Goal: Communication & Community: Share content

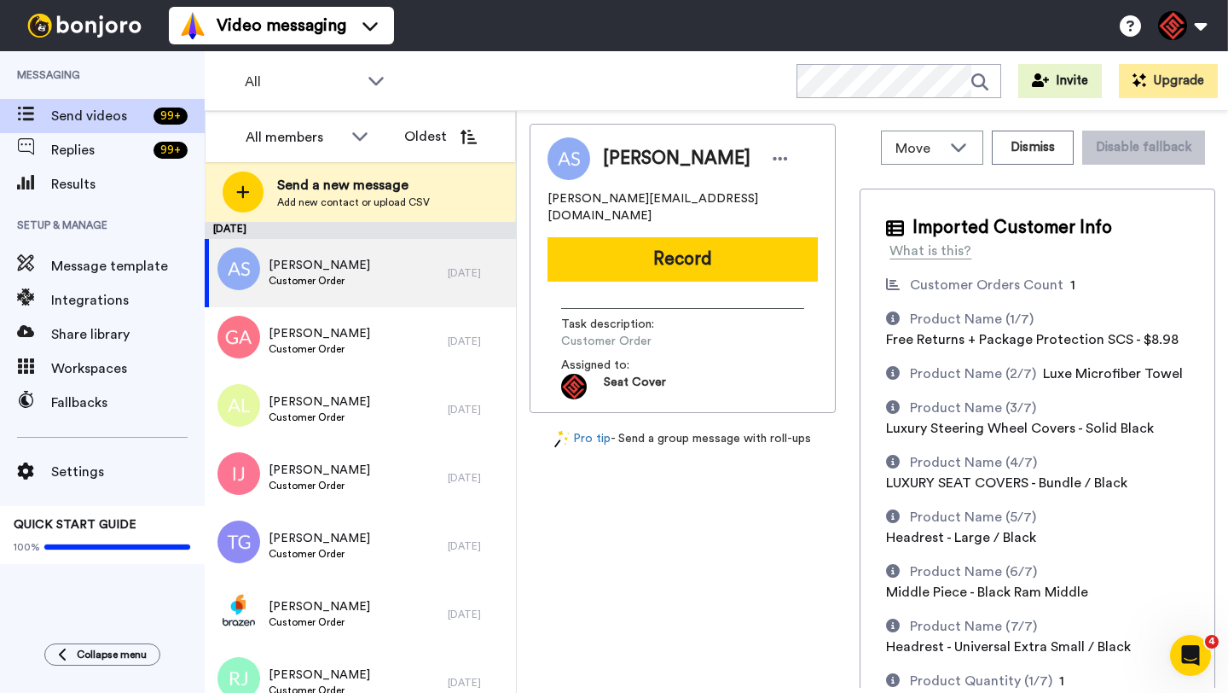
click at [621, 165] on span "Adrian Stefan" at bounding box center [677, 159] width 148 height 26
copy span "Adrian"
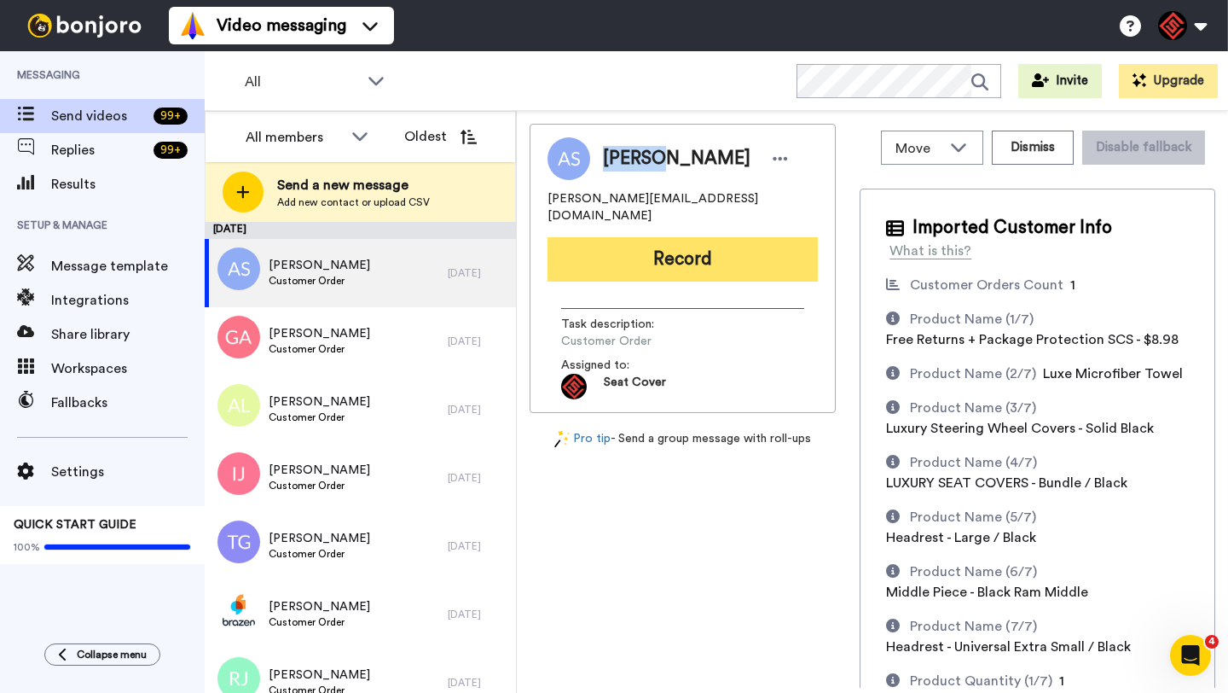
click at [652, 240] on button "Record" at bounding box center [683, 259] width 270 height 44
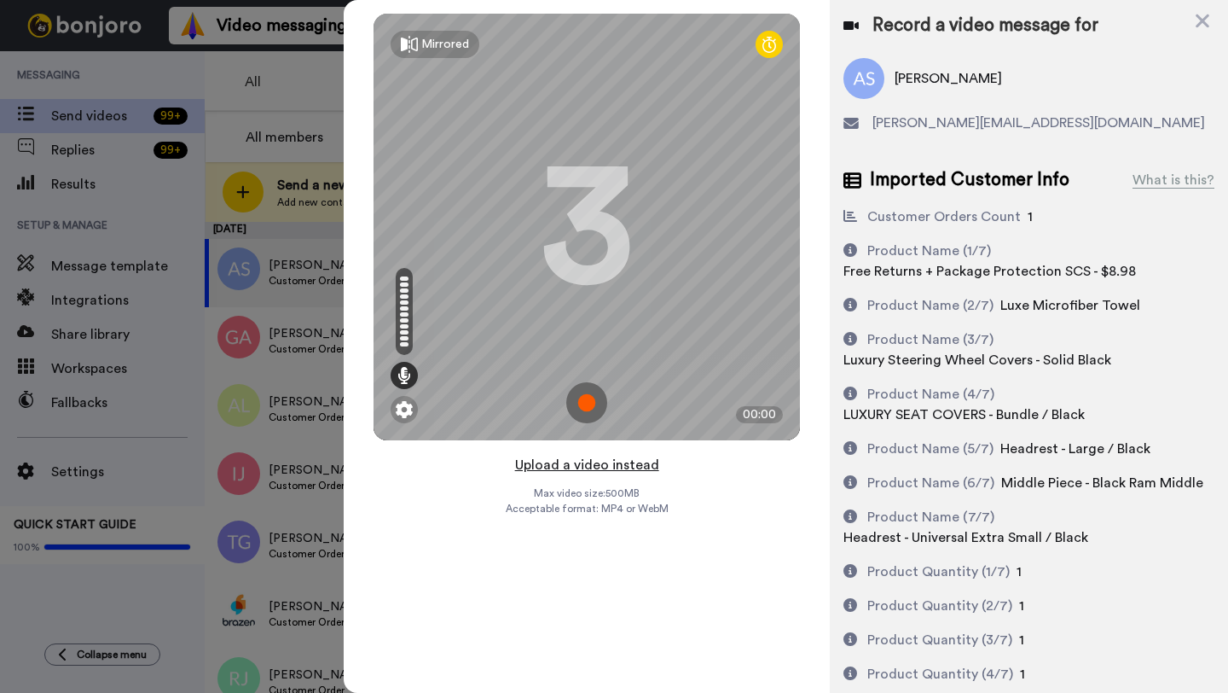
click at [584, 467] on button "Upload a video instead" at bounding box center [587, 465] width 154 height 22
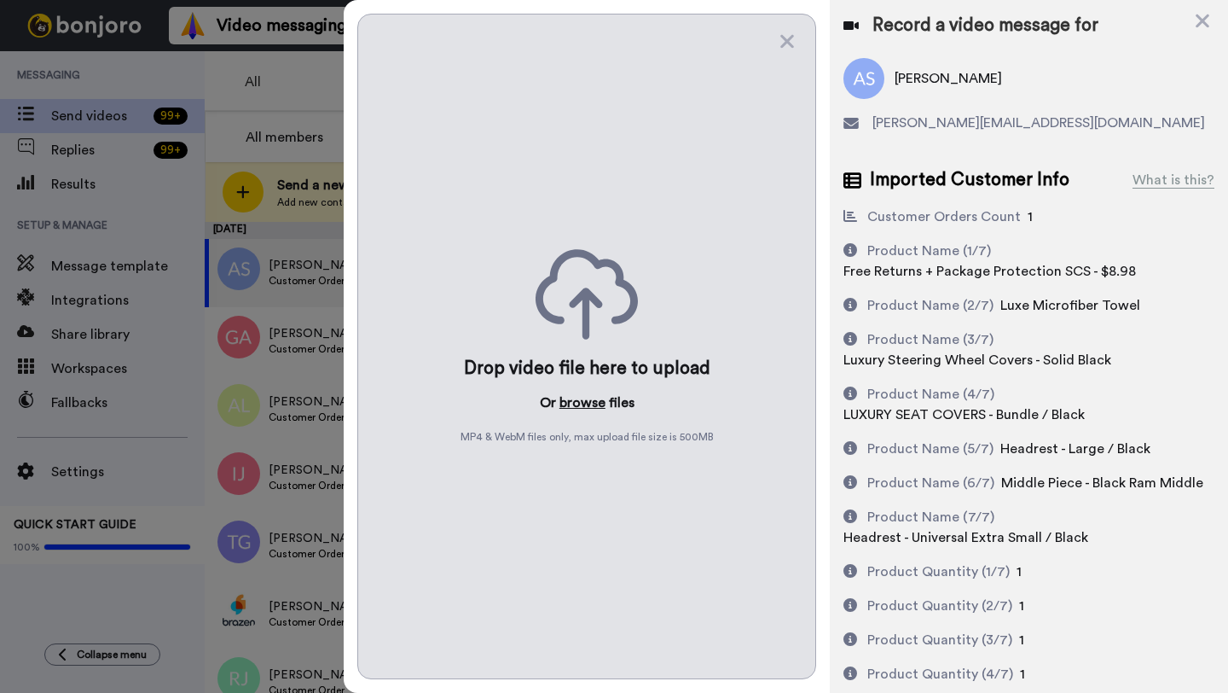
click at [571, 403] on button "browse" at bounding box center [583, 402] width 46 height 20
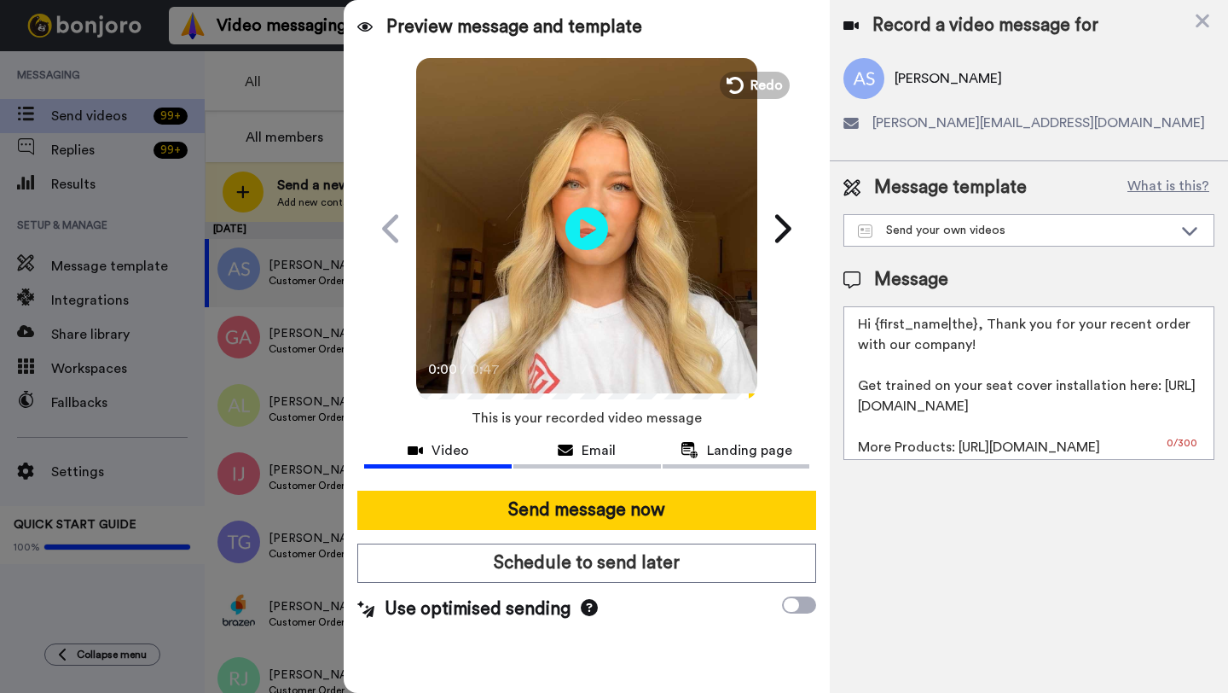
drag, startPoint x: 975, startPoint y: 328, endPoint x: 874, endPoint y: 326, distance: 100.7
click at [874, 326] on textarea "Hi {first_name|the}, Thank you for your recent order with our company! Get trai…" at bounding box center [1029, 383] width 371 height 154
paste textarea "Adrian"
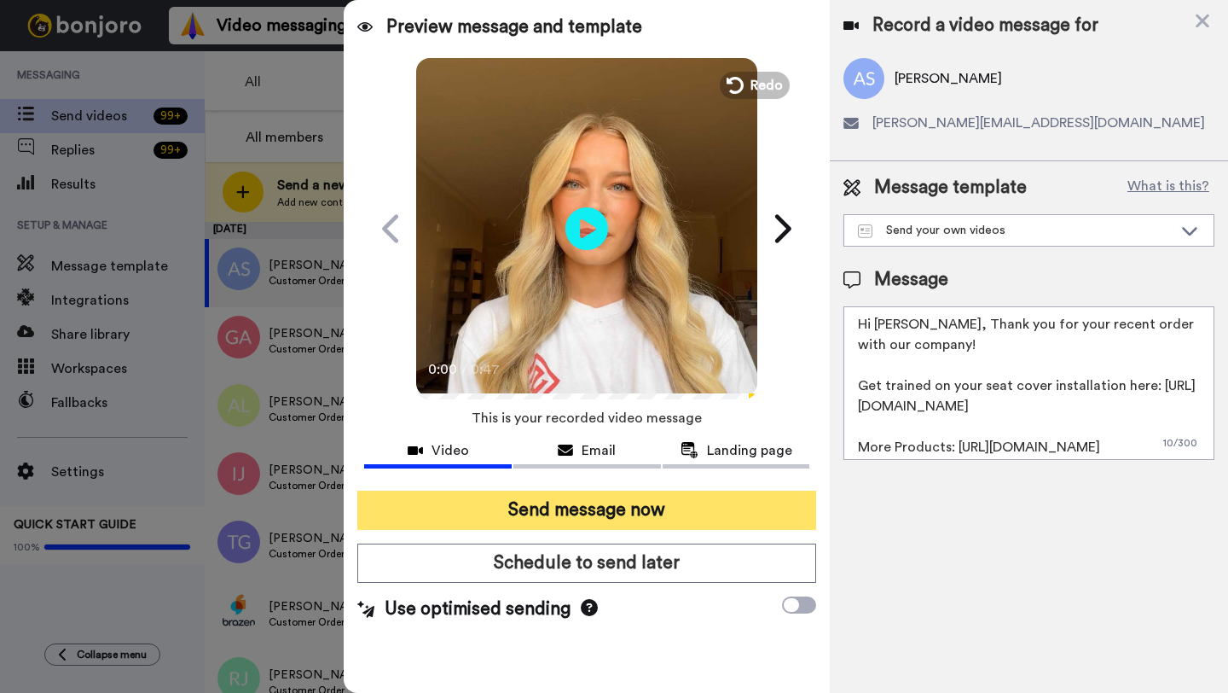
type textarea "Hi Adrian, Thank you for your recent order with our company! Get trained on you…"
click at [517, 509] on button "Send message now" at bounding box center [586, 509] width 459 height 39
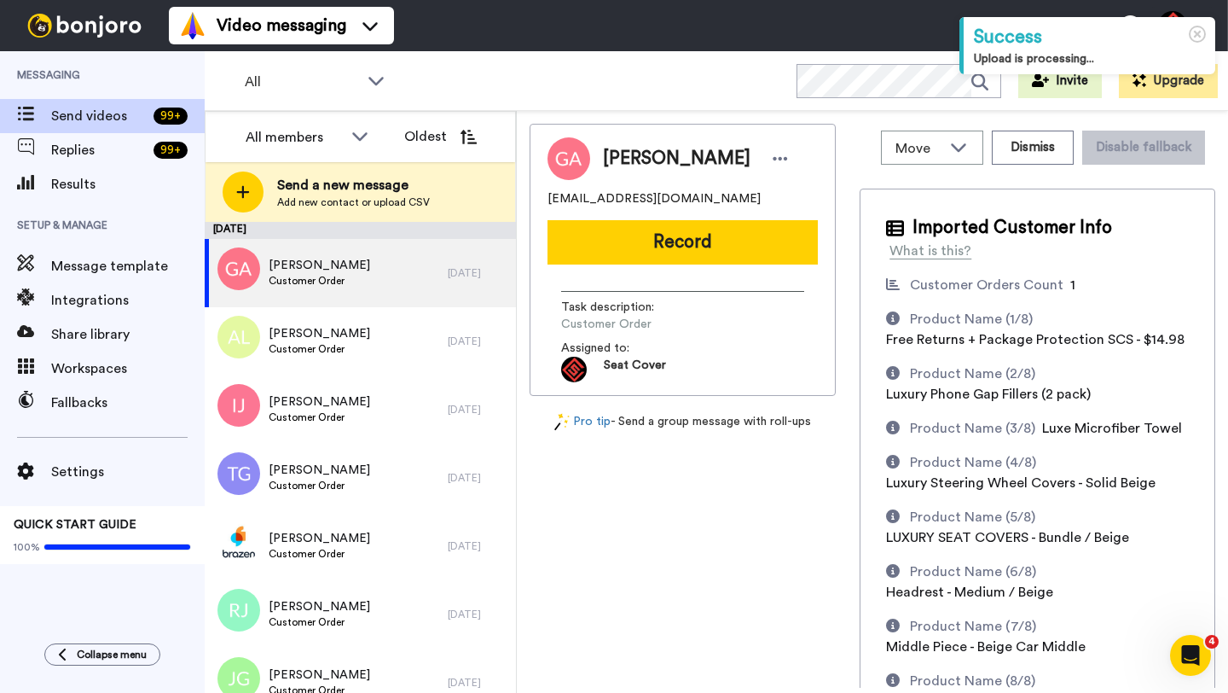
click at [644, 164] on span "[PERSON_NAME]" at bounding box center [677, 159] width 148 height 26
copy span "[PERSON_NAME]"
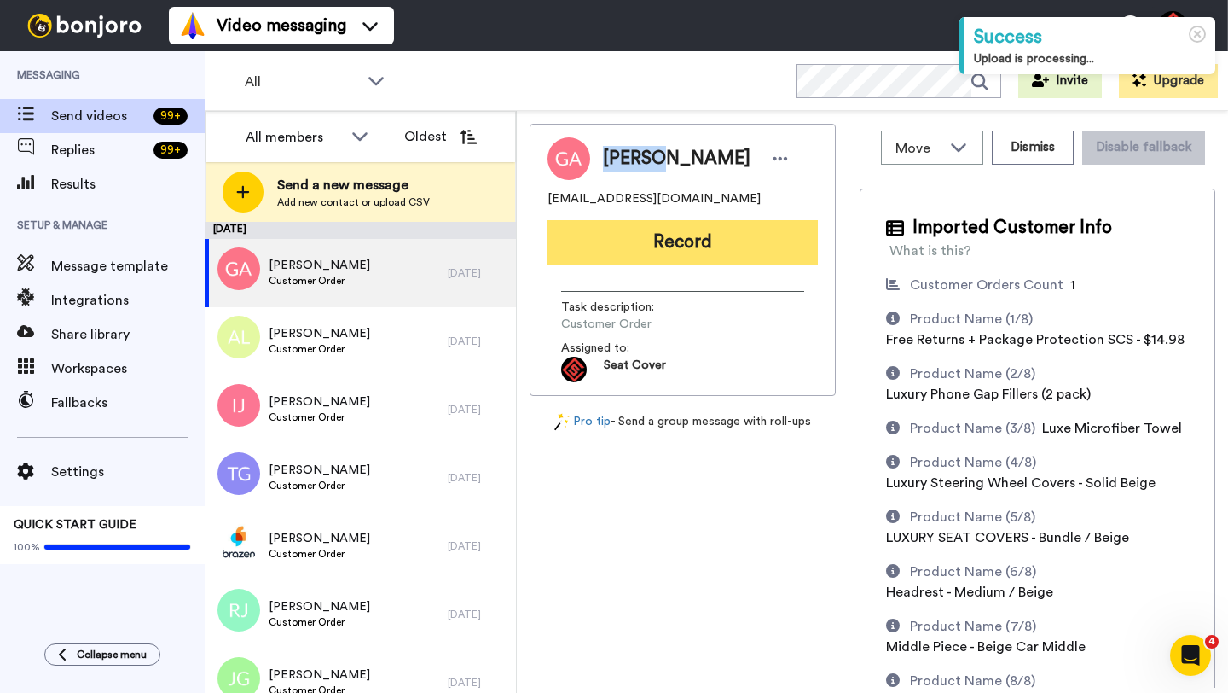
click at [688, 245] on button "Record" at bounding box center [683, 242] width 270 height 44
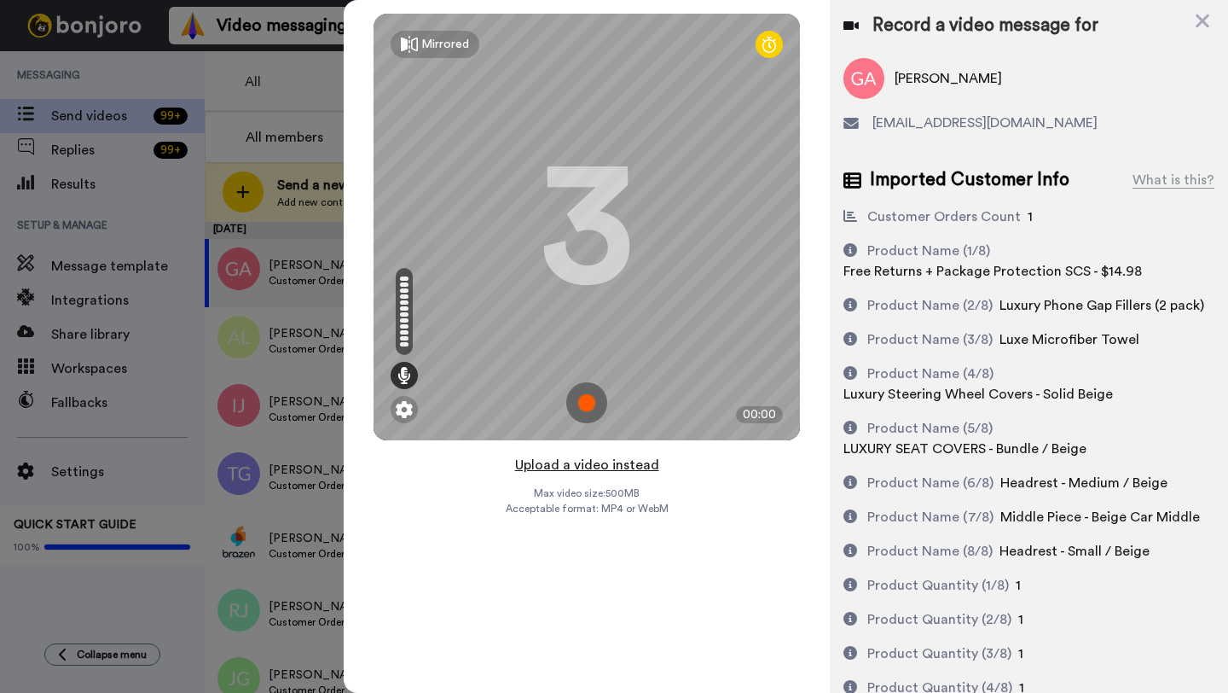
click at [579, 465] on button "Upload a video instead" at bounding box center [587, 465] width 154 height 22
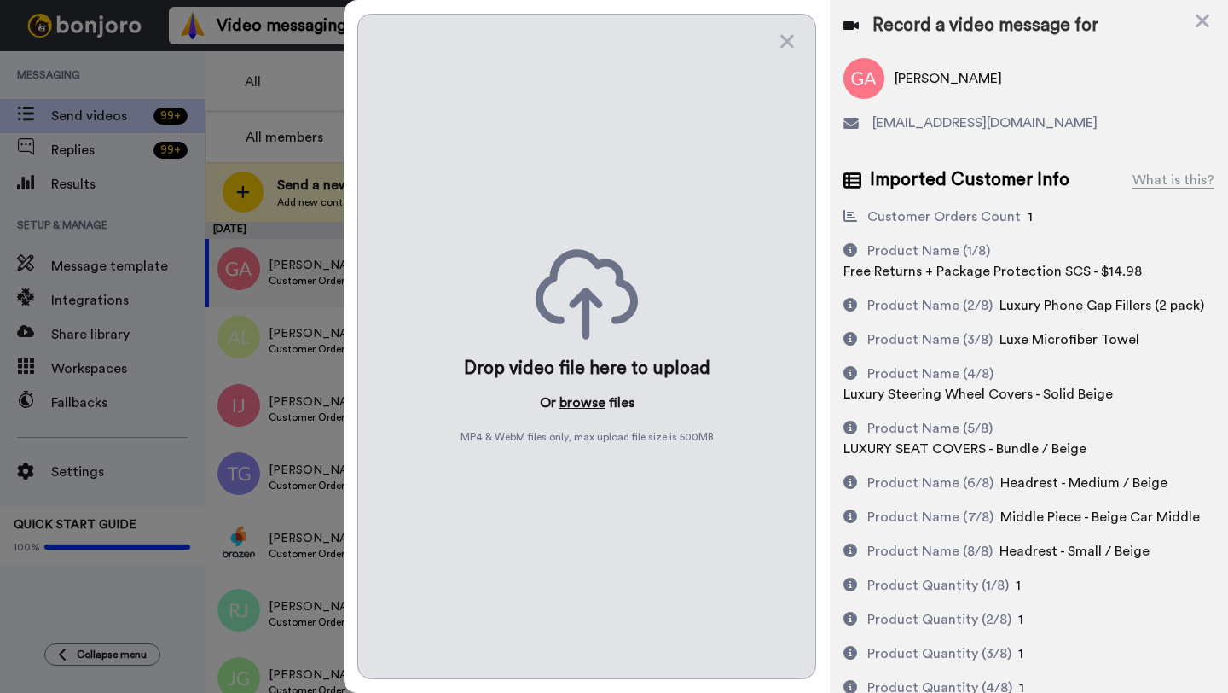
click at [574, 403] on button "browse" at bounding box center [583, 402] width 46 height 20
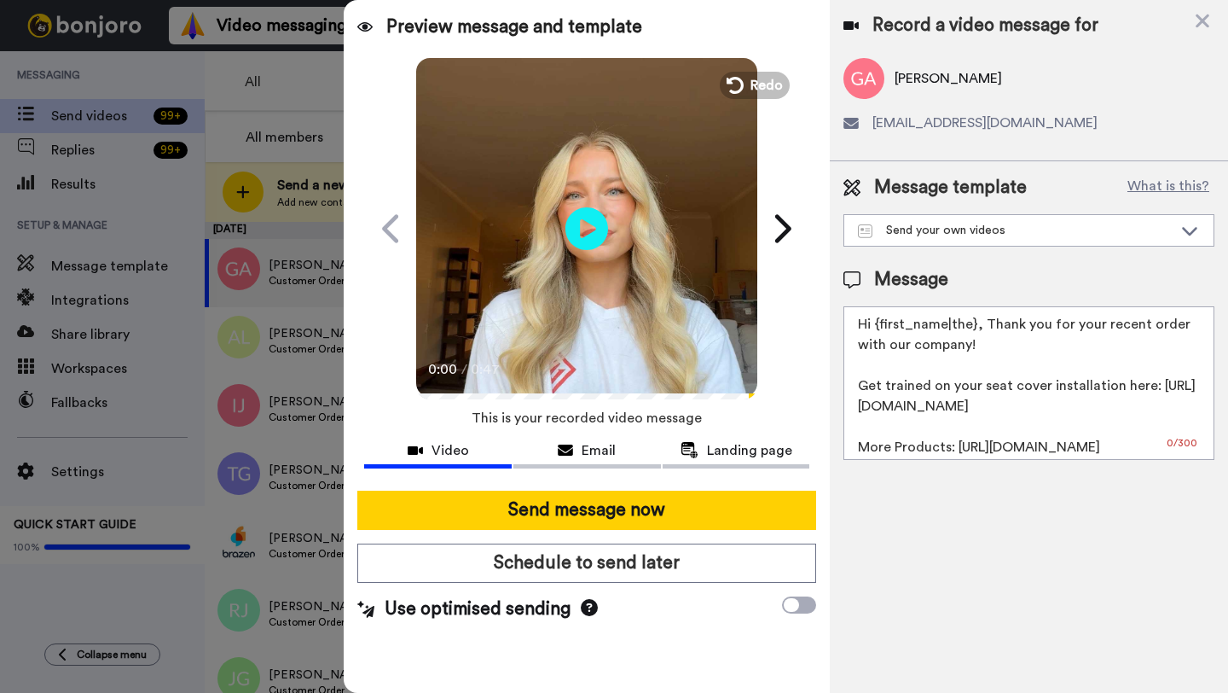
drag, startPoint x: 975, startPoint y: 327, endPoint x: 882, endPoint y: 326, distance: 93.0
click at [882, 326] on textarea "Hi {first_name|the}, Thank you for your recent order with our company! Get trai…" at bounding box center [1029, 383] width 371 height 154
paste textarea "Gerard"
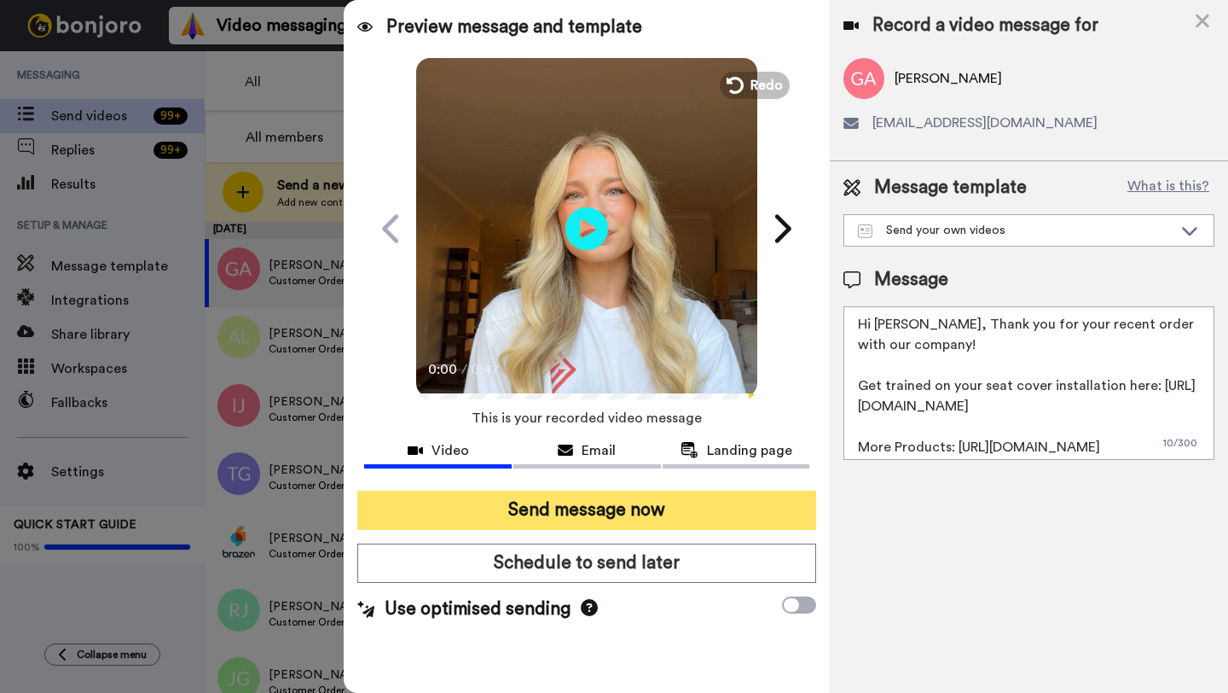
type textarea "Hi Gerard, Thank you for your recent order with our company! Get trained on you…"
click at [682, 502] on button "Send message now" at bounding box center [586, 509] width 459 height 39
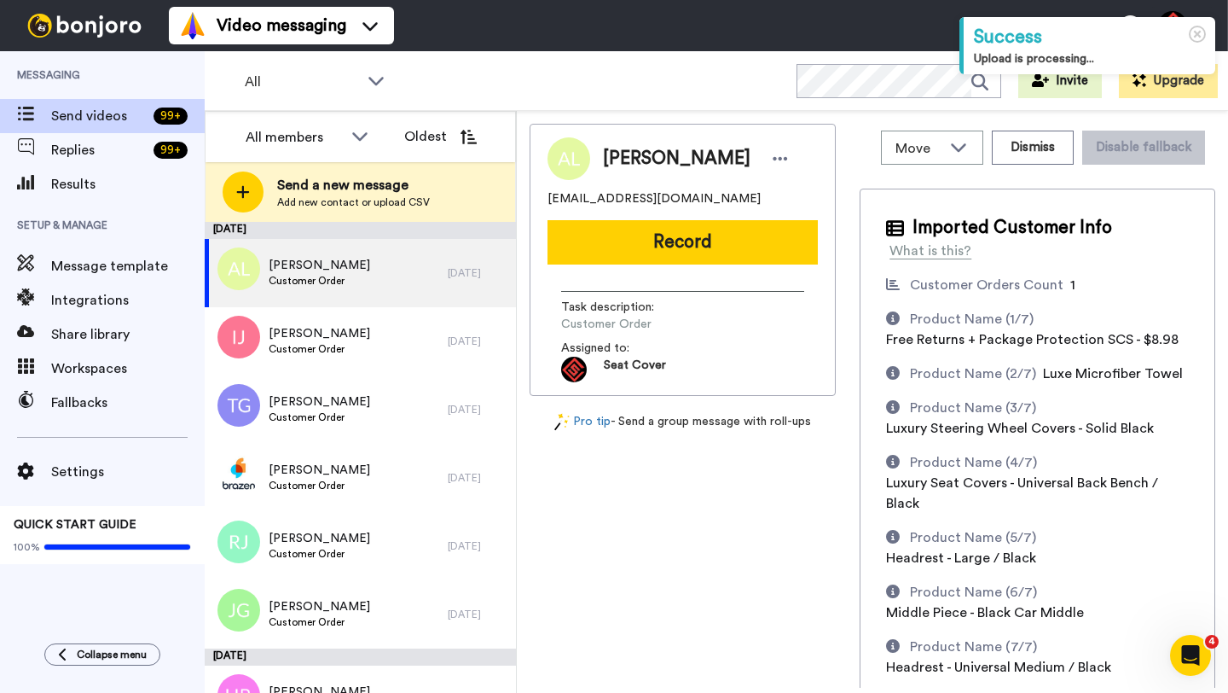
click at [623, 160] on span "[PERSON_NAME]" at bounding box center [677, 159] width 148 height 26
copy span "Angela"
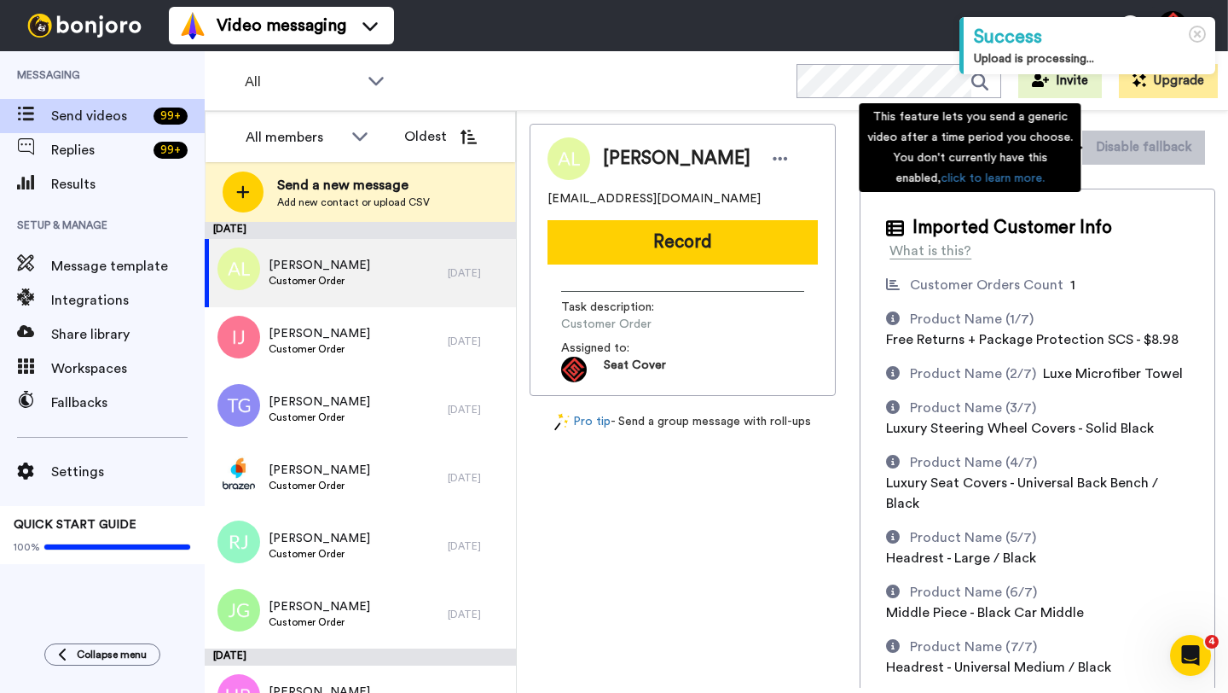
click at [1064, 148] on div "This feature lets you send a generic video after a time period you choose. You …" at bounding box center [970, 147] width 222 height 89
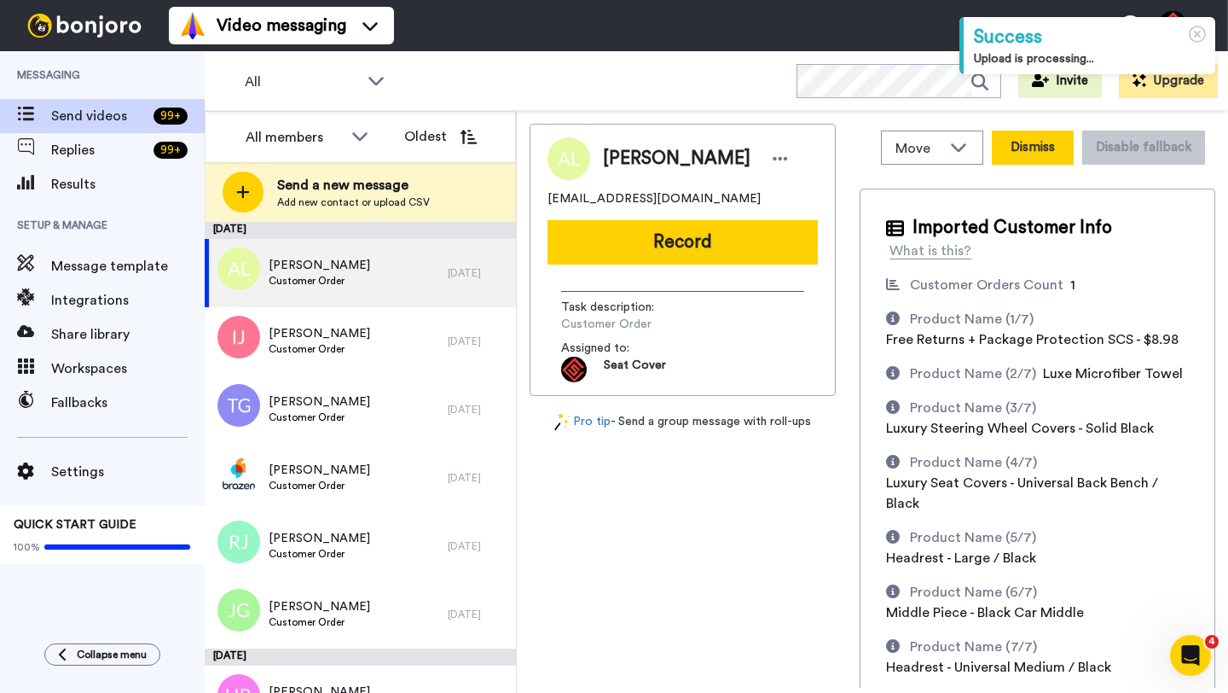
click at [1028, 153] on button "Dismiss" at bounding box center [1033, 148] width 82 height 34
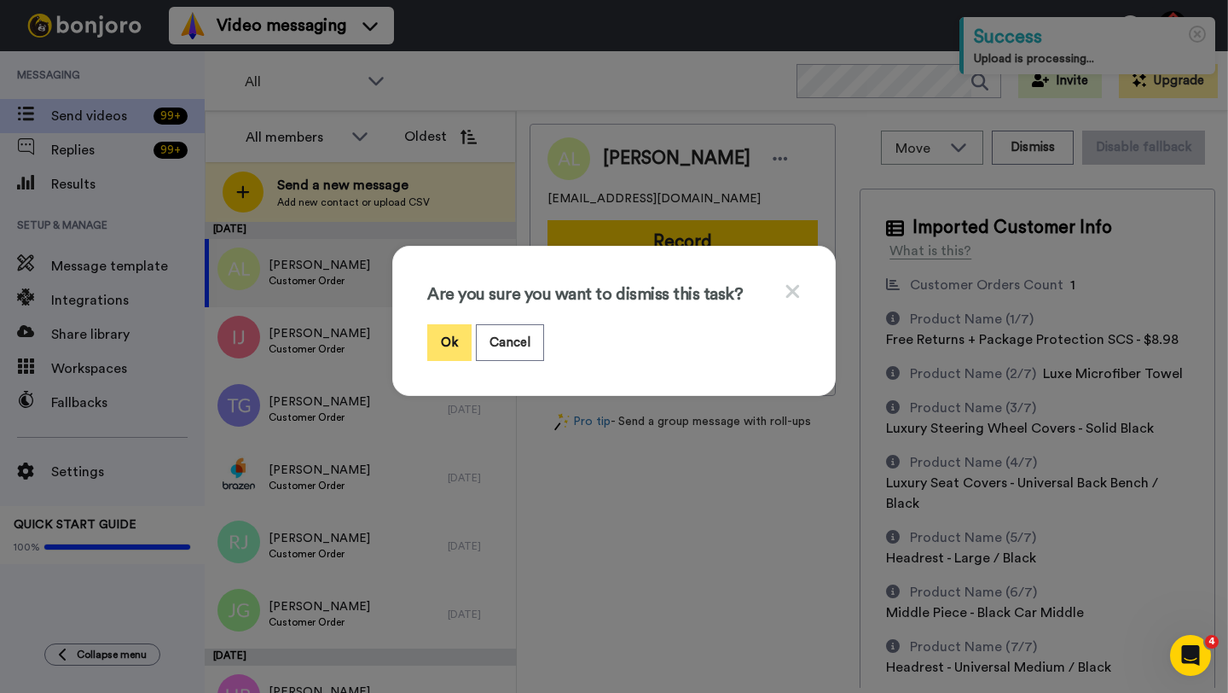
click at [454, 337] on button "Ok" at bounding box center [449, 342] width 44 height 37
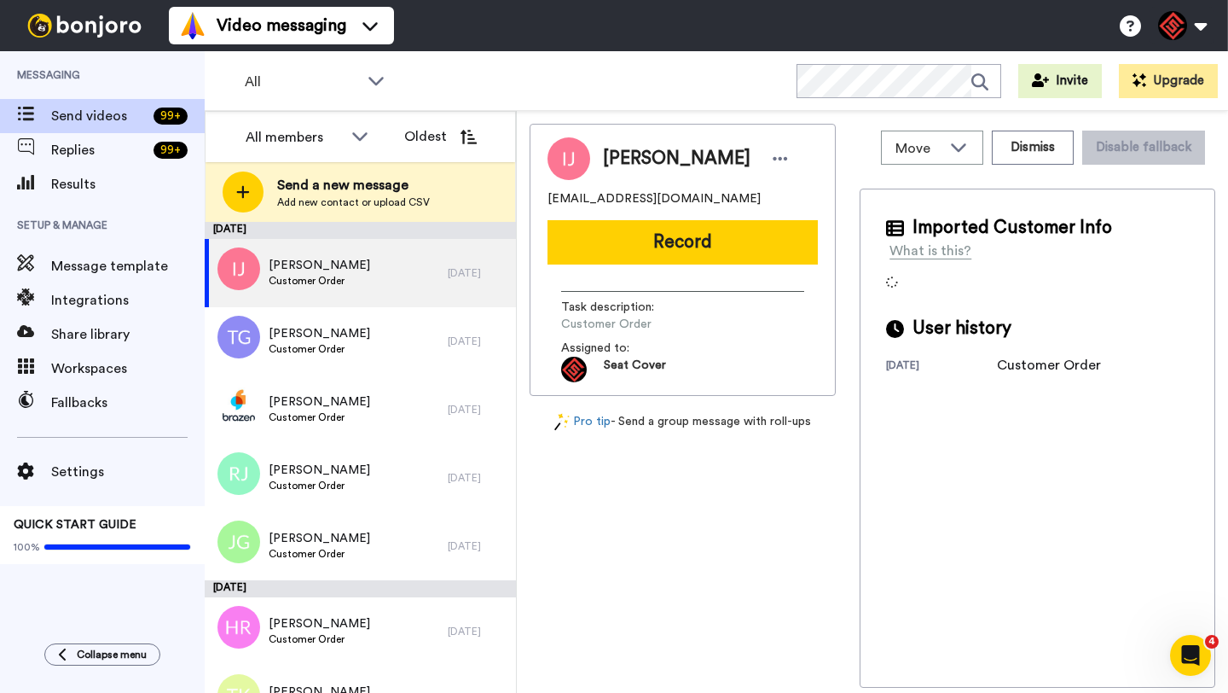
click at [606, 161] on span "[PERSON_NAME]" at bounding box center [677, 159] width 148 height 26
copy span "Izayah"
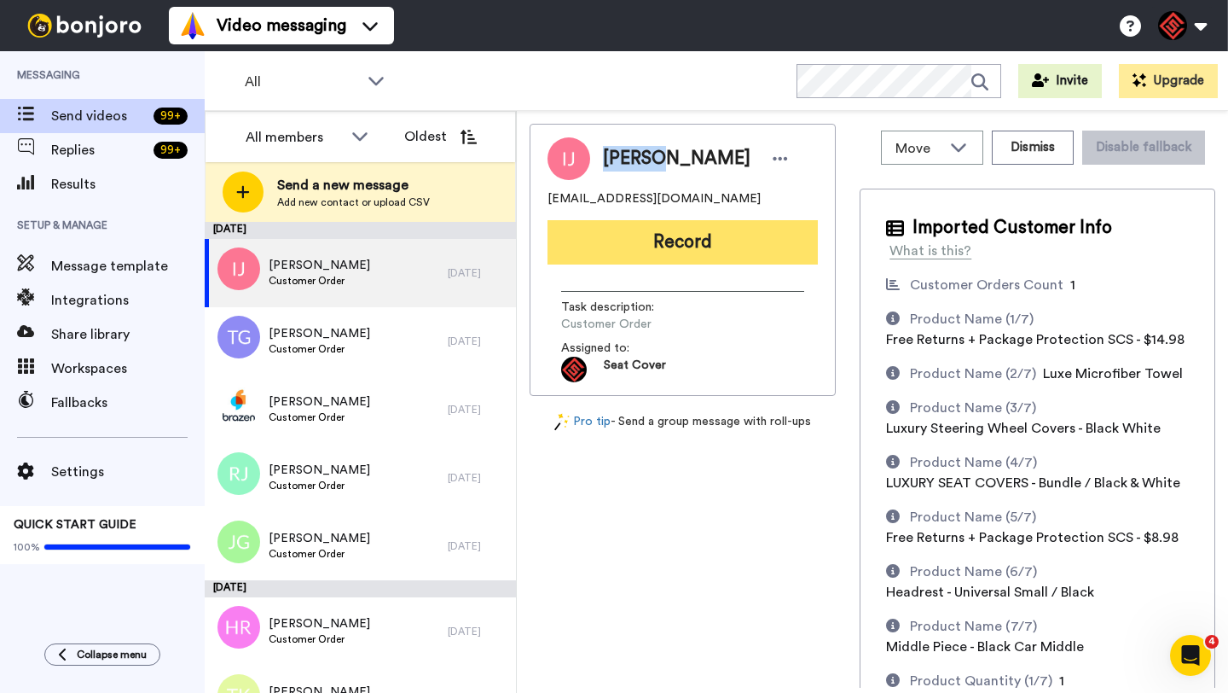
click at [654, 232] on button "Record" at bounding box center [683, 242] width 270 height 44
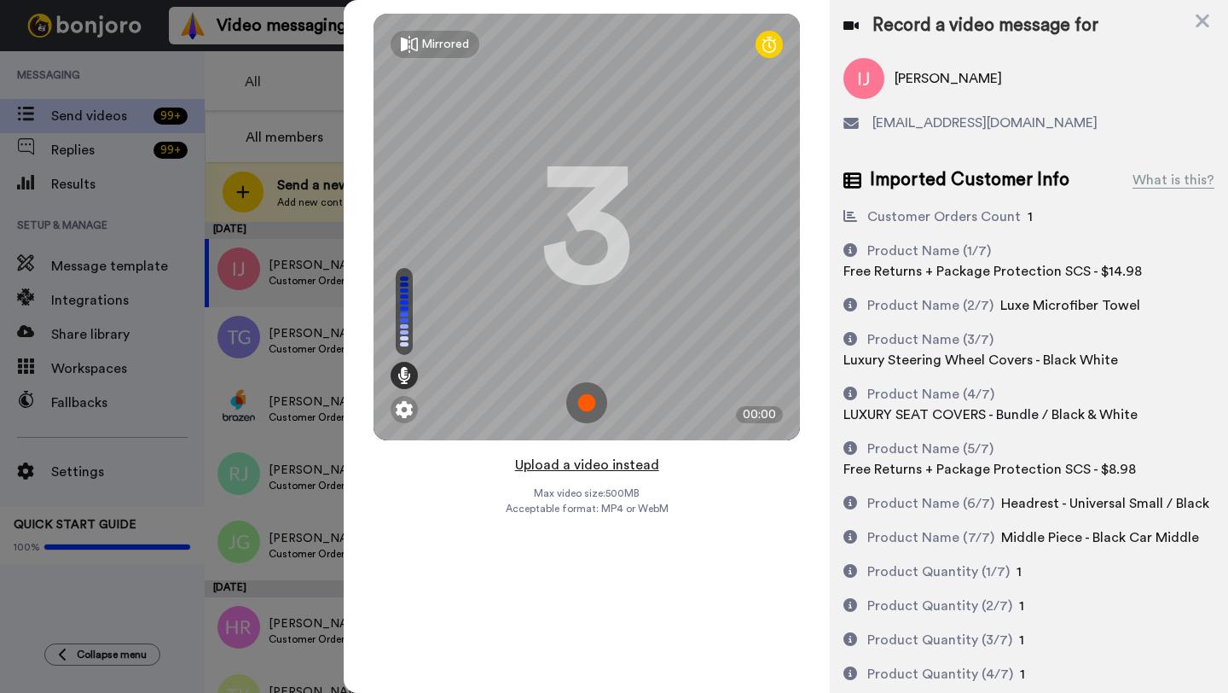
click at [592, 461] on button "Upload a video instead" at bounding box center [587, 465] width 154 height 22
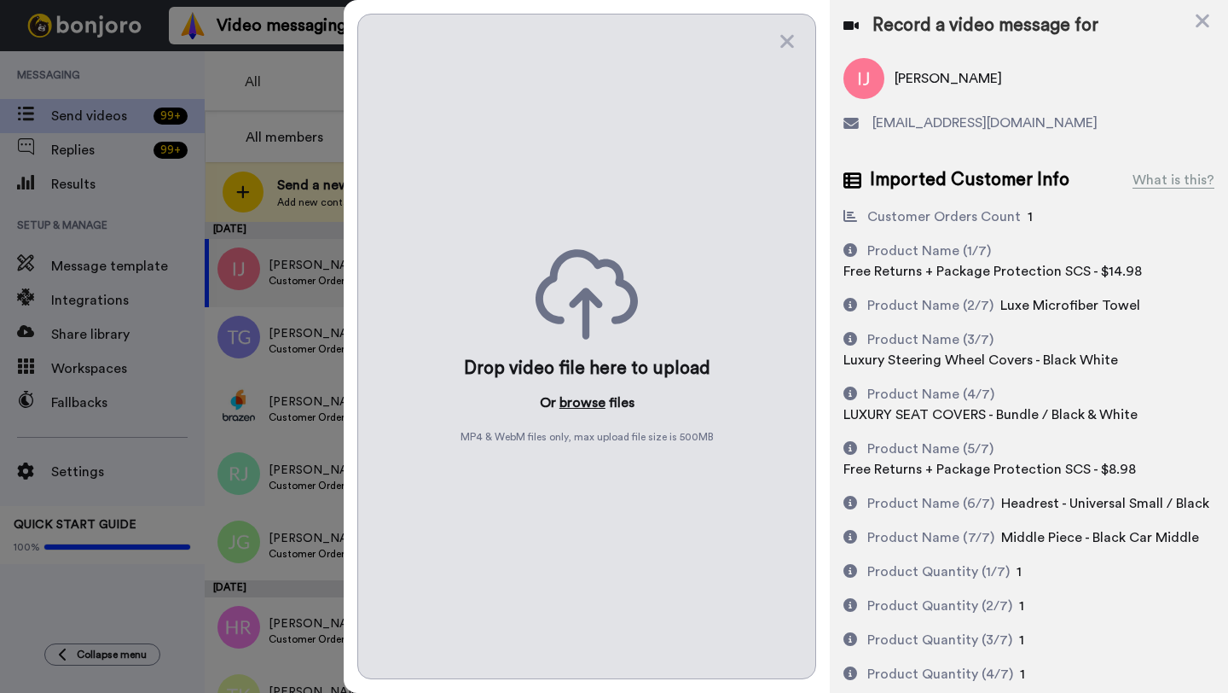
click at [581, 402] on button "browse" at bounding box center [583, 402] width 46 height 20
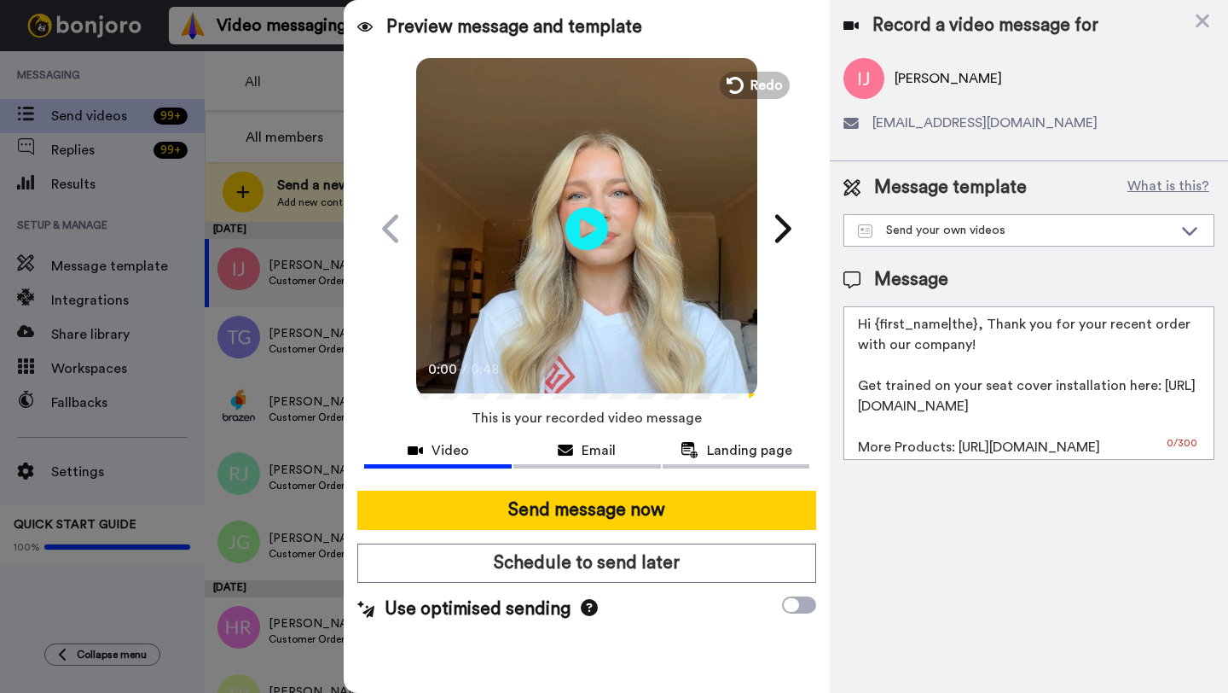
drag, startPoint x: 972, startPoint y: 329, endPoint x: 878, endPoint y: 329, distance: 94.7
click at [878, 329] on textarea "Hi {first_name|the}, Thank you for your recent order with our company! Get trai…" at bounding box center [1029, 383] width 371 height 154
paste textarea "Izayah"
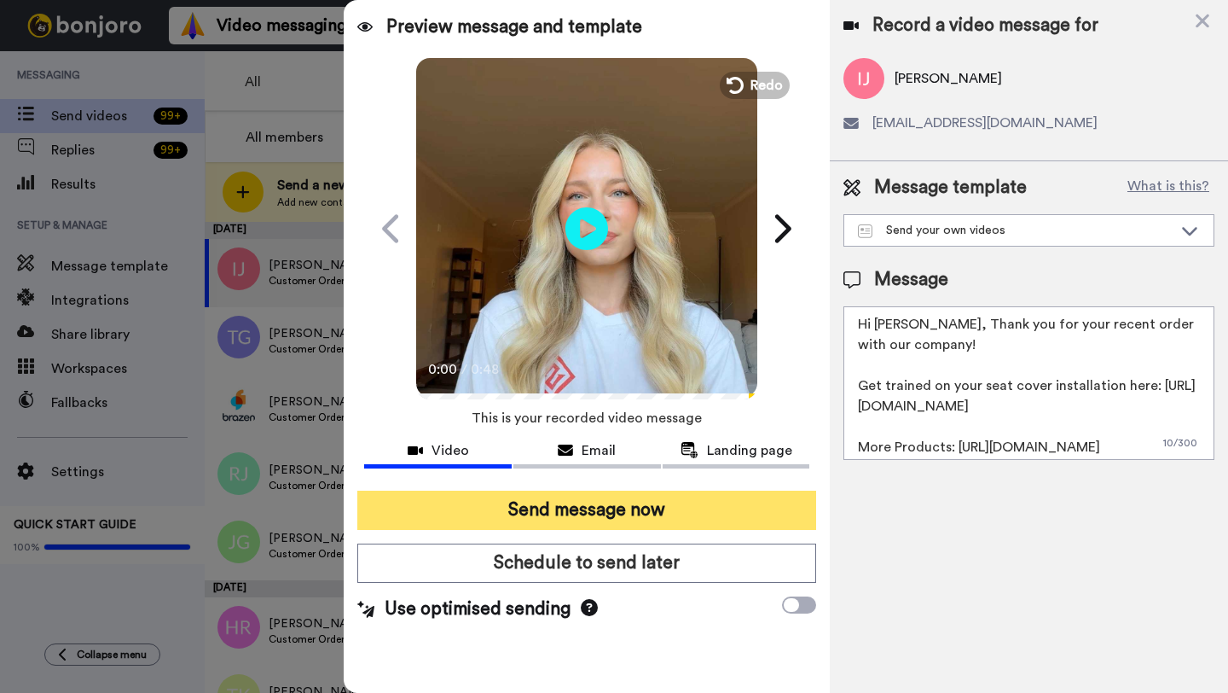
type textarea "Hi Izayah, Thank you for your recent order with our company! Get trained on you…"
click at [616, 508] on button "Send message now" at bounding box center [586, 509] width 459 height 39
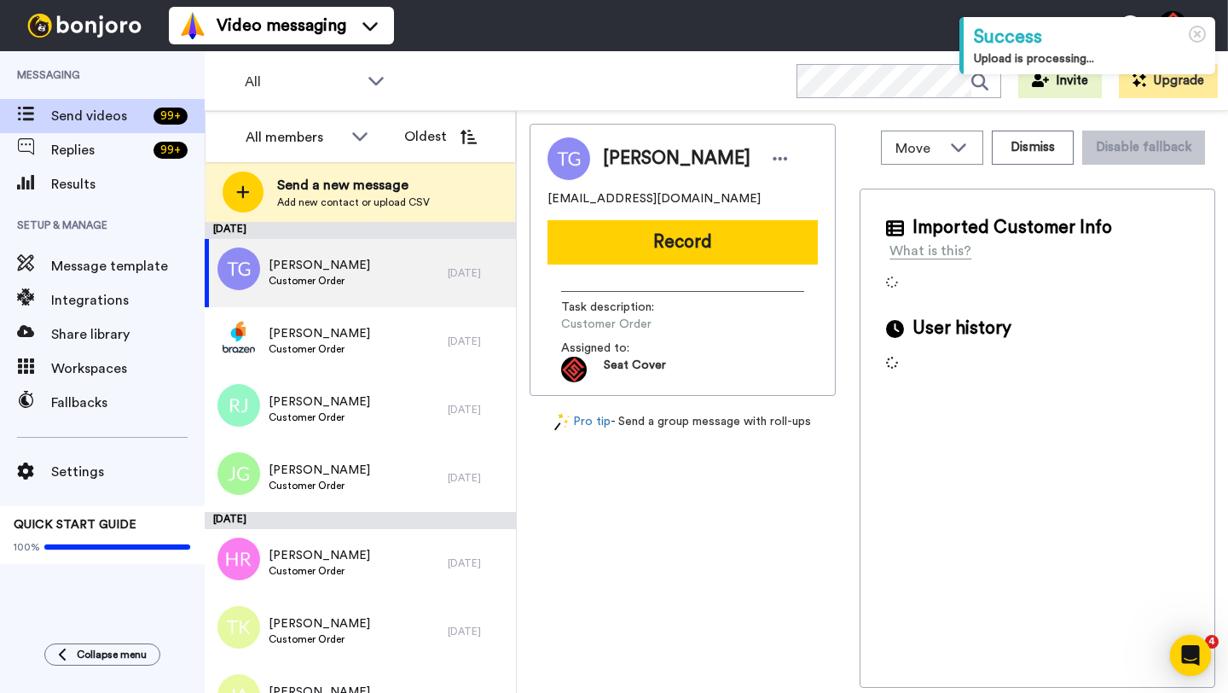
click at [630, 160] on span "[PERSON_NAME]" at bounding box center [677, 159] width 148 height 26
copy span "Travis"
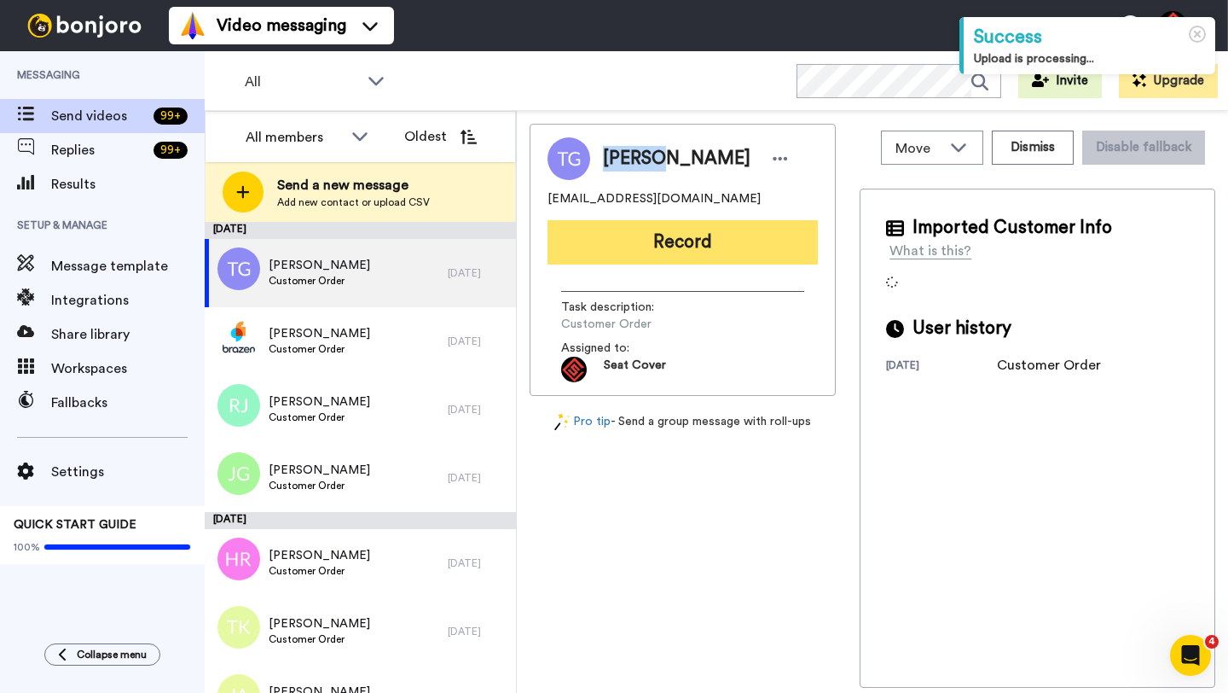
click at [654, 257] on button "Record" at bounding box center [683, 242] width 270 height 44
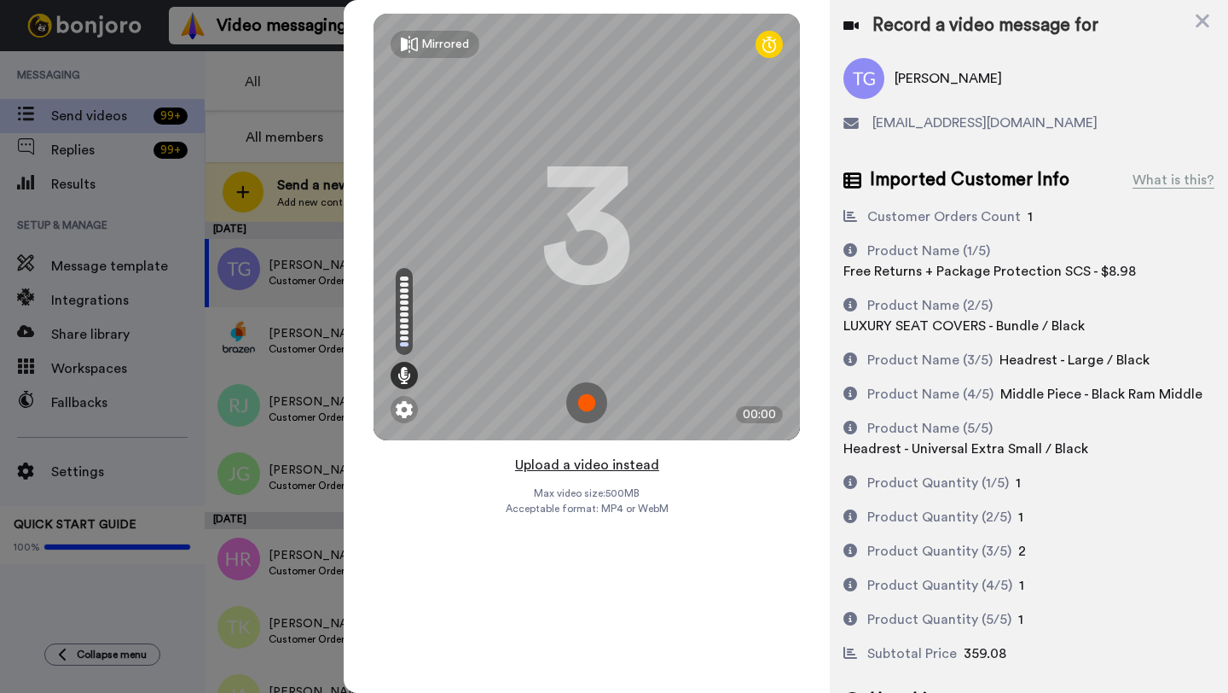
click at [591, 470] on button "Upload a video instead" at bounding box center [587, 465] width 154 height 22
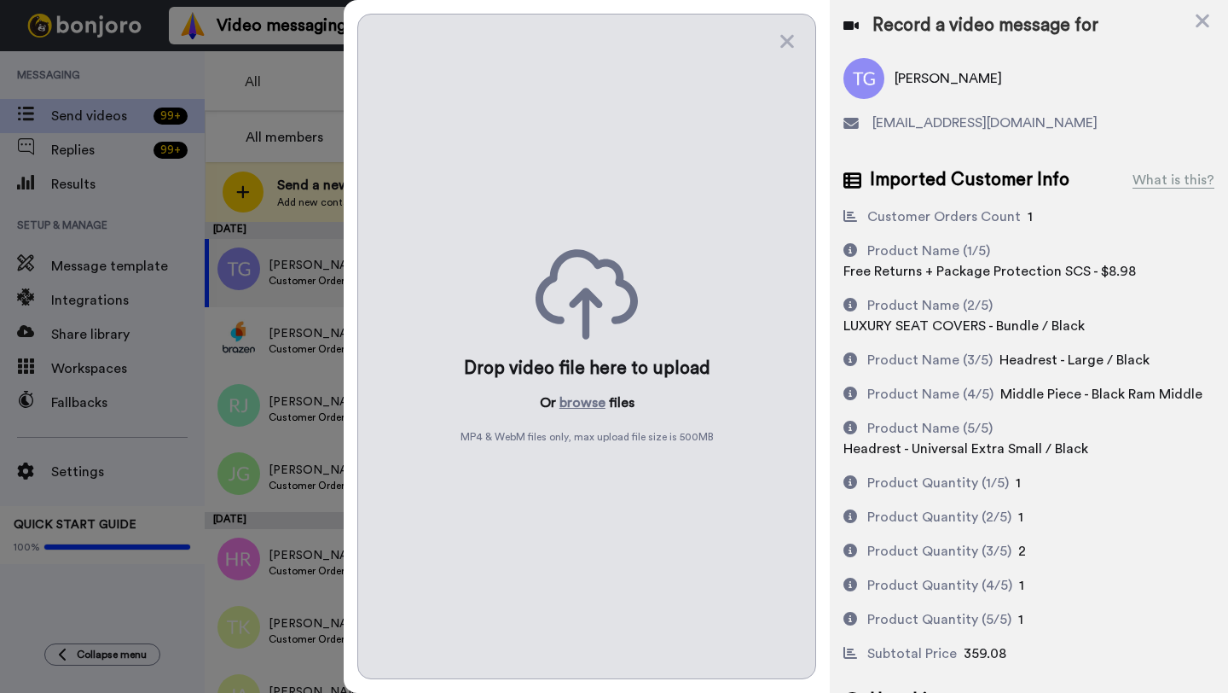
click at [568, 415] on div "Drop video file here to upload Or browse files MP4 & WebM files only, max uploa…" at bounding box center [586, 346] width 459 height 665
click at [579, 404] on button "browse" at bounding box center [583, 402] width 46 height 20
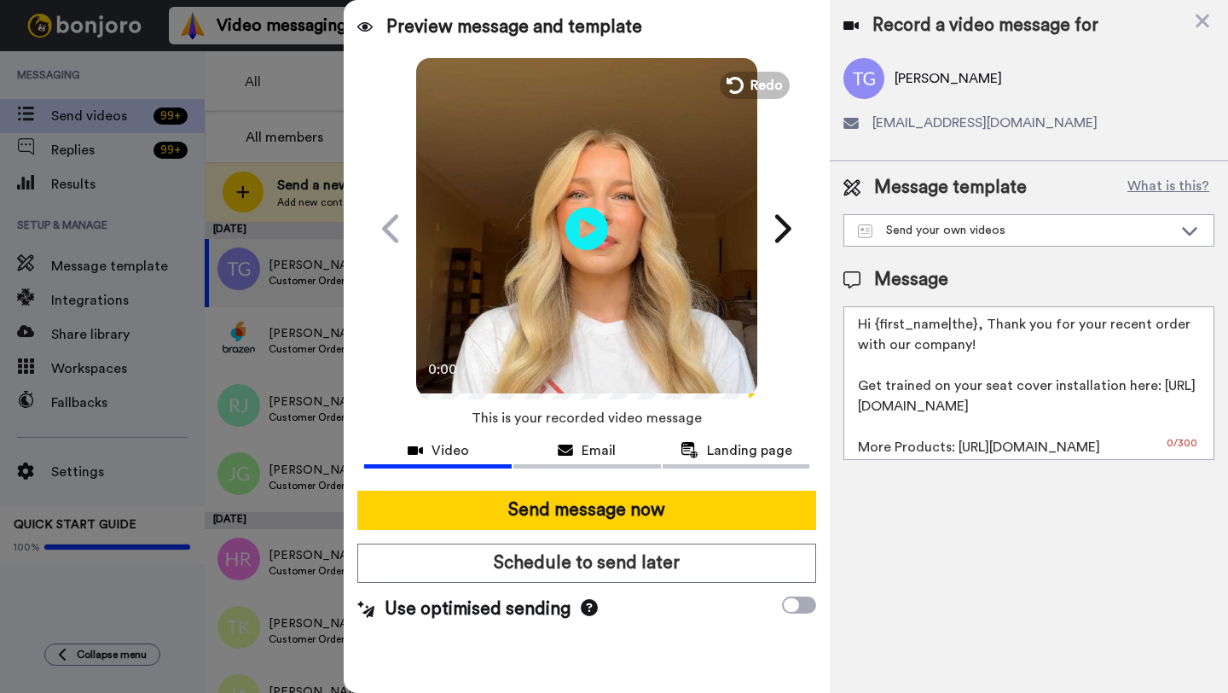
drag, startPoint x: 974, startPoint y: 327, endPoint x: 877, endPoint y: 326, distance: 97.2
click at [877, 326] on textarea "Hi {first_name|the}, Thank you for your recent order with our company! Get trai…" at bounding box center [1029, 383] width 371 height 154
paste textarea "Travis"
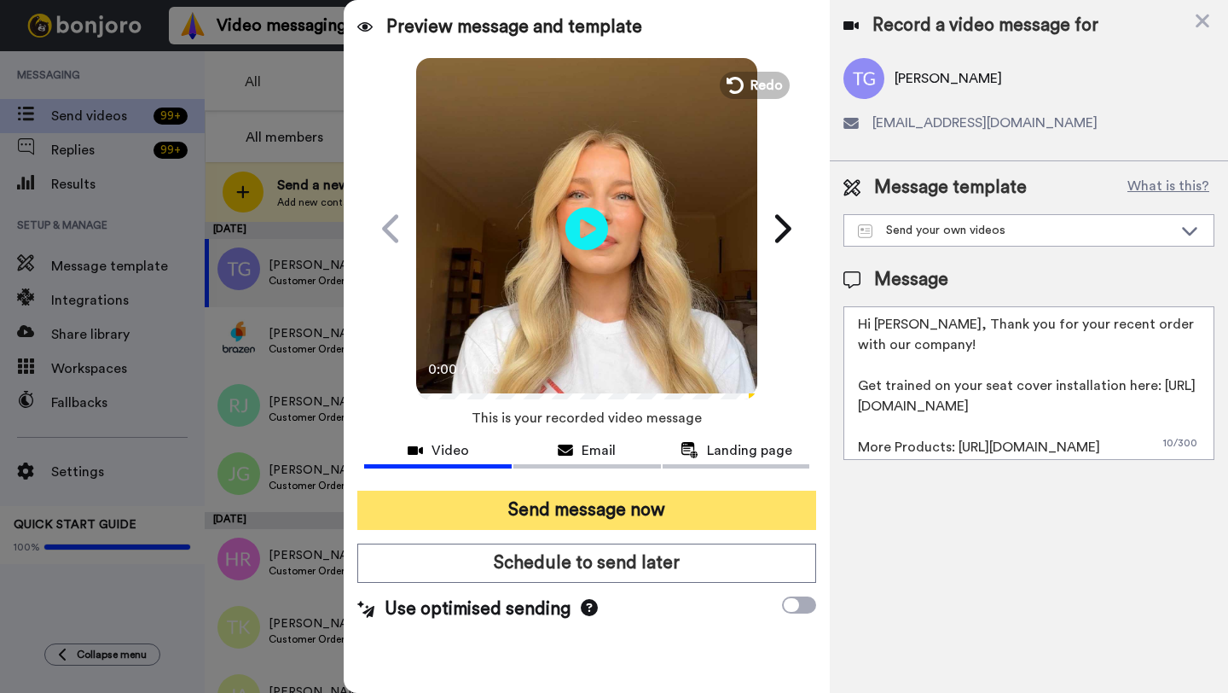
type textarea "Hi Travis, Thank you for your recent order with our company! Get trained on you…"
click at [600, 505] on button "Send message now" at bounding box center [586, 509] width 459 height 39
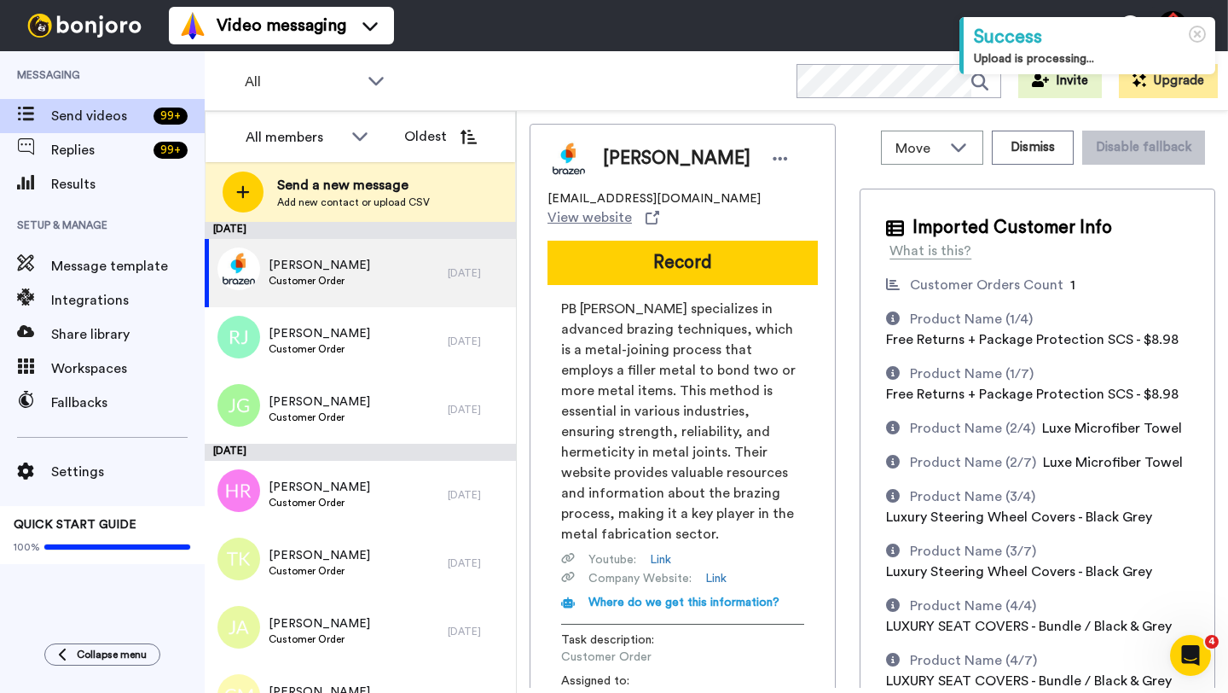
click at [624, 159] on span "Dallas Gibson" at bounding box center [677, 159] width 148 height 26
copy span "Dallas"
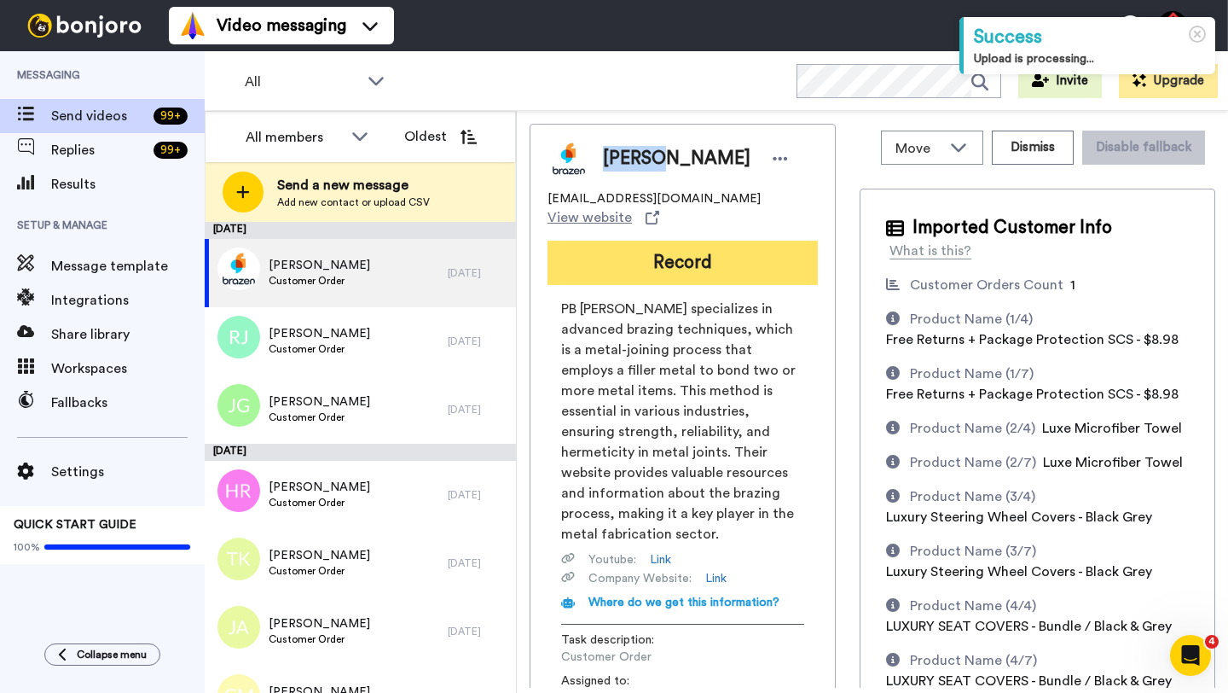
click at [649, 242] on button "Record" at bounding box center [683, 263] width 270 height 44
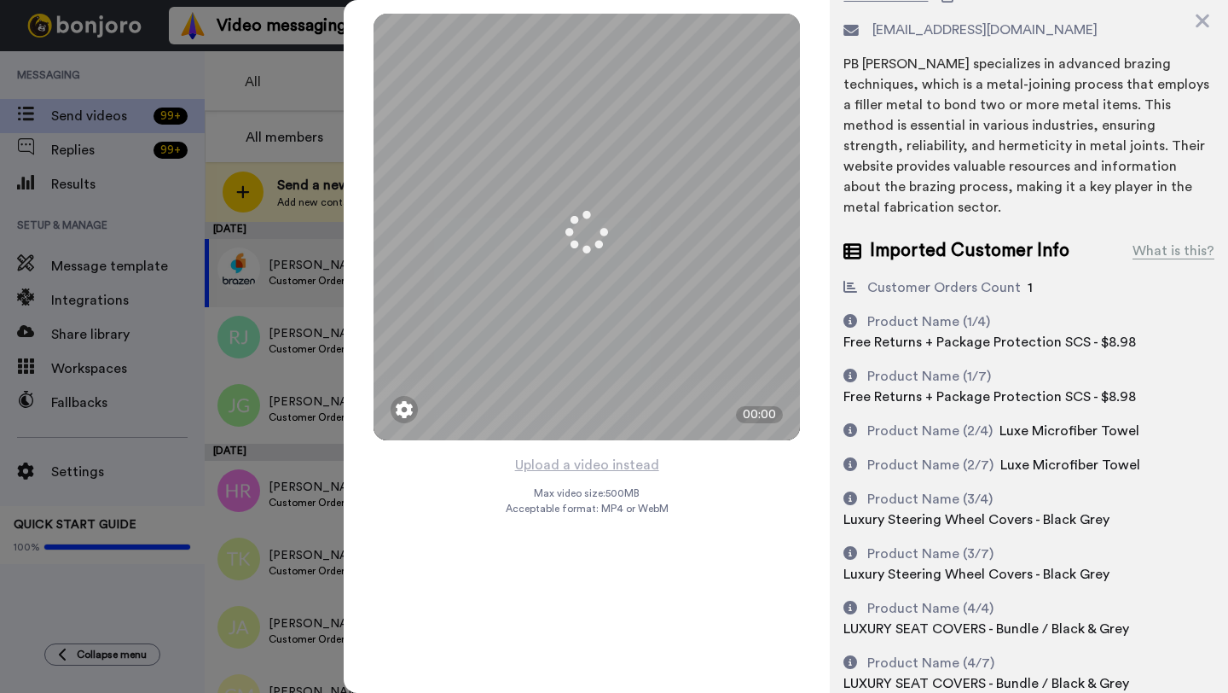
scroll to position [145, 0]
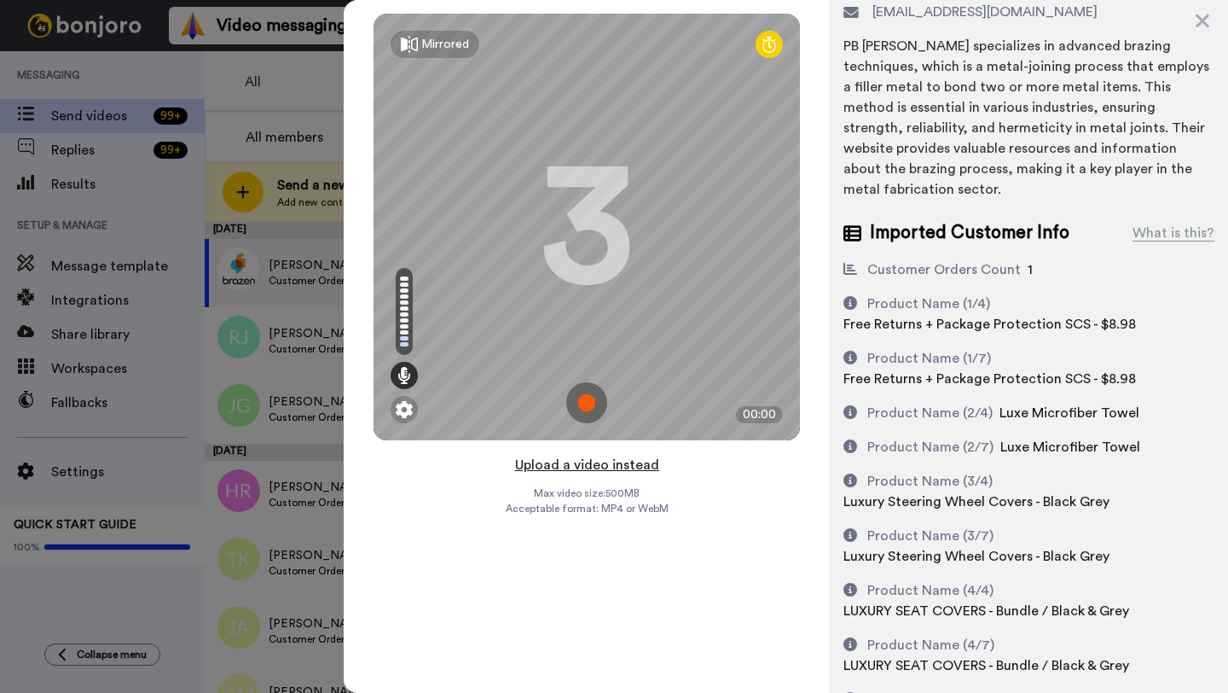
click at [577, 464] on button "Upload a video instead" at bounding box center [587, 465] width 154 height 22
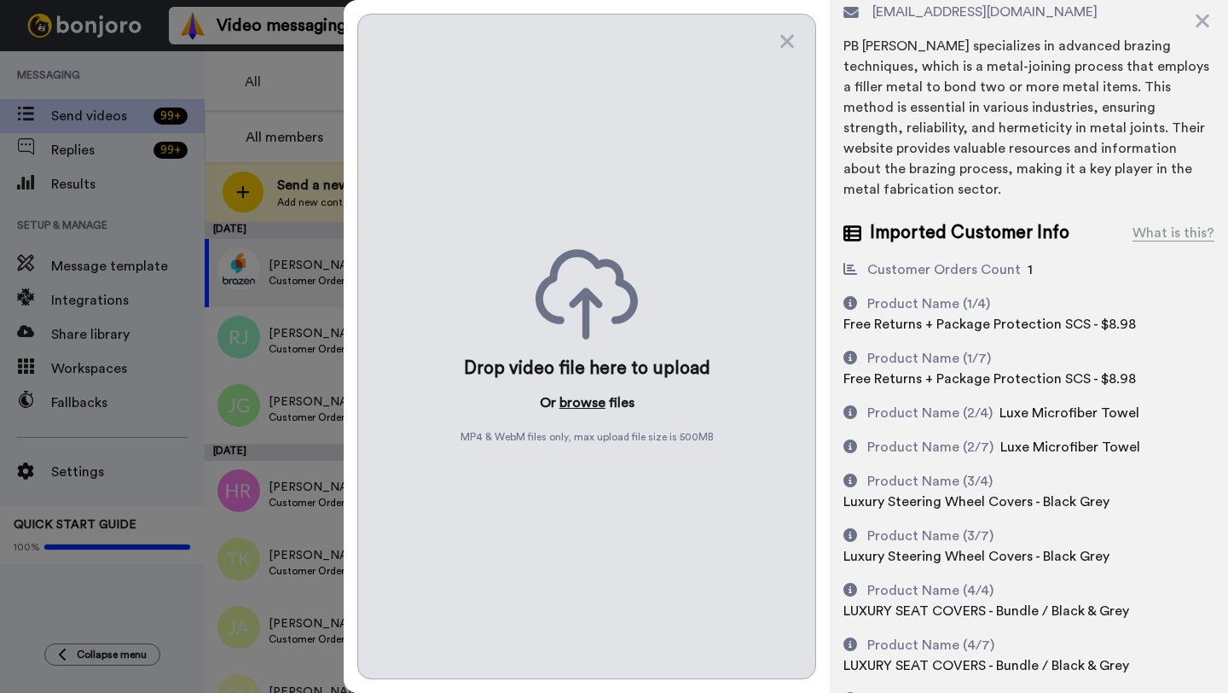
click at [575, 409] on button "browse" at bounding box center [583, 402] width 46 height 20
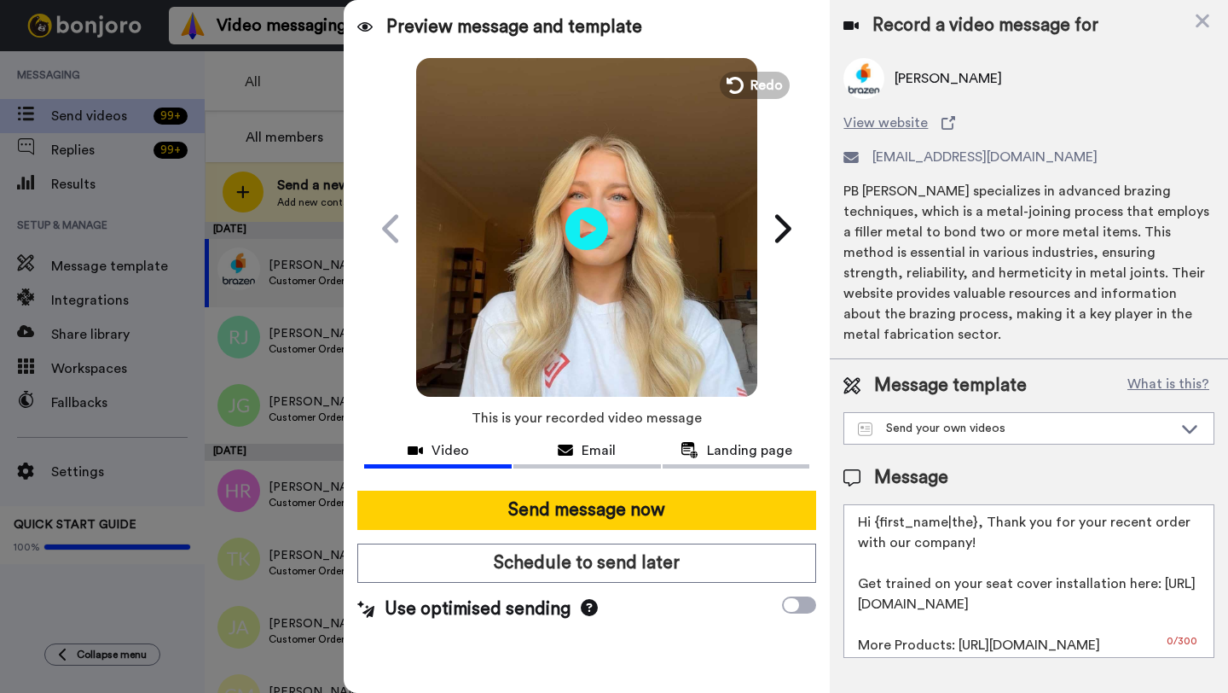
scroll to position [0, 0]
drag, startPoint x: 973, startPoint y: 504, endPoint x: 879, endPoint y: 503, distance: 93.8
click at [879, 504] on textarea "Hi {first_name|the}, Thank you for your recent order with our company! Get trai…" at bounding box center [1029, 581] width 371 height 154
paste textarea "Dallas"
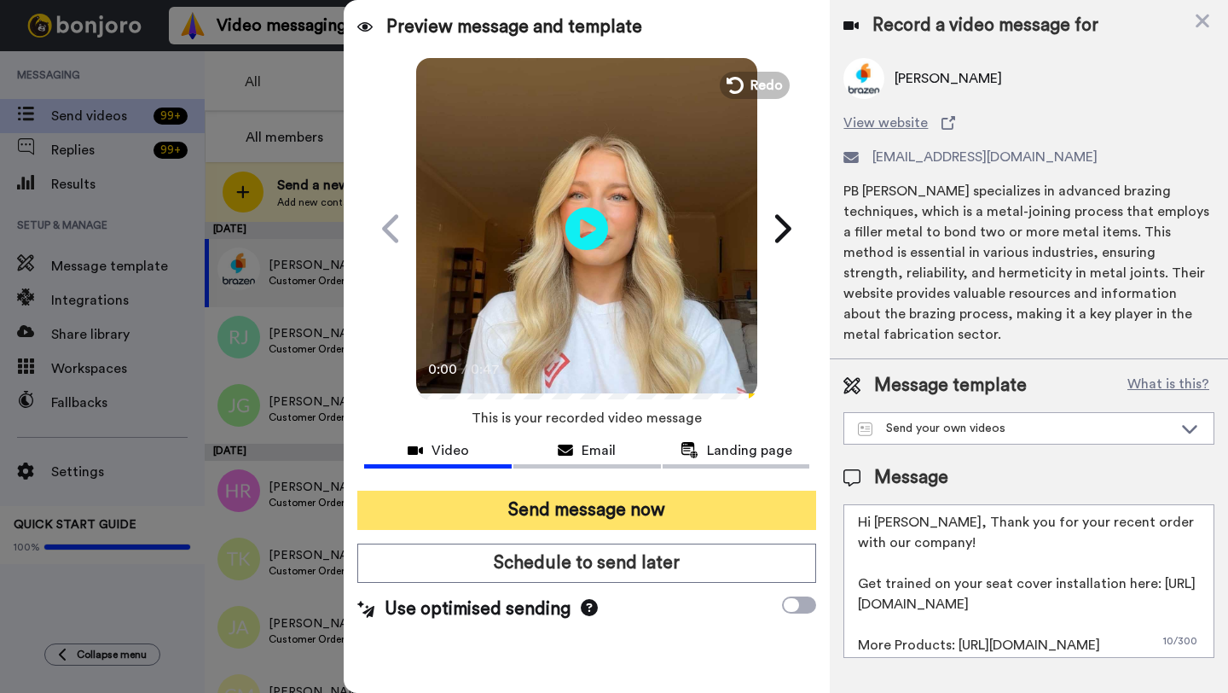
type textarea "Hi Dallas, Thank you for your recent order with our company! Get trained on you…"
click at [653, 514] on button "Send message now" at bounding box center [586, 509] width 459 height 39
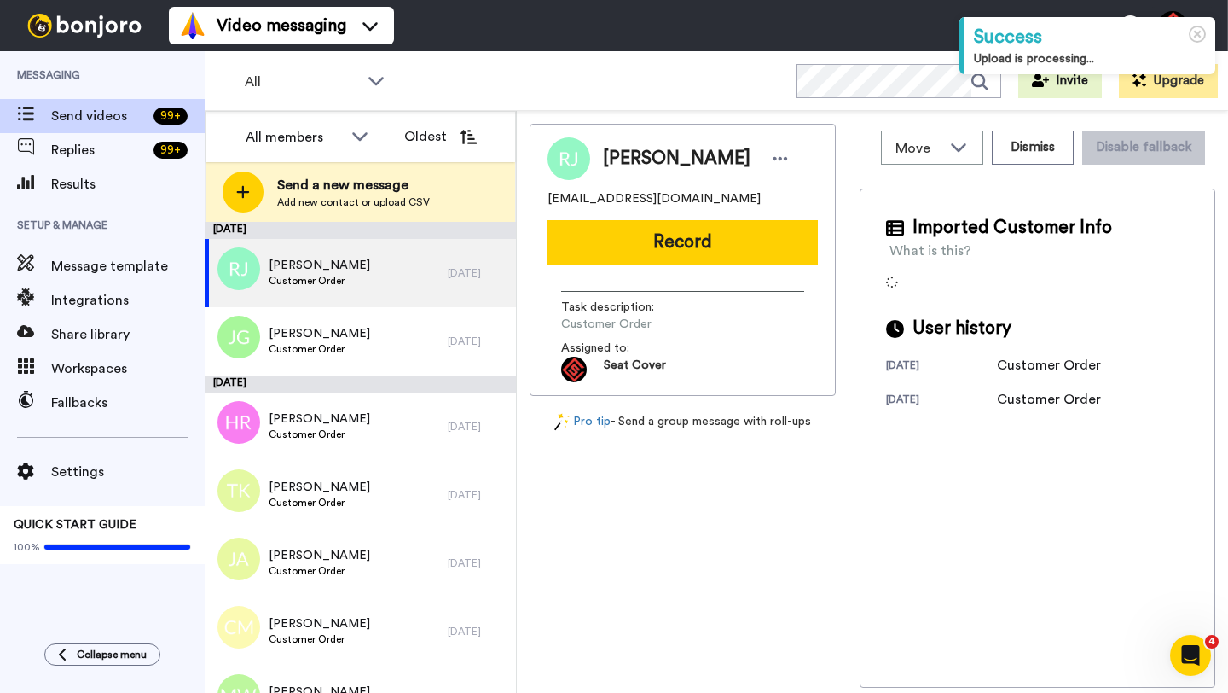
click at [635, 160] on span "[PERSON_NAME]" at bounding box center [677, 159] width 148 height 26
copy span "[PERSON_NAME]"
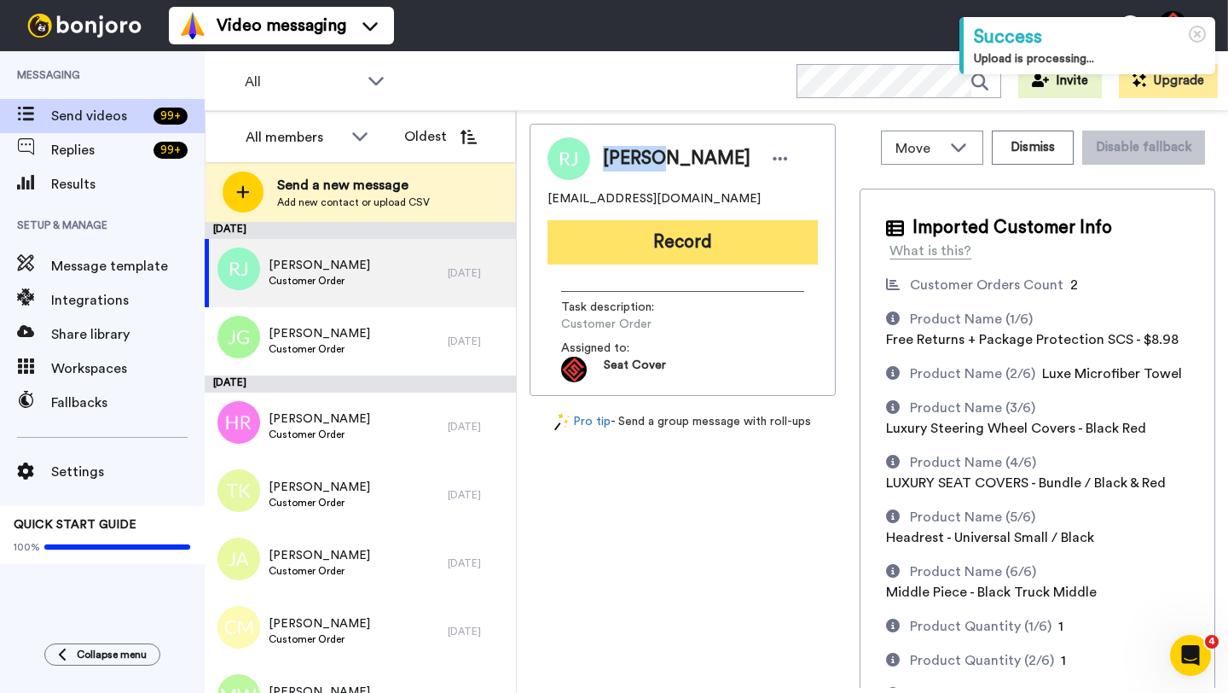
click at [673, 249] on button "Record" at bounding box center [683, 242] width 270 height 44
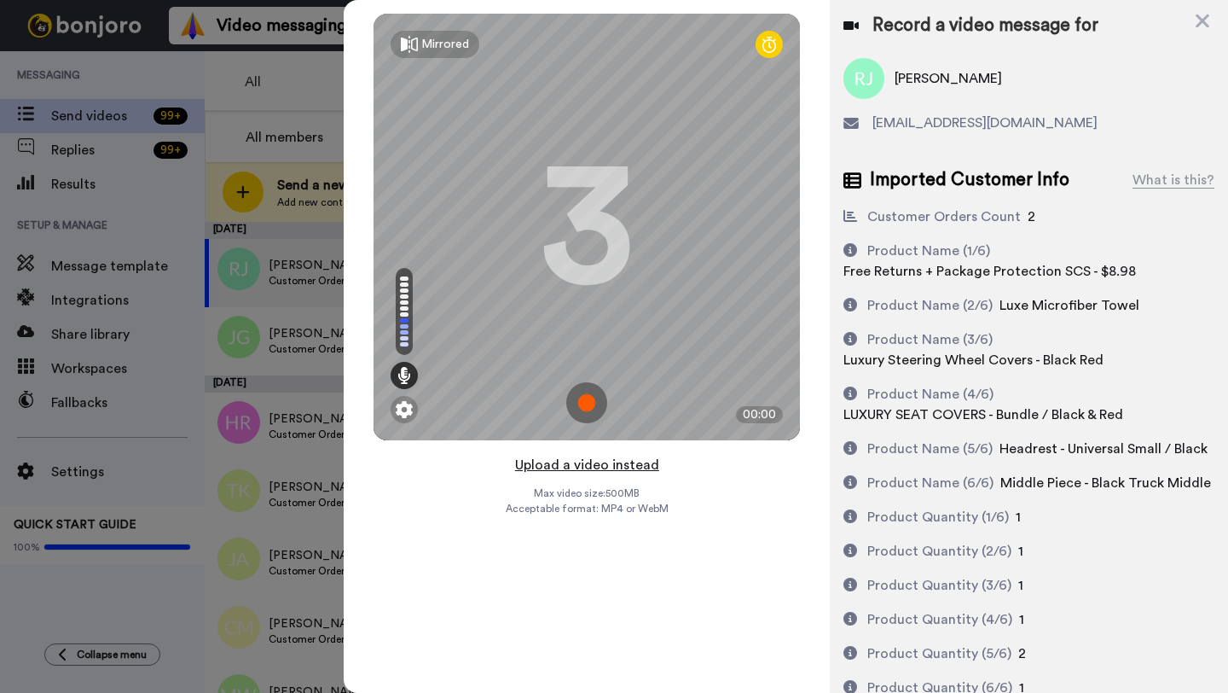
click at [583, 463] on button "Upload a video instead" at bounding box center [587, 465] width 154 height 22
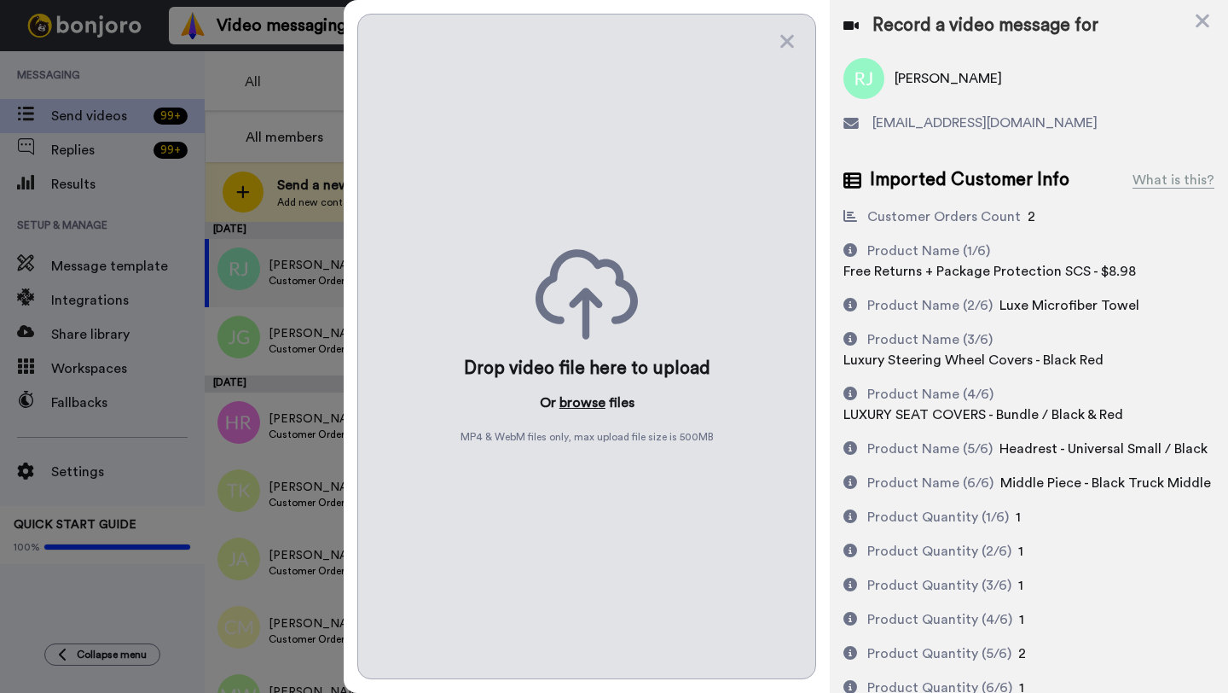
click at [583, 402] on button "browse" at bounding box center [583, 402] width 46 height 20
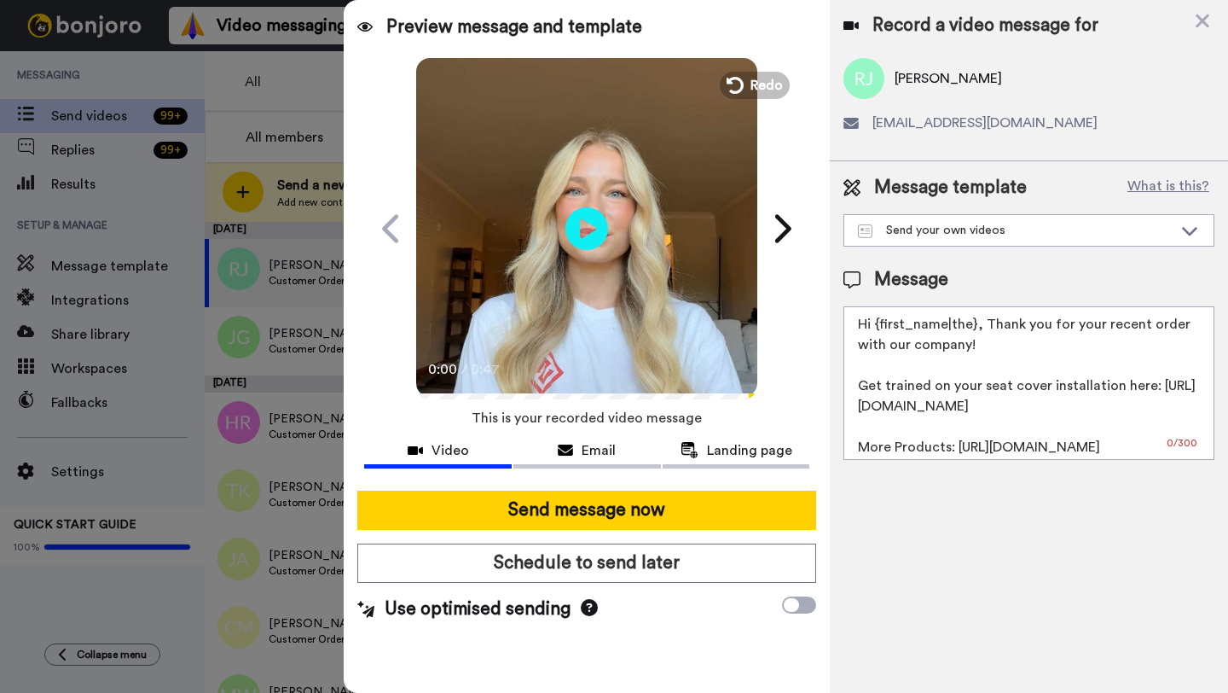
drag, startPoint x: 974, startPoint y: 326, endPoint x: 883, endPoint y: 325, distance: 91.3
click at [883, 325] on textarea "Hi {first_name|the}, Thank you for your recent order with our company! Get trai…" at bounding box center [1029, 383] width 371 height 154
paste textarea "Regina"
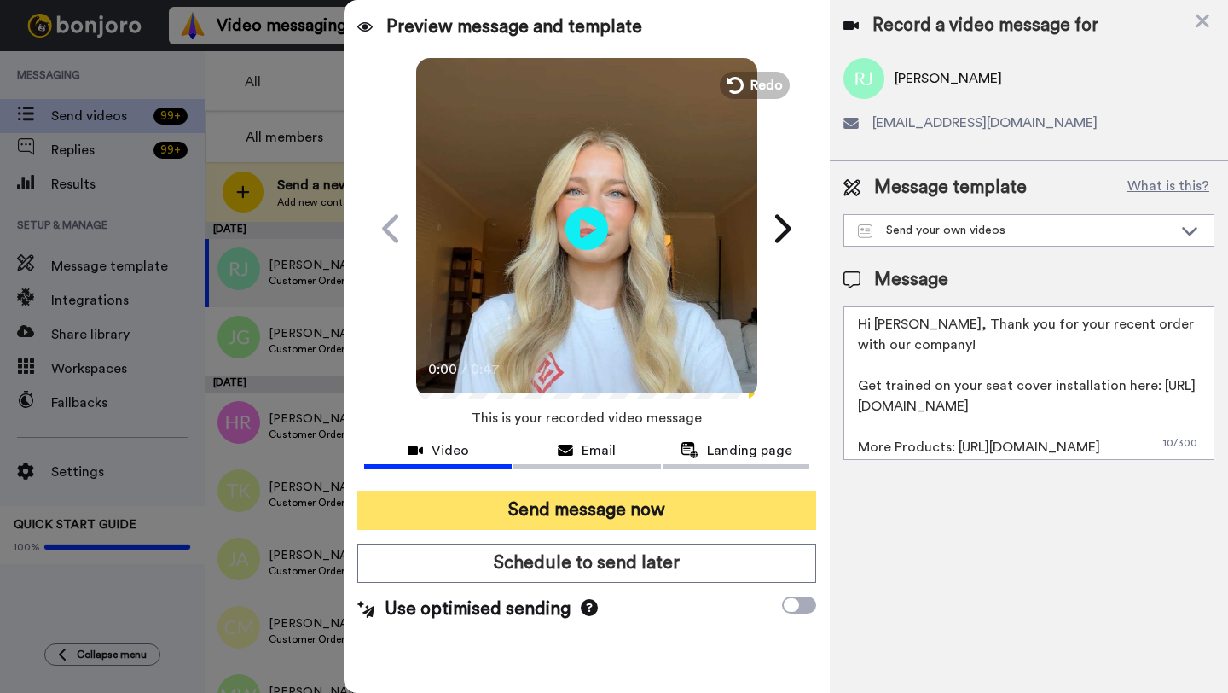
type textarea "Hi Regina, Thank you for your recent order with our company! Get trained on you…"
click at [651, 509] on button "Send message now" at bounding box center [586, 509] width 459 height 39
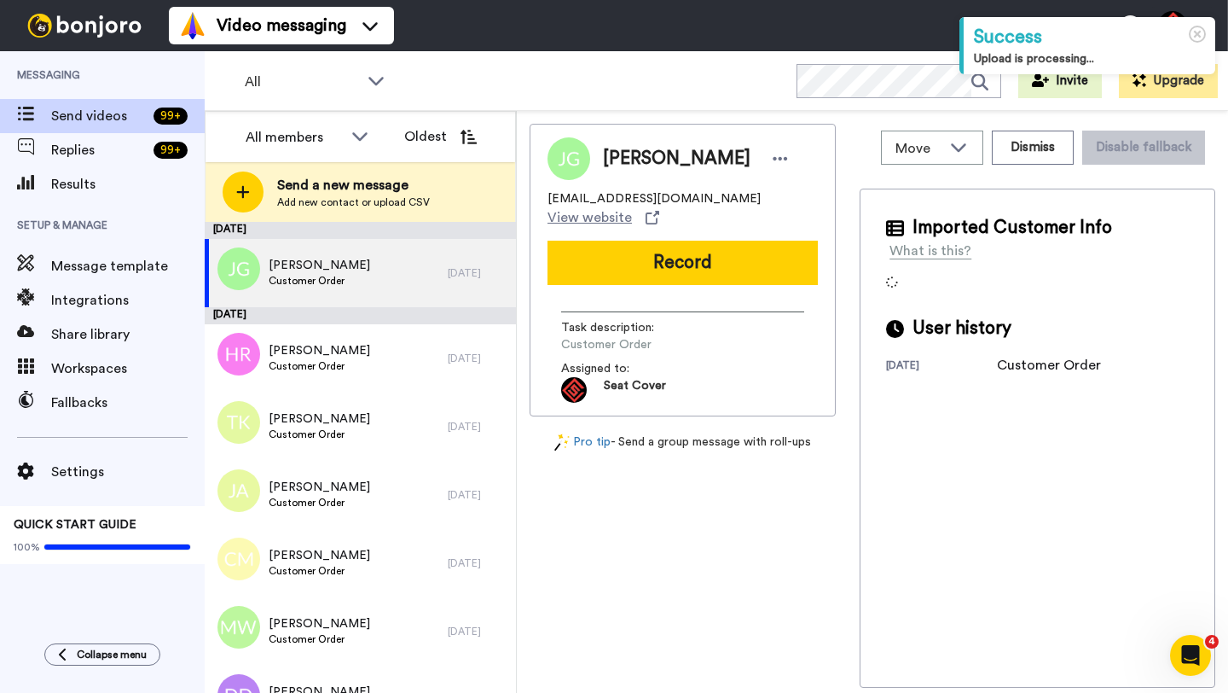
click at [619, 163] on span "[PERSON_NAME]" at bounding box center [677, 159] width 148 height 26
copy span "Jose"
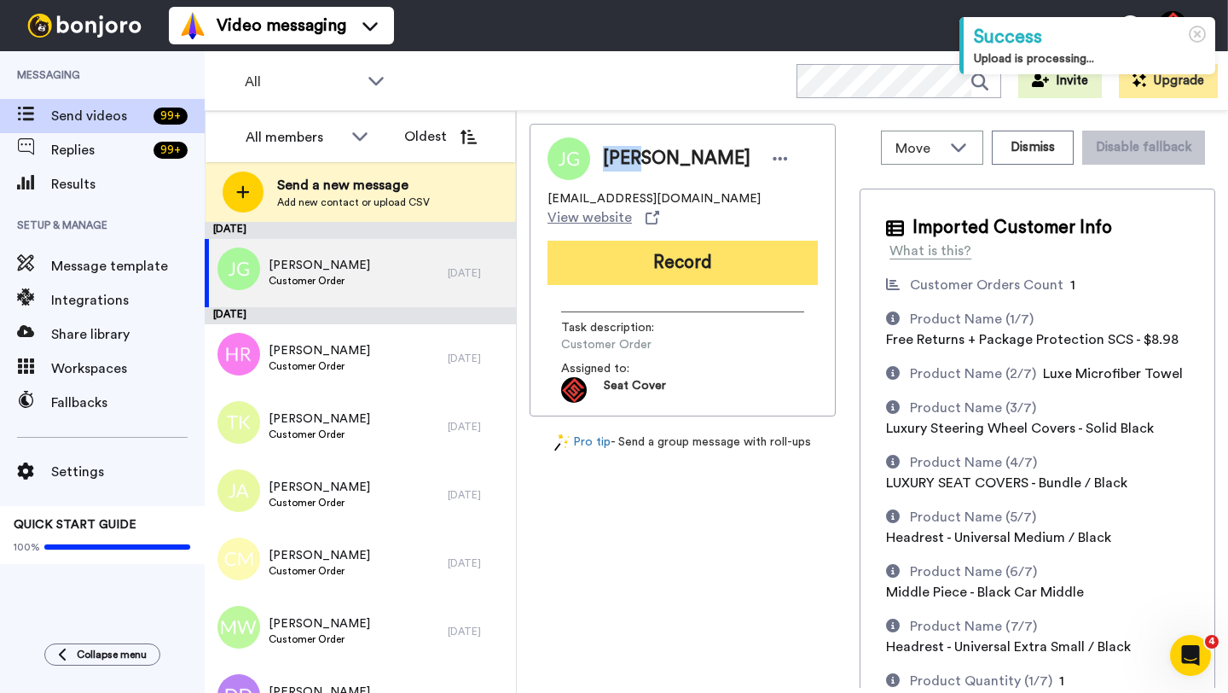
click at [662, 273] on button "Record" at bounding box center [683, 263] width 270 height 44
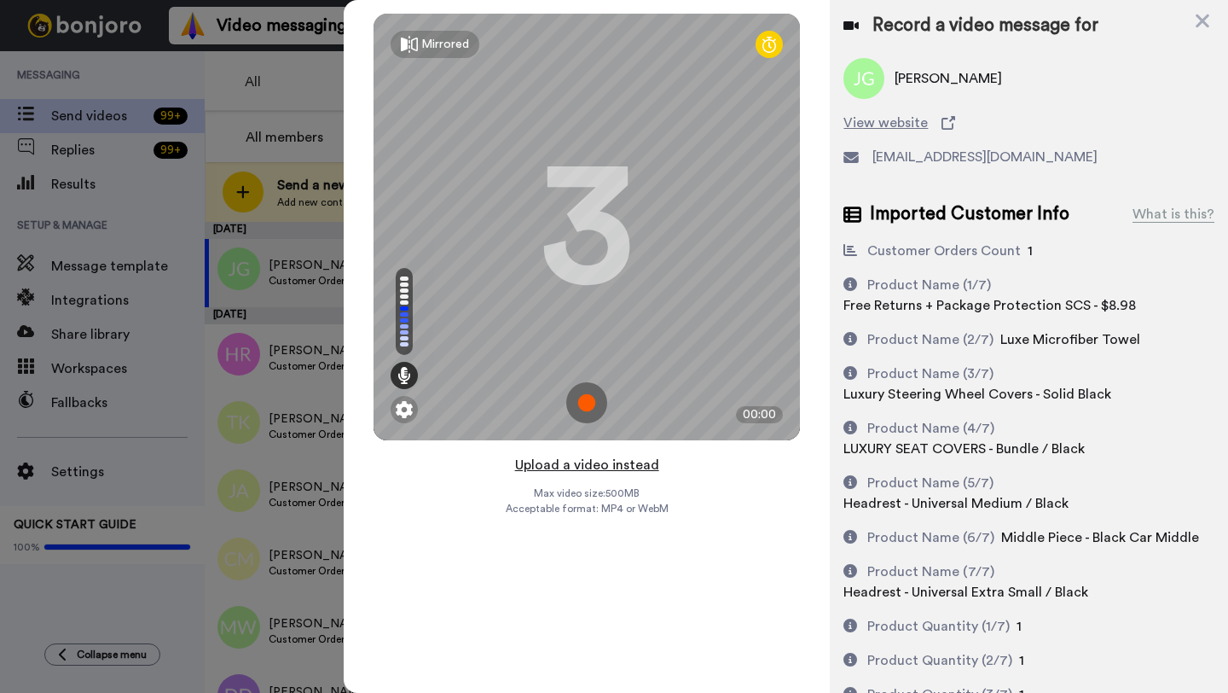
click at [593, 470] on button "Upload a video instead" at bounding box center [587, 465] width 154 height 22
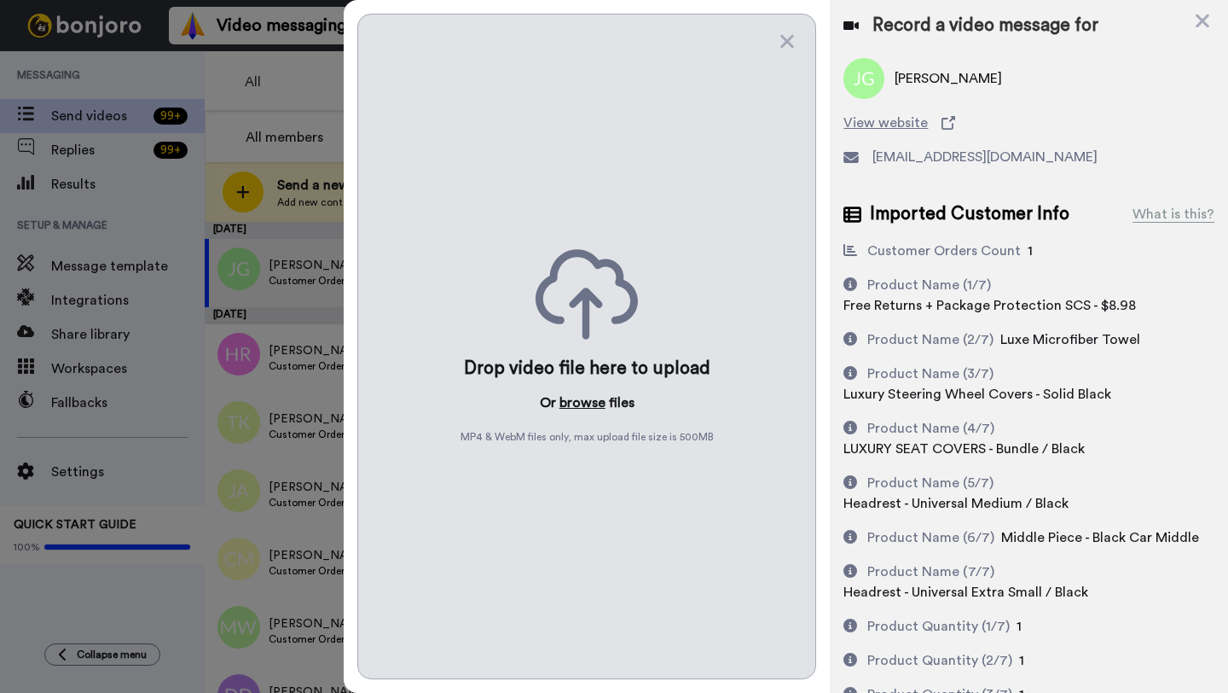
click at [588, 404] on button "browse" at bounding box center [583, 402] width 46 height 20
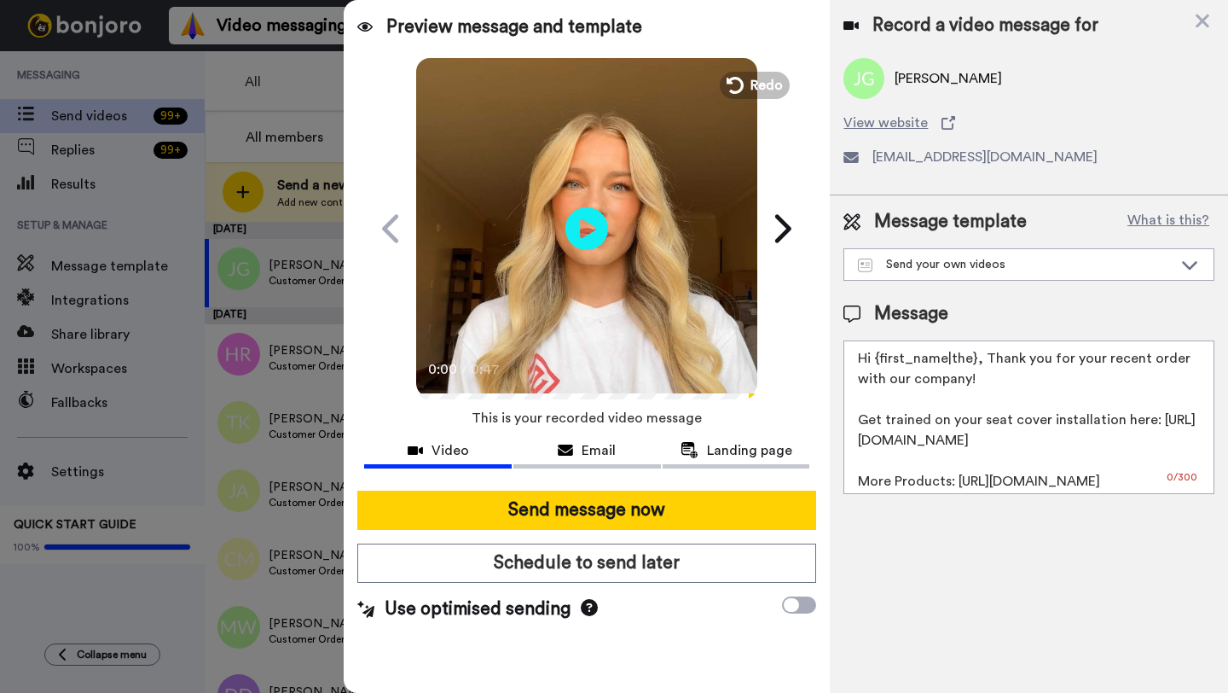
drag, startPoint x: 974, startPoint y: 361, endPoint x: 879, endPoint y: 361, distance: 95.5
click at [879, 361] on textarea "Hi {first_name|the}, Thank you for your recent order with our company! Get trai…" at bounding box center [1029, 417] width 371 height 154
paste textarea "Jose"
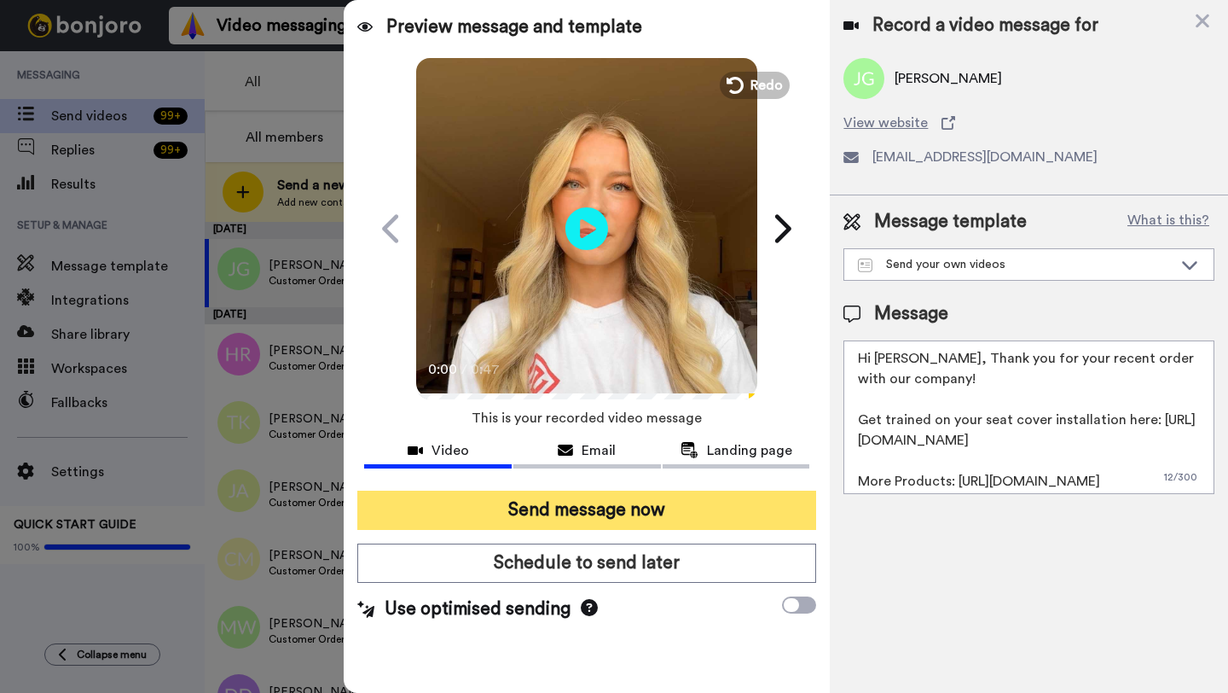
type textarea "Hi Jose, Thank you for your recent order with our company! Get trained on your …"
click at [632, 496] on button "Send message now" at bounding box center [586, 509] width 459 height 39
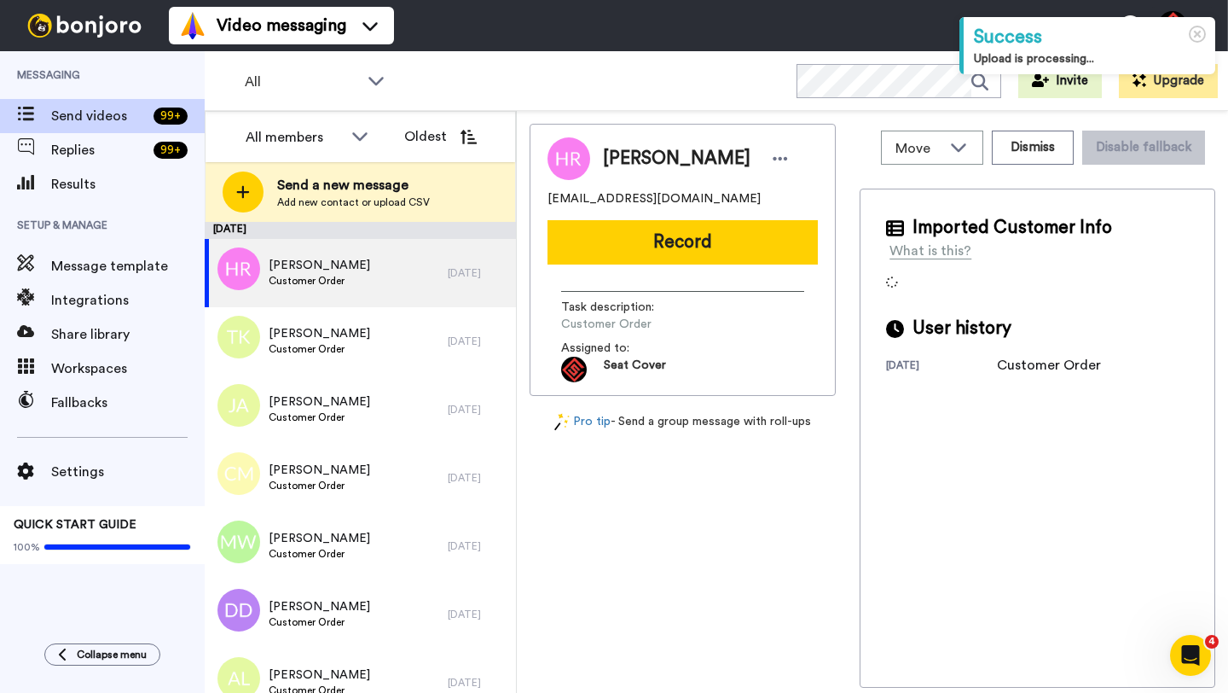
click at [631, 160] on span "Hunter Rawlings" at bounding box center [677, 159] width 148 height 26
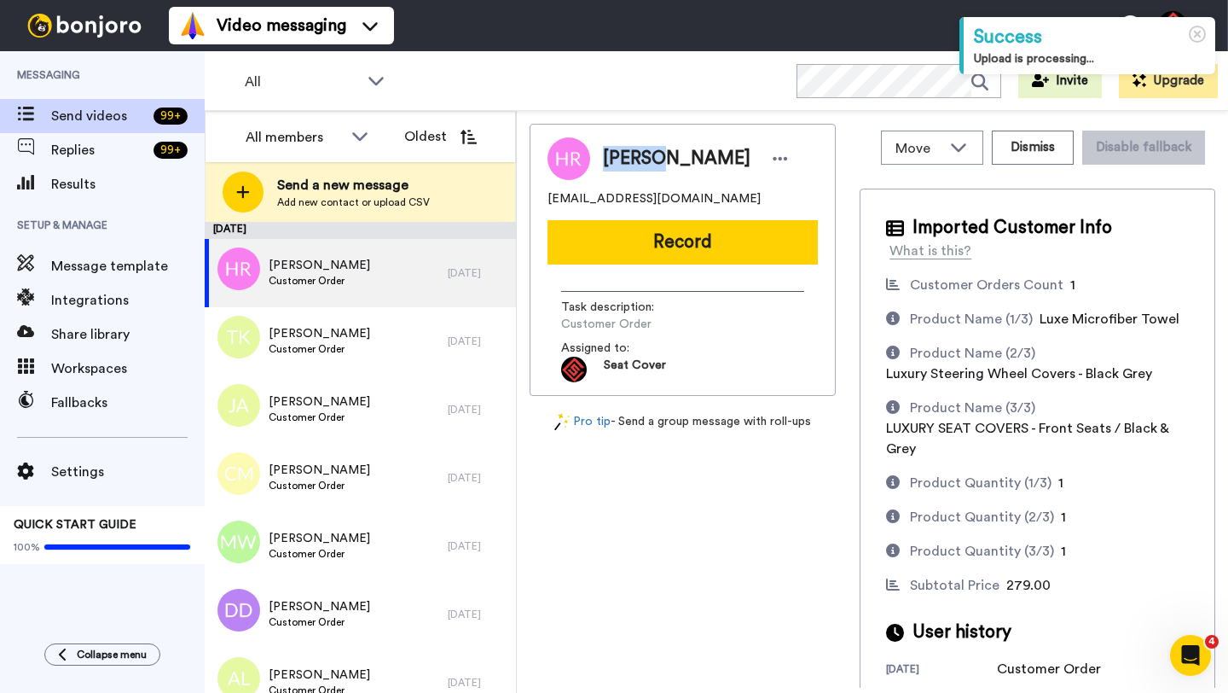
copy span "Hunter"
click at [657, 251] on button "Record" at bounding box center [683, 242] width 270 height 44
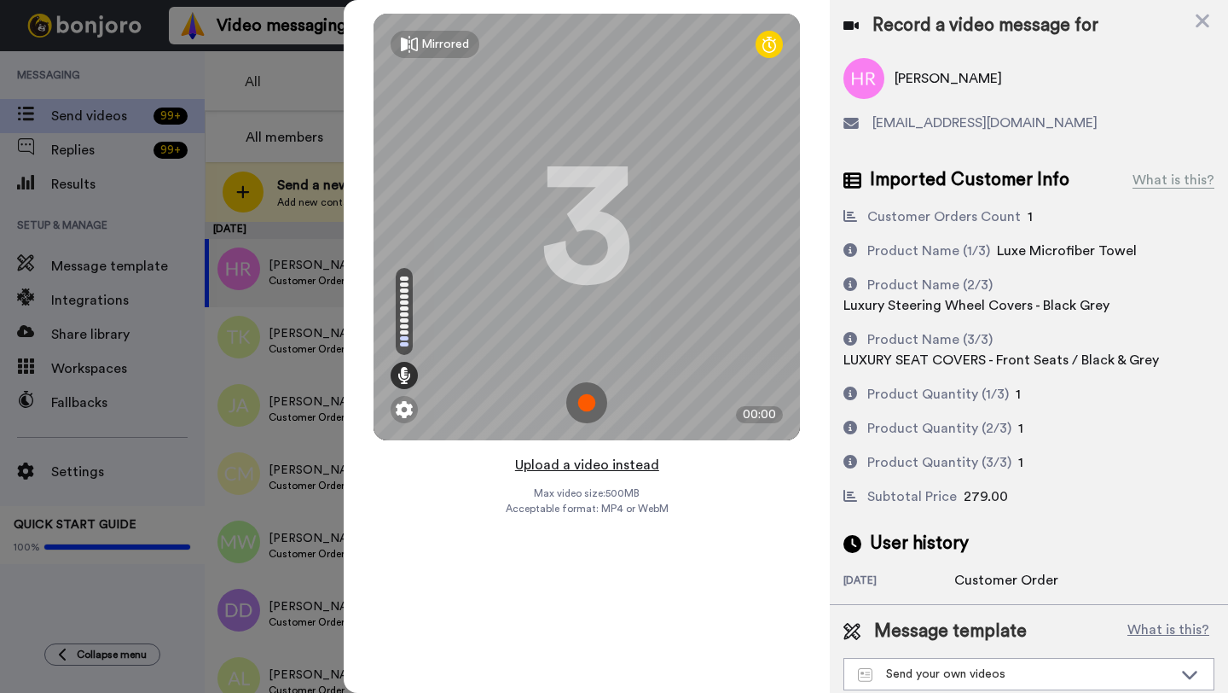
click at [583, 465] on button "Upload a video instead" at bounding box center [587, 465] width 154 height 22
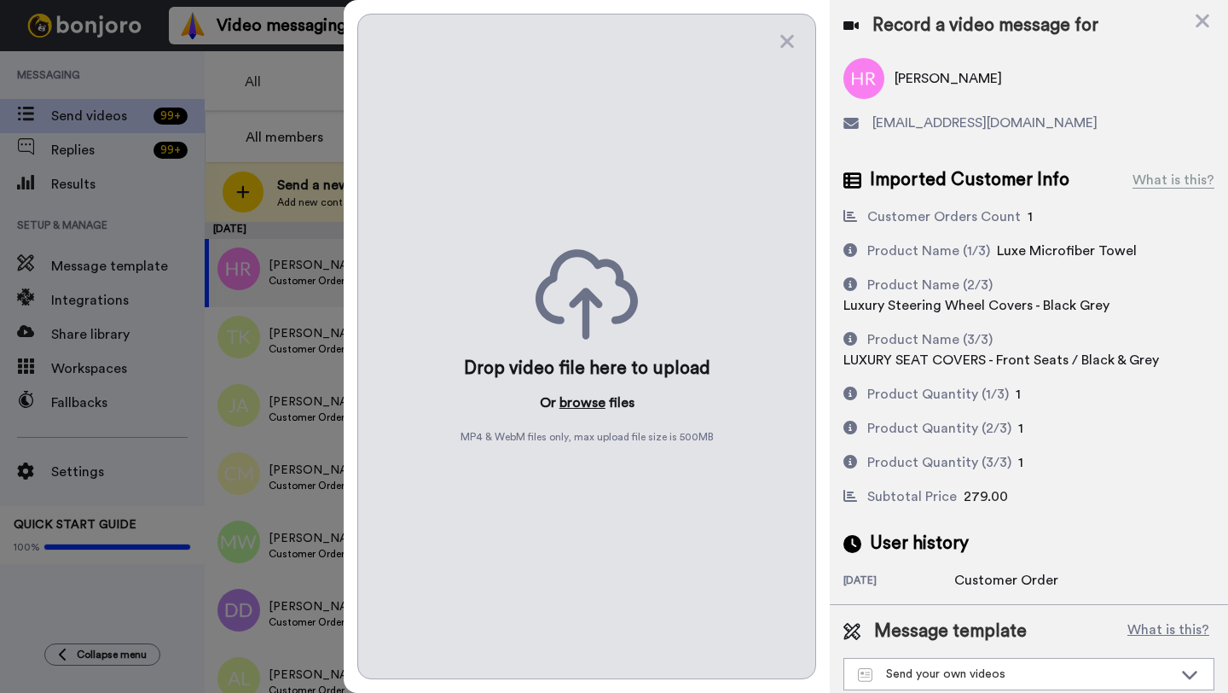
click at [576, 403] on button "browse" at bounding box center [583, 402] width 46 height 20
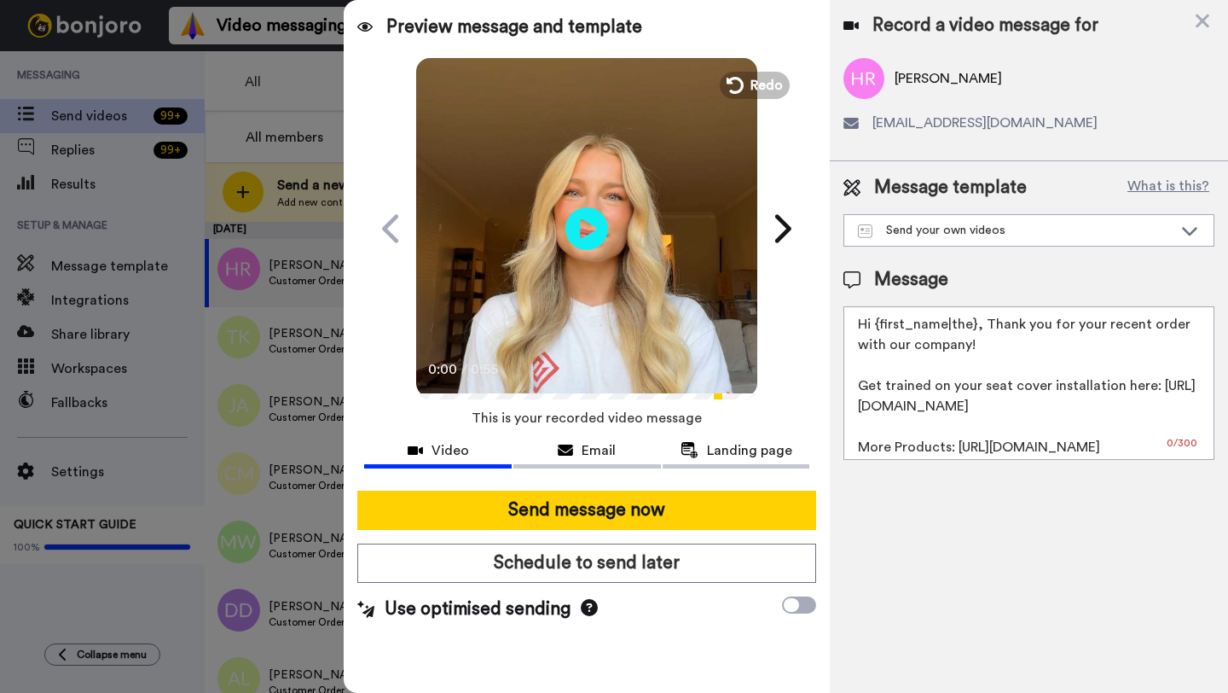
drag, startPoint x: 975, startPoint y: 328, endPoint x: 877, endPoint y: 326, distance: 98.1
click at [877, 326] on textarea "Hi {first_name|the}, Thank you for your recent order with our company! Get trai…" at bounding box center [1029, 383] width 371 height 154
paste textarea "Hunter"
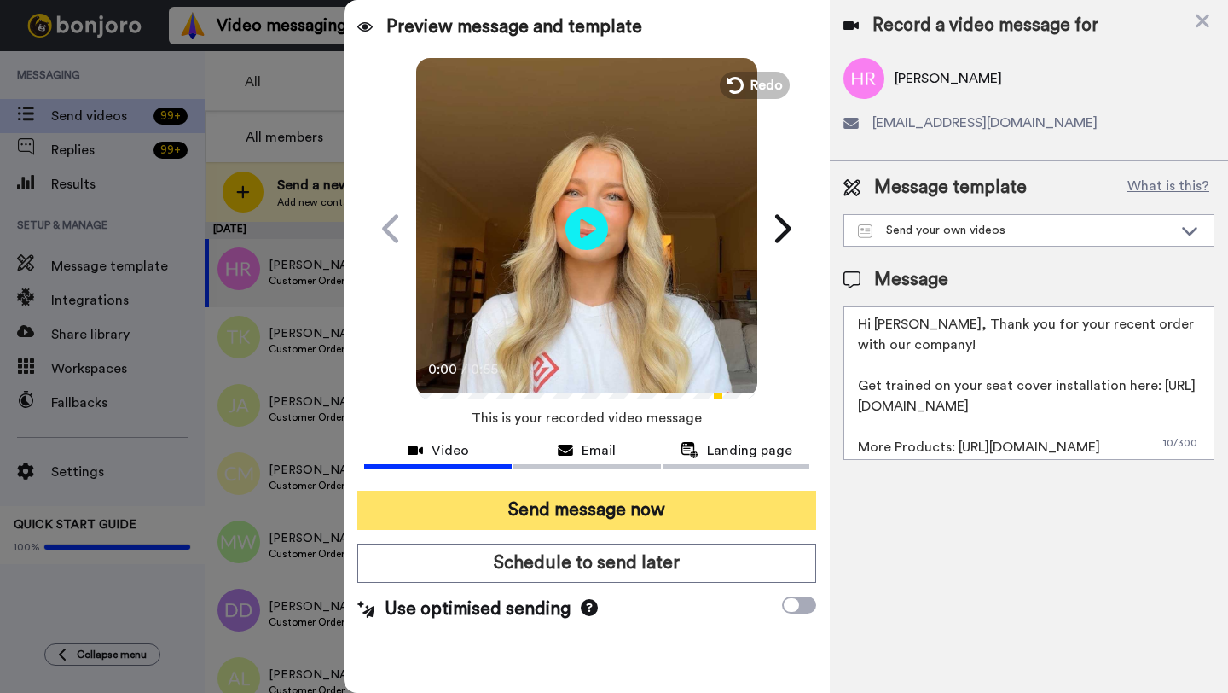
type textarea "Hi Hunter, Thank you for your recent order with our company! Get trained on you…"
click at [676, 509] on button "Send message now" at bounding box center [586, 509] width 459 height 39
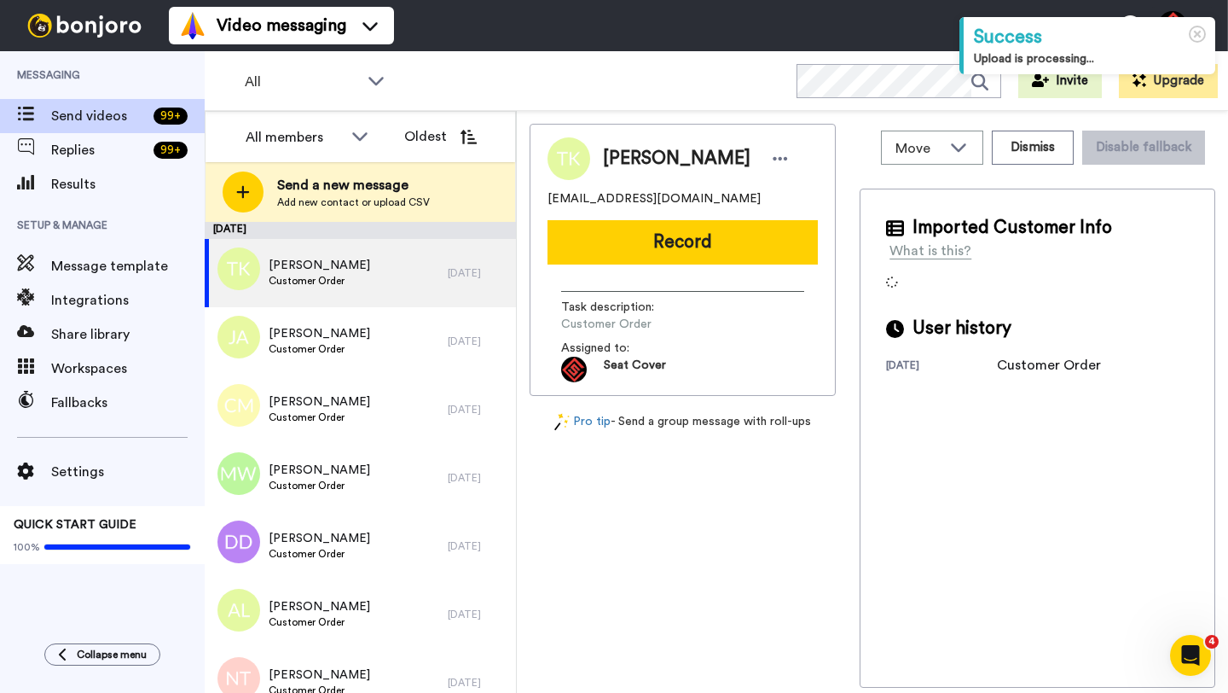
click at [612, 158] on span "[PERSON_NAME]" at bounding box center [677, 159] width 148 height 26
copy span "[PERSON_NAME]"
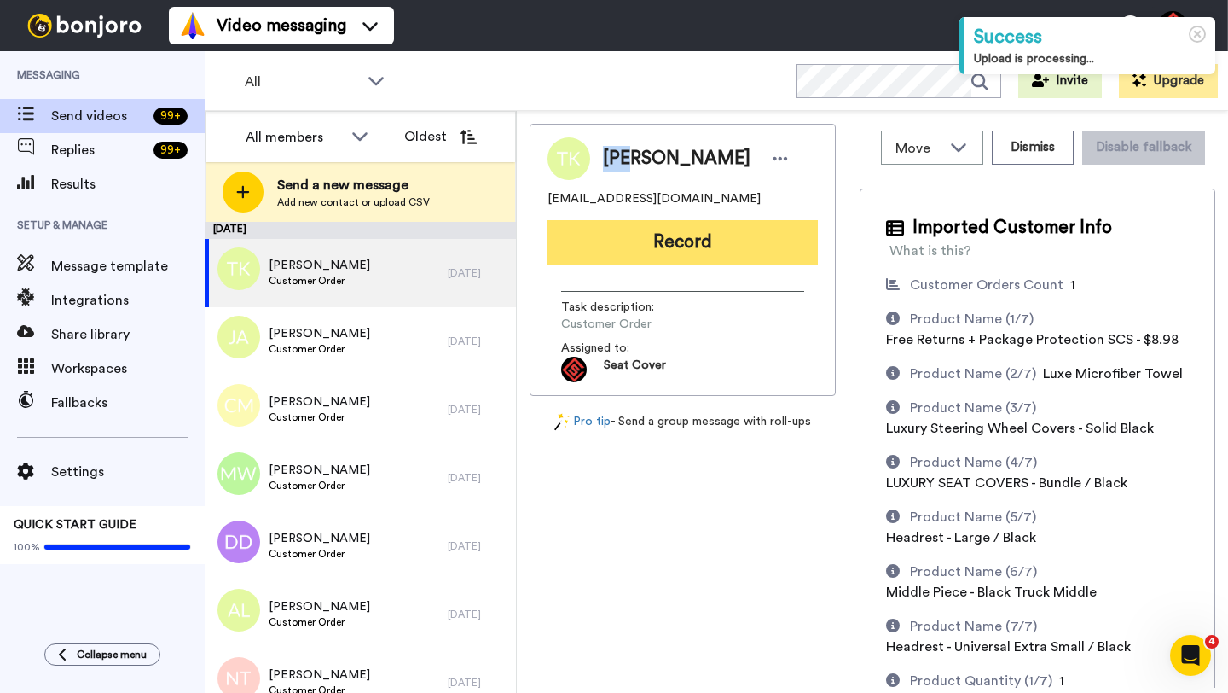
click at [645, 246] on button "Record" at bounding box center [683, 242] width 270 height 44
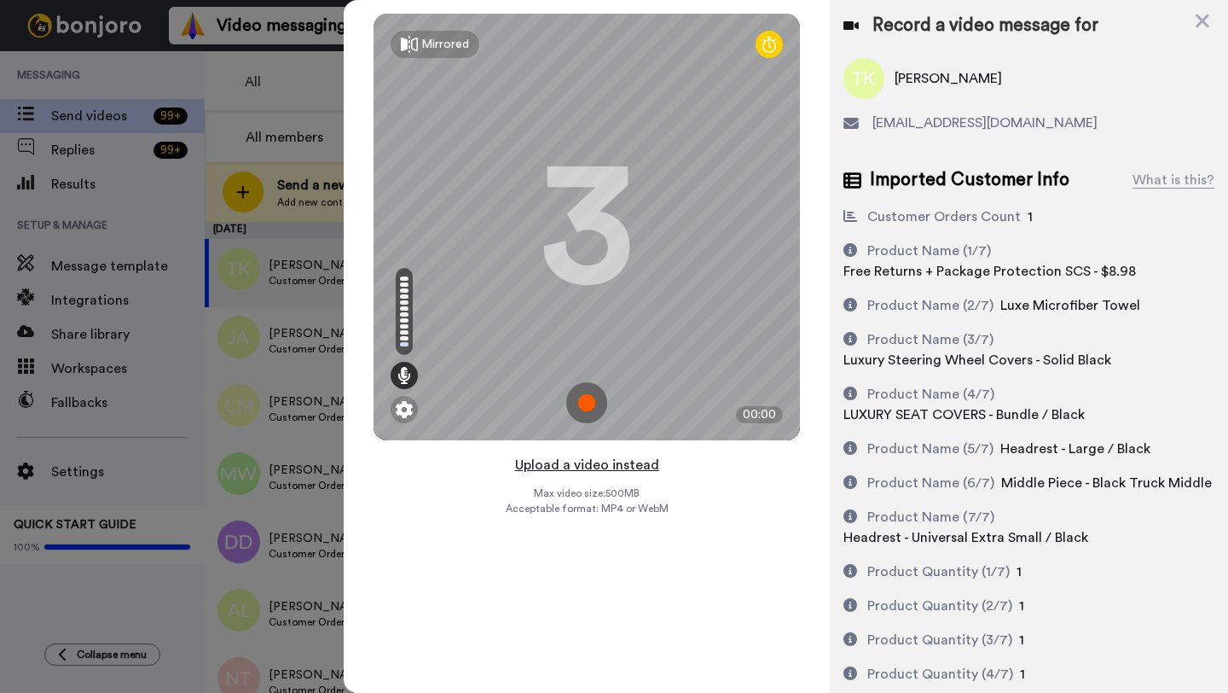
click at [581, 462] on button "Upload a video instead" at bounding box center [587, 465] width 154 height 22
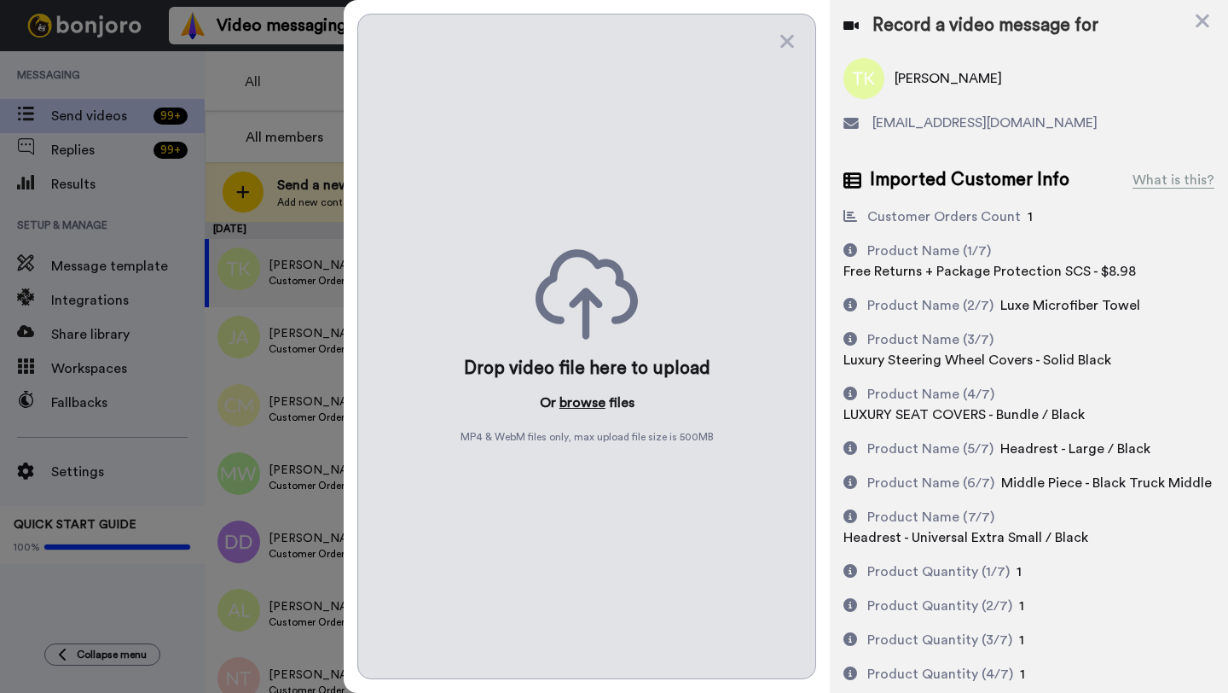
click at [577, 404] on button "browse" at bounding box center [583, 402] width 46 height 20
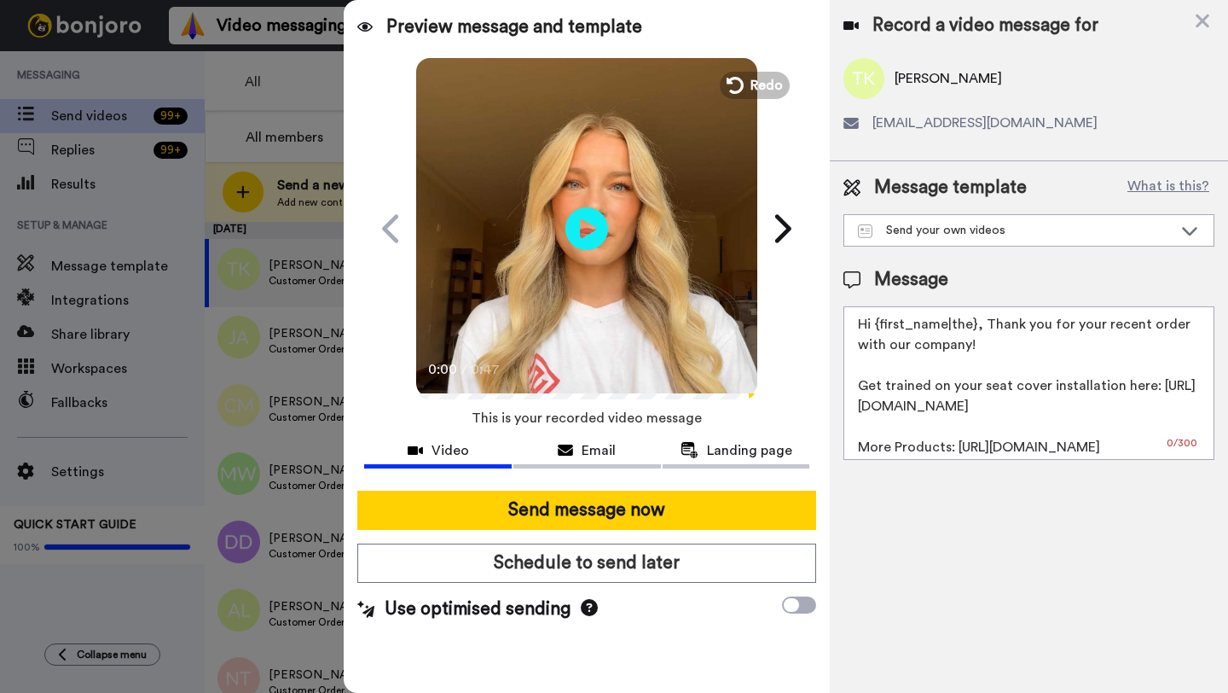
drag, startPoint x: 975, startPoint y: 329, endPoint x: 873, endPoint y: 329, distance: 102.4
click at [873, 329] on textarea "Hi {first_name|the}, Thank you for your recent order with our company! Get trai…" at bounding box center [1029, 383] width 371 height 154
paste textarea "Tom"
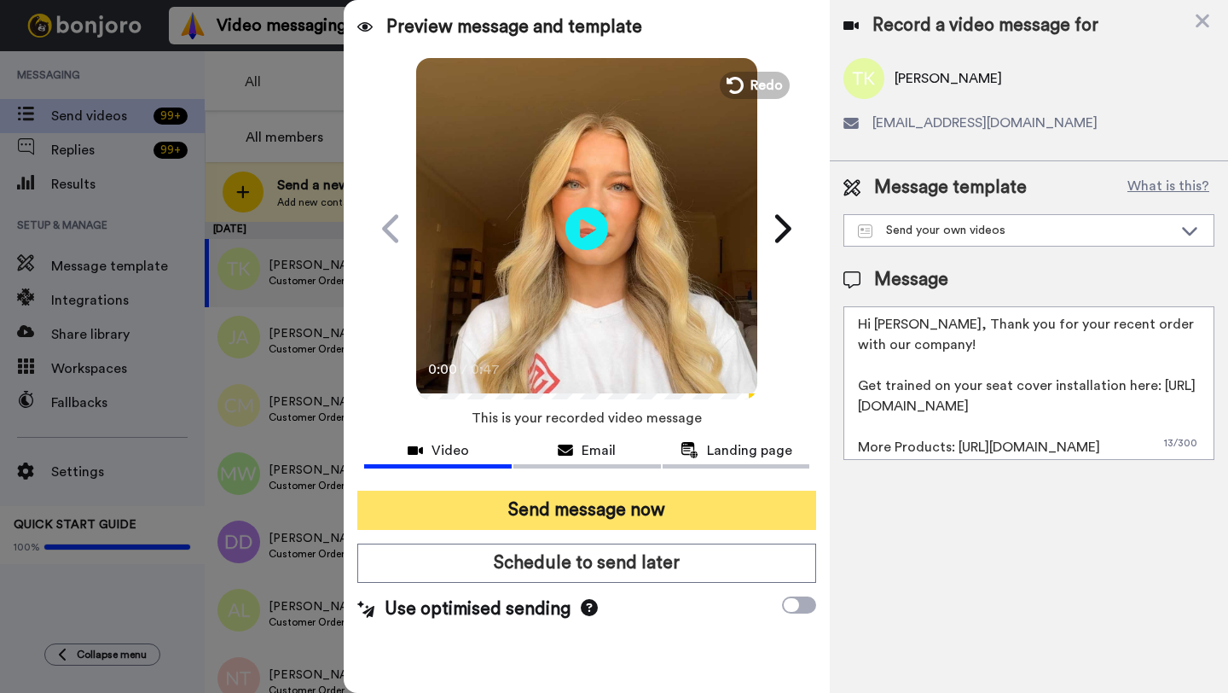
type textarea "Hi Tom, Thank you for your recent order with our company! Get trained on your s…"
click at [680, 513] on button "Send message now" at bounding box center [586, 509] width 459 height 39
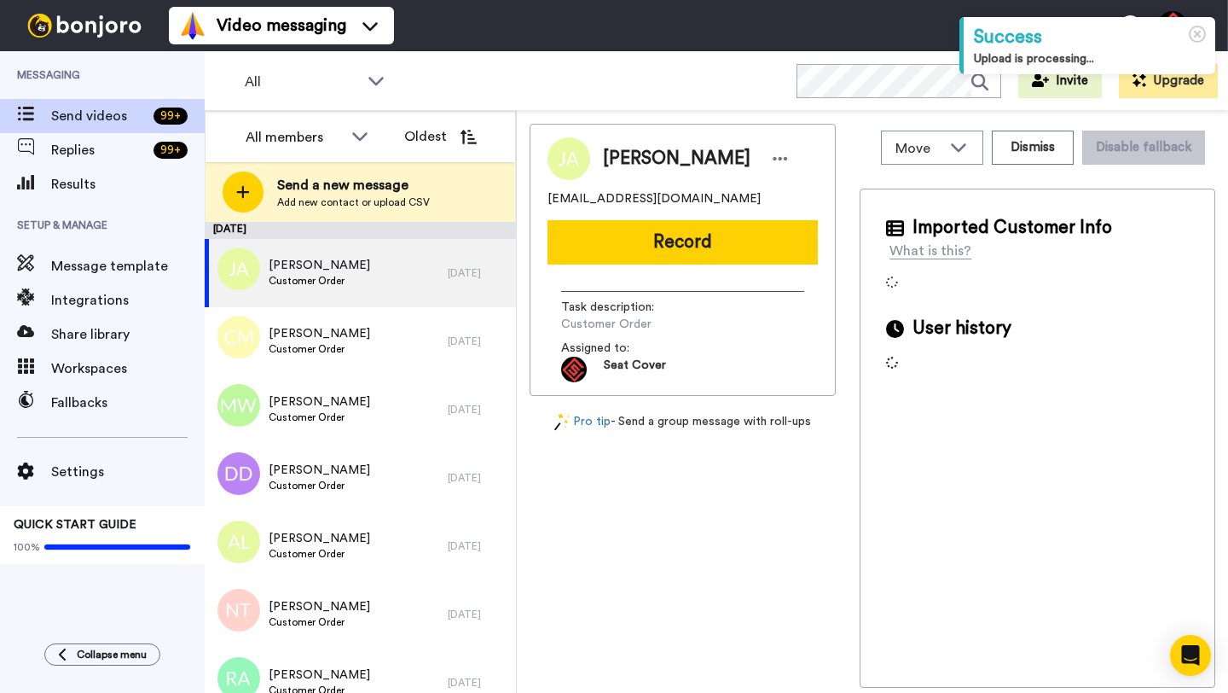
click at [618, 164] on span "[PERSON_NAME]" at bounding box center [677, 159] width 148 height 26
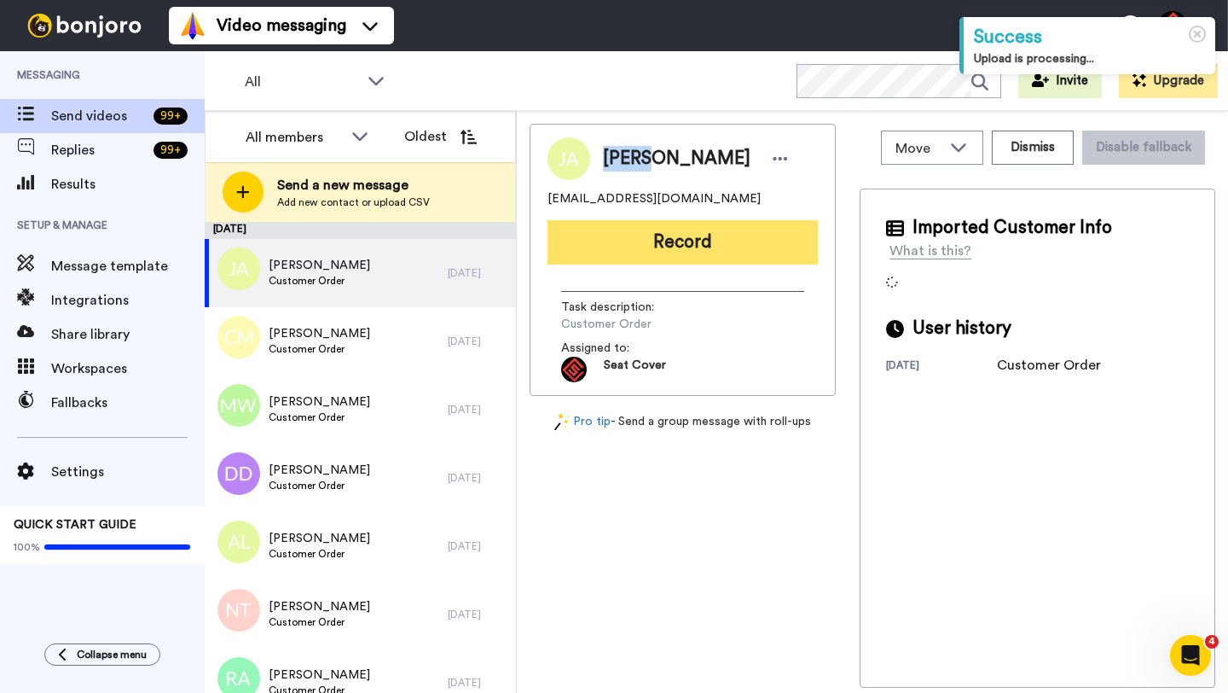
click at [655, 251] on button "Record" at bounding box center [683, 242] width 270 height 44
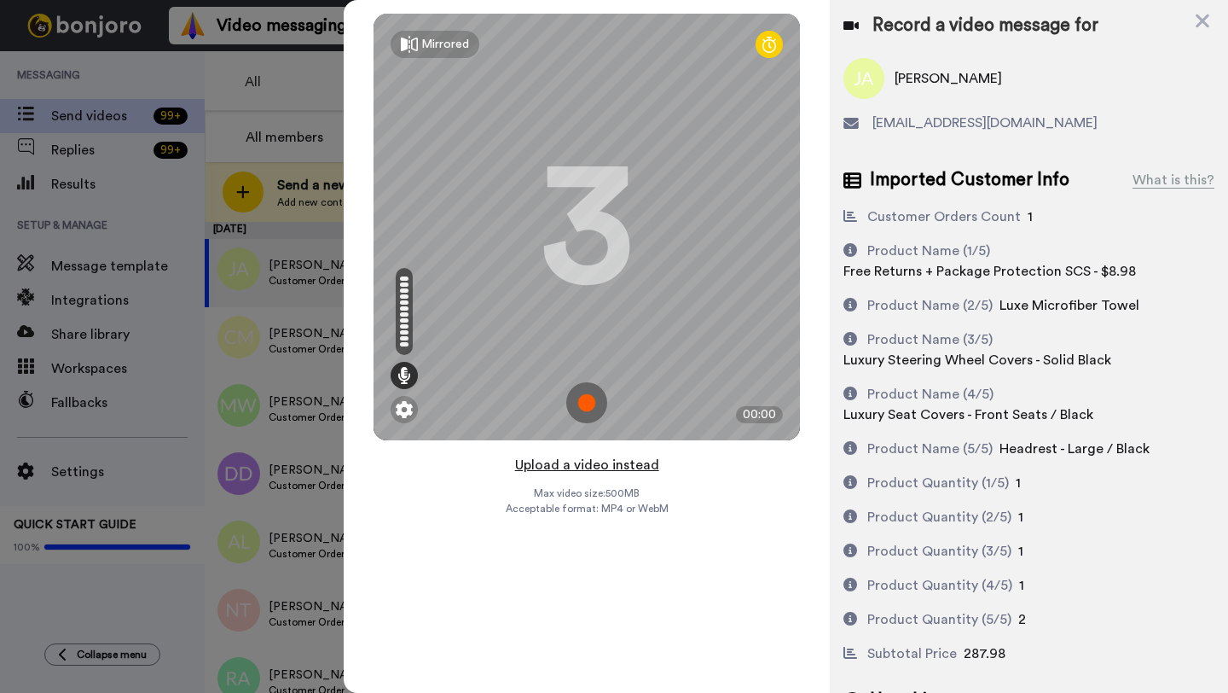
click at [582, 465] on button "Upload a video instead" at bounding box center [587, 465] width 154 height 22
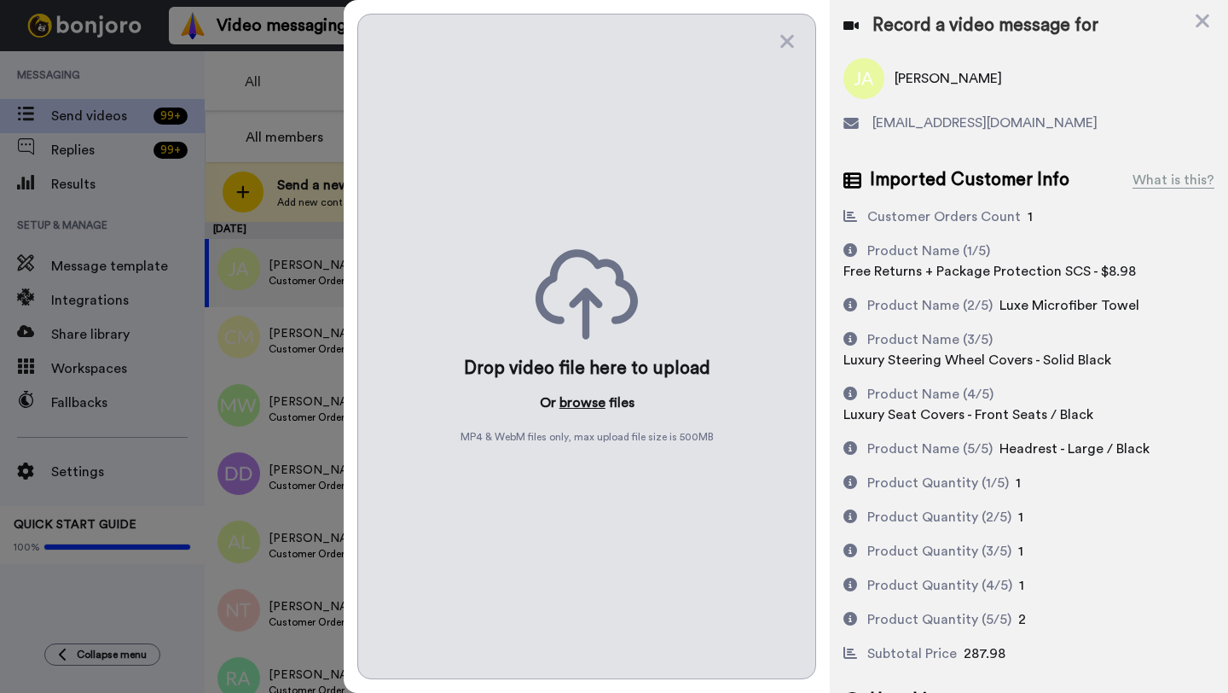
click at [574, 402] on button "browse" at bounding box center [583, 402] width 46 height 20
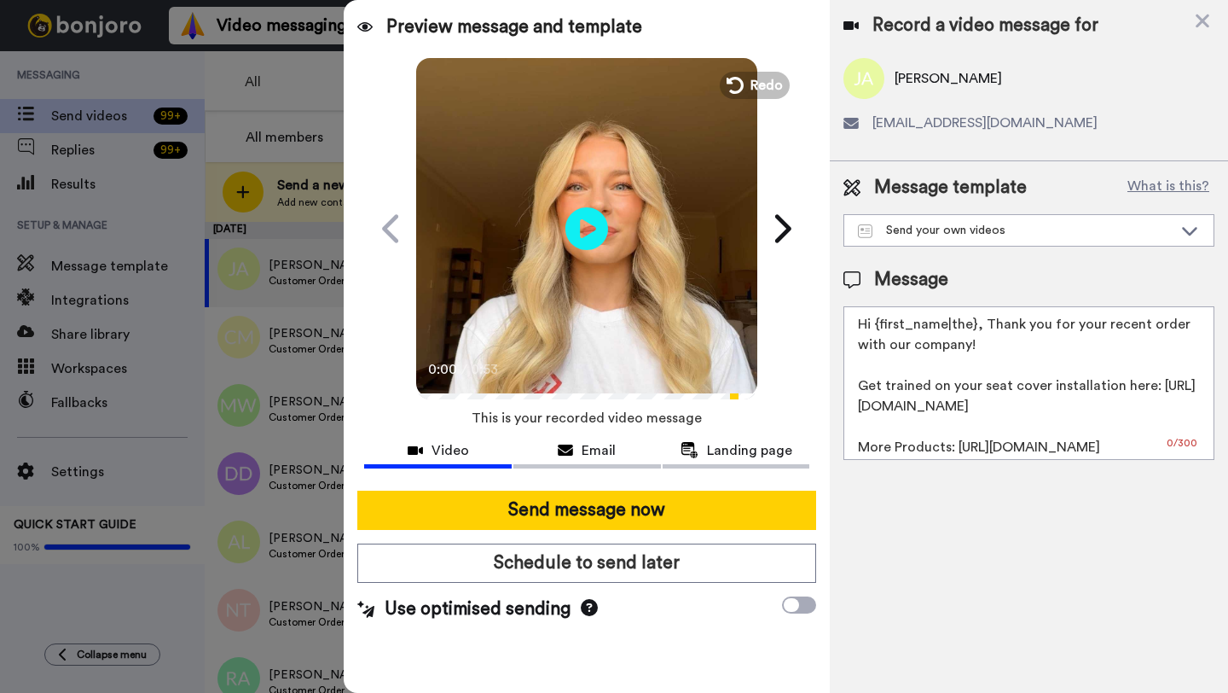
drag, startPoint x: 973, startPoint y: 328, endPoint x: 876, endPoint y: 327, distance: 97.3
click at [876, 327] on textarea "Hi {first_name|the}, Thank you for your recent order with our company! Get trai…" at bounding box center [1029, 383] width 371 height 154
paste textarea "[PERSON_NAME]"
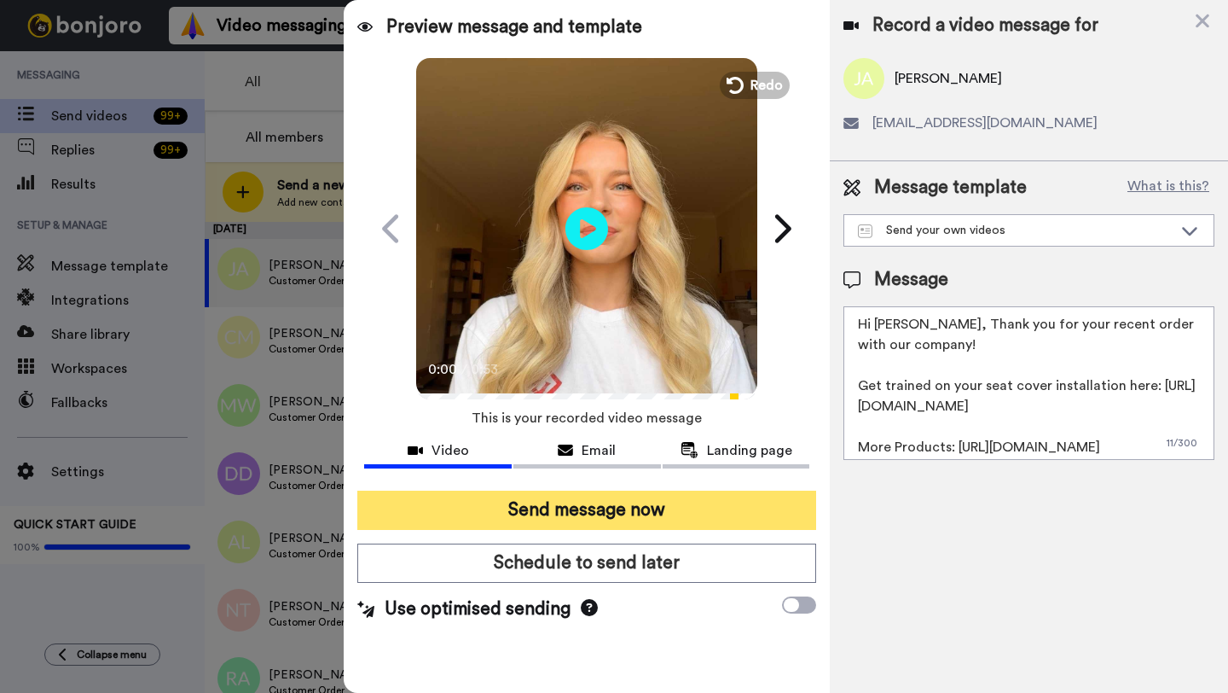
type textarea "Hi [PERSON_NAME], Thank you for your recent order with our company! Get trained…"
click at [705, 496] on button "Send message now" at bounding box center [586, 509] width 459 height 39
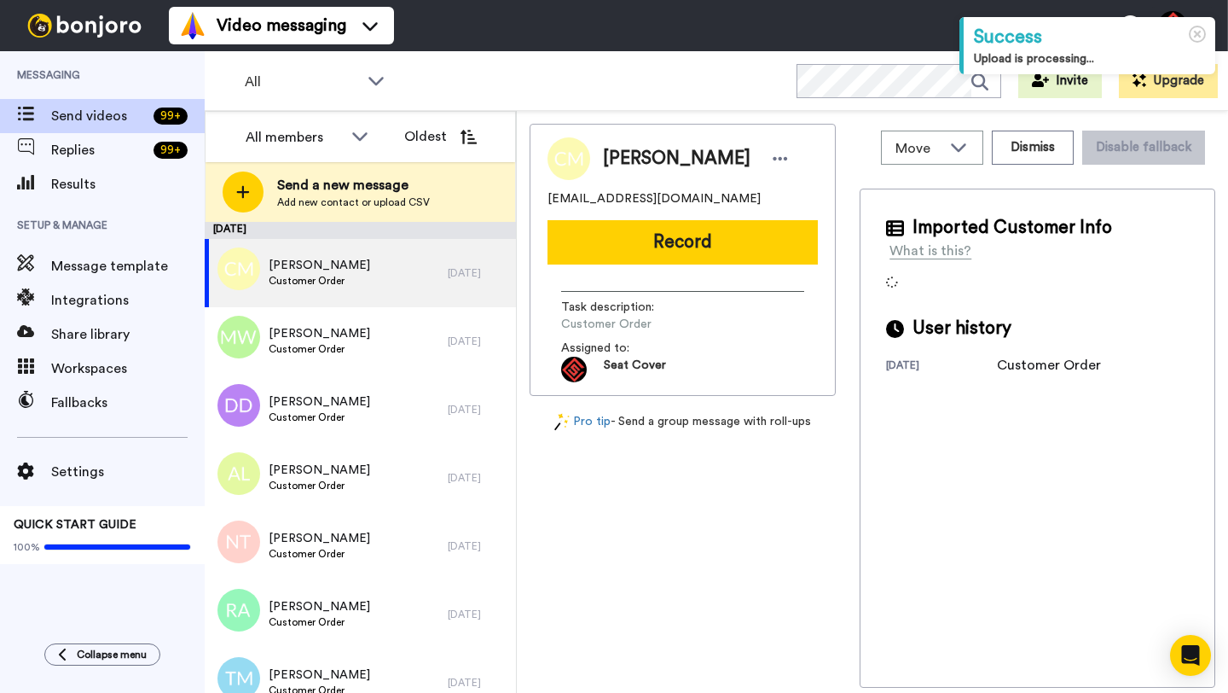
click at [618, 158] on span "[PERSON_NAME]" at bounding box center [677, 159] width 148 height 26
copy span "[PERSON_NAME]"
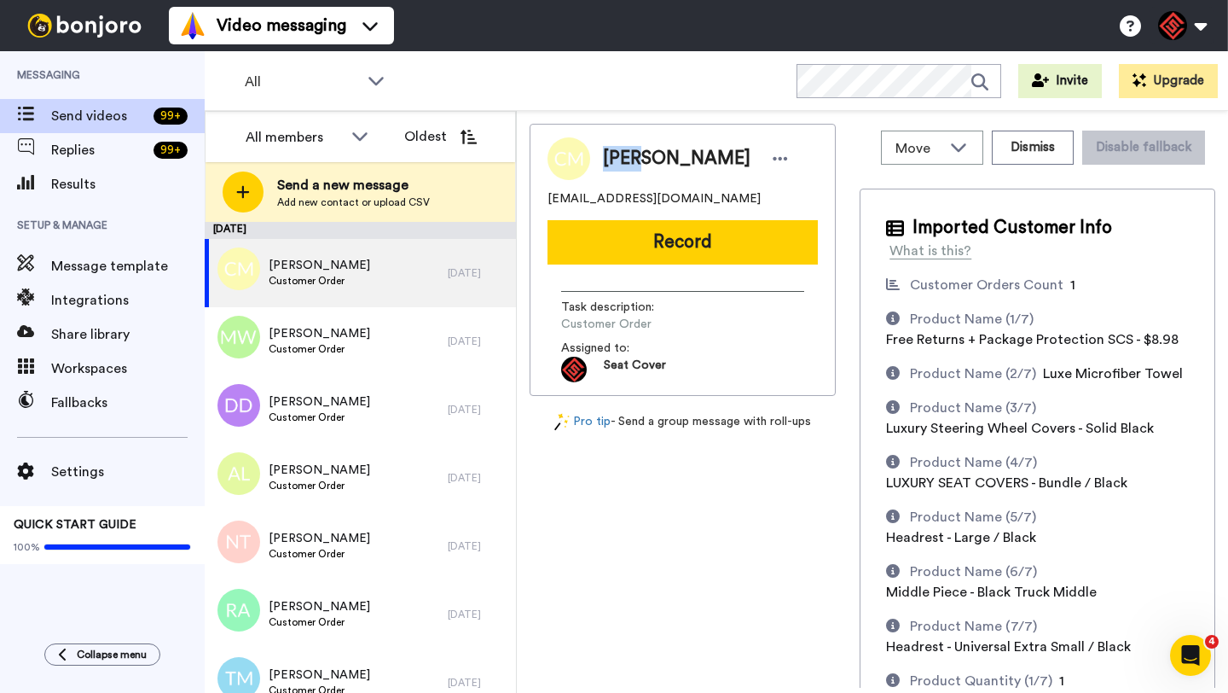
copy span "[PERSON_NAME]"
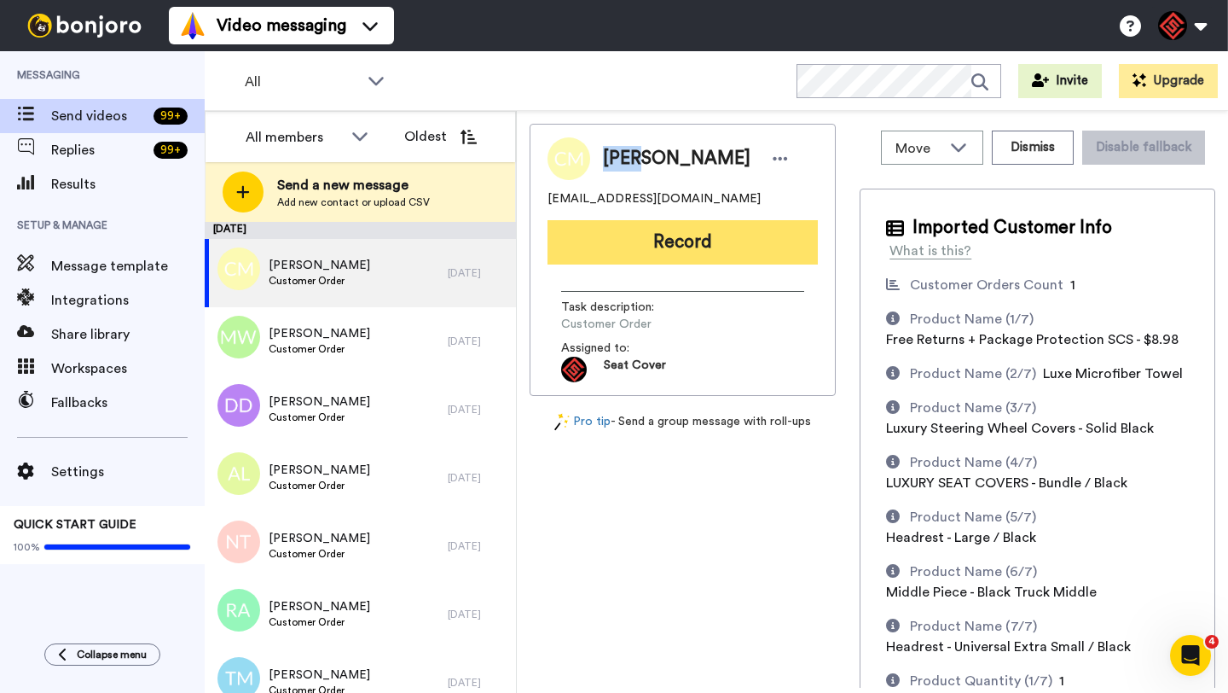
click at [638, 252] on button "Record" at bounding box center [683, 242] width 270 height 44
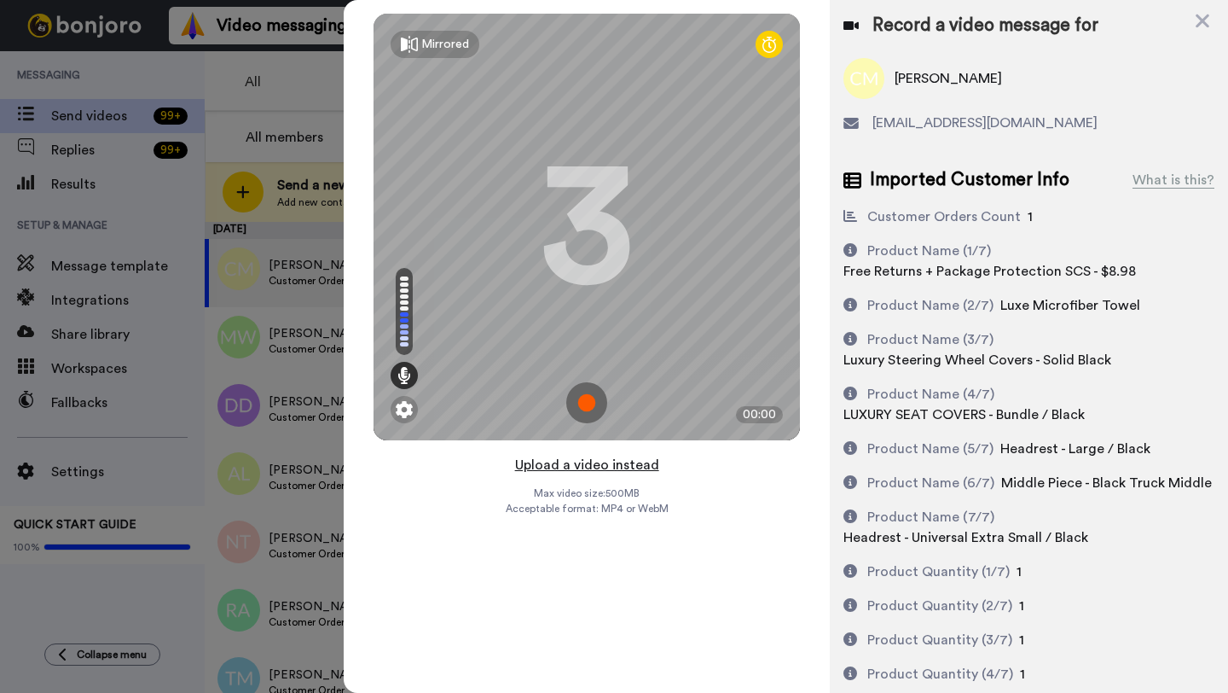
click at [581, 467] on button "Upload a video instead" at bounding box center [587, 465] width 154 height 22
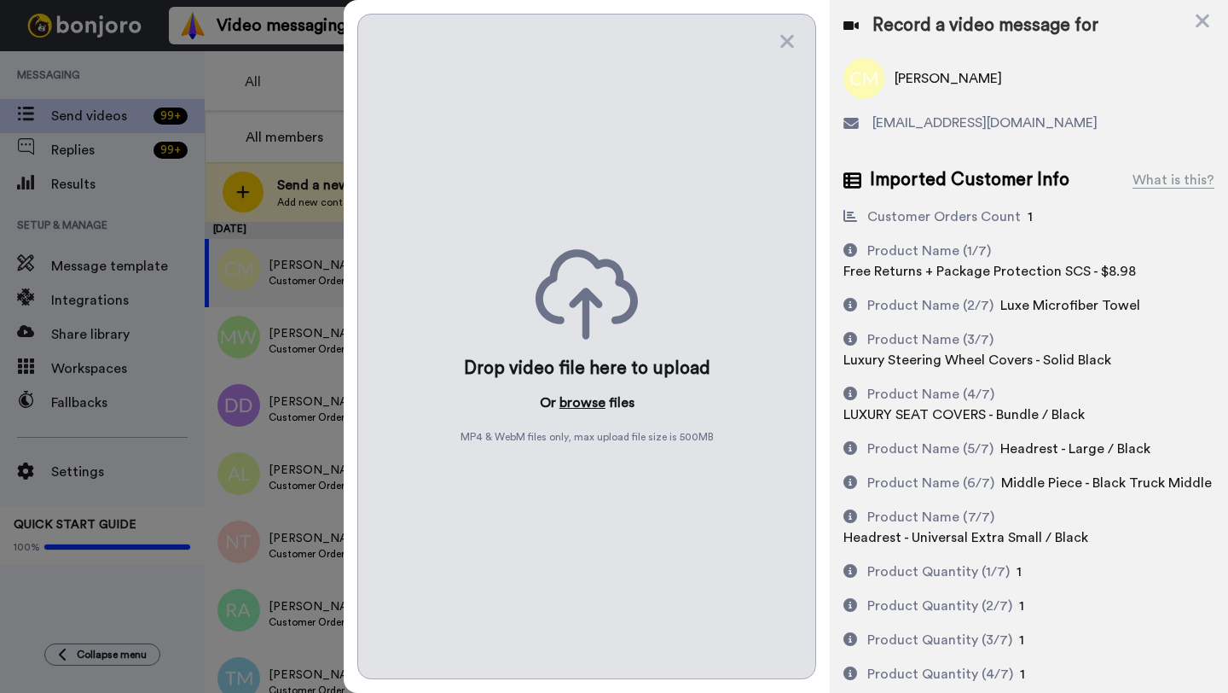
click at [584, 398] on button "browse" at bounding box center [583, 402] width 46 height 20
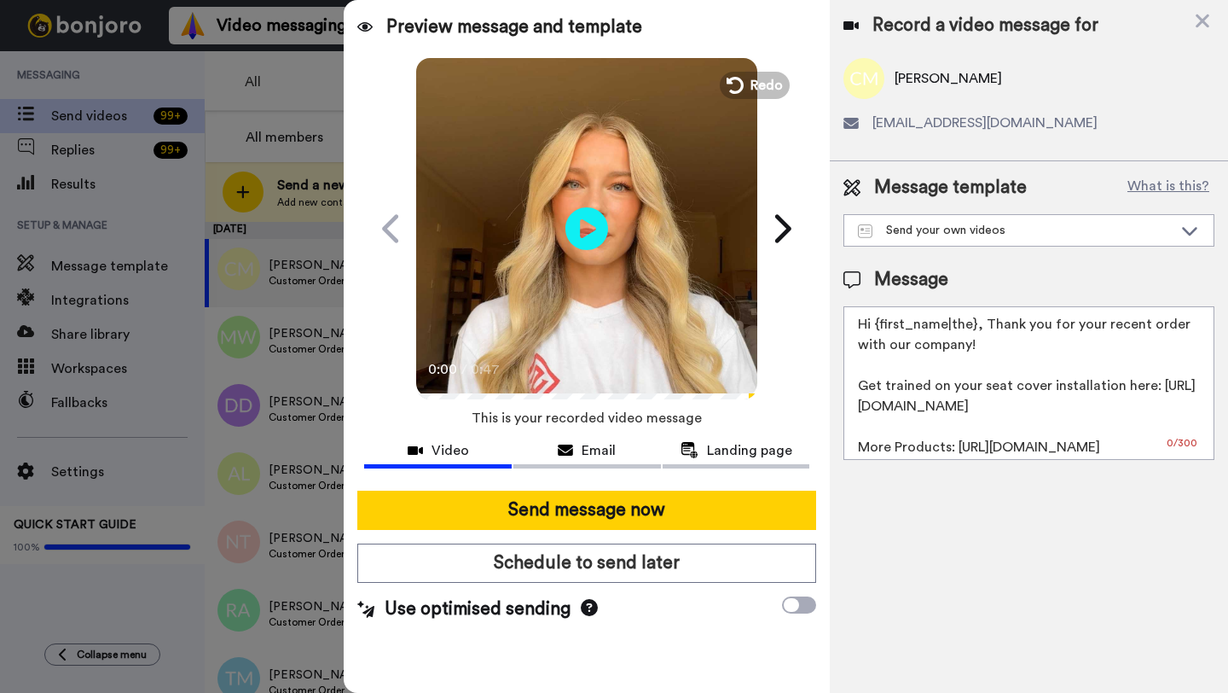
drag, startPoint x: 974, startPoint y: 329, endPoint x: 888, endPoint y: 327, distance: 86.2
click at [888, 327] on textarea "Hi {first_name|the}, Thank you for your recent order with our company! Get trai…" at bounding box center [1029, 383] width 371 height 154
paste textarea "Cory"
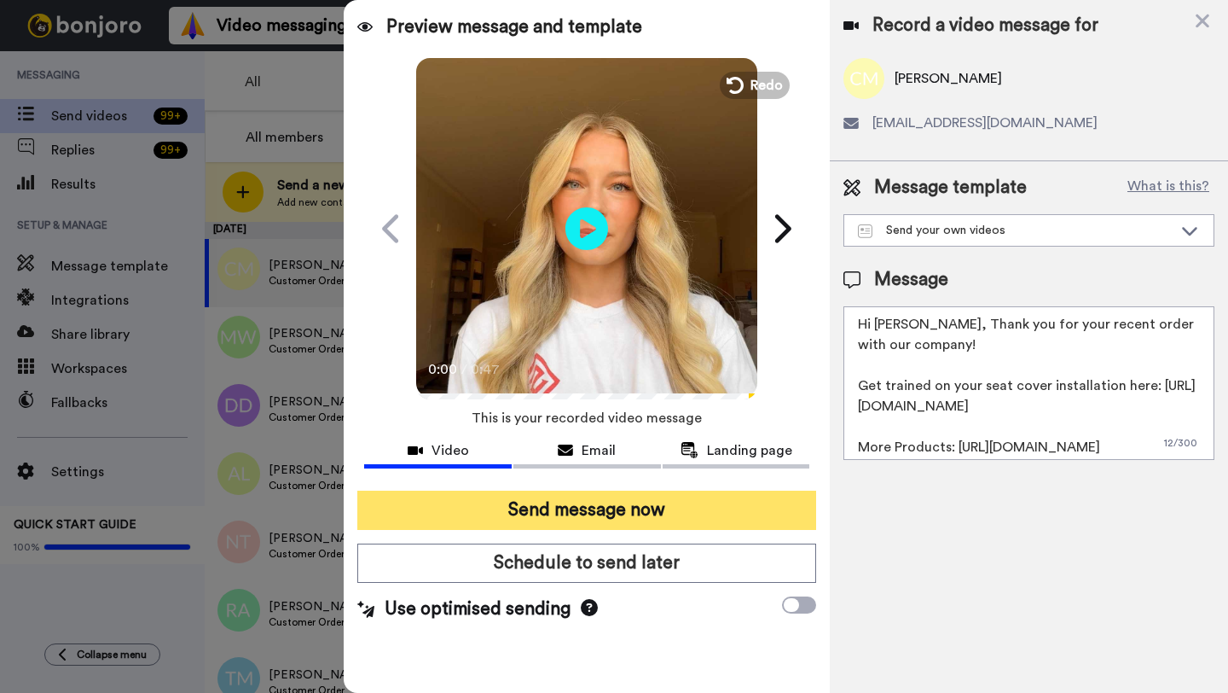
type textarea "Hi Cory, Thank you for your recent order with our company! Get trained on your …"
click at [671, 514] on button "Send message now" at bounding box center [586, 509] width 459 height 39
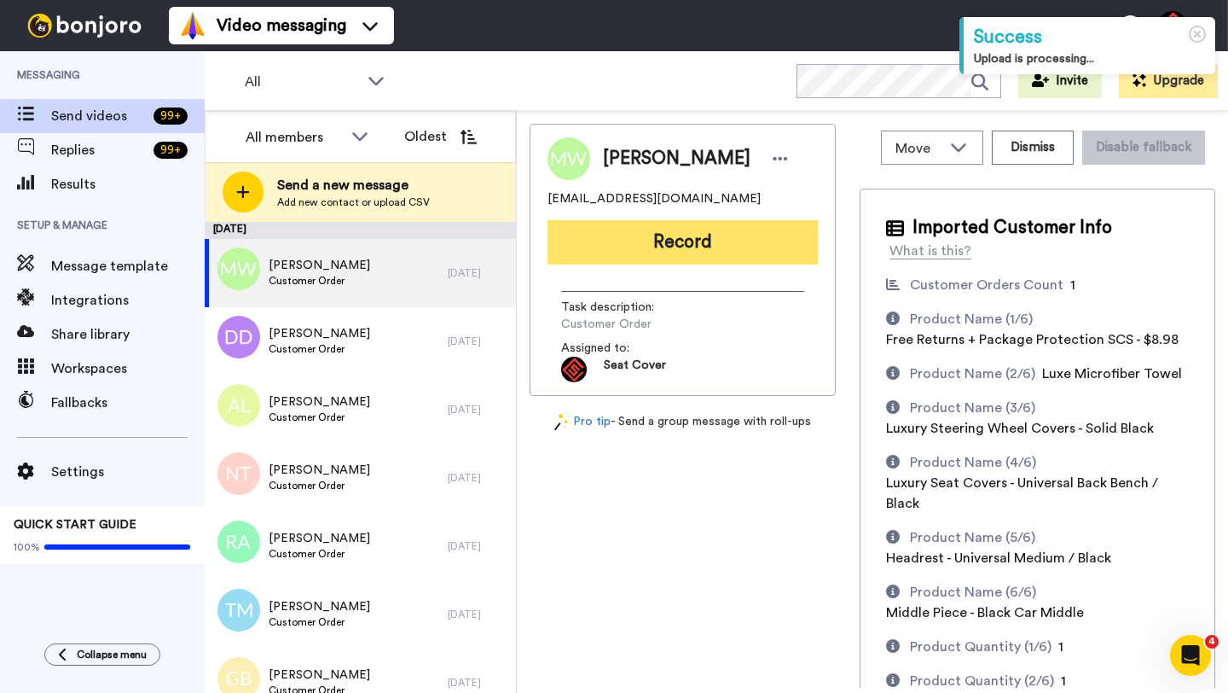
click at [647, 262] on button "Record" at bounding box center [683, 242] width 270 height 44
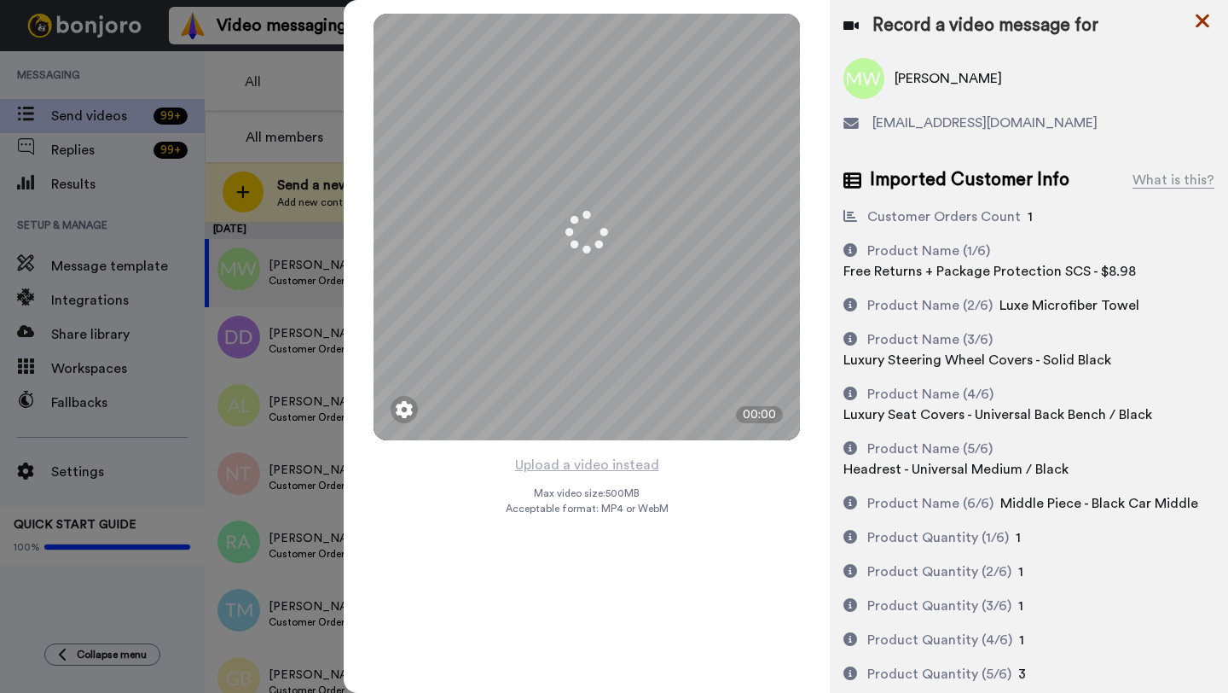
click at [1198, 16] on icon at bounding box center [1203, 22] width 14 height 14
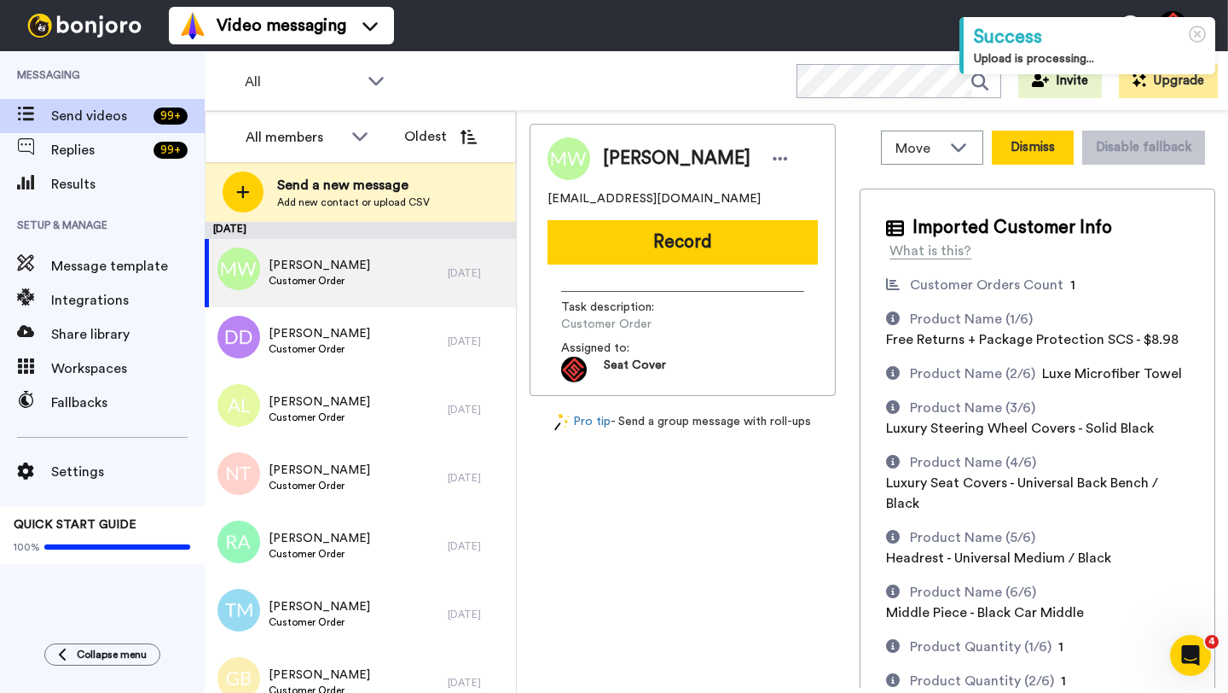
click at [1037, 154] on button "Dismiss" at bounding box center [1033, 148] width 82 height 34
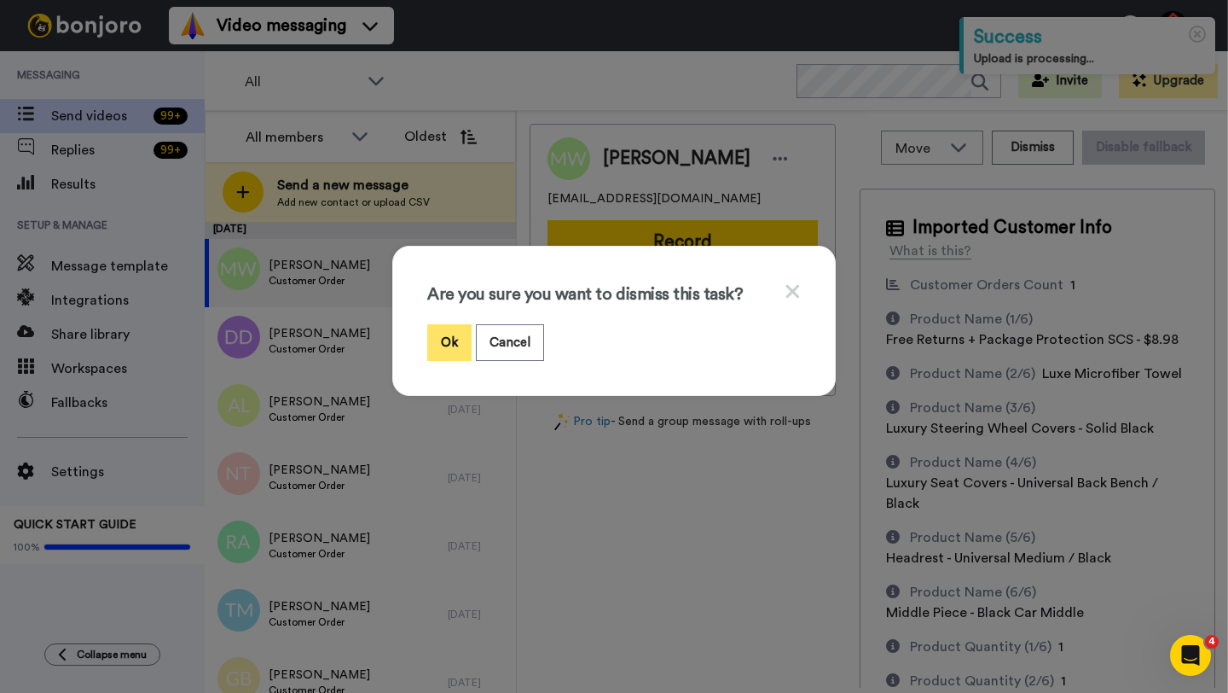
click at [461, 342] on button "Ok" at bounding box center [449, 342] width 44 height 37
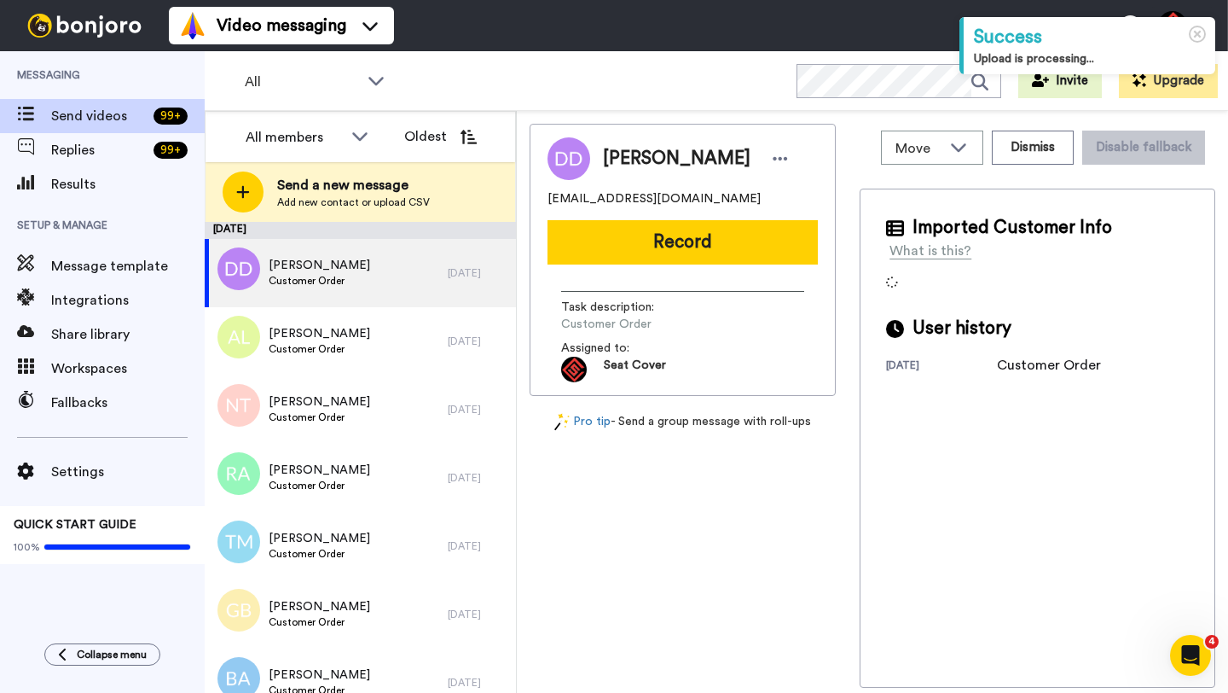
click at [628, 167] on span "Daniel Donovan" at bounding box center [677, 159] width 148 height 26
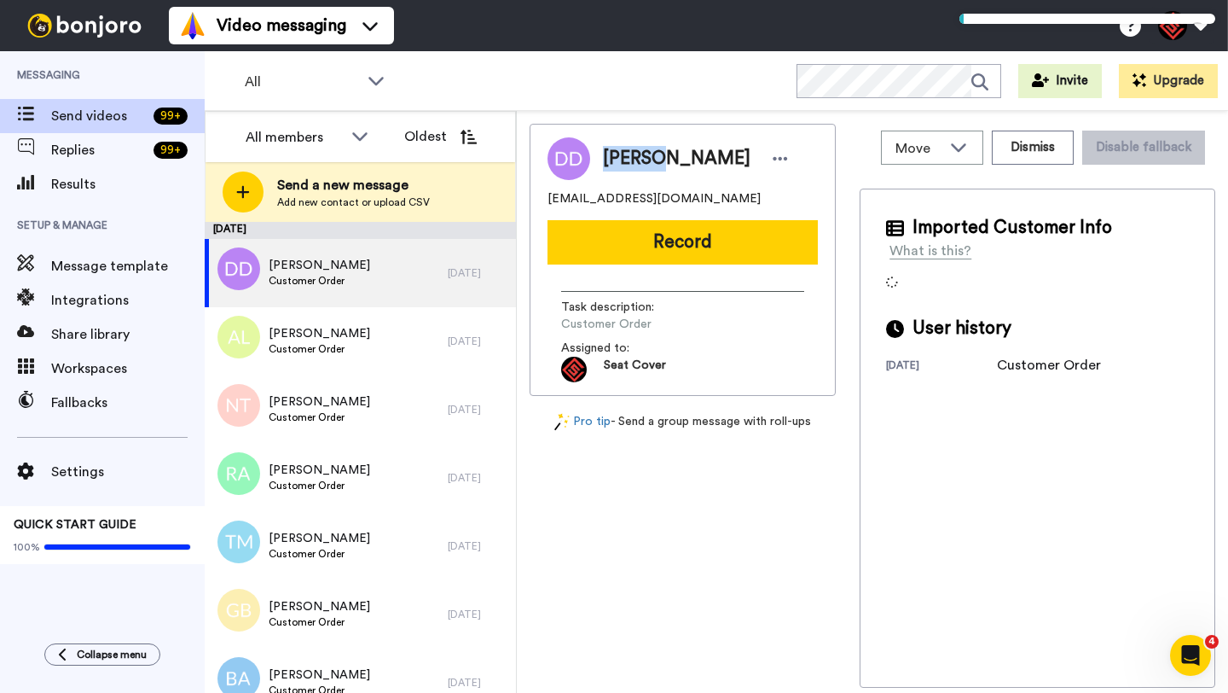
copy span "Daniel"
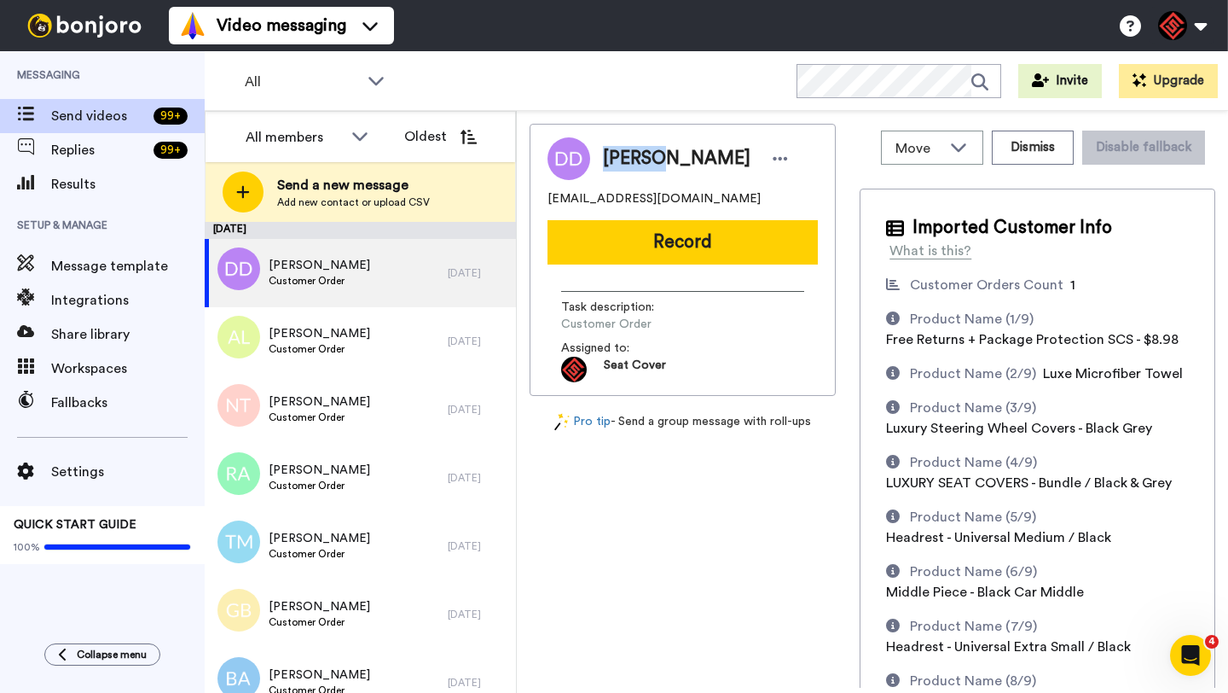
click at [670, 254] on button "Record" at bounding box center [683, 242] width 270 height 44
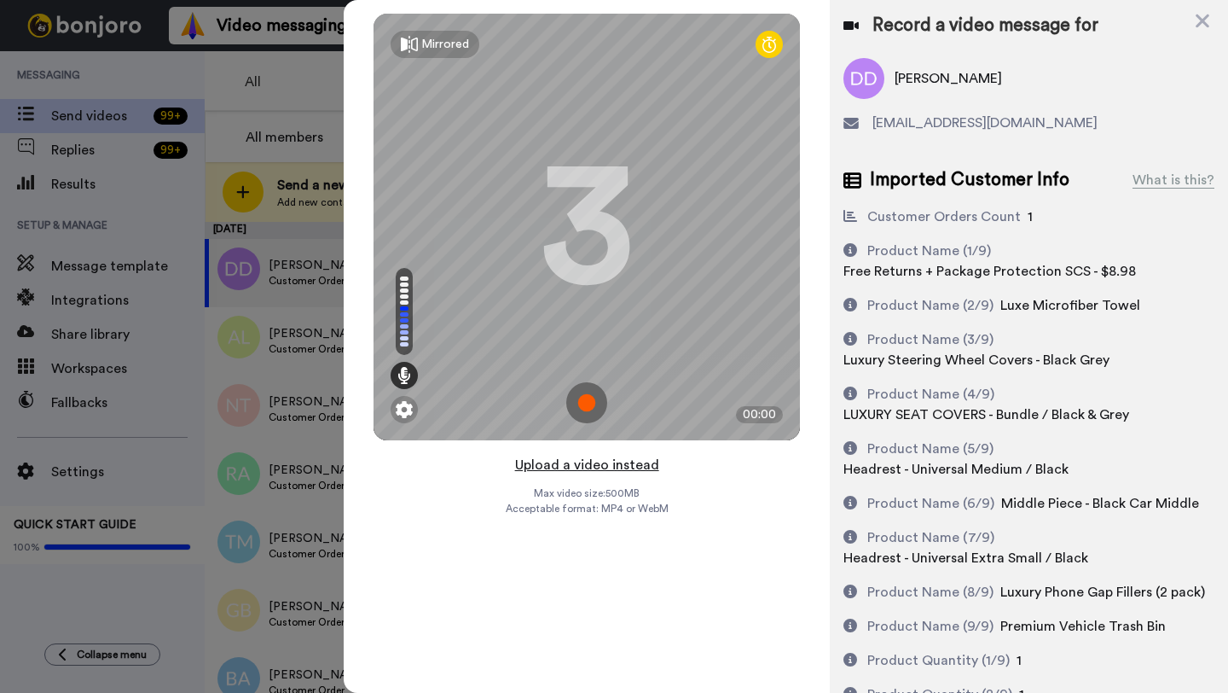
click at [595, 461] on button "Upload a video instead" at bounding box center [587, 465] width 154 height 22
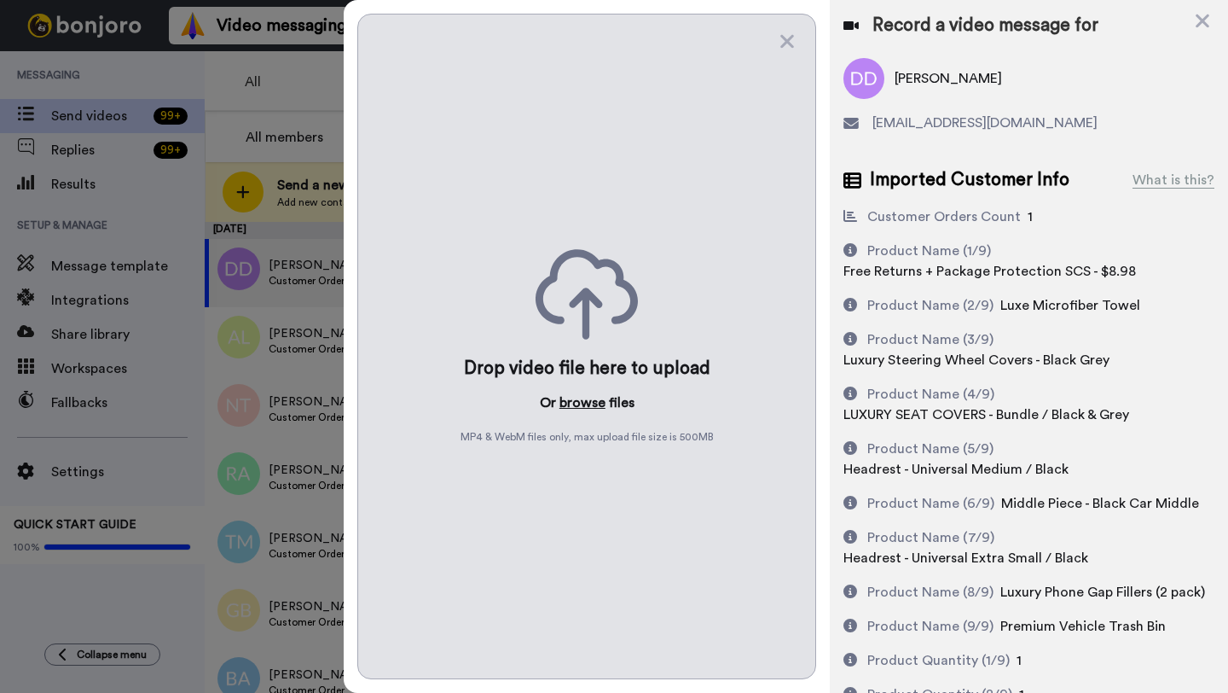
click at [581, 409] on button "browse" at bounding box center [583, 402] width 46 height 20
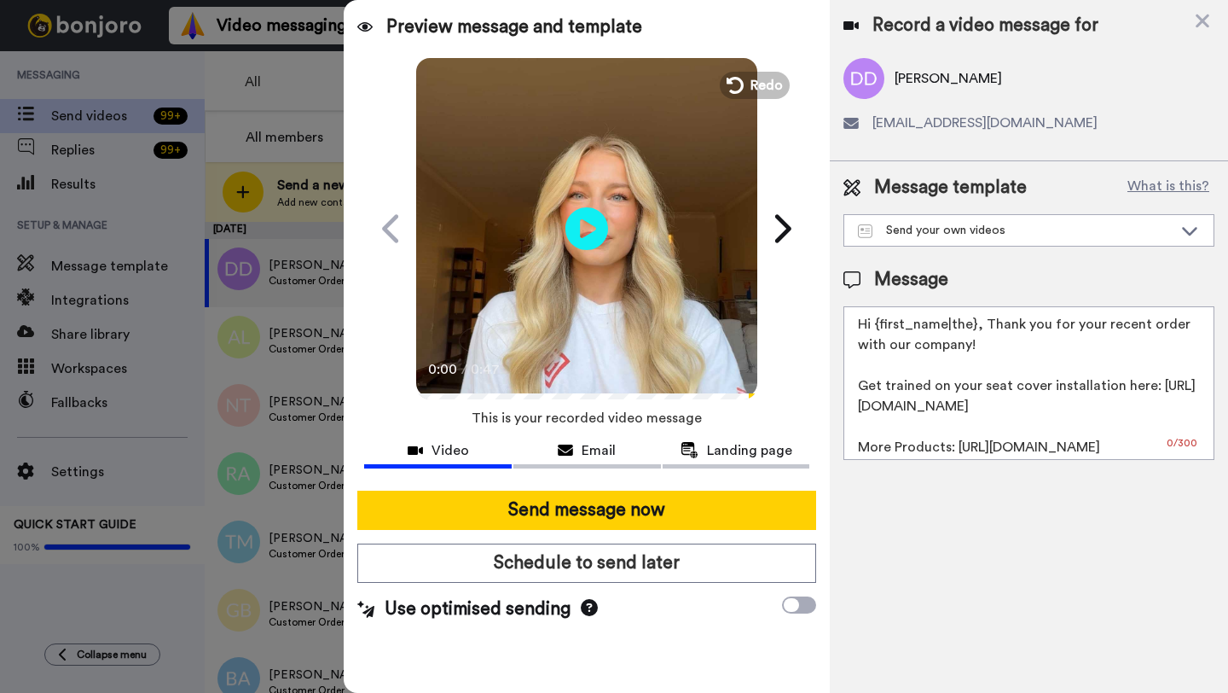
drag, startPoint x: 974, startPoint y: 327, endPoint x: 880, endPoint y: 327, distance: 93.8
click at [880, 327] on textarea "Hi {first_name|the}, Thank you for your recent order with our company! Get trai…" at bounding box center [1029, 383] width 371 height 154
paste textarea "Daniel"
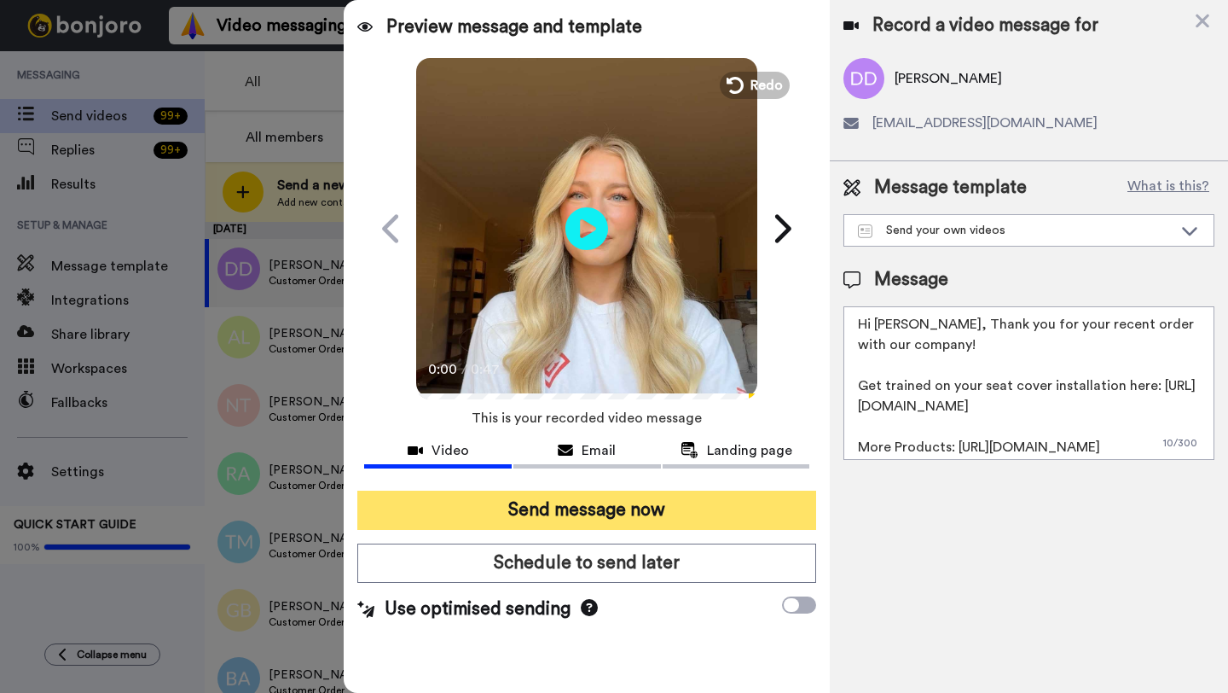
type textarea "Hi Daniel, Thank you for your recent order with our company! Get trained on you…"
click at [648, 513] on button "Send message now" at bounding box center [586, 509] width 459 height 39
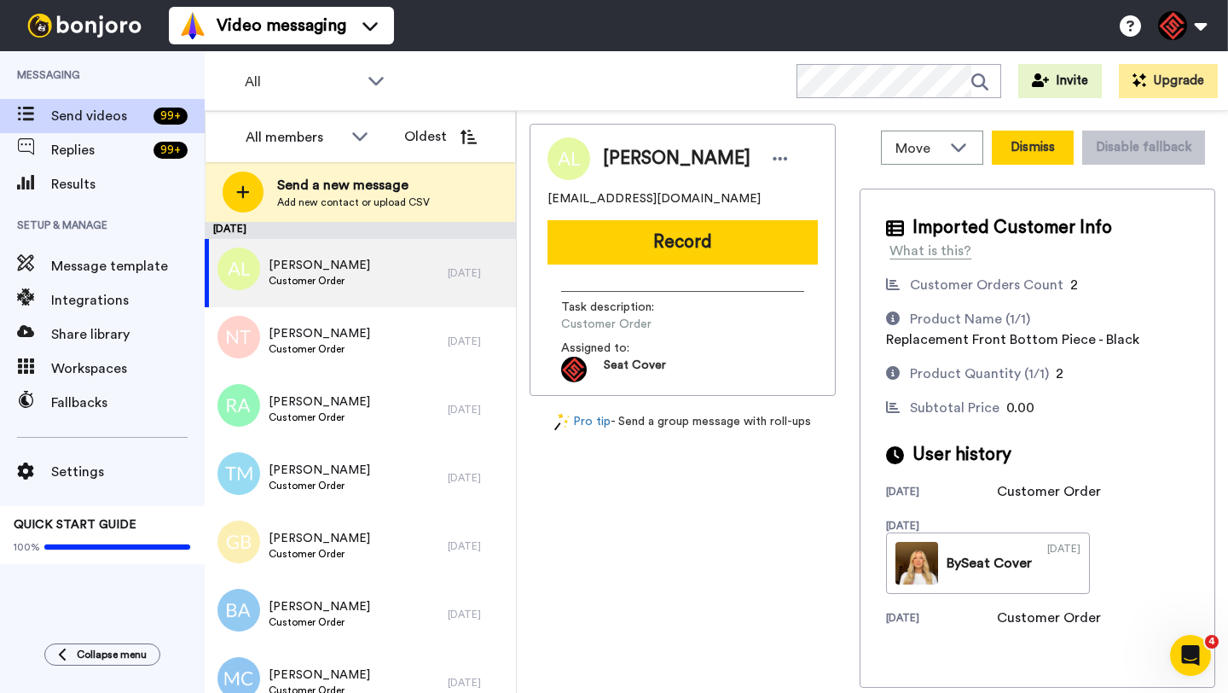
click at [1007, 163] on button "Dismiss" at bounding box center [1033, 148] width 82 height 34
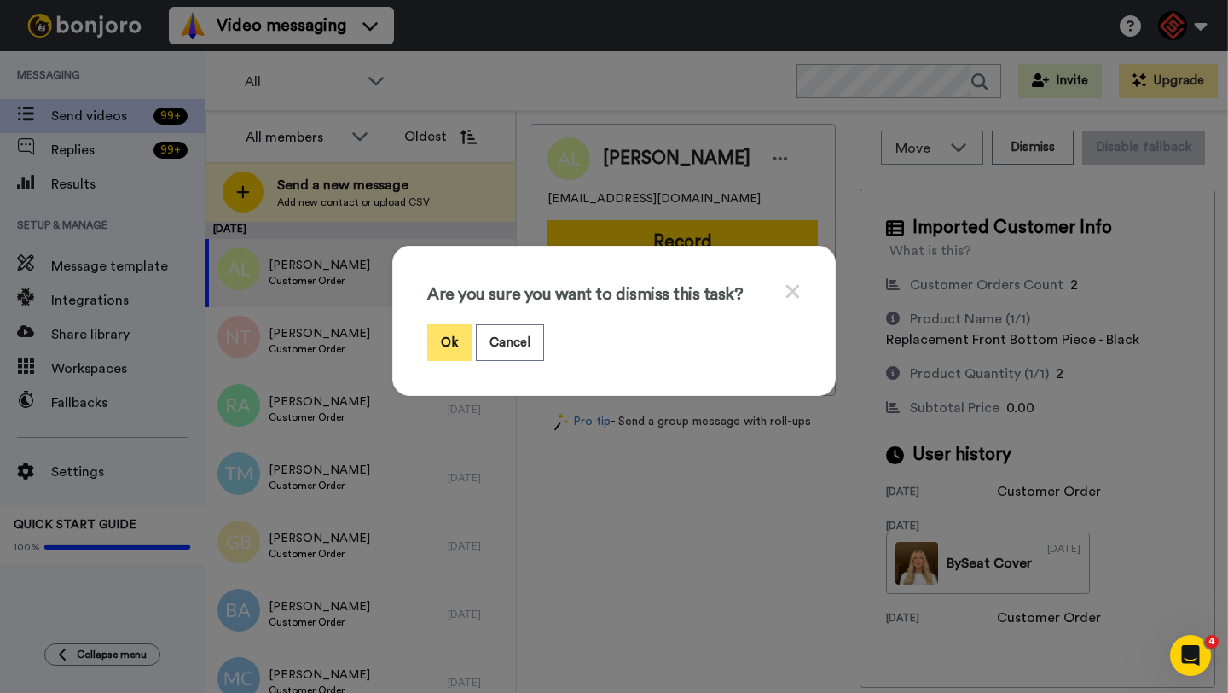
click at [438, 328] on button "Ok" at bounding box center [449, 342] width 44 height 37
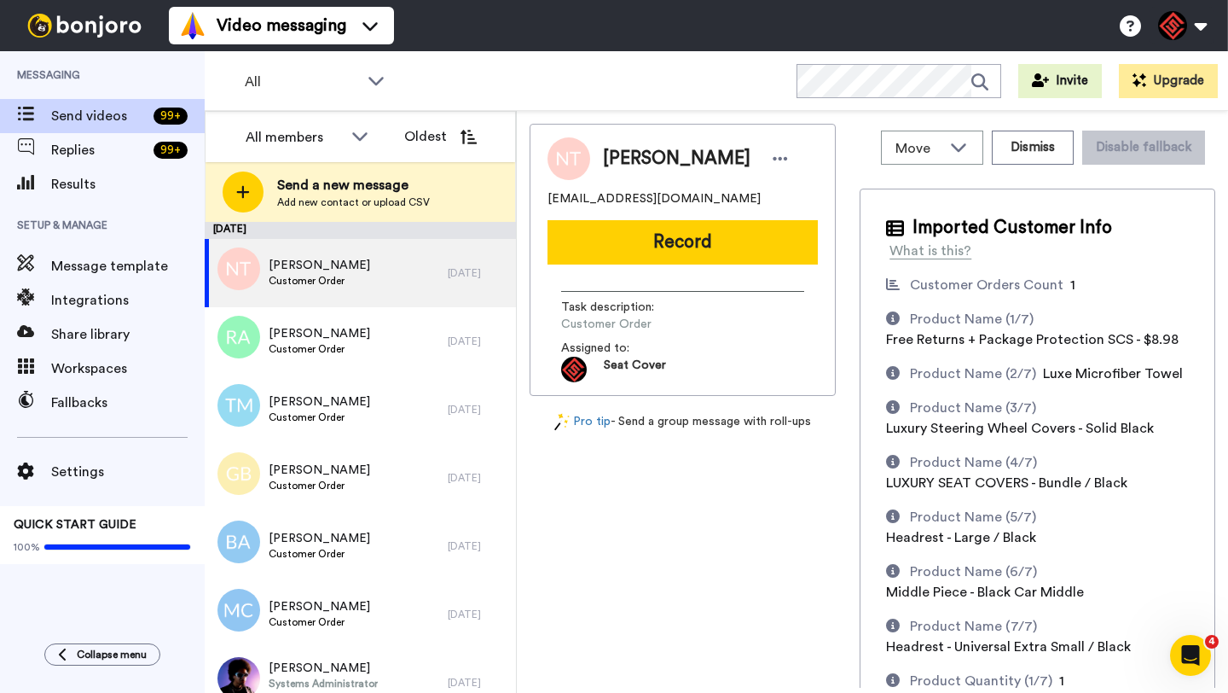
click at [629, 163] on span "Nelson Touro" at bounding box center [677, 159] width 148 height 26
copy span "Nelson"
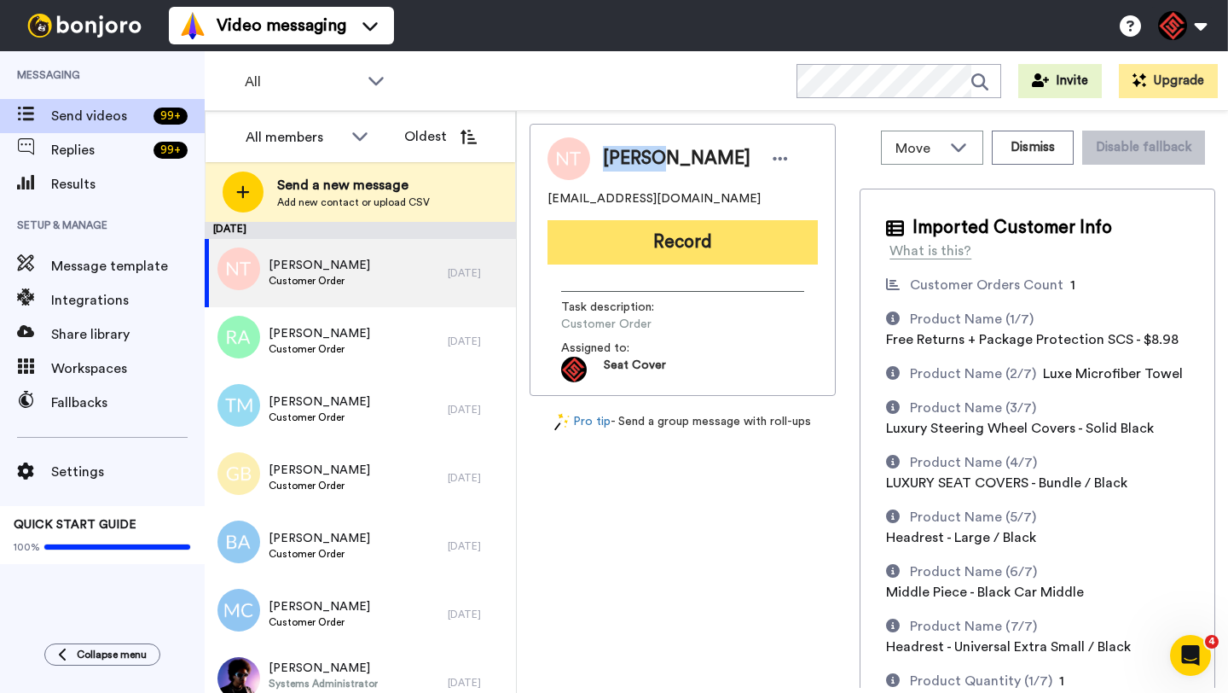
click at [669, 242] on button "Record" at bounding box center [683, 242] width 270 height 44
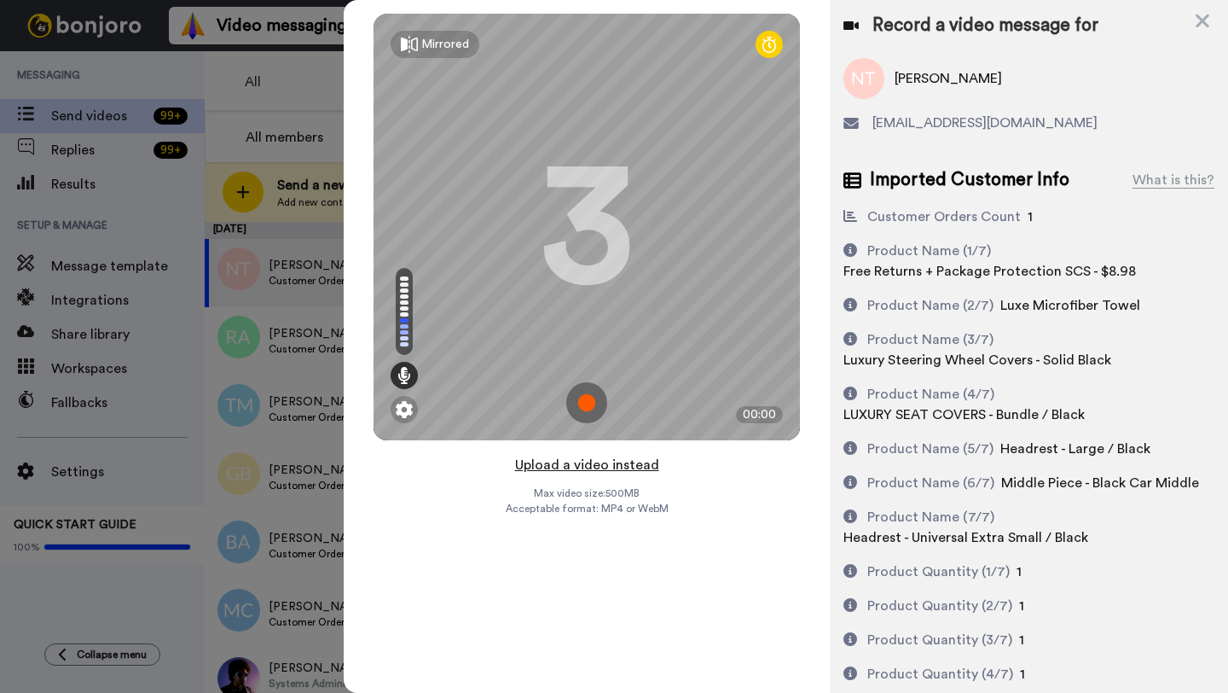
click at [563, 466] on button "Upload a video instead" at bounding box center [587, 465] width 154 height 22
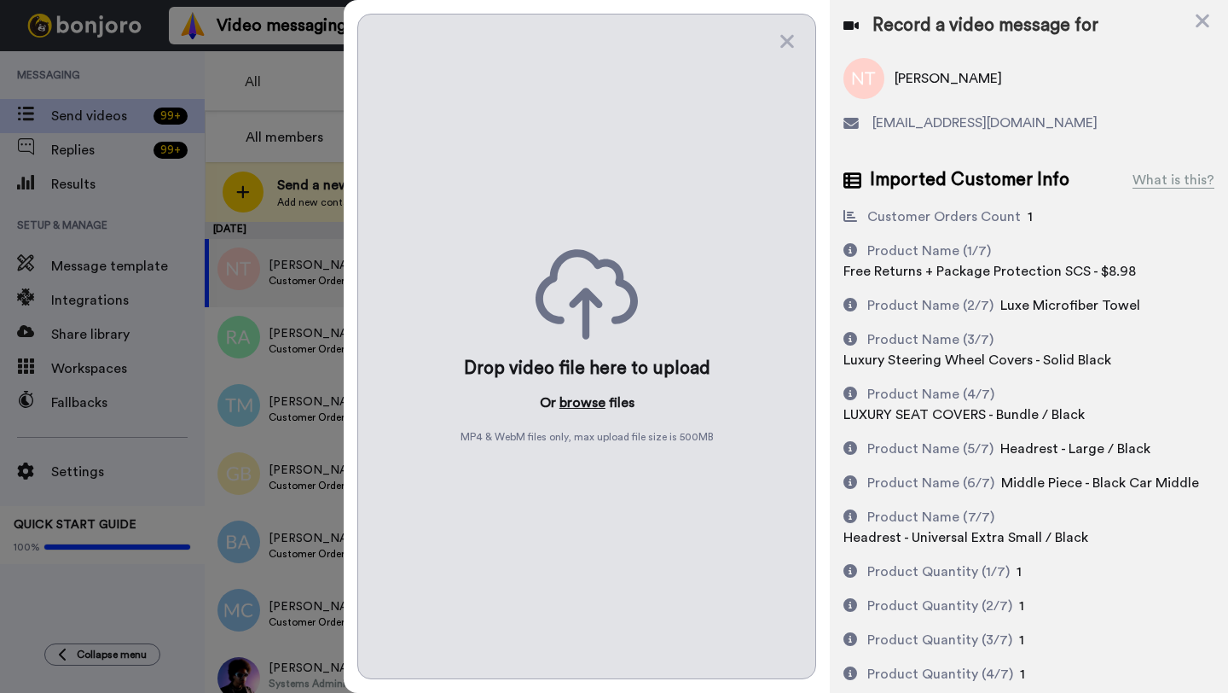
click at [577, 402] on button "browse" at bounding box center [583, 402] width 46 height 20
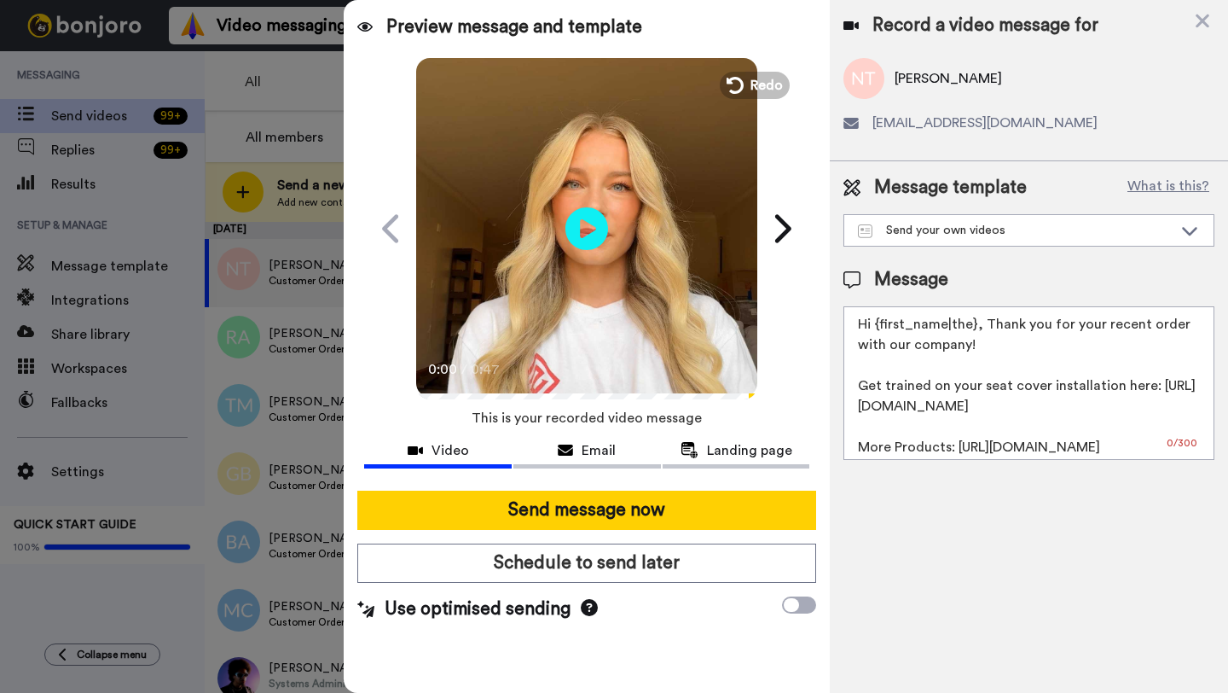
drag, startPoint x: 972, startPoint y: 326, endPoint x: 882, endPoint y: 326, distance: 89.6
click at [882, 326] on textarea "Hi {first_name|the}, Thank you for your recent order with our company! Get trai…" at bounding box center [1029, 383] width 371 height 154
paste textarea "Nelson"
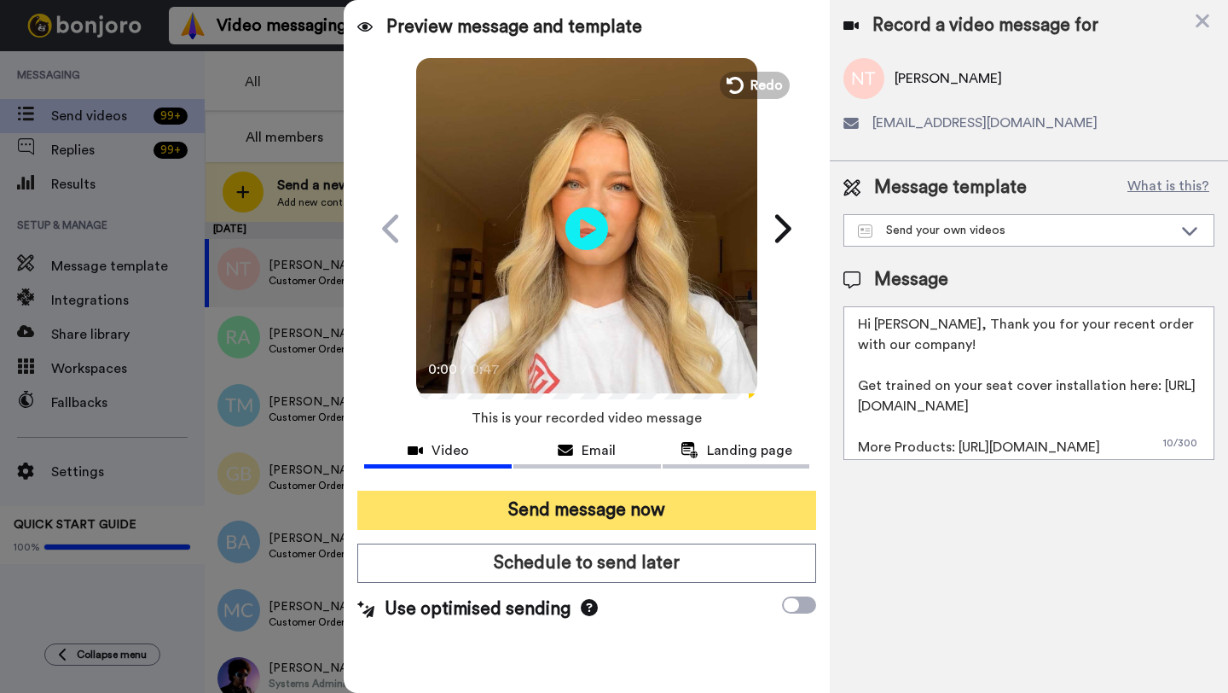
type textarea "Hi Nelson, Thank you for your recent order with our company! Get trained on you…"
click at [700, 495] on button "Send message now" at bounding box center [586, 509] width 459 height 39
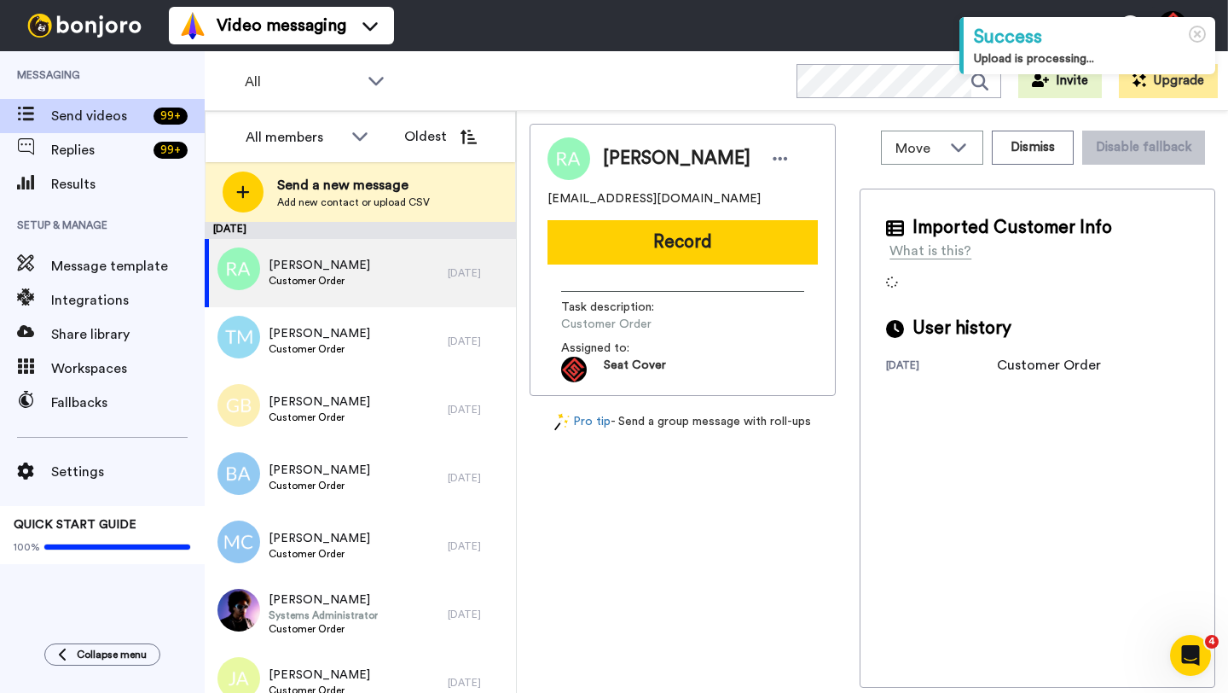
click at [627, 158] on span "[PERSON_NAME]" at bounding box center [677, 159] width 148 height 26
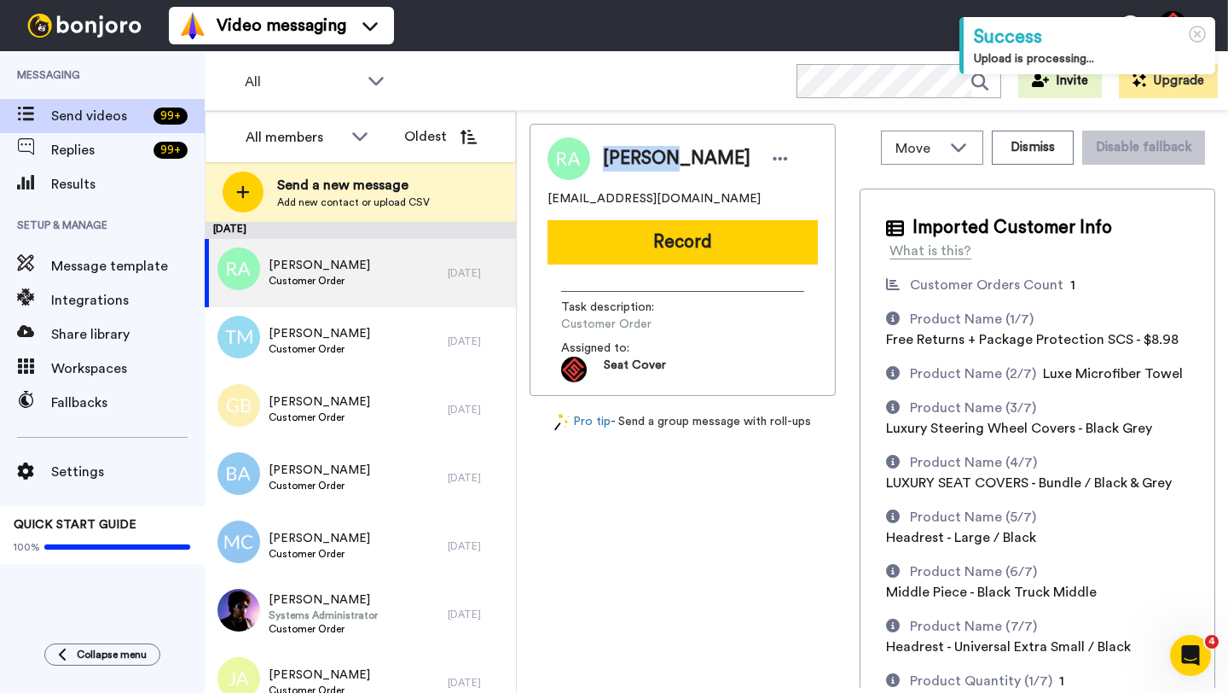
copy span "[PERSON_NAME]"
click at [636, 229] on button "Record" at bounding box center [683, 242] width 270 height 44
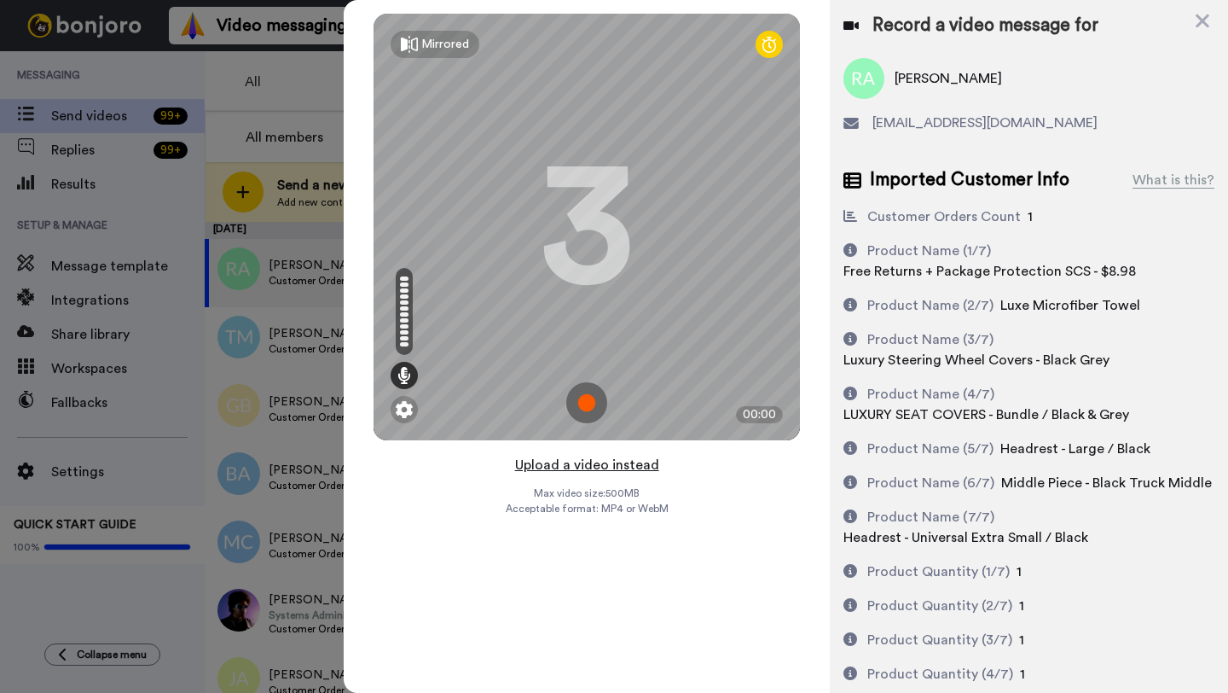
click at [588, 467] on button "Upload a video instead" at bounding box center [587, 465] width 154 height 22
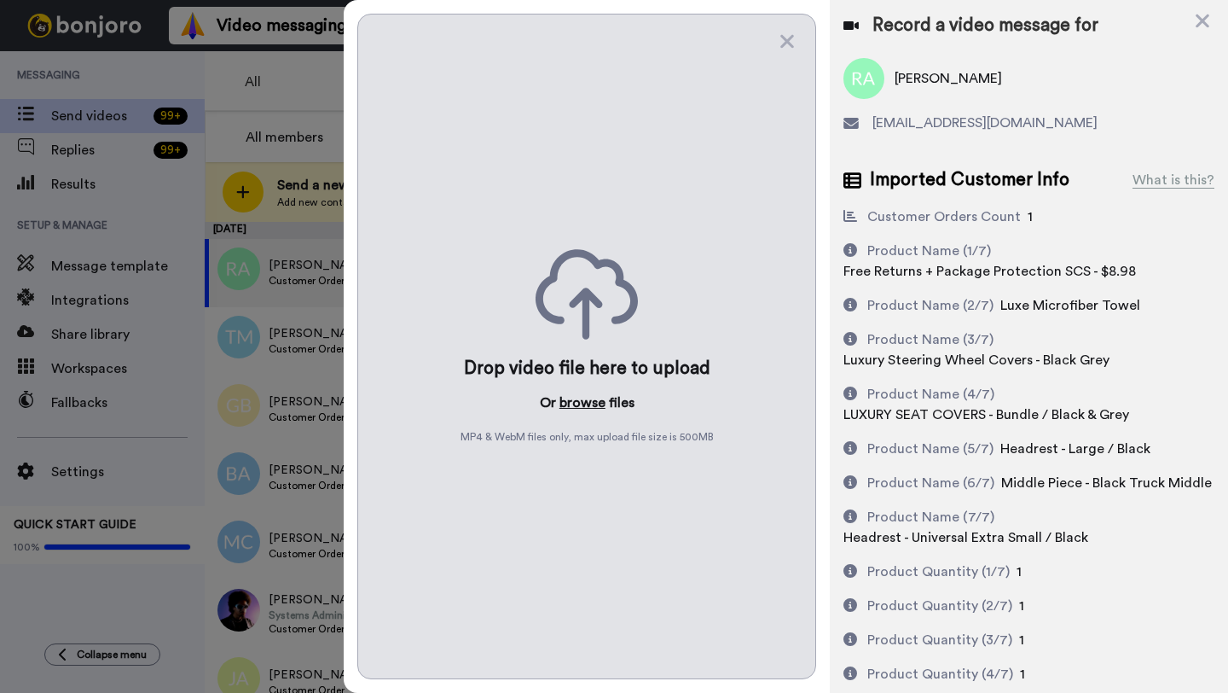
click at [584, 406] on button "browse" at bounding box center [583, 402] width 46 height 20
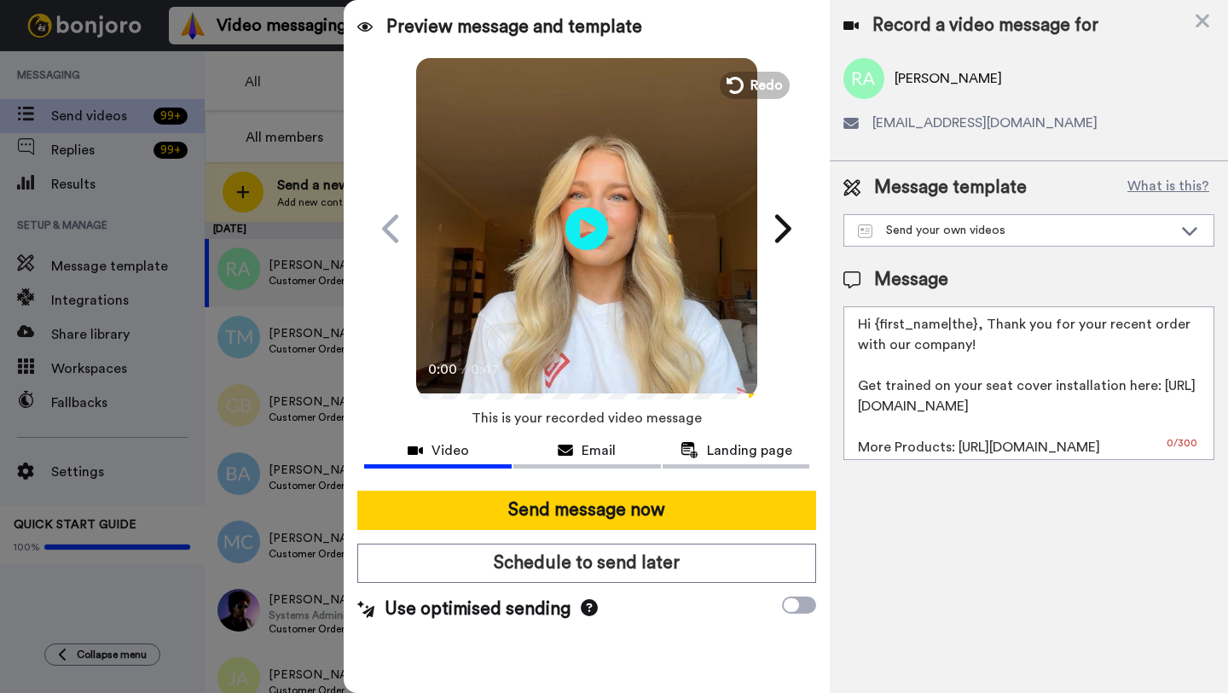
drag, startPoint x: 974, startPoint y: 329, endPoint x: 875, endPoint y: 329, distance: 98.9
click at [875, 329] on textarea "Hi {first_name|the}, Thank you for your recent order with our company! Get trai…" at bounding box center [1029, 383] width 371 height 154
paste textarea "[PERSON_NAME]"
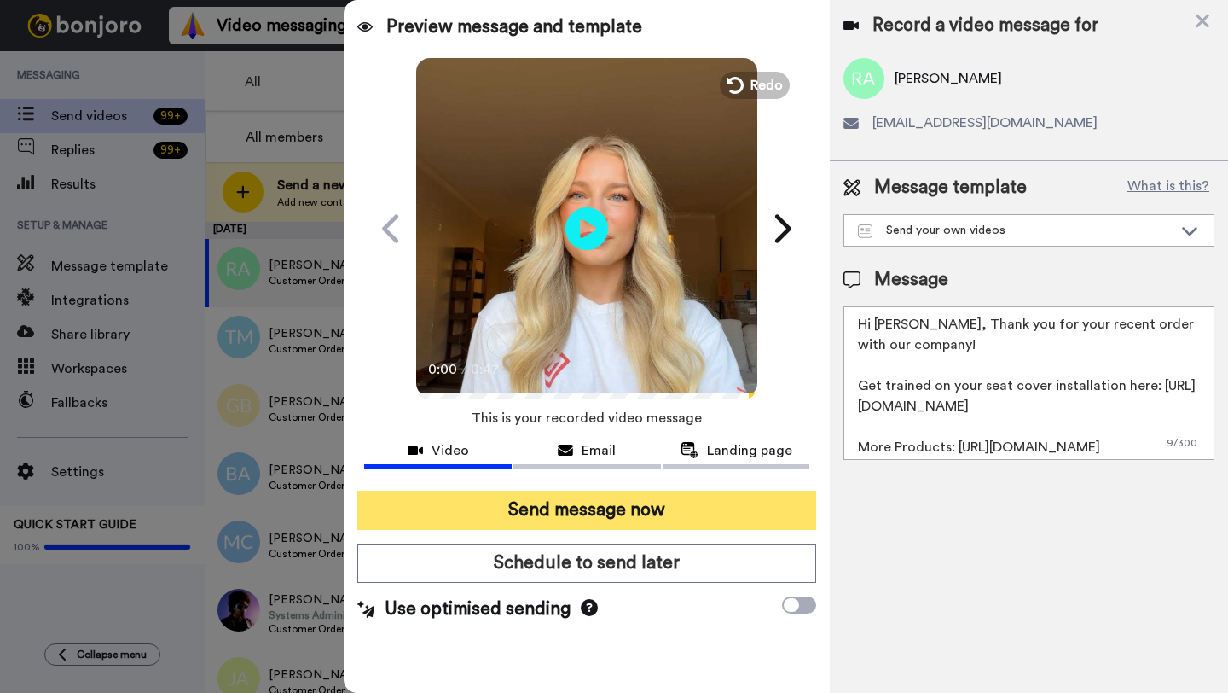
type textarea "Hi [PERSON_NAME], Thank you for your recent order with our company! Get trained…"
click at [709, 517] on button "Send message now" at bounding box center [586, 509] width 459 height 39
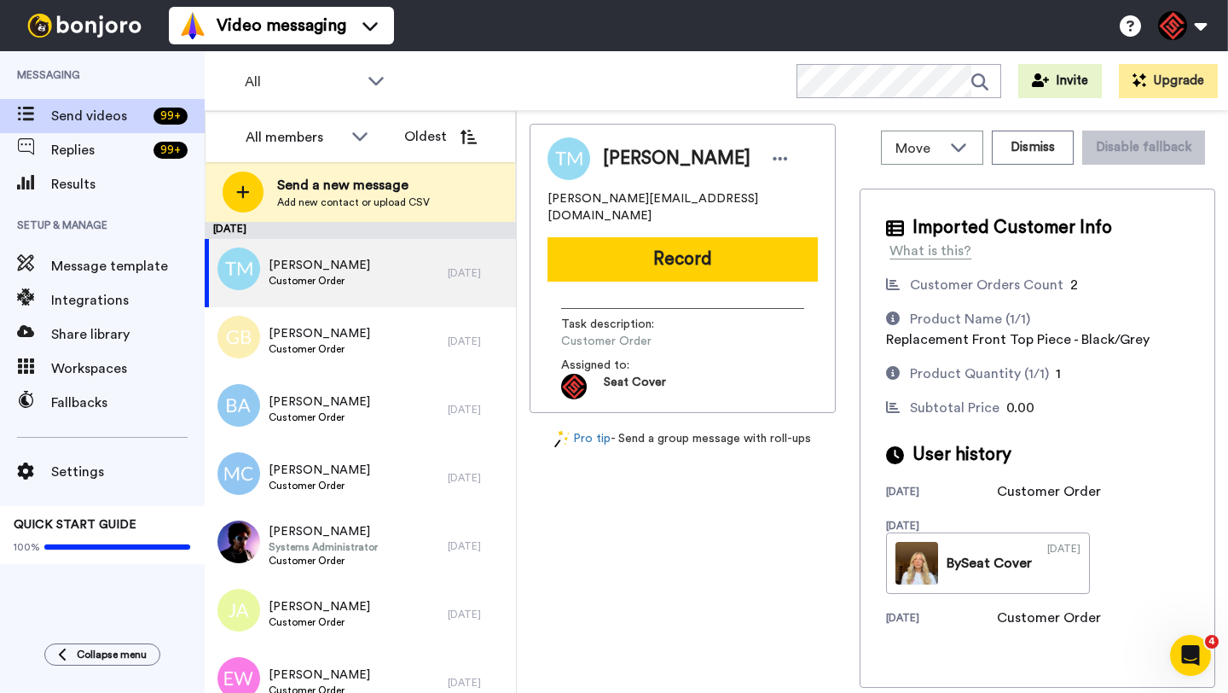
click at [1042, 165] on div "Move WORKSPACES View all Default Task List + Add a new workspace Dismiss Disabl…" at bounding box center [1038, 148] width 356 height 48
click at [1038, 148] on button "Dismiss" at bounding box center [1033, 148] width 82 height 34
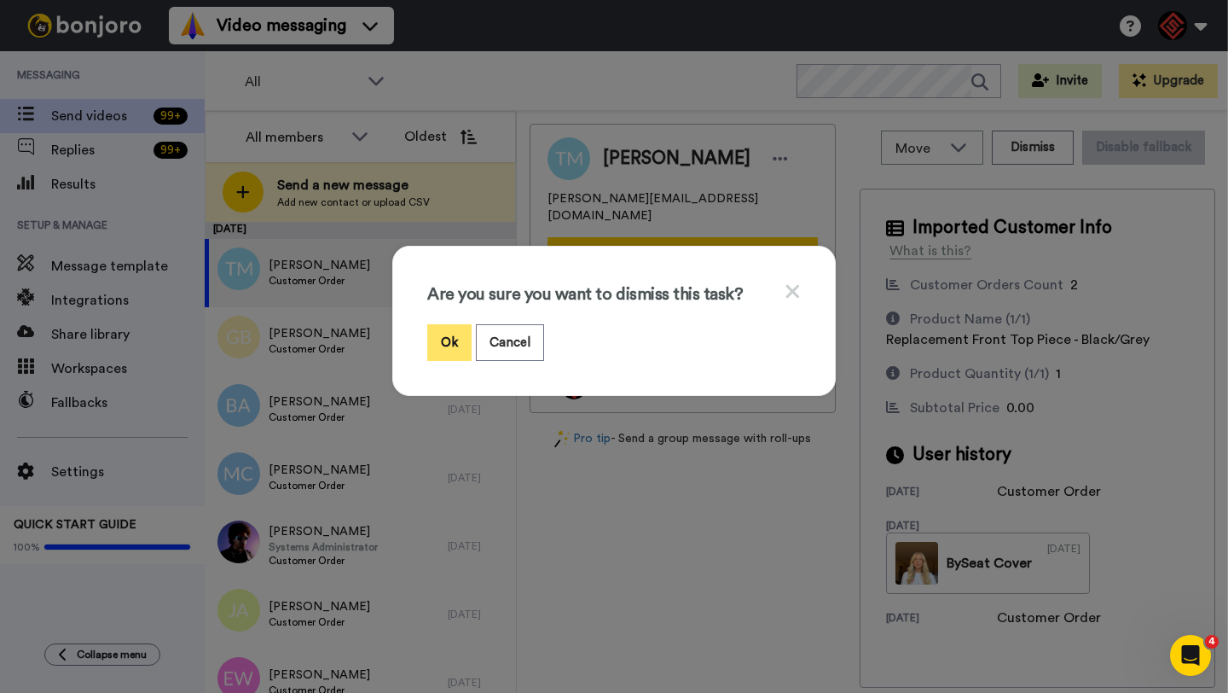
click at [447, 331] on button "Ok" at bounding box center [449, 342] width 44 height 37
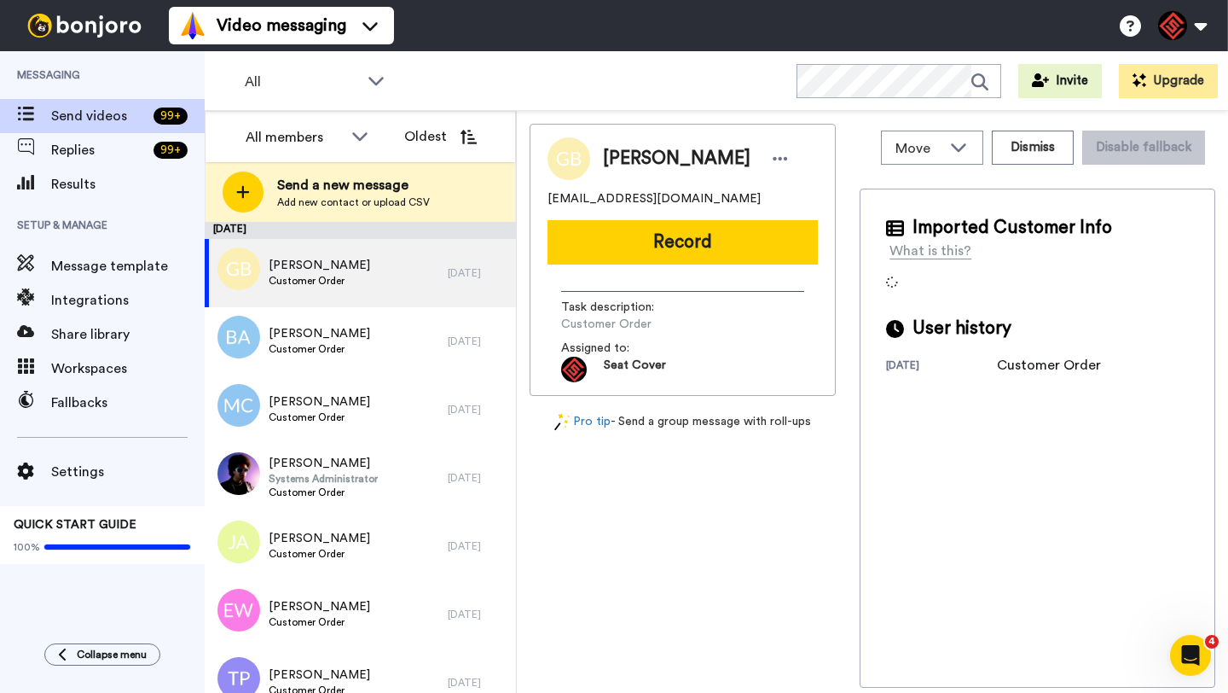
click at [640, 161] on span "[PERSON_NAME]" at bounding box center [677, 159] width 148 height 26
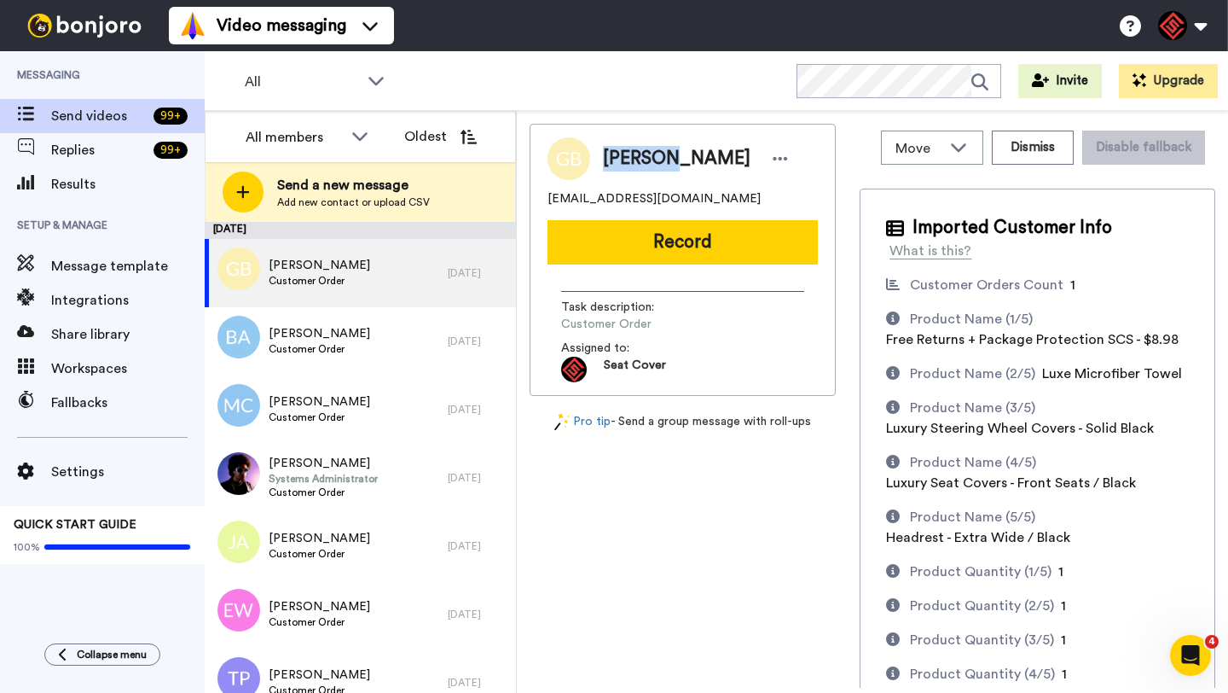
copy span "[PERSON_NAME]"
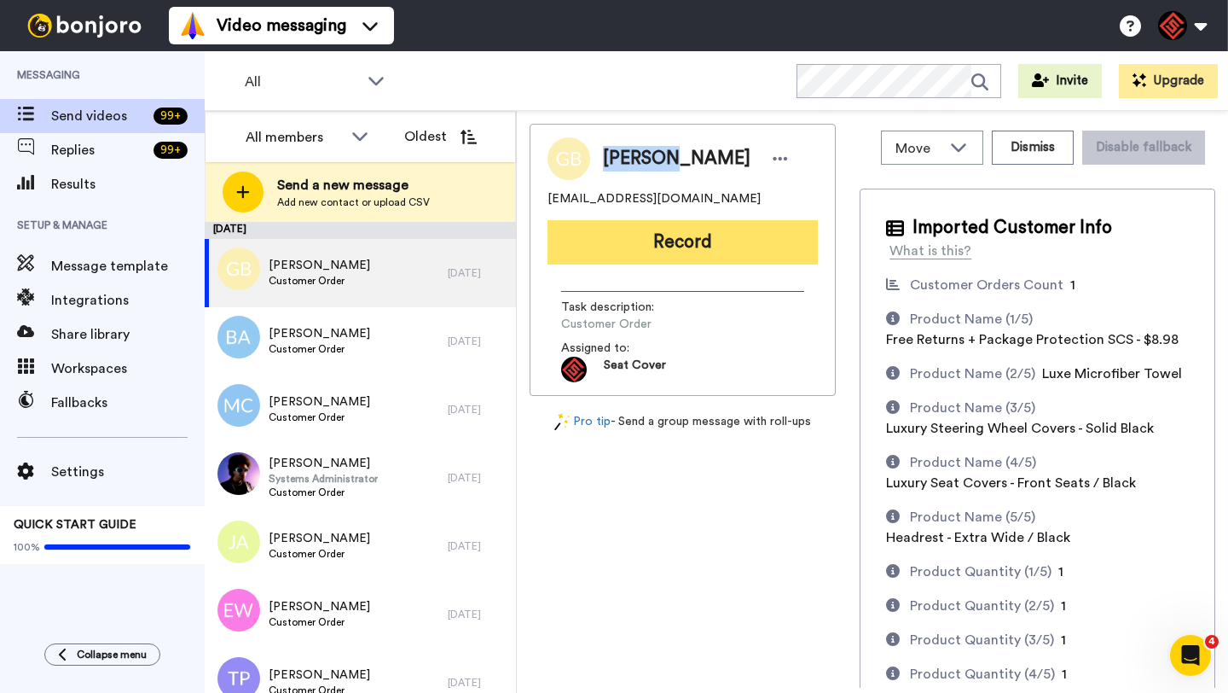
click at [674, 241] on button "Record" at bounding box center [683, 242] width 270 height 44
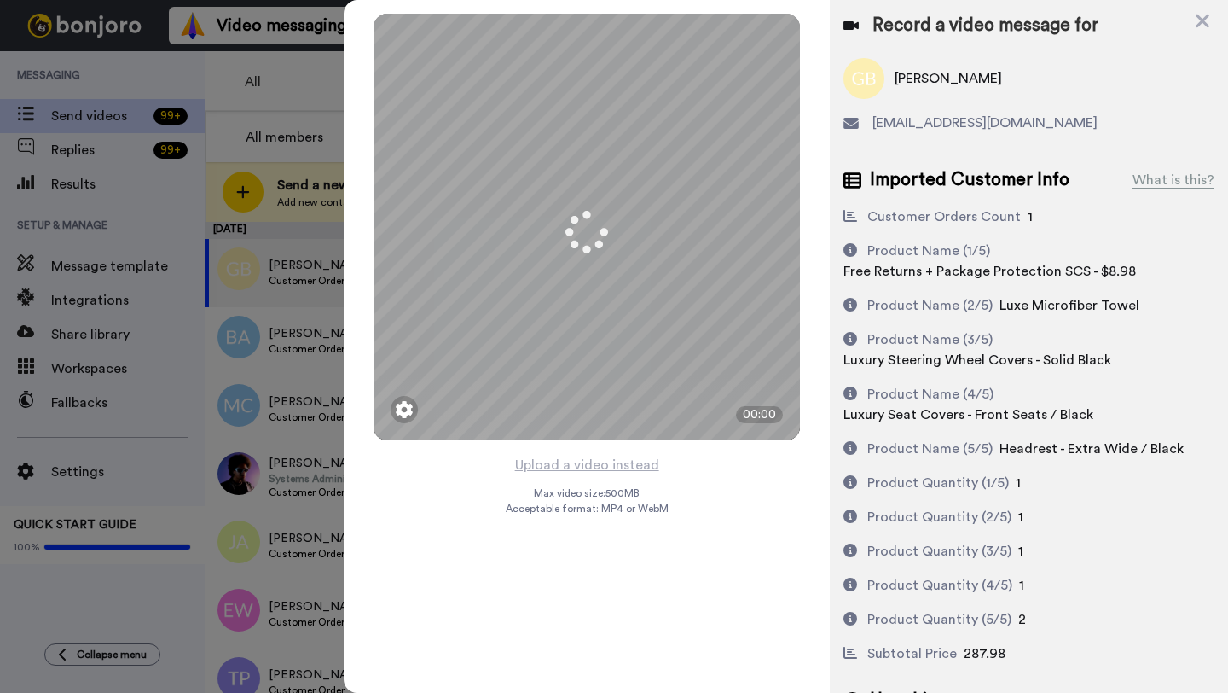
click at [587, 461] on button "Upload a video instead" at bounding box center [587, 465] width 154 height 22
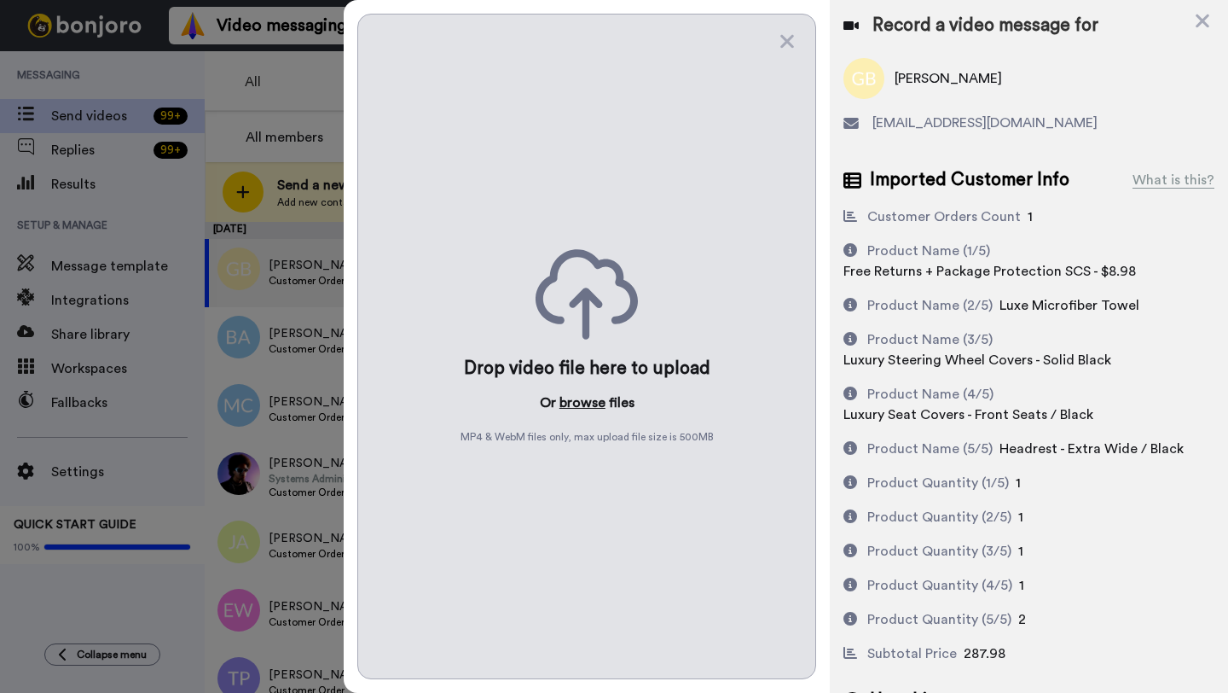
click at [583, 398] on button "browse" at bounding box center [583, 402] width 46 height 20
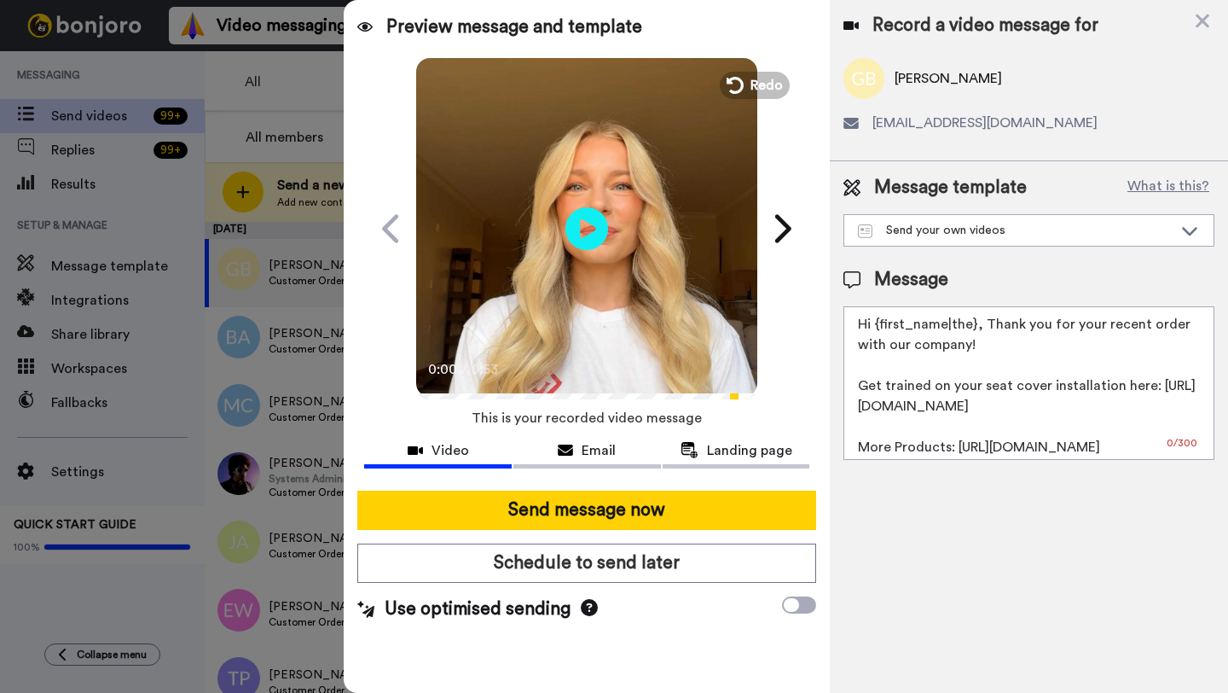
drag, startPoint x: 976, startPoint y: 328, endPoint x: 882, endPoint y: 328, distance: 93.8
click at [882, 328] on textarea "Hi {first_name|the}, Thank you for your recent order with our company! Get trai…" at bounding box center [1029, 383] width 371 height 154
paste textarea "[PERSON_NAME]"
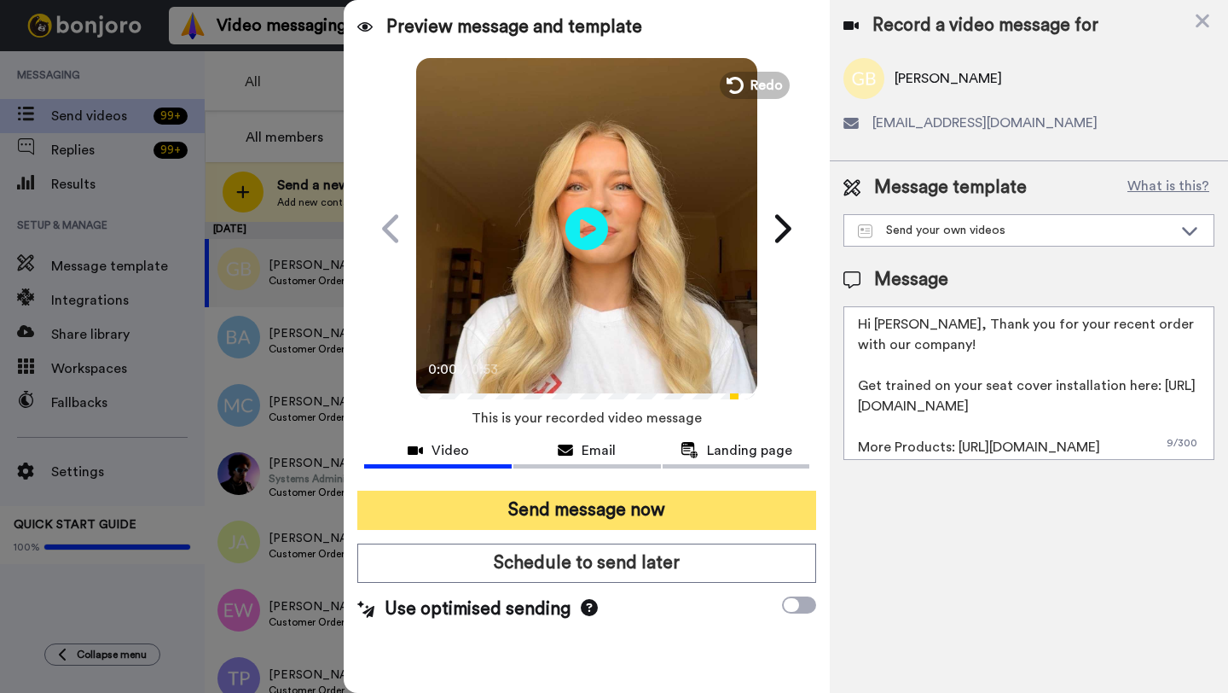
type textarea "Hi [PERSON_NAME], Thank you for your recent order with our company! Get trained…"
click at [630, 518] on button "Send message now" at bounding box center [586, 509] width 459 height 39
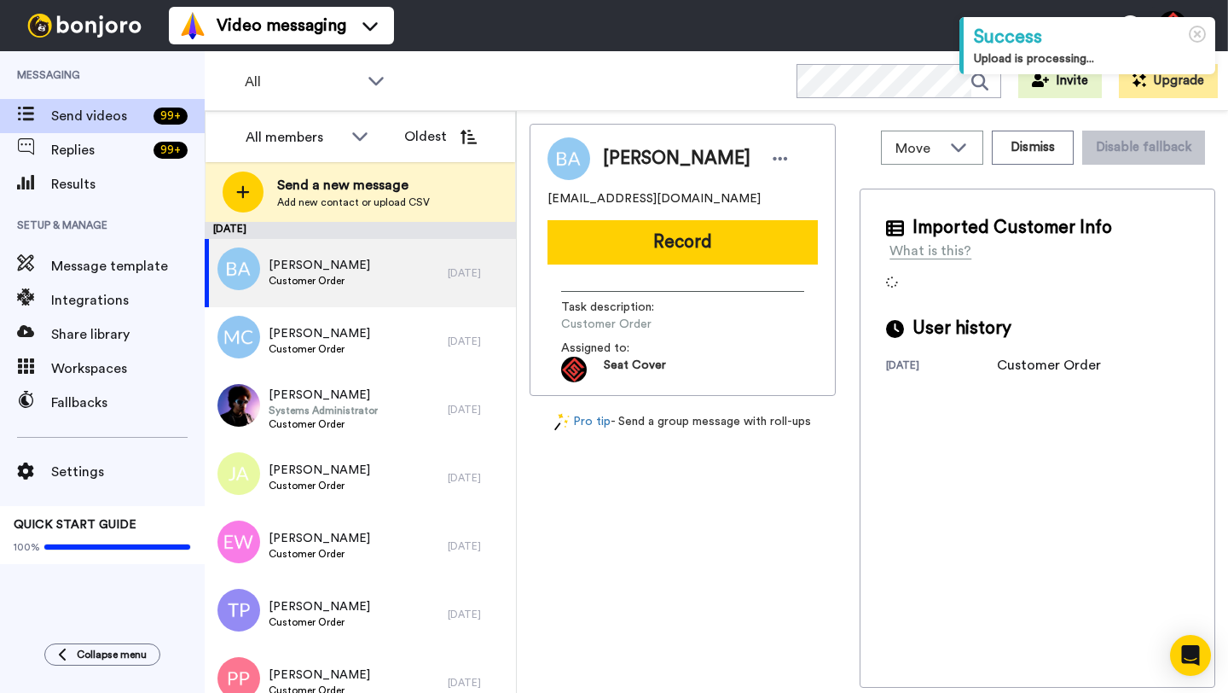
click at [619, 155] on span "[PERSON_NAME]" at bounding box center [677, 159] width 148 height 26
copy span "[PERSON_NAME]"
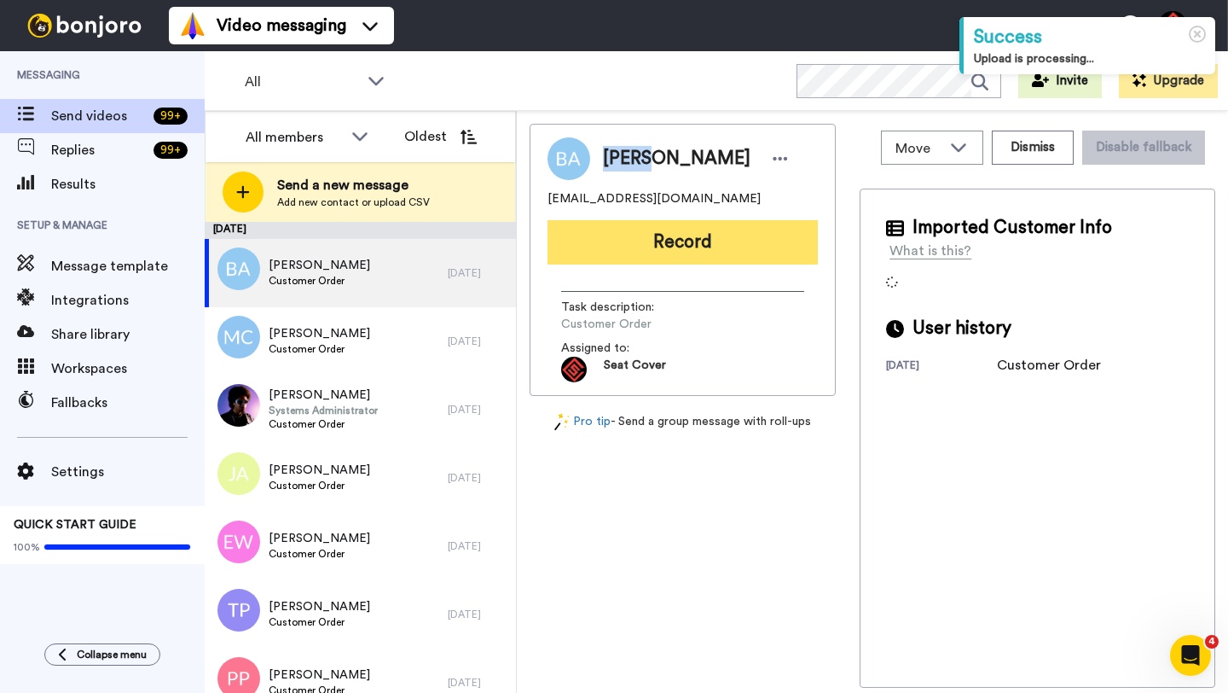
click at [625, 232] on button "Record" at bounding box center [683, 242] width 270 height 44
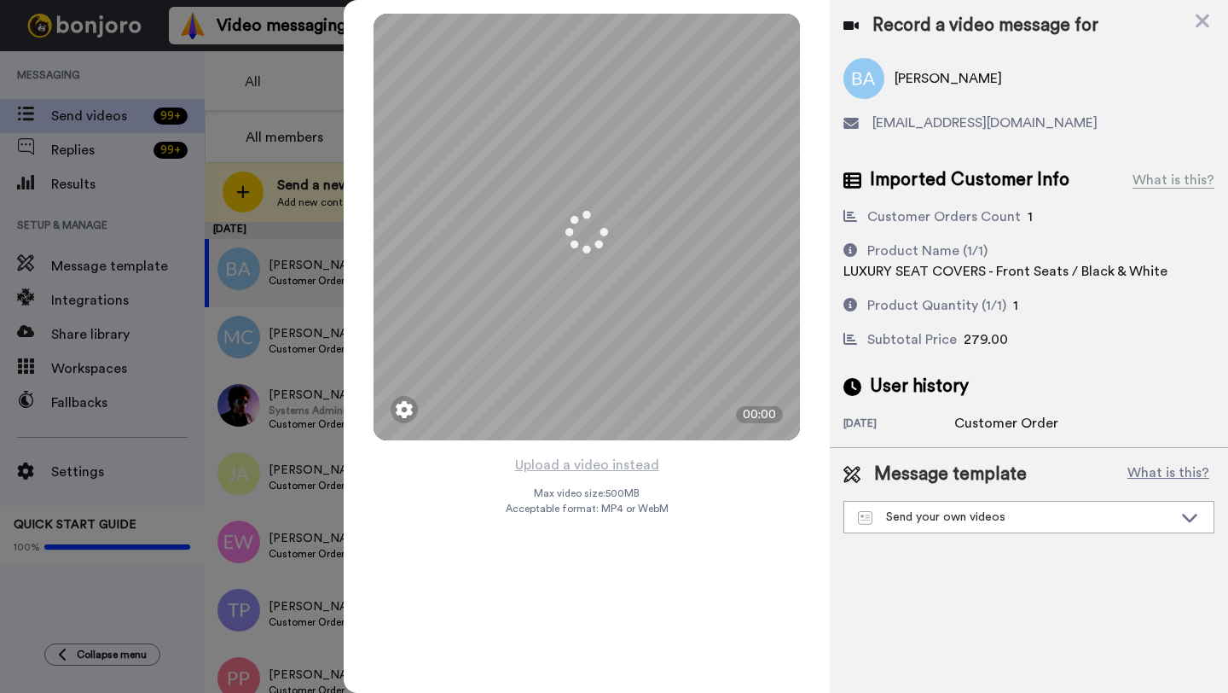
click at [590, 465] on button "Upload a video instead" at bounding box center [587, 465] width 154 height 22
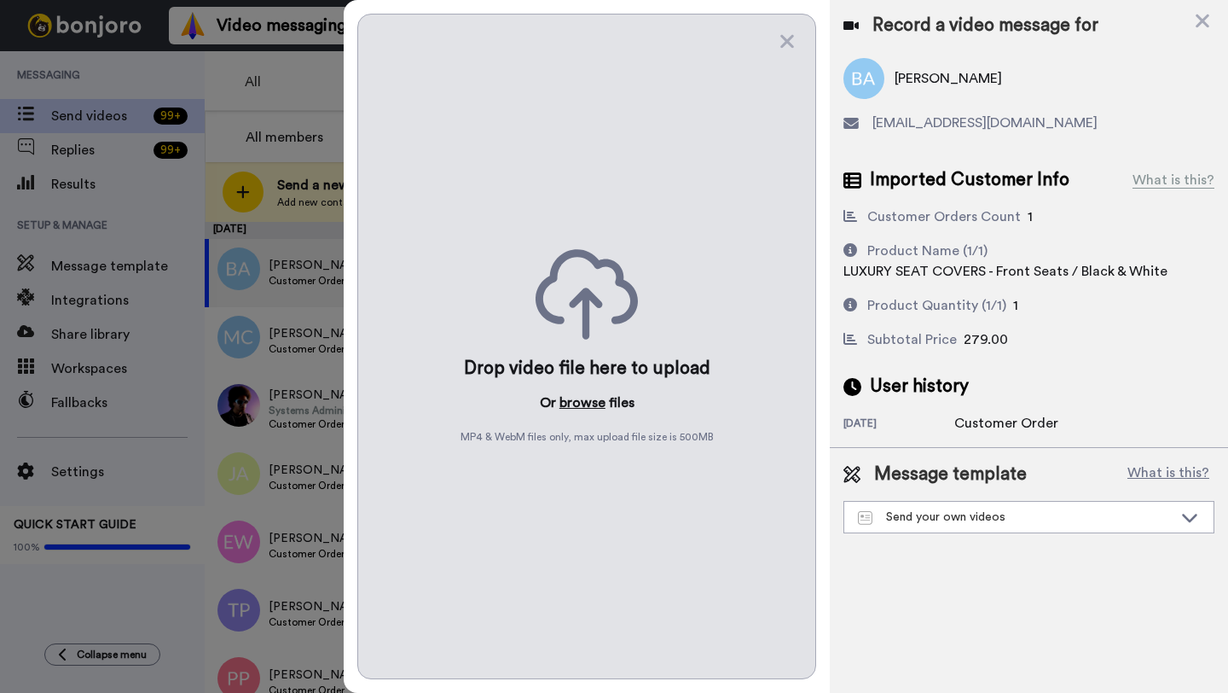
click at [583, 402] on button "browse" at bounding box center [583, 402] width 46 height 20
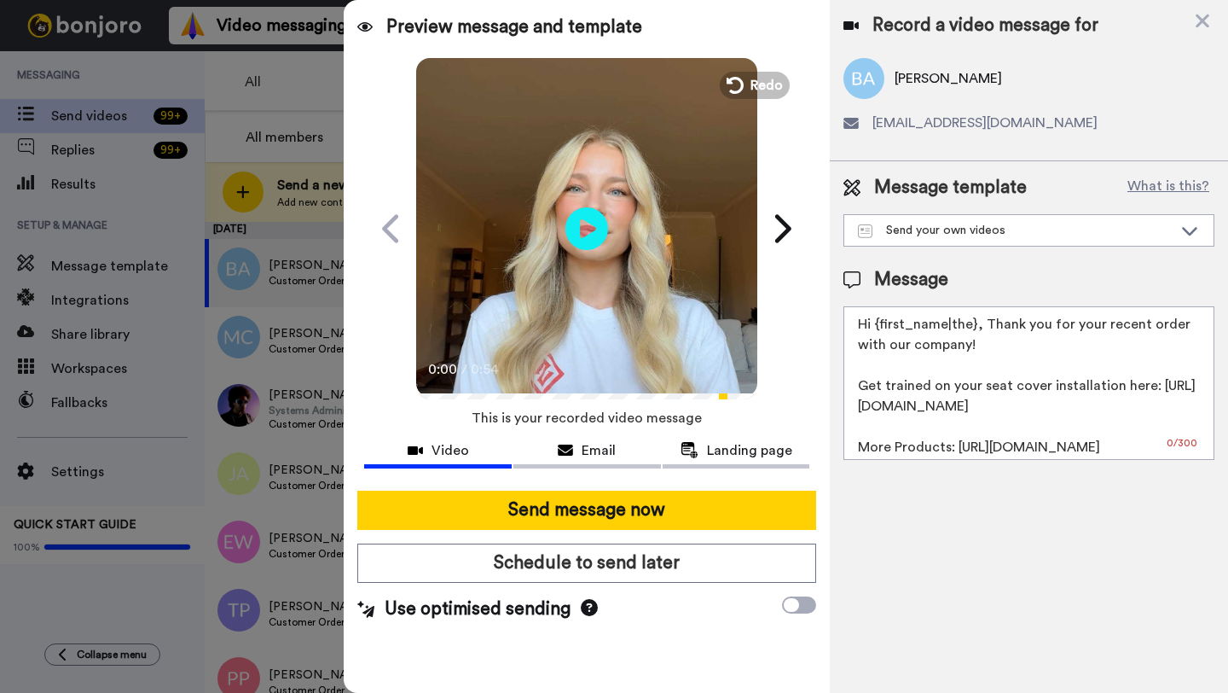
drag, startPoint x: 974, startPoint y: 328, endPoint x: 881, endPoint y: 328, distance: 93.0
click at [881, 328] on textarea "Hi {first_name|the}, Thank you for your recent order with our company! Get trai…" at bounding box center [1029, 383] width 371 height 154
paste textarea "[PERSON_NAME]"
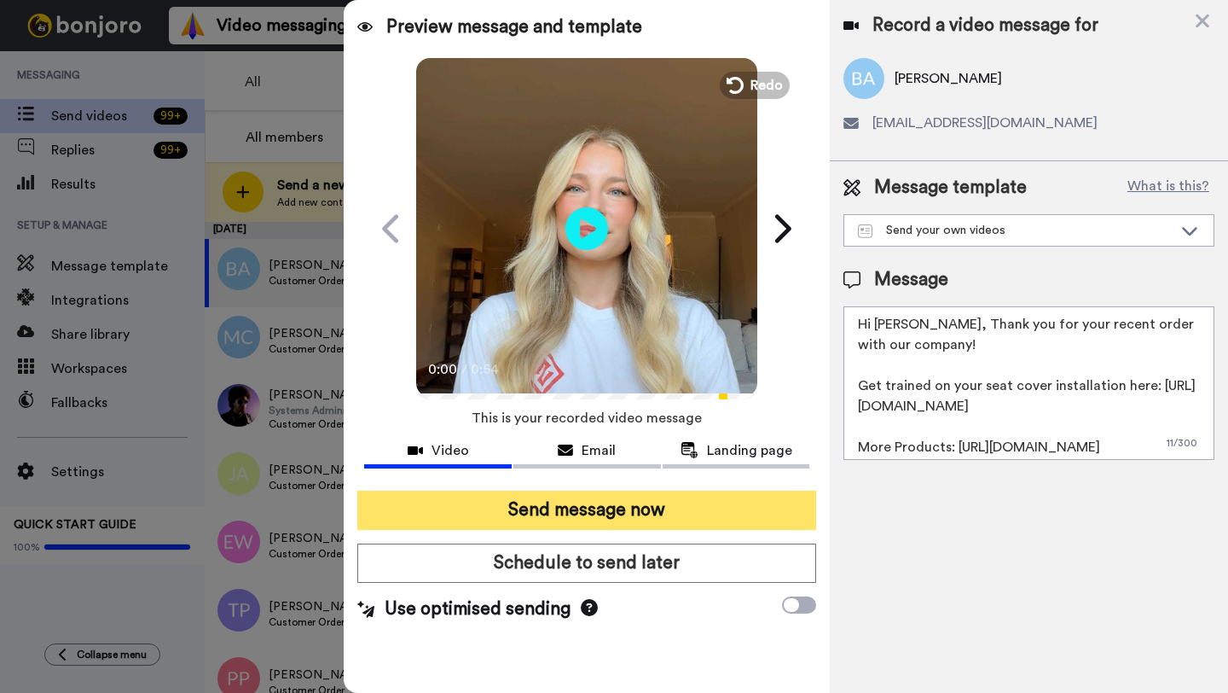
type textarea "Hi [PERSON_NAME], Thank you for your recent order with our company! Get trained…"
click at [708, 512] on button "Send message now" at bounding box center [586, 509] width 459 height 39
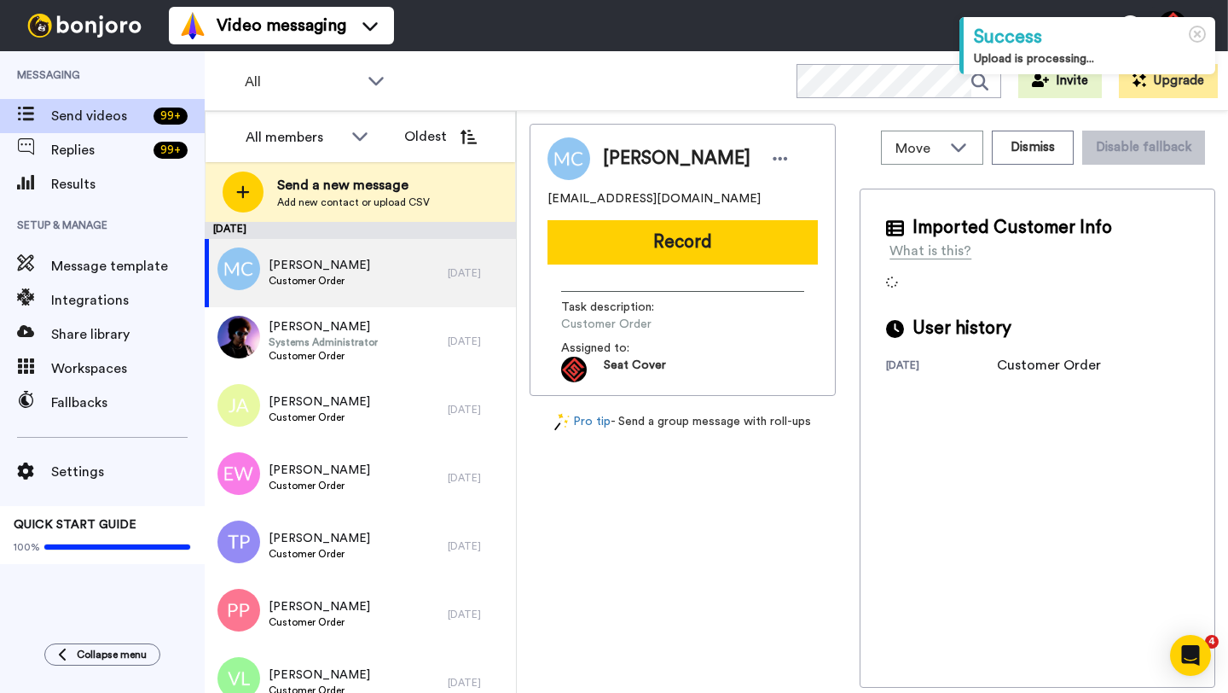
click at [616, 159] on span "[PERSON_NAME]" at bounding box center [677, 159] width 148 height 26
copy span "[PERSON_NAME]"
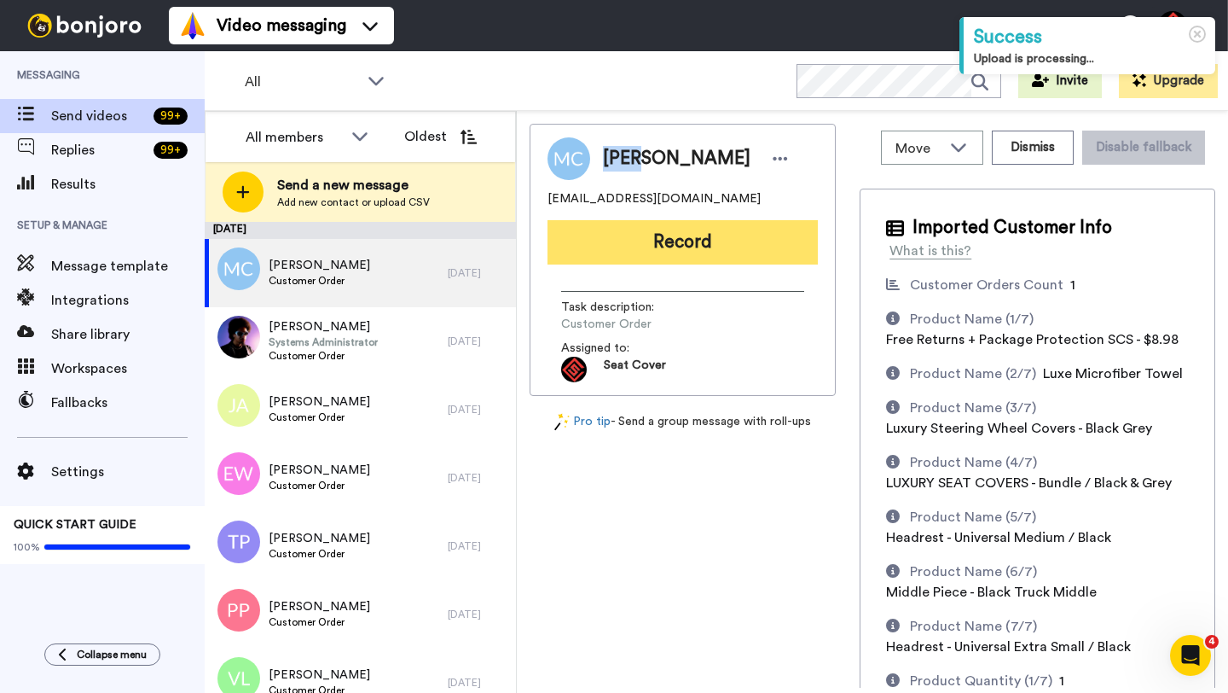
click at [661, 238] on button "Record" at bounding box center [683, 242] width 270 height 44
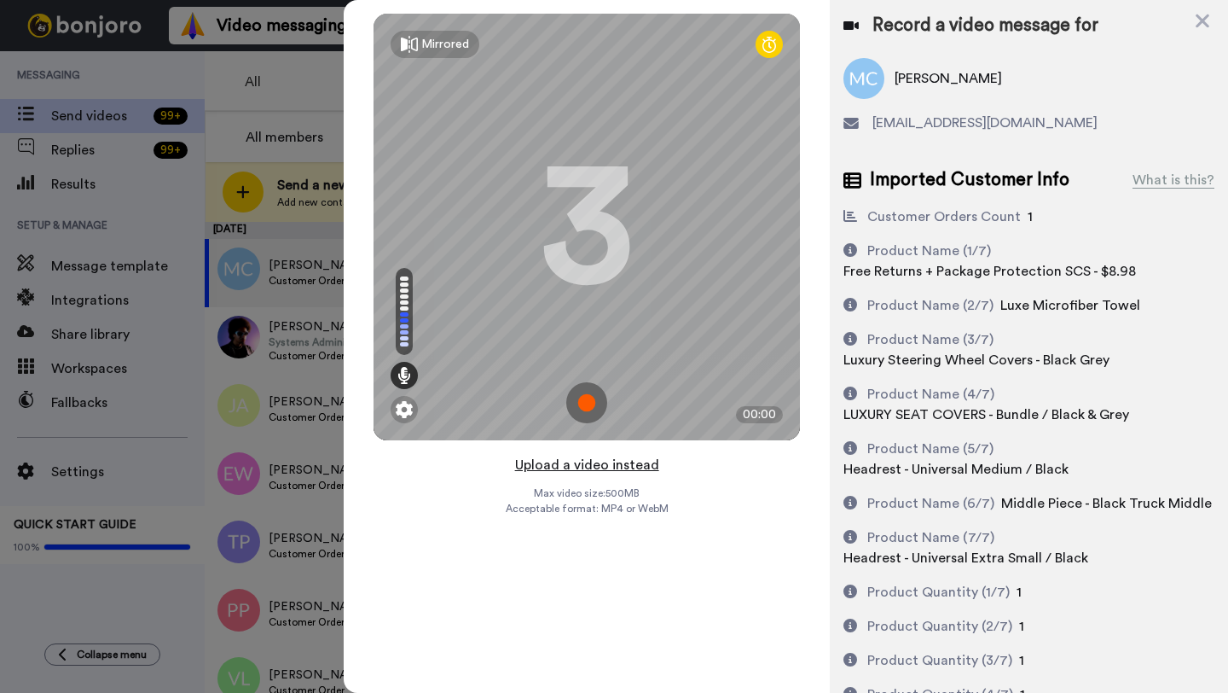
click at [590, 462] on button "Upload a video instead" at bounding box center [587, 465] width 154 height 22
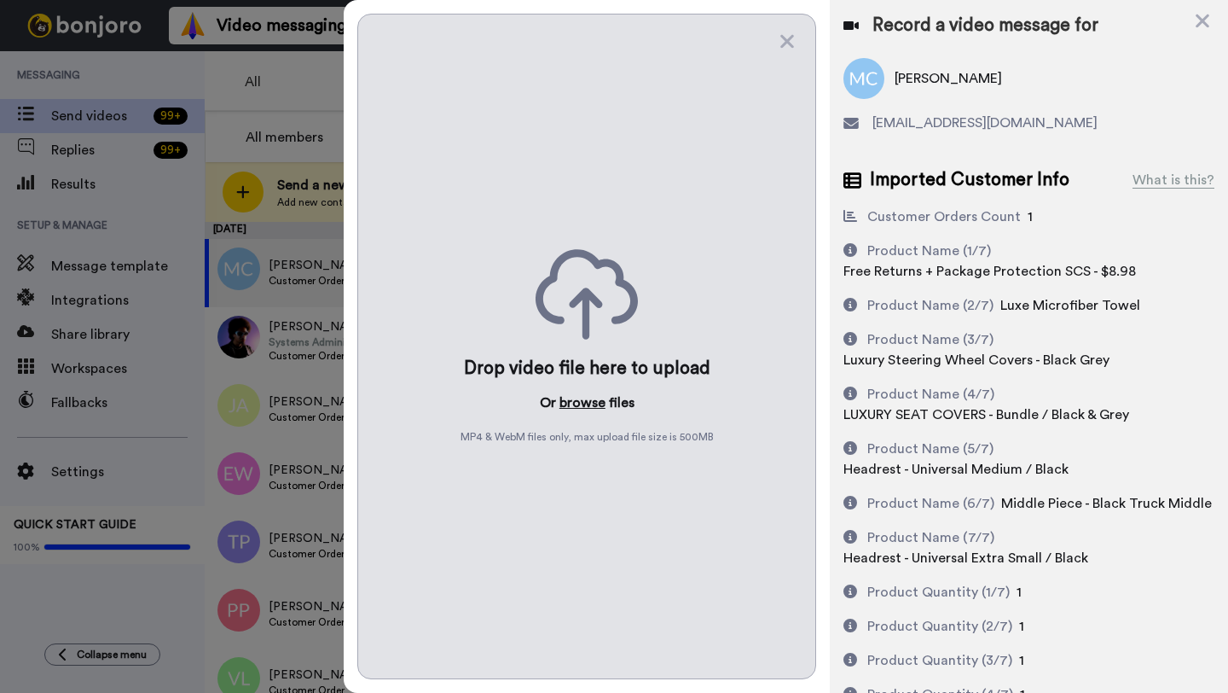
click at [571, 394] on button "browse" at bounding box center [583, 402] width 46 height 20
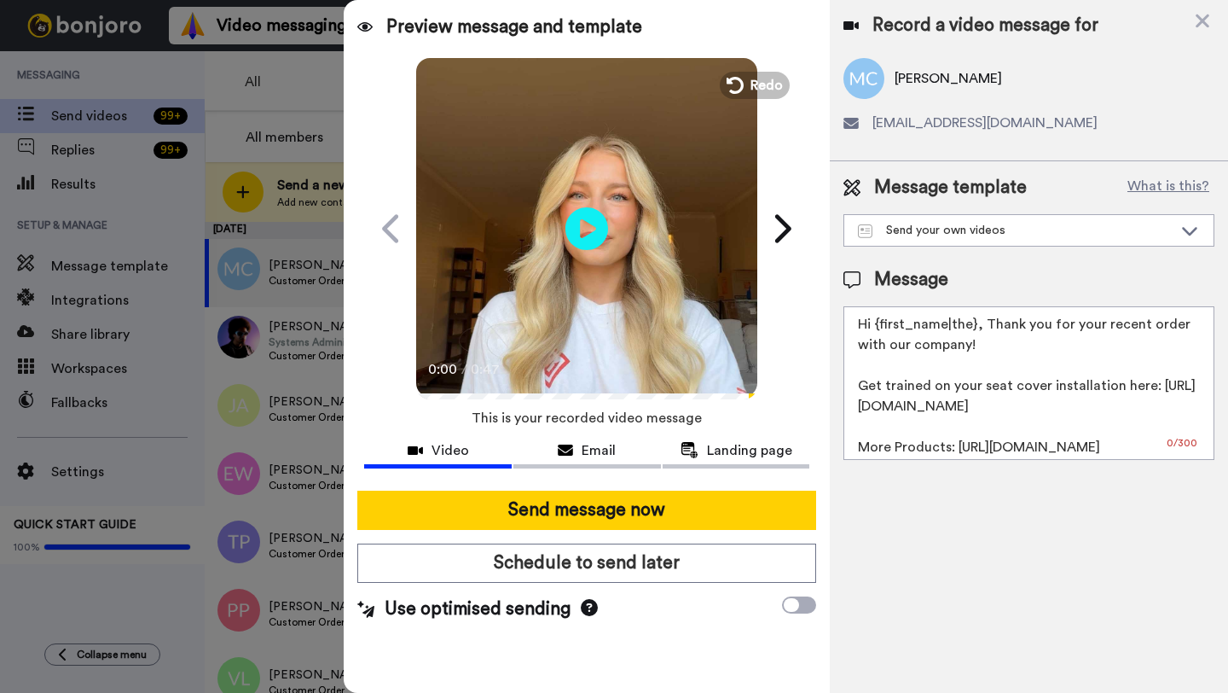
drag, startPoint x: 973, startPoint y: 328, endPoint x: 877, endPoint y: 328, distance: 96.4
click at [877, 328] on textarea "Hi {first_name|the}, Thank you for your recent order with our company! Get trai…" at bounding box center [1029, 383] width 371 height 154
paste textarea "Matt"
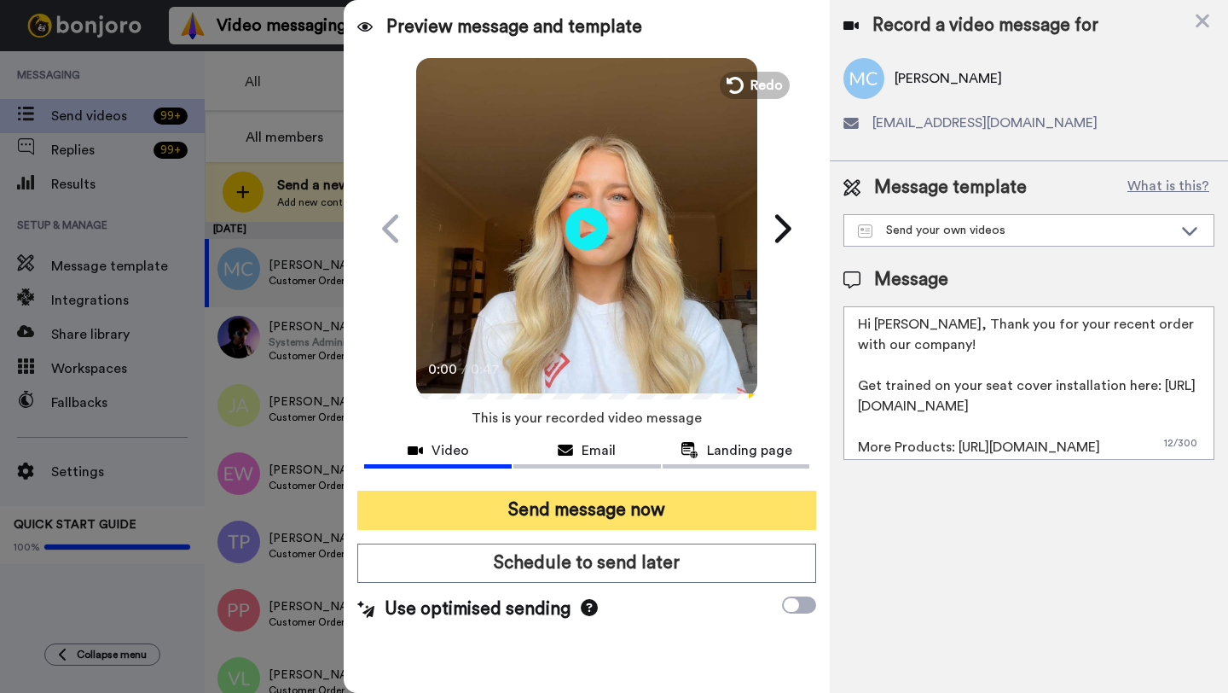
type textarea "Hi Matt, Thank you for your recent order with our company! Get trained on your …"
click at [616, 517] on button "Send message now" at bounding box center [586, 509] width 459 height 39
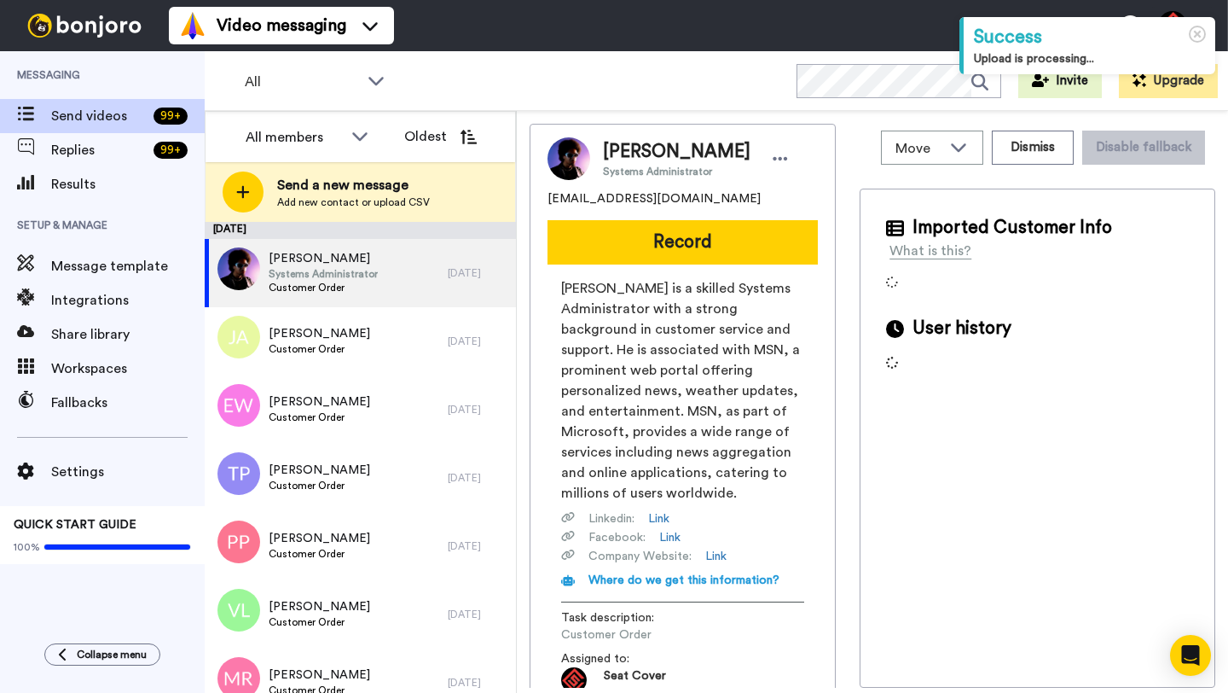
click at [618, 146] on span "[PERSON_NAME]" at bounding box center [677, 152] width 148 height 26
copy span "[PERSON_NAME]"
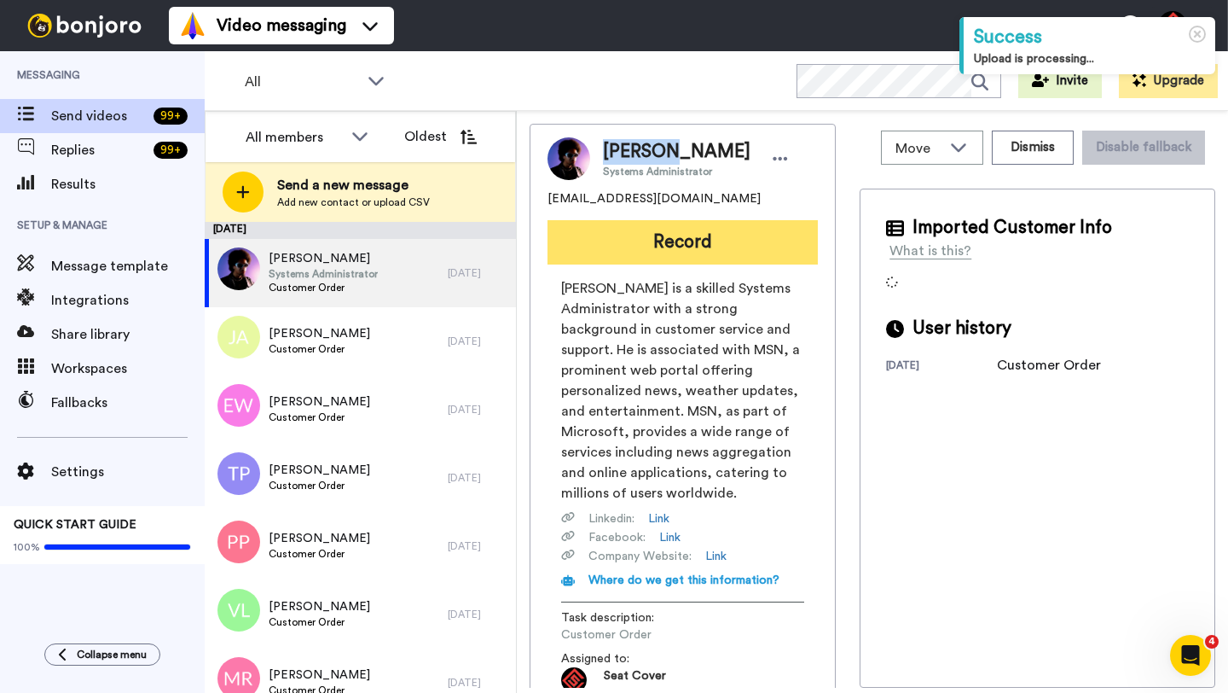
click at [627, 234] on button "Record" at bounding box center [683, 242] width 270 height 44
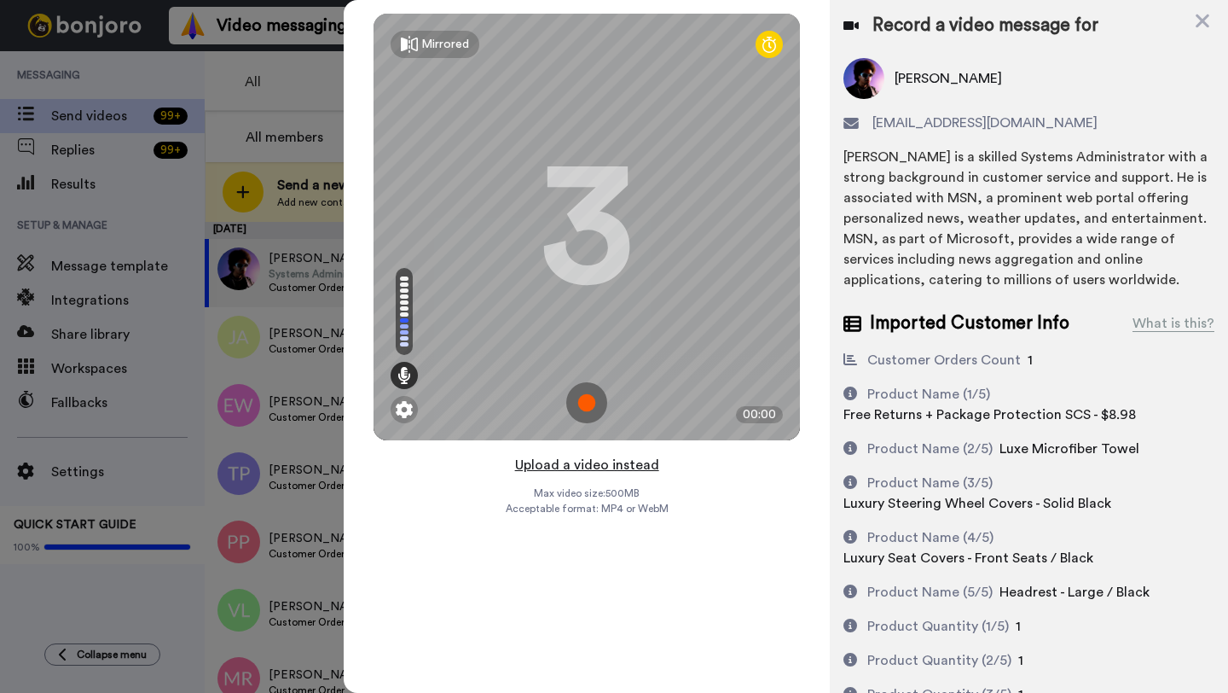
click at [584, 461] on button "Upload a video instead" at bounding box center [587, 465] width 154 height 22
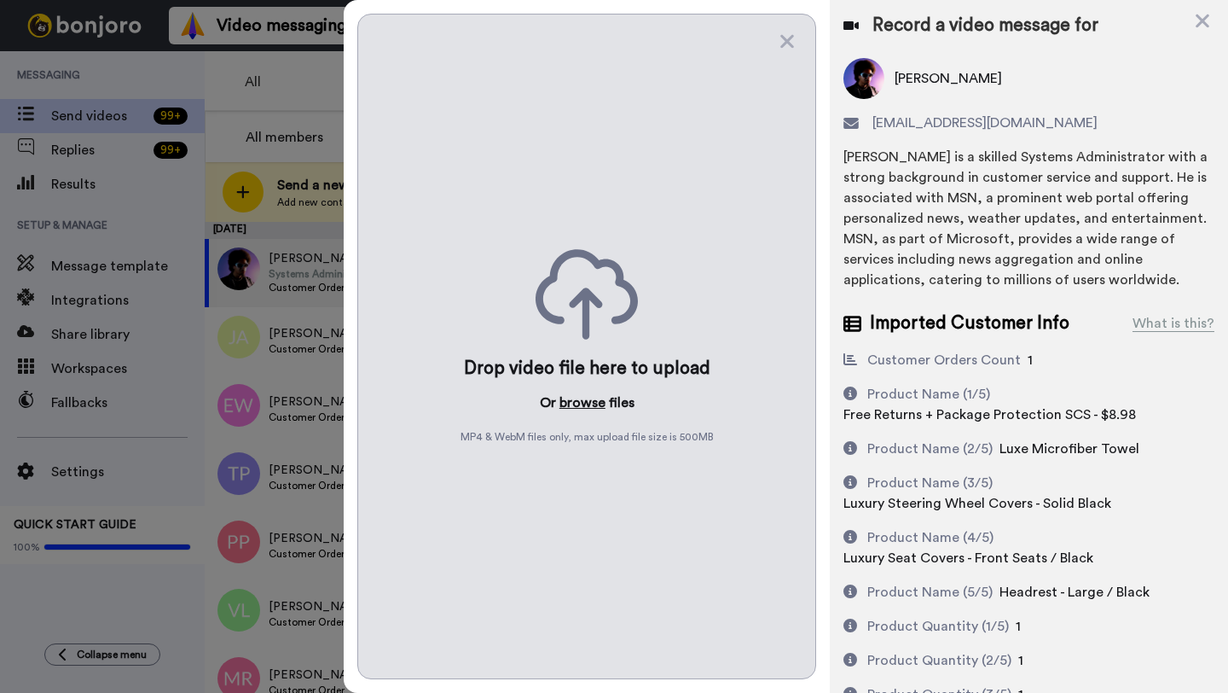
click at [583, 403] on button "browse" at bounding box center [583, 402] width 46 height 20
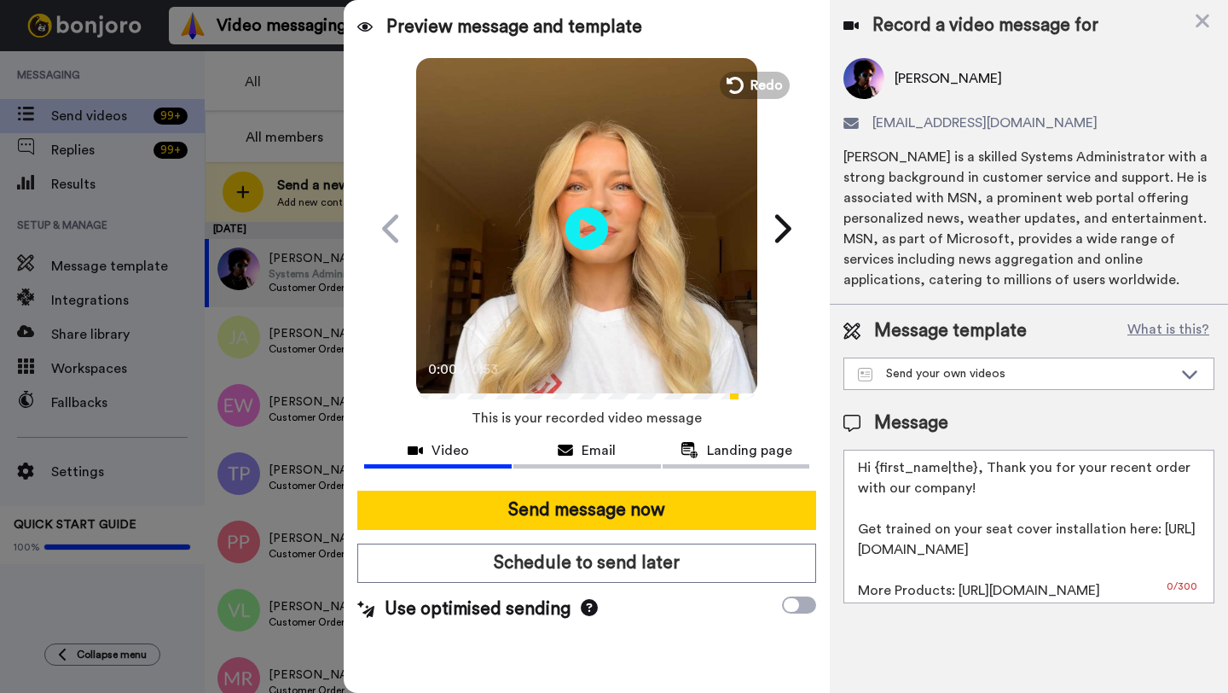
drag, startPoint x: 973, startPoint y: 470, endPoint x: 877, endPoint y: 468, distance: 96.4
click at [877, 468] on textarea "Hi {first_name|the}, Thank you for your recent order with our company! Get trai…" at bounding box center [1029, 527] width 371 height 154
paste textarea "Richard"
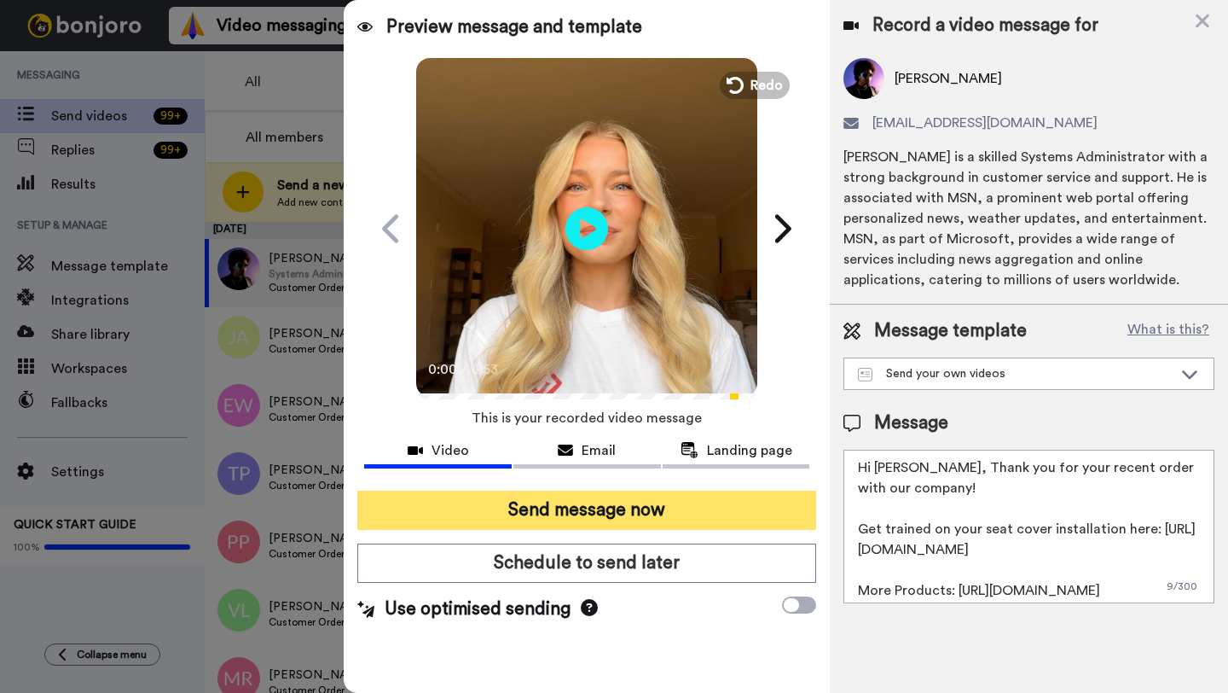
type textarea "Hi Richard, Thank you for your recent order with our company! Get trained on yo…"
click at [686, 515] on button "Send message now" at bounding box center [586, 509] width 459 height 39
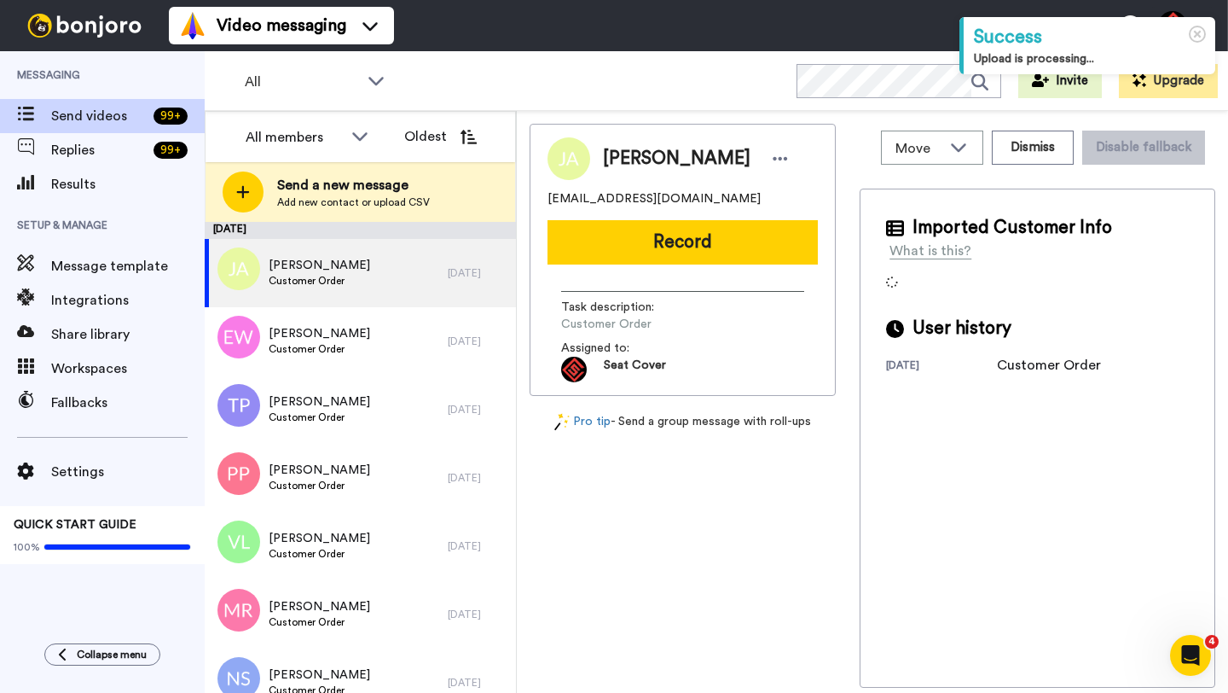
click at [617, 160] on span "[PERSON_NAME]" at bounding box center [677, 159] width 148 height 26
copy span "[PERSON_NAME]"
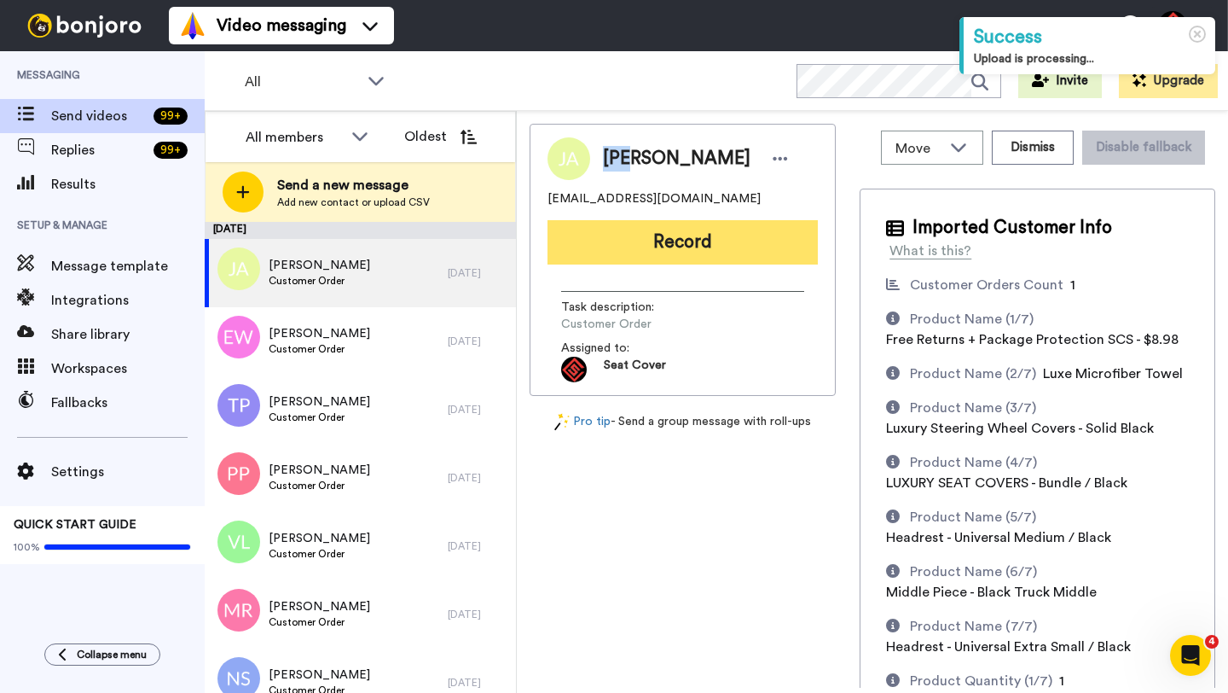
click at [633, 240] on button "Record" at bounding box center [683, 242] width 270 height 44
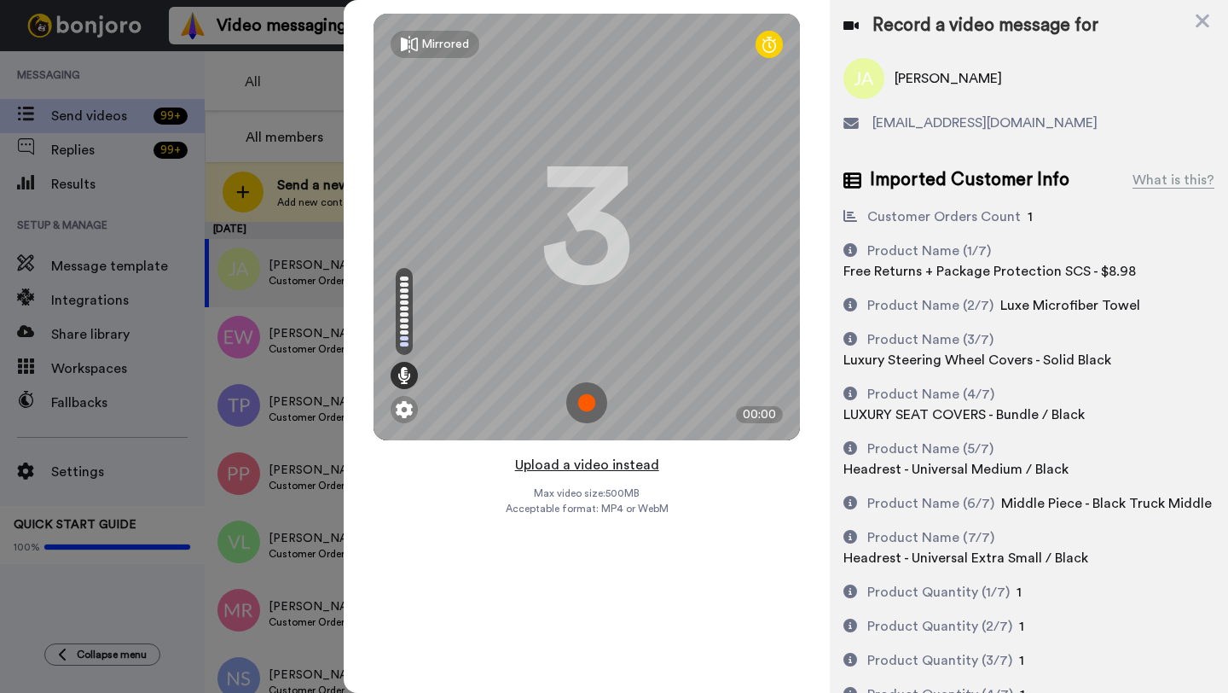
click at [577, 469] on button "Upload a video instead" at bounding box center [587, 465] width 154 height 22
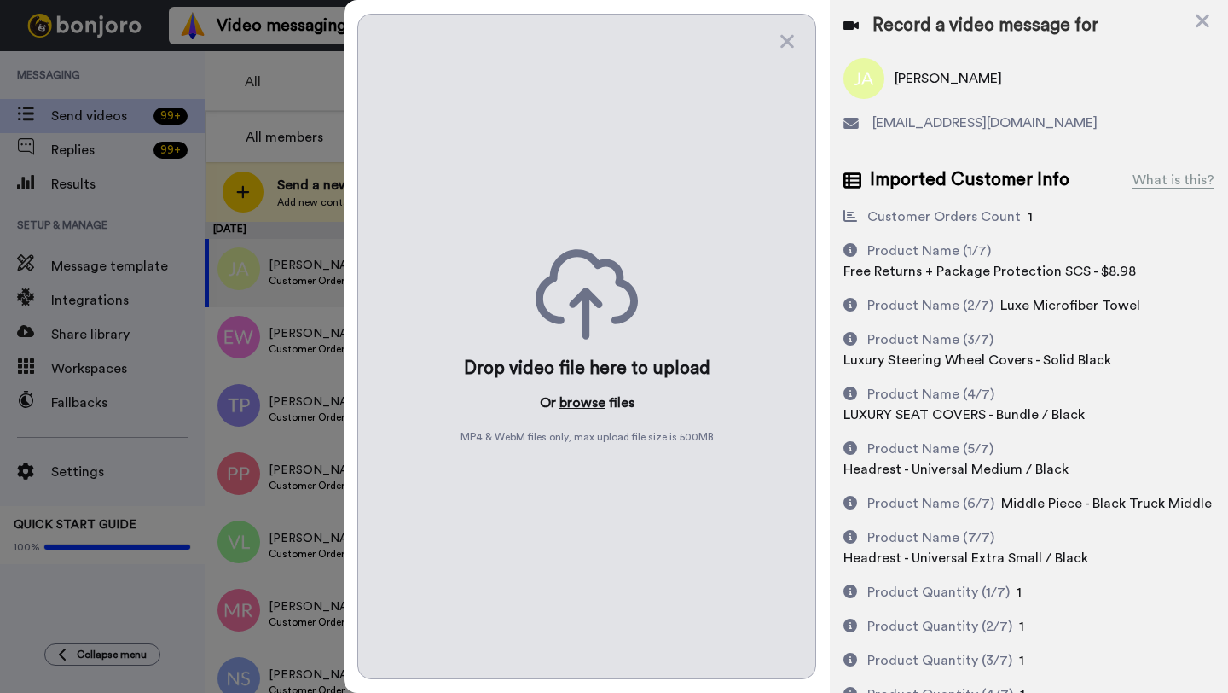
click at [570, 404] on button "browse" at bounding box center [583, 402] width 46 height 20
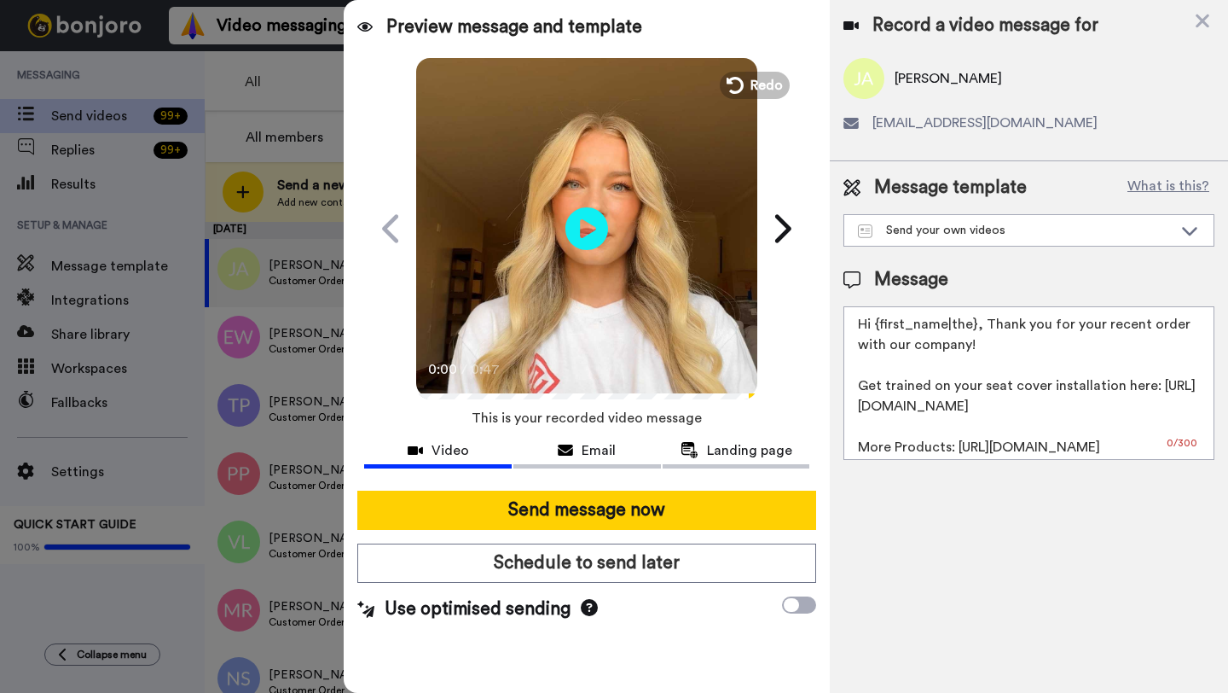
drag, startPoint x: 973, startPoint y: 328, endPoint x: 875, endPoint y: 328, distance: 98.1
click at [875, 328] on textarea "Hi {first_name|the}, Thank you for your recent order with our company! Get trai…" at bounding box center [1029, 383] width 371 height 154
paste textarea "[PERSON_NAME]"
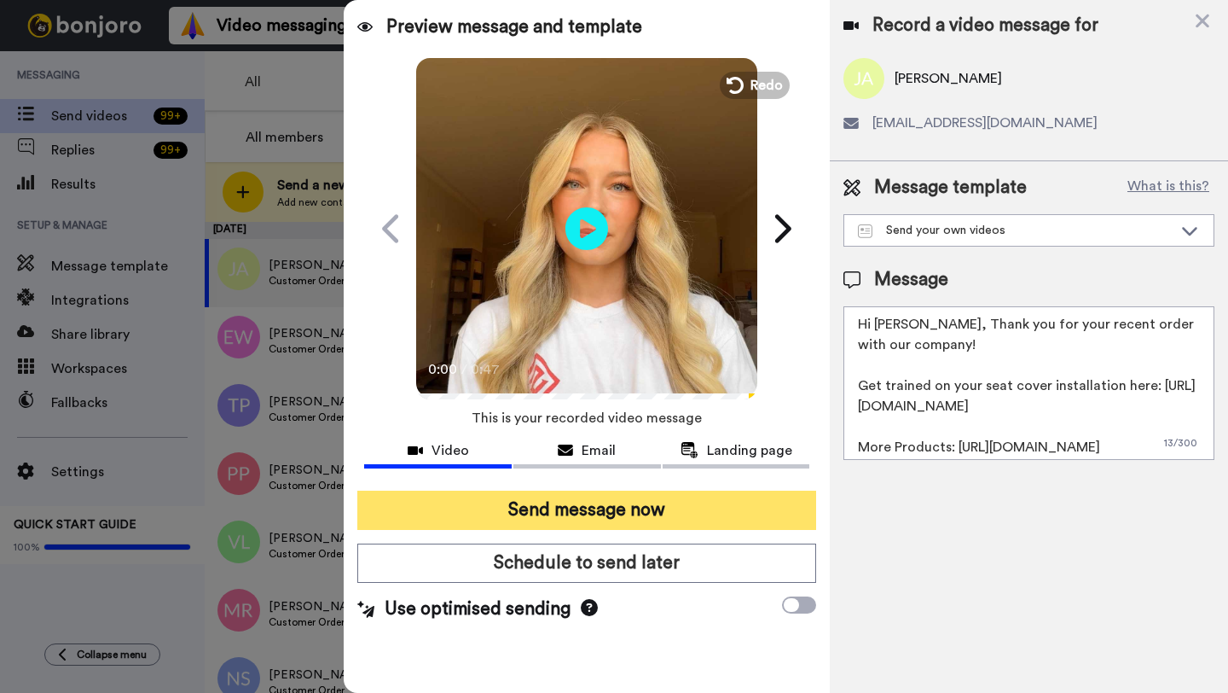
type textarea "Hi [PERSON_NAME], Thank you for your recent order with our company! Get trained…"
click at [660, 516] on button "Send message now" at bounding box center [586, 509] width 459 height 39
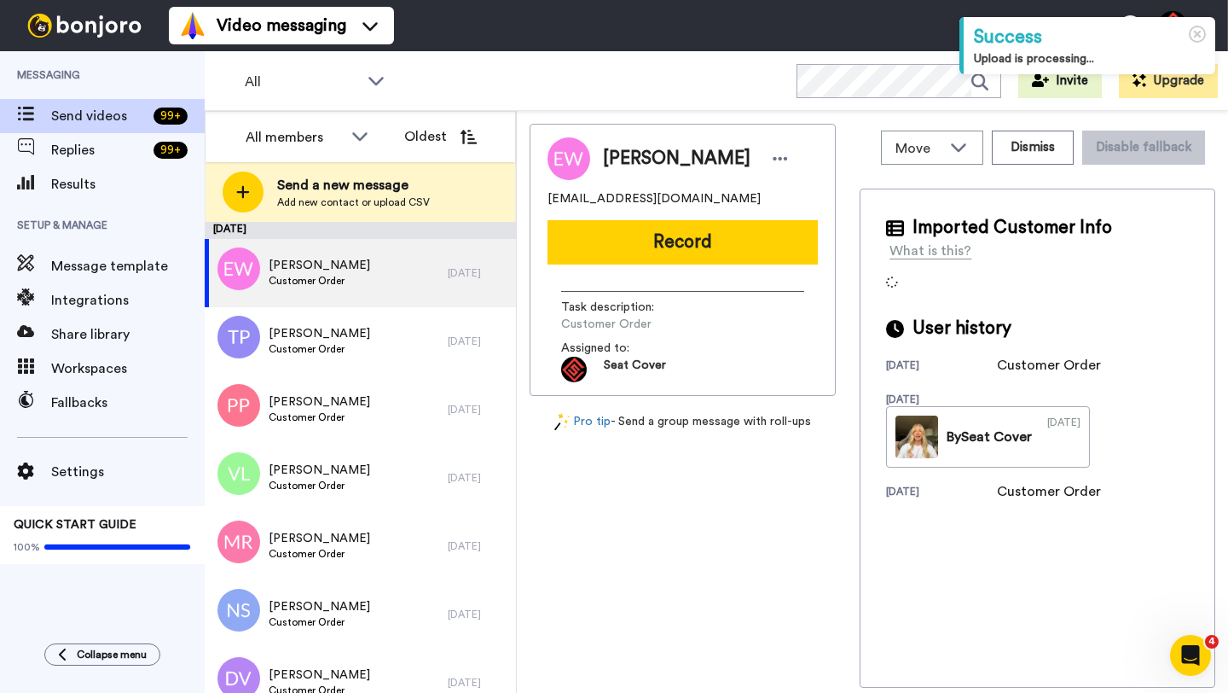
click at [623, 145] on div "[PERSON_NAME]" at bounding box center [683, 158] width 270 height 43
click at [1048, 149] on button "Dismiss" at bounding box center [1033, 148] width 82 height 34
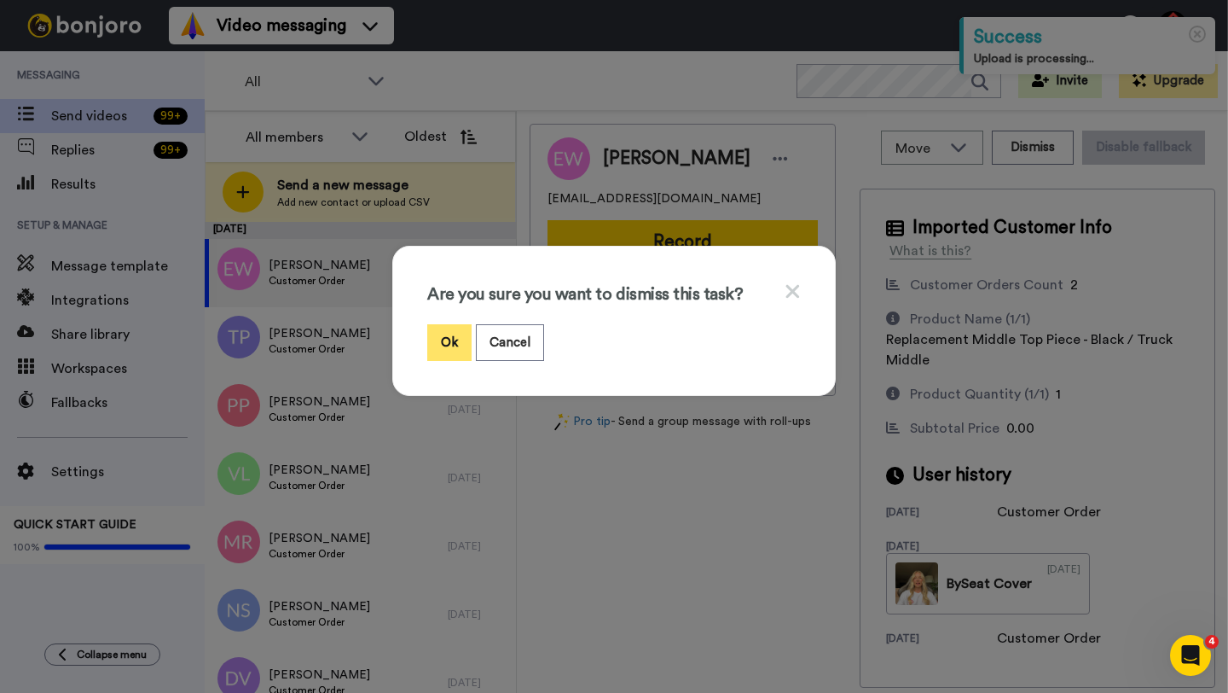
click at [444, 333] on button "Ok" at bounding box center [449, 342] width 44 height 37
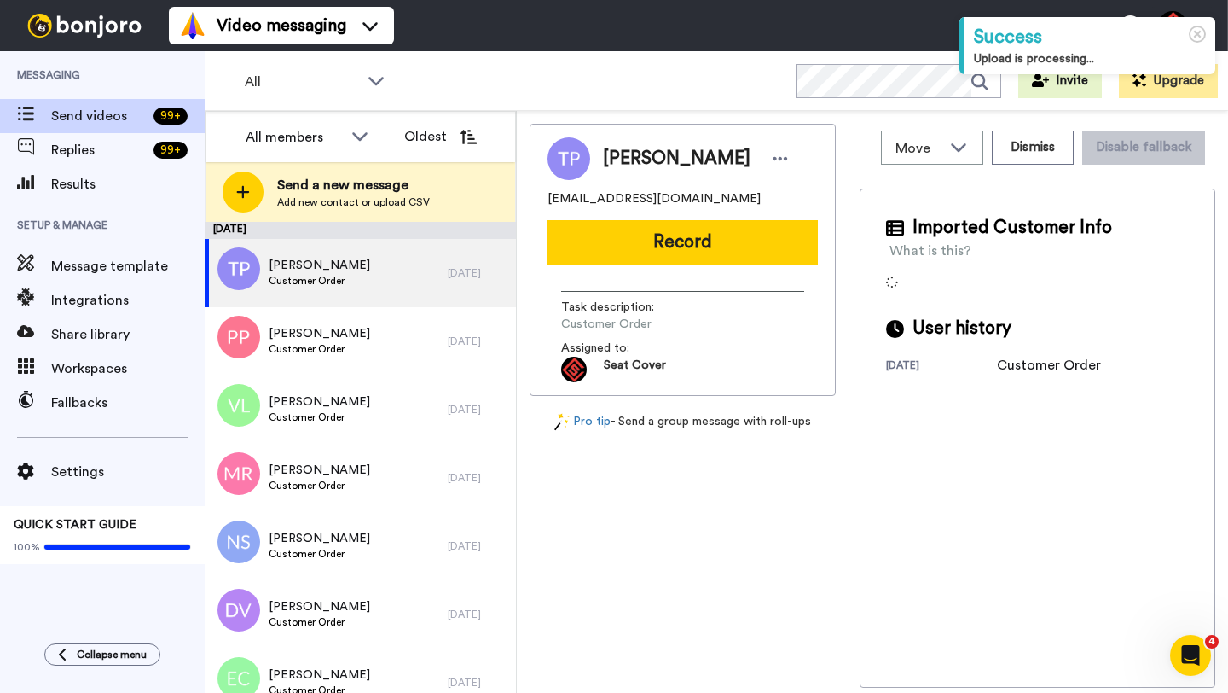
click at [621, 154] on span "Todd Perrine" at bounding box center [677, 159] width 148 height 26
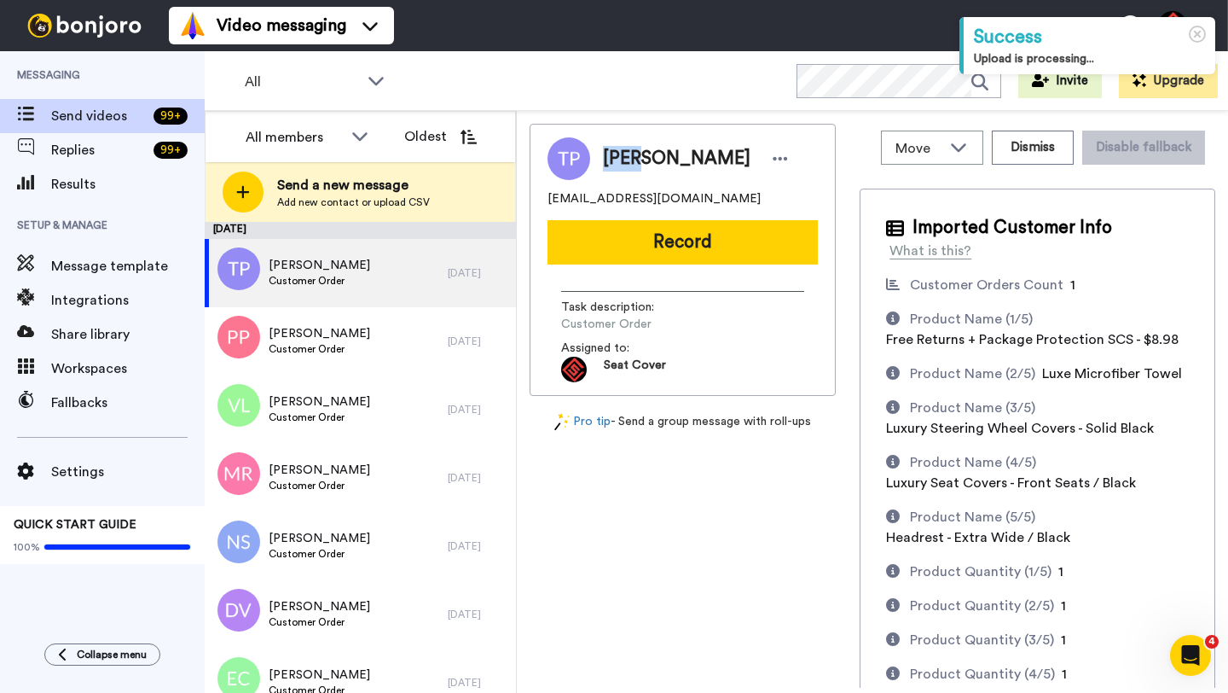
copy span "Todd"
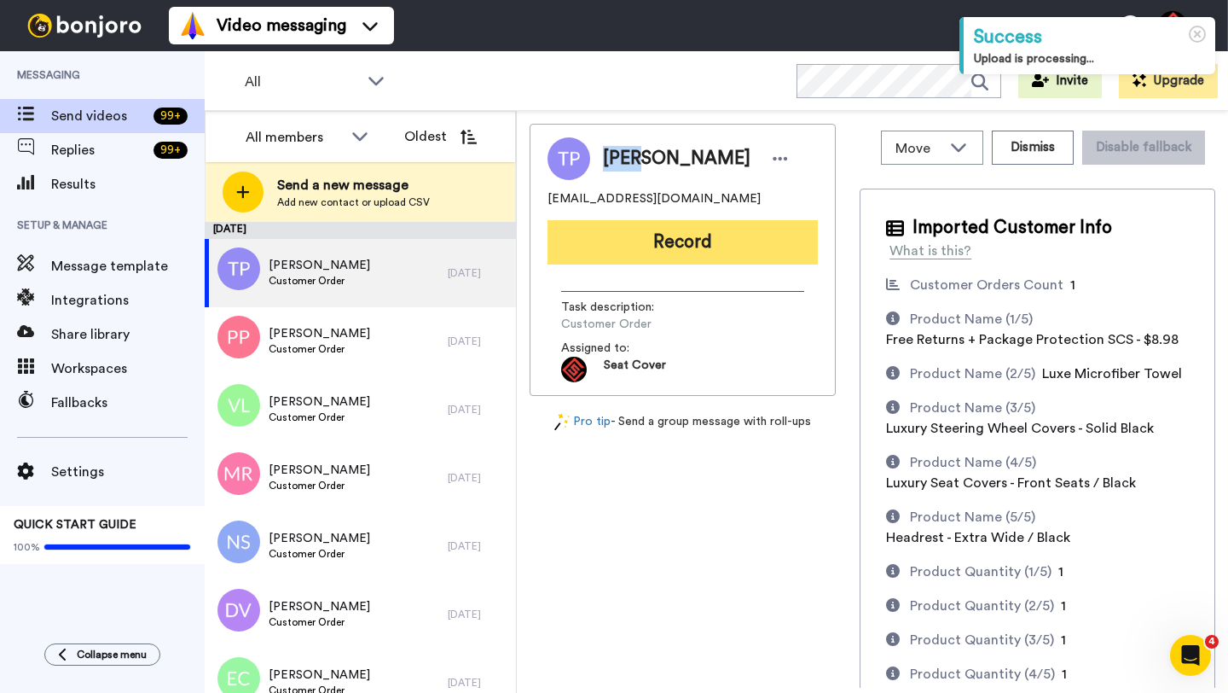
click at [632, 249] on button "Record" at bounding box center [683, 242] width 270 height 44
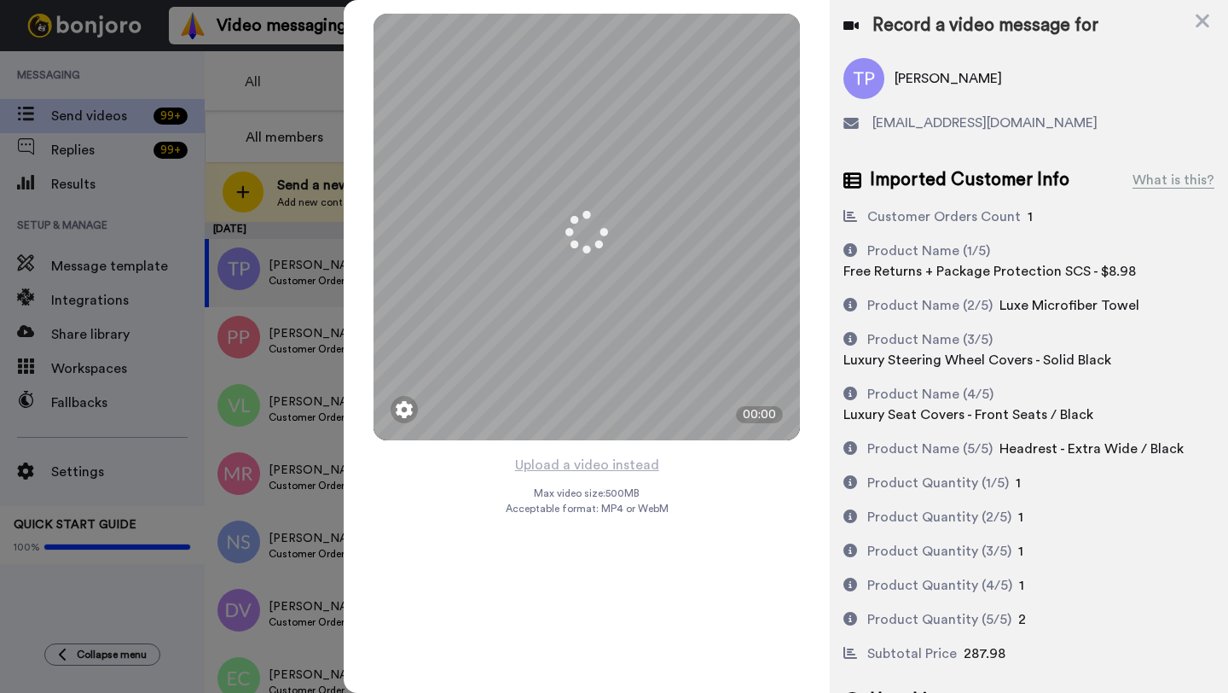
click at [579, 466] on button "Upload a video instead" at bounding box center [587, 465] width 154 height 22
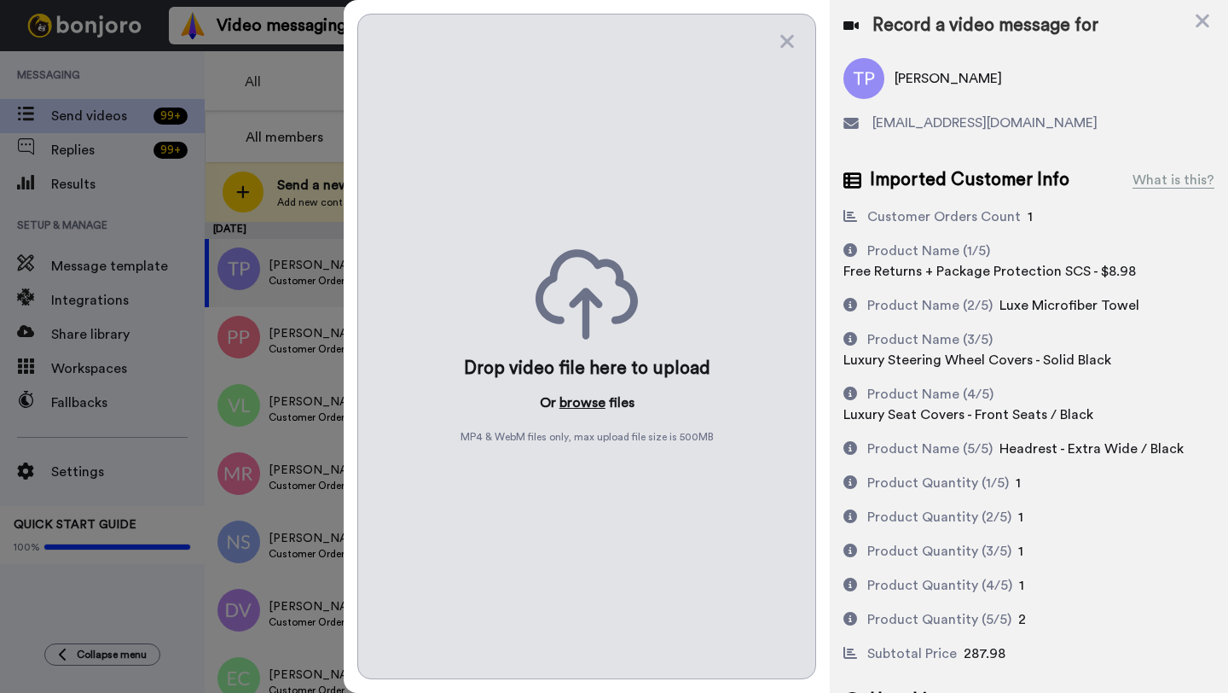
click at [578, 403] on button "browse" at bounding box center [583, 402] width 46 height 20
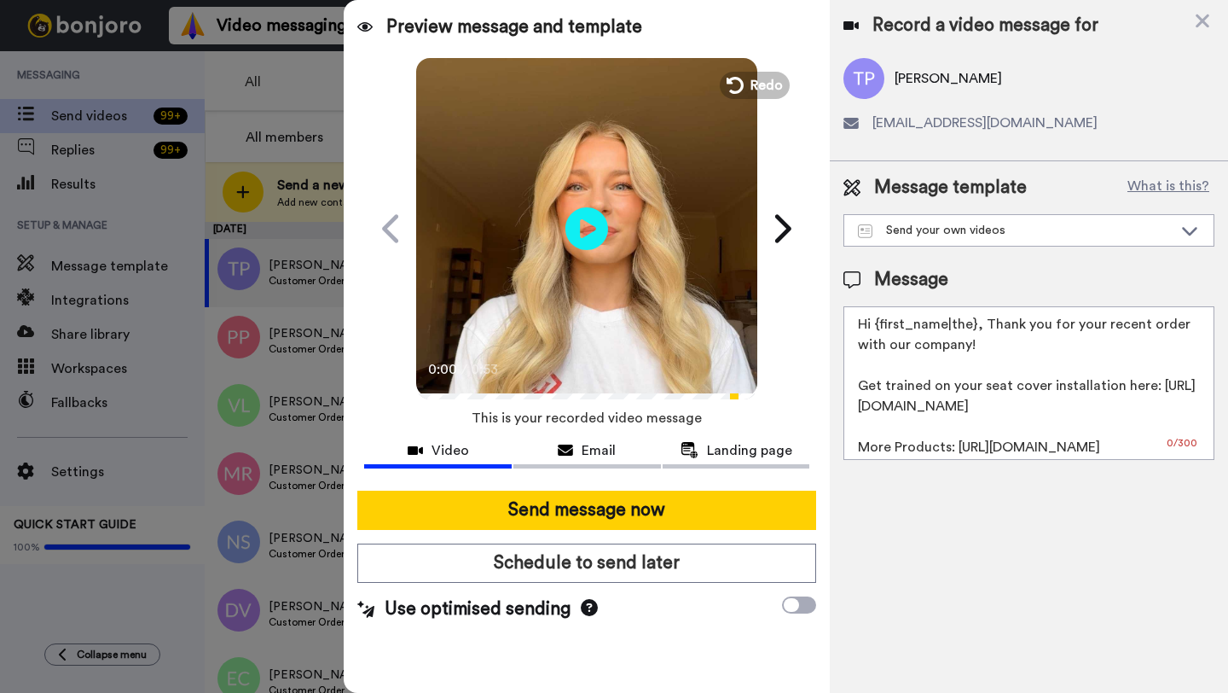
drag, startPoint x: 974, startPoint y: 329, endPoint x: 879, endPoint y: 328, distance: 95.5
click at [879, 328] on textarea "Hi {first_name|the}, Thank you for your recent order with our company! Get trai…" at bounding box center [1029, 383] width 371 height 154
paste textarea "Todd"
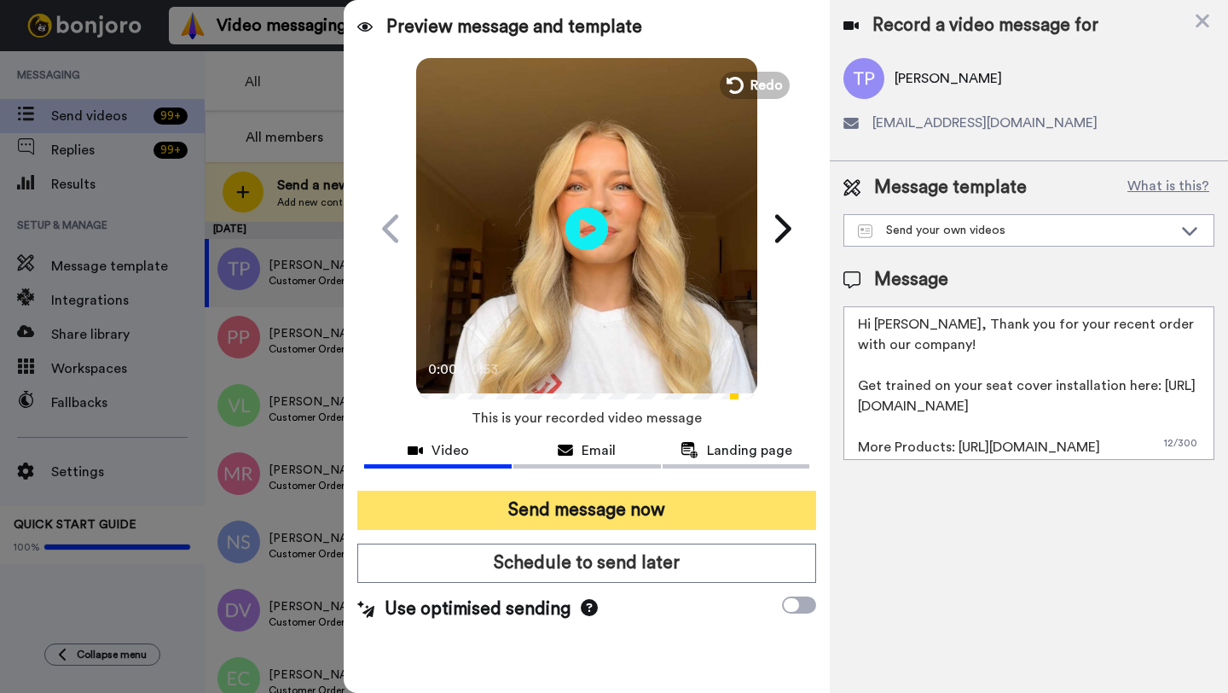
type textarea "Hi Todd, Thank you for your recent order with our company! Get trained on your …"
click at [705, 502] on button "Send message now" at bounding box center [586, 509] width 459 height 39
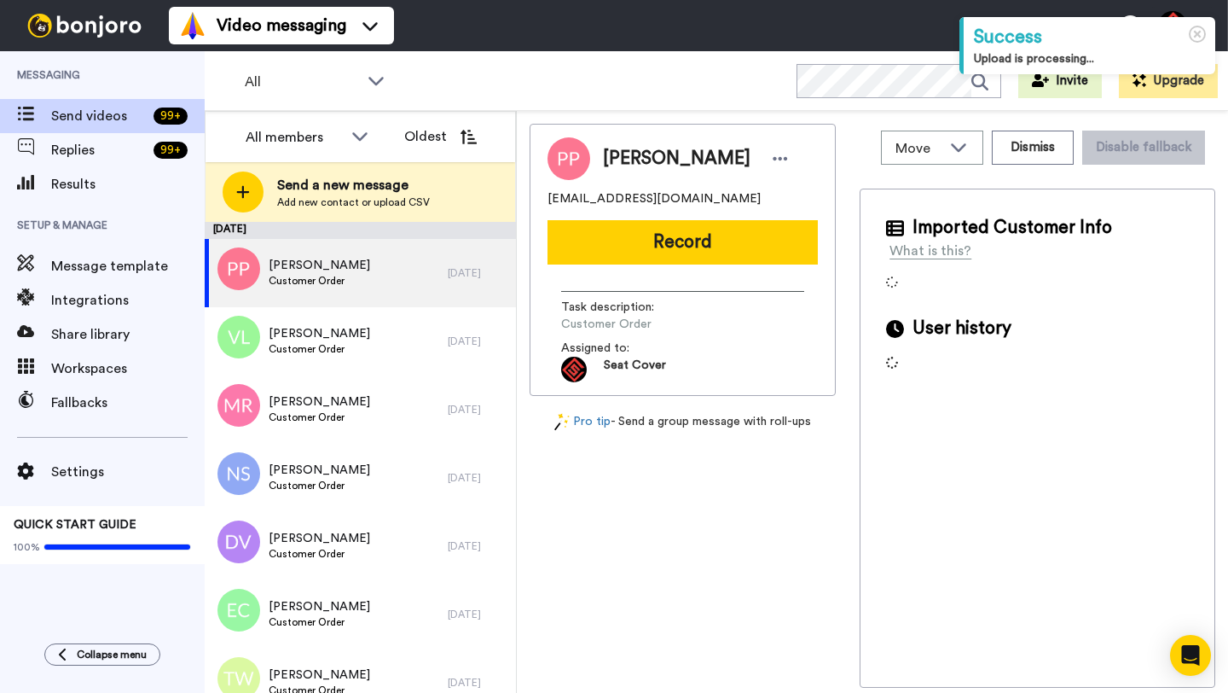
click at [630, 159] on span "[PERSON_NAME]" at bounding box center [677, 159] width 148 height 26
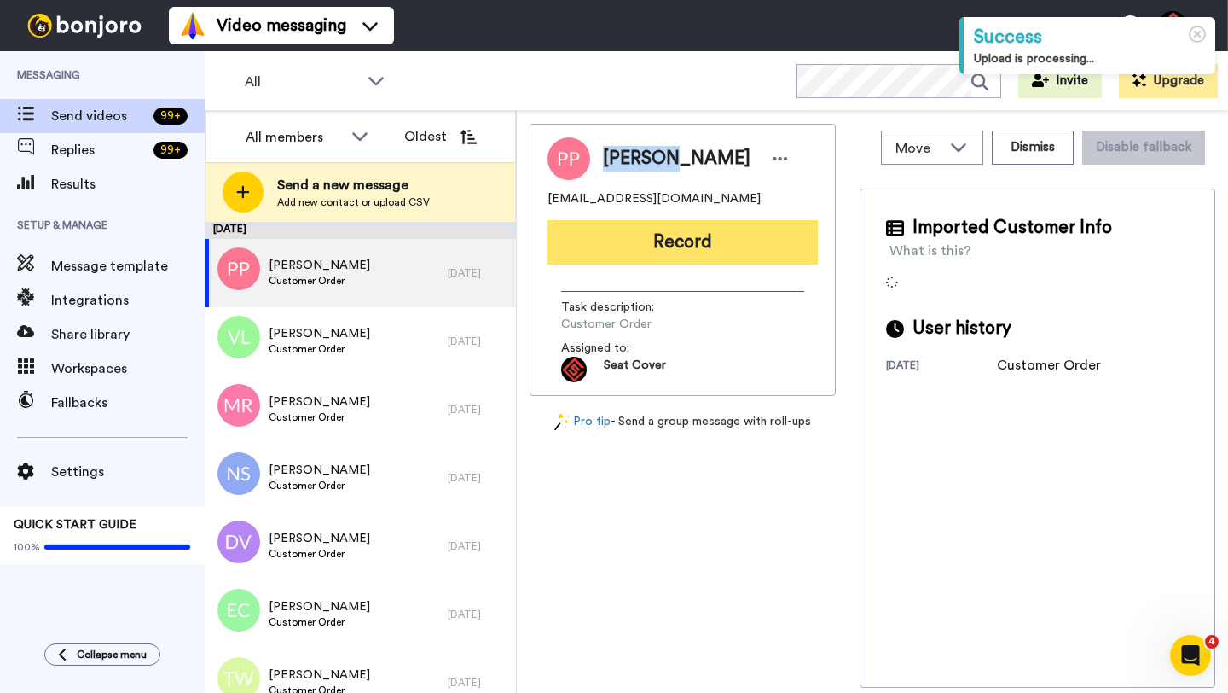
click at [649, 241] on button "Record" at bounding box center [683, 242] width 270 height 44
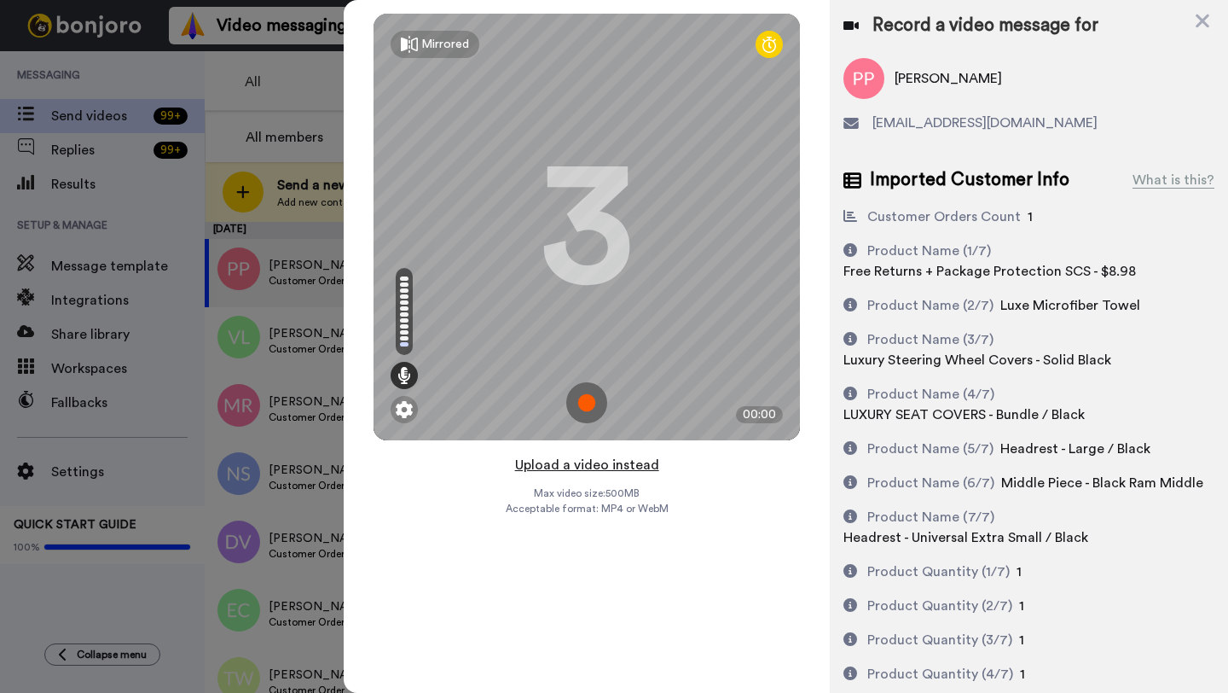
click at [566, 465] on button "Upload a video instead" at bounding box center [587, 465] width 154 height 22
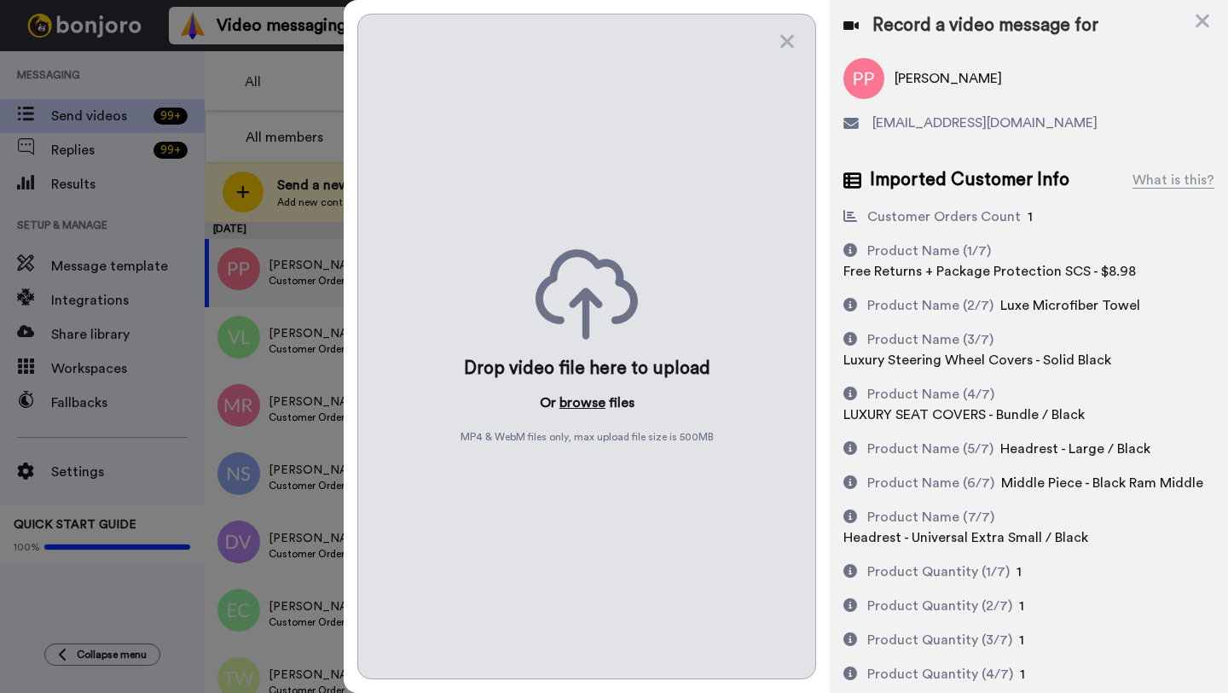
click at [562, 398] on button "browse" at bounding box center [583, 402] width 46 height 20
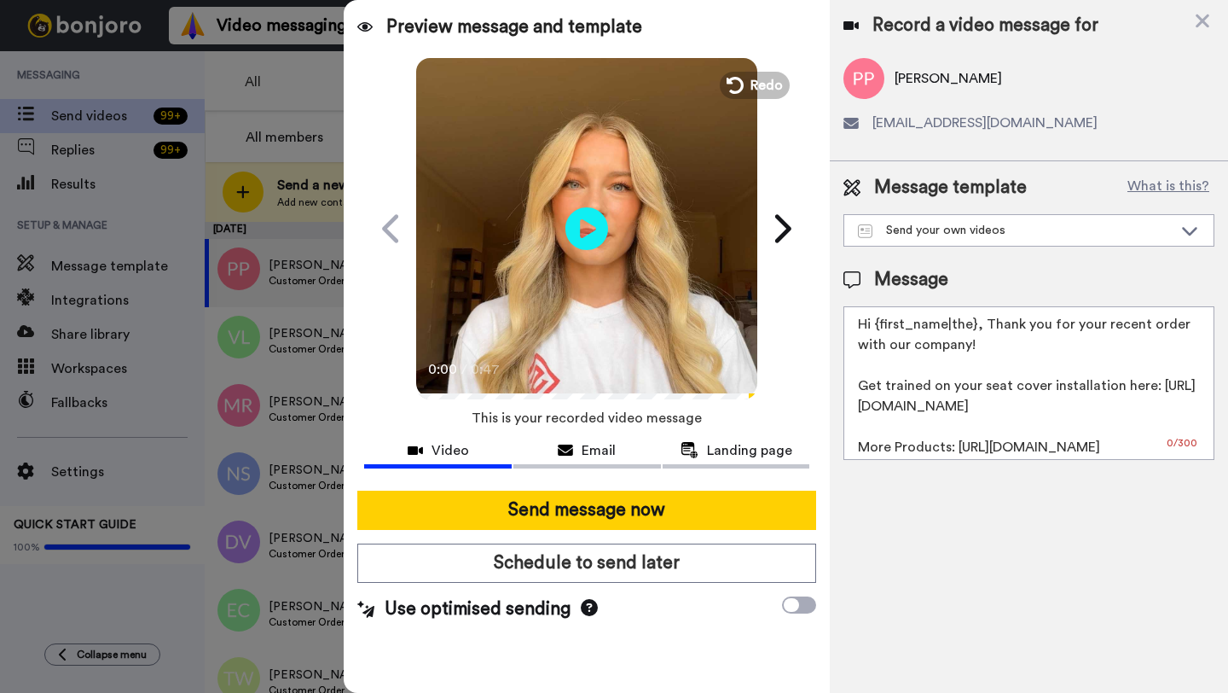
drag, startPoint x: 972, startPoint y: 328, endPoint x: 880, endPoint y: 329, distance: 92.1
click at [880, 329] on textarea "Hi {first_name|the}, Thank you for your recent order with our company! Get trai…" at bounding box center [1029, 383] width 371 height 154
paste textarea "Patrick"
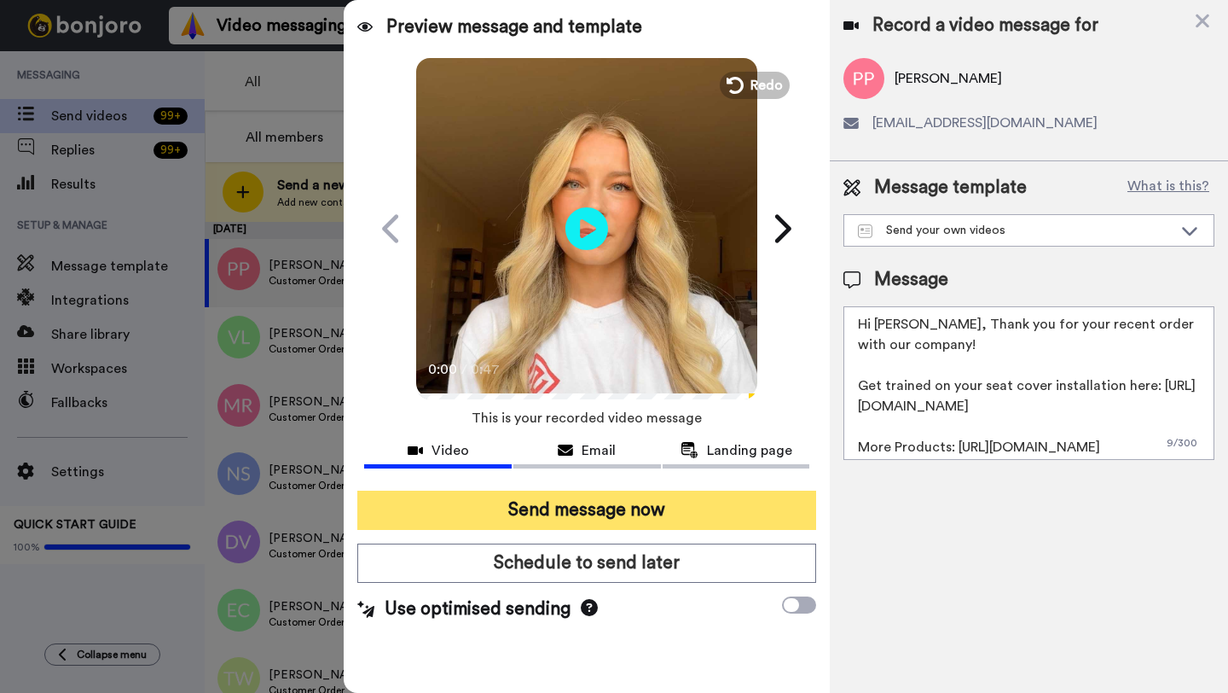
type textarea "Hi Patrick, Thank you for your recent order with our company! Get trained on yo…"
click at [620, 522] on button "Send message now" at bounding box center [586, 509] width 459 height 39
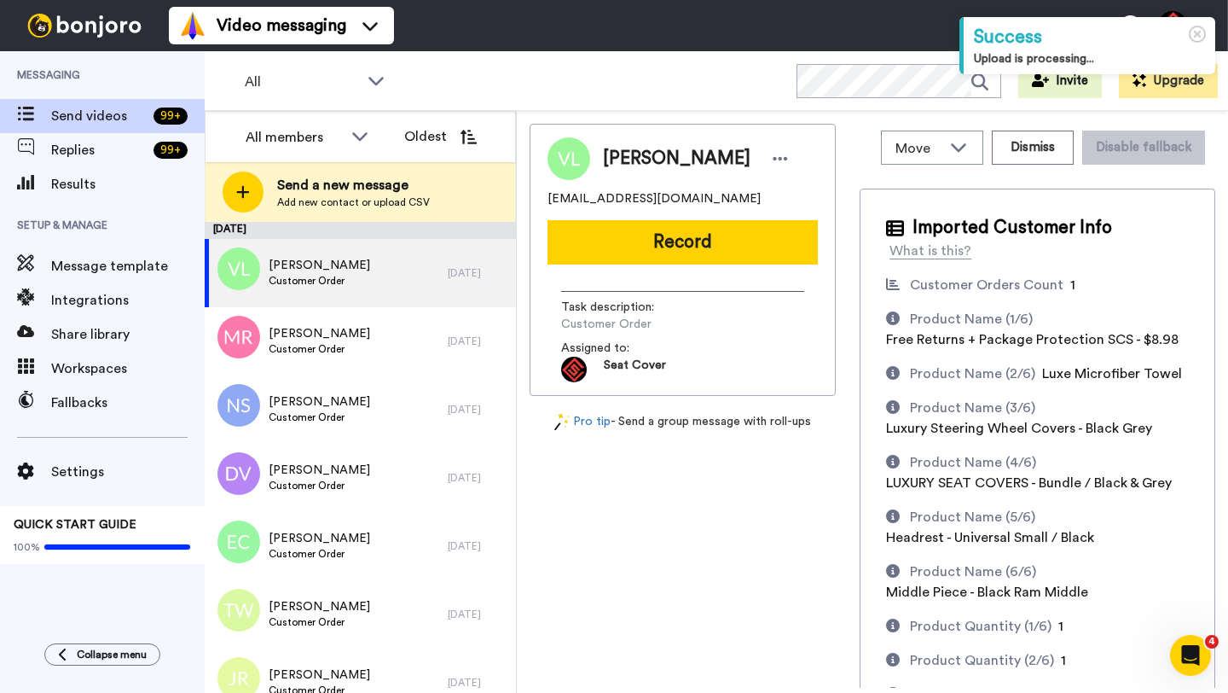
click at [632, 170] on span "[PERSON_NAME]" at bounding box center [677, 159] width 148 height 26
copy span "[PERSON_NAME]"
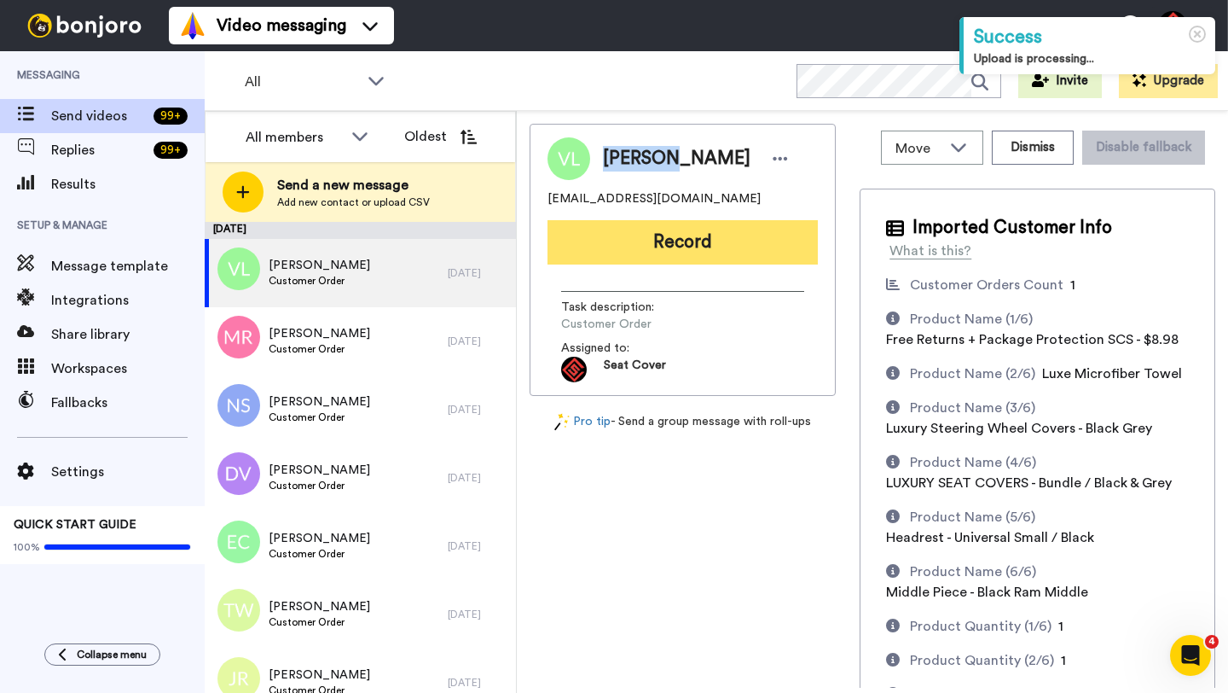
click at [659, 250] on button "Record" at bounding box center [683, 242] width 270 height 44
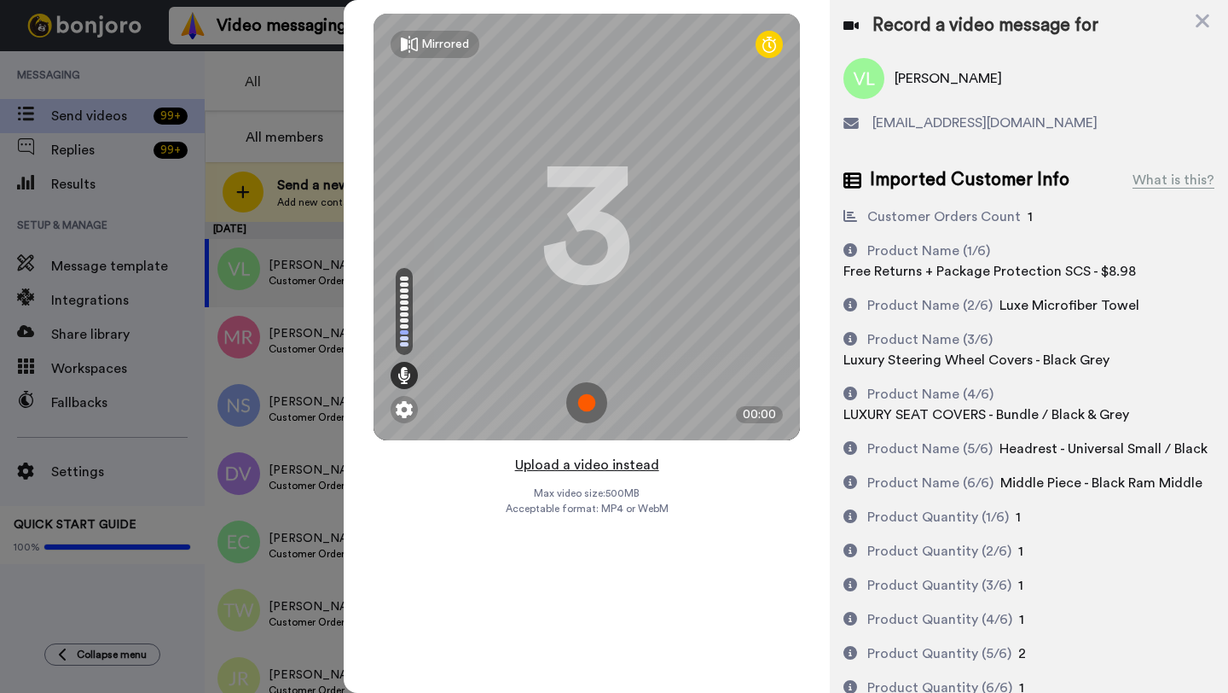
click at [587, 466] on button "Upload a video instead" at bounding box center [587, 465] width 154 height 22
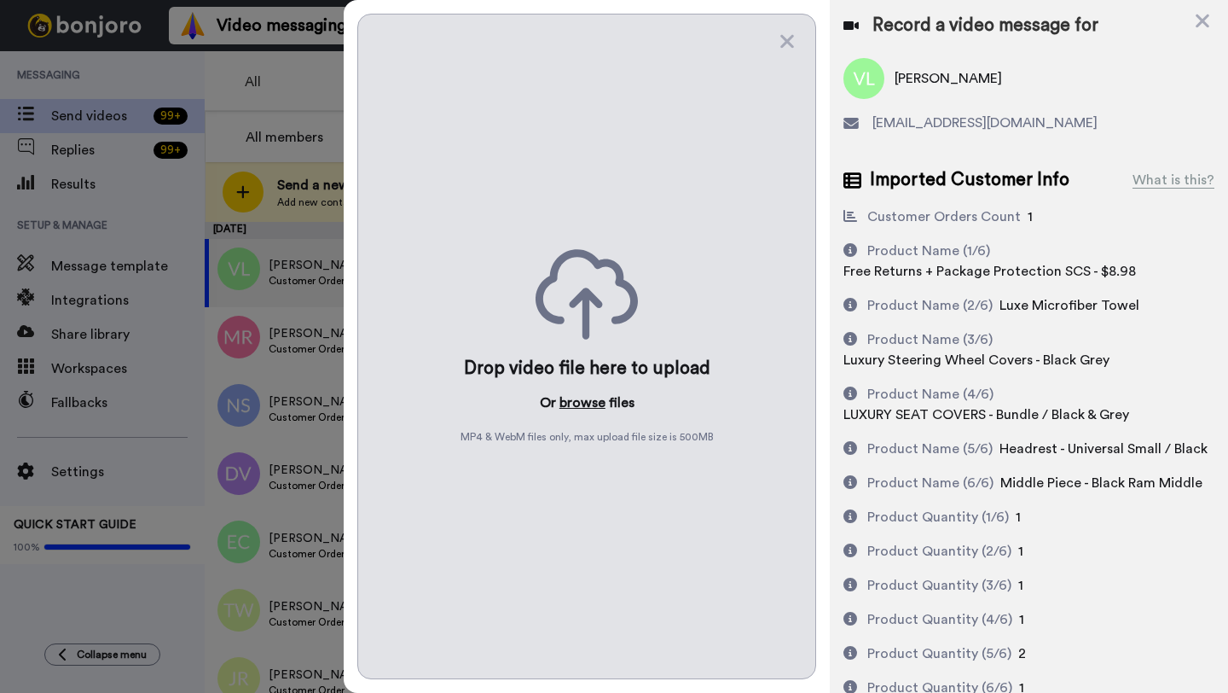
click at [582, 401] on button "browse" at bounding box center [583, 402] width 46 height 20
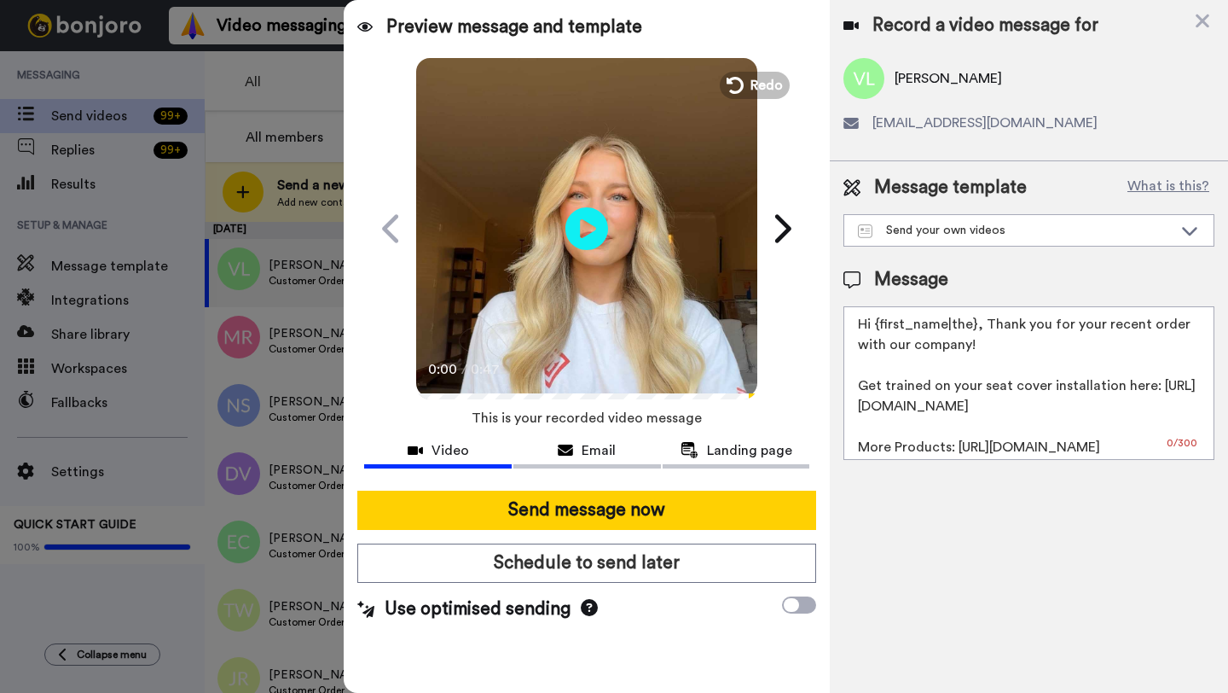
drag, startPoint x: 973, startPoint y: 325, endPoint x: 875, endPoint y: 328, distance: 98.2
click at [875, 328] on textarea "Hi {first_name|the}, Thank you for your recent order with our company! Get trai…" at bounding box center [1029, 383] width 371 height 154
paste textarea "[PERSON_NAME]"
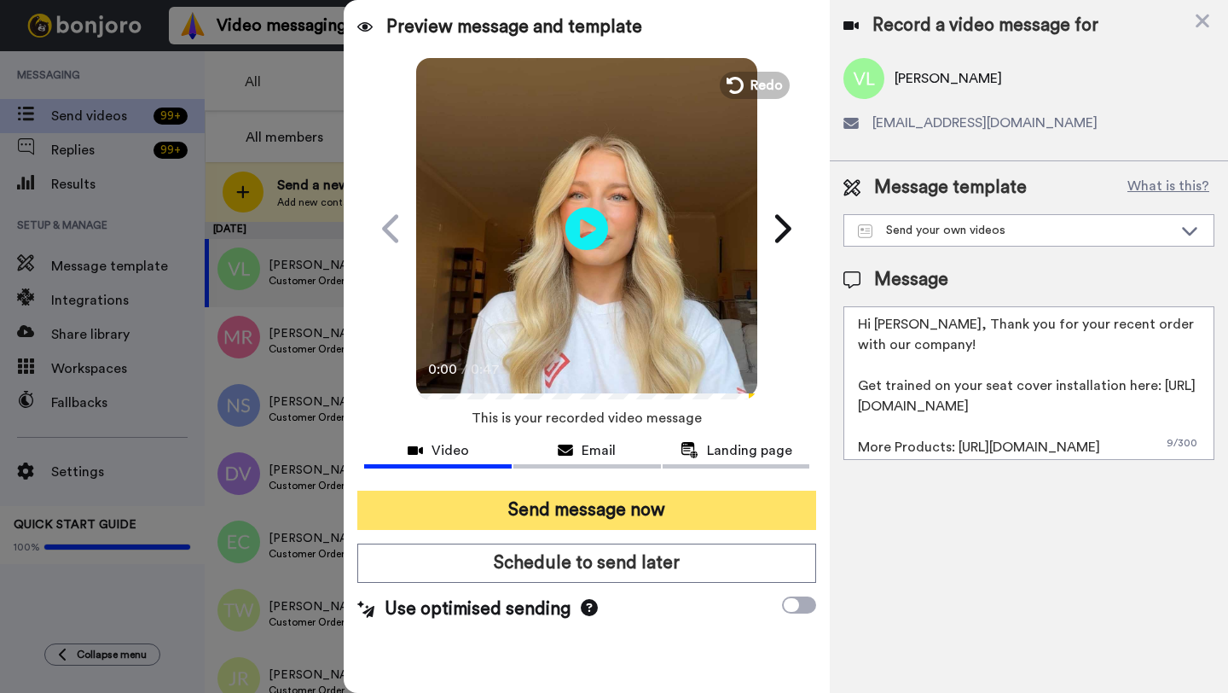
type textarea "Hi [PERSON_NAME], Thank you for your recent order with our company! Get trained…"
click at [558, 505] on button "Send message now" at bounding box center [586, 509] width 459 height 39
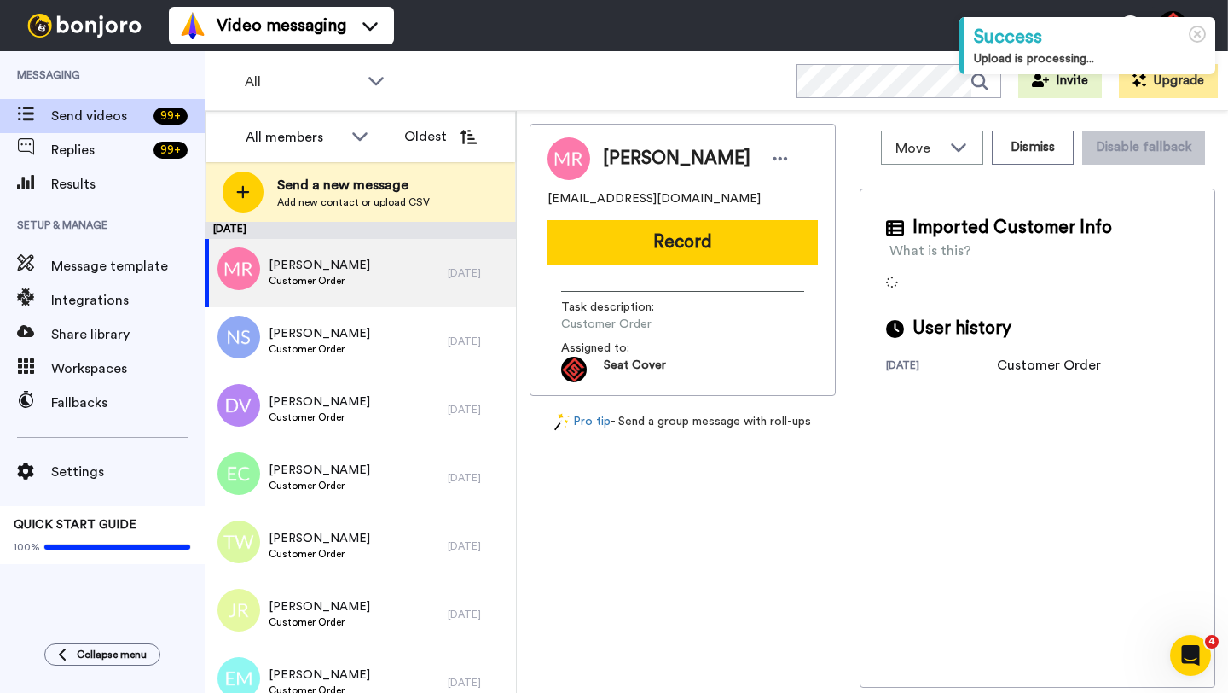
click at [637, 154] on span "[PERSON_NAME]" at bounding box center [677, 159] width 148 height 26
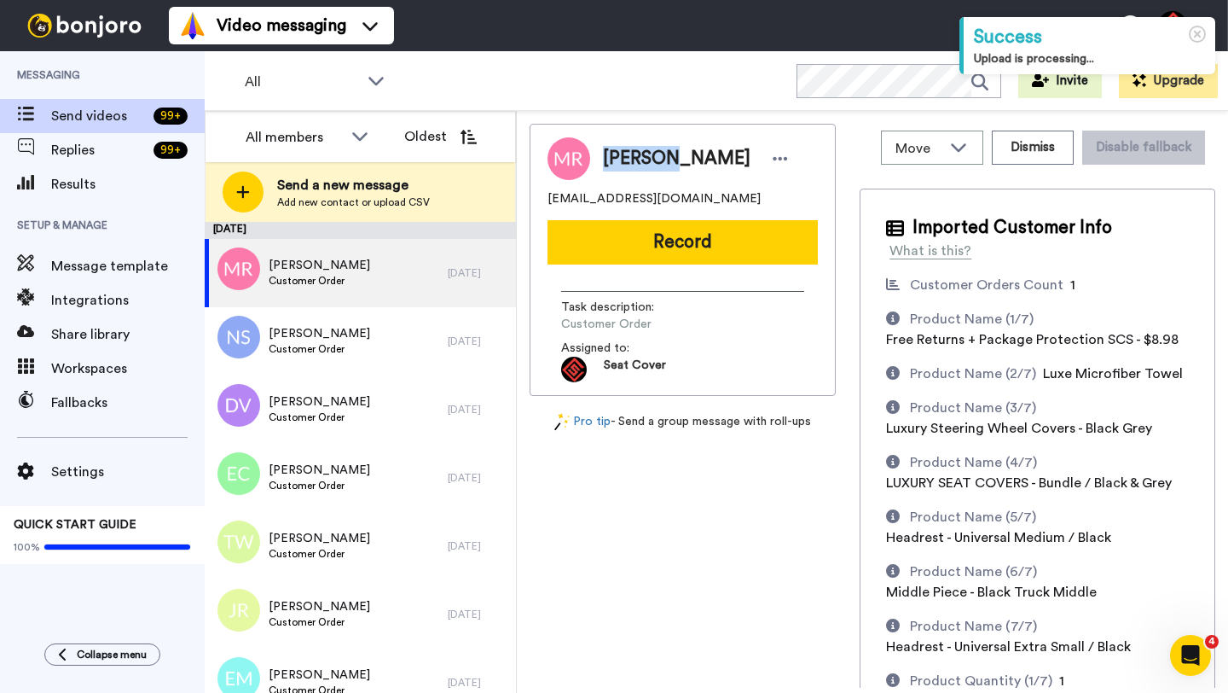
copy span "[PERSON_NAME]"
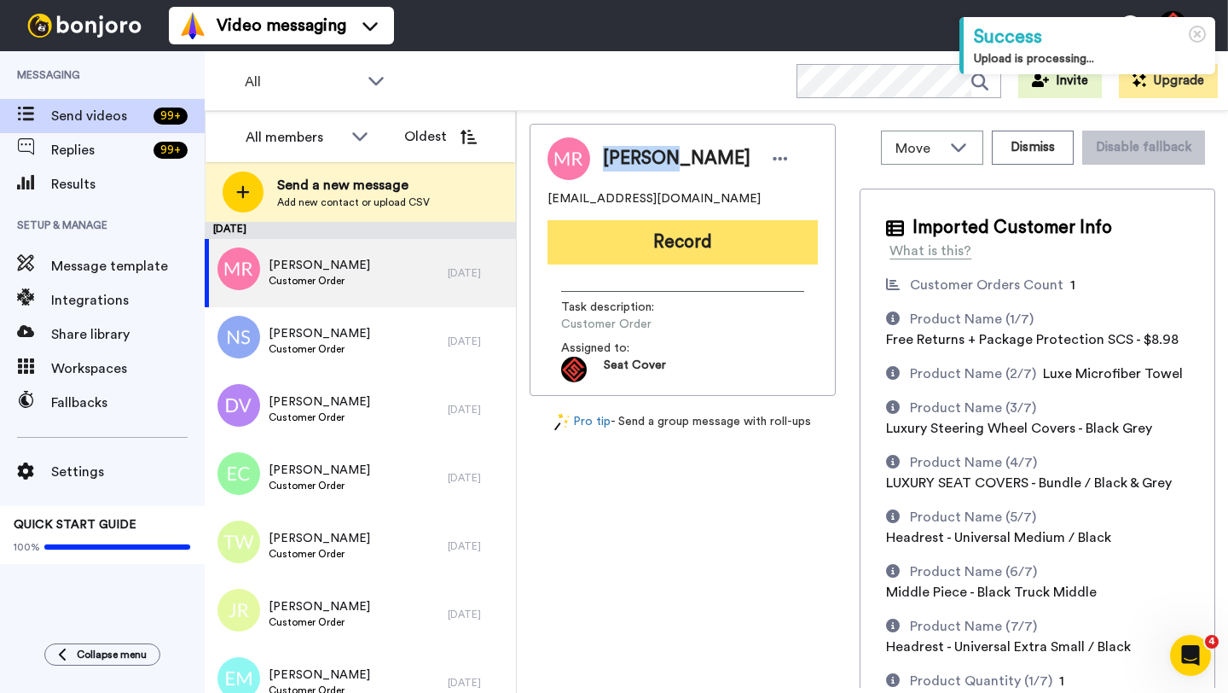
click at [643, 241] on button "Record" at bounding box center [683, 242] width 270 height 44
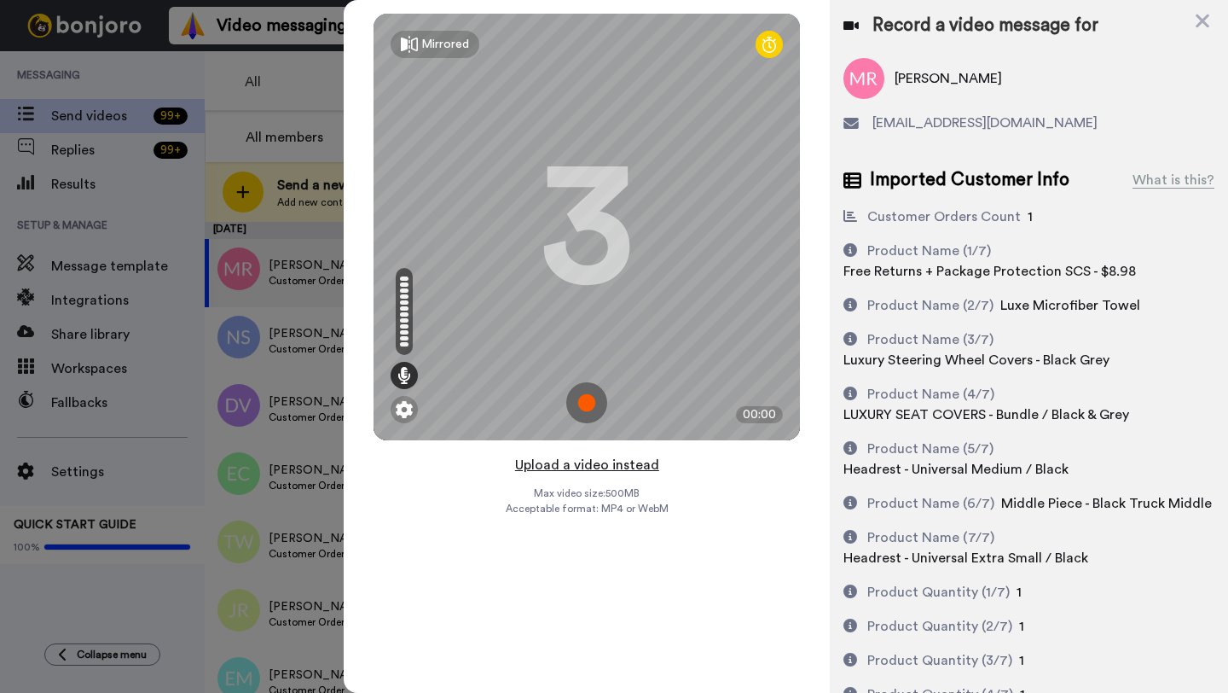
click at [582, 466] on button "Upload a video instead" at bounding box center [587, 465] width 154 height 22
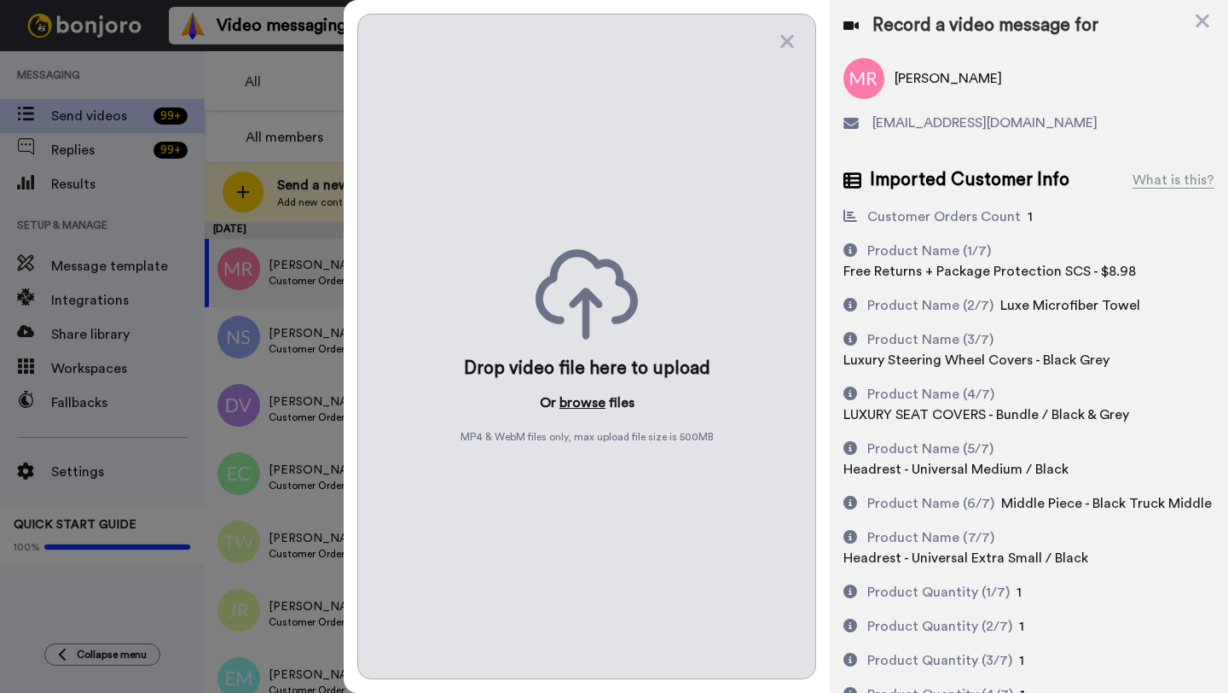
click at [583, 406] on button "browse" at bounding box center [583, 402] width 46 height 20
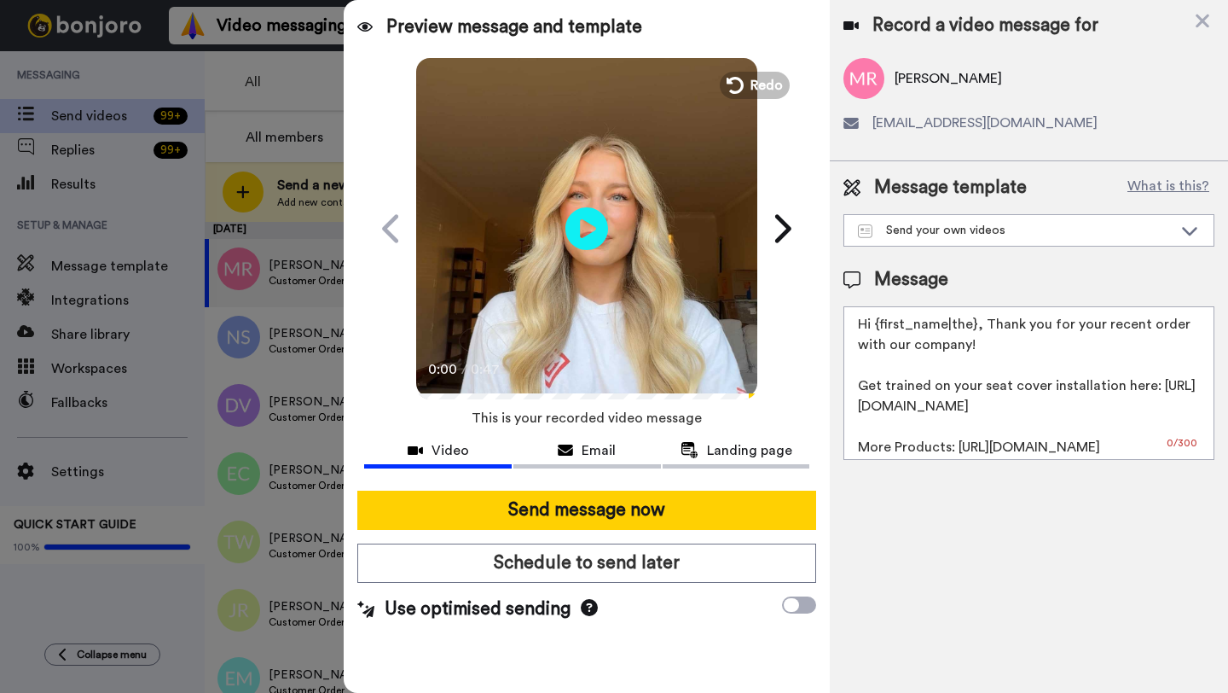
drag, startPoint x: 973, startPoint y: 326, endPoint x: 879, endPoint y: 327, distance: 94.7
click at [879, 327] on textarea "Hi {first_name|the}, Thank you for your recent order with our company! Get trai…" at bounding box center [1029, 383] width 371 height 154
paste textarea "Michael"
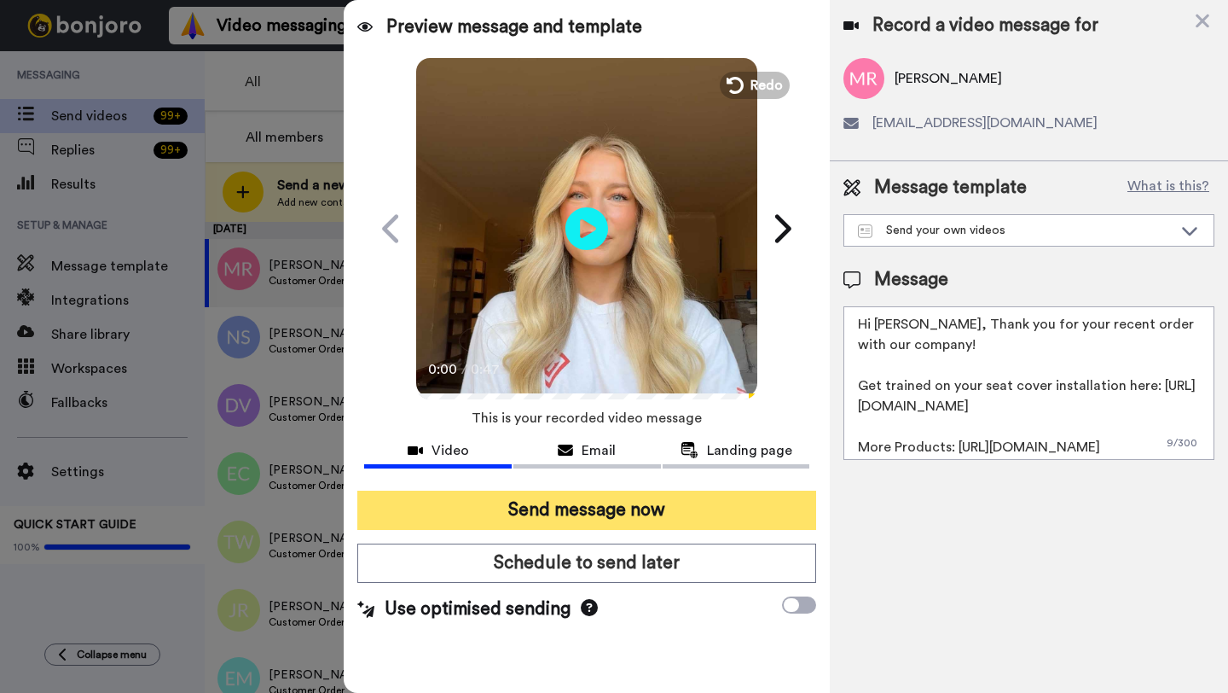
type textarea "Hi Michael, Thank you for your recent order with our company! Get trained on yo…"
click at [673, 499] on button "Send message now" at bounding box center [586, 509] width 459 height 39
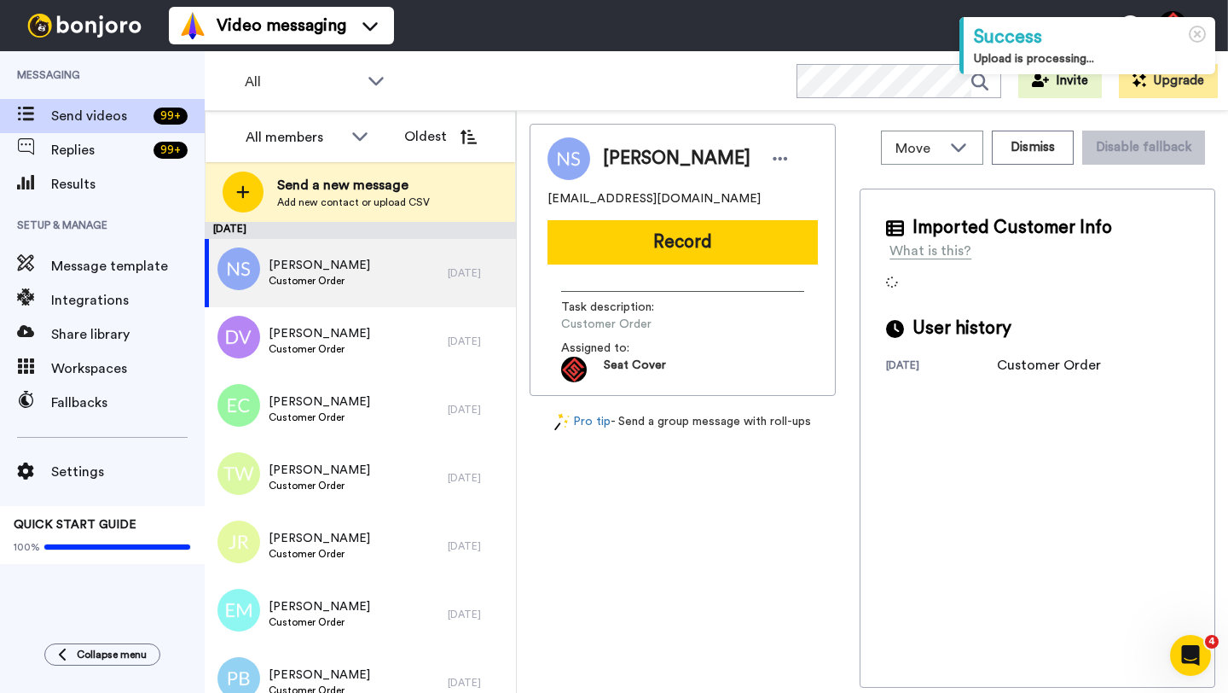
click at [620, 165] on span "[PERSON_NAME]" at bounding box center [677, 159] width 148 height 26
copy span "[PERSON_NAME]"
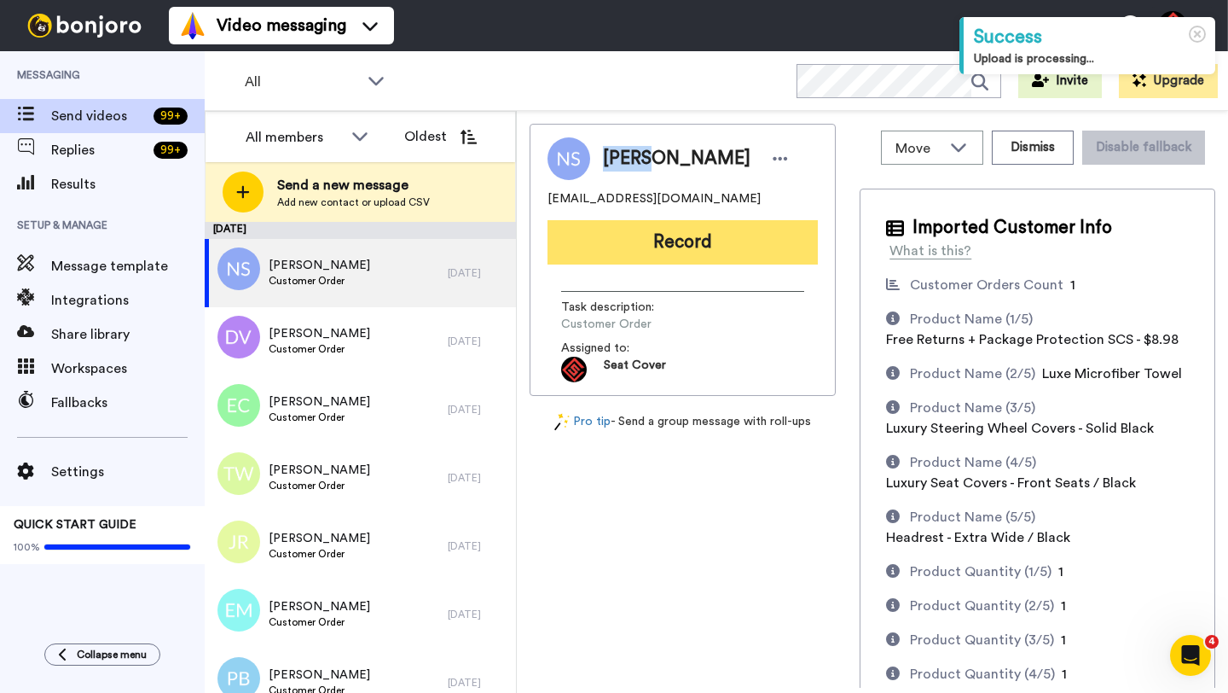
click at [640, 245] on button "Record" at bounding box center [683, 242] width 270 height 44
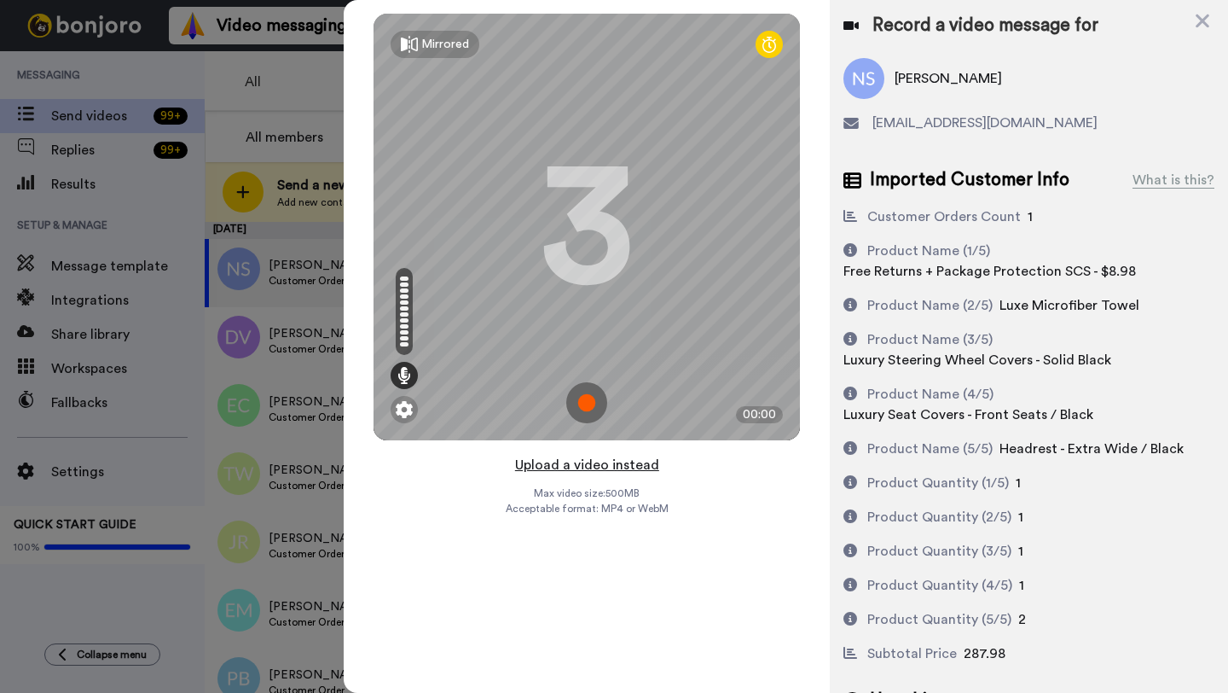
click at [578, 469] on button "Upload a video instead" at bounding box center [587, 465] width 154 height 22
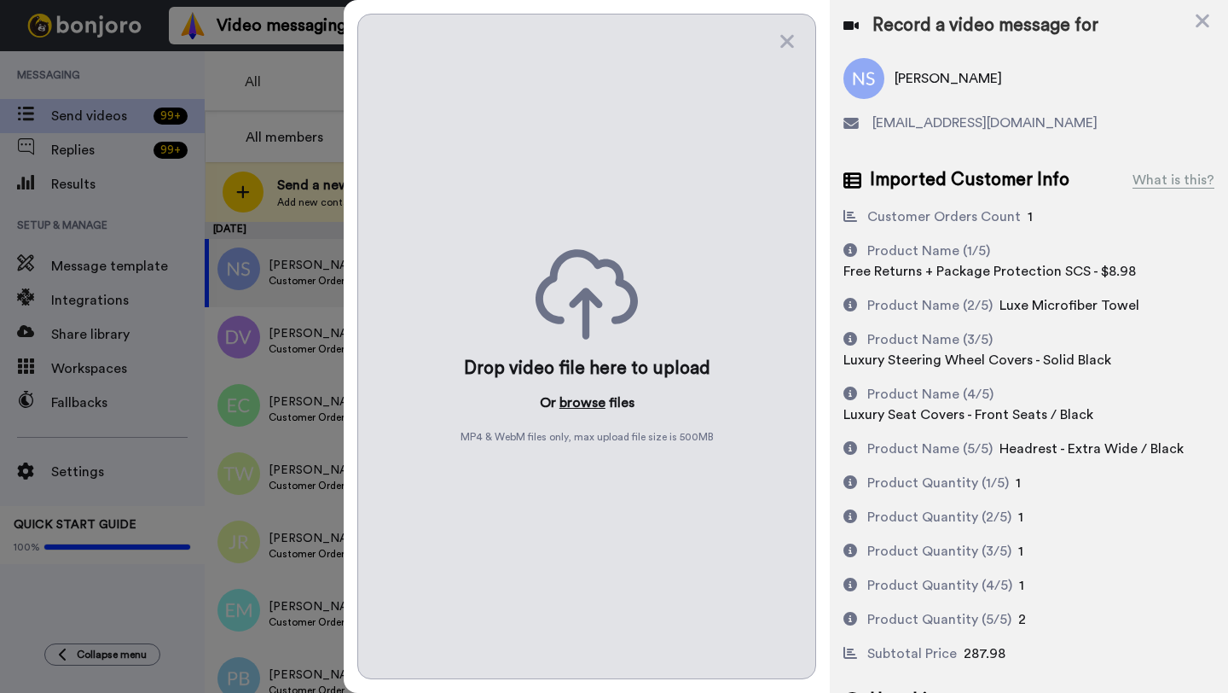
click at [580, 411] on button "browse" at bounding box center [583, 402] width 46 height 20
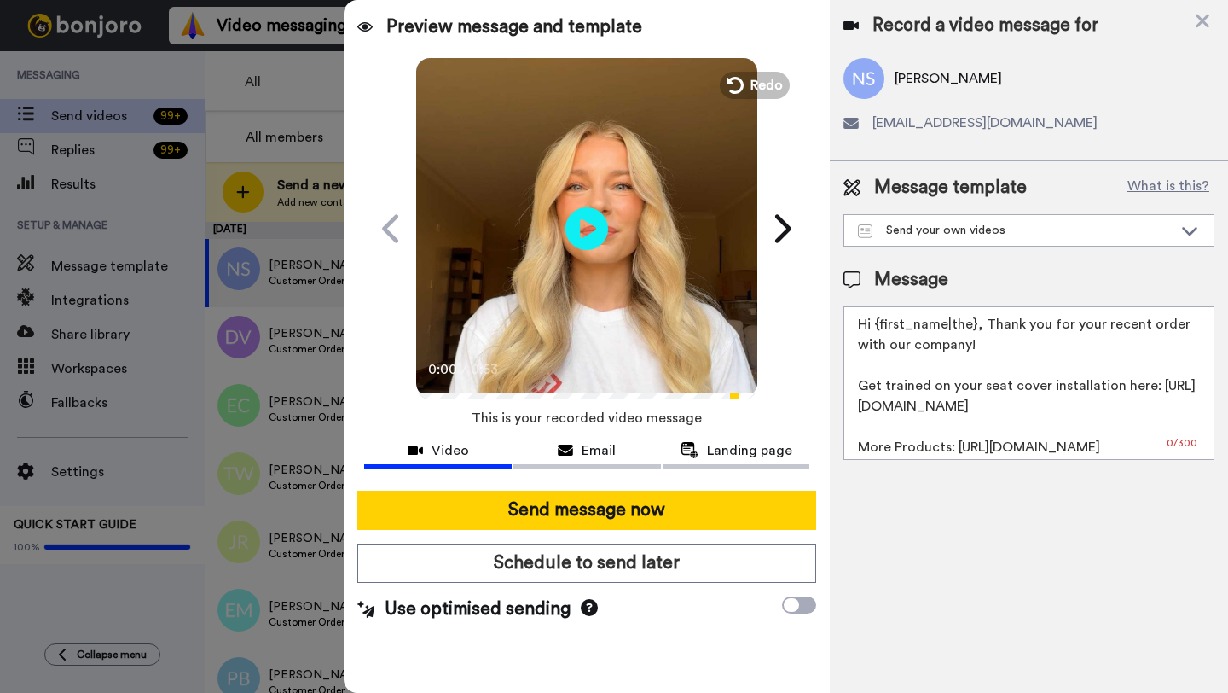
drag, startPoint x: 972, startPoint y: 327, endPoint x: 875, endPoint y: 328, distance: 97.3
click at [875, 328] on textarea "Hi {first_name|the}, Thank you for your recent order with our company! Get trai…" at bounding box center [1029, 383] width 371 height 154
paste textarea "Nancy"
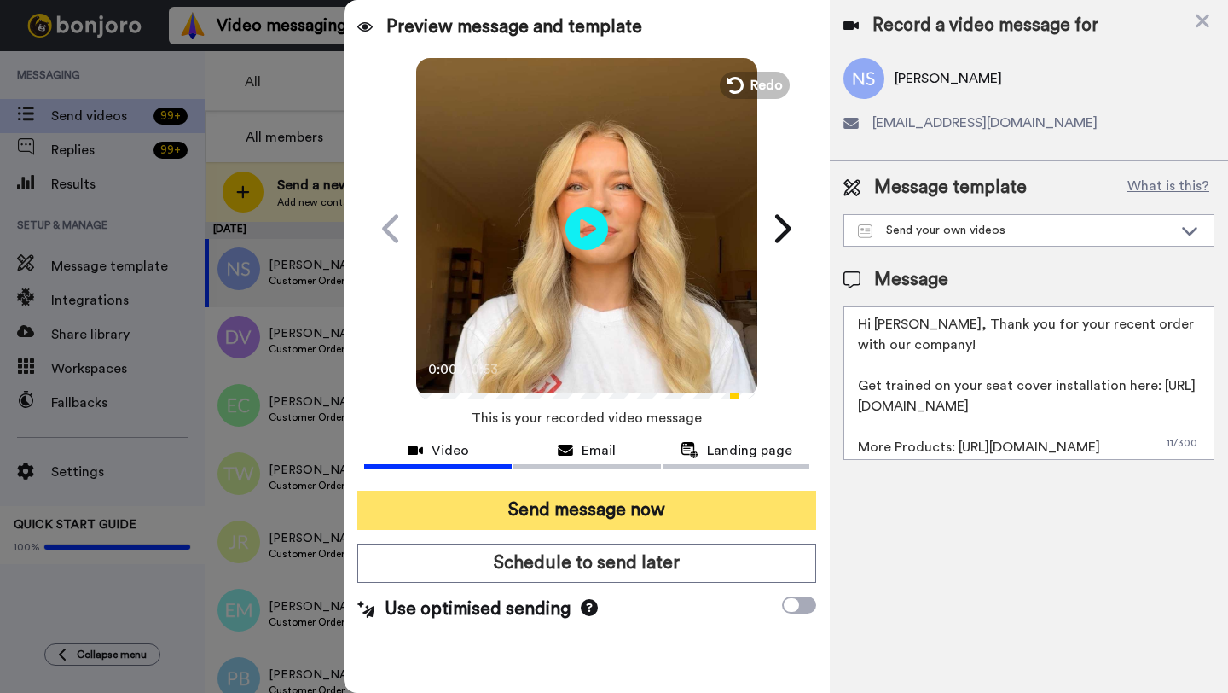
type textarea "Hi Nancy, Thank you for your recent order with our company! Get trained on your…"
click at [742, 503] on button "Send message now" at bounding box center [586, 509] width 459 height 39
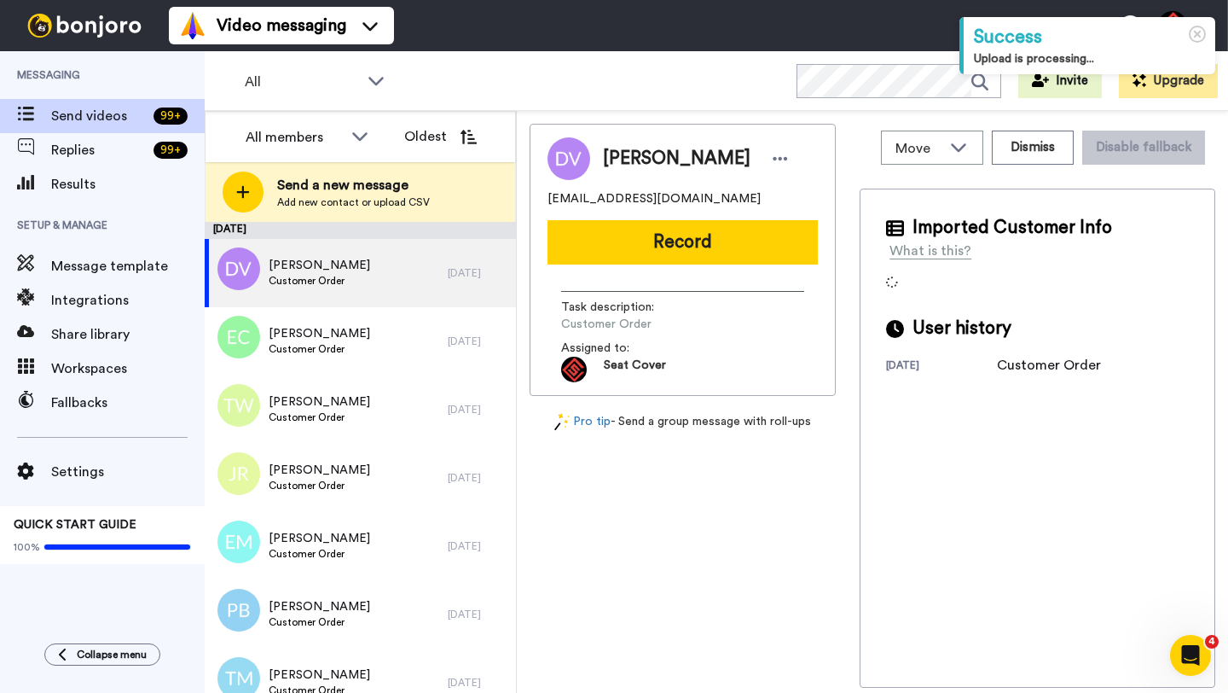
click at [624, 153] on span "[PERSON_NAME]" at bounding box center [677, 159] width 148 height 26
copy span "[PERSON_NAME]"
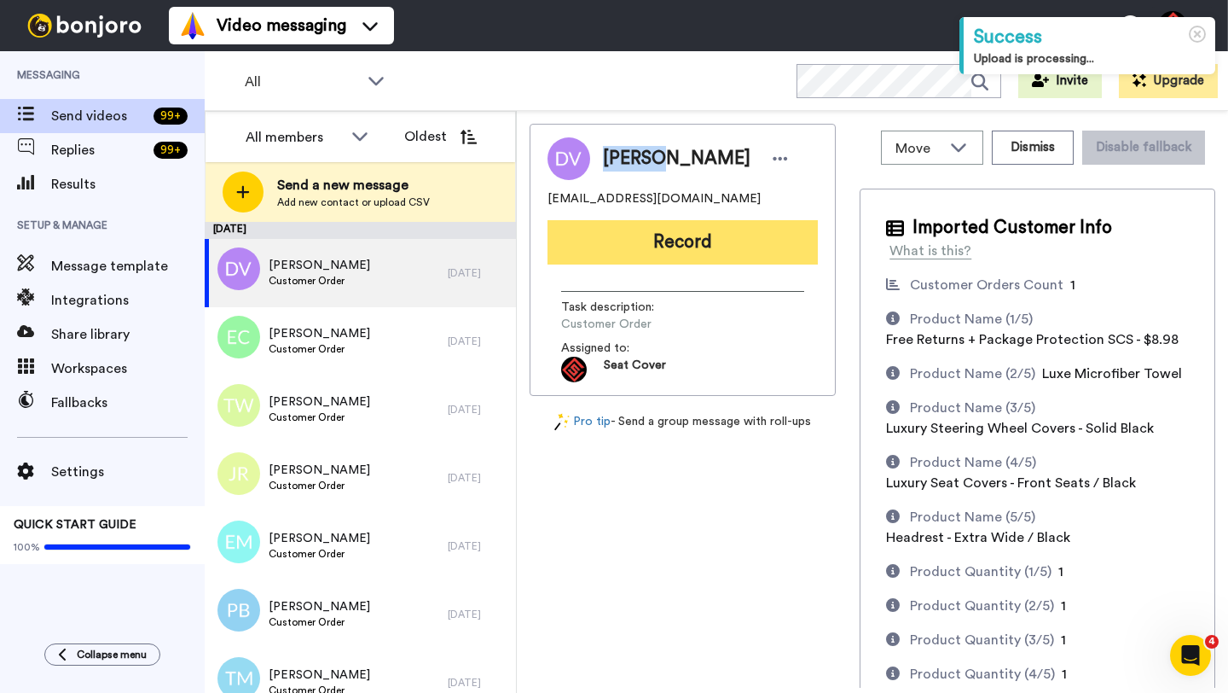
click at [643, 257] on button "Record" at bounding box center [683, 242] width 270 height 44
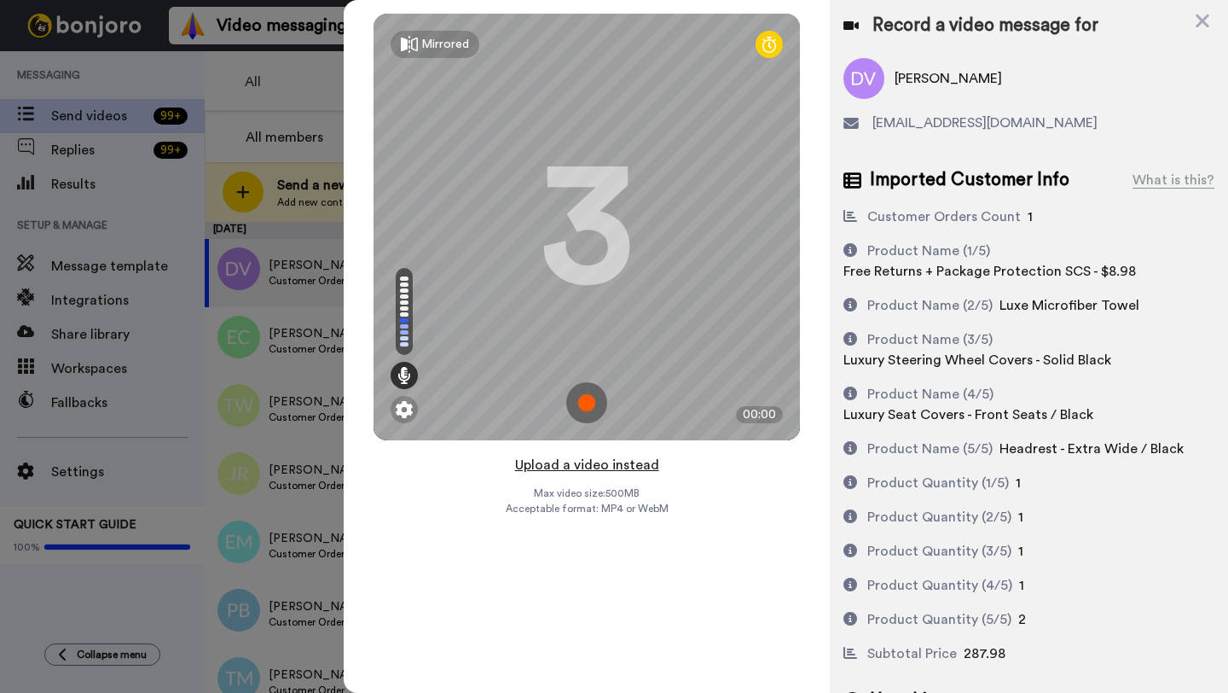
click at [589, 466] on button "Upload a video instead" at bounding box center [587, 465] width 154 height 22
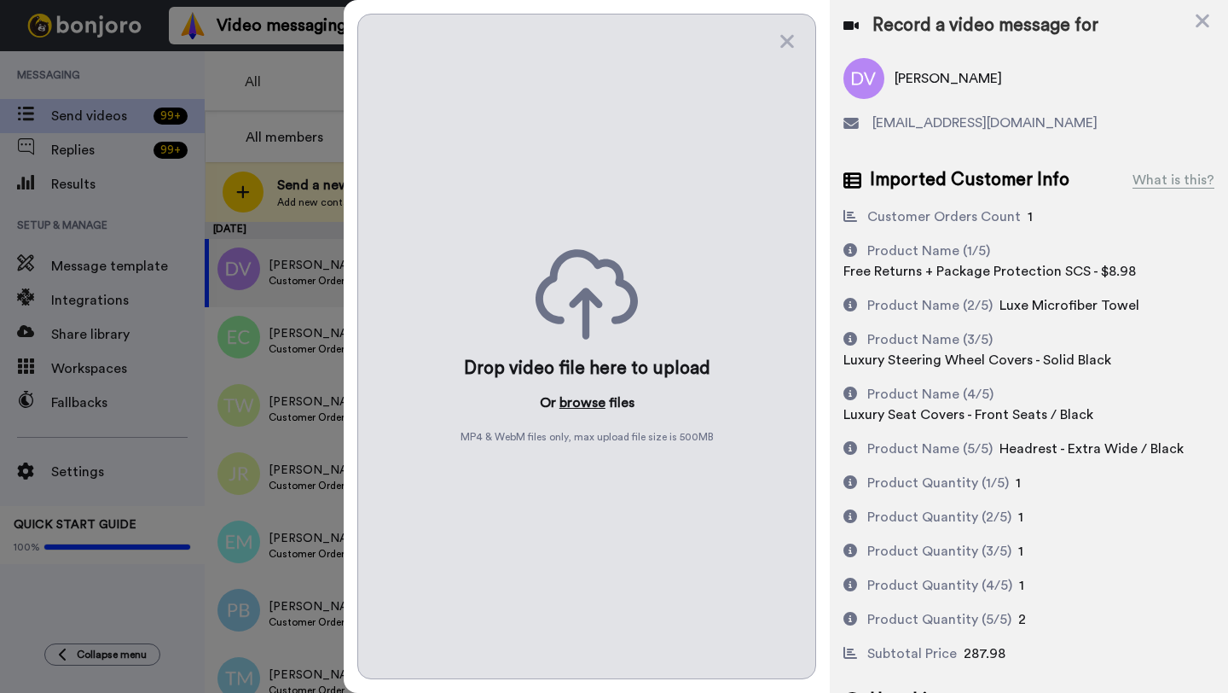
click at [575, 398] on button "browse" at bounding box center [583, 402] width 46 height 20
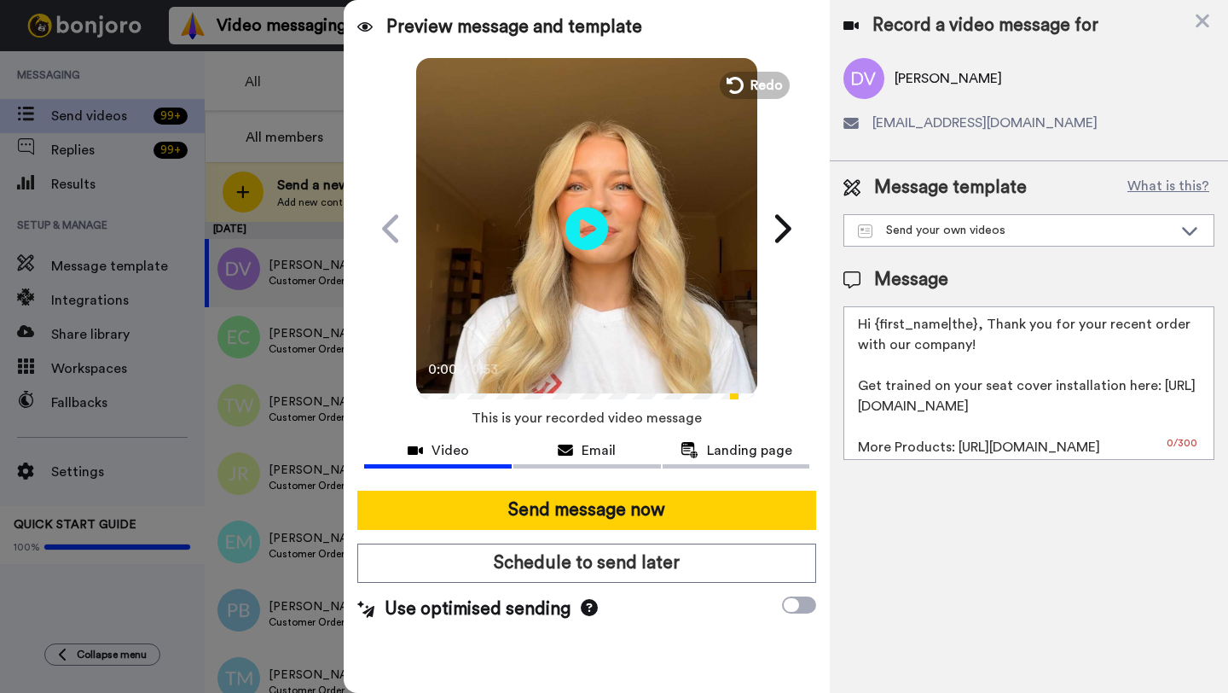
drag, startPoint x: 973, startPoint y: 325, endPoint x: 876, endPoint y: 328, distance: 97.3
click at [876, 328] on textarea "Hi {first_name|the}, Thank you for your recent order with our company! Get trai…" at bounding box center [1029, 383] width 371 height 154
paste textarea "Darren"
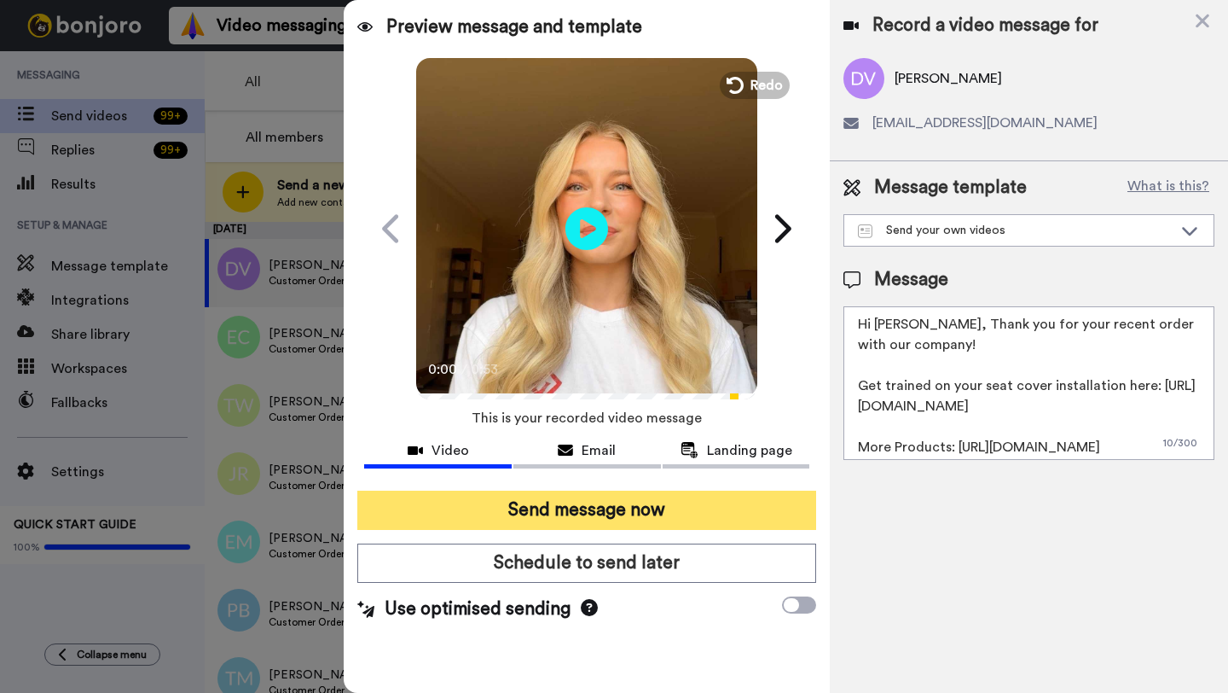
type textarea "Hi Darren, Thank you for your recent order with our company! Get trained on you…"
click at [647, 506] on button "Send message now" at bounding box center [586, 509] width 459 height 39
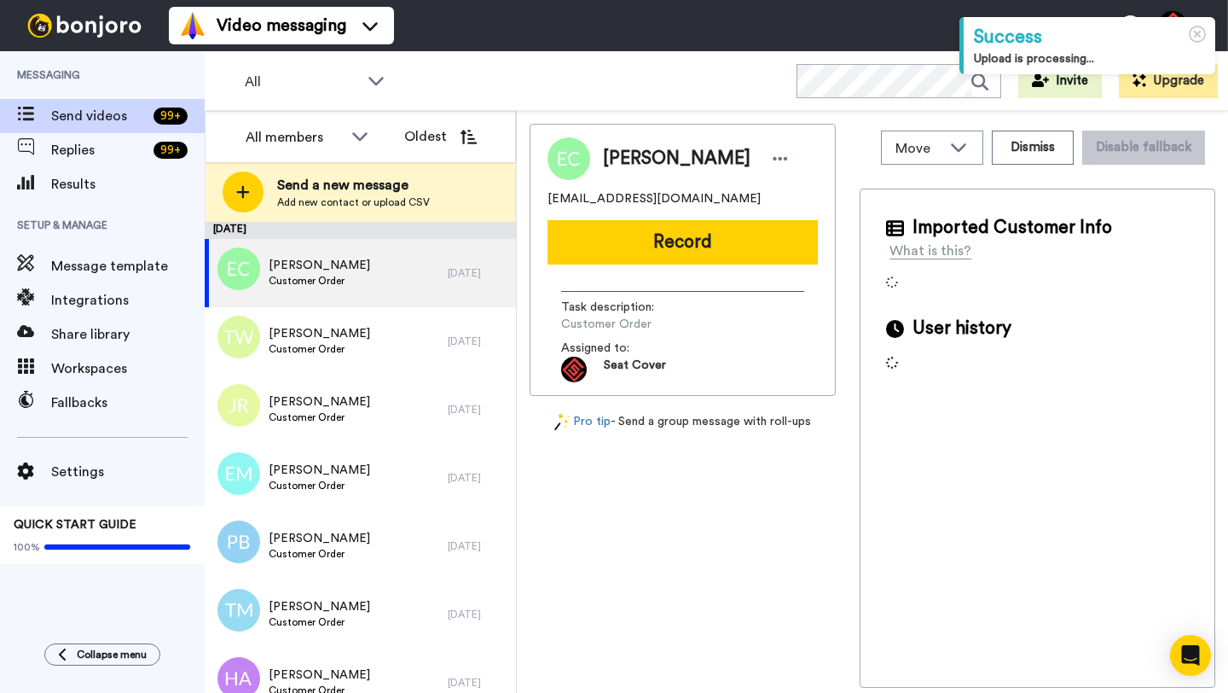
click at [627, 165] on span "[PERSON_NAME]" at bounding box center [677, 159] width 148 height 26
copy span "Ebony"
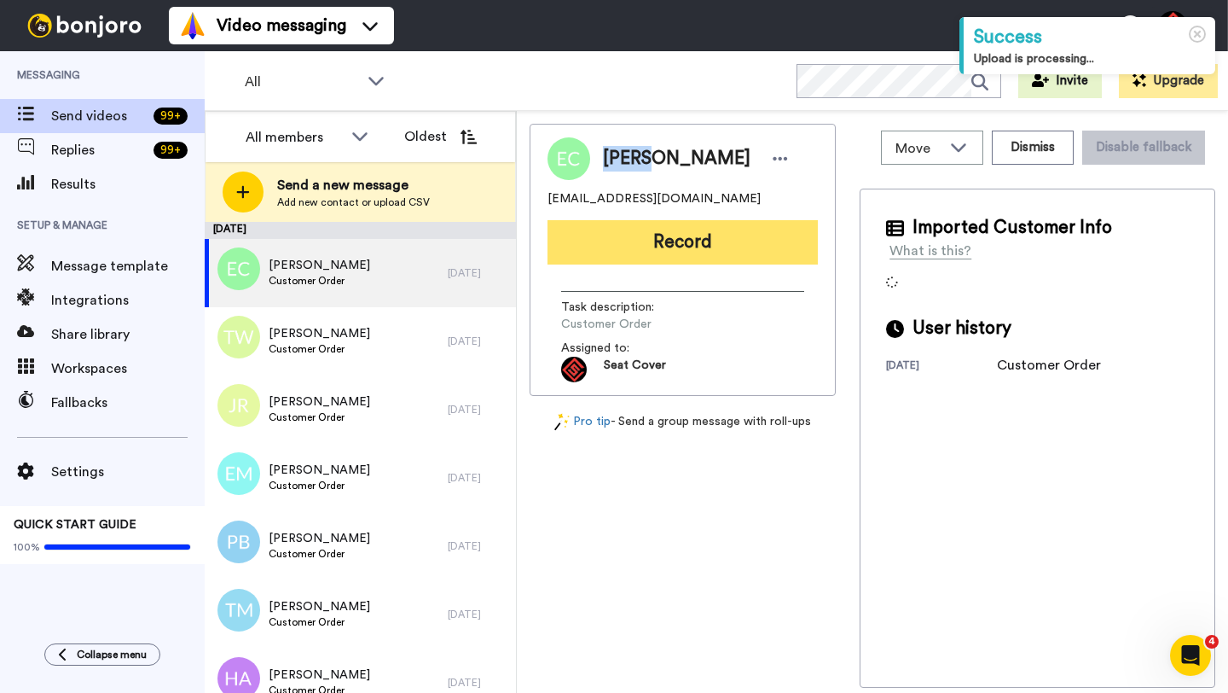
click at [638, 249] on button "Record" at bounding box center [683, 242] width 270 height 44
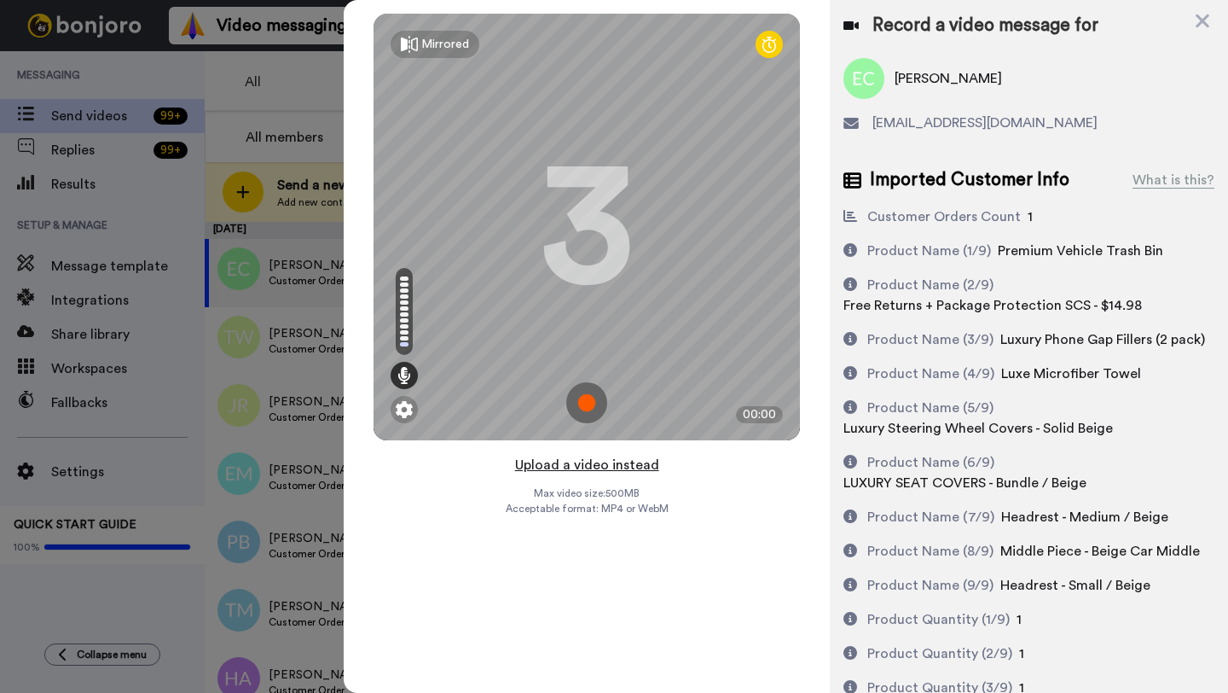
click at [579, 461] on button "Upload a video instead" at bounding box center [587, 465] width 154 height 22
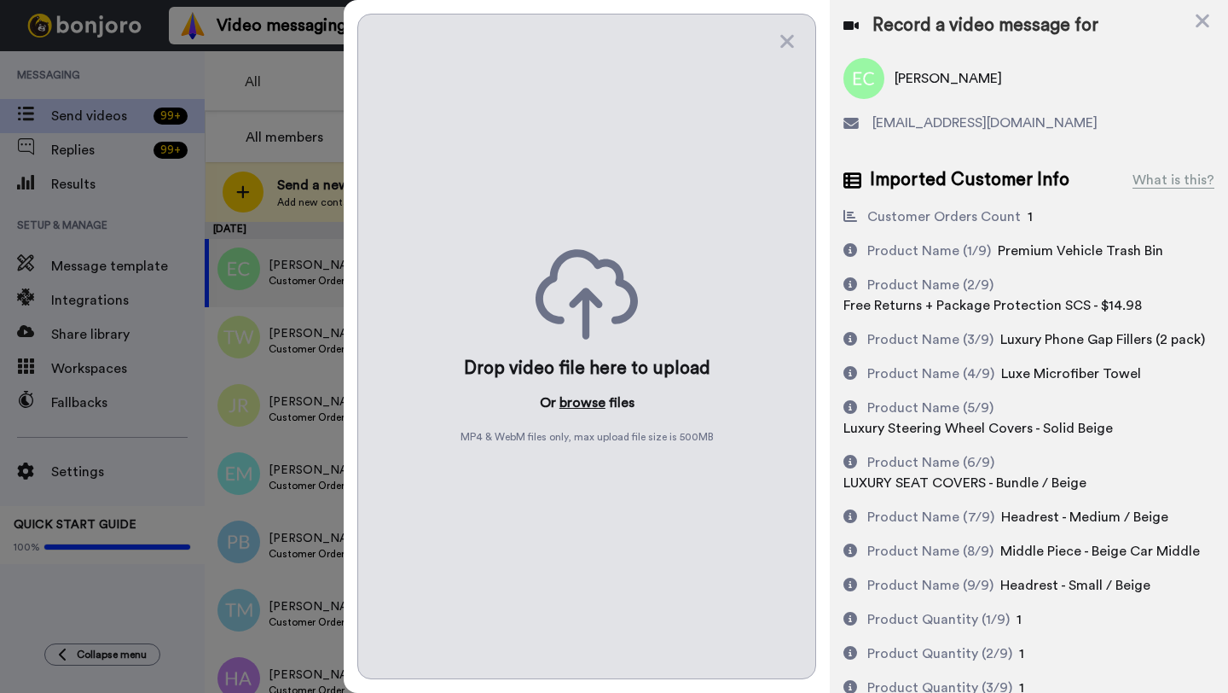
click at [576, 402] on button "browse" at bounding box center [583, 402] width 46 height 20
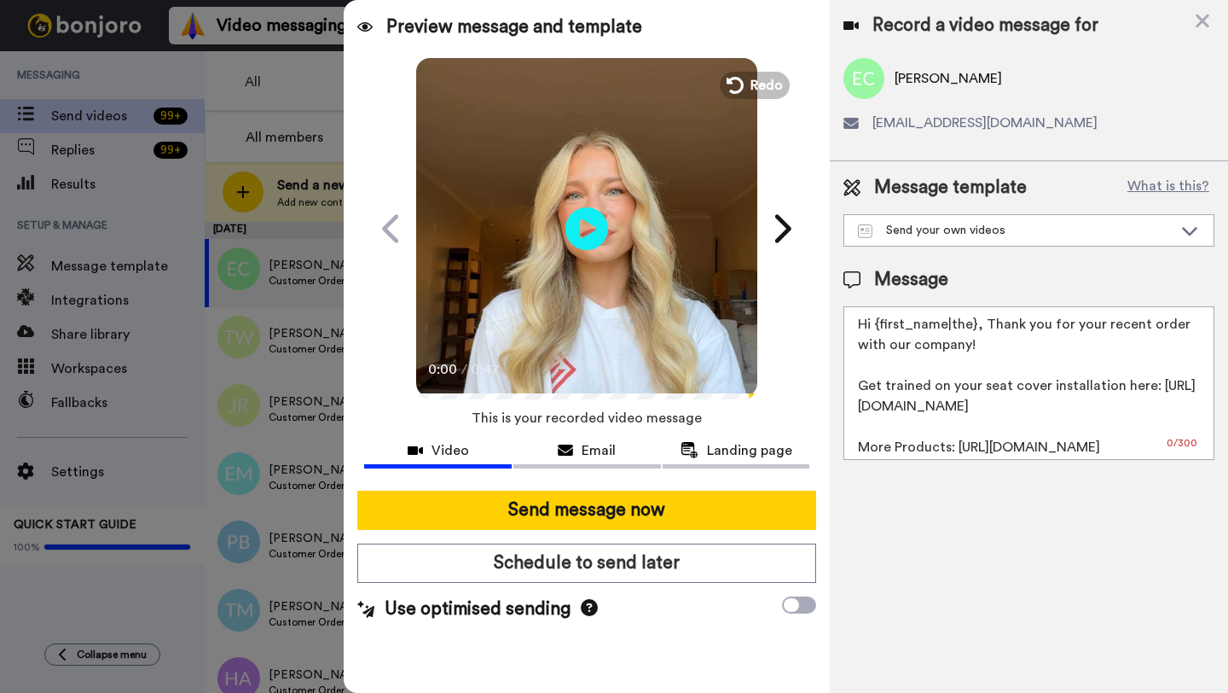
drag, startPoint x: 974, startPoint y: 329, endPoint x: 880, endPoint y: 329, distance: 93.8
click at [880, 329] on textarea "Hi {first_name|the}, Thank you for your recent order with our company! Get trai…" at bounding box center [1029, 383] width 371 height 154
paste textarea "Ebony"
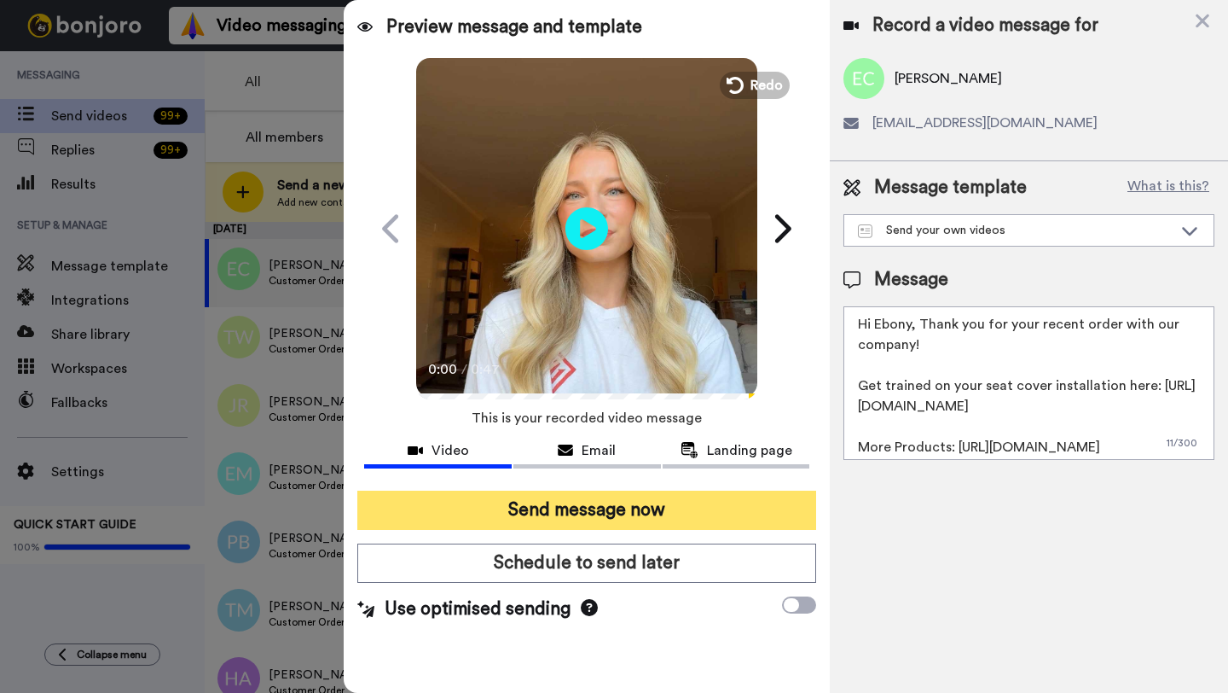
type textarea "Hi Ebony, Thank you for your recent order with our company! Get trained on your…"
click at [621, 512] on button "Send message now" at bounding box center [586, 509] width 459 height 39
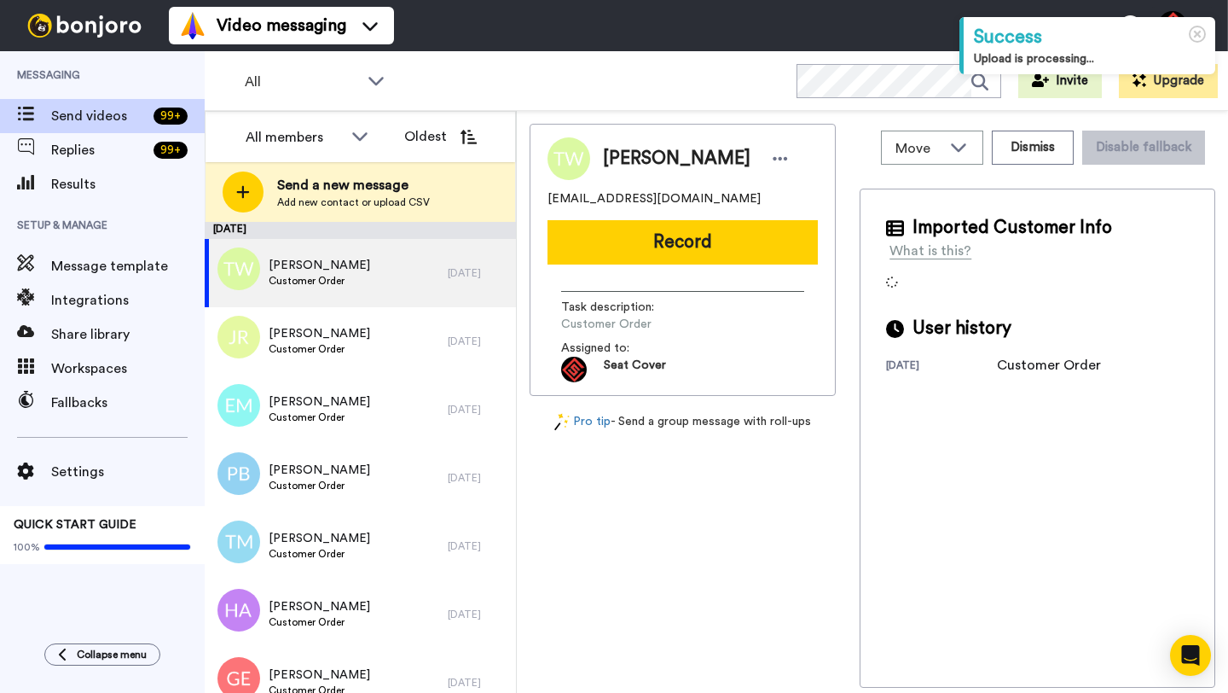
click at [623, 162] on span "[PERSON_NAME]" at bounding box center [677, 159] width 148 height 26
click at [623, 162] on span "Tavin Wasson" at bounding box center [677, 159] width 148 height 26
copy span "Tavin"
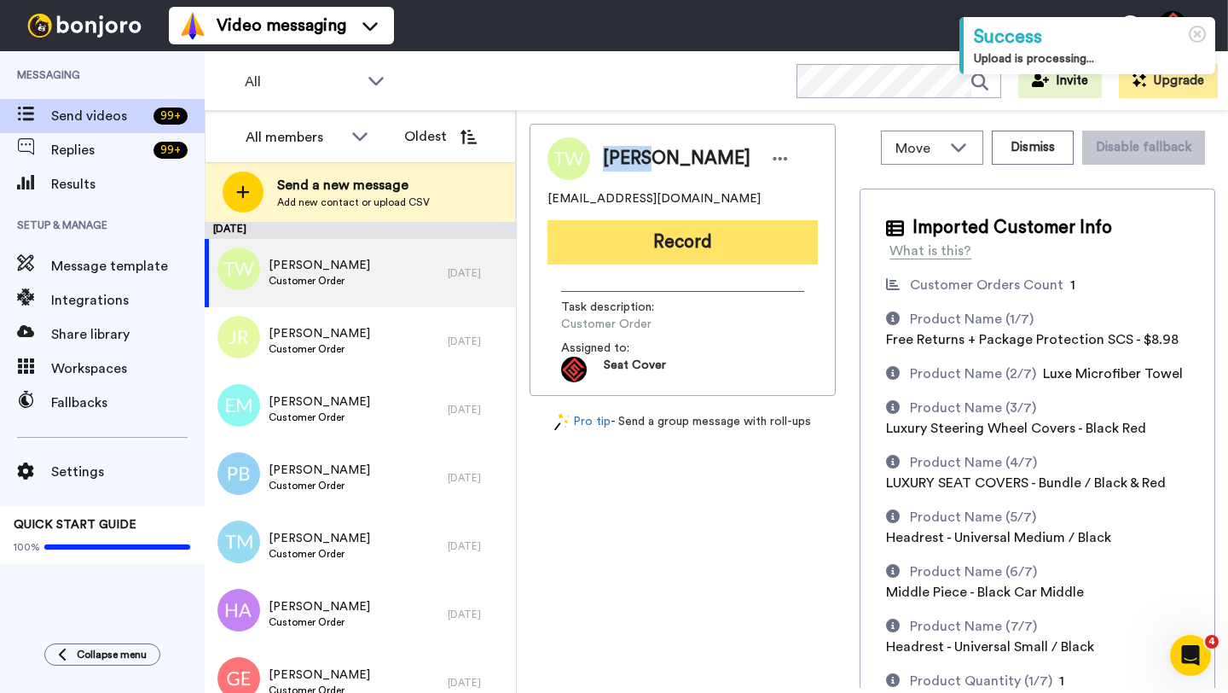
click at [644, 233] on button "Record" at bounding box center [683, 242] width 270 height 44
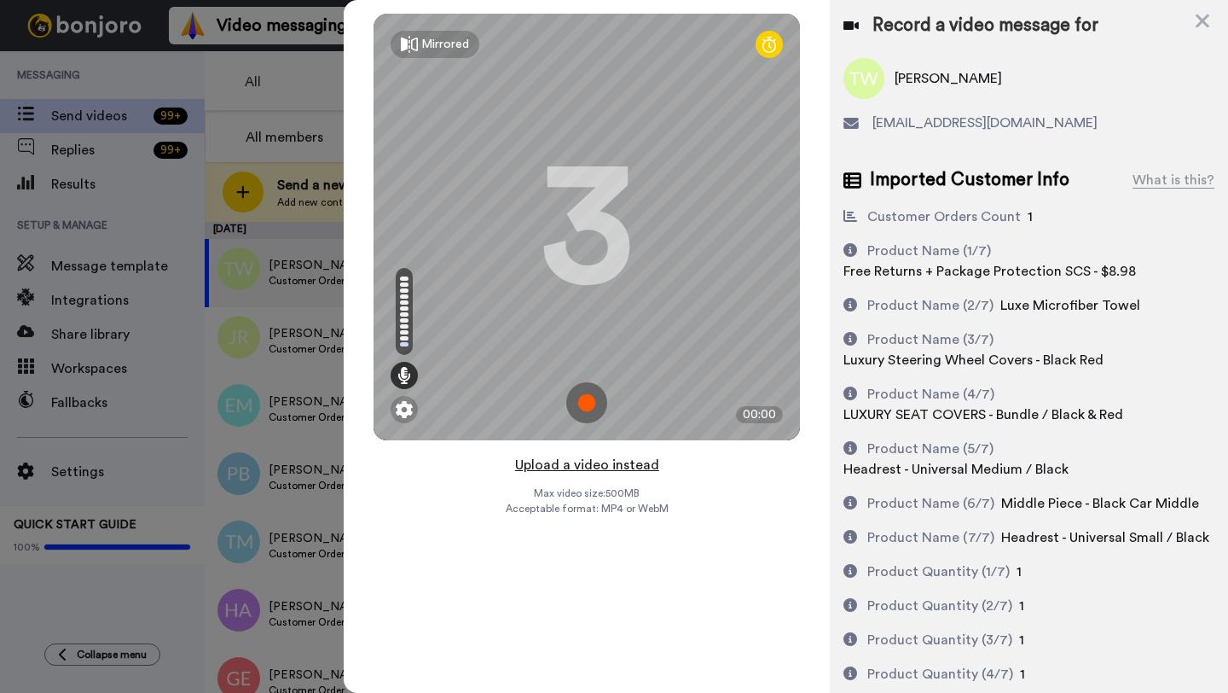
click at [580, 466] on button "Upload a video instead" at bounding box center [587, 465] width 154 height 22
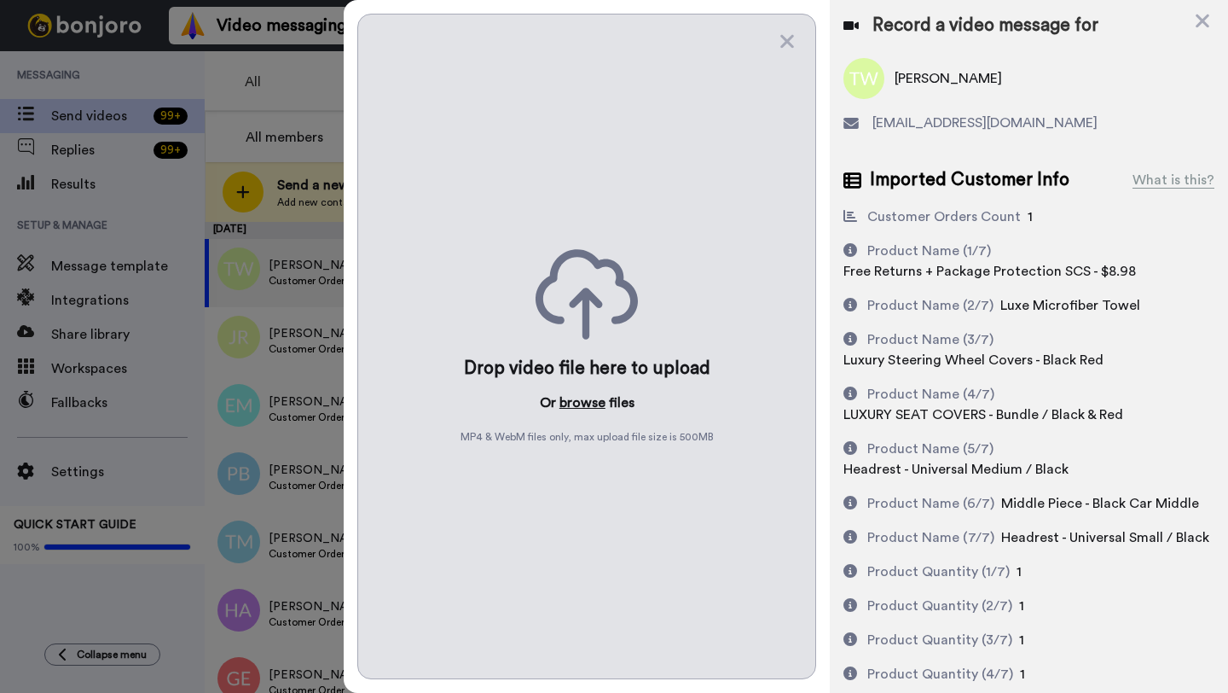
click at [577, 398] on button "browse" at bounding box center [583, 402] width 46 height 20
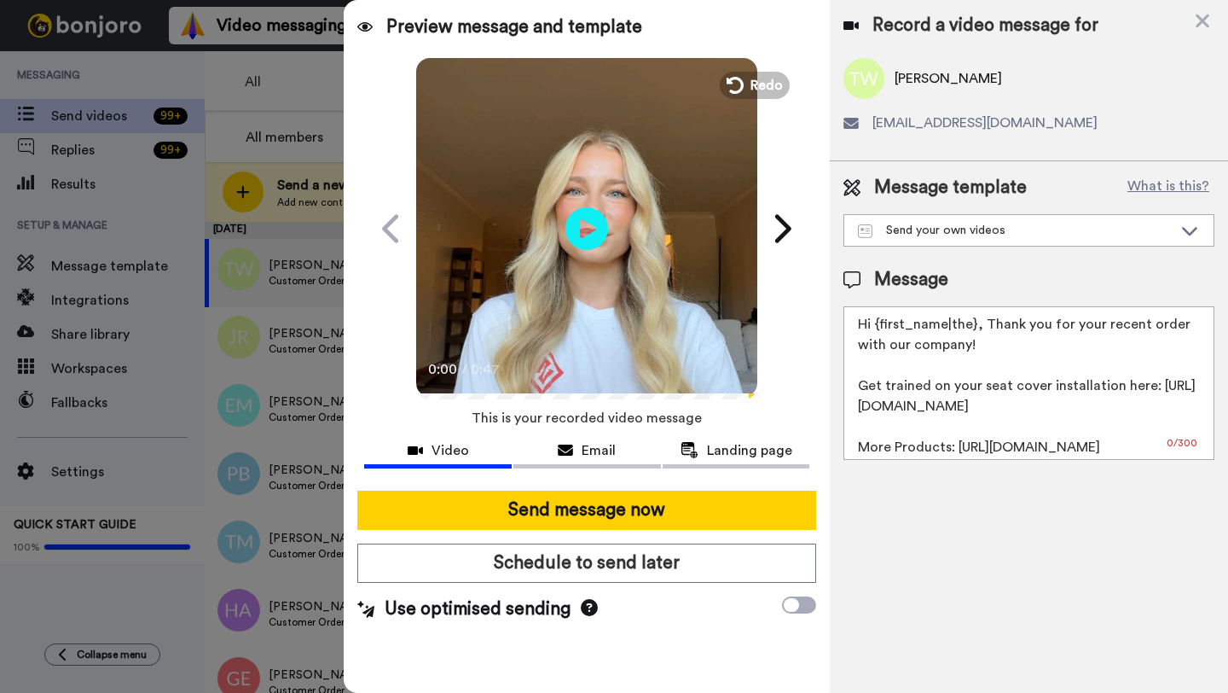
drag, startPoint x: 974, startPoint y: 327, endPoint x: 874, endPoint y: 327, distance: 99.8
click at [874, 327] on textarea "Hi {first_name|the}, Thank you for your recent order with our company! Get trai…" at bounding box center [1029, 383] width 371 height 154
paste textarea "Tavin"
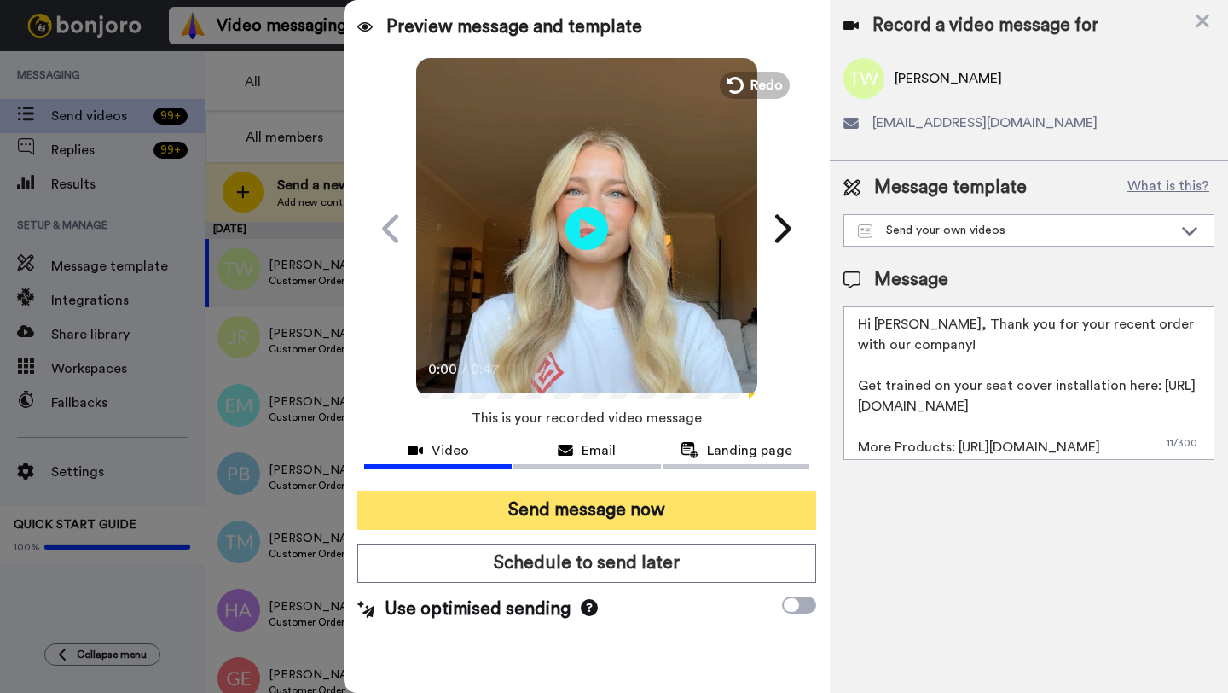
type textarea "Hi Tavin, Thank you for your recent order with our company! Get trained on your…"
click at [688, 525] on button "Send message now" at bounding box center [586, 509] width 459 height 39
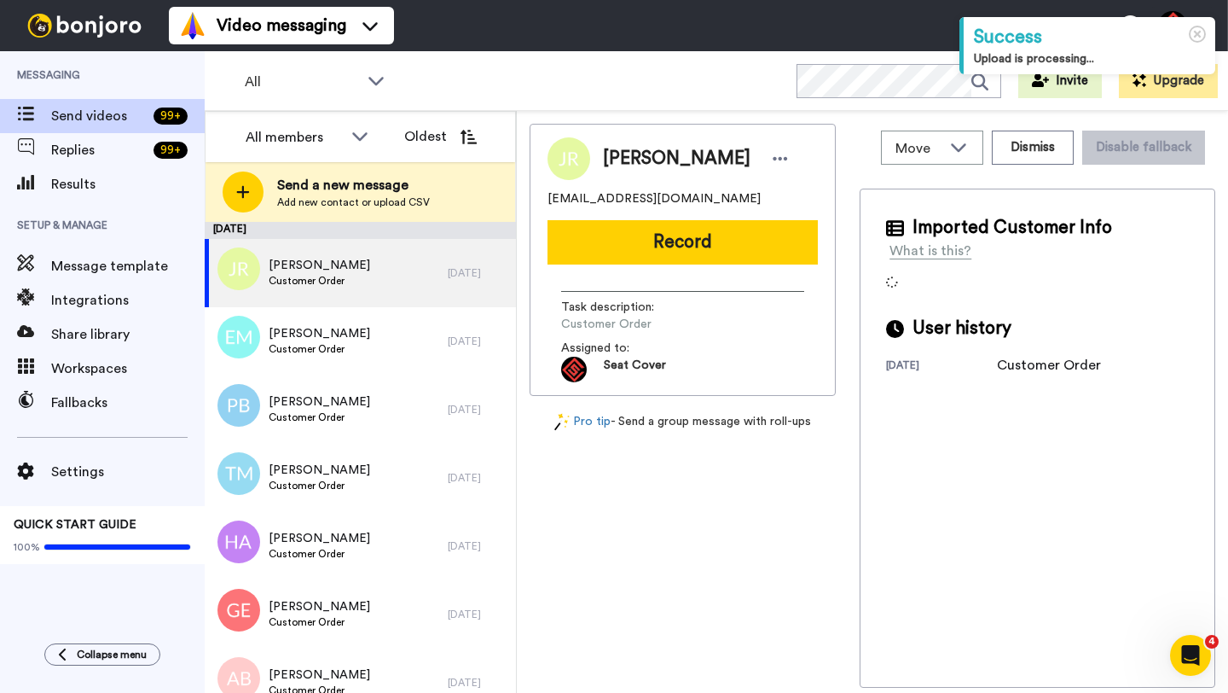
click at [626, 159] on span "Joel Reyes" at bounding box center [677, 159] width 148 height 26
copy span "Joel"
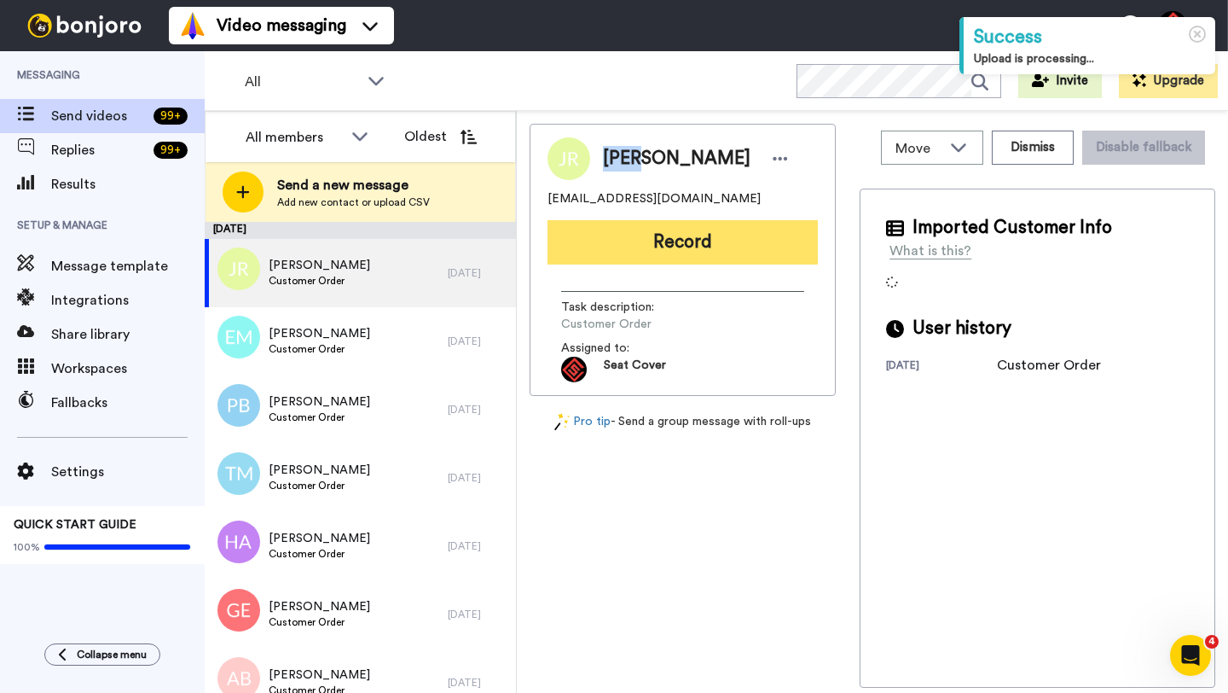
click at [678, 228] on button "Record" at bounding box center [683, 242] width 270 height 44
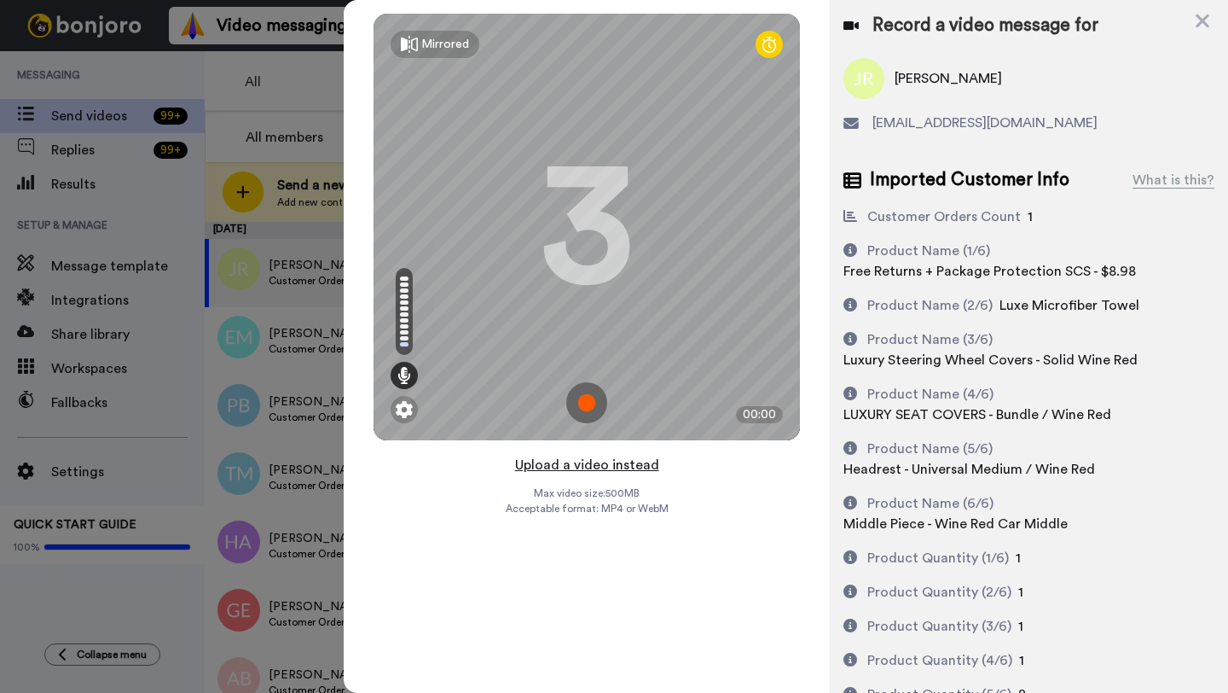
click at [580, 467] on button "Upload a video instead" at bounding box center [587, 465] width 154 height 22
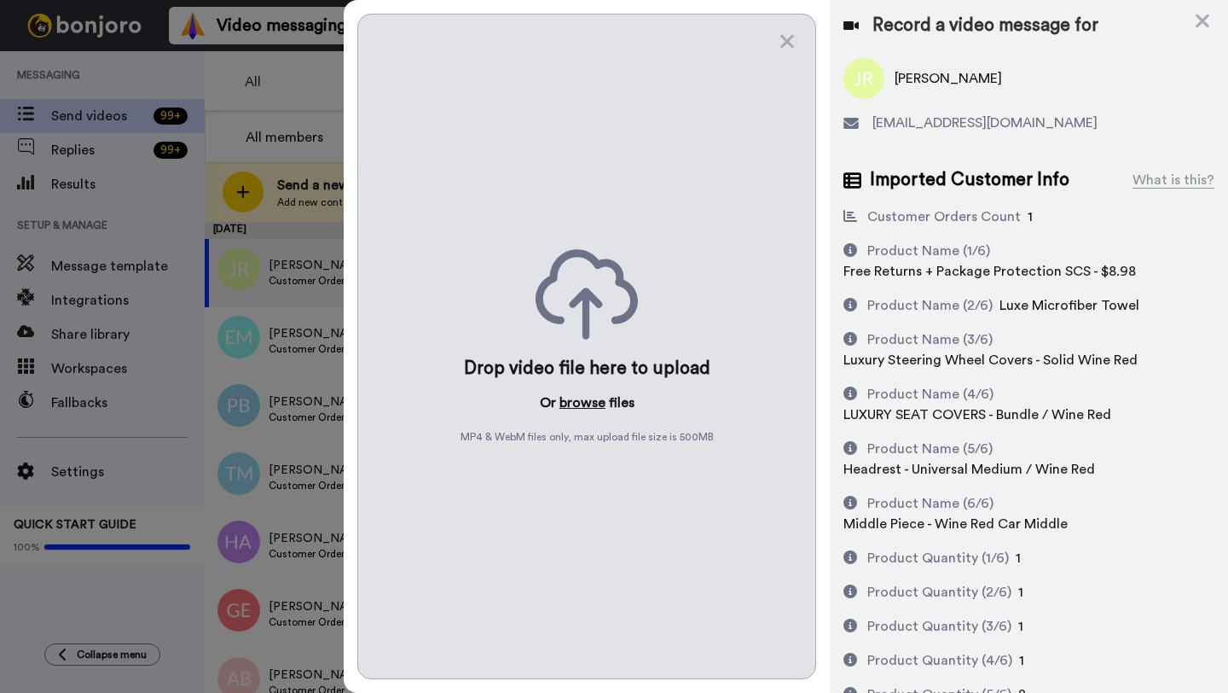
click at [569, 403] on button "browse" at bounding box center [583, 402] width 46 height 20
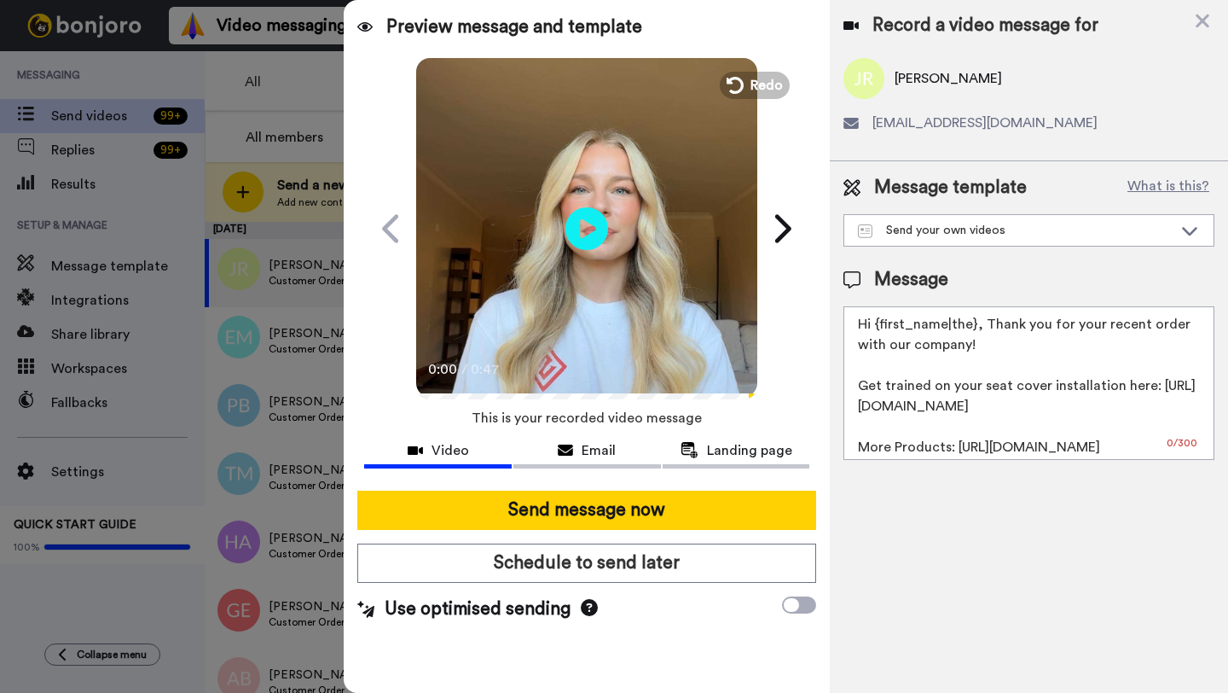
drag, startPoint x: 974, startPoint y: 327, endPoint x: 875, endPoint y: 328, distance: 99.0
click at [875, 328] on textarea "Hi {first_name|the}, Thank you for your recent order with our company! Get trai…" at bounding box center [1029, 383] width 371 height 154
paste textarea "Joel"
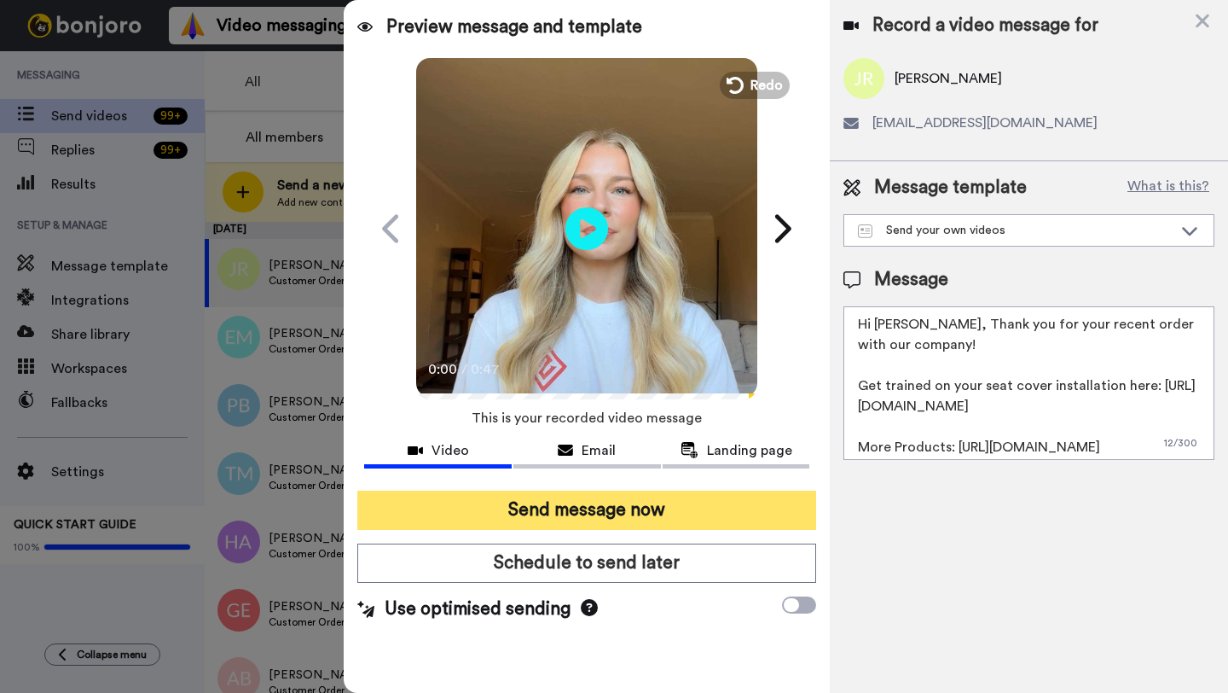
type textarea "Hi Joel, Thank you for your recent order with our company! Get trained on your …"
click at [645, 490] on button "Send message now" at bounding box center [586, 509] width 459 height 39
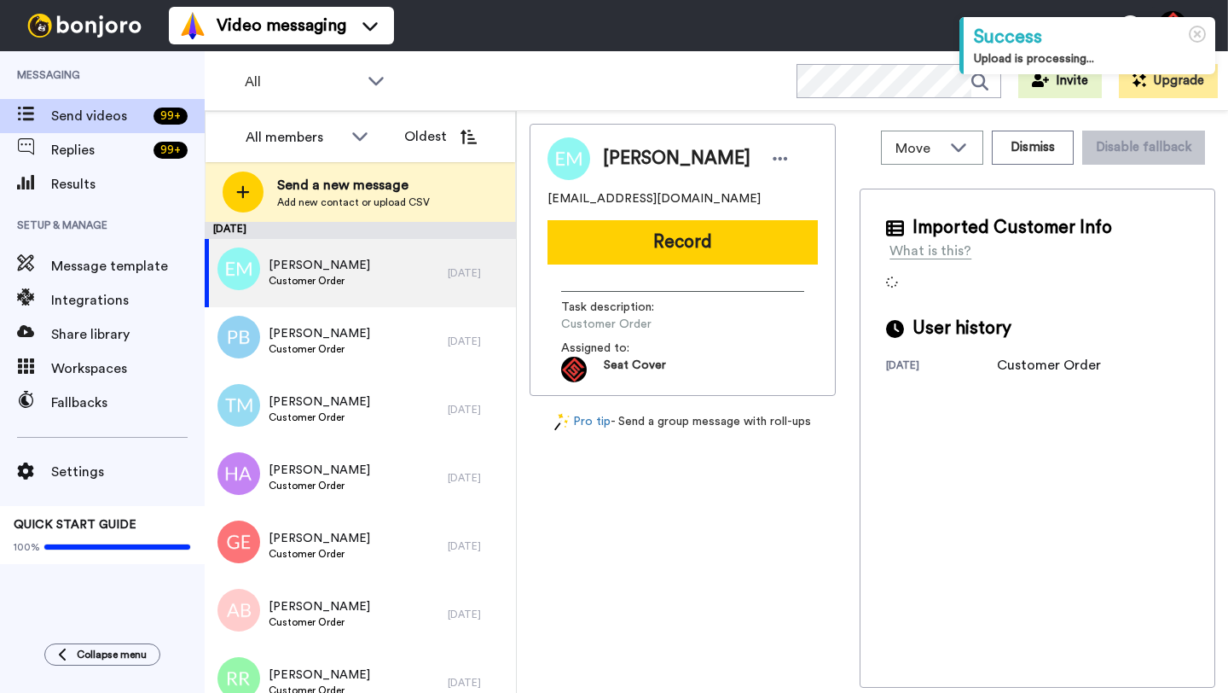
click at [620, 159] on span "[PERSON_NAME]" at bounding box center [677, 159] width 148 height 26
copy span "[PERSON_NAME]"
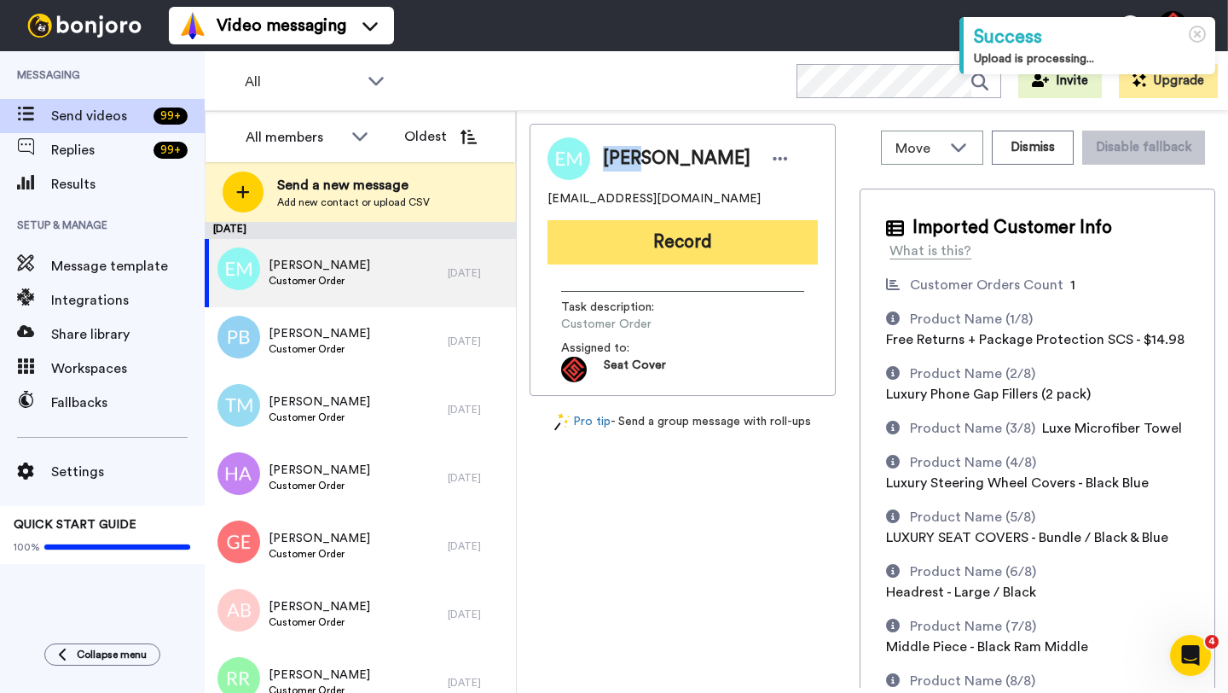
click at [634, 248] on button "Record" at bounding box center [683, 242] width 270 height 44
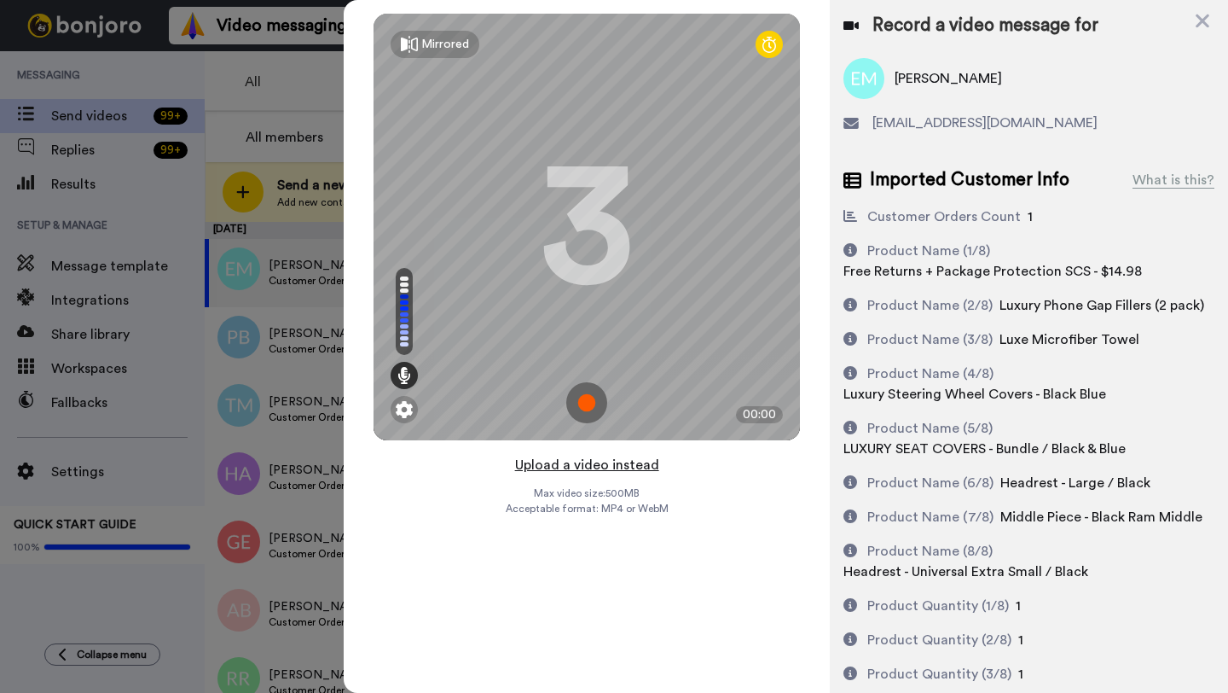
click at [606, 467] on button "Upload a video instead" at bounding box center [587, 465] width 154 height 22
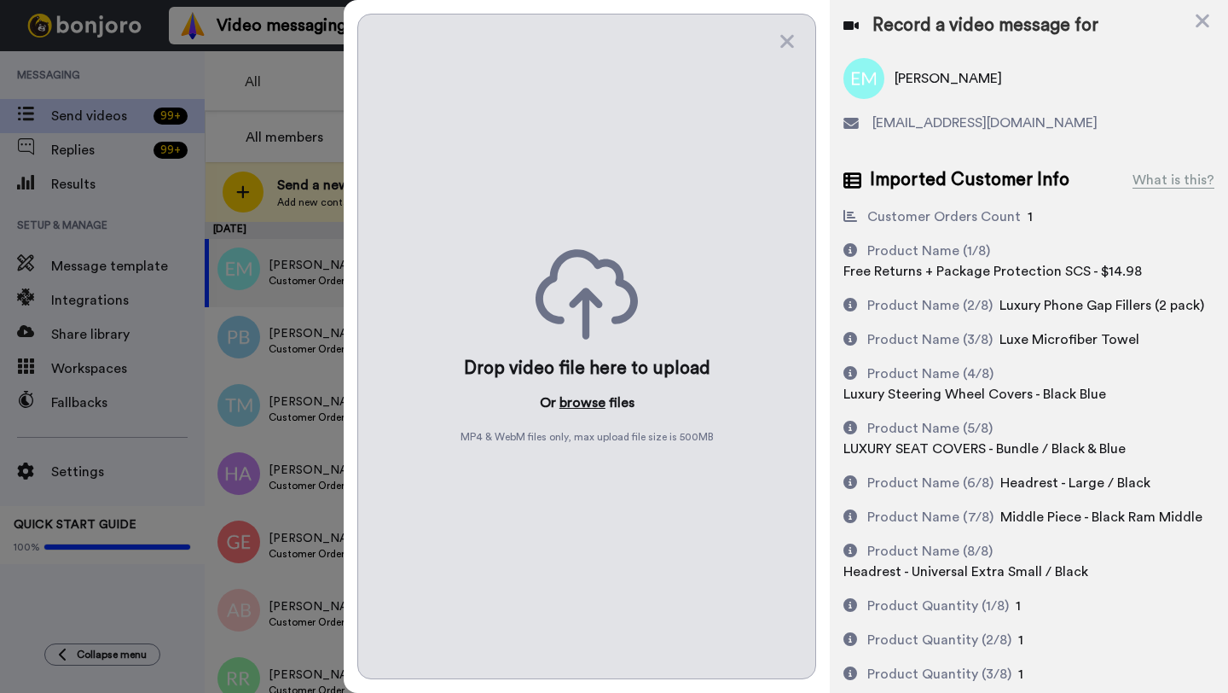
click at [584, 399] on button "browse" at bounding box center [583, 402] width 46 height 20
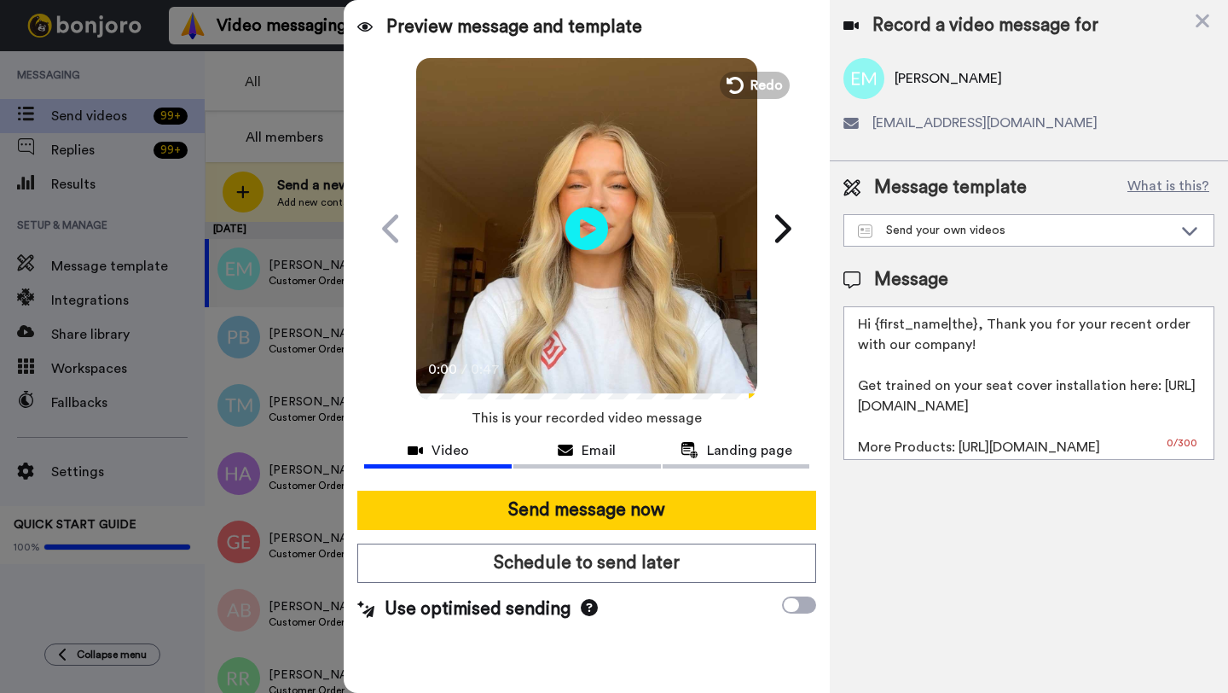
drag, startPoint x: 973, startPoint y: 328, endPoint x: 876, endPoint y: 327, distance: 97.3
click at [876, 327] on textarea "Hi {first_name|the}, Thank you for your recent order with our company! Get trai…" at bounding box center [1029, 383] width 371 height 154
paste textarea "[PERSON_NAME]"
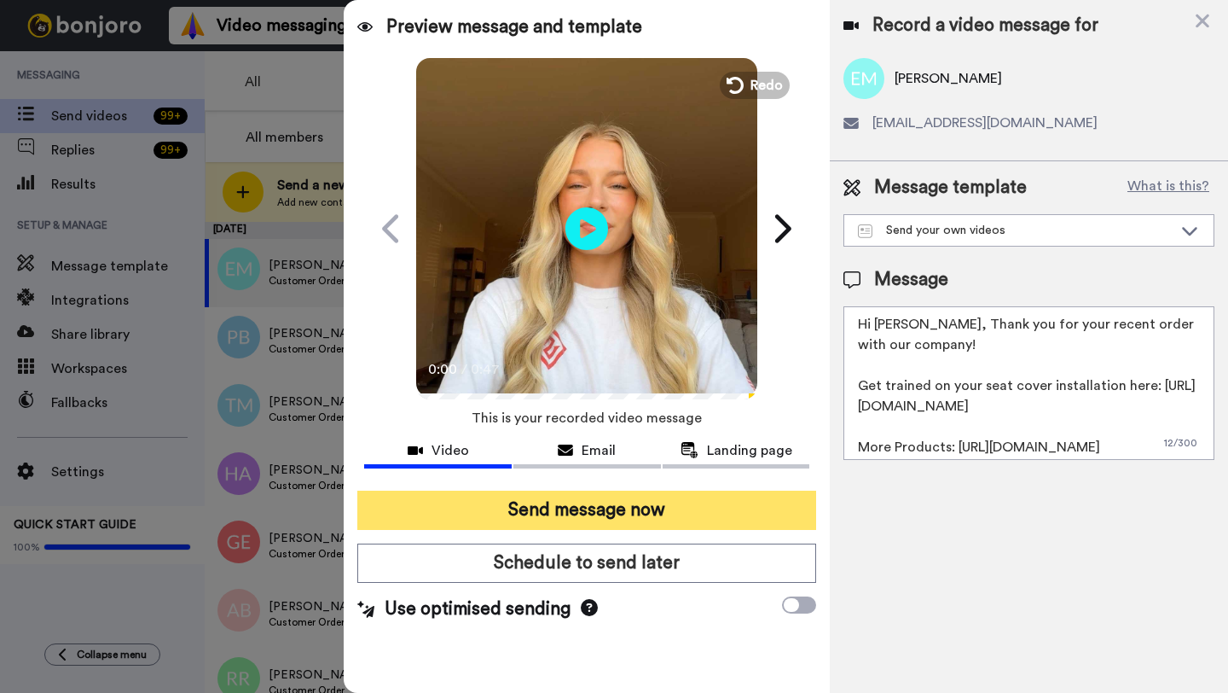
type textarea "Hi [PERSON_NAME], Thank you for your recent order with our company! Get trained…"
click at [649, 525] on button "Send message now" at bounding box center [586, 509] width 459 height 39
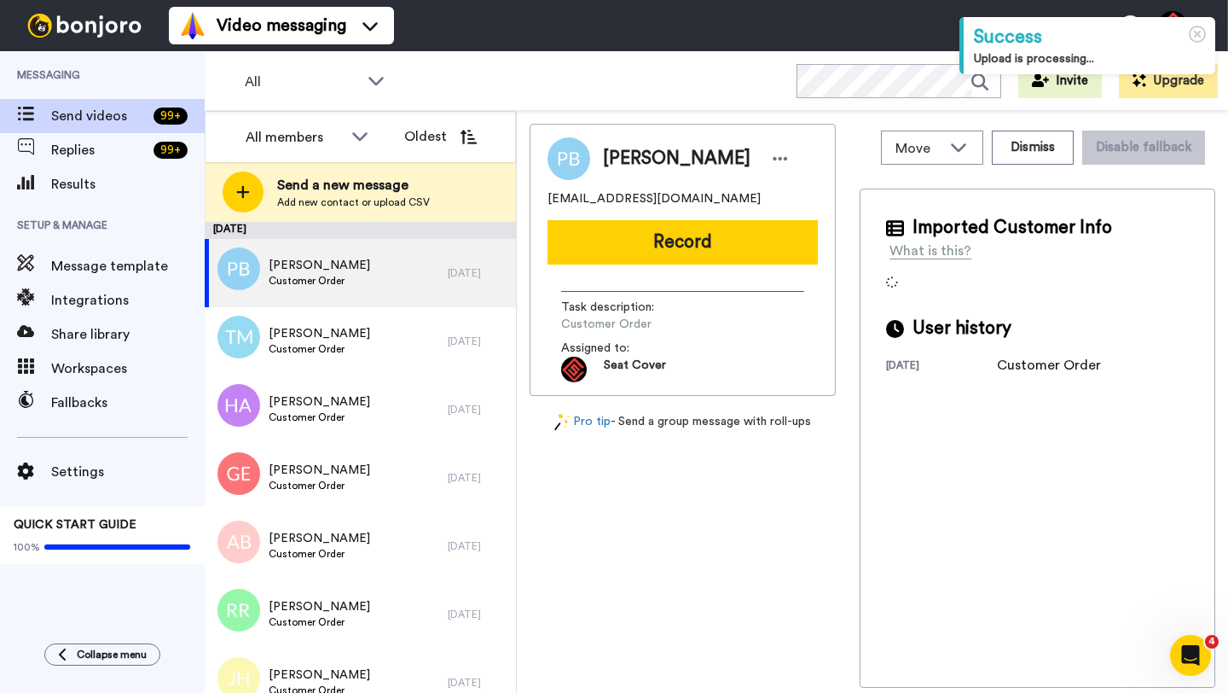
click at [618, 162] on span "[PERSON_NAME]" at bounding box center [677, 159] width 148 height 26
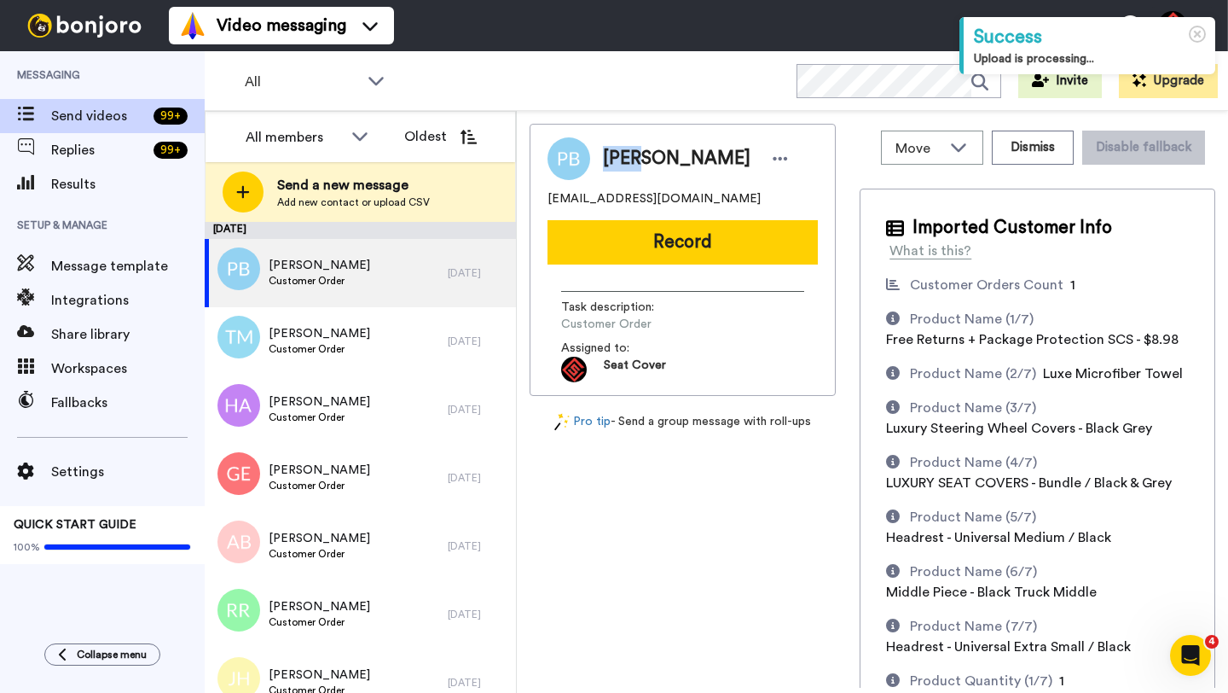
copy span "[PERSON_NAME]"
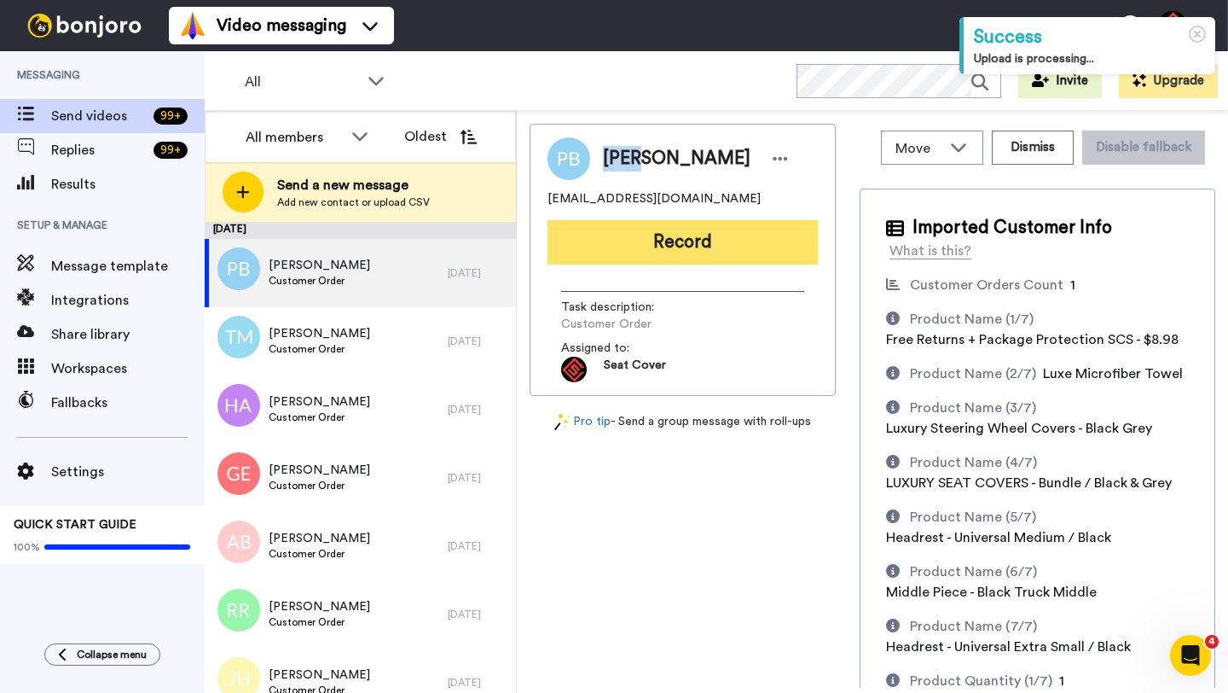
click at [653, 260] on button "Record" at bounding box center [683, 242] width 270 height 44
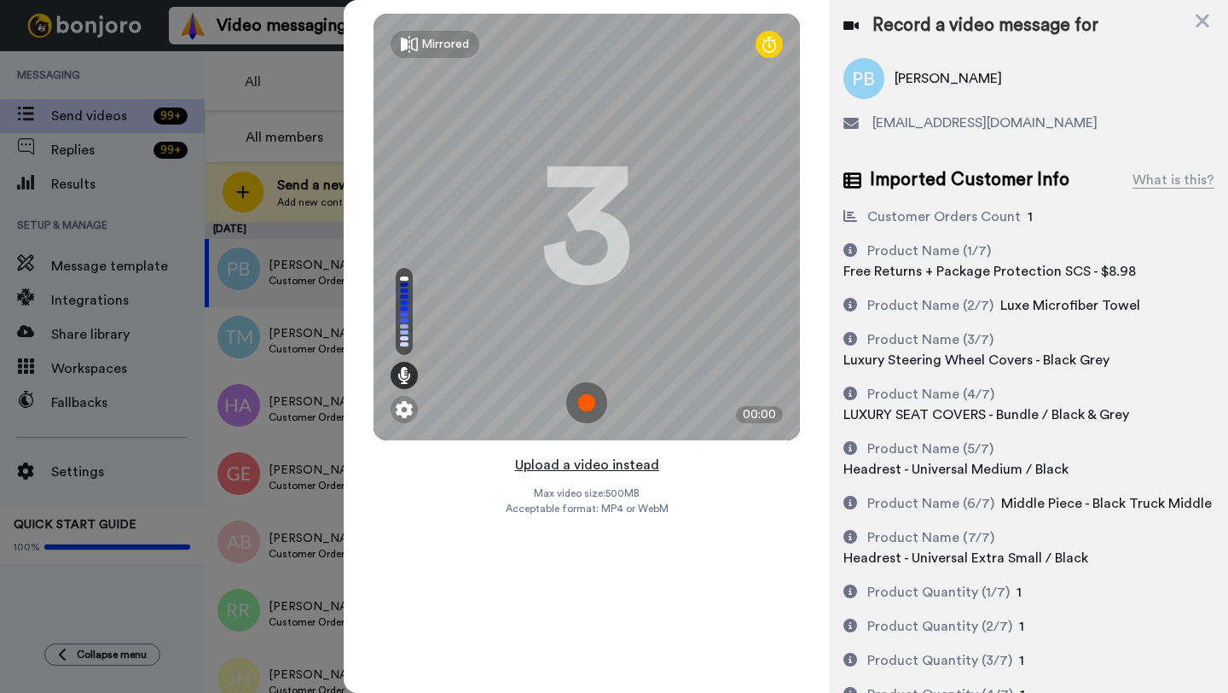
click at [570, 469] on button "Upload a video instead" at bounding box center [587, 465] width 154 height 22
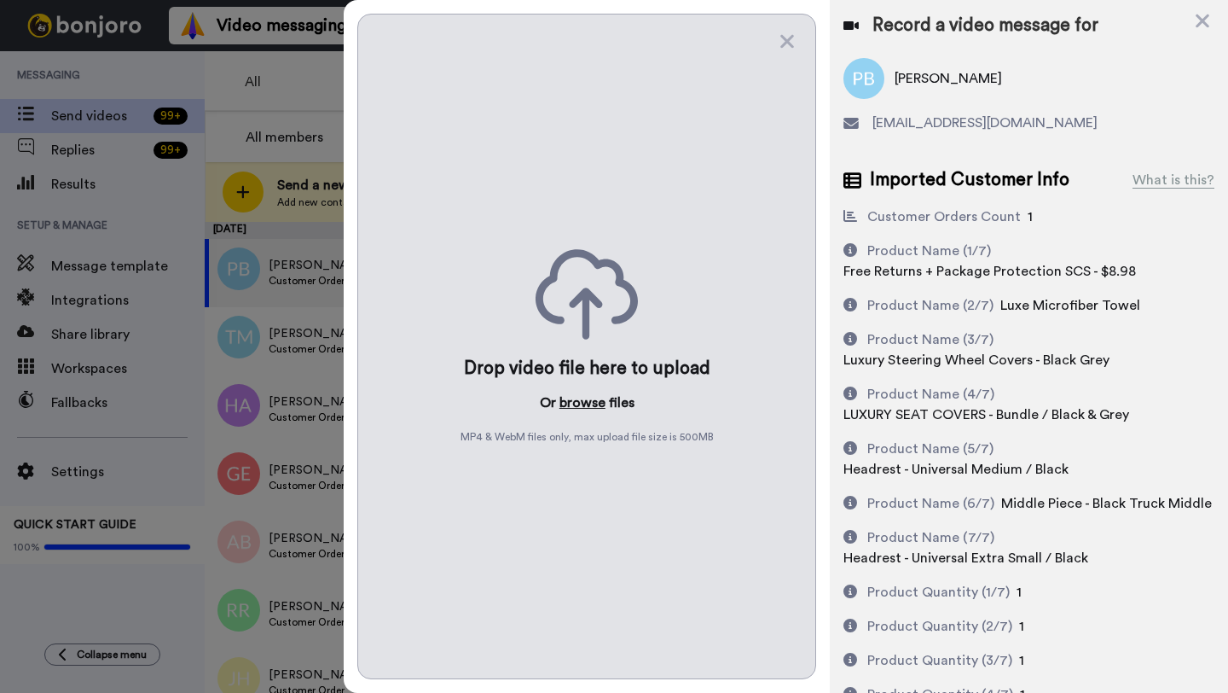
click at [574, 403] on button "browse" at bounding box center [583, 402] width 46 height 20
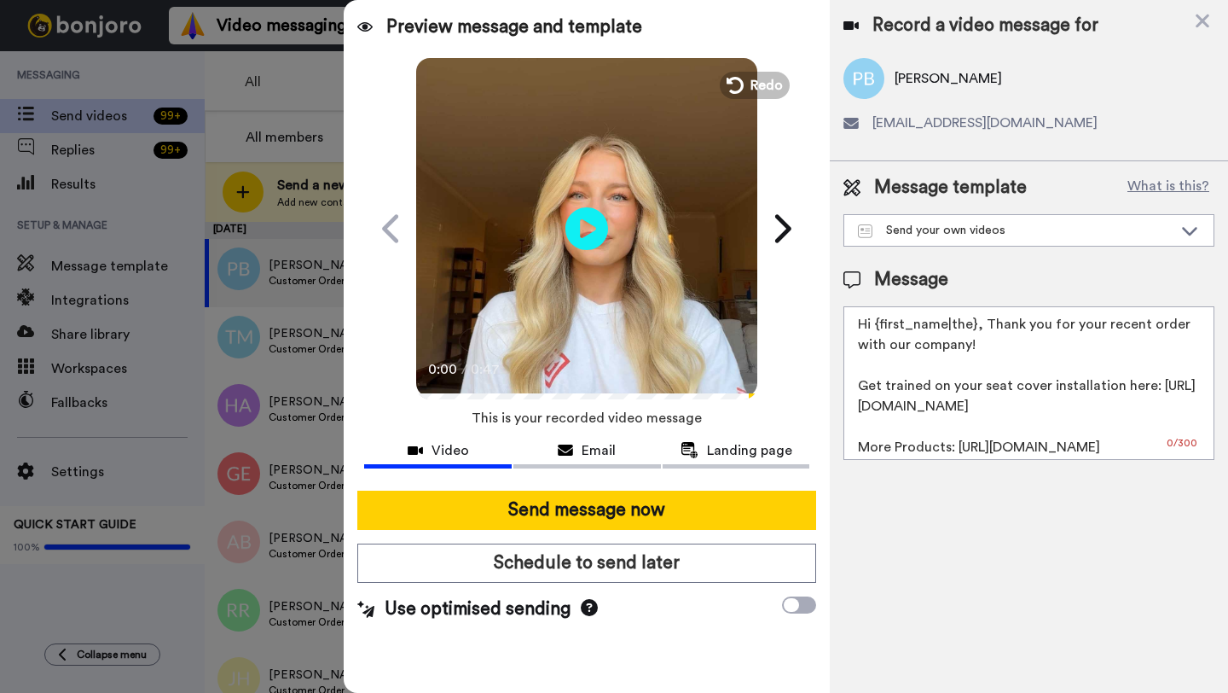
drag, startPoint x: 974, startPoint y: 328, endPoint x: 878, endPoint y: 328, distance: 96.4
click at [878, 328] on textarea "Hi {first_name|the}, Thank you for your recent order with our company! Get trai…" at bounding box center [1029, 383] width 371 height 154
paste textarea "[PERSON_NAME]"
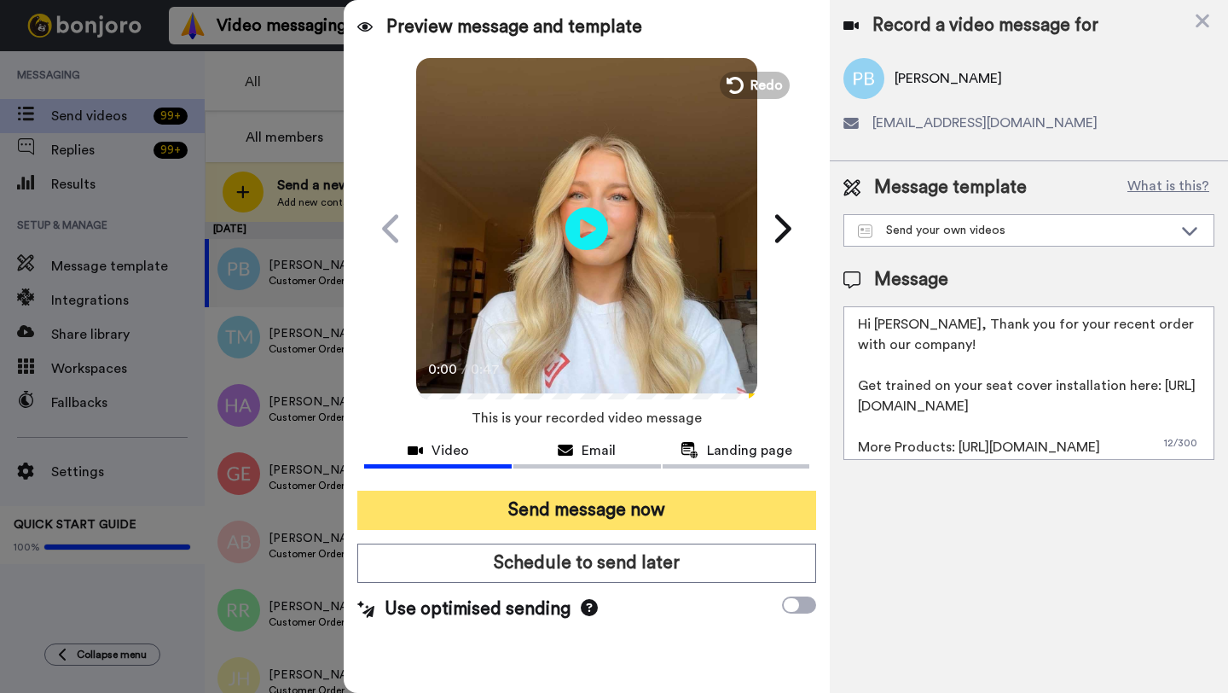
type textarea "Hi [PERSON_NAME], Thank you for your recent order with our company! Get trained…"
click at [647, 520] on button "Send message now" at bounding box center [586, 509] width 459 height 39
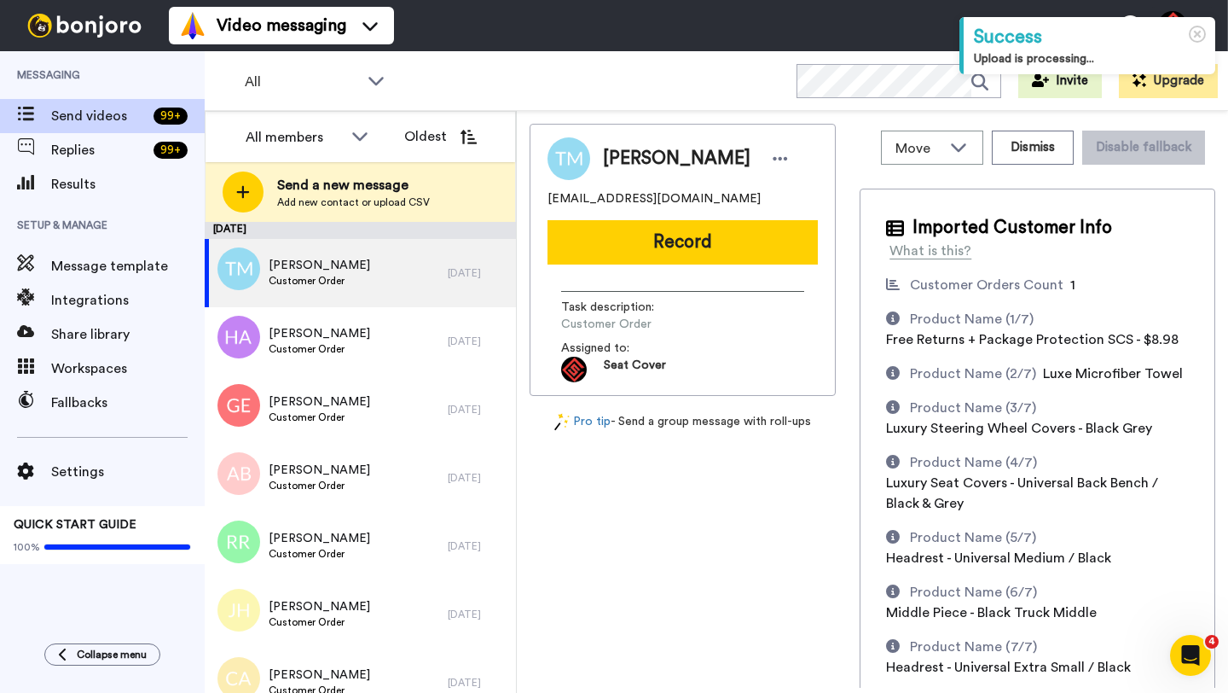
click at [631, 160] on span "[PERSON_NAME]" at bounding box center [677, 159] width 148 height 26
click at [631, 160] on span "Timothy Meyer" at bounding box center [677, 159] width 148 height 26
copy span "Timothy"
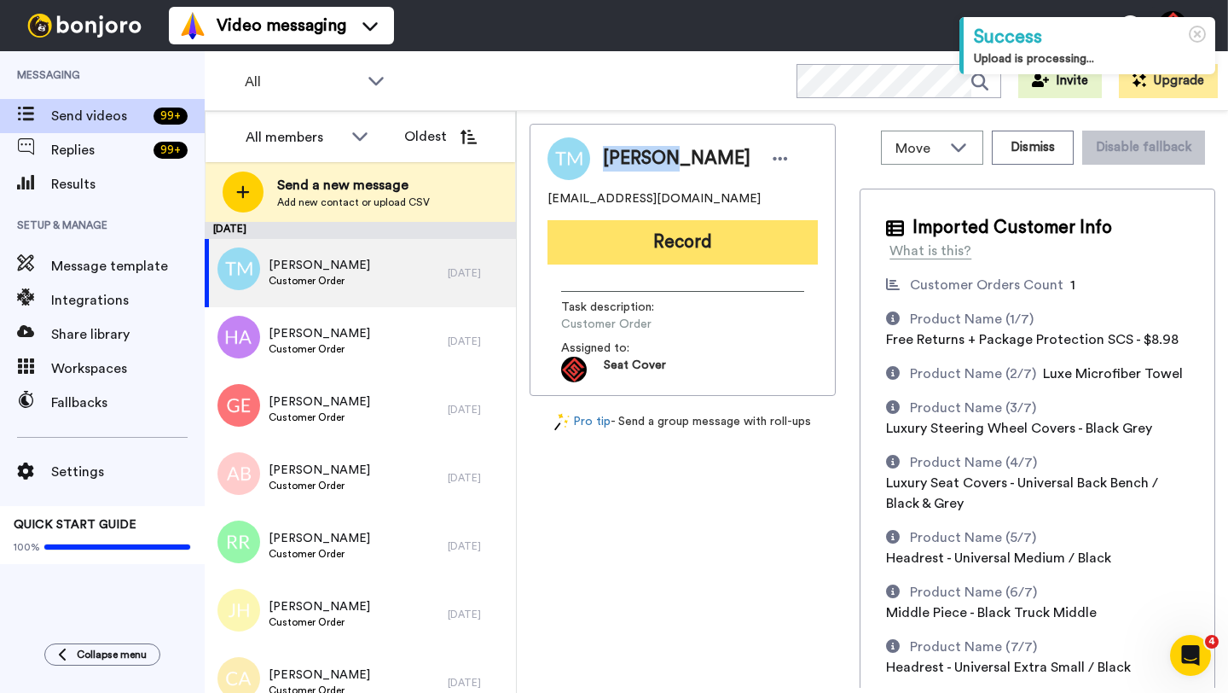
click at [647, 239] on button "Record" at bounding box center [683, 242] width 270 height 44
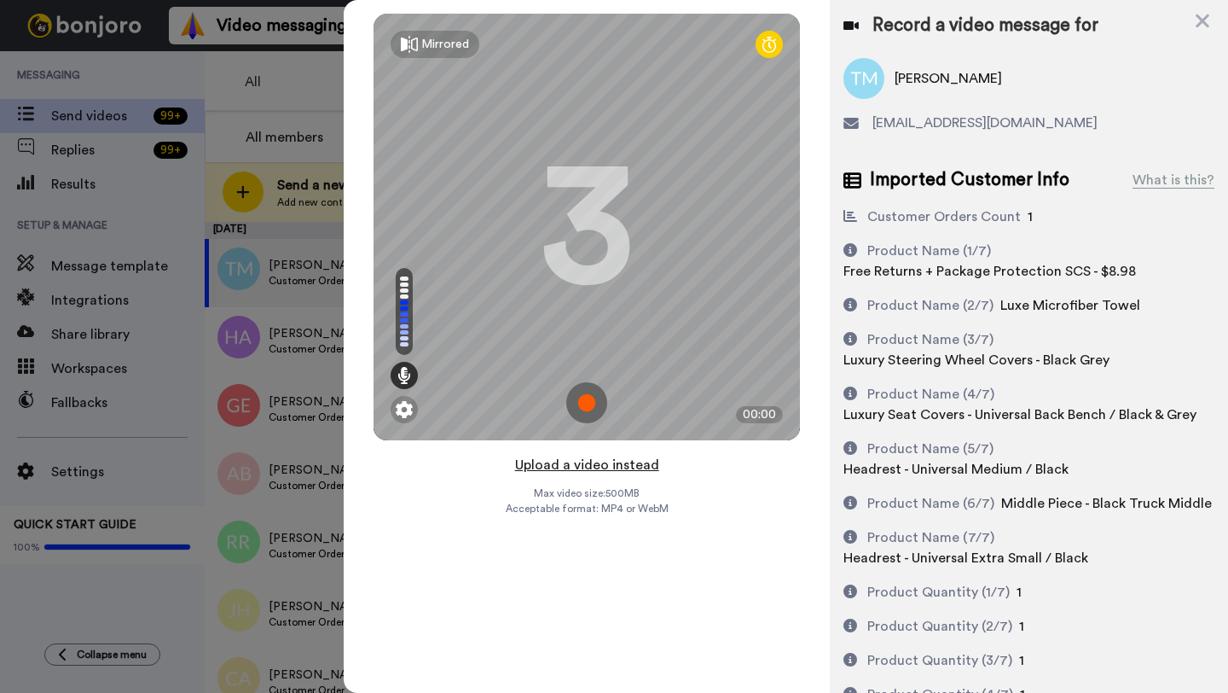
click at [576, 463] on button "Upload a video instead" at bounding box center [587, 465] width 154 height 22
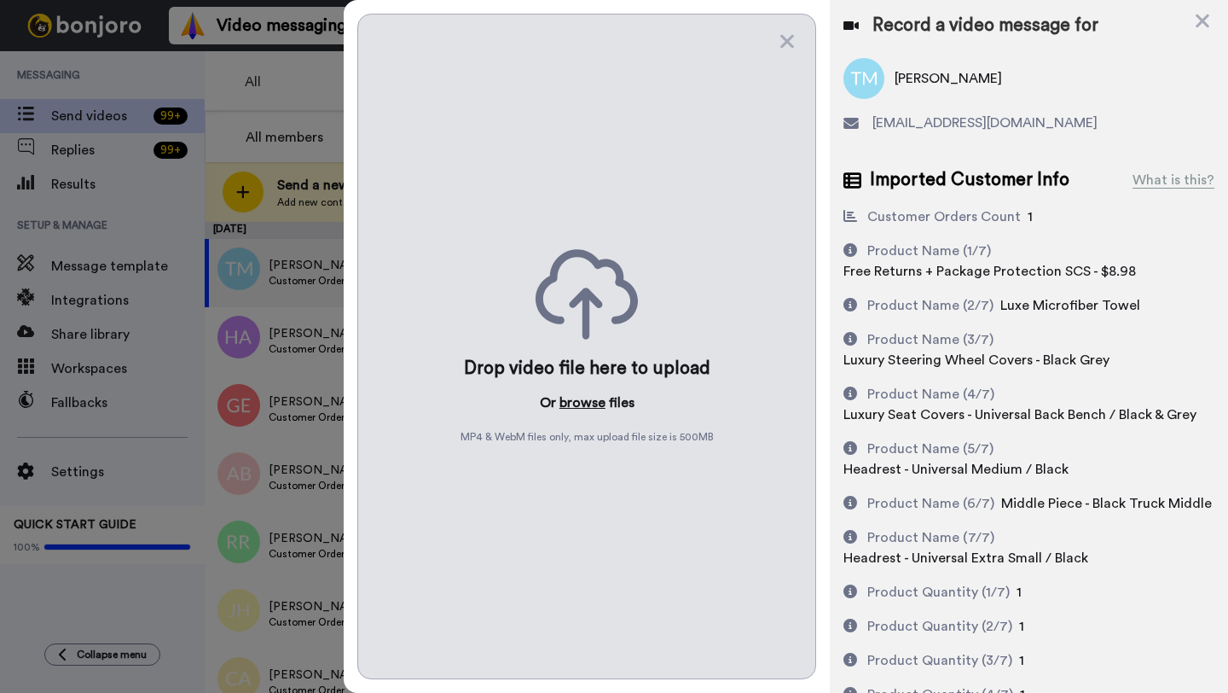
click at [575, 394] on button "browse" at bounding box center [583, 402] width 46 height 20
click at [1203, 25] on icon at bounding box center [1202, 20] width 17 height 21
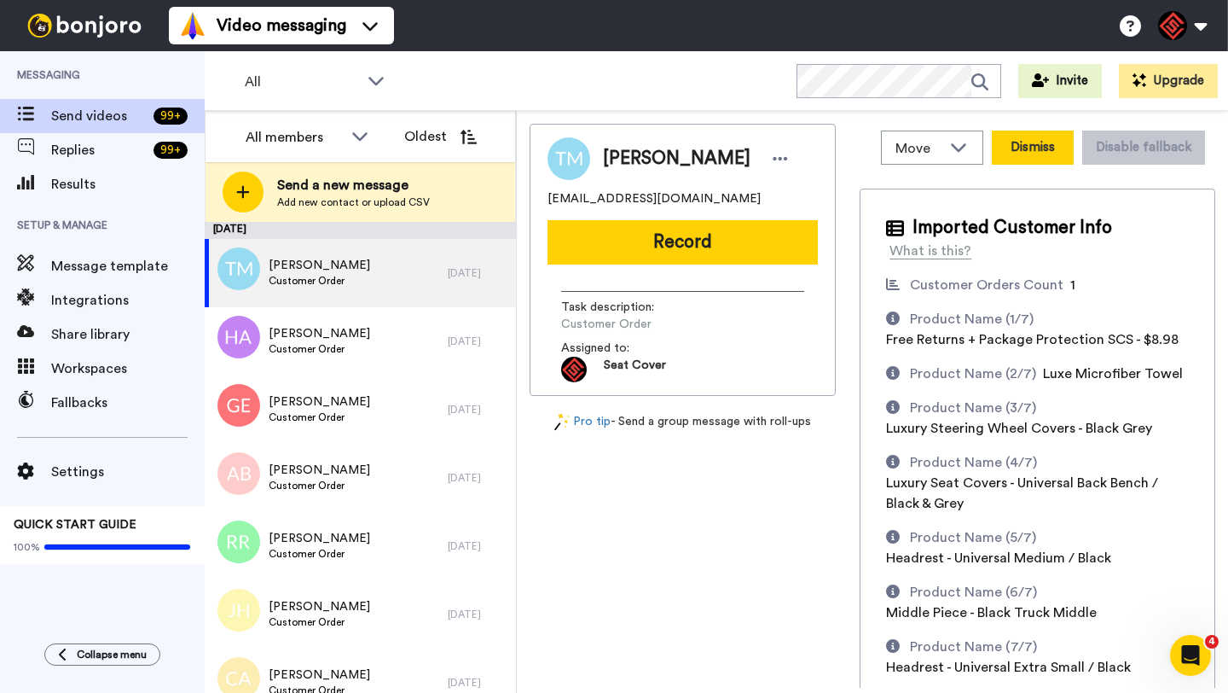
click at [1023, 148] on button "Dismiss" at bounding box center [1033, 148] width 82 height 34
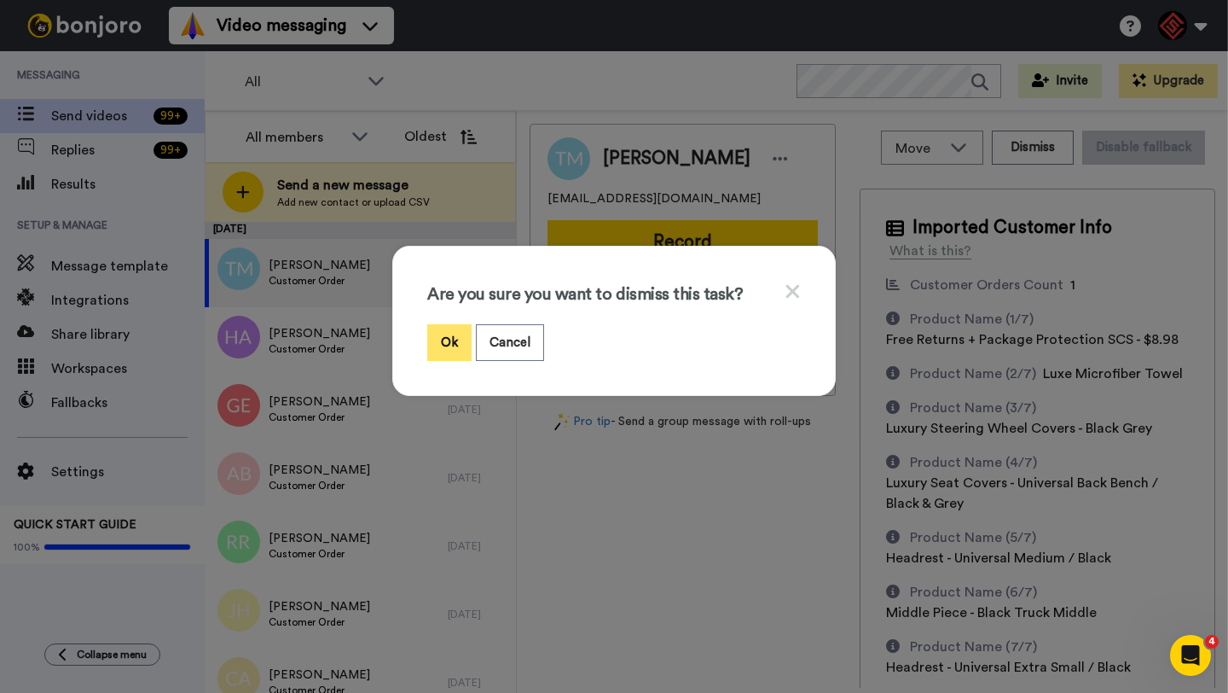
click at [445, 345] on button "Ok" at bounding box center [449, 342] width 44 height 37
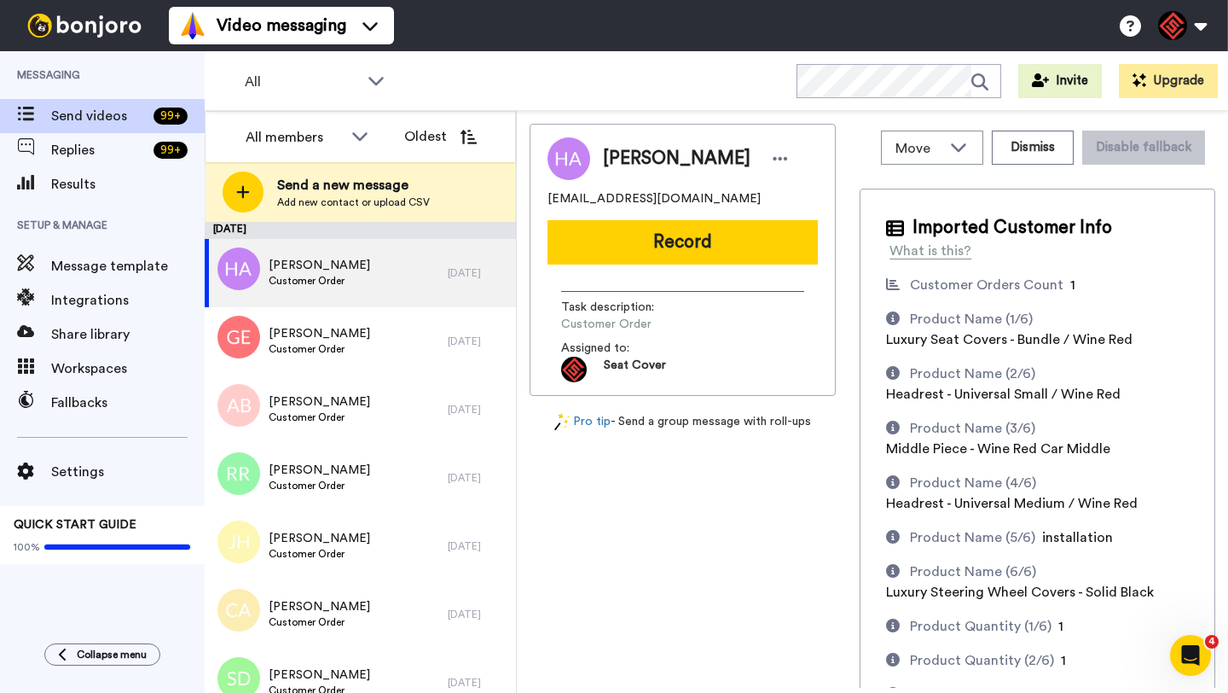
click at [616, 155] on span "Haji Ali" at bounding box center [677, 159] width 148 height 26
copy span "Haji"
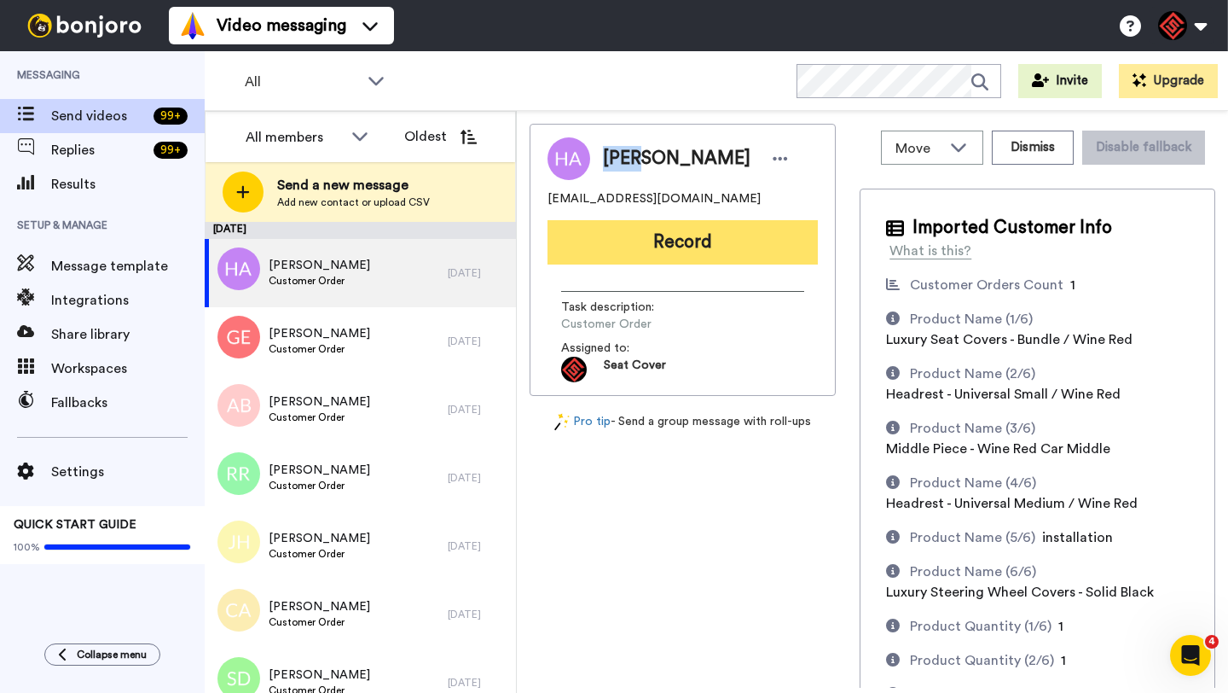
click at [638, 248] on button "Record" at bounding box center [683, 242] width 270 height 44
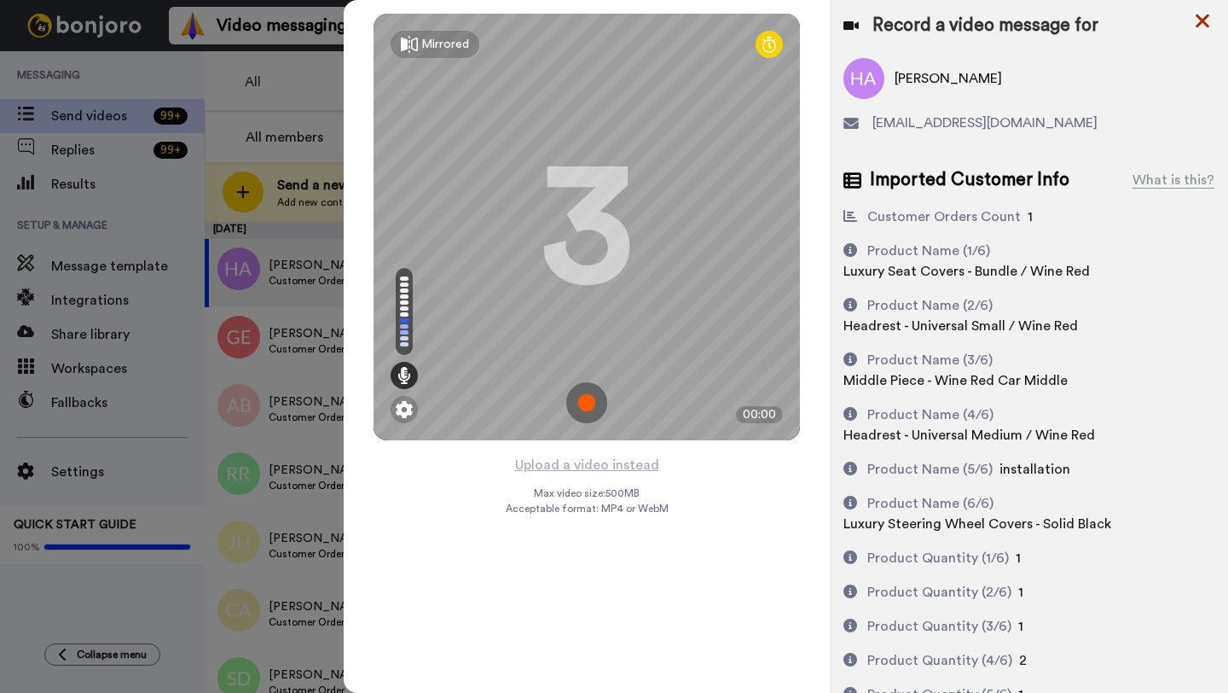
click at [1209, 18] on icon at bounding box center [1202, 20] width 17 height 21
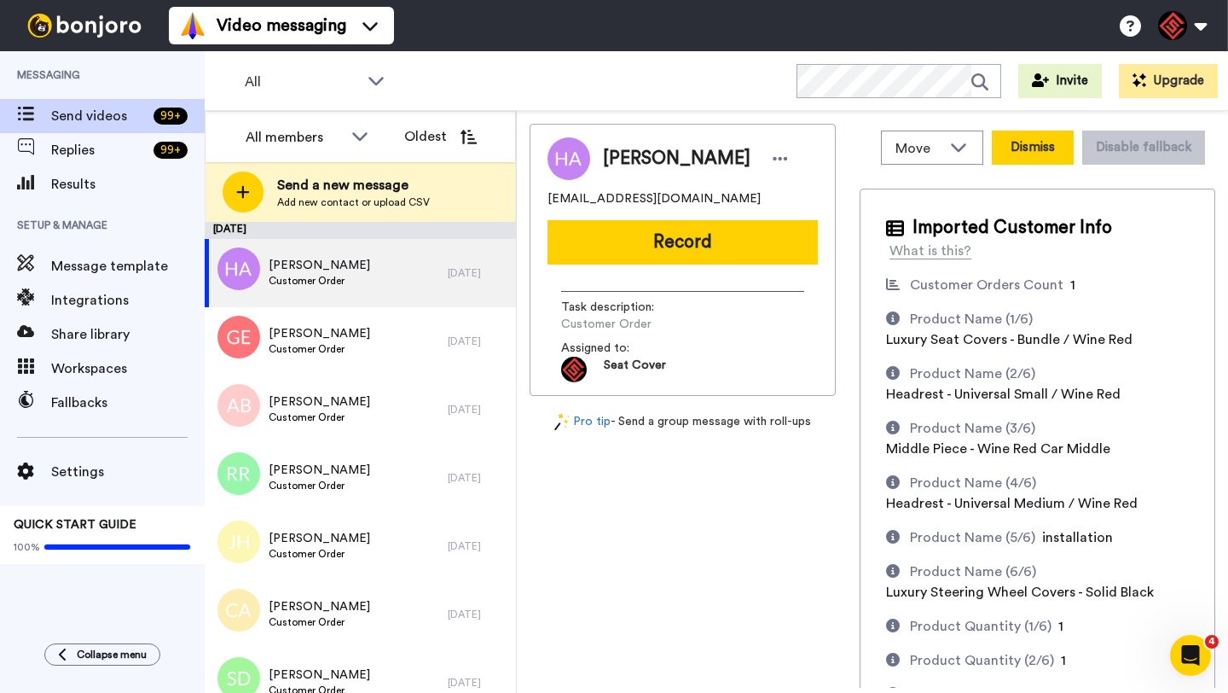
click at [1029, 143] on button "Dismiss" at bounding box center [1033, 148] width 82 height 34
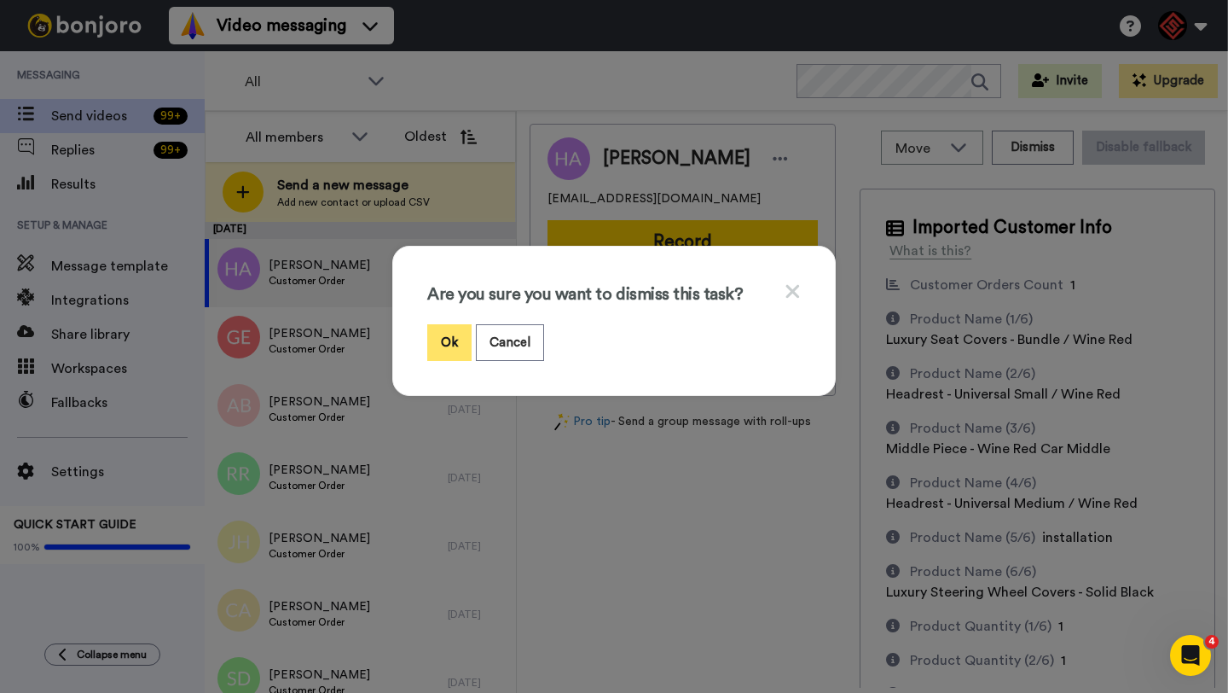
click at [448, 343] on button "Ok" at bounding box center [449, 342] width 44 height 37
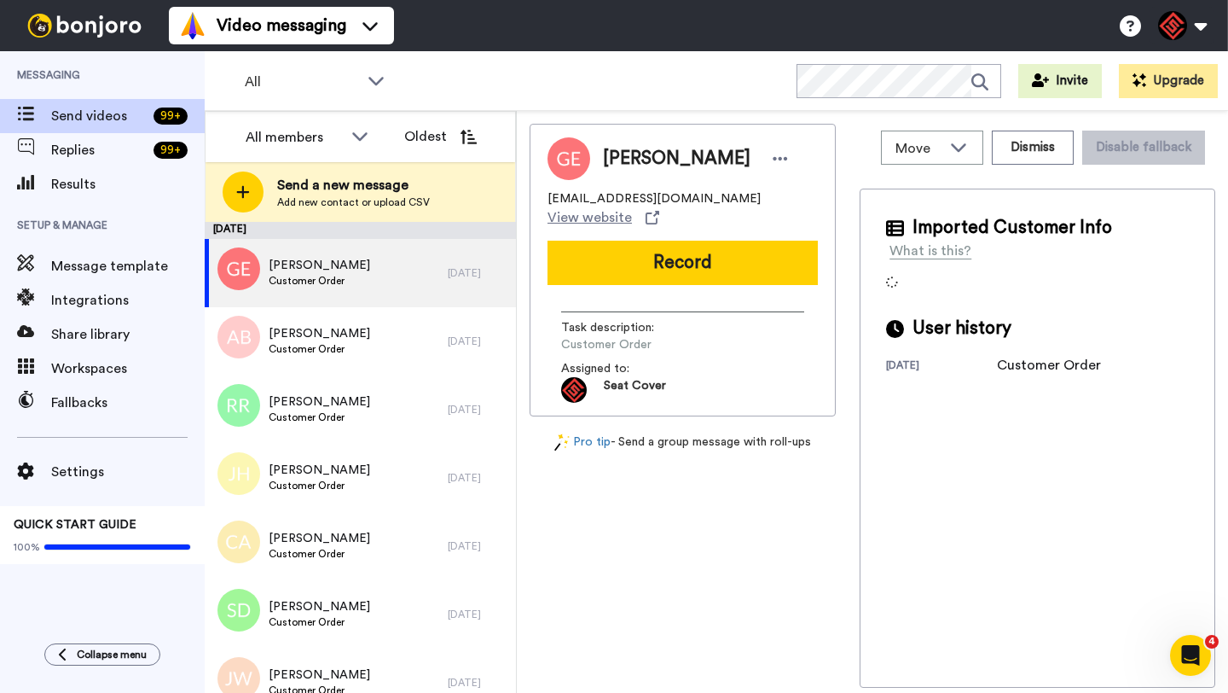
click at [629, 161] on span "Gray Edwards" at bounding box center [677, 159] width 148 height 26
copy span "Gray"
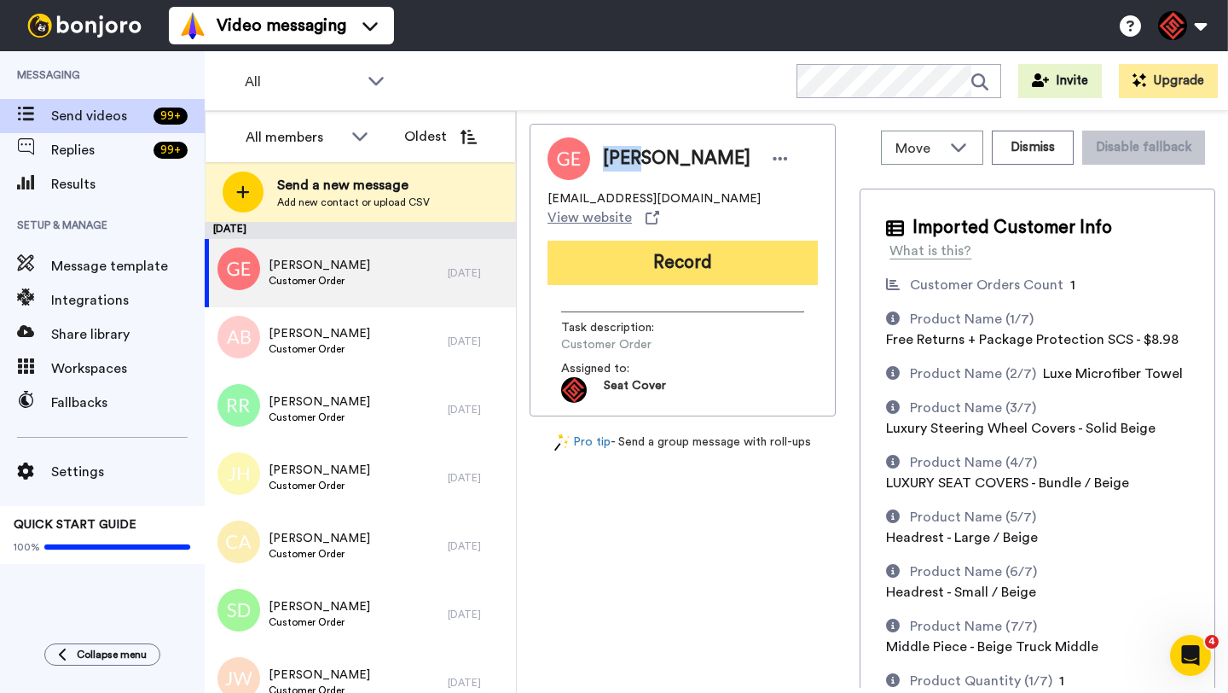
click at [644, 258] on button "Record" at bounding box center [683, 263] width 270 height 44
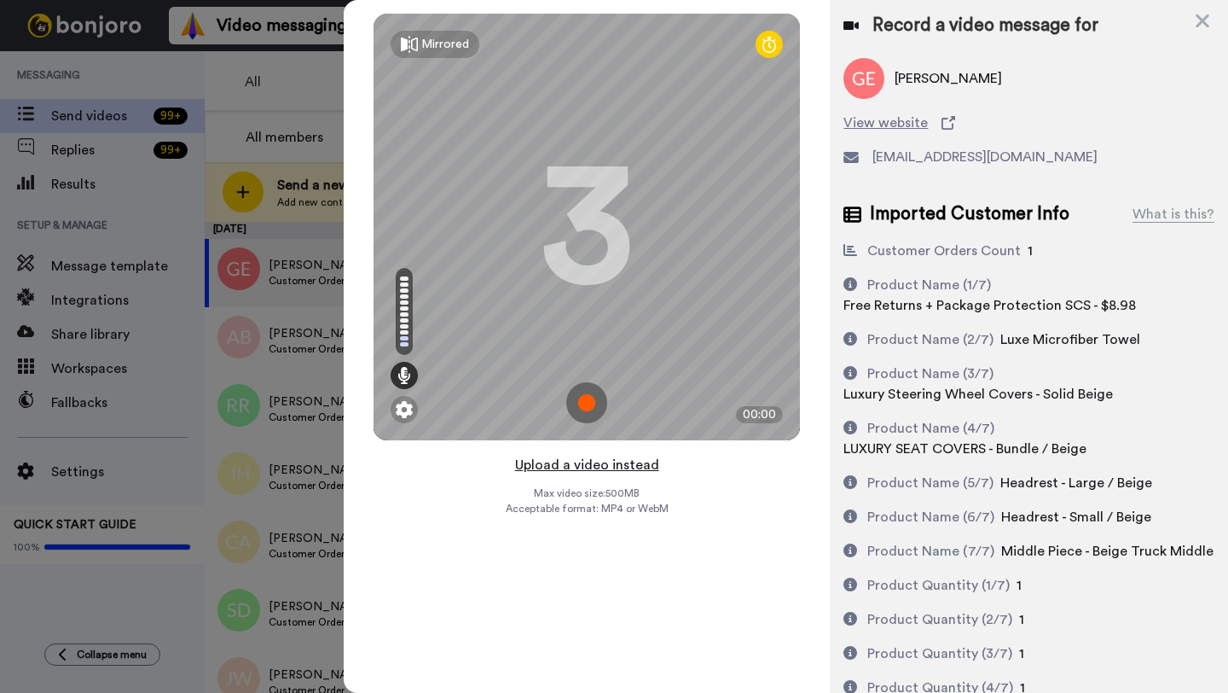
click at [569, 462] on button "Upload a video instead" at bounding box center [587, 465] width 154 height 22
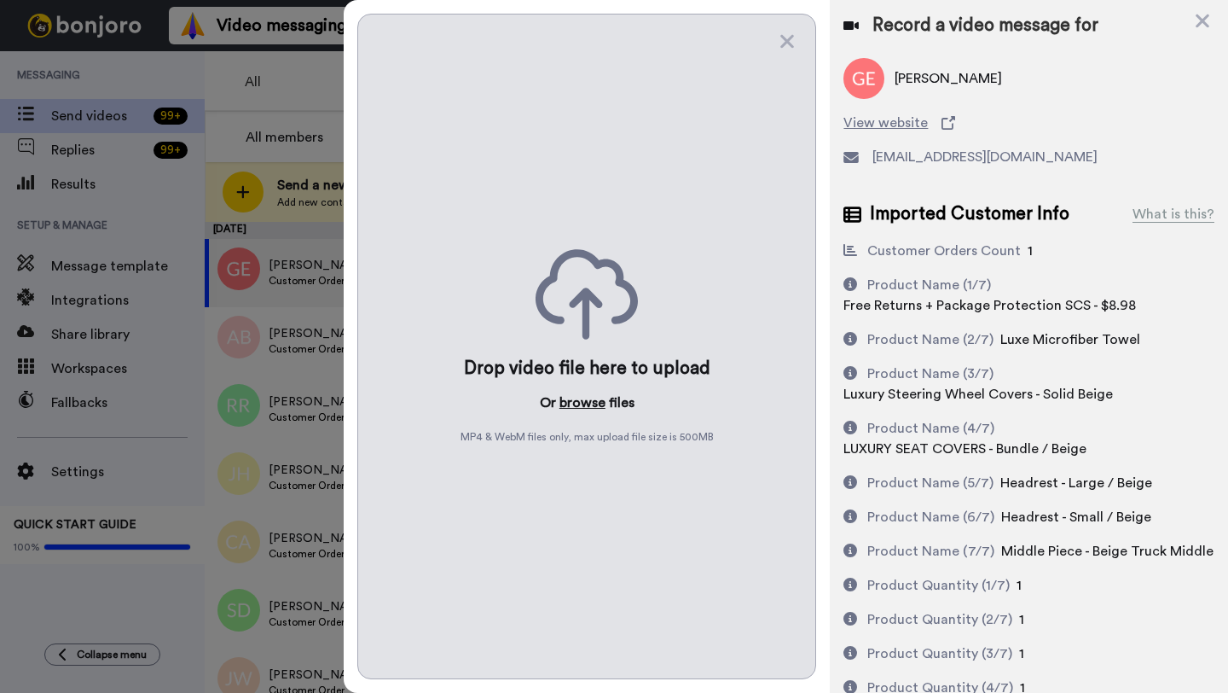
click at [584, 404] on button "browse" at bounding box center [583, 402] width 46 height 20
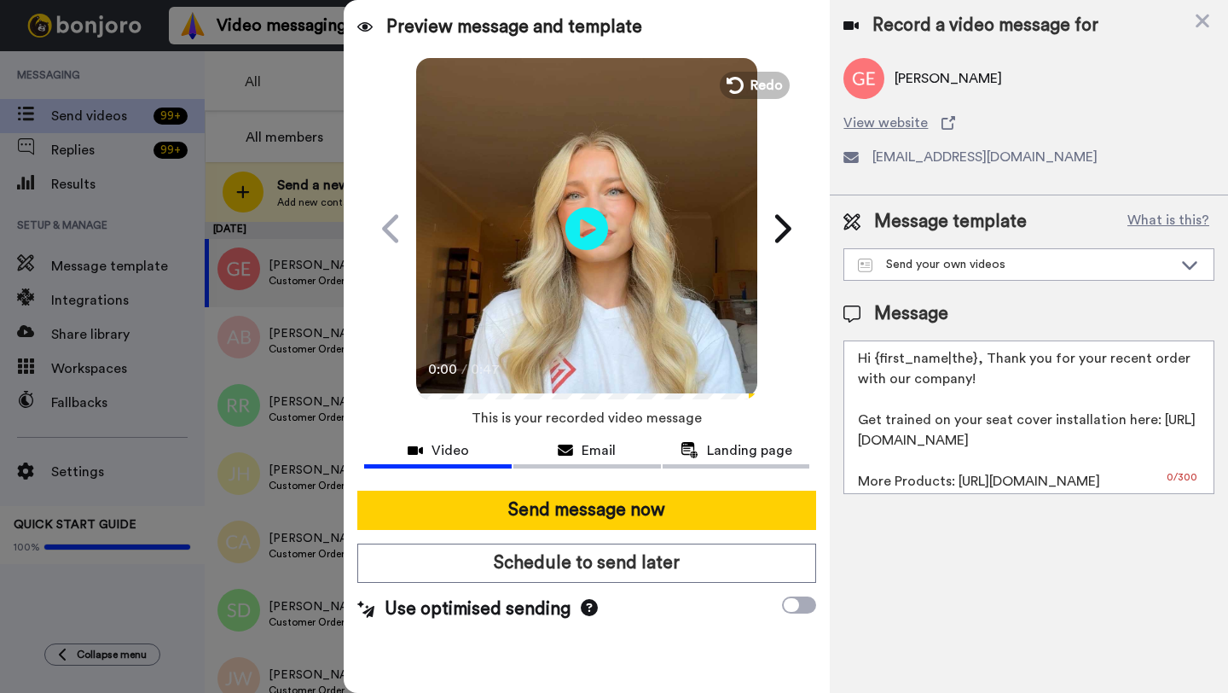
drag, startPoint x: 976, startPoint y: 359, endPoint x: 876, endPoint y: 359, distance: 99.8
click at [876, 359] on textarea "Hi {first_name|the}, Thank you for your recent order with our company! Get trai…" at bounding box center [1029, 417] width 371 height 154
paste textarea "Gray"
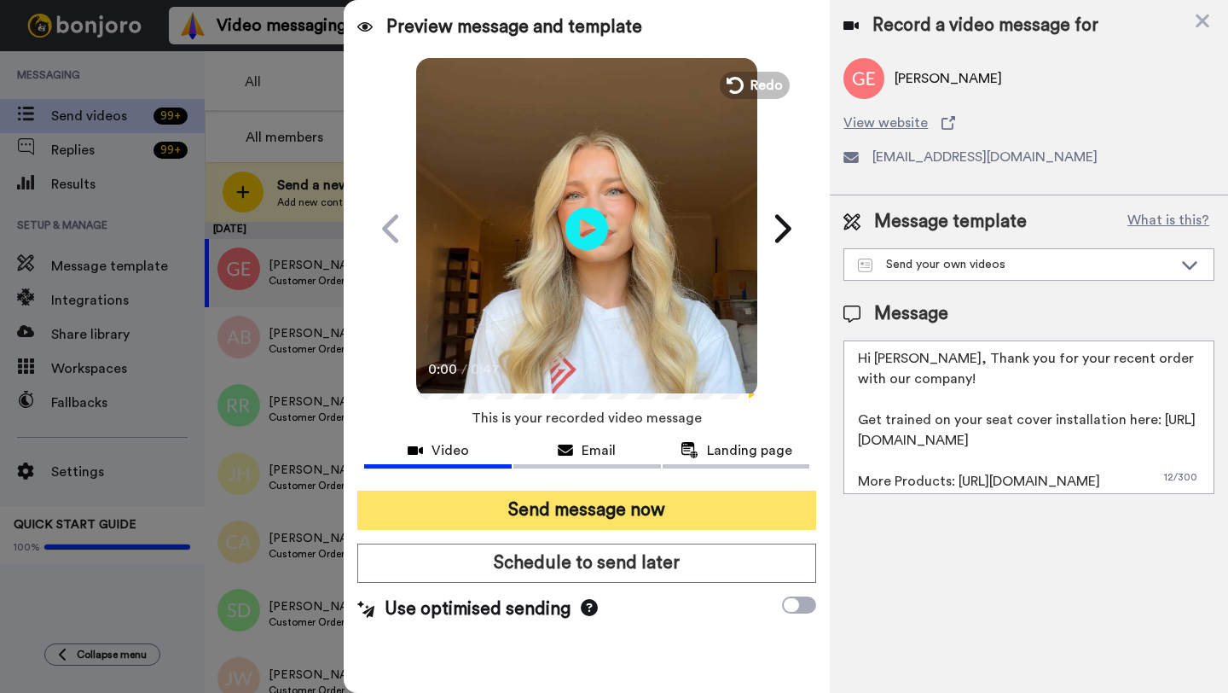
type textarea "Hi Gray, Thank you for your recent order with our company! Get trained on your …"
click at [633, 519] on button "Send message now" at bounding box center [586, 509] width 459 height 39
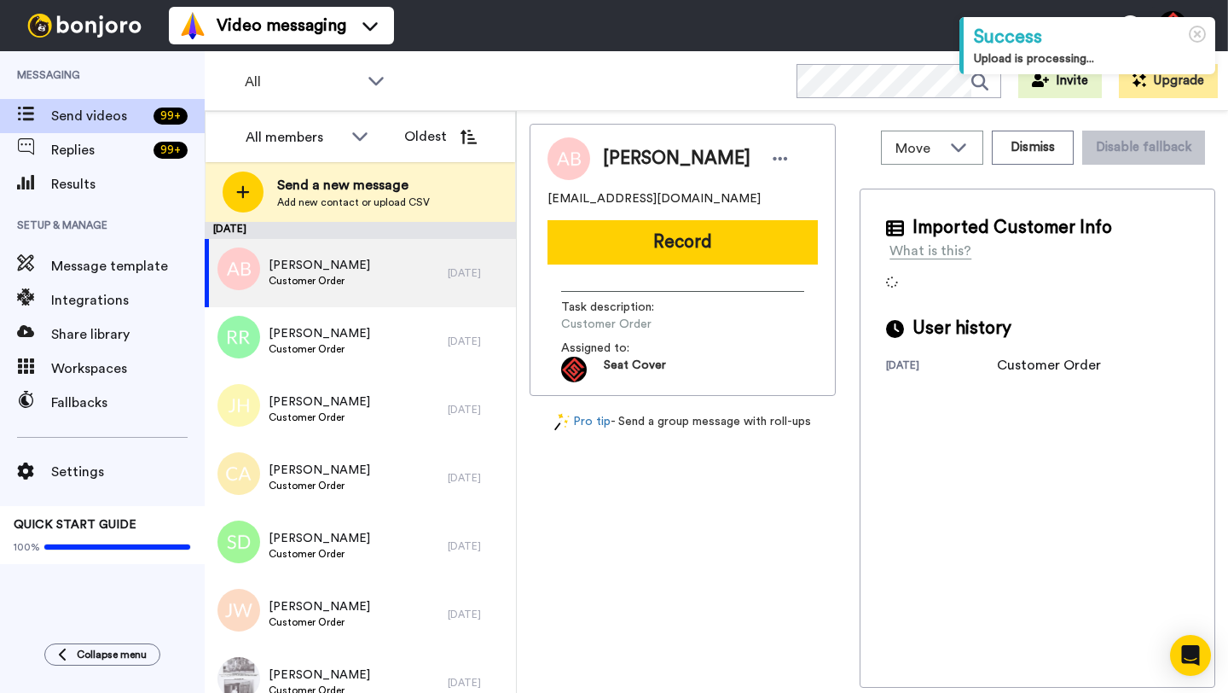
click at [617, 153] on span "Alicia Buhr" at bounding box center [677, 159] width 148 height 26
copy span "Alicia"
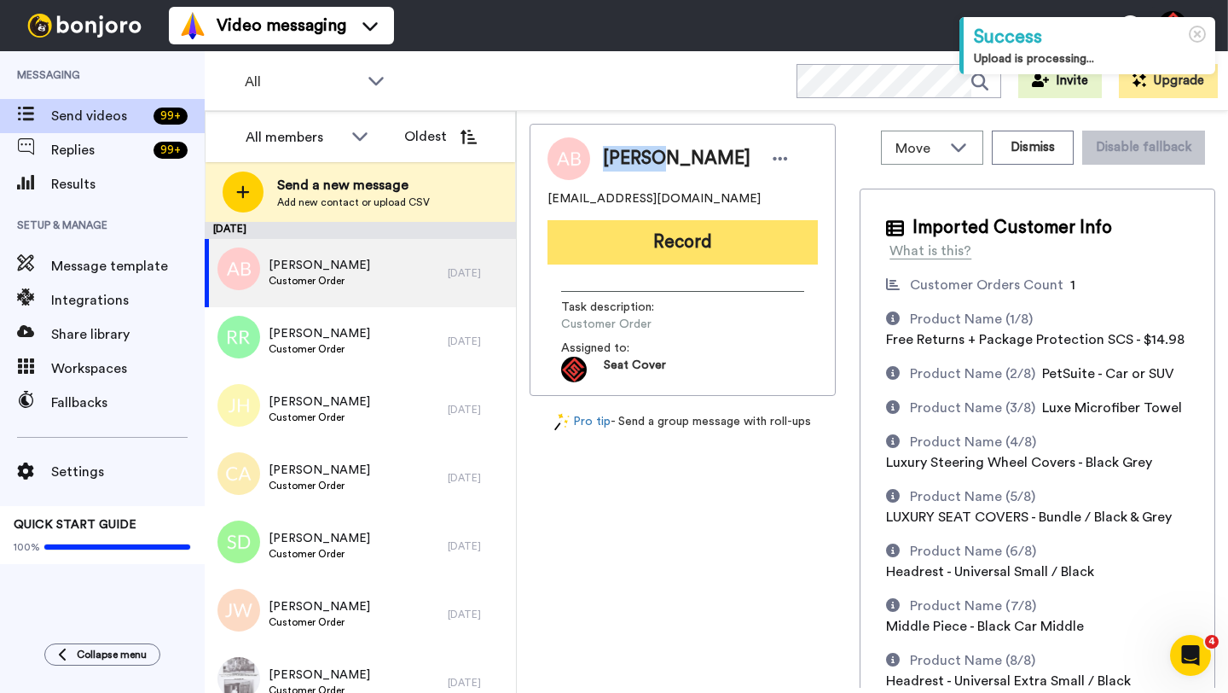
click at [659, 242] on button "Record" at bounding box center [683, 242] width 270 height 44
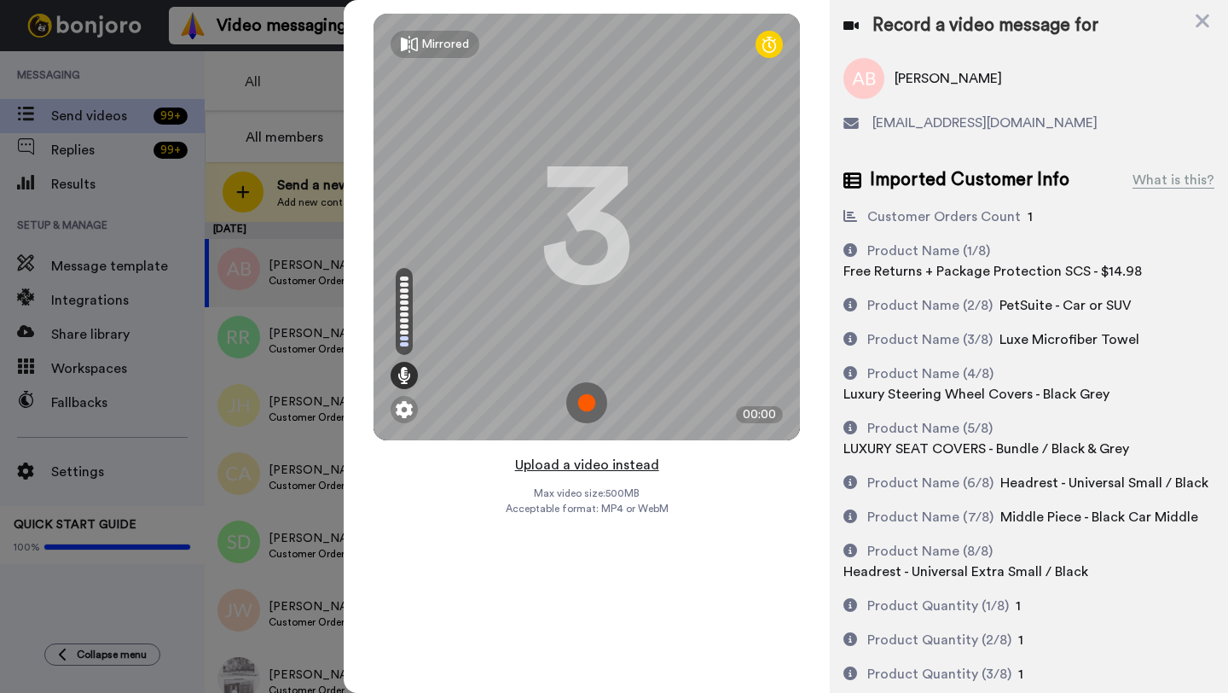
click at [588, 462] on button "Upload a video instead" at bounding box center [587, 465] width 154 height 22
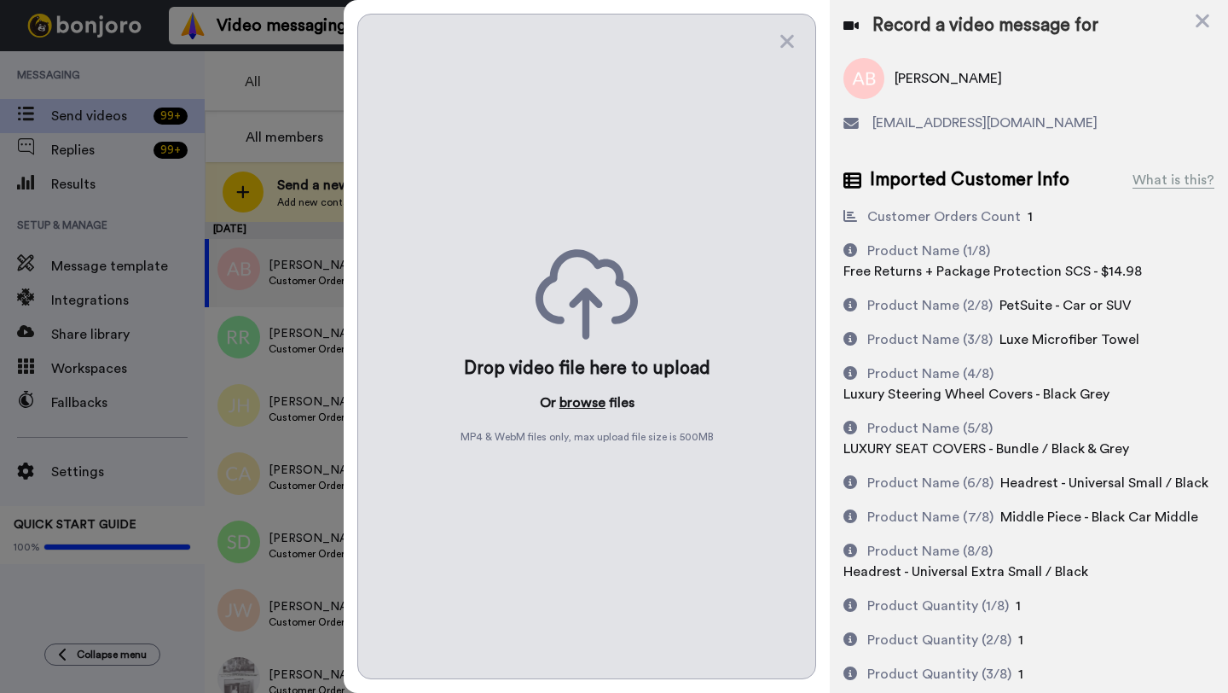
click at [581, 401] on button "browse" at bounding box center [583, 402] width 46 height 20
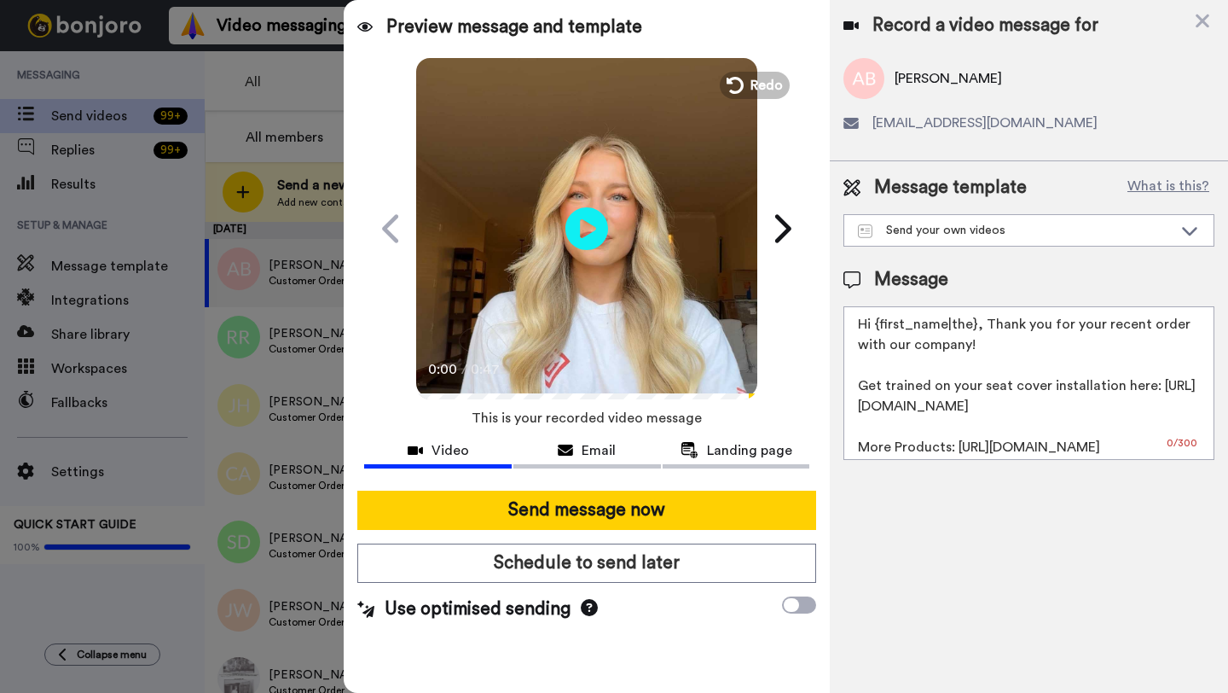
drag, startPoint x: 973, startPoint y: 325, endPoint x: 877, endPoint y: 327, distance: 96.4
click at [877, 327] on textarea "Hi {first_name|the}, Thank you for your recent order with our company! Get trai…" at bounding box center [1029, 383] width 371 height 154
paste textarea "Alicia"
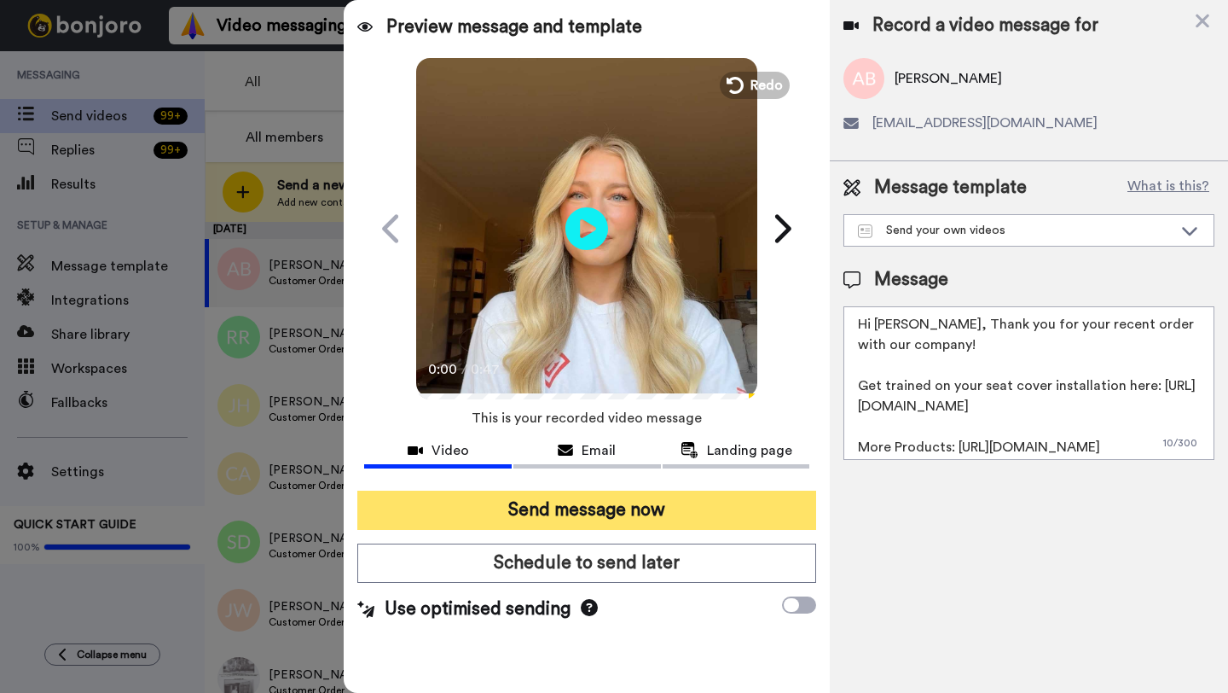
type textarea "Hi Alicia, Thank you for your recent order with our company! Get trained on you…"
click at [683, 514] on button "Send message now" at bounding box center [586, 509] width 459 height 39
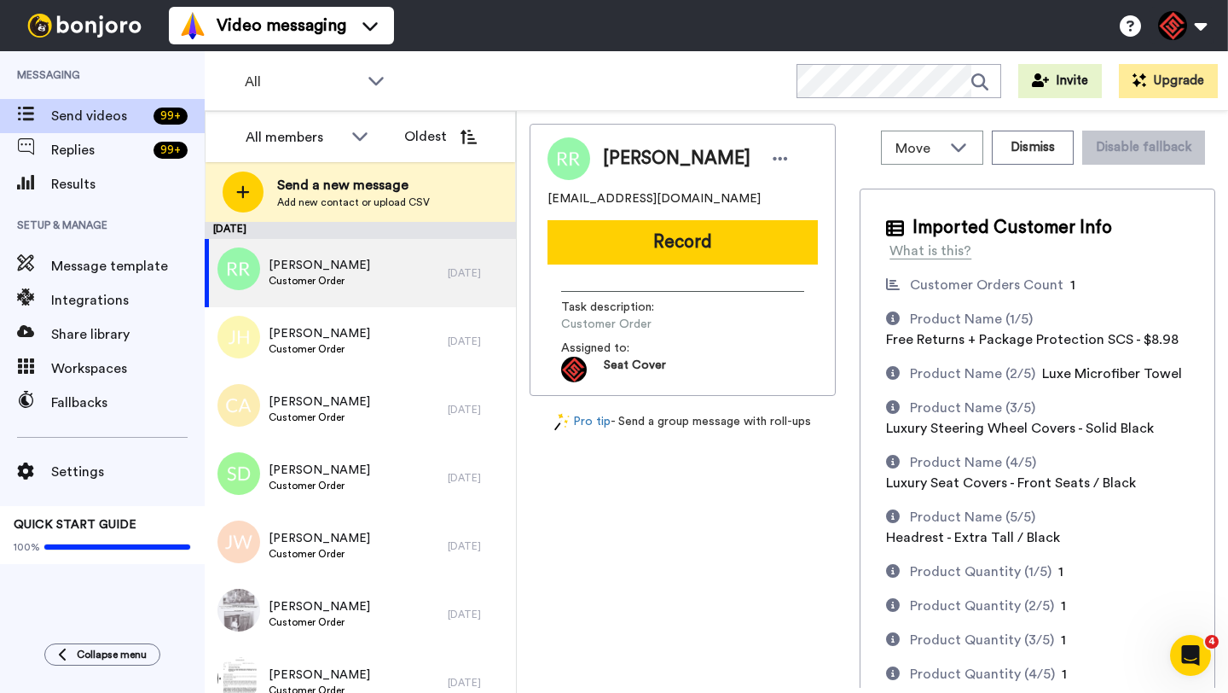
click at [634, 148] on span "[PERSON_NAME]" at bounding box center [677, 159] width 148 height 26
copy span "[PERSON_NAME]"
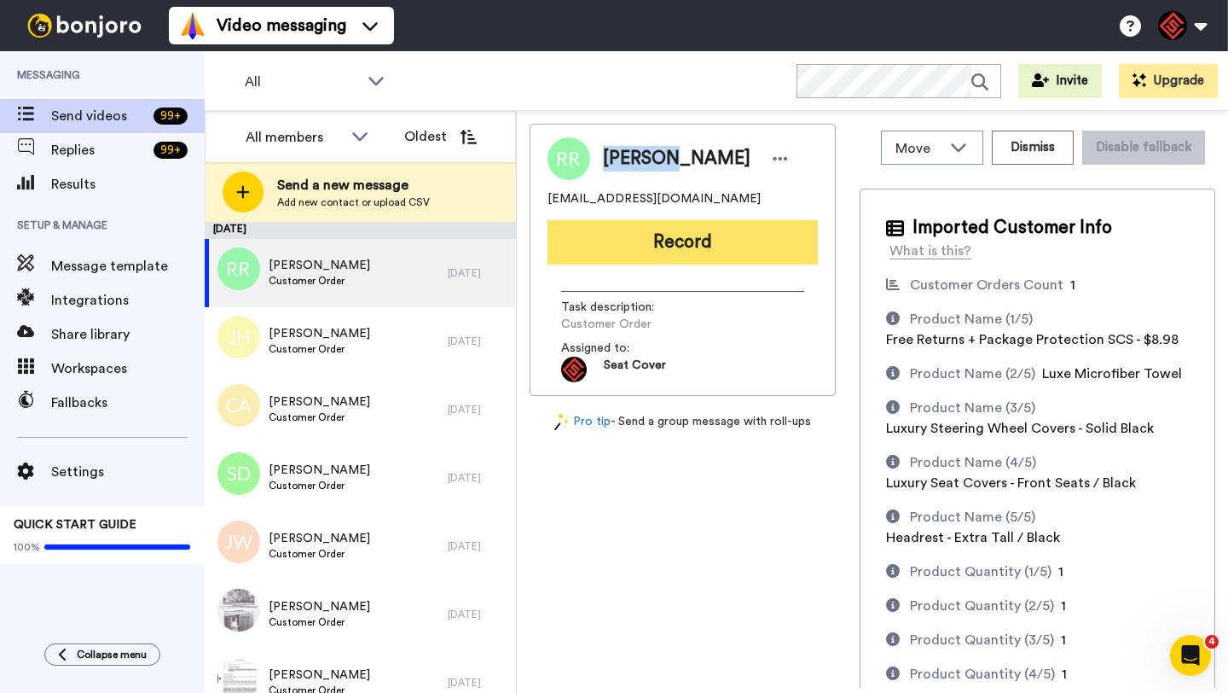
click at [676, 232] on button "Record" at bounding box center [683, 242] width 270 height 44
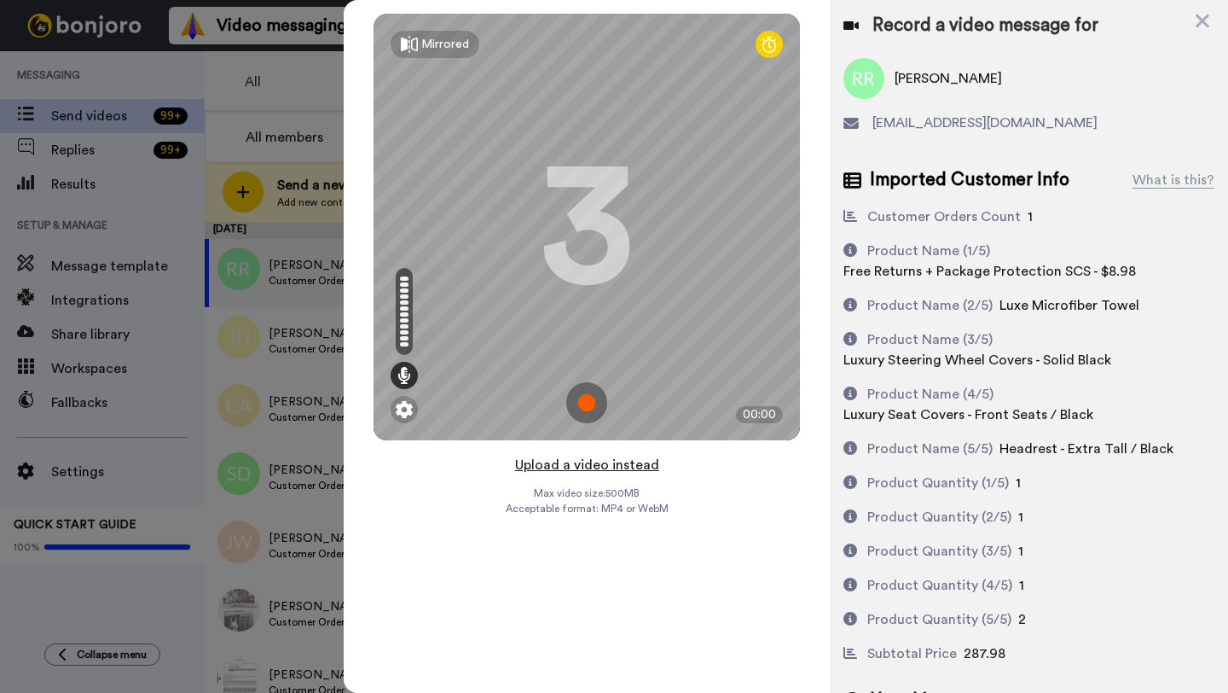
click at [584, 468] on button "Upload a video instead" at bounding box center [587, 465] width 154 height 22
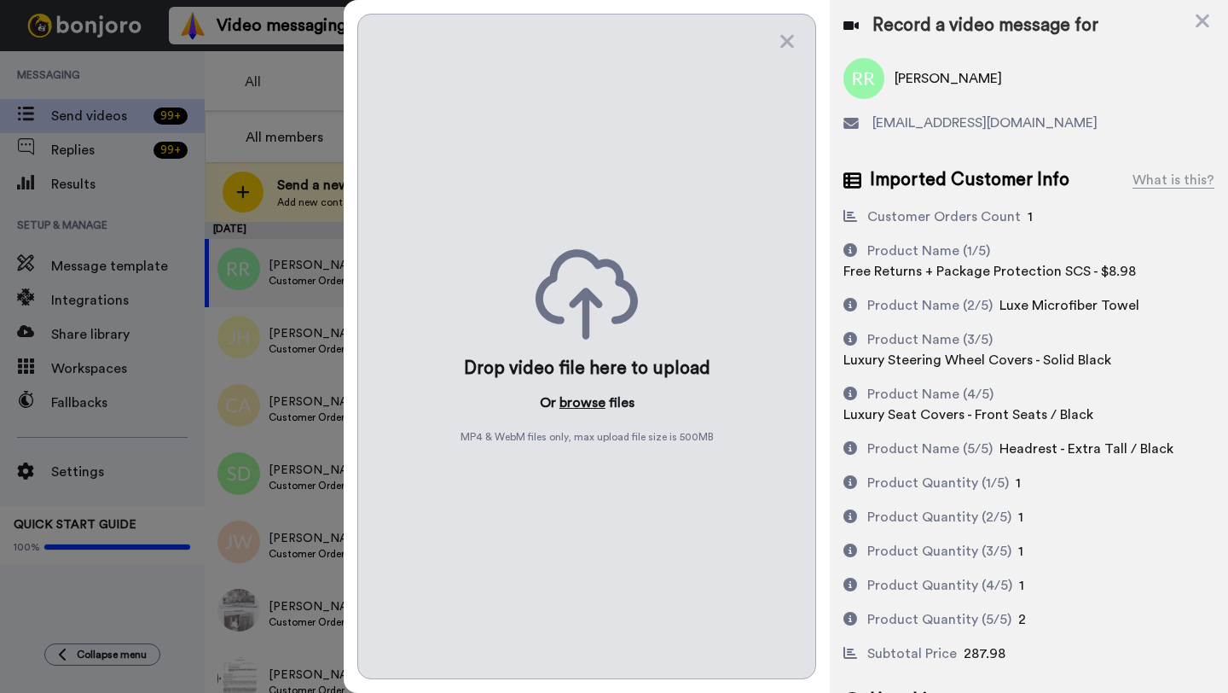
click at [577, 403] on button "browse" at bounding box center [583, 402] width 46 height 20
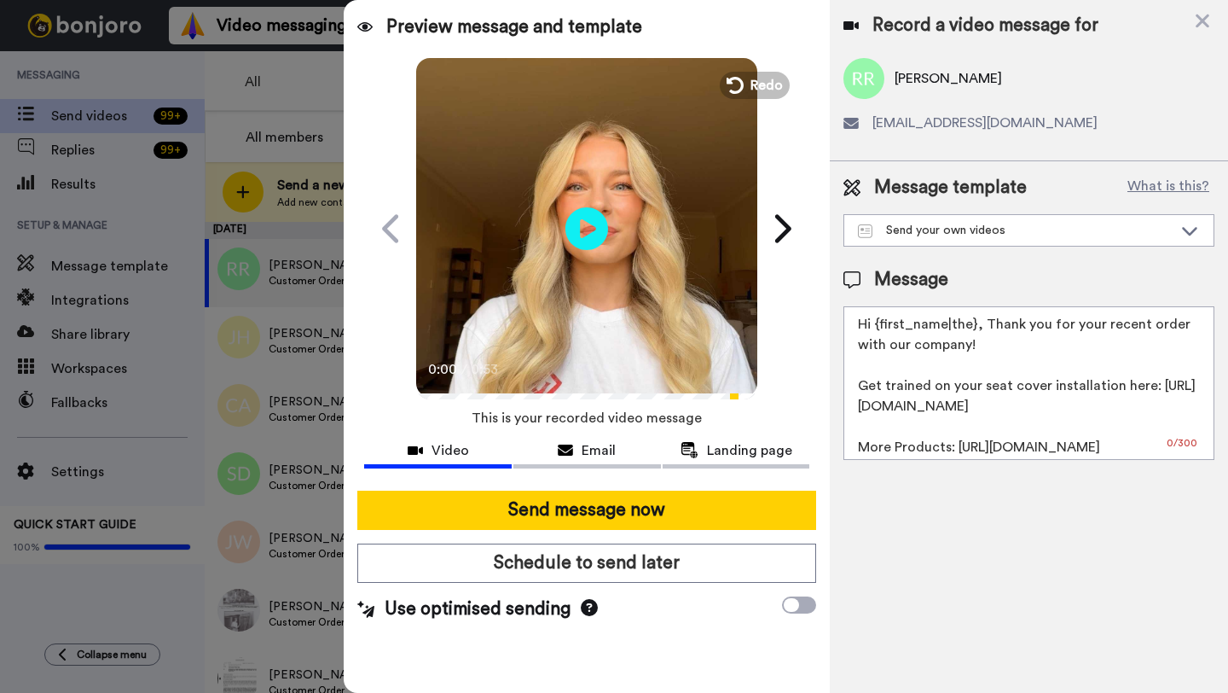
click at [970, 322] on textarea "Hi {first_name|the}, Thank you for your recent order with our company! Get trai…" at bounding box center [1029, 383] width 371 height 154
drag, startPoint x: 974, startPoint y: 326, endPoint x: 882, endPoint y: 326, distance: 92.1
click at [882, 326] on textarea "Hi {first_name|the}, Thank you for your recent order with our company! Get trai…" at bounding box center [1029, 383] width 371 height 154
paste textarea "[PERSON_NAME]"
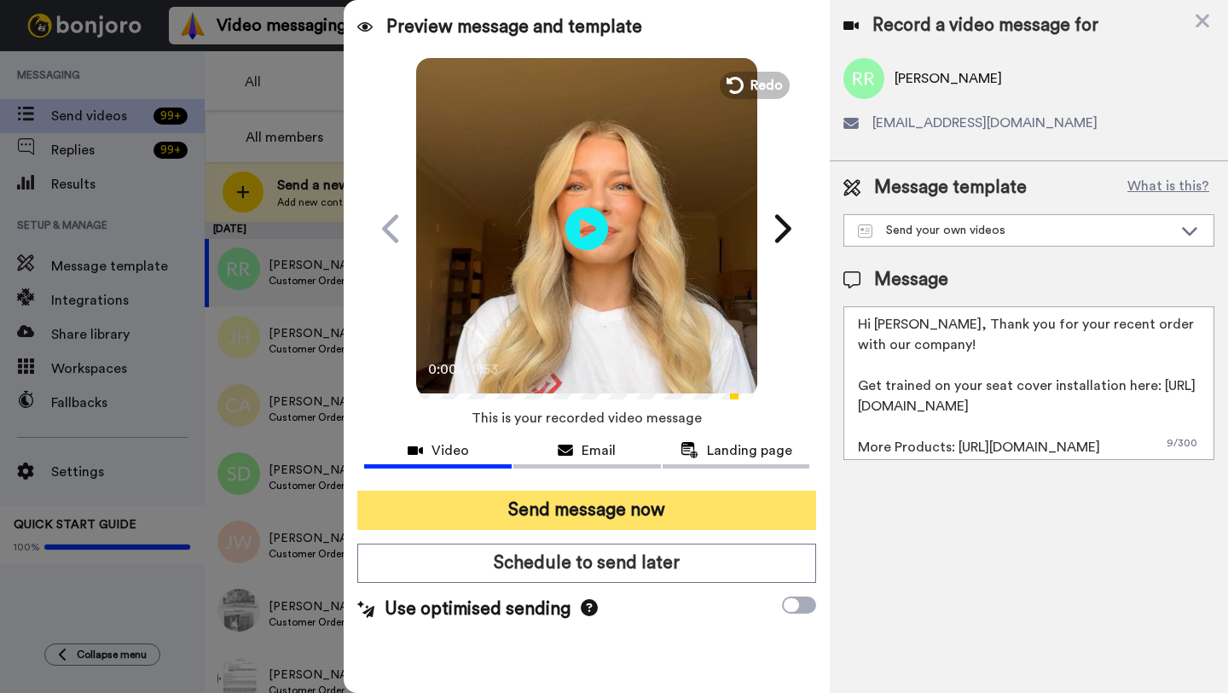
type textarea "Hi [PERSON_NAME], Thank you for your recent order with our company! Get trained…"
click at [690, 516] on button "Send message now" at bounding box center [586, 509] width 459 height 39
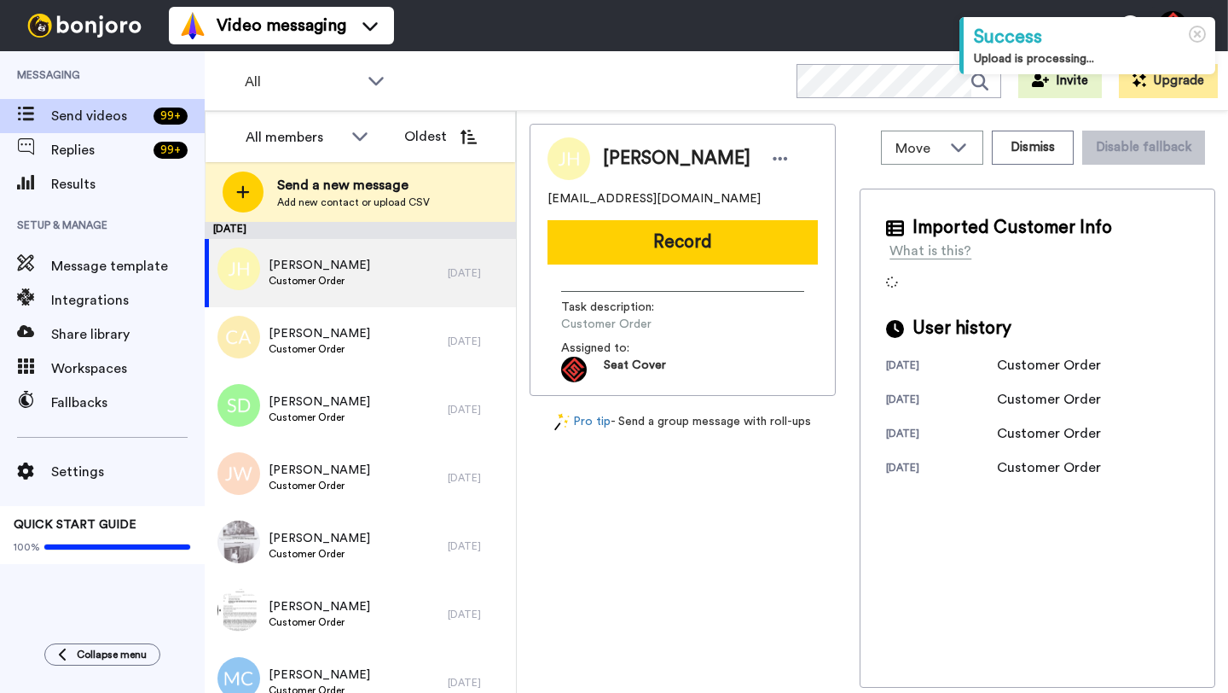
click at [627, 165] on span "[PERSON_NAME]" at bounding box center [677, 159] width 148 height 26
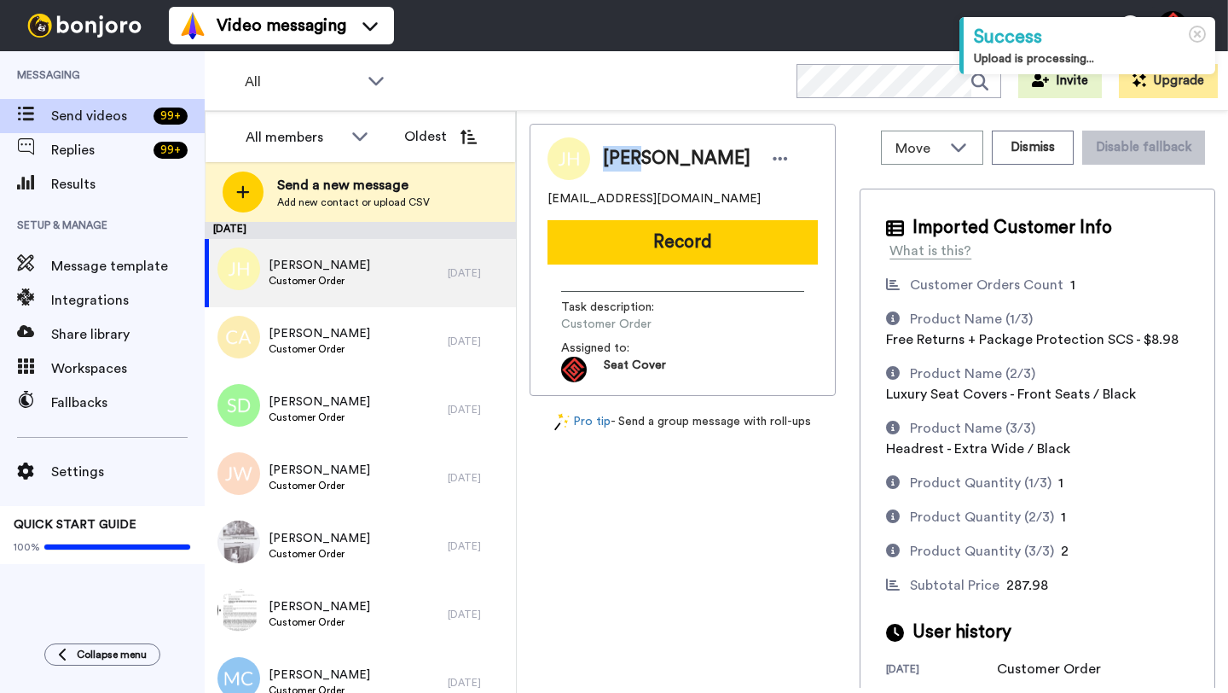
copy span "[PERSON_NAME]"
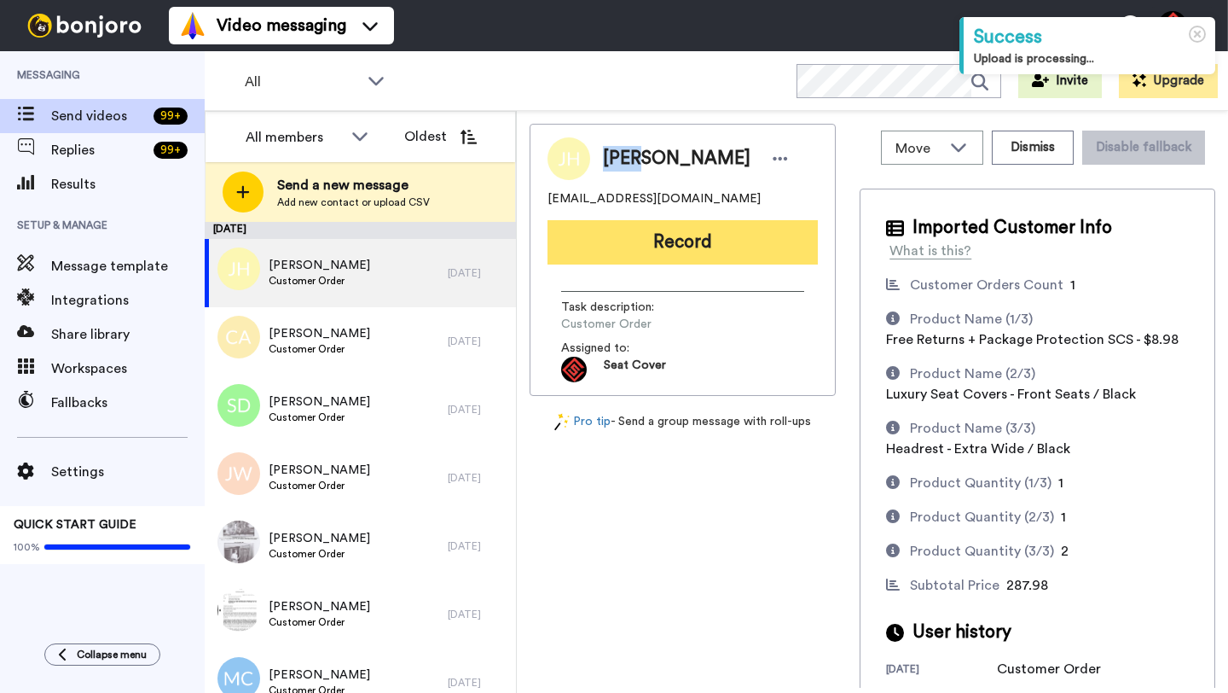
click at [656, 254] on button "Record" at bounding box center [683, 242] width 270 height 44
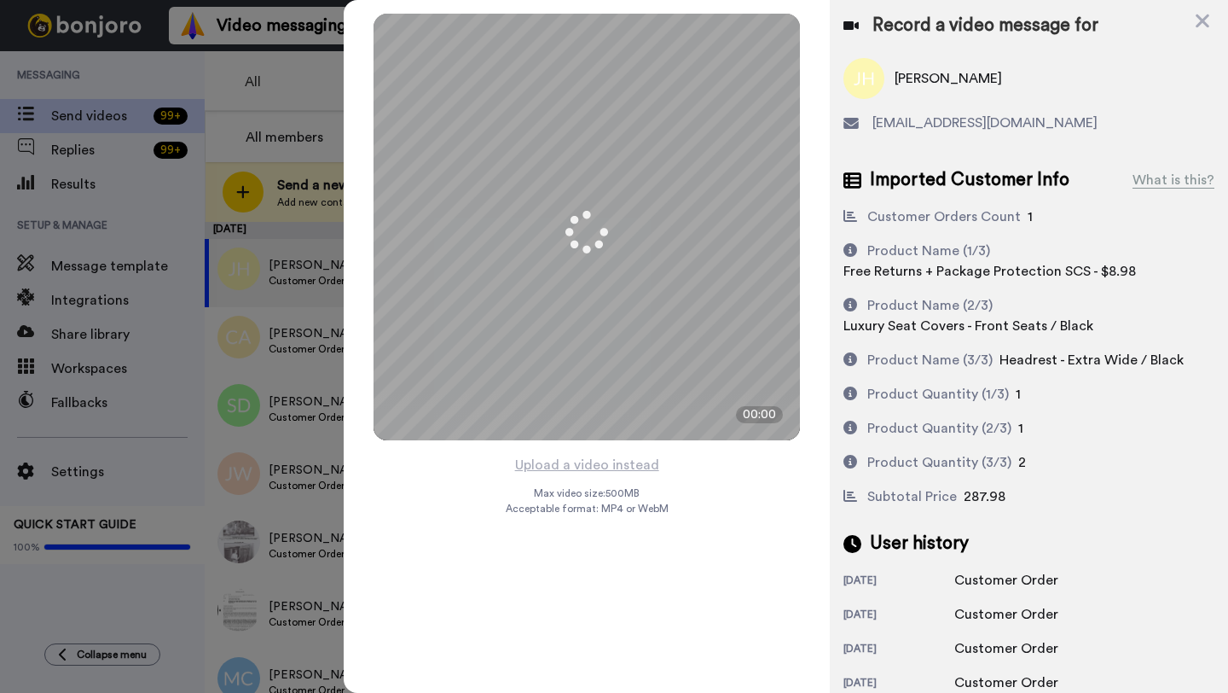
scroll to position [113, 0]
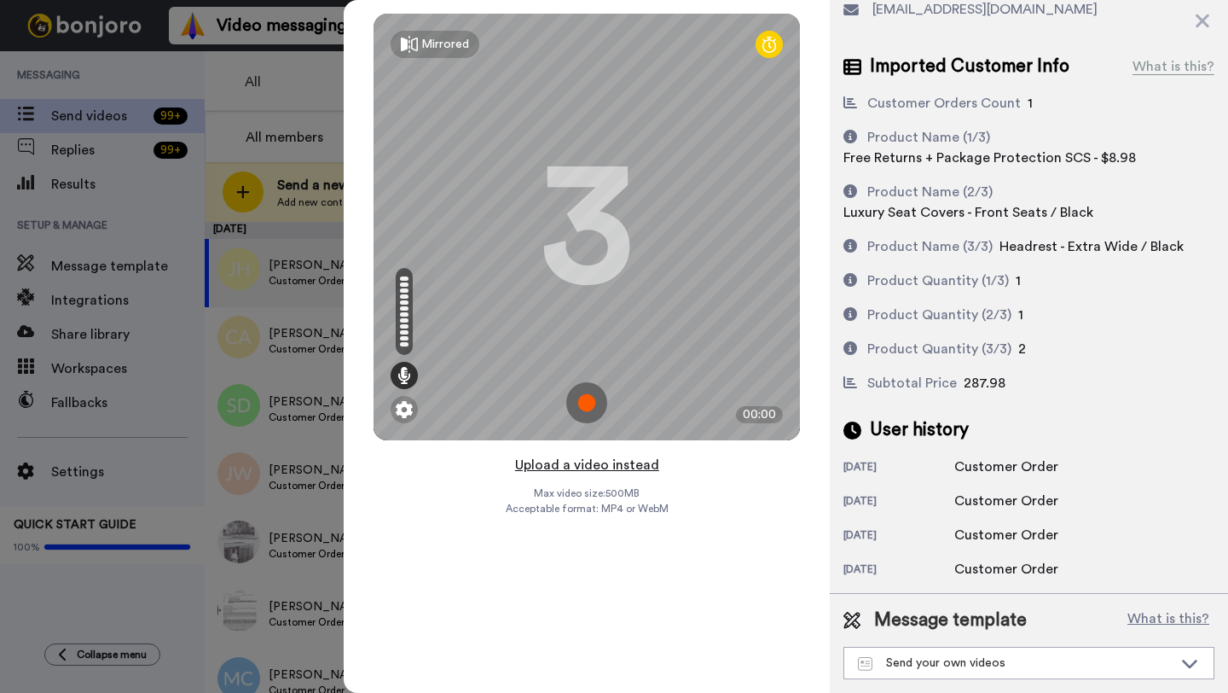
click at [593, 463] on button "Upload a video instead" at bounding box center [587, 465] width 154 height 22
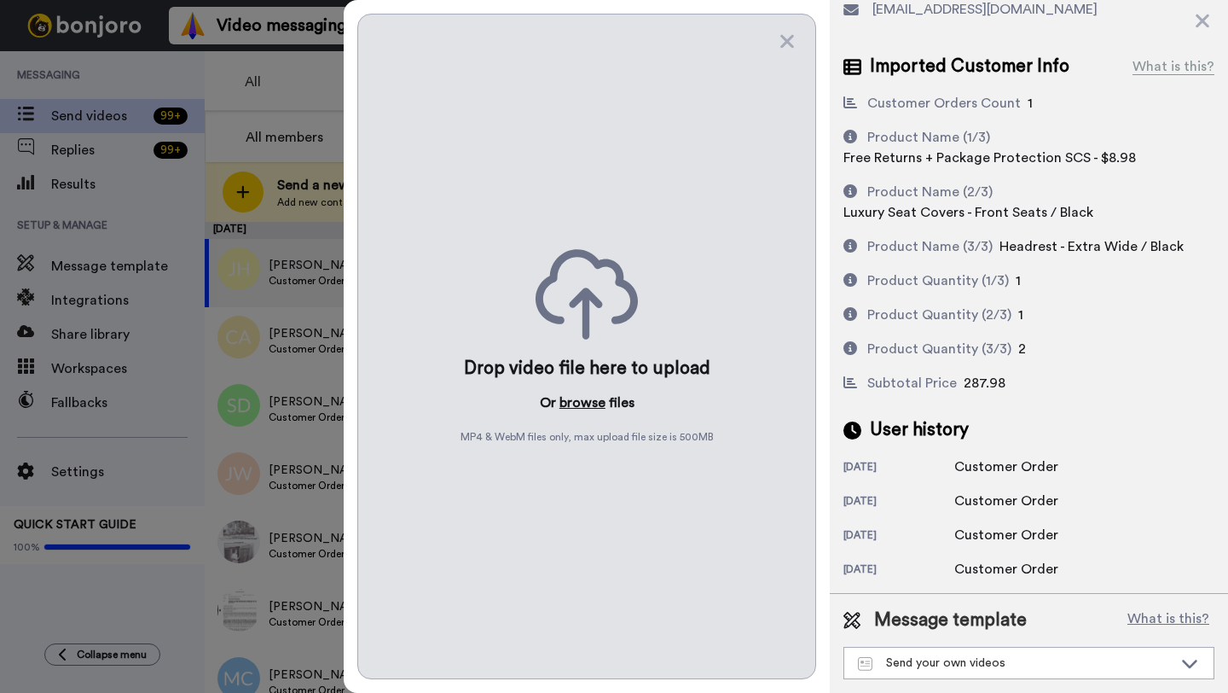
click at [578, 405] on button "browse" at bounding box center [583, 402] width 46 height 20
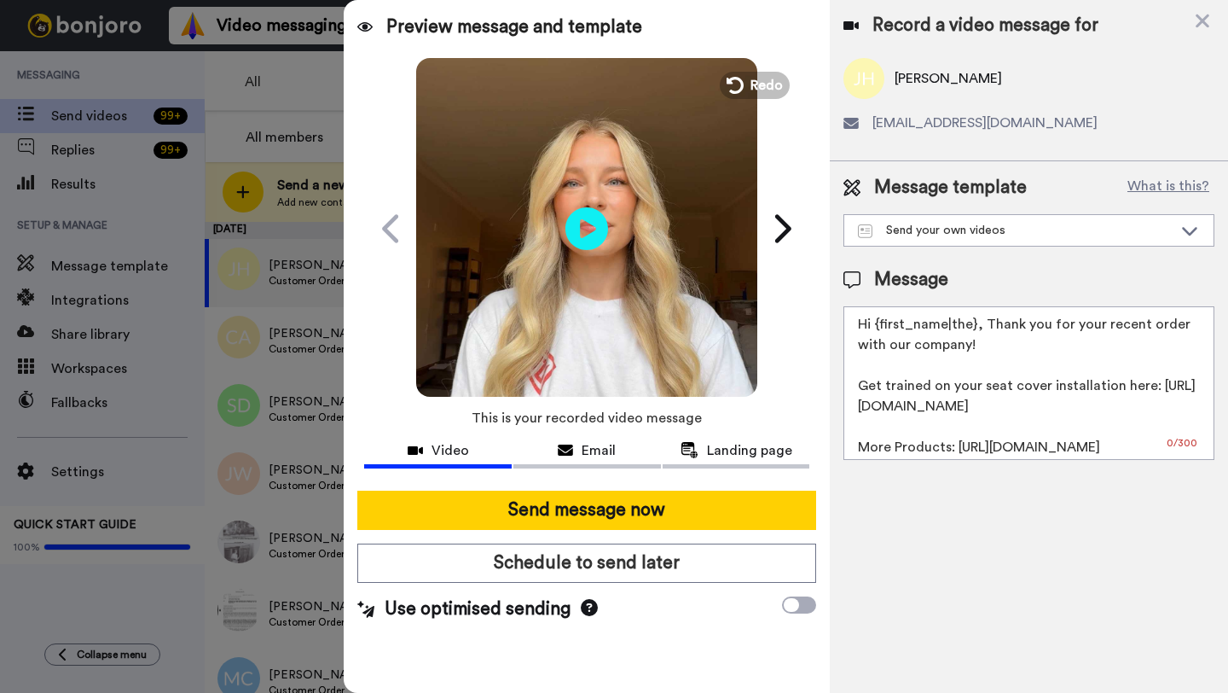
scroll to position [0, 0]
drag, startPoint x: 974, startPoint y: 326, endPoint x: 879, endPoint y: 326, distance: 94.7
click at [879, 326] on textarea "Hi {first_name|the}, Thank you for your recent order with our company! Get trai…" at bounding box center [1029, 383] width 371 height 154
paste textarea "John"
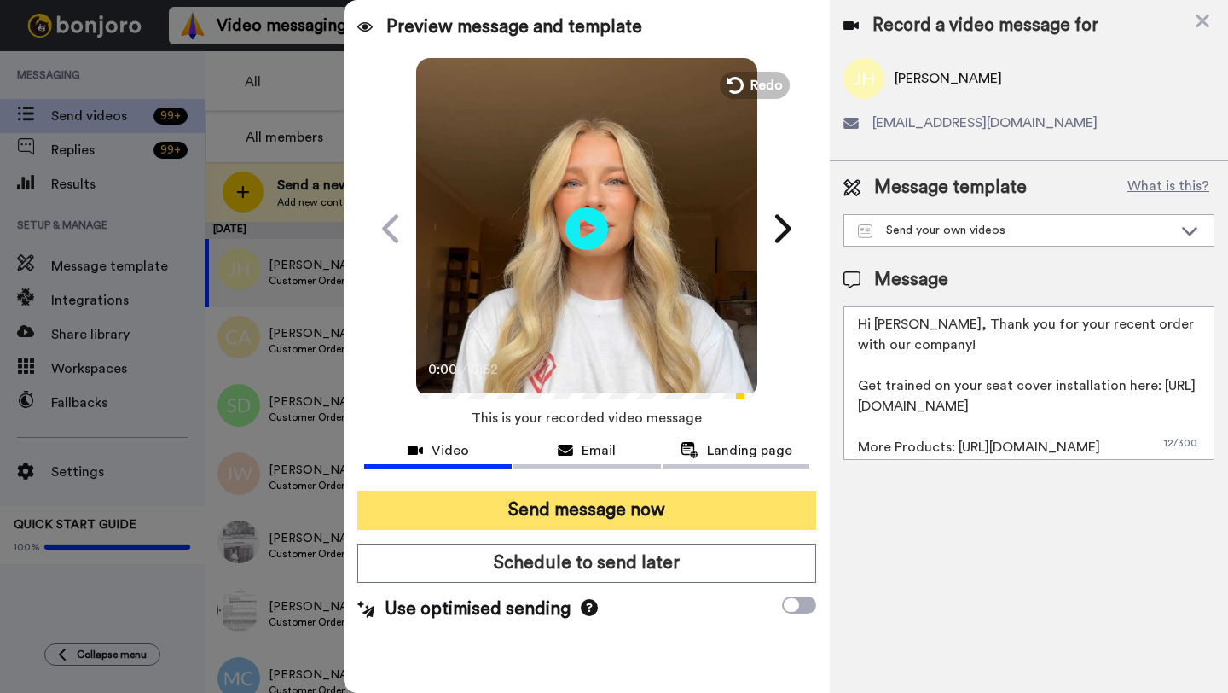
type textarea "Hi John, Thank you for your recent order with our company! Get trained on your …"
click at [717, 517] on button "Send message now" at bounding box center [586, 509] width 459 height 39
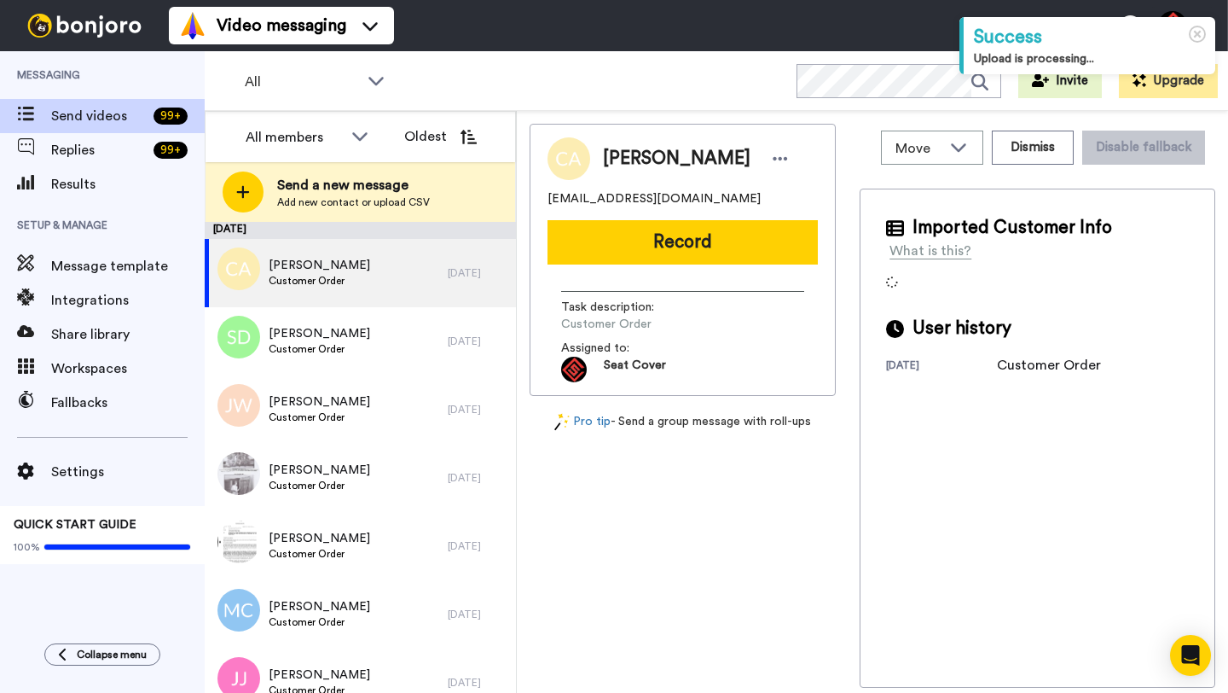
click at [632, 151] on span "[PERSON_NAME]" at bounding box center [677, 159] width 148 height 26
copy span "Coral"
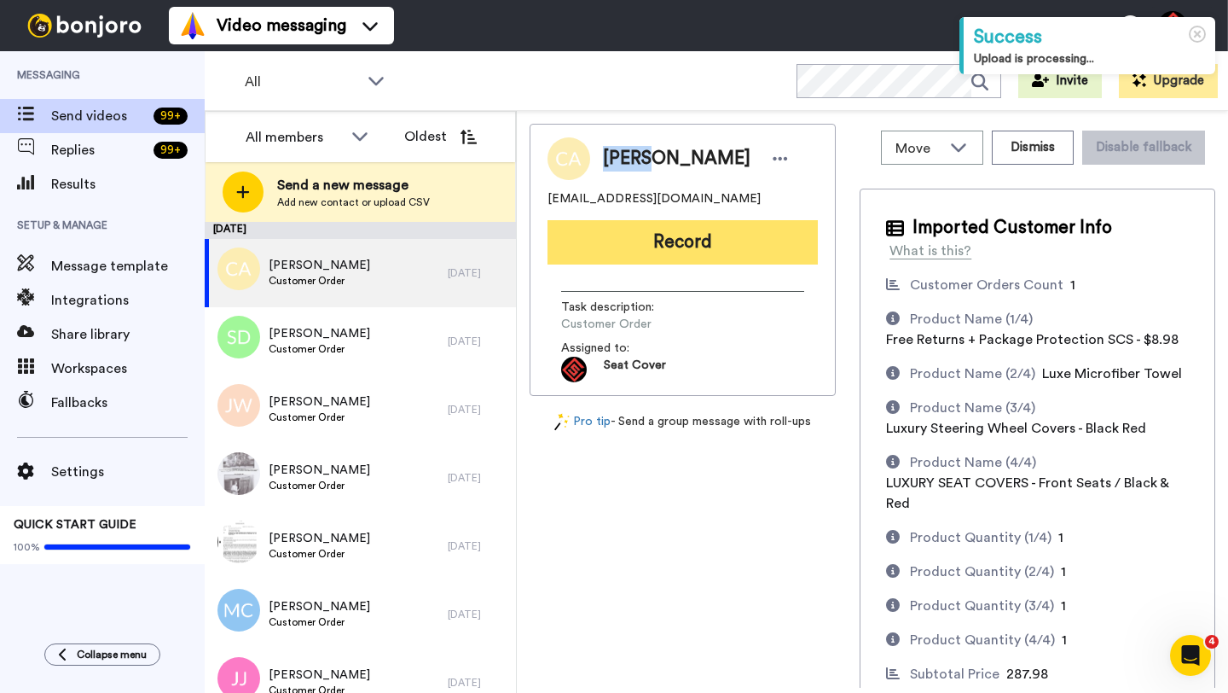
click at [655, 232] on button "Record" at bounding box center [683, 242] width 270 height 44
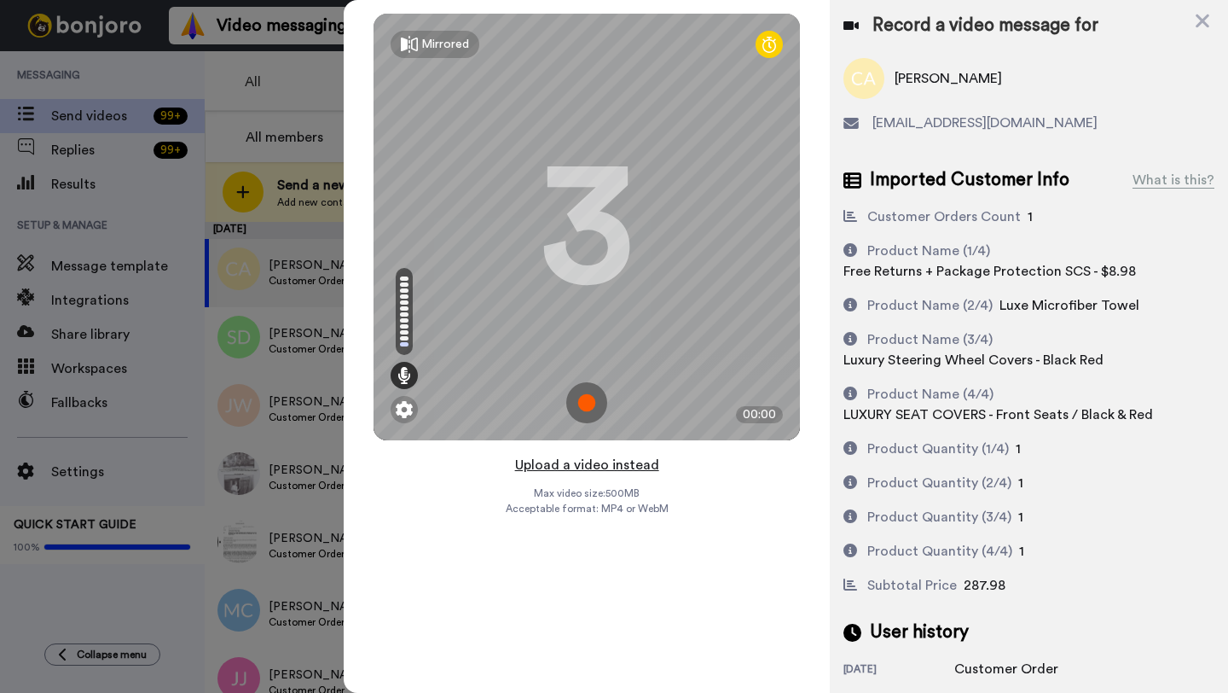
click at [585, 463] on button "Upload a video instead" at bounding box center [587, 465] width 154 height 22
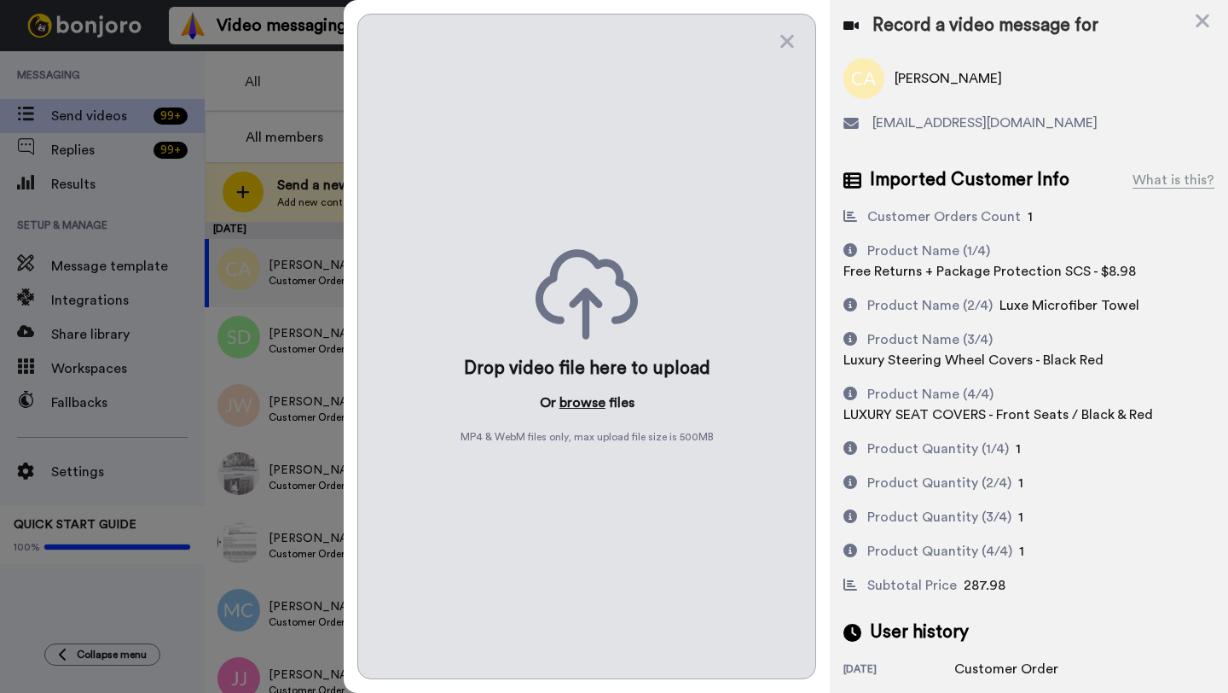
click at [577, 406] on button "browse" at bounding box center [583, 402] width 46 height 20
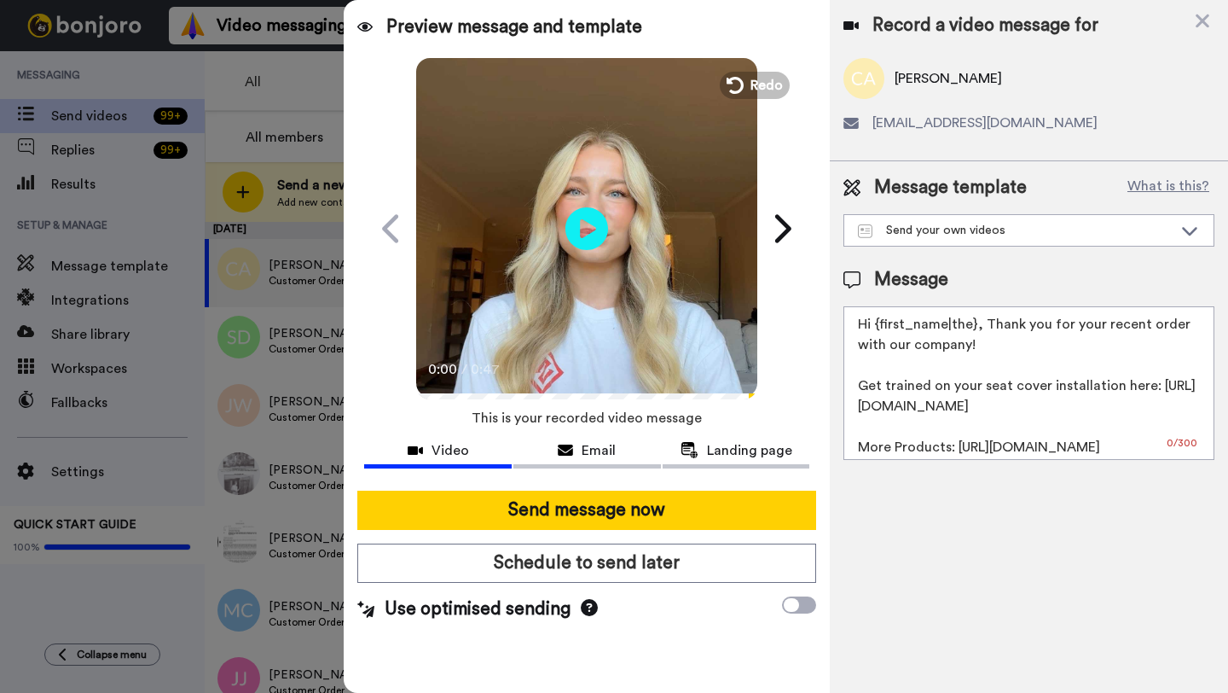
drag, startPoint x: 975, startPoint y: 326, endPoint x: 881, endPoint y: 326, distance: 93.8
click at [881, 326] on textarea "Hi {first_name|the}, Thank you for your recent order with our company! Get trai…" at bounding box center [1029, 383] width 371 height 154
paste textarea "Coral"
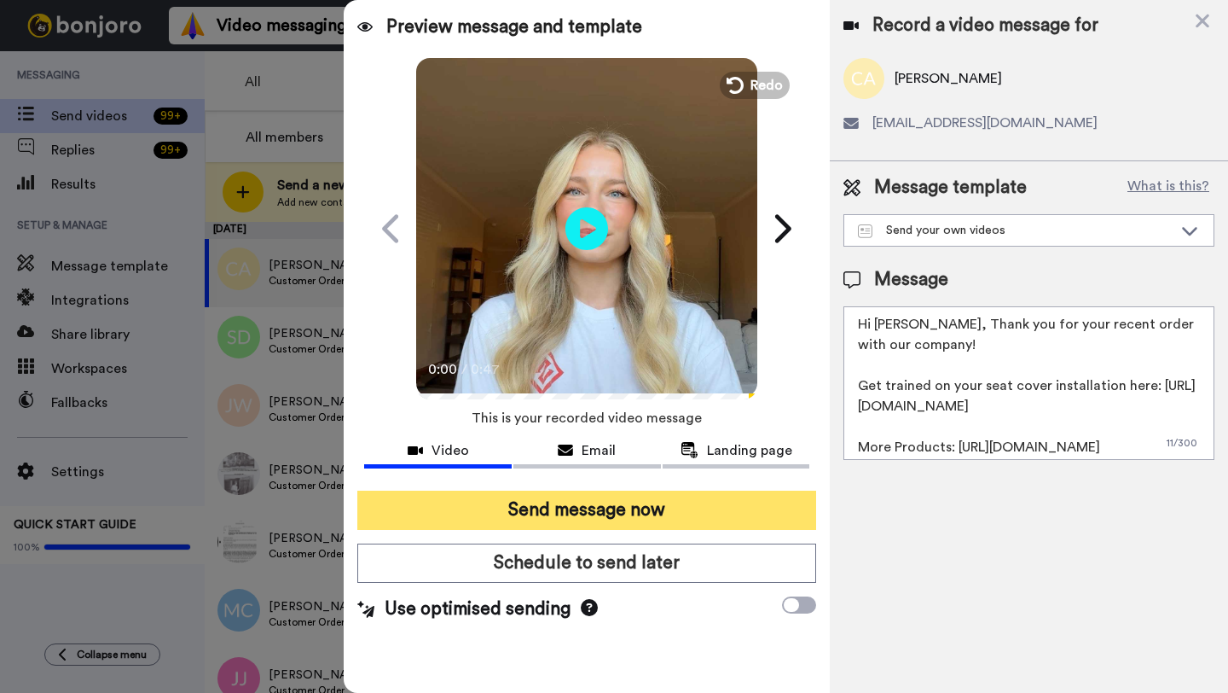
type textarea "Hi Coral, Thank you for your recent order with our company! Get trained on your…"
click at [714, 503] on button "Send message now" at bounding box center [586, 509] width 459 height 39
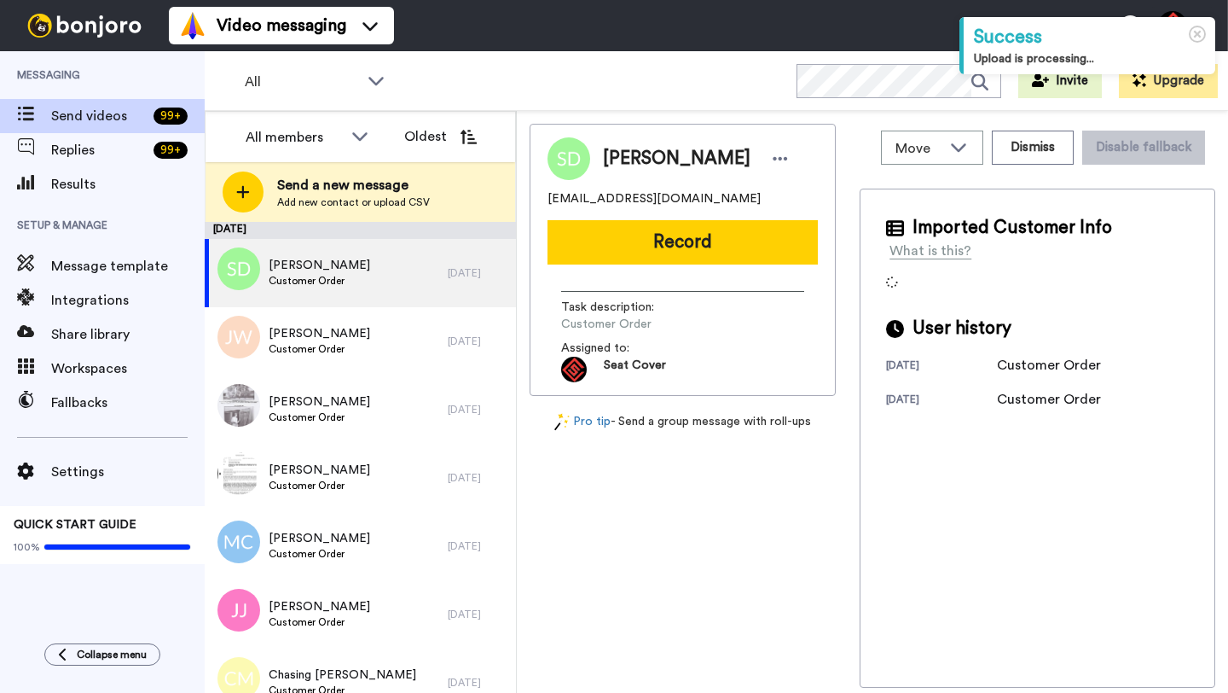
click at [622, 163] on span "[PERSON_NAME]" at bounding box center [677, 159] width 148 height 26
click at [1042, 164] on button "Dismiss" at bounding box center [1033, 148] width 82 height 34
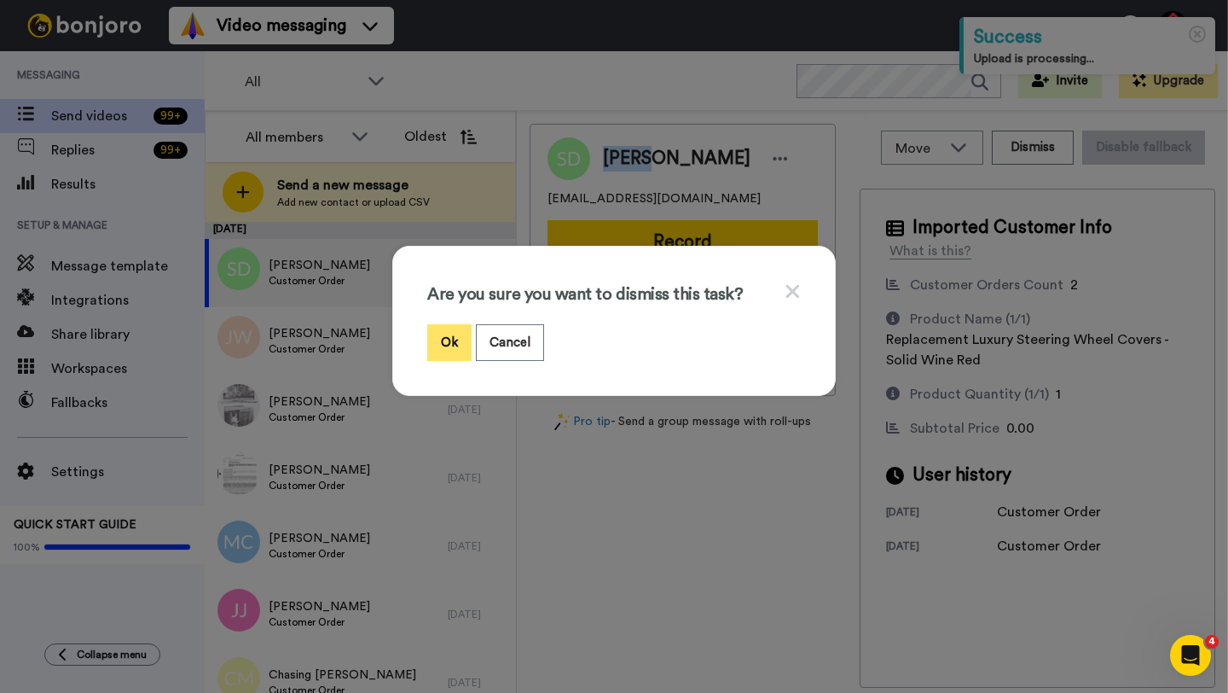
click at [445, 341] on button "Ok" at bounding box center [449, 342] width 44 height 37
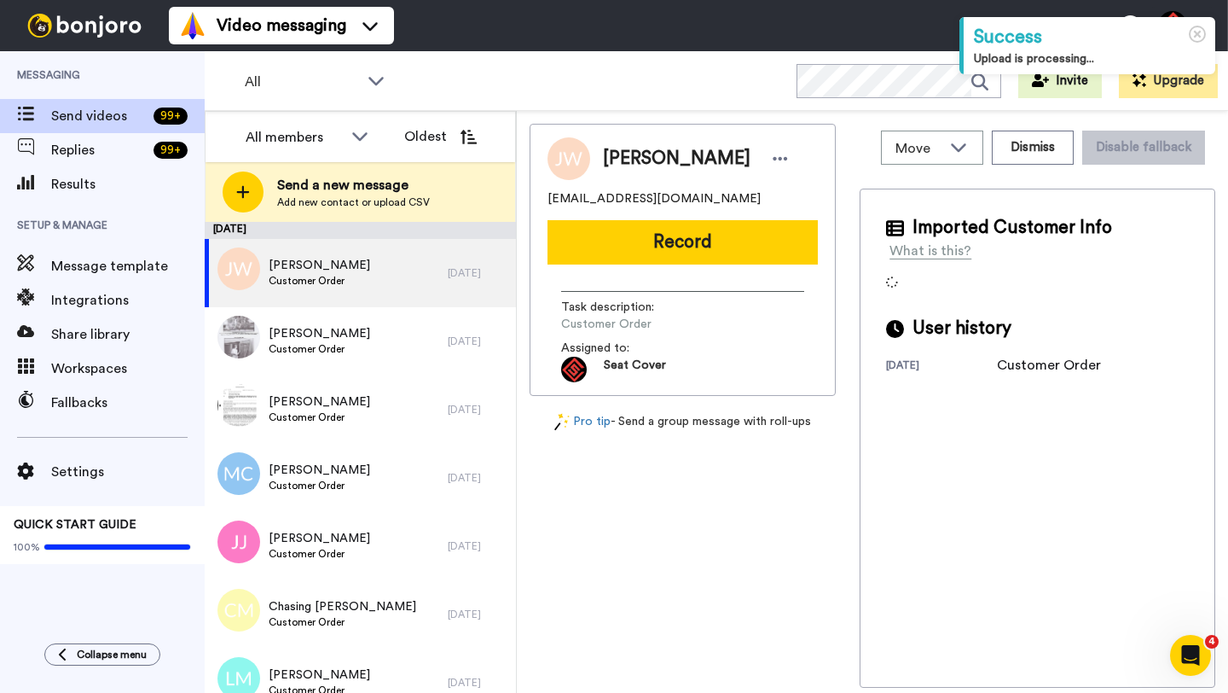
click at [630, 154] on span "[PERSON_NAME]" at bounding box center [677, 159] width 148 height 26
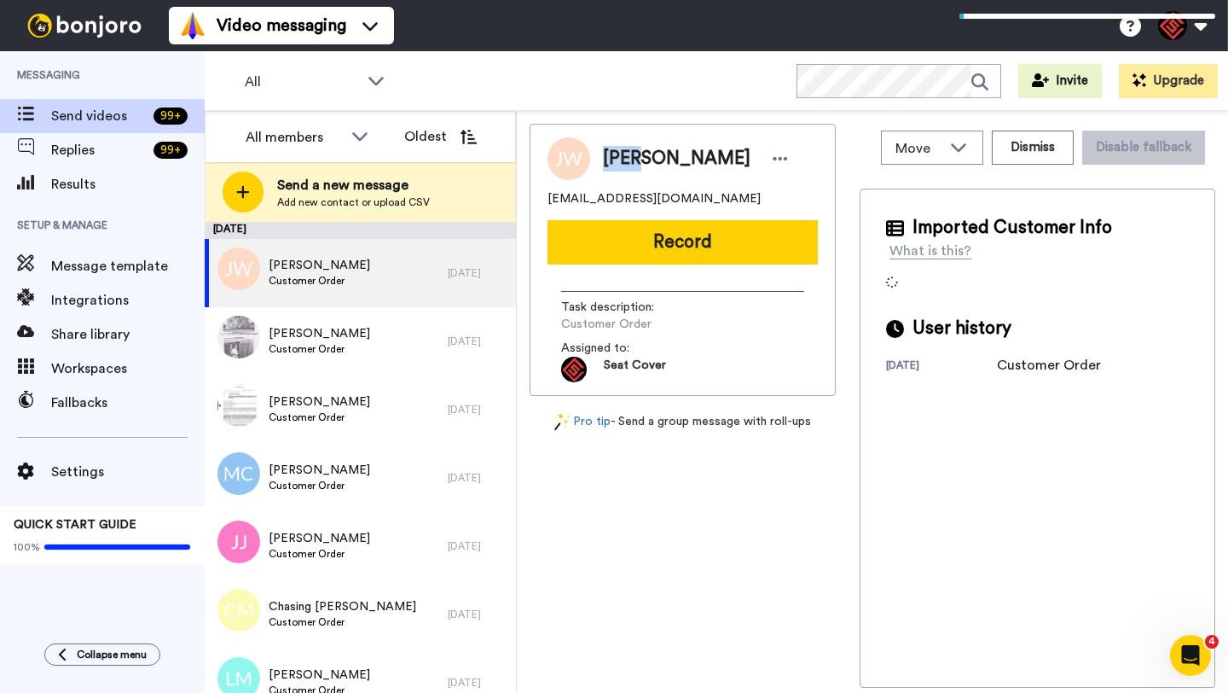
copy span "[PERSON_NAME]"
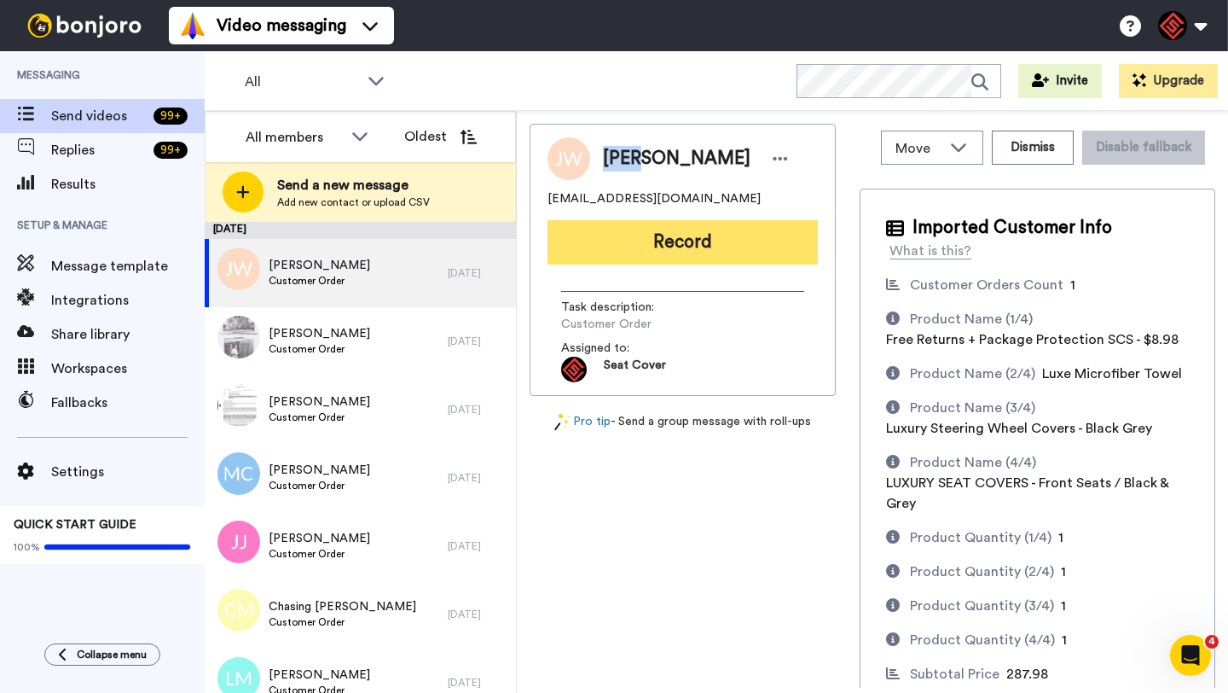
click at [661, 252] on button "Record" at bounding box center [683, 242] width 270 height 44
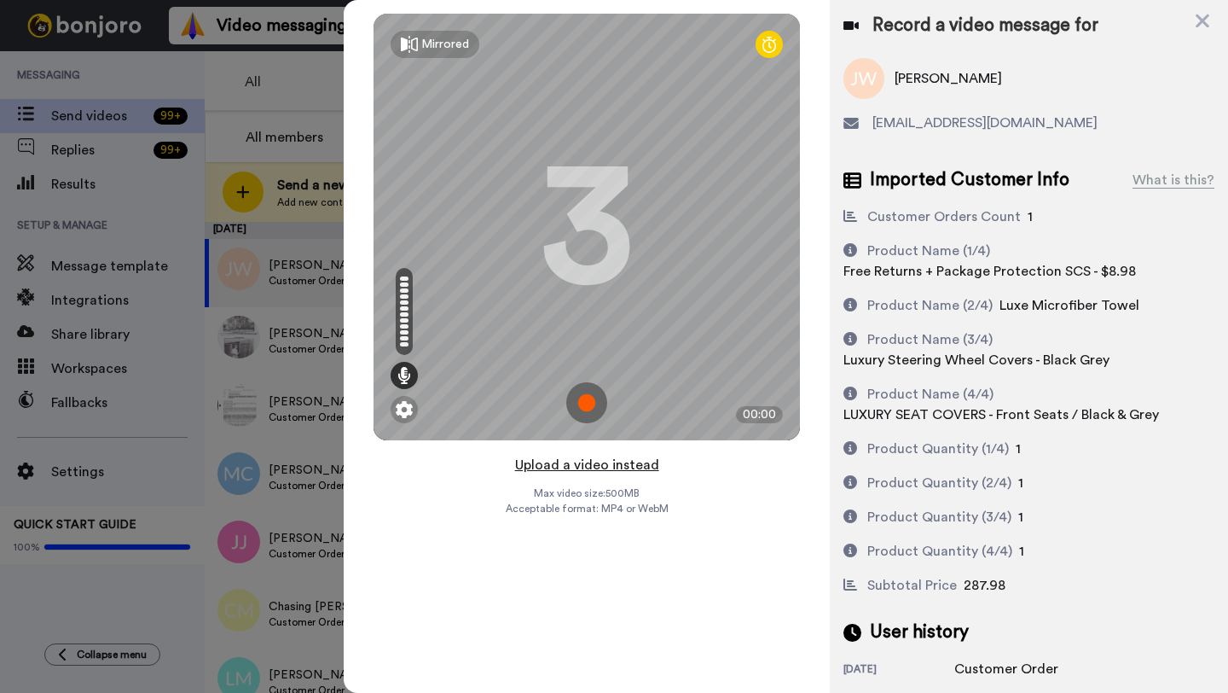
click at [572, 467] on button "Upload a video instead" at bounding box center [587, 465] width 154 height 22
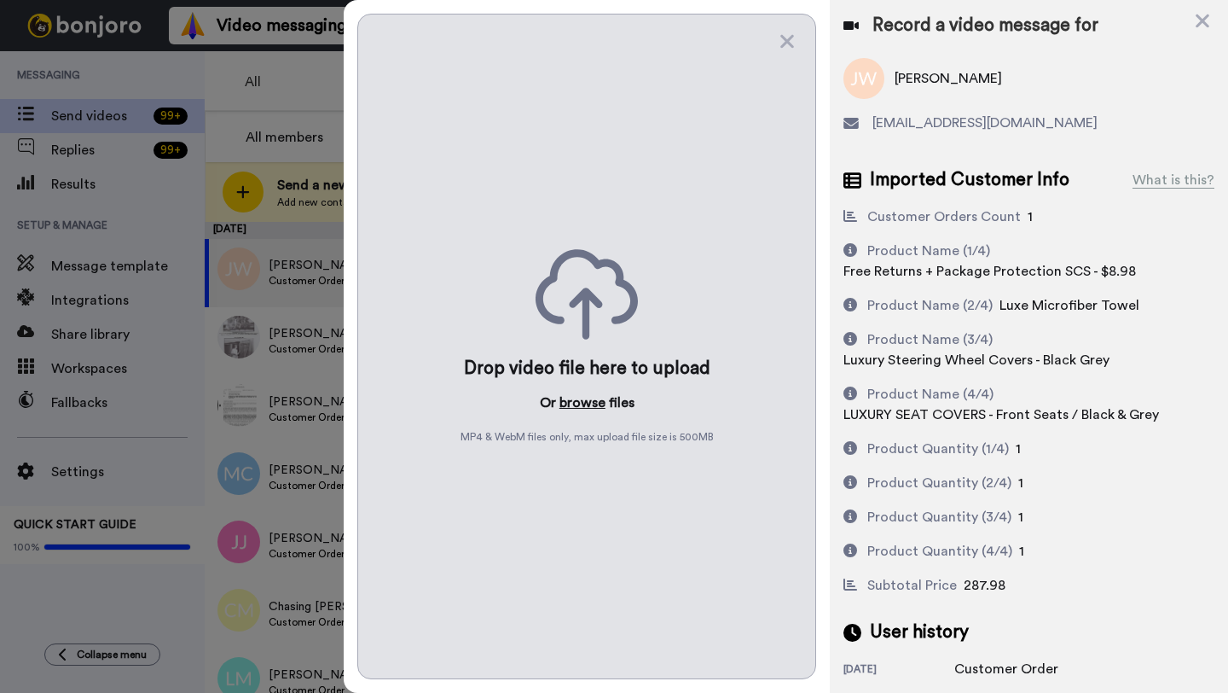
click at [580, 392] on button "browse" at bounding box center [583, 402] width 46 height 20
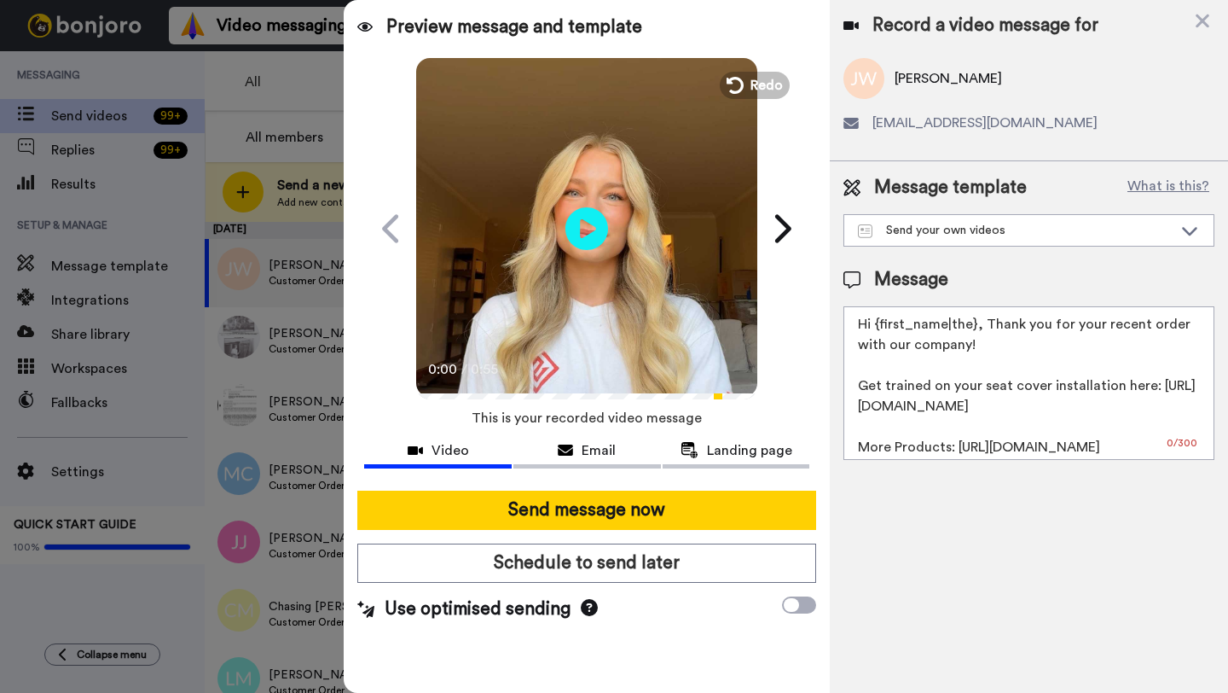
drag, startPoint x: 974, startPoint y: 328, endPoint x: 881, endPoint y: 325, distance: 93.0
click at [881, 325] on textarea "Hi {first_name|the}, Thank you for your recent order with our company! Get trai…" at bounding box center [1029, 383] width 371 height 154
paste textarea "[PERSON_NAME]"
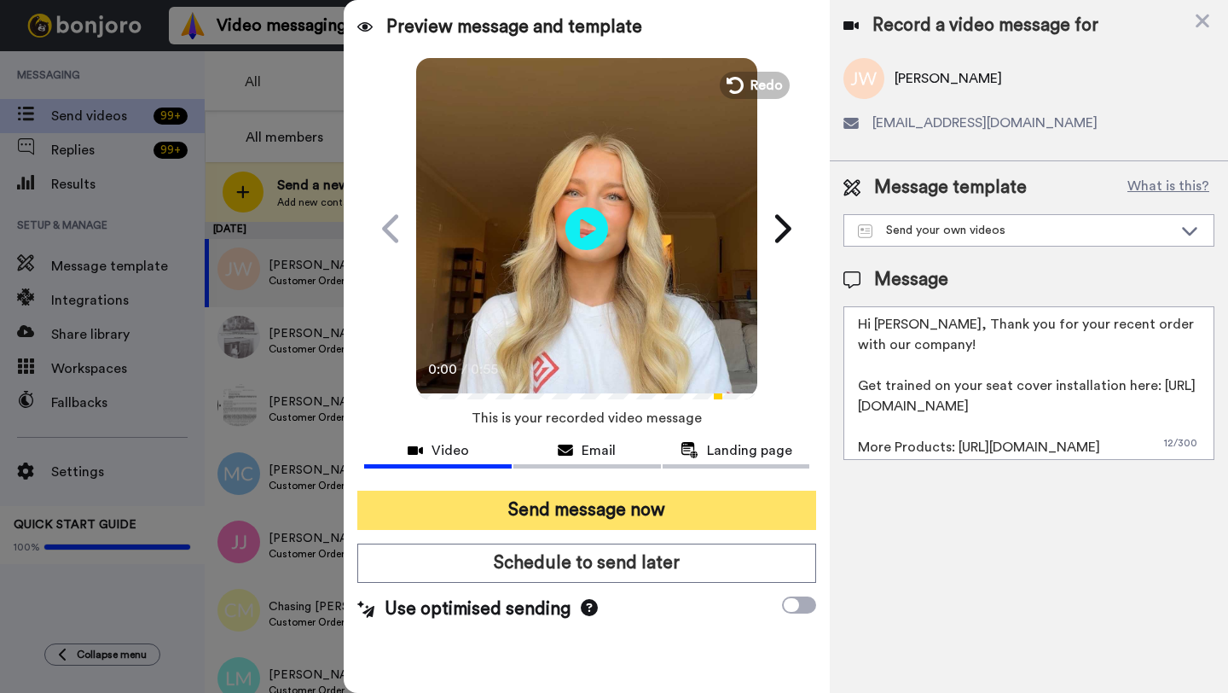
type textarea "Hi [PERSON_NAME], Thank you for your recent order with our company! Get trained…"
click at [638, 503] on button "Send message now" at bounding box center [586, 509] width 459 height 39
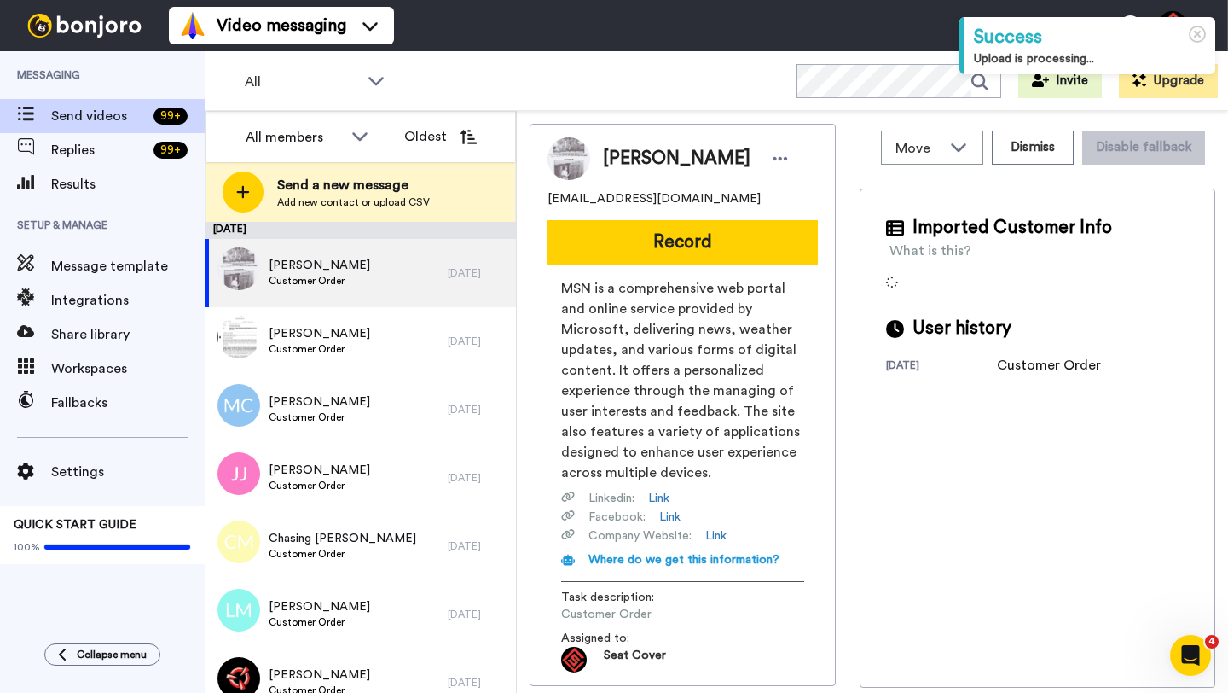
click at [630, 154] on span "Henry E. Humbert Jr." at bounding box center [677, 159] width 148 height 26
copy span "Henry"
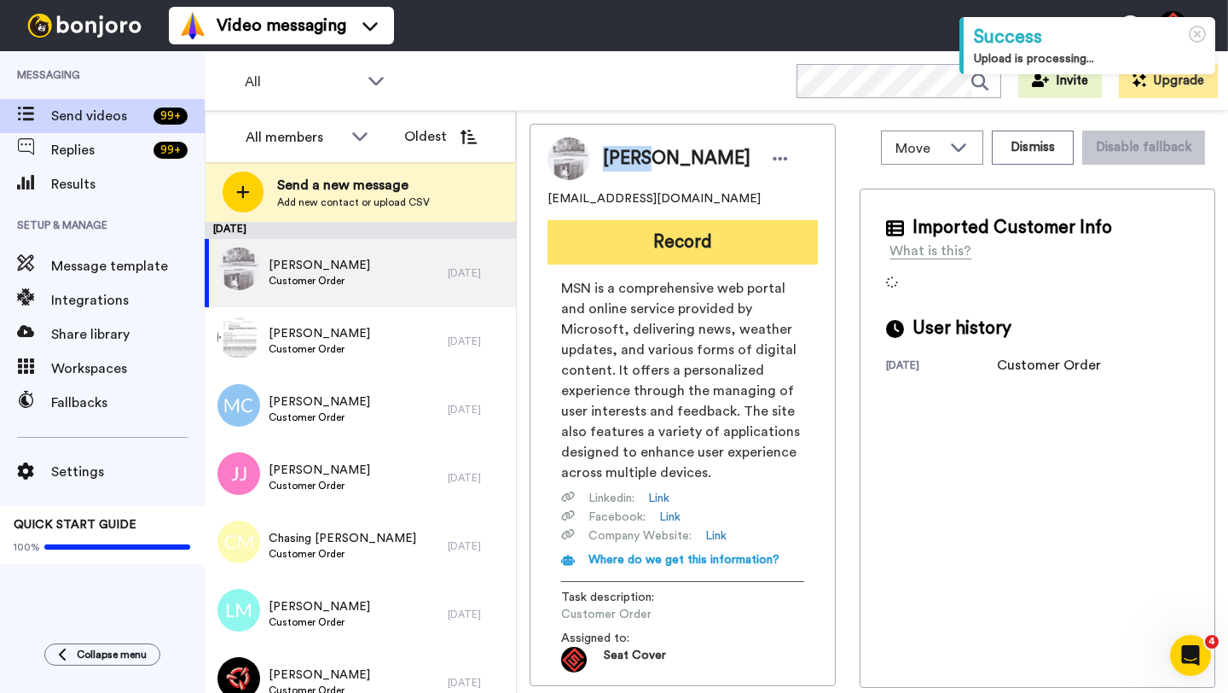
click at [665, 247] on button "Record" at bounding box center [683, 242] width 270 height 44
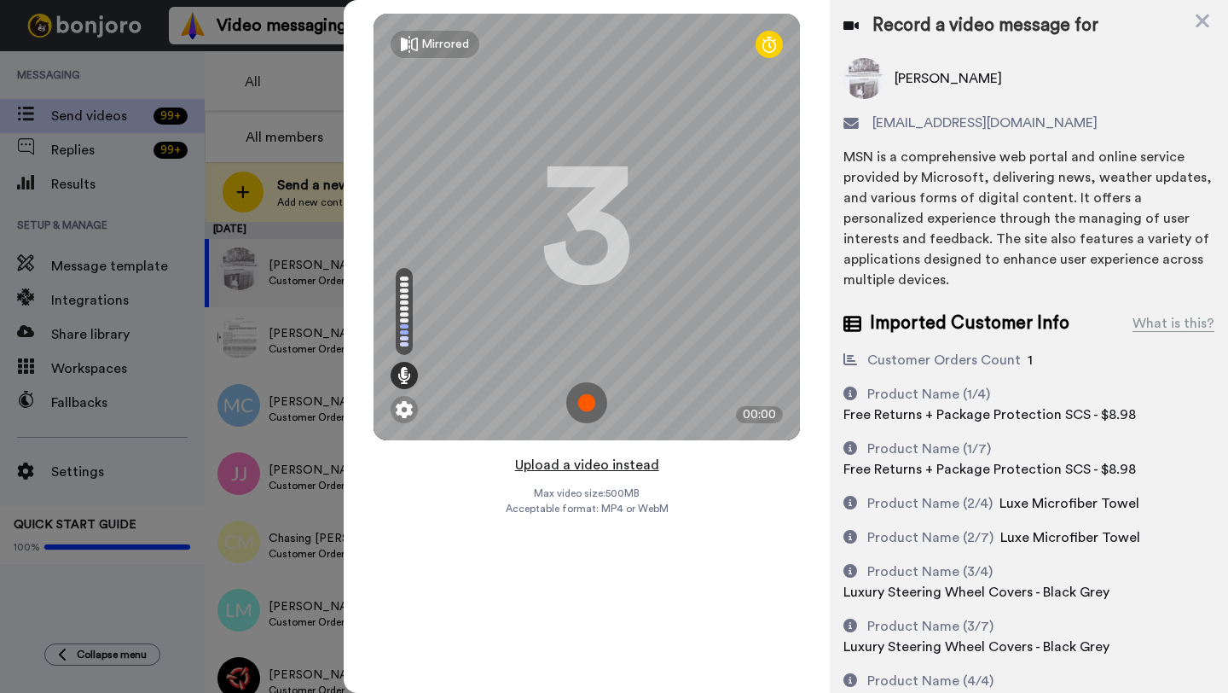
click at [576, 461] on button "Upload a video instead" at bounding box center [587, 465] width 154 height 22
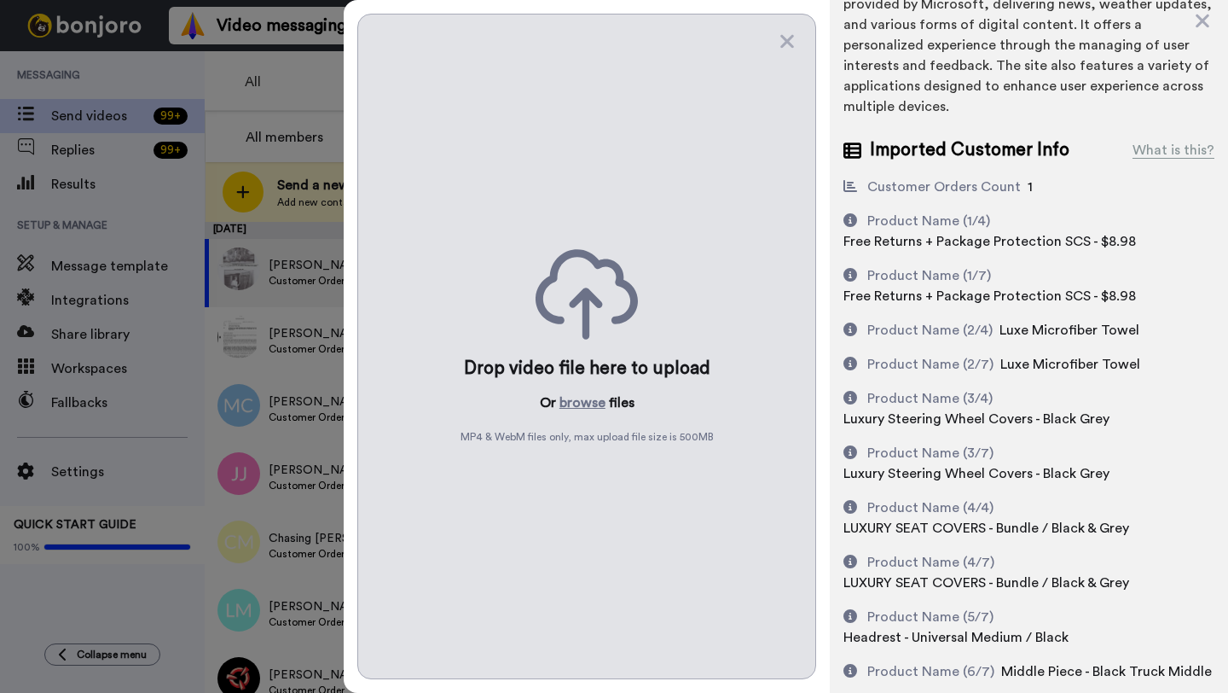
scroll to position [177, 0]
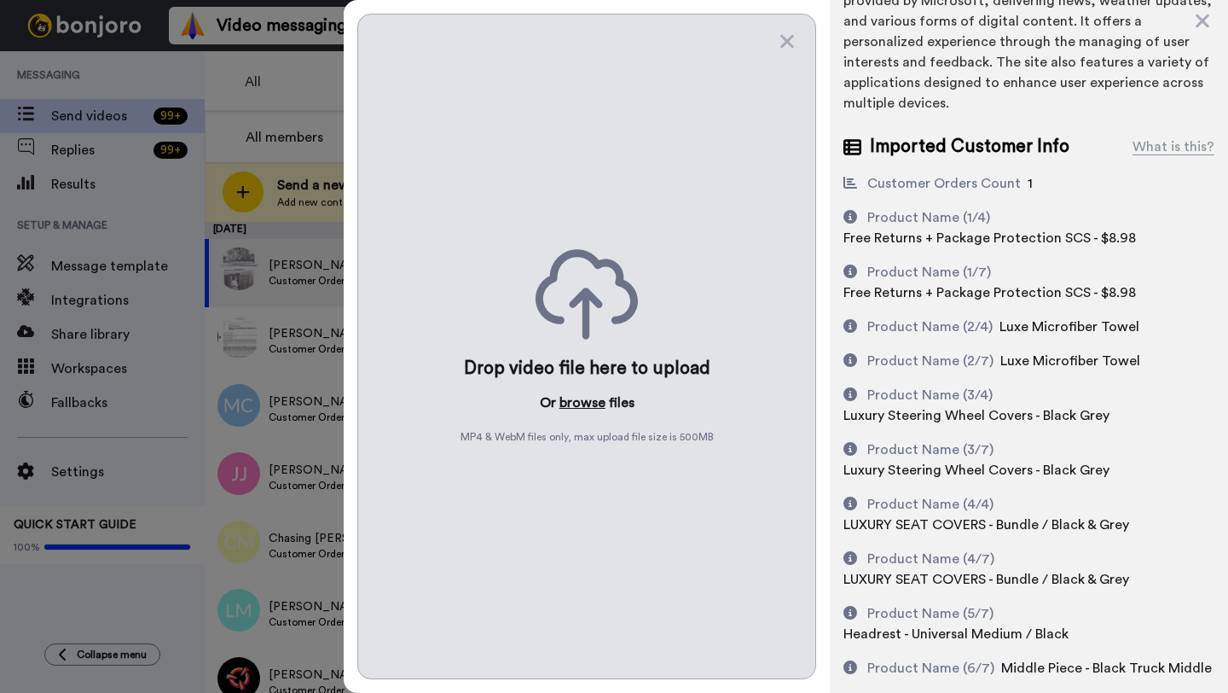
click at [575, 395] on button "browse" at bounding box center [583, 402] width 46 height 20
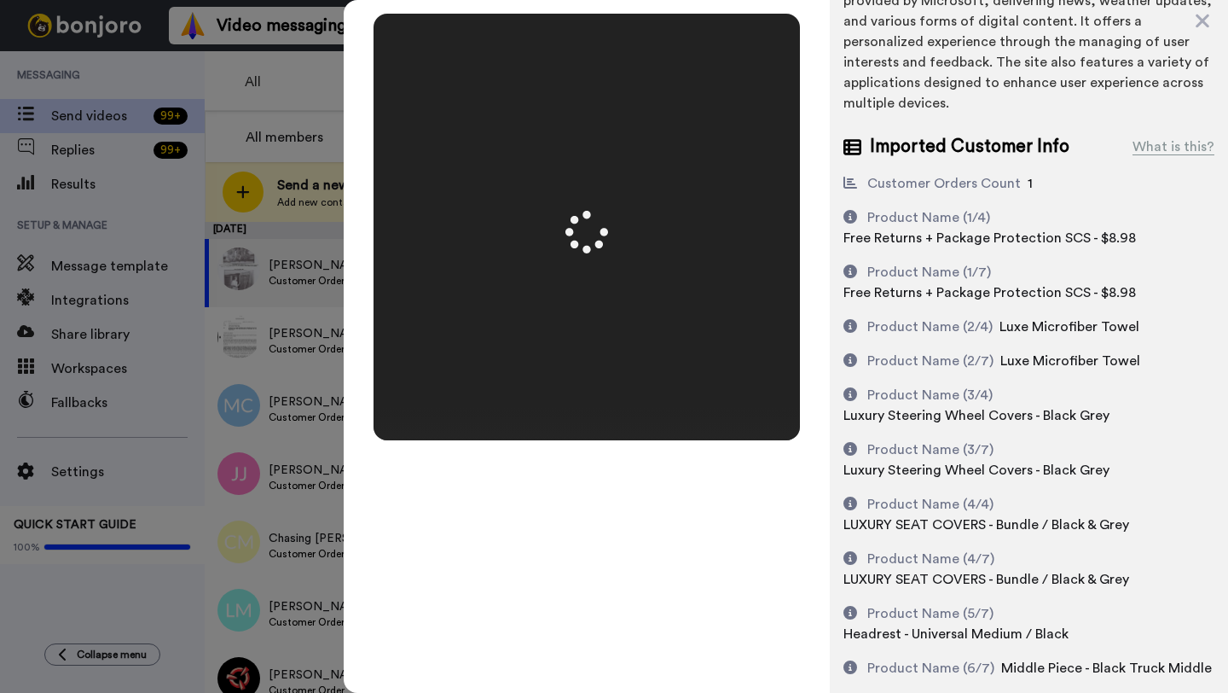
scroll to position [0, 0]
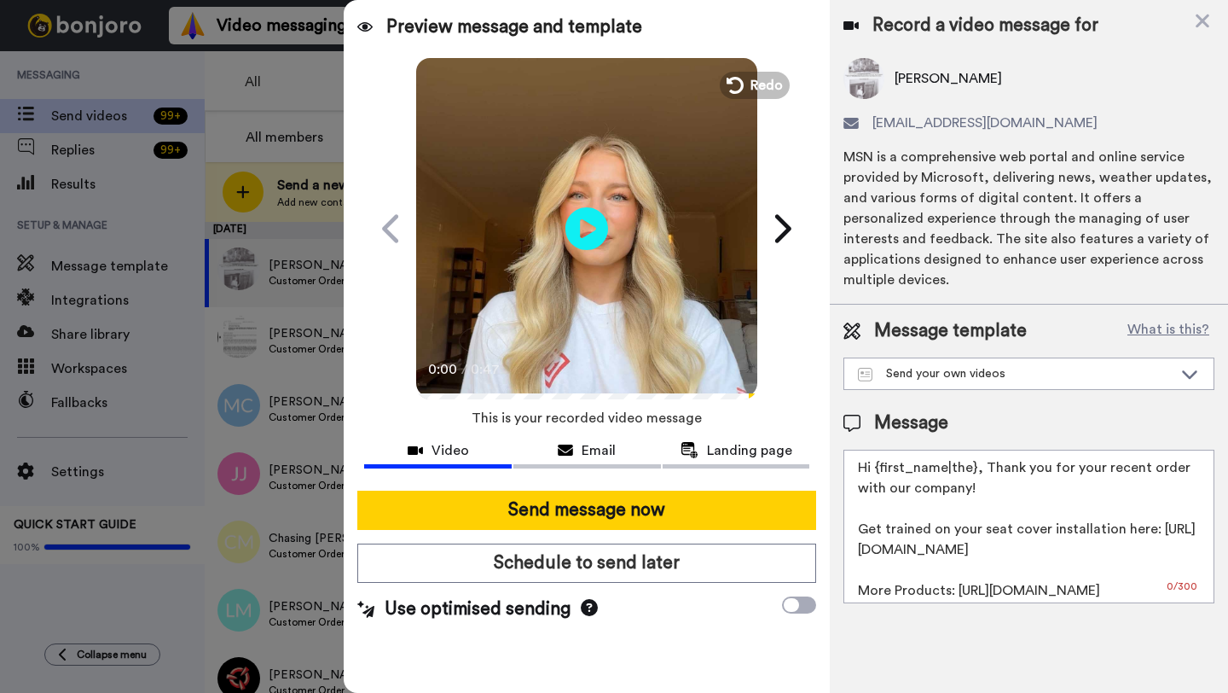
drag, startPoint x: 975, startPoint y: 468, endPoint x: 872, endPoint y: 469, distance: 103.2
click at [872, 469] on textarea "Hi {first_name|the}, Thank you for your recent order with our company! Get trai…" at bounding box center [1029, 527] width 371 height 154
paste textarea "Henry"
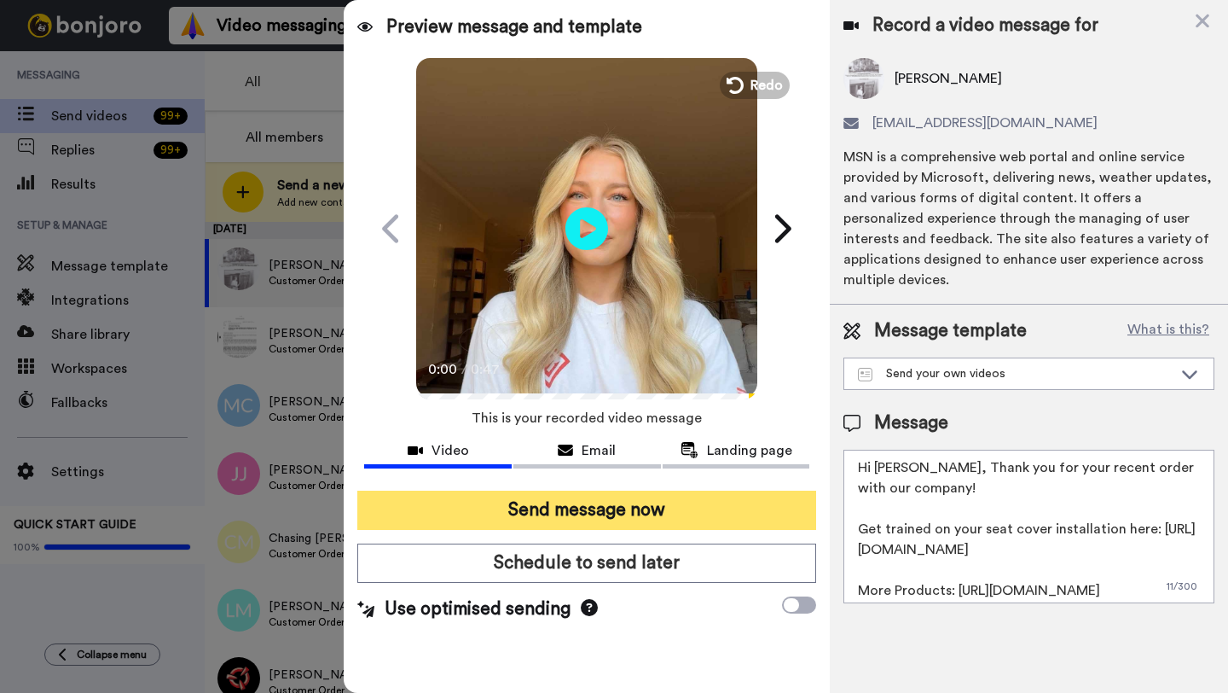
type textarea "Hi Henry, Thank you for your recent order with our company! Get trained on your…"
click at [579, 525] on button "Send message now" at bounding box center [586, 509] width 459 height 39
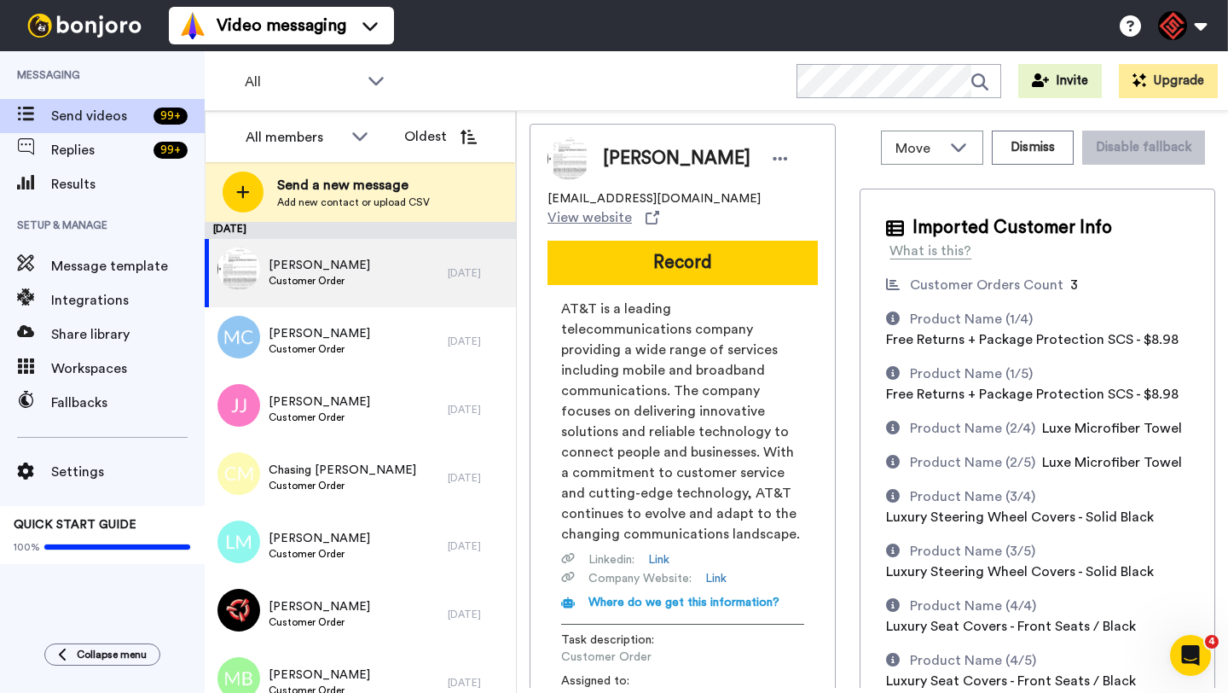
click at [616, 166] on span "Steve Yamaichi" at bounding box center [677, 159] width 148 height 26
copy span "Steve"
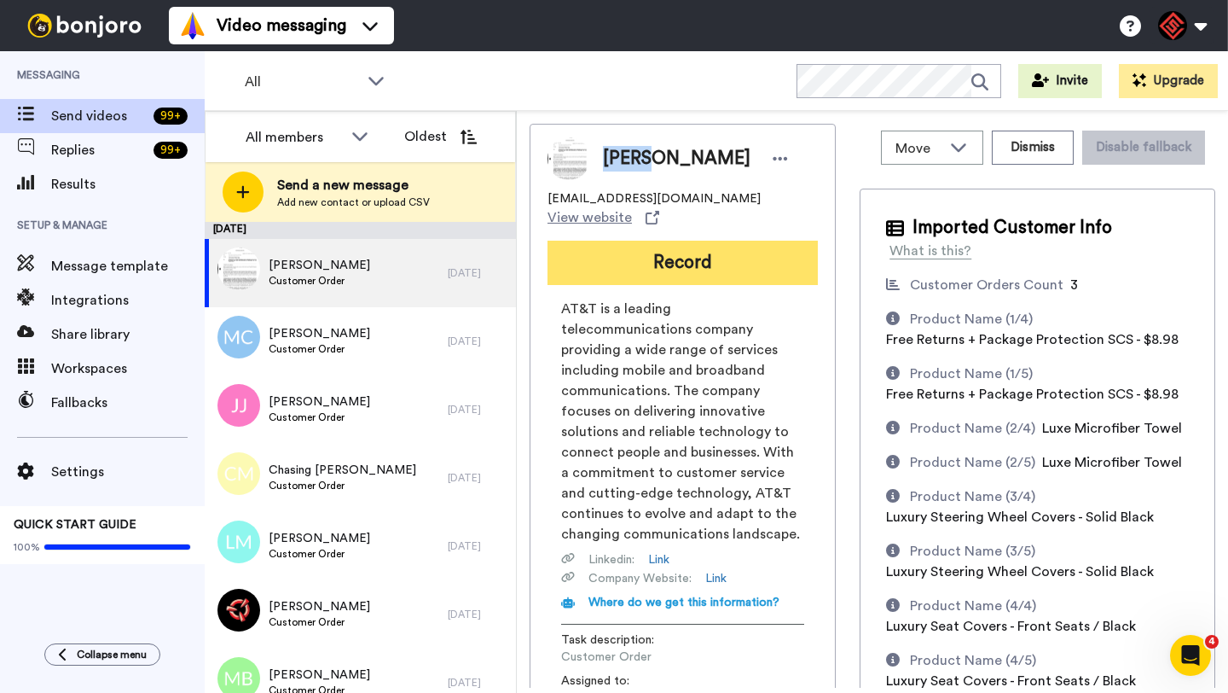
click at [676, 241] on button "Record" at bounding box center [683, 263] width 270 height 44
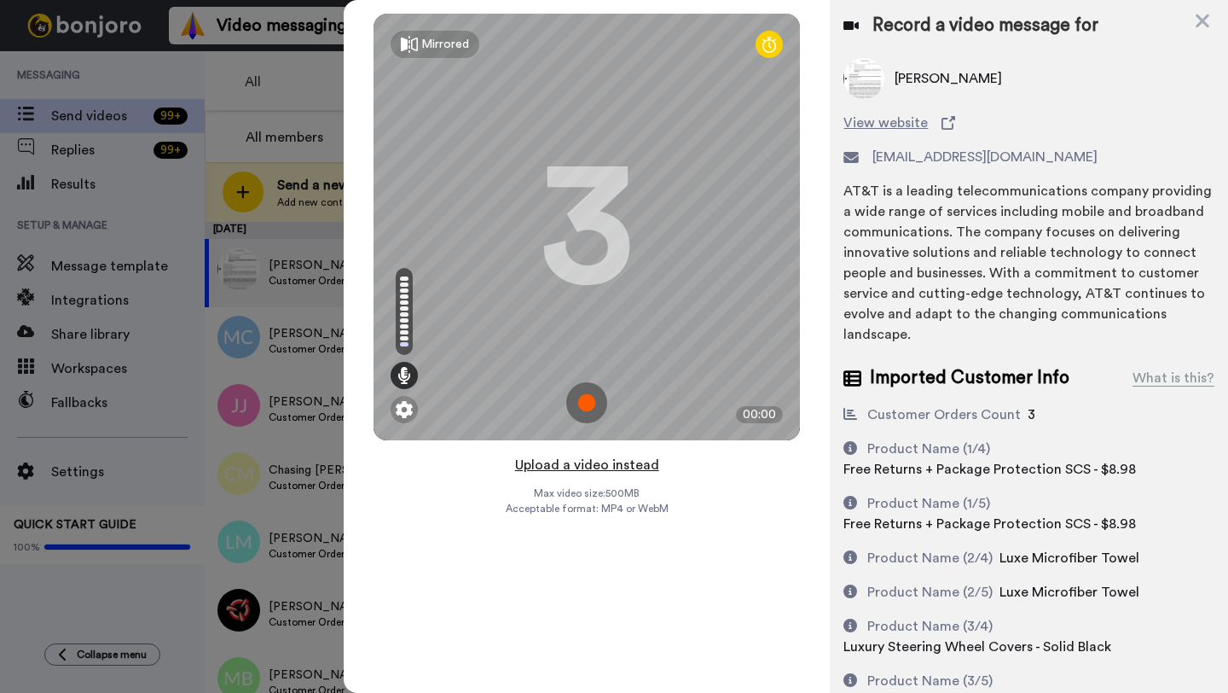
click at [603, 462] on button "Upload a video instead" at bounding box center [587, 465] width 154 height 22
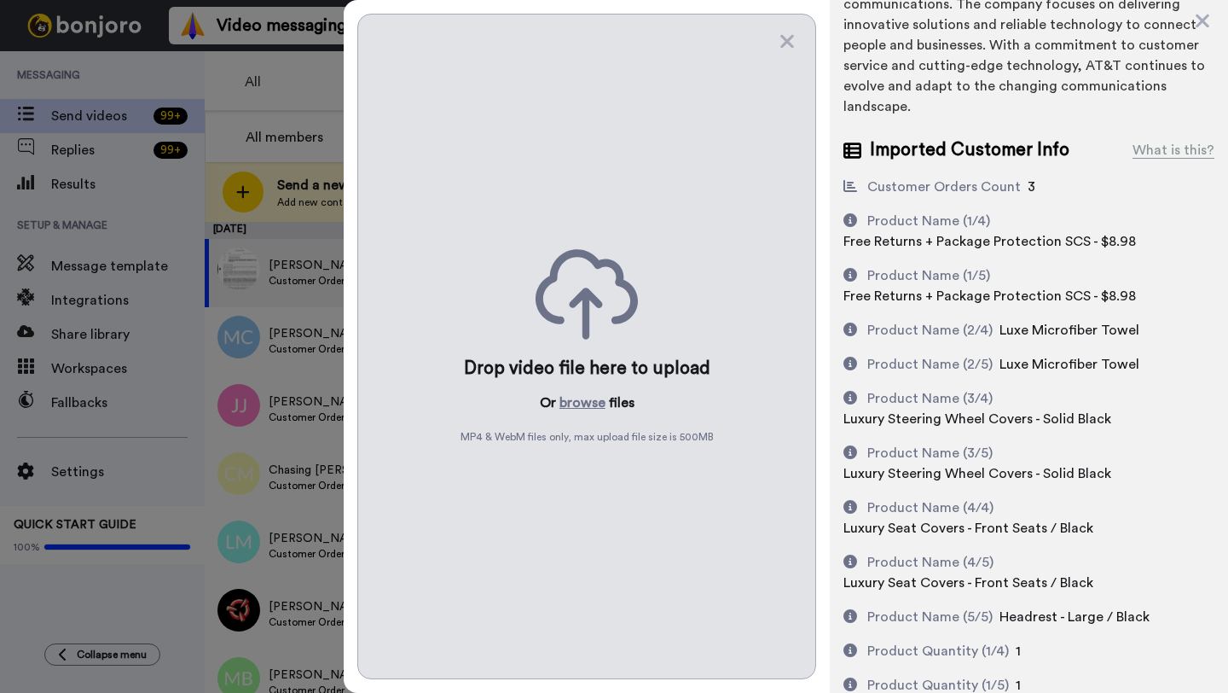
scroll to position [229, 0]
click at [572, 406] on button "browse" at bounding box center [583, 402] width 46 height 20
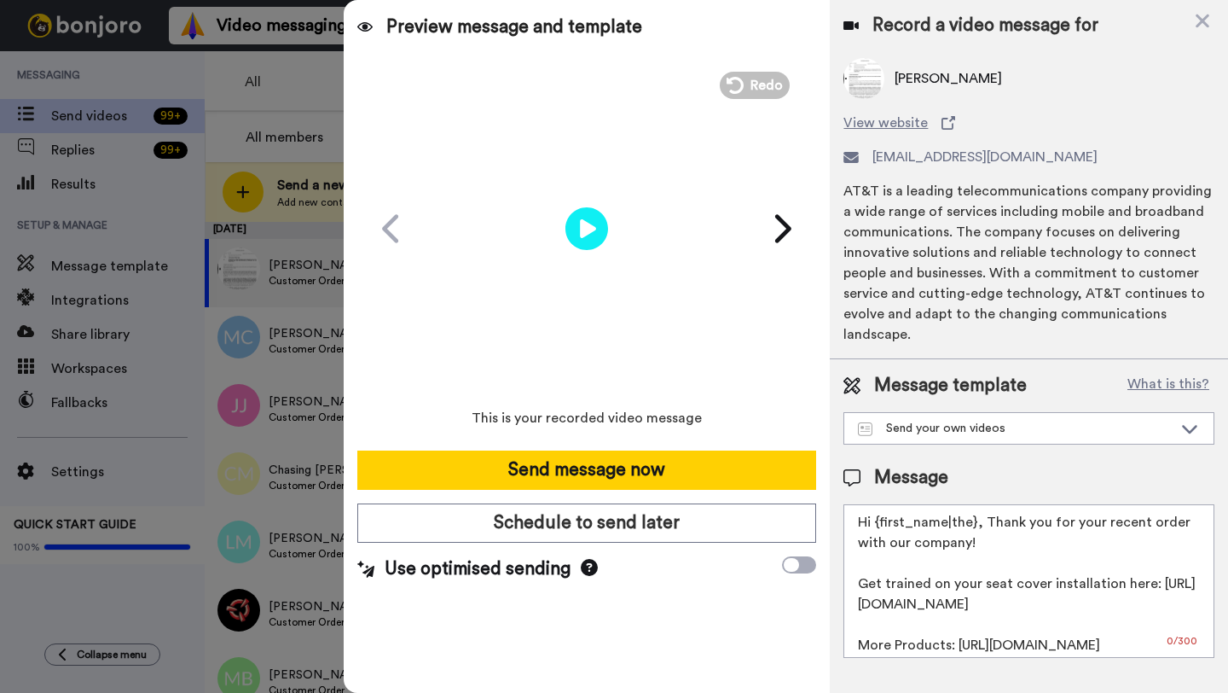
scroll to position [0, 0]
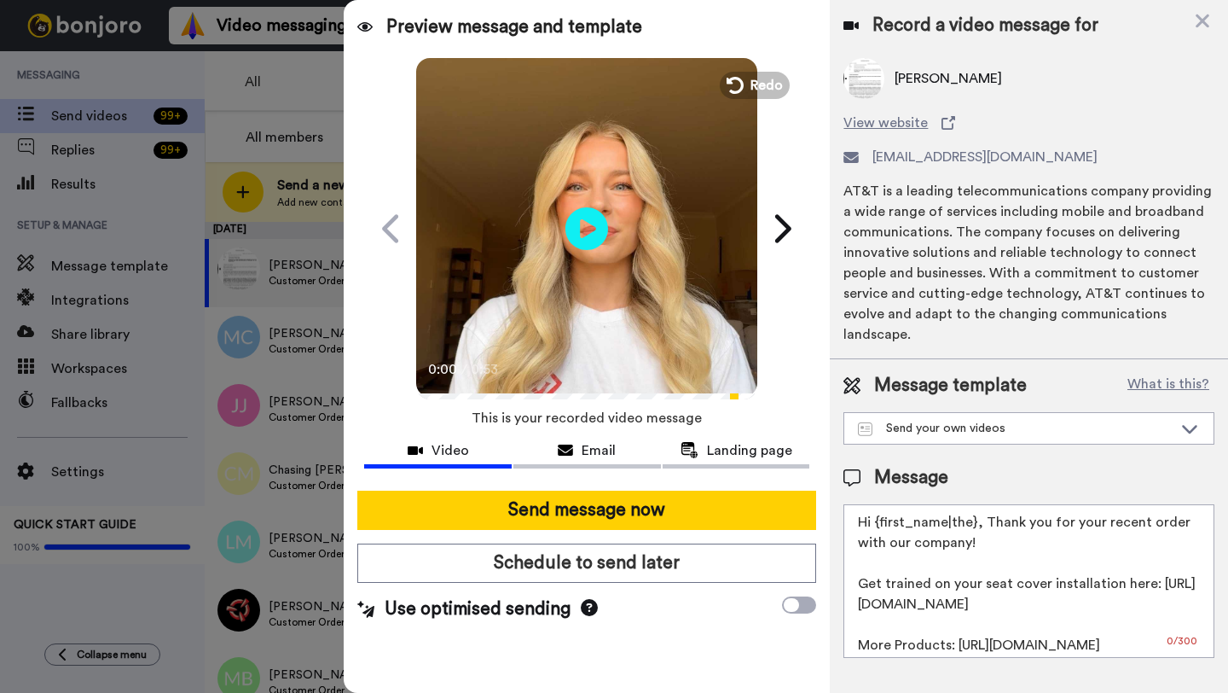
drag, startPoint x: 972, startPoint y: 527, endPoint x: 882, endPoint y: 527, distance: 90.4
click at [882, 527] on textarea "Hi {first_name|the}, Thank you for your recent order with our company! Get trai…" at bounding box center [1029, 581] width 371 height 154
paste textarea "Steve"
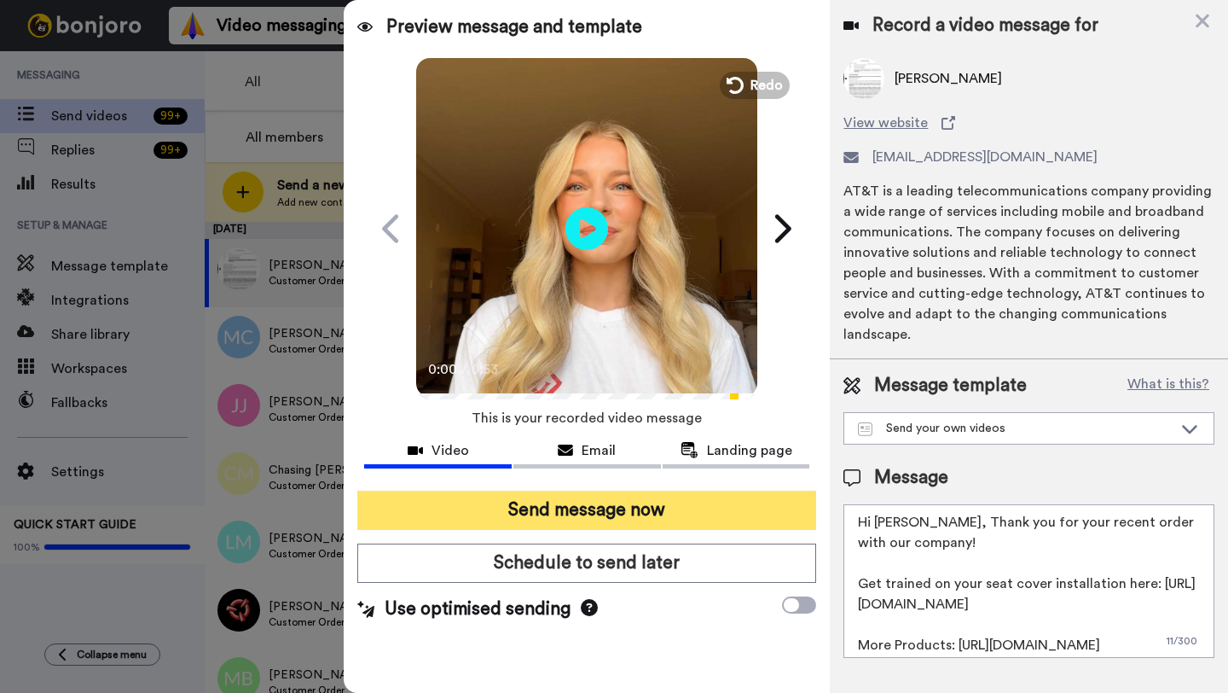
type textarea "Hi Steve, Thank you for your recent order with our company! Get trained on your…"
click at [705, 508] on button "Send message now" at bounding box center [586, 509] width 459 height 39
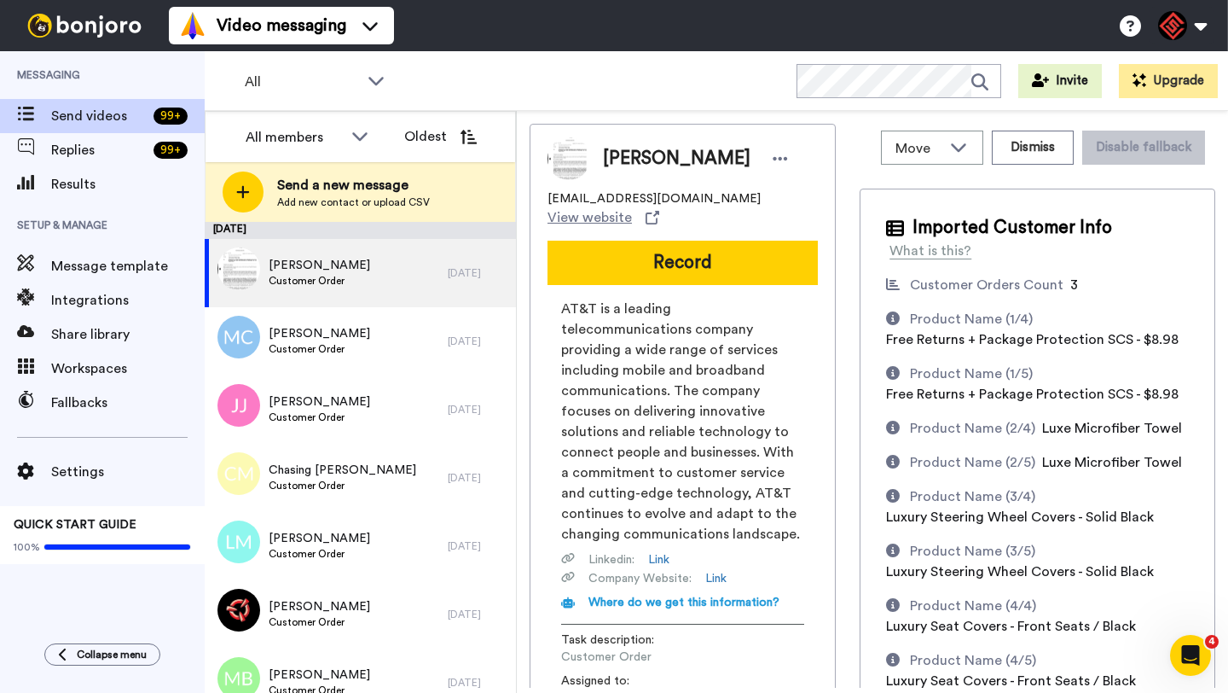
click at [623, 155] on span "Steve Yamaichi" at bounding box center [677, 159] width 148 height 26
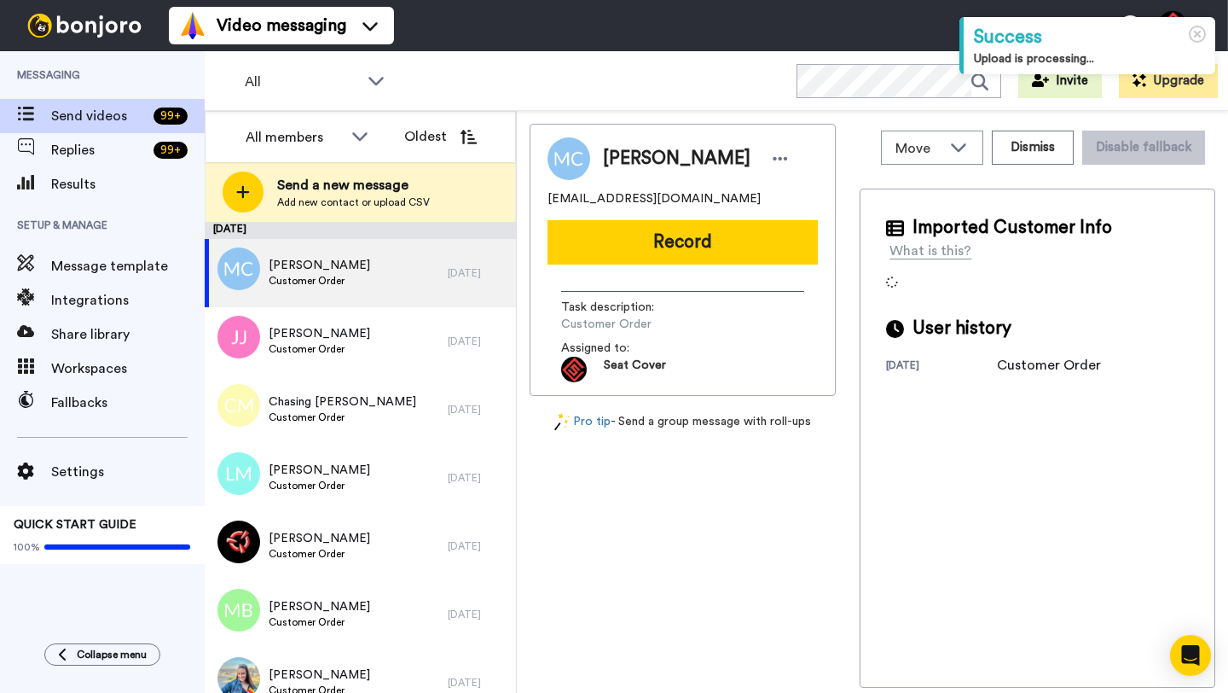
click at [624, 167] on span "[PERSON_NAME]" at bounding box center [677, 159] width 148 height 26
copy span "Mickey"
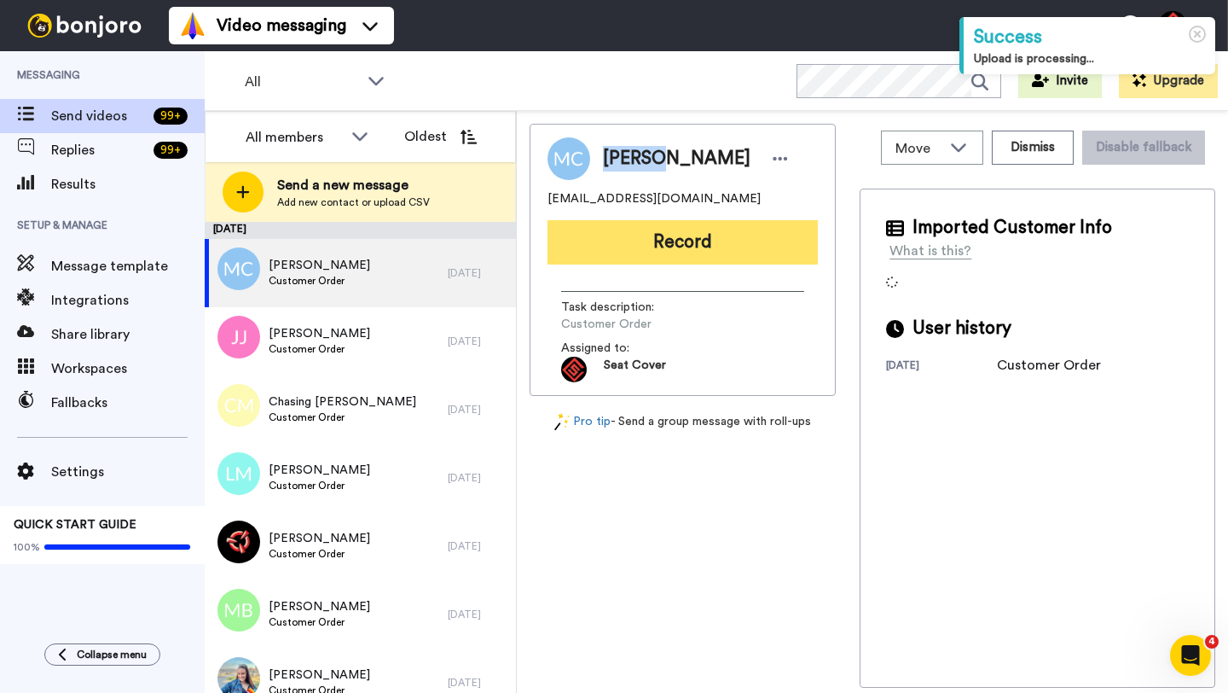
click at [647, 252] on button "Record" at bounding box center [683, 242] width 270 height 44
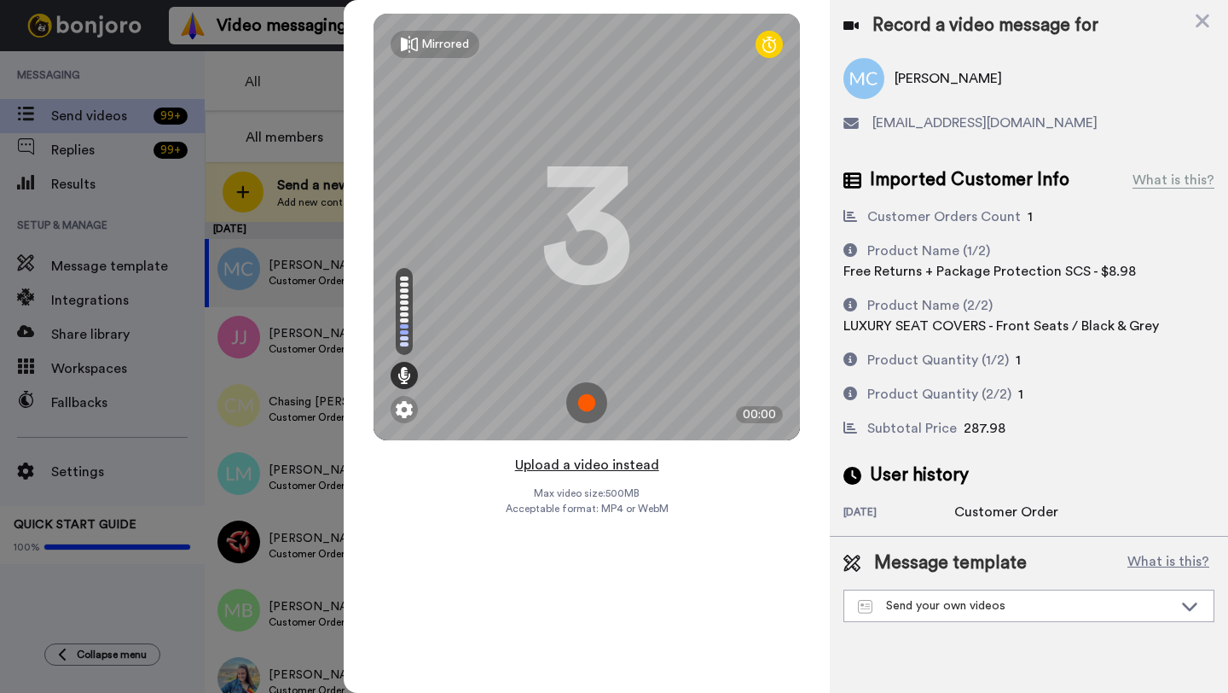
click at [576, 472] on button "Upload a video instead" at bounding box center [587, 465] width 154 height 22
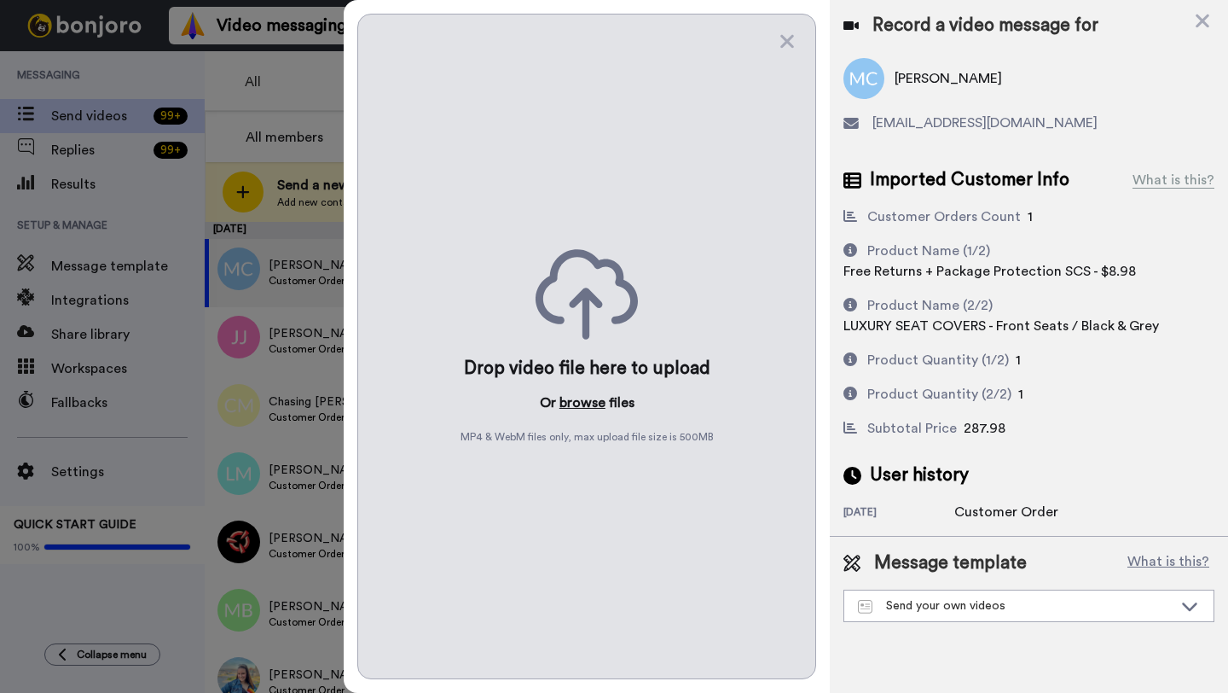
click at [578, 404] on button "browse" at bounding box center [583, 402] width 46 height 20
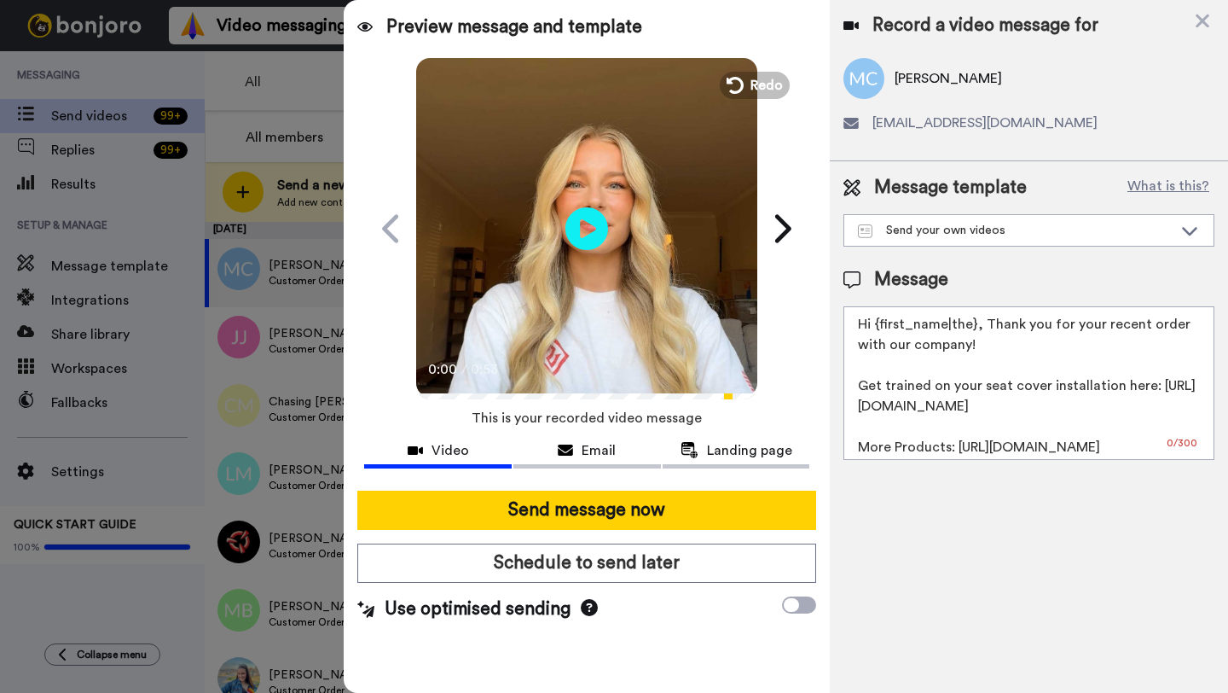
drag, startPoint x: 974, startPoint y: 327, endPoint x: 879, endPoint y: 327, distance: 94.7
click at [879, 327] on textarea "Hi {first_name|the}, Thank you for your recent order with our company! Get trai…" at bounding box center [1029, 383] width 371 height 154
paste textarea "Mickey"
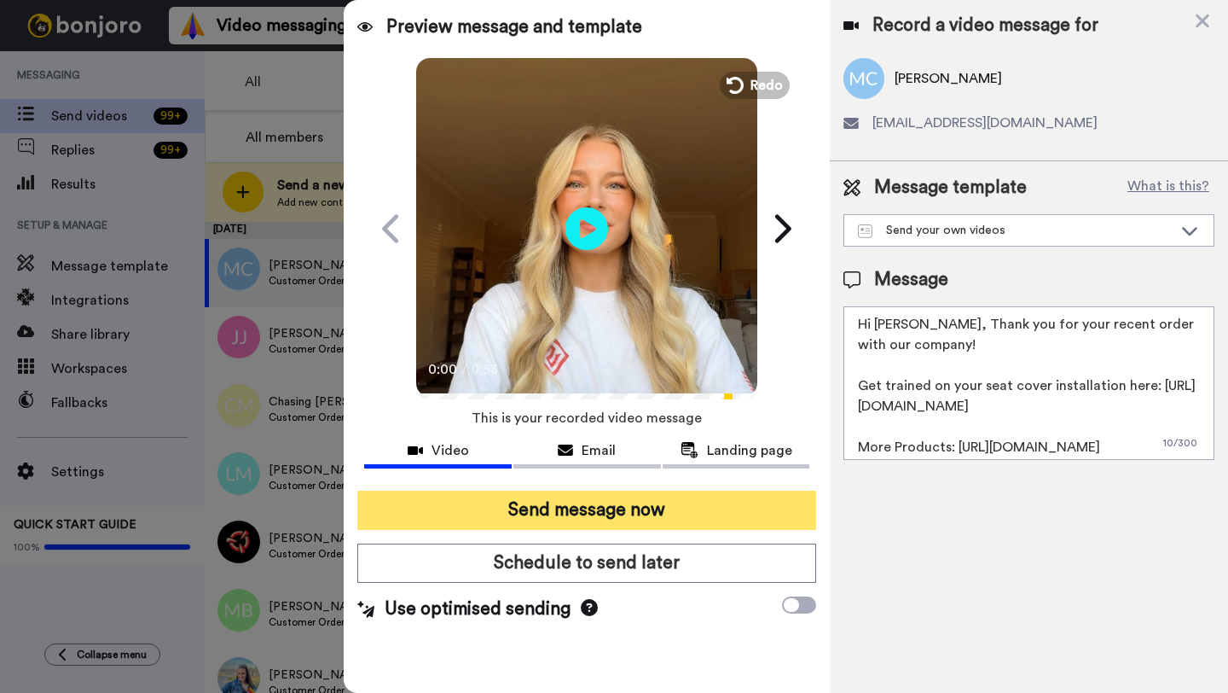
type textarea "Hi [PERSON_NAME], Thank you for your recent order with our company! Get trained…"
click at [638, 517] on button "Send message now" at bounding box center [586, 509] width 459 height 39
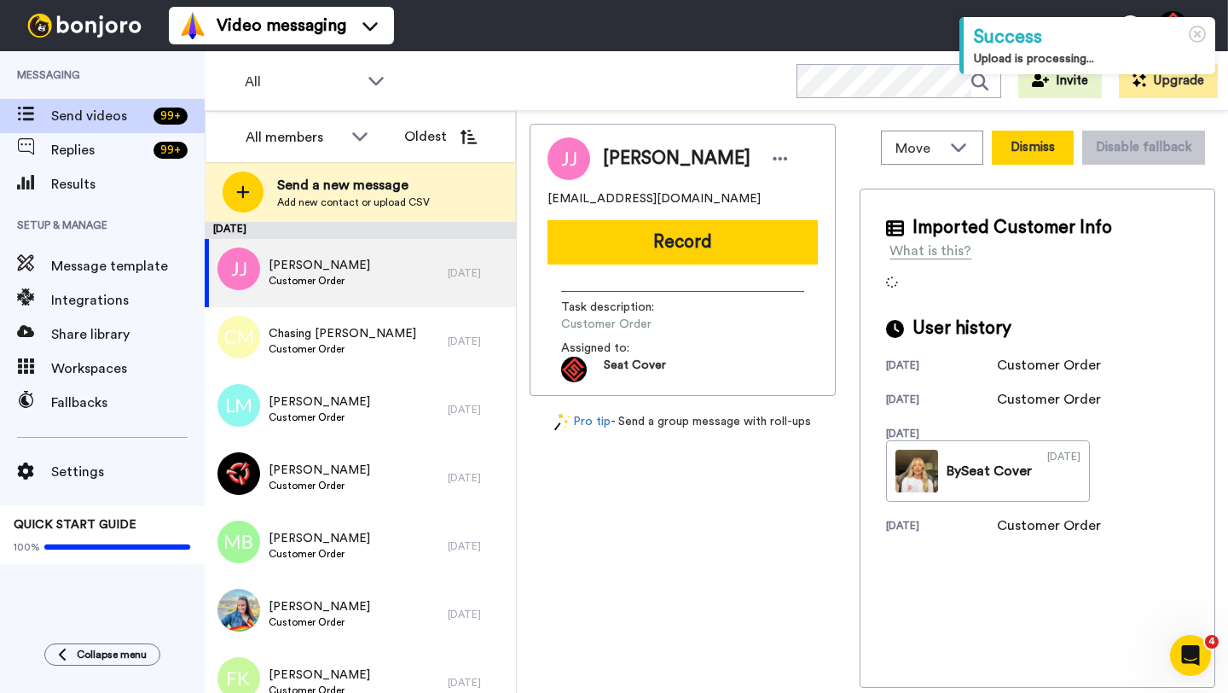
click at [1022, 157] on button "Dismiss" at bounding box center [1033, 148] width 82 height 34
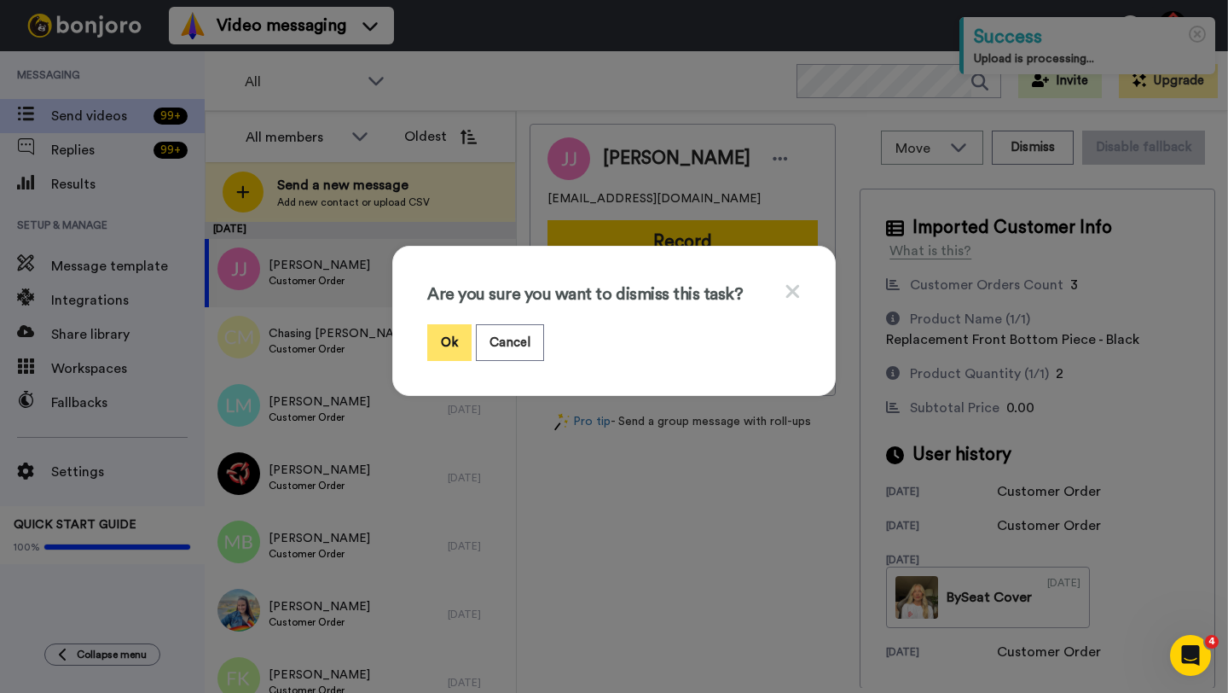
click at [459, 342] on button "Ok" at bounding box center [449, 342] width 44 height 37
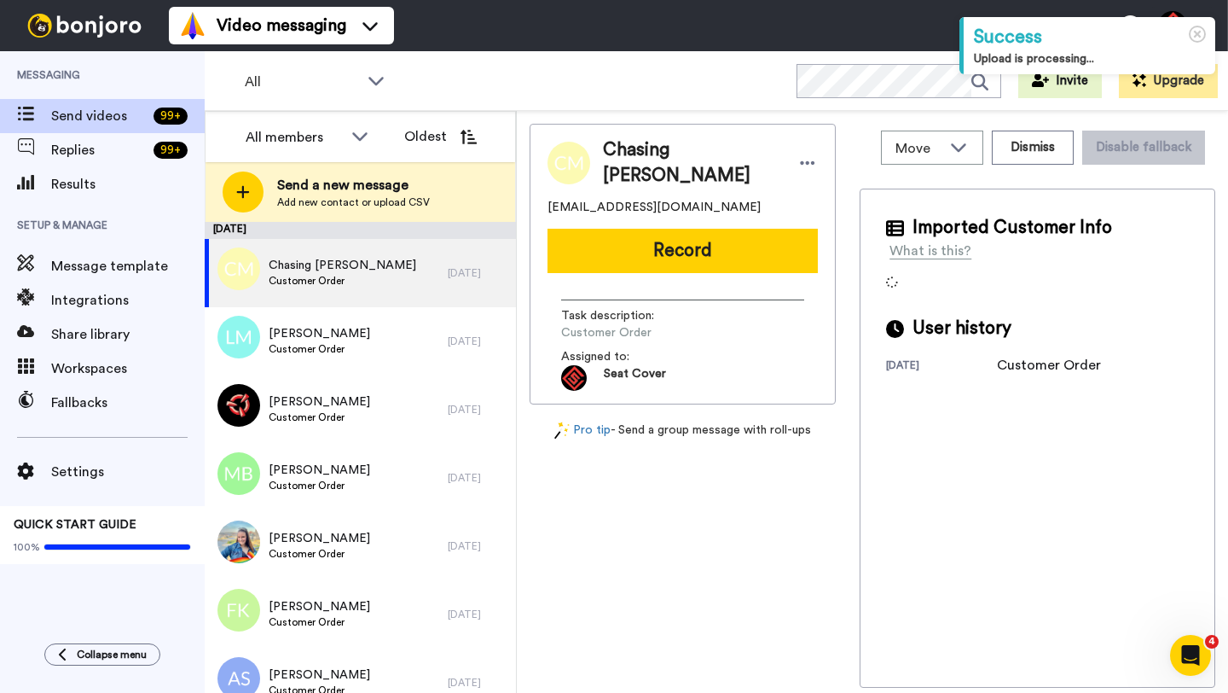
click at [627, 146] on span "Chasing Michael Mills" at bounding box center [691, 162] width 177 height 51
copy span "Chasing"
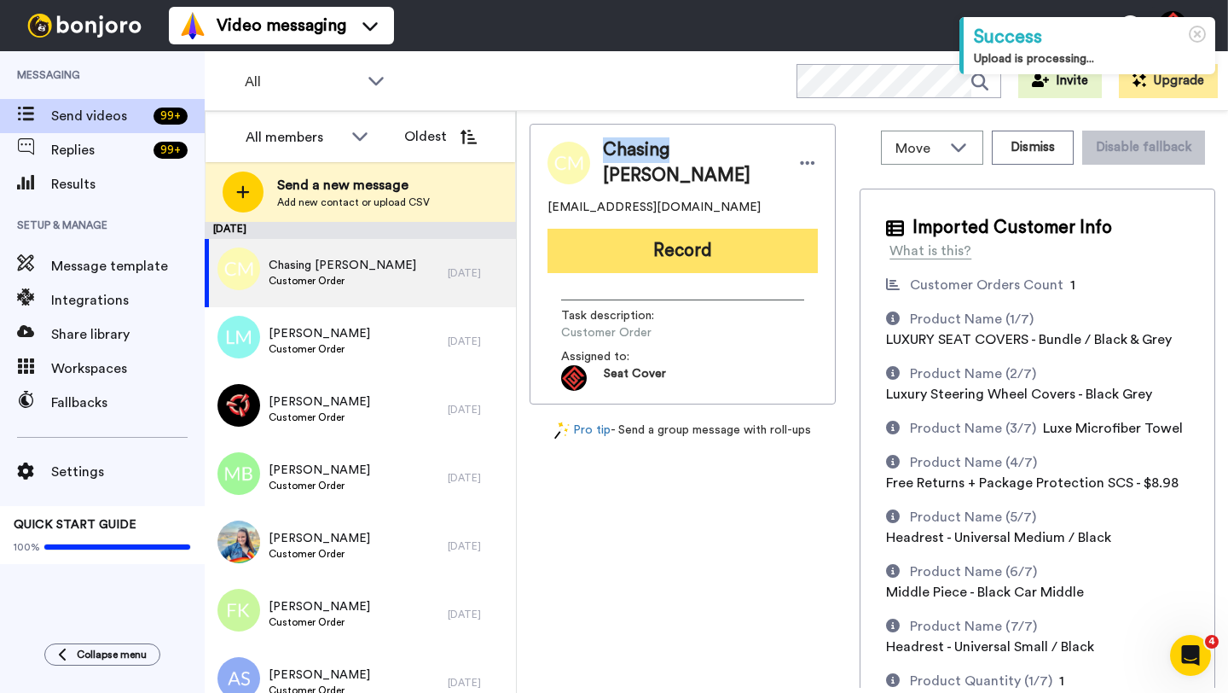
click at [653, 248] on button "Record" at bounding box center [683, 251] width 270 height 44
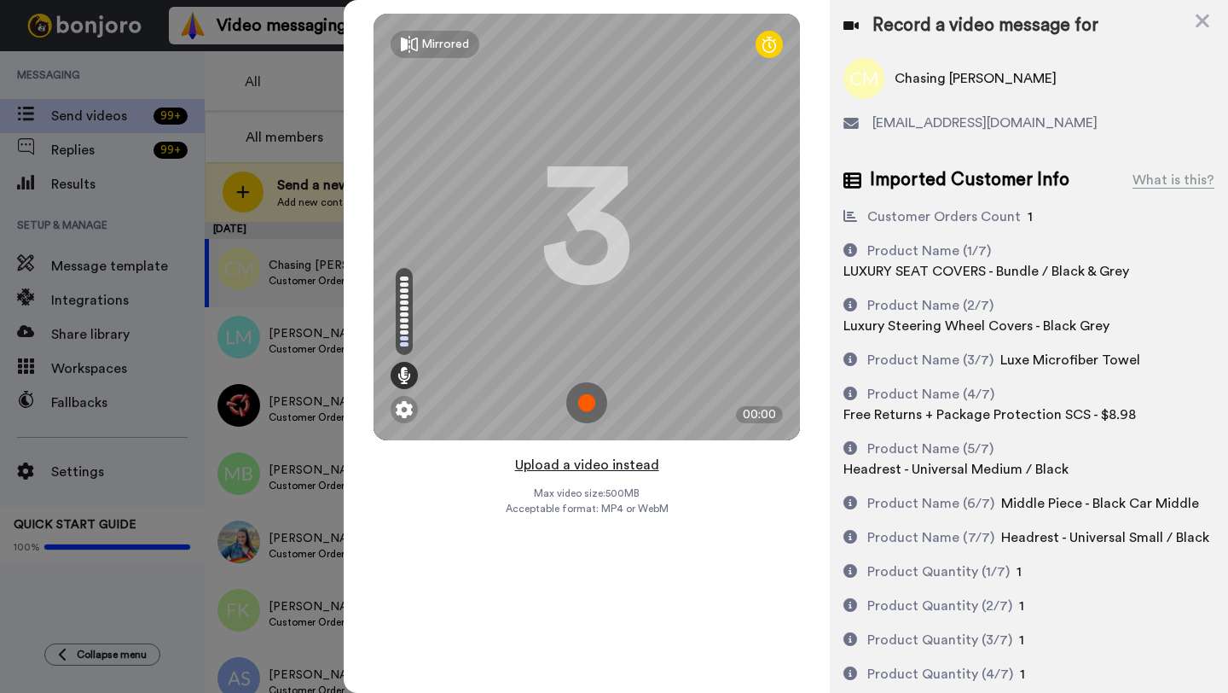
click at [567, 470] on button "Upload a video instead" at bounding box center [587, 465] width 154 height 22
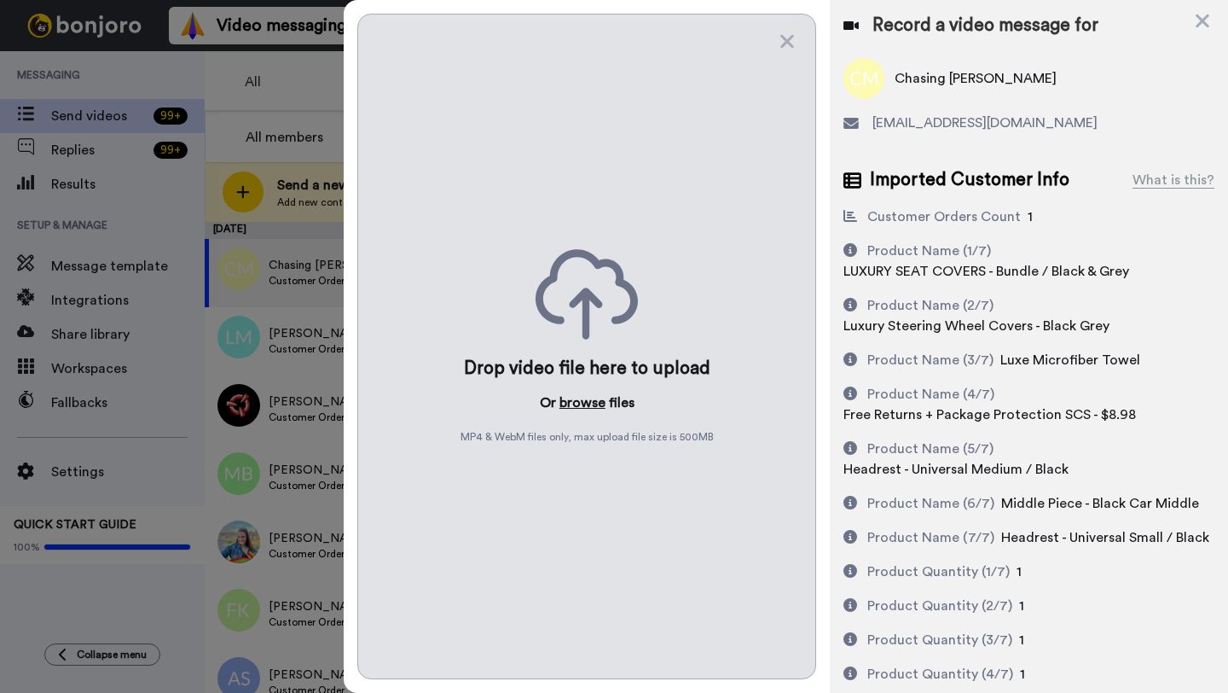
click at [578, 404] on button "browse" at bounding box center [583, 402] width 46 height 20
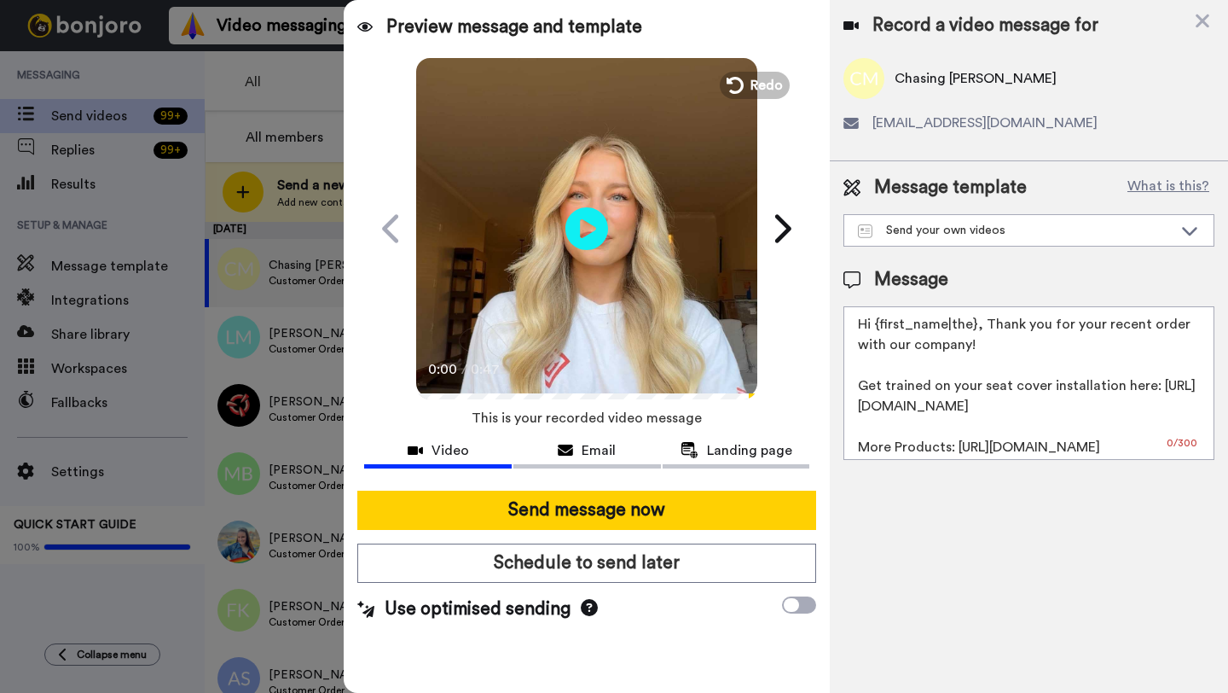
drag, startPoint x: 974, startPoint y: 328, endPoint x: 886, endPoint y: 328, distance: 87.9
click at [886, 328] on textarea "Hi {first_name|the}, Thank you for your recent order with our company! Get trai…" at bounding box center [1029, 383] width 371 height 154
paste textarea "Chasing"
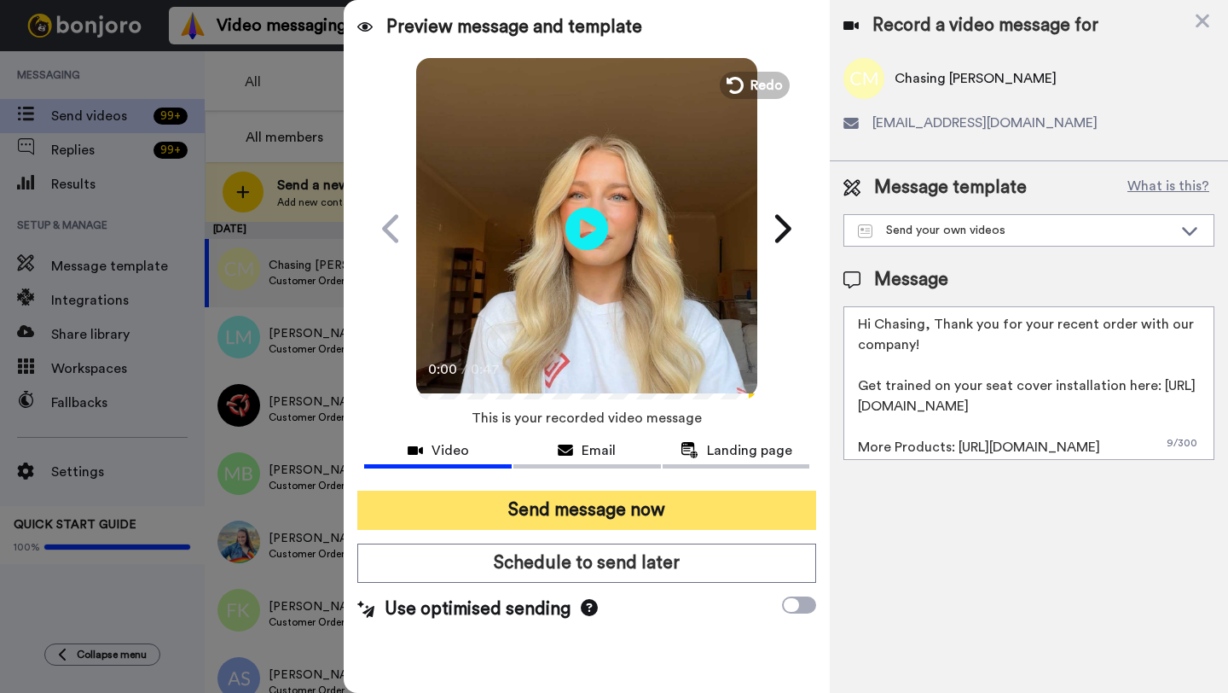
type textarea "Hi Chasing, Thank you for your recent order with our company! Get trained on yo…"
click at [644, 508] on button "Send message now" at bounding box center [586, 509] width 459 height 39
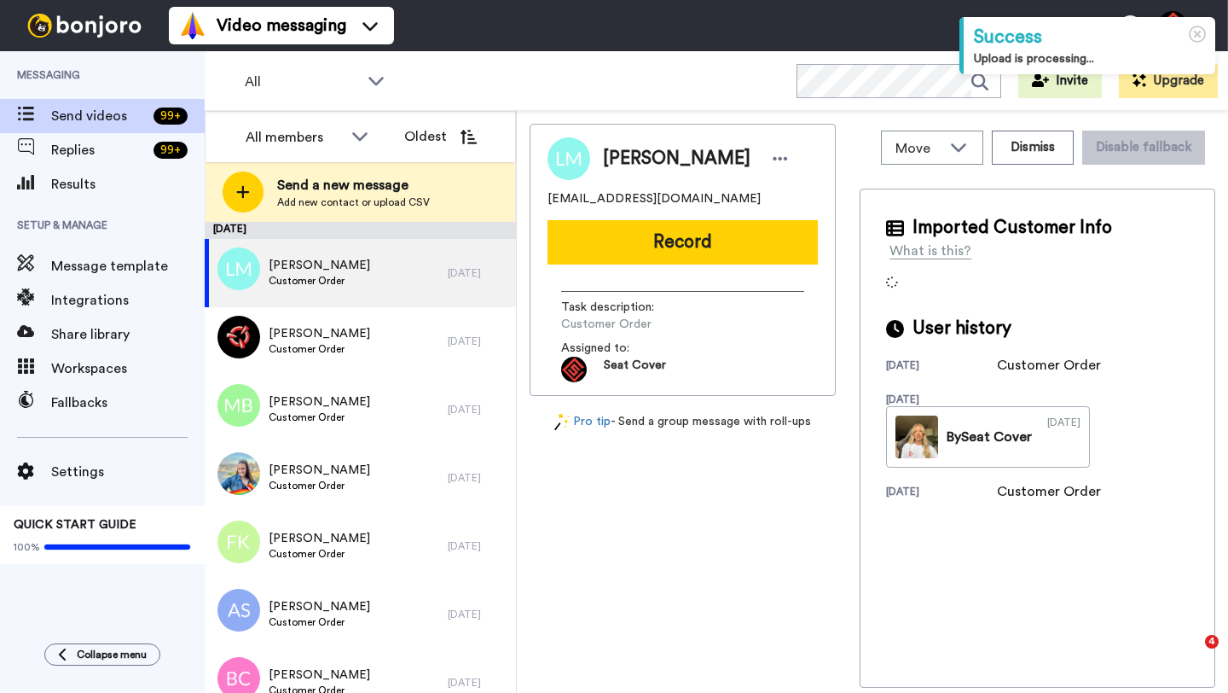
click at [621, 155] on span "[PERSON_NAME]" at bounding box center [677, 159] width 148 height 26
click at [1024, 158] on button "Dismiss" at bounding box center [1033, 148] width 82 height 34
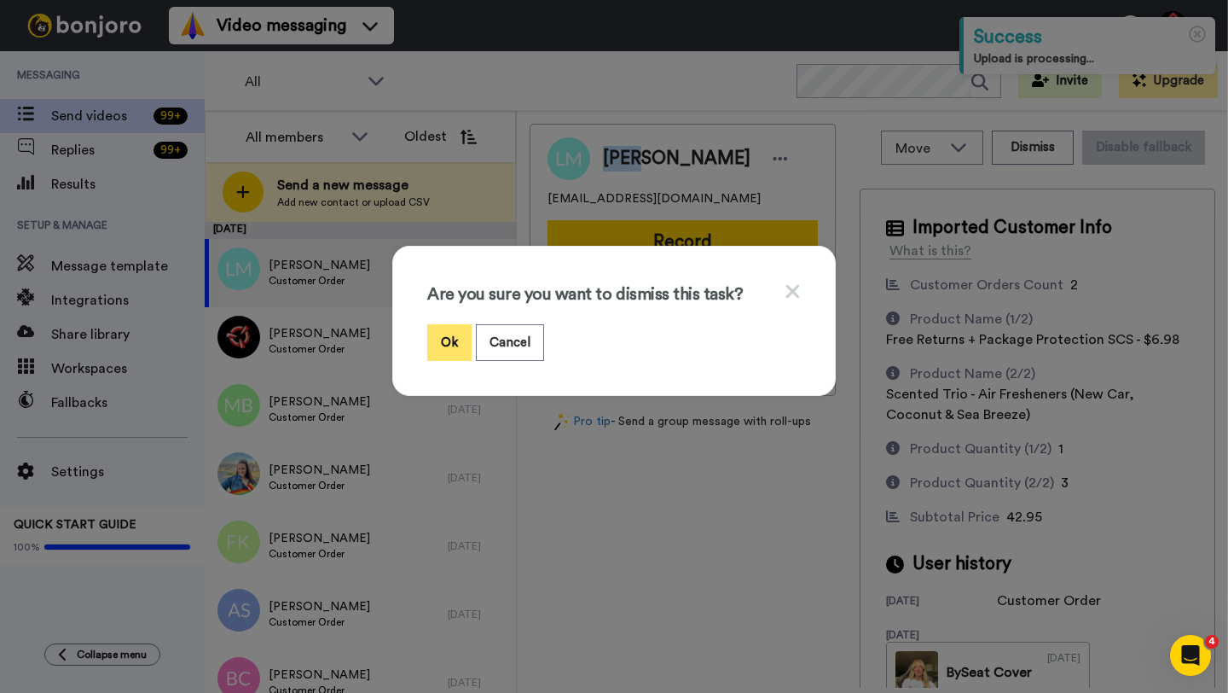
click at [449, 346] on button "Ok" at bounding box center [449, 342] width 44 height 37
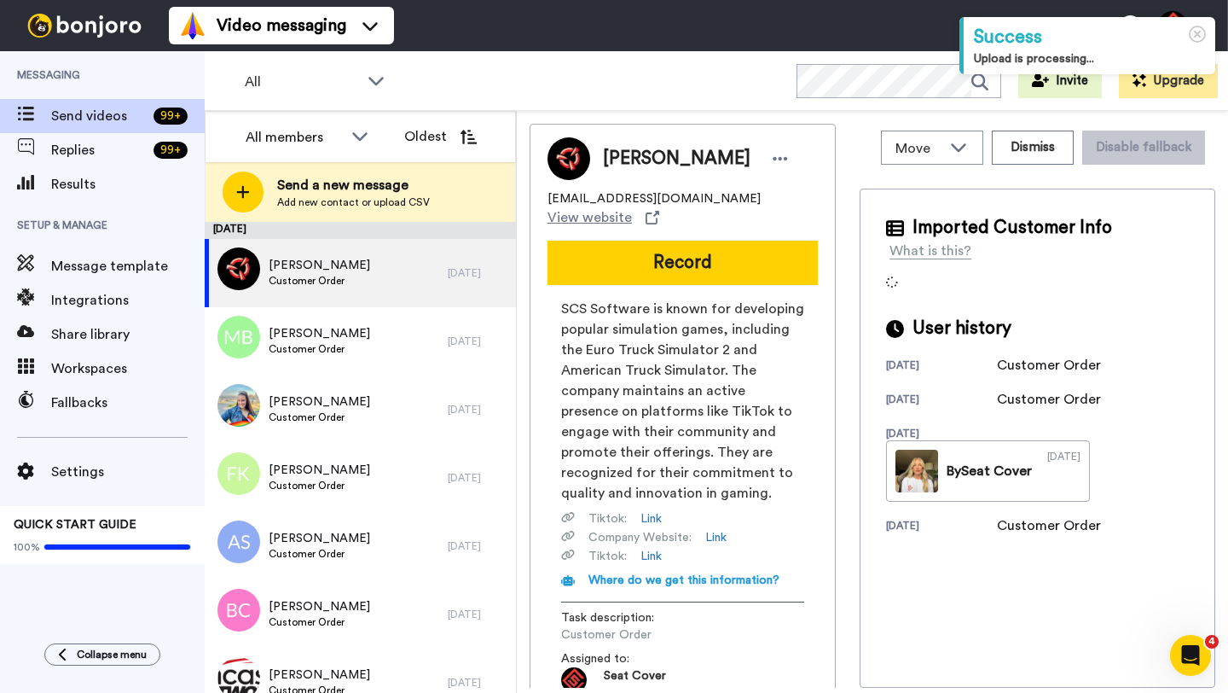
click at [626, 159] on span "[PERSON_NAME]" at bounding box center [677, 159] width 148 height 26
click at [1074, 152] on button "Dismiss" at bounding box center [1033, 148] width 82 height 34
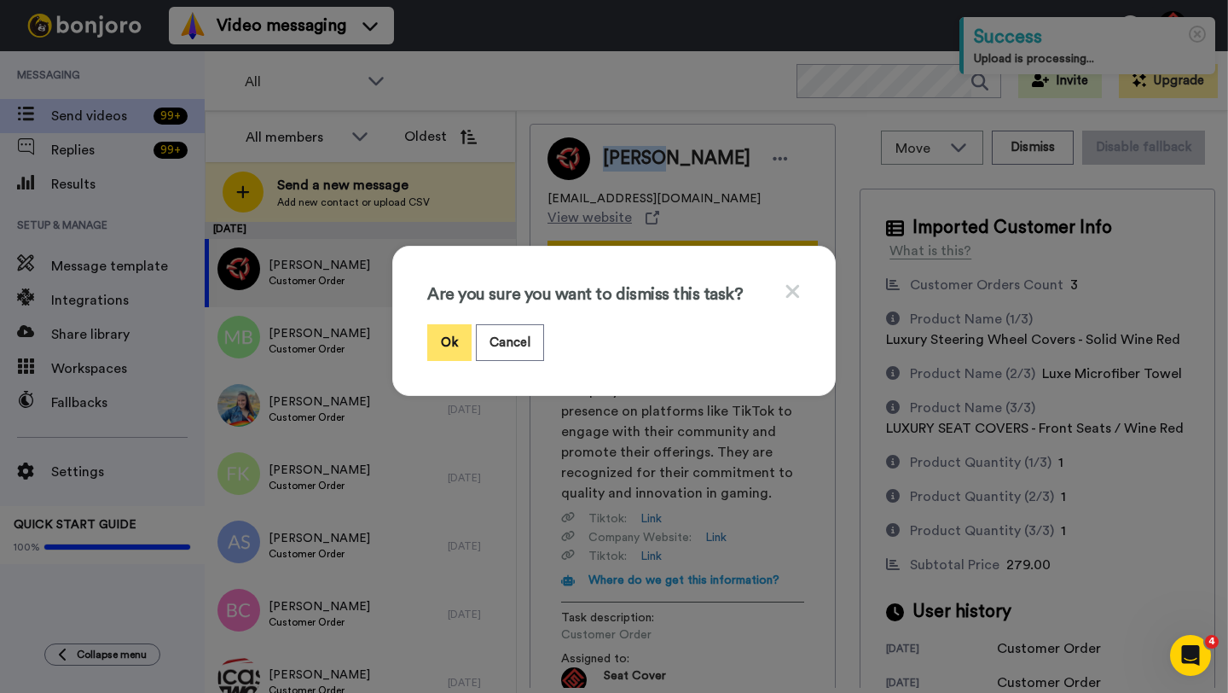
click at [446, 341] on button "Ok" at bounding box center [449, 342] width 44 height 37
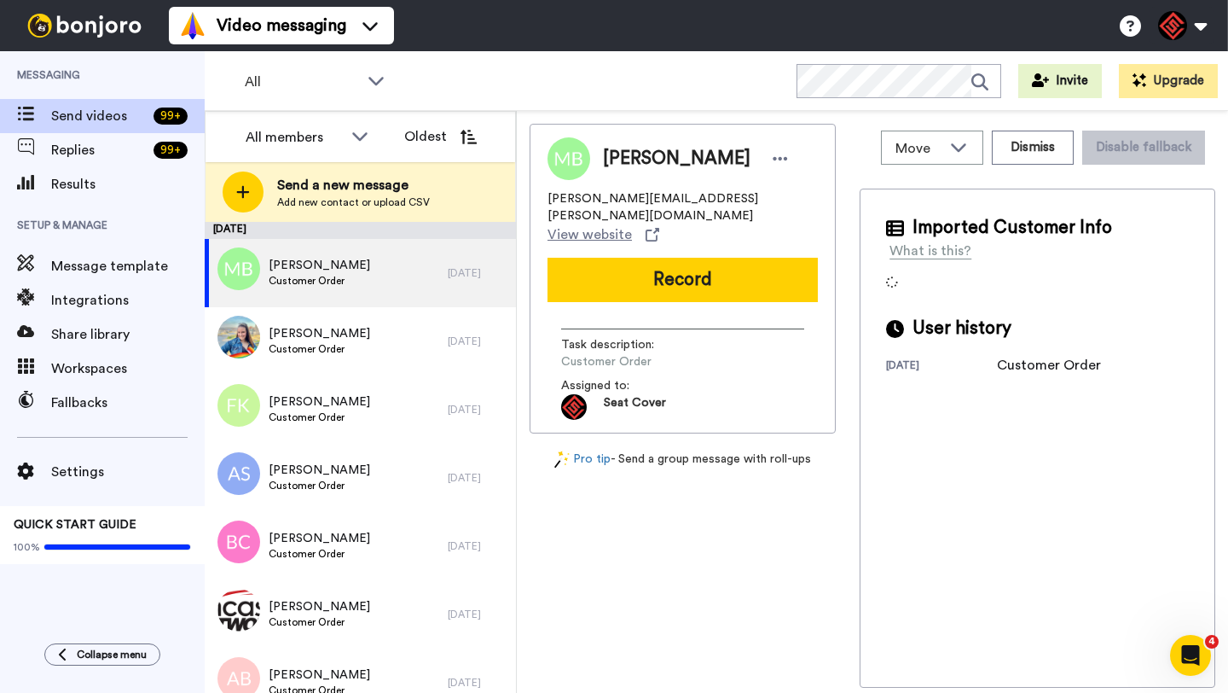
click at [633, 158] on span "Martha Bourgeois" at bounding box center [677, 159] width 148 height 26
copy span "Martha"
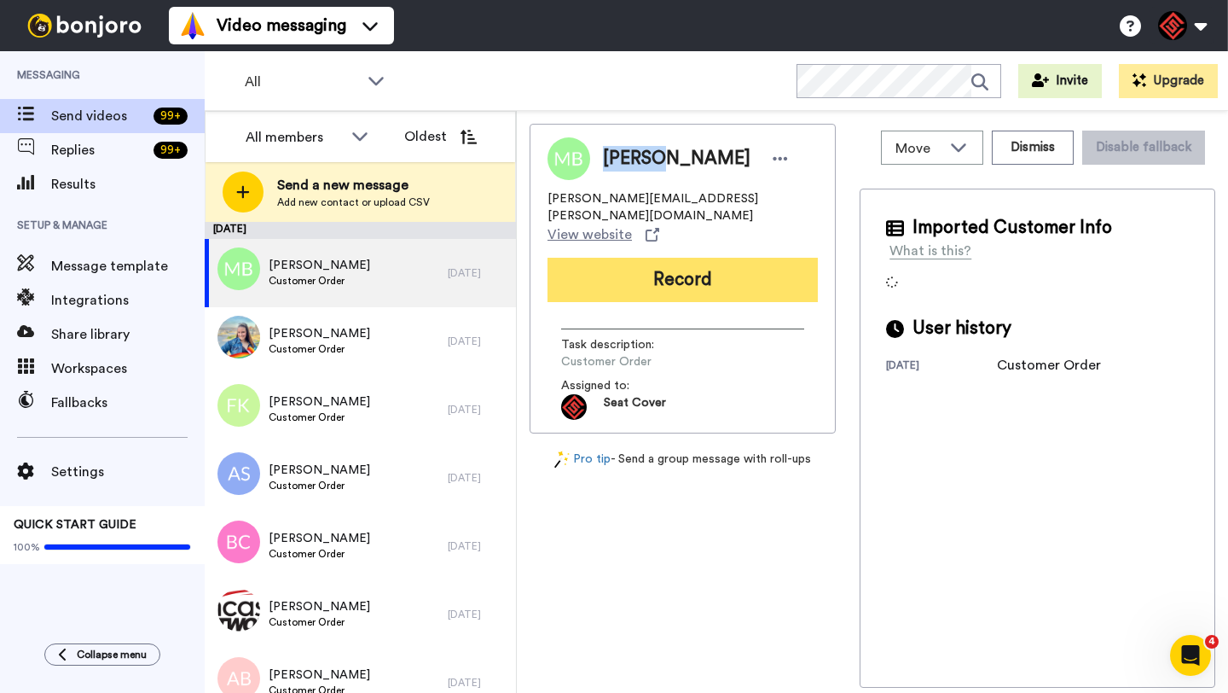
click at [646, 258] on button "Record" at bounding box center [683, 280] width 270 height 44
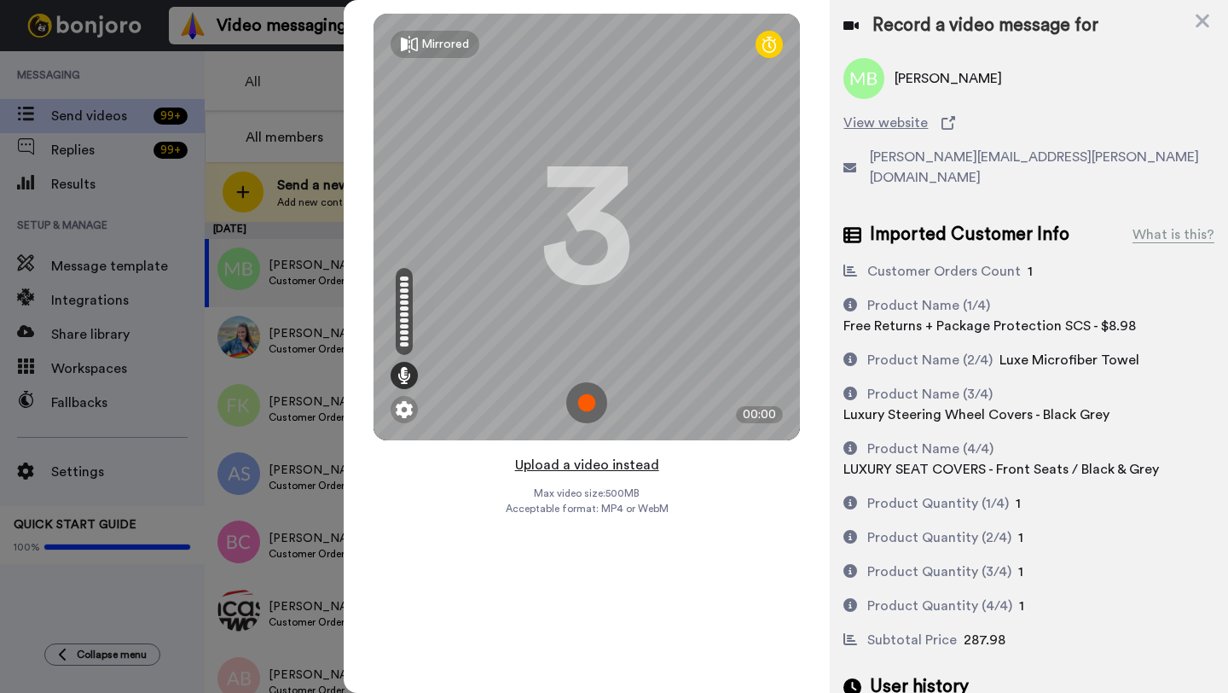
click at [589, 462] on button "Upload a video instead" at bounding box center [587, 465] width 154 height 22
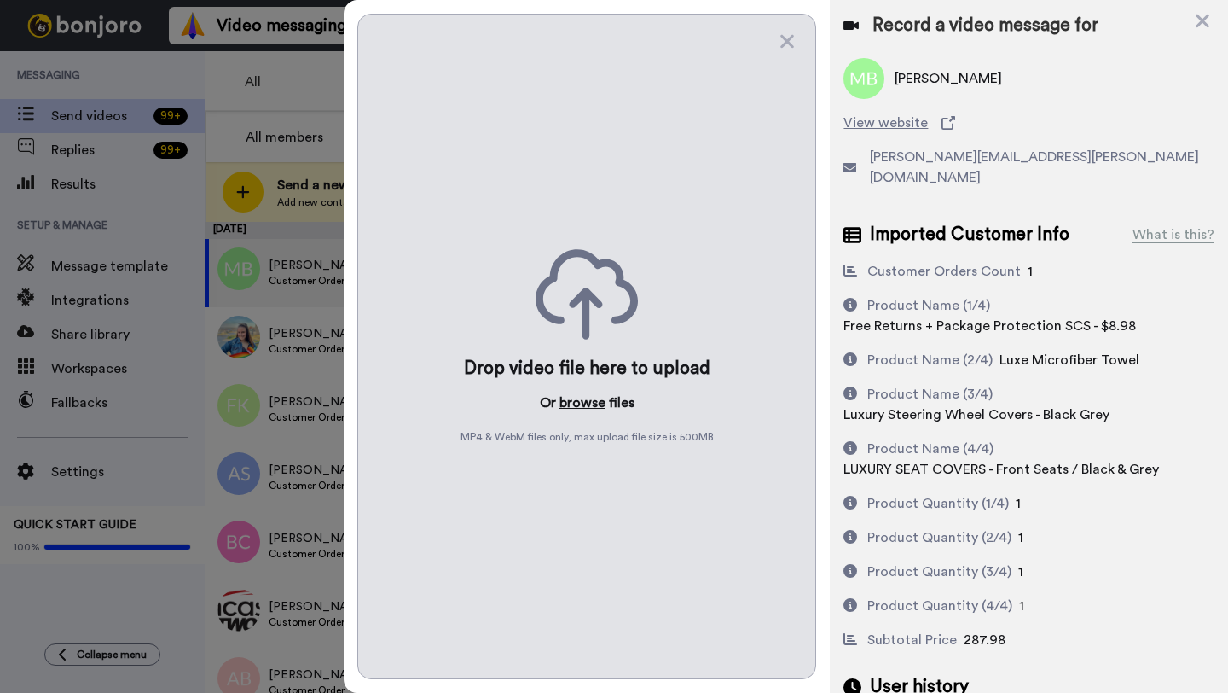
click at [572, 404] on button "browse" at bounding box center [583, 402] width 46 height 20
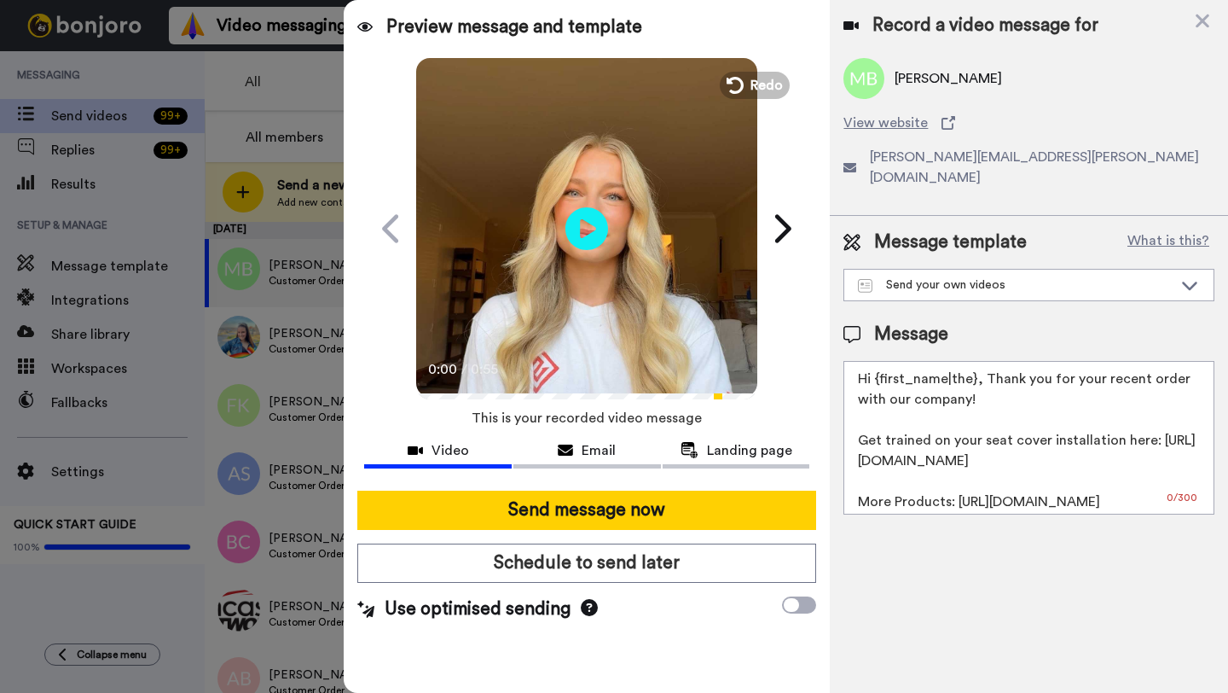
drag, startPoint x: 974, startPoint y: 361, endPoint x: 880, endPoint y: 361, distance: 93.8
click at [880, 361] on textarea "Hi {first_name|the}, Thank you for your recent order with our company! Get trai…" at bounding box center [1029, 438] width 371 height 154
paste textarea "Martha"
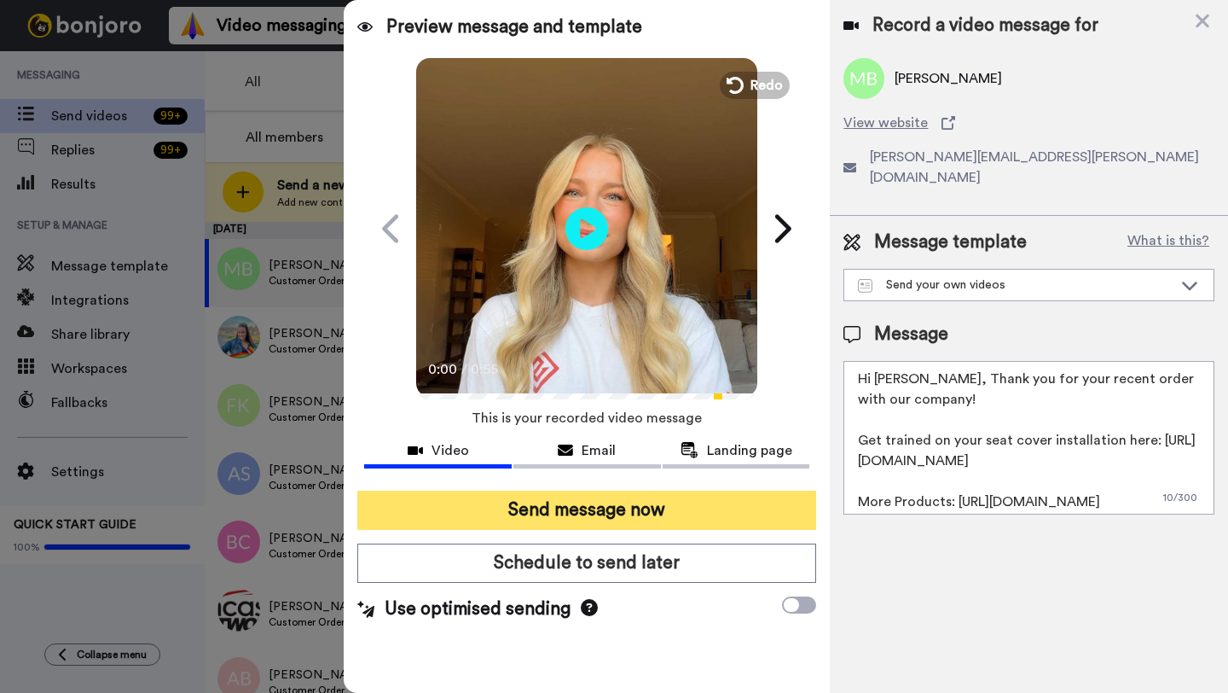
type textarea "Hi Martha, Thank you for your recent order with our company! Get trained on you…"
click at [595, 507] on button "Send message now" at bounding box center [586, 509] width 459 height 39
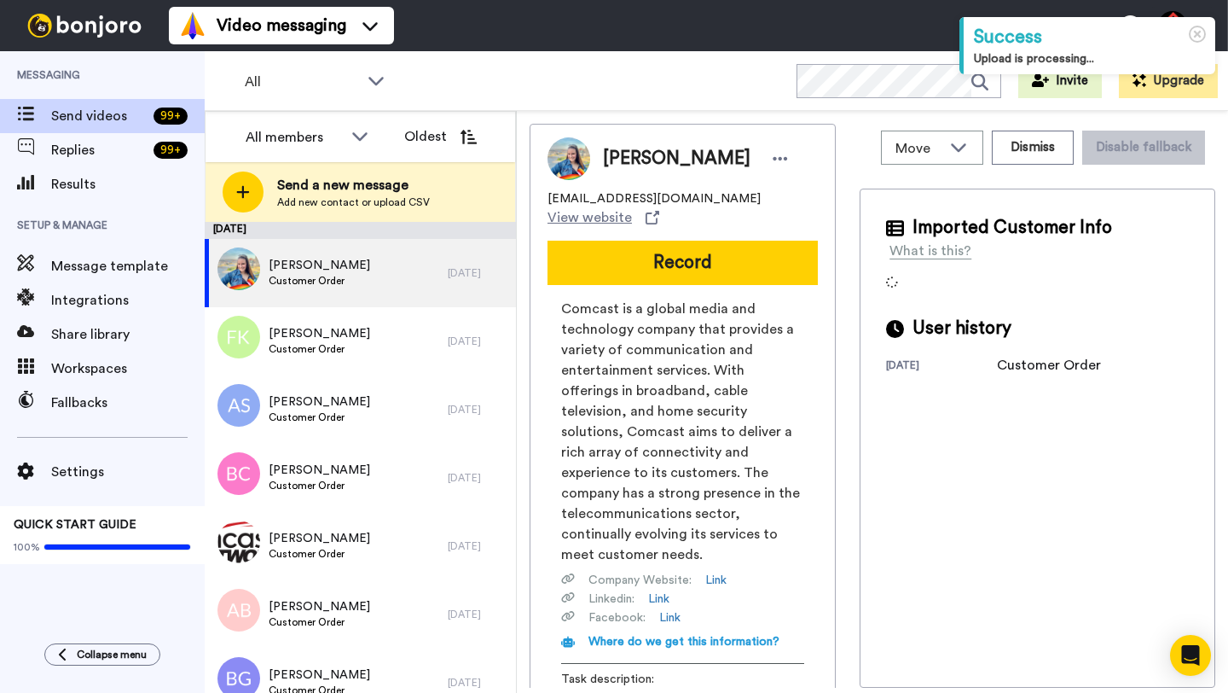
click at [628, 159] on span "Elizabeth DiGregory" at bounding box center [677, 159] width 148 height 26
copy span "Elizabeth"
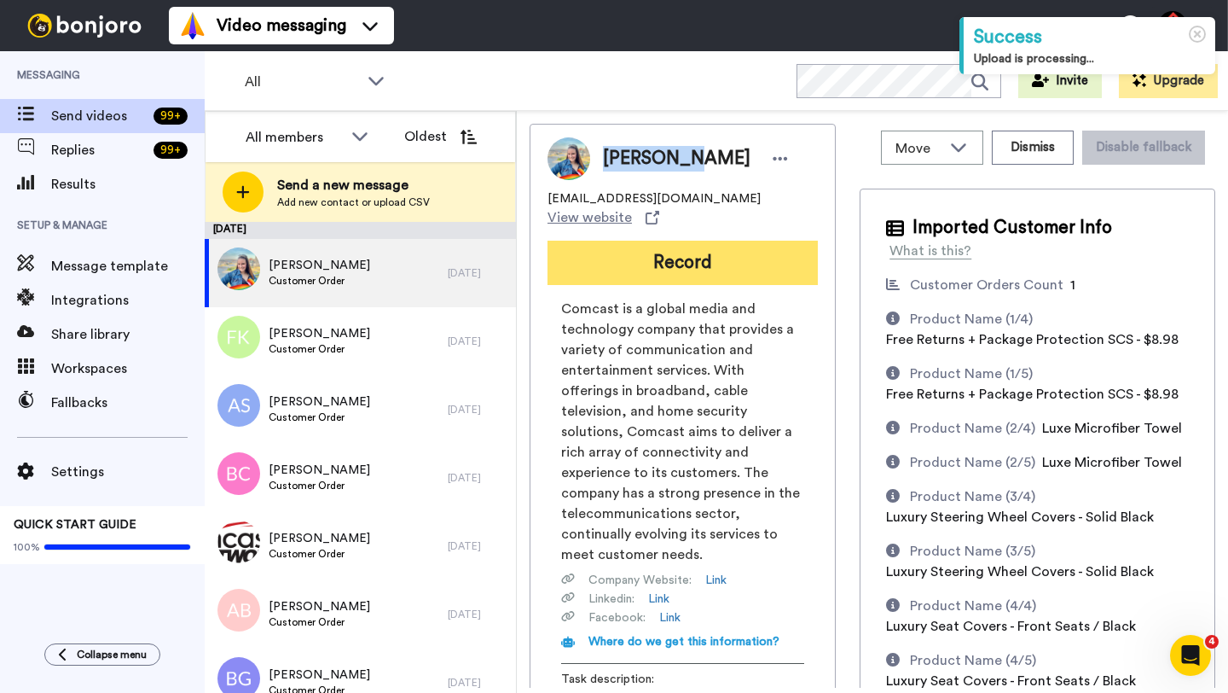
click at [640, 247] on button "Record" at bounding box center [683, 263] width 270 height 44
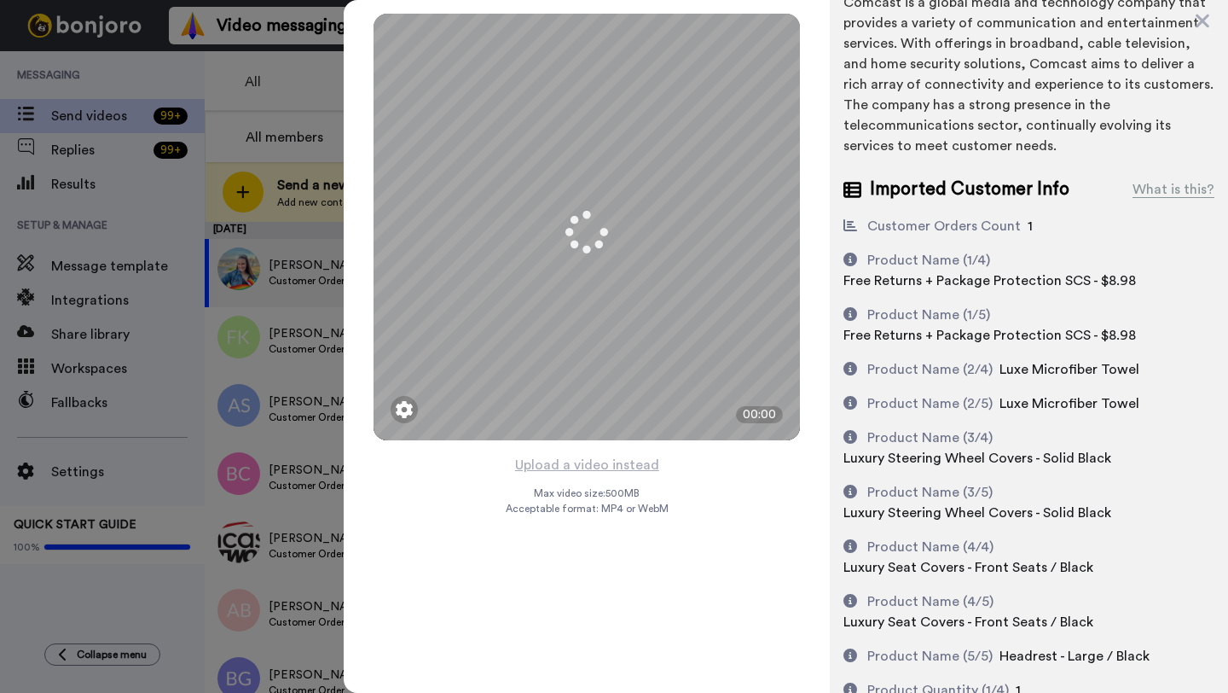
scroll to position [200, 0]
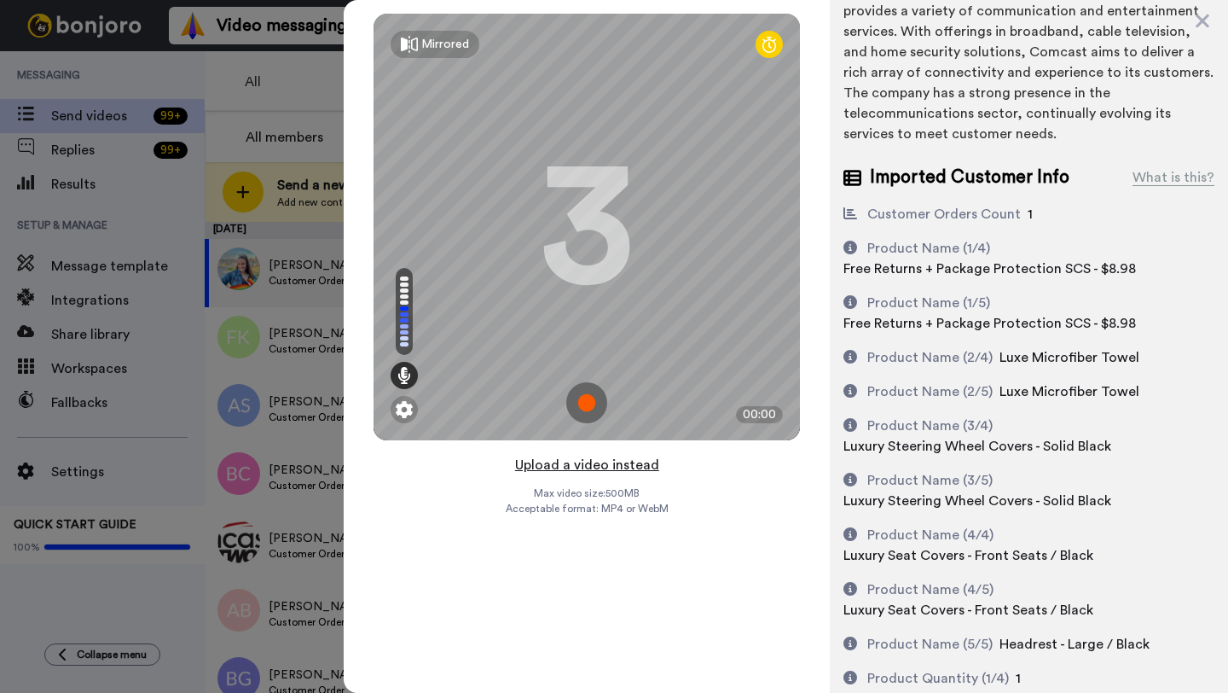
click at [589, 466] on button "Upload a video instead" at bounding box center [587, 465] width 154 height 22
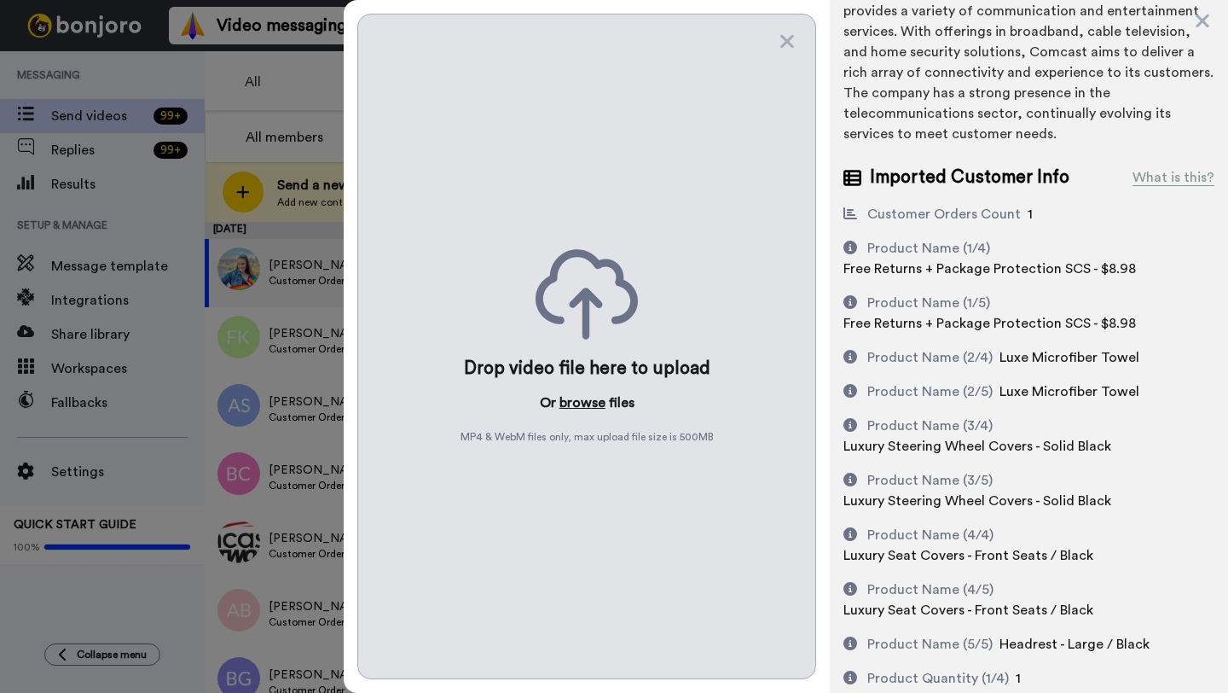
click at [589, 409] on button "browse" at bounding box center [583, 402] width 46 height 20
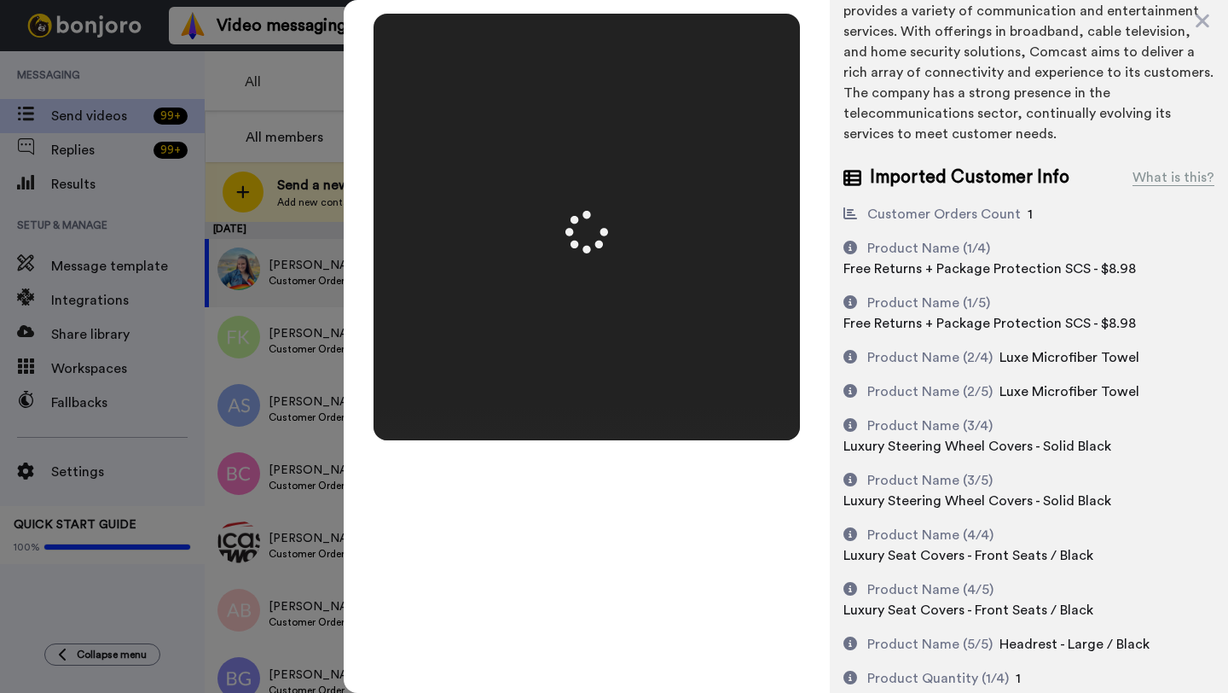
scroll to position [0, 0]
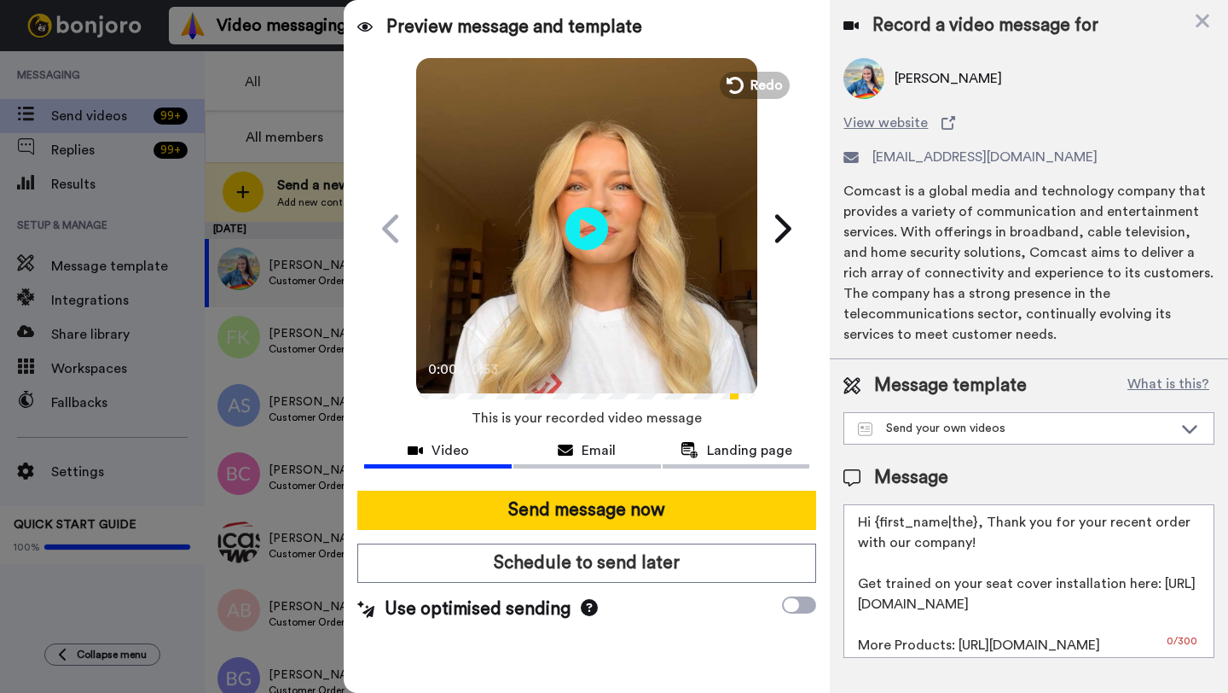
drag, startPoint x: 976, startPoint y: 527, endPoint x: 878, endPoint y: 527, distance: 98.1
click at [878, 527] on textarea "Hi {first_name|the}, Thank you for your recent order with our company! Get trai…" at bounding box center [1029, 581] width 371 height 154
paste textarea "Elizabeth"
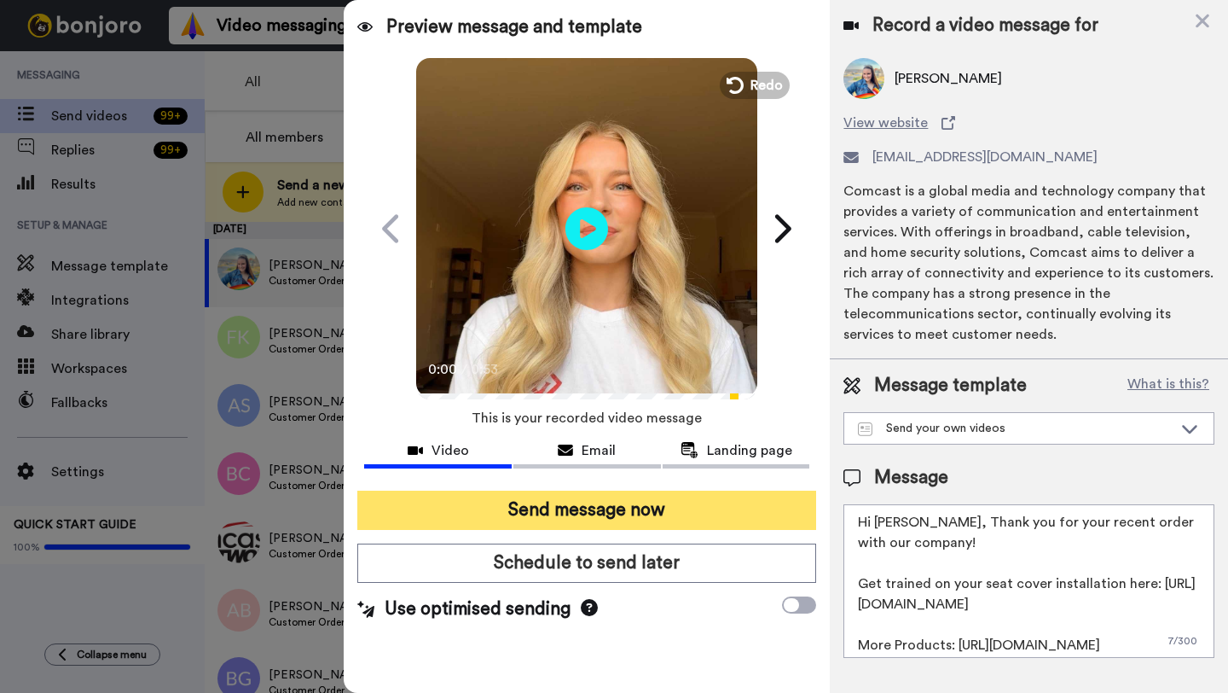
type textarea "Hi Elizabeth, Thank you for your recent order with our company! Get trained on …"
click at [651, 528] on button "Send message now" at bounding box center [586, 509] width 459 height 39
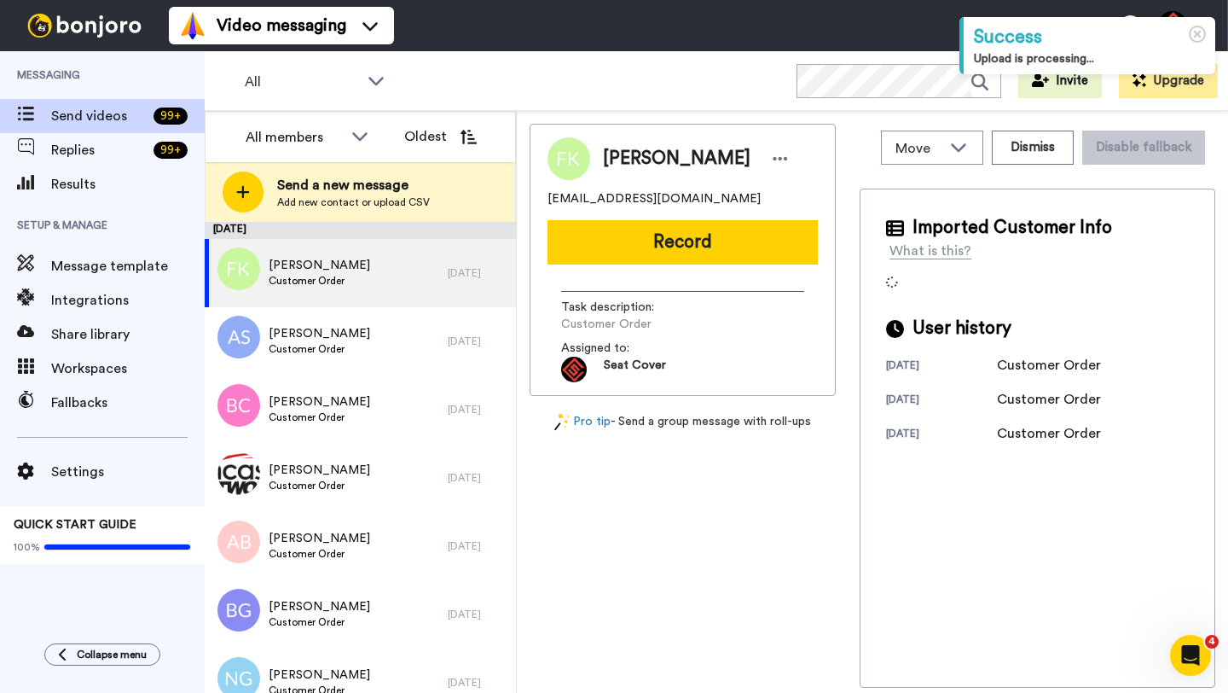
click at [623, 162] on span "[PERSON_NAME]" at bounding box center [677, 159] width 148 height 26
copy span "[PERSON_NAME]"
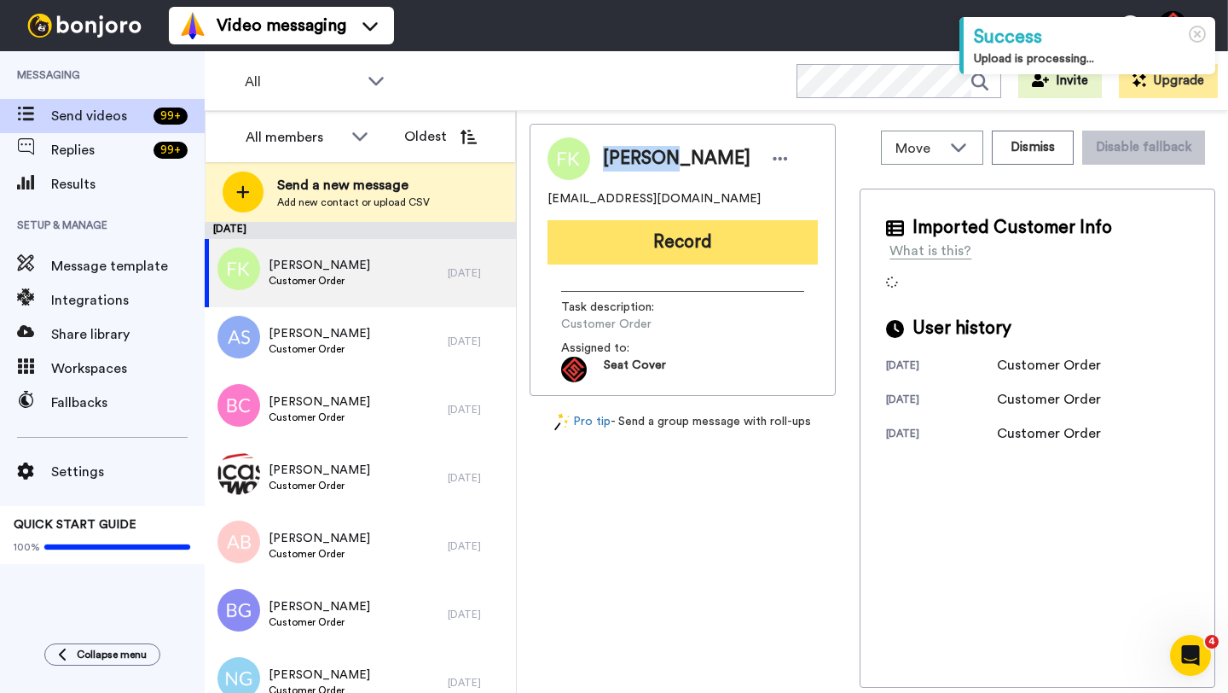
click at [665, 243] on button "Record" at bounding box center [683, 242] width 270 height 44
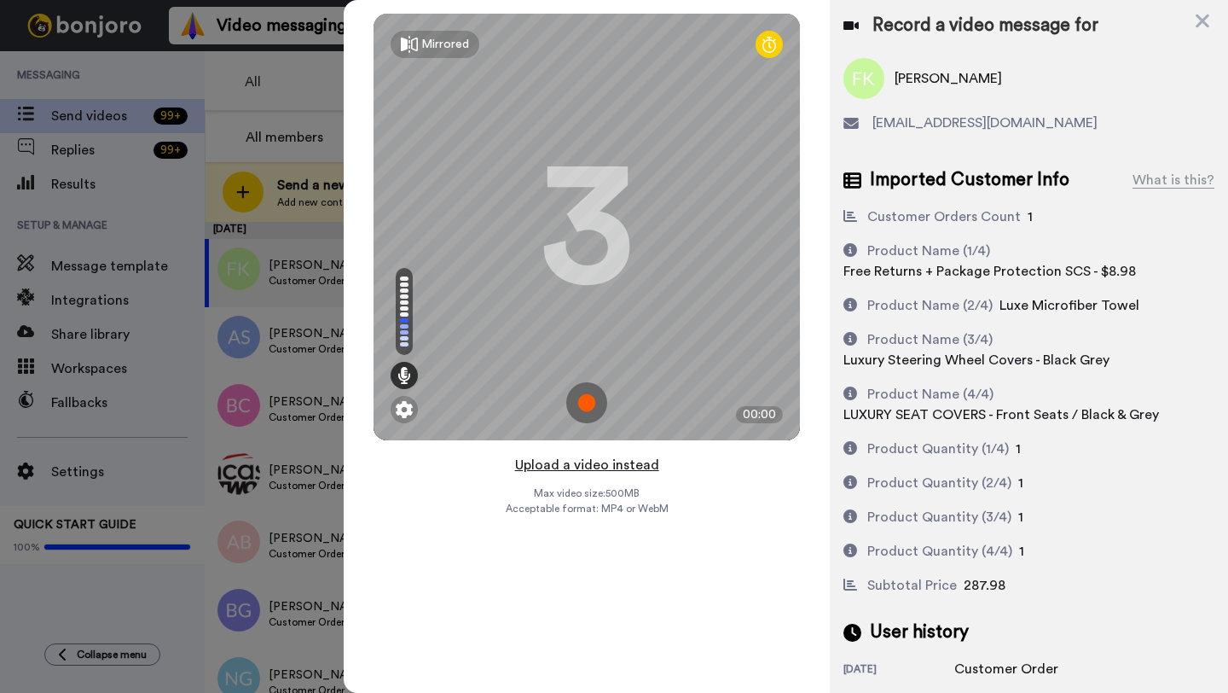
click at [577, 467] on button "Upload a video instead" at bounding box center [587, 465] width 154 height 22
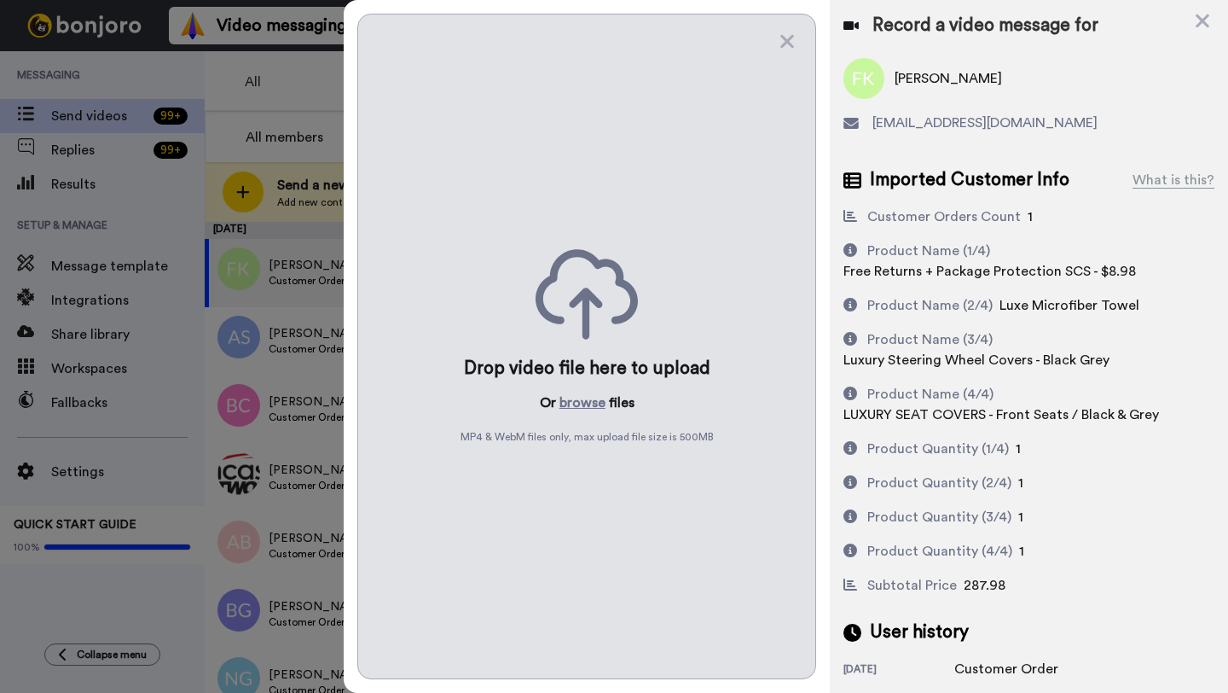
click at [576, 389] on div "Drop video file here to upload Or browse files MP4 & WebM files only, max uploa…" at bounding box center [586, 346] width 459 height 665
click at [575, 409] on button "browse" at bounding box center [583, 402] width 46 height 20
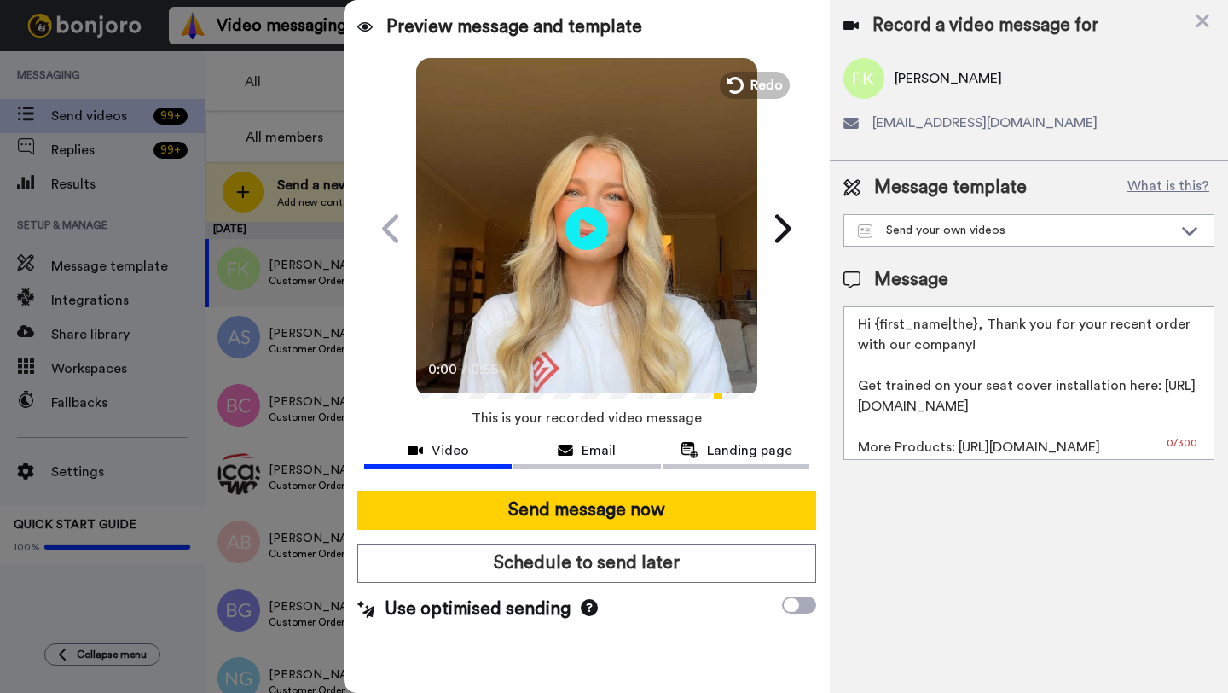
drag, startPoint x: 974, startPoint y: 325, endPoint x: 879, endPoint y: 326, distance: 94.7
click at [879, 326] on textarea "Hi {first_name|the}, Thank you for your recent order with our company! Get trai…" at bounding box center [1029, 383] width 371 height 154
paste textarea "Freddie"
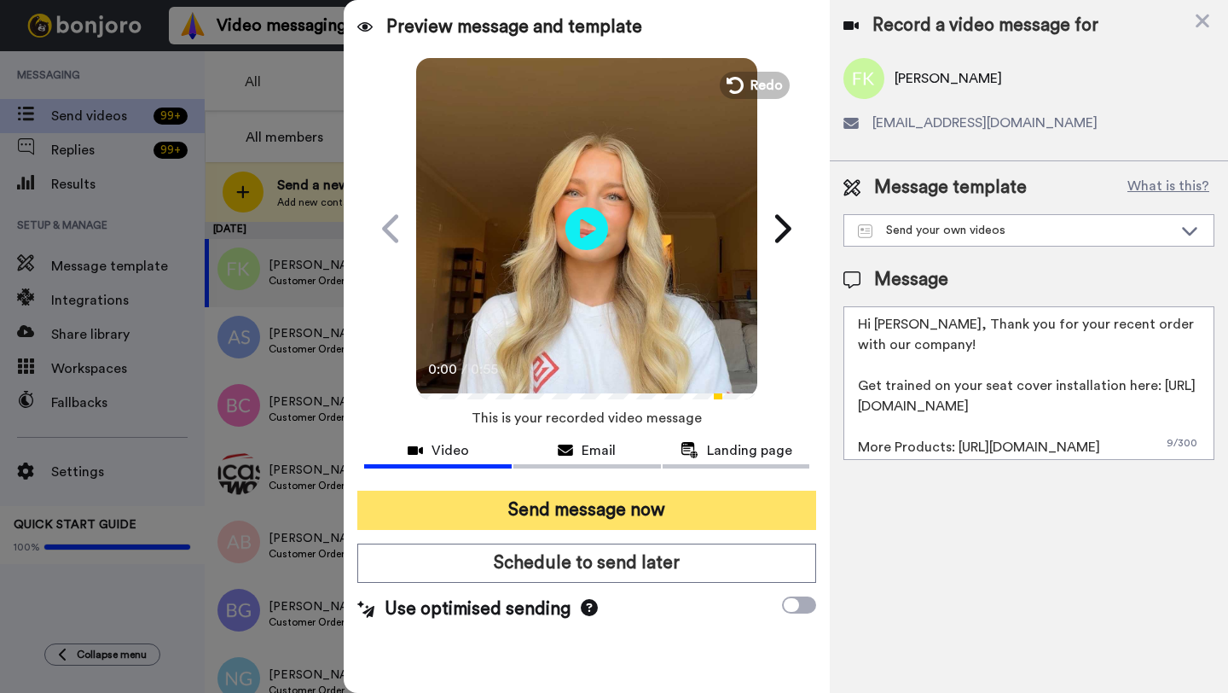
type textarea "Hi Freddie, Thank you for your recent order with our company! Get trained on yo…"
click at [619, 505] on button "Send message now" at bounding box center [586, 509] width 459 height 39
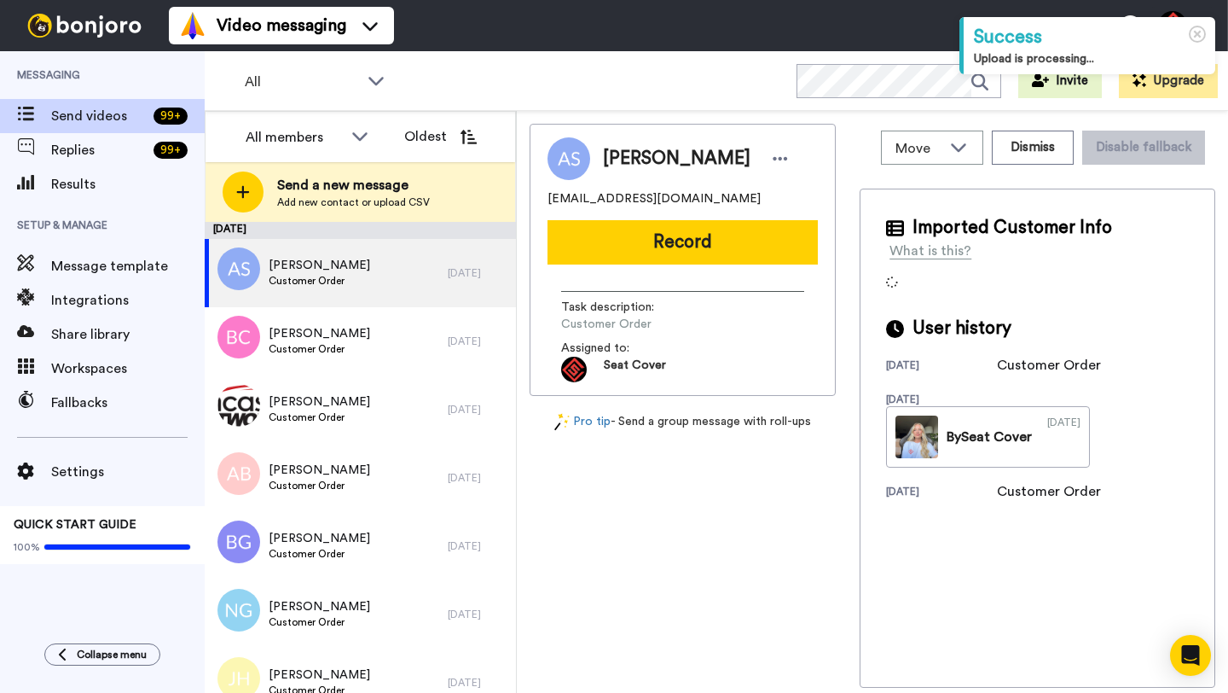
click at [613, 158] on span "[PERSON_NAME]" at bounding box center [677, 159] width 148 height 26
click at [613, 158] on span "Amy Scivoletto" at bounding box center [677, 159] width 148 height 26
click at [1018, 148] on button "Dismiss" at bounding box center [1033, 148] width 82 height 34
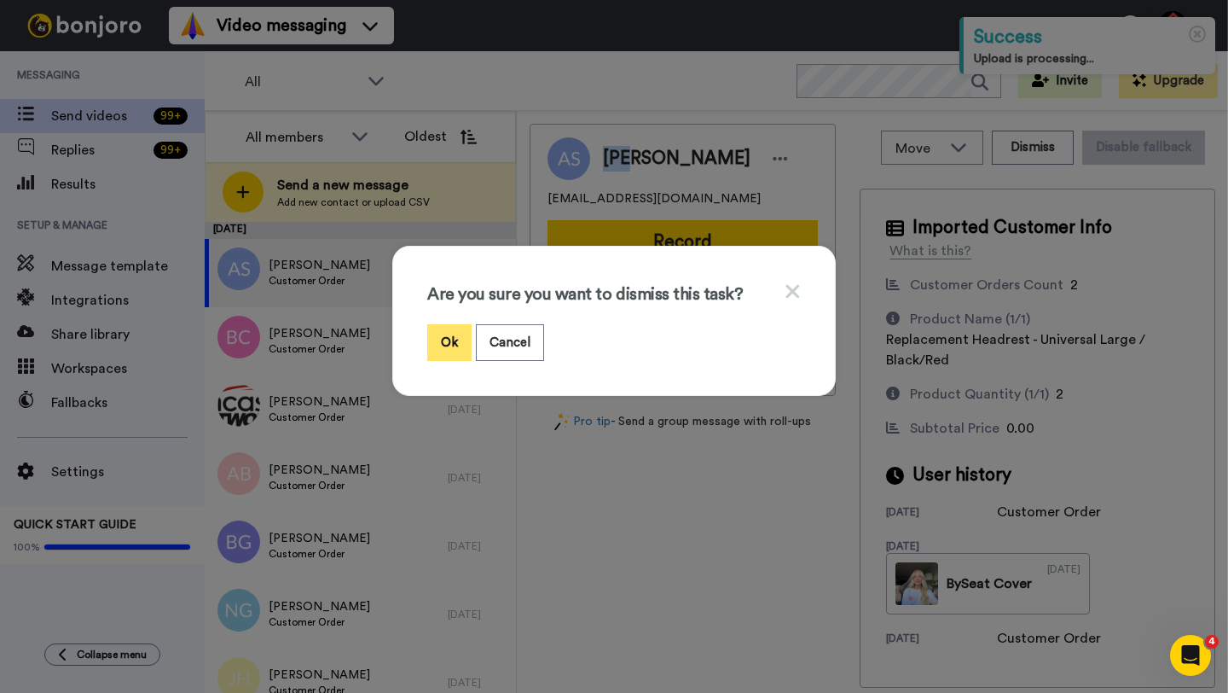
click at [440, 349] on button "Ok" at bounding box center [449, 342] width 44 height 37
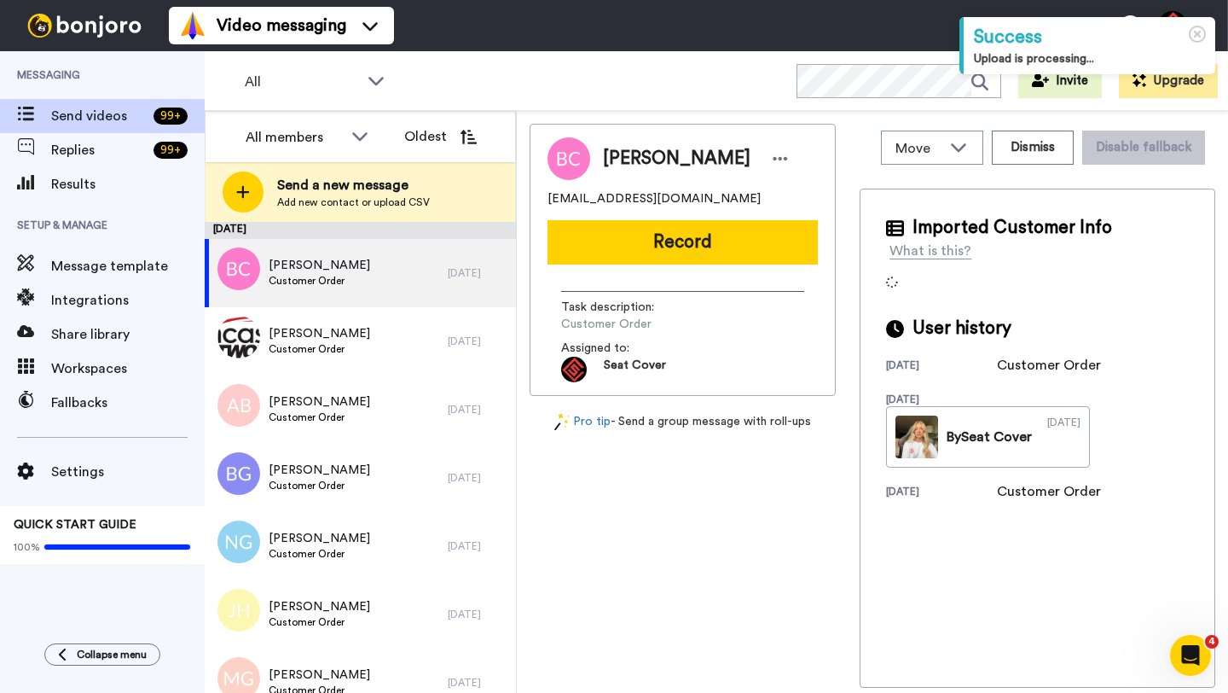
click at [622, 160] on span "Blake Chamley" at bounding box center [677, 159] width 148 height 26
click at [1019, 145] on button "Dismiss" at bounding box center [1033, 148] width 82 height 34
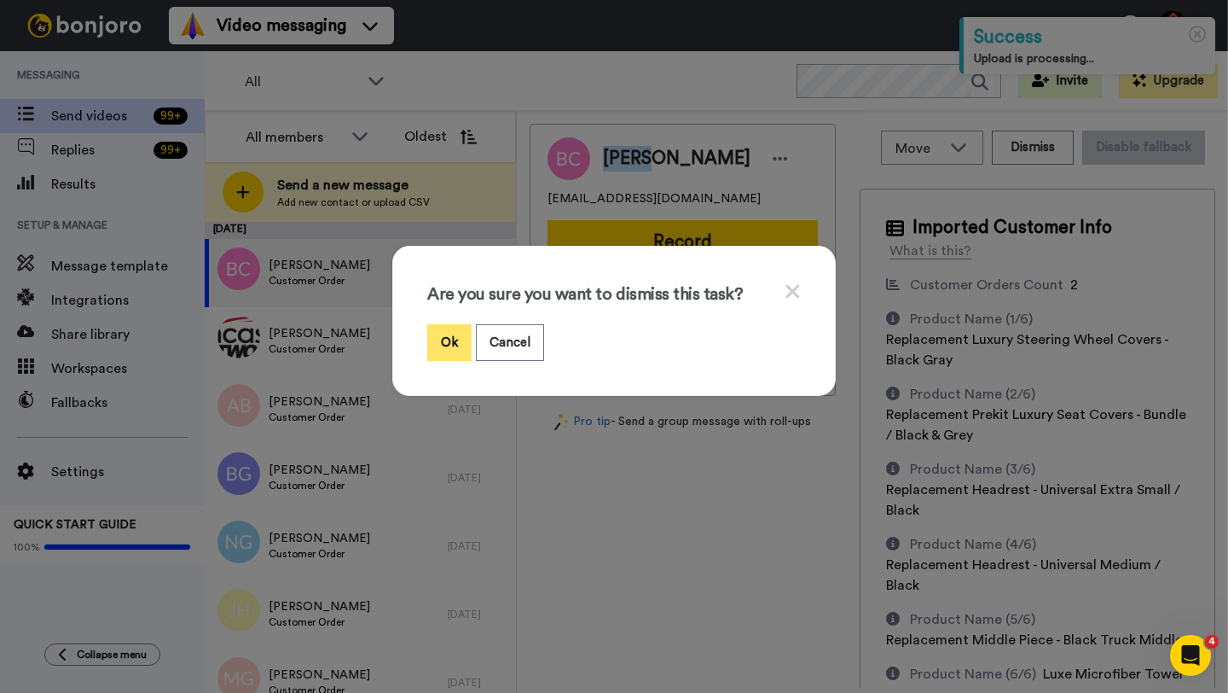
click at [433, 344] on button "Ok" at bounding box center [449, 342] width 44 height 37
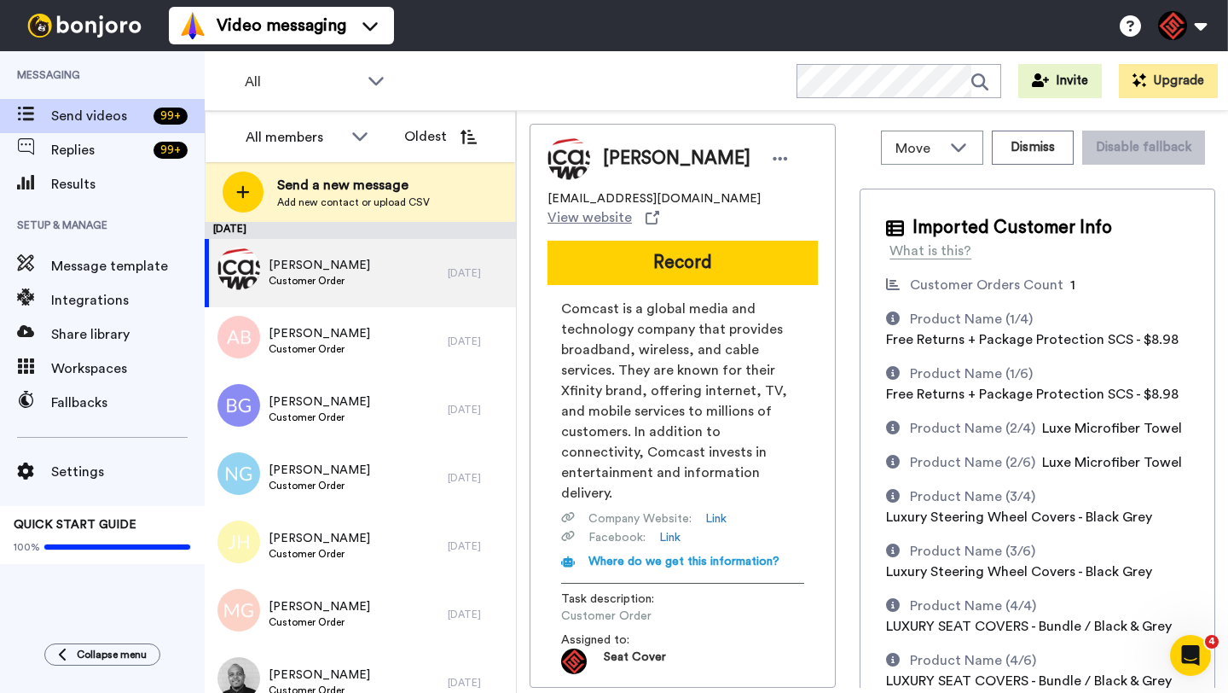
click at [613, 158] on span "Ben Chapman" at bounding box center [677, 159] width 148 height 26
copy span "Ben"
click at [635, 247] on button "Record" at bounding box center [683, 263] width 270 height 44
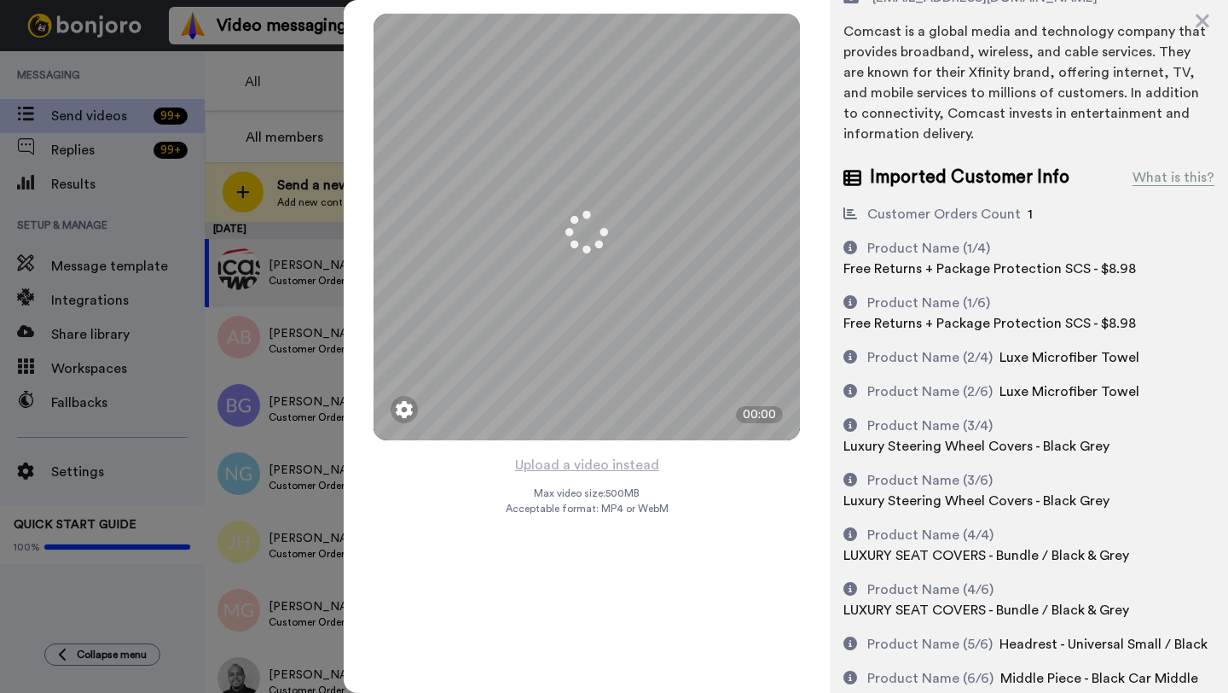
scroll to position [161, 0]
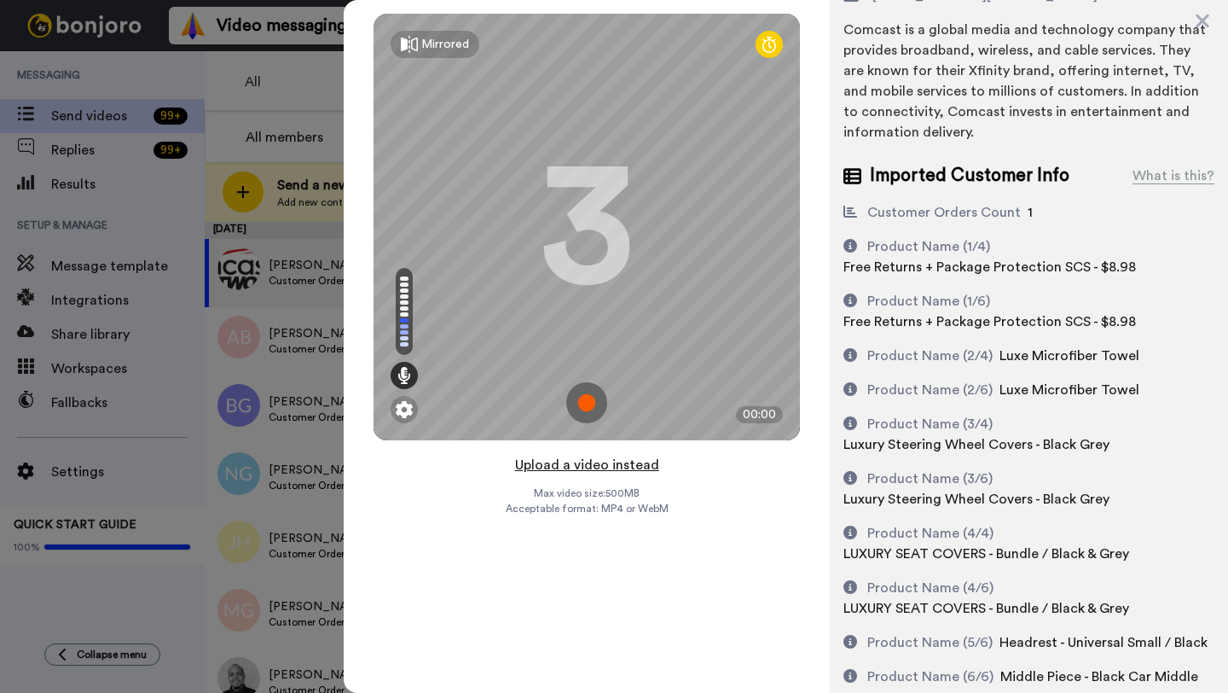
click at [575, 465] on button "Upload a video instead" at bounding box center [587, 465] width 154 height 22
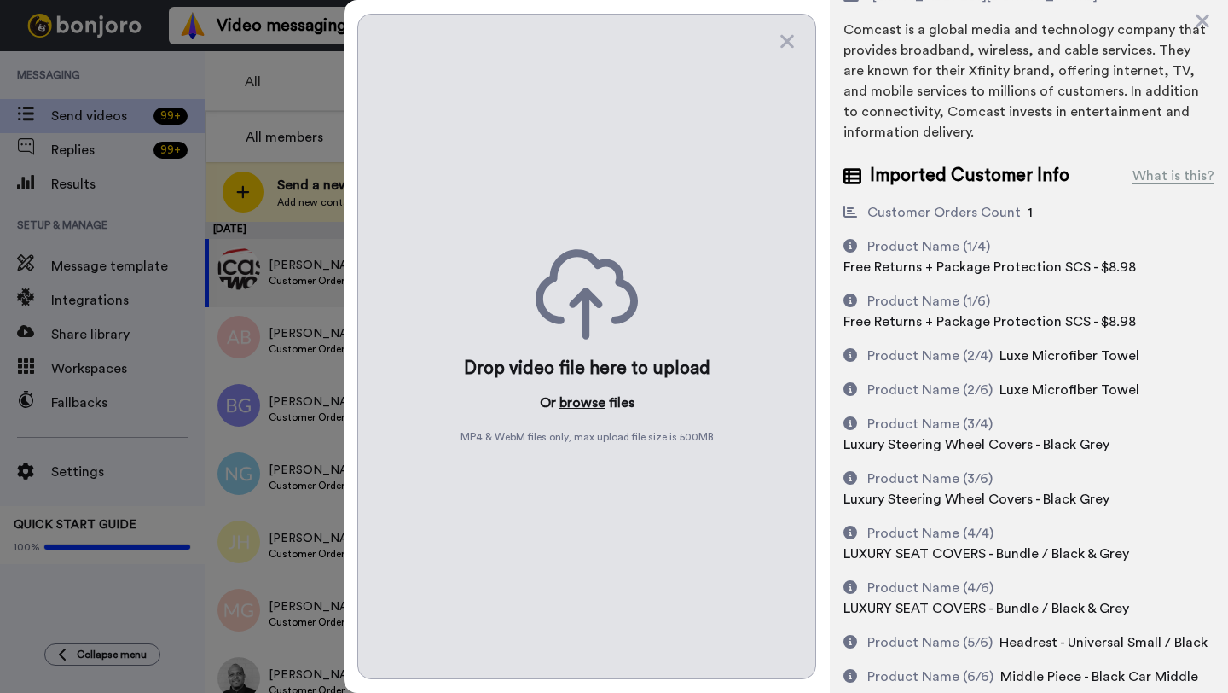
click at [581, 403] on button "browse" at bounding box center [583, 402] width 46 height 20
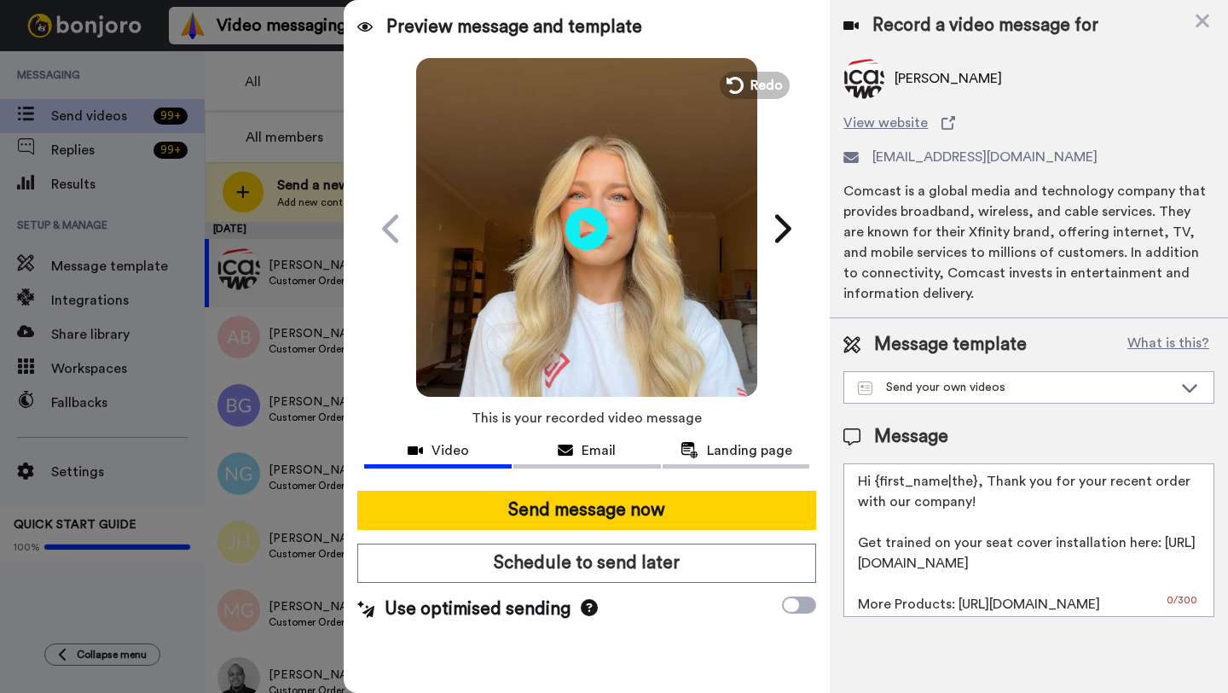
scroll to position [0, 0]
drag, startPoint x: 974, startPoint y: 485, endPoint x: 873, endPoint y: 484, distance: 100.7
click at [873, 484] on textarea "Hi {first_name|the}, Thank you for your recent order with our company! Get trai…" at bounding box center [1029, 540] width 371 height 154
paste textarea "Ben"
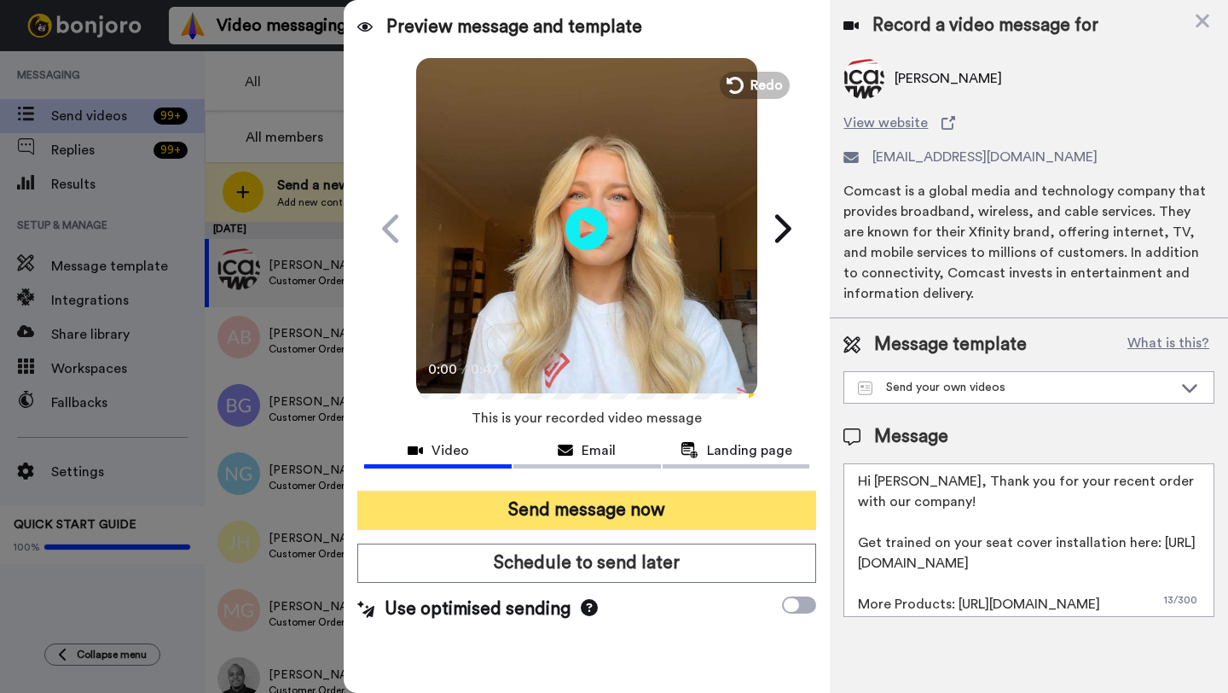
type textarea "Hi Ben, Thank you for your recent order with our company! Get trained on your s…"
click at [601, 512] on button "Send message now" at bounding box center [586, 509] width 459 height 39
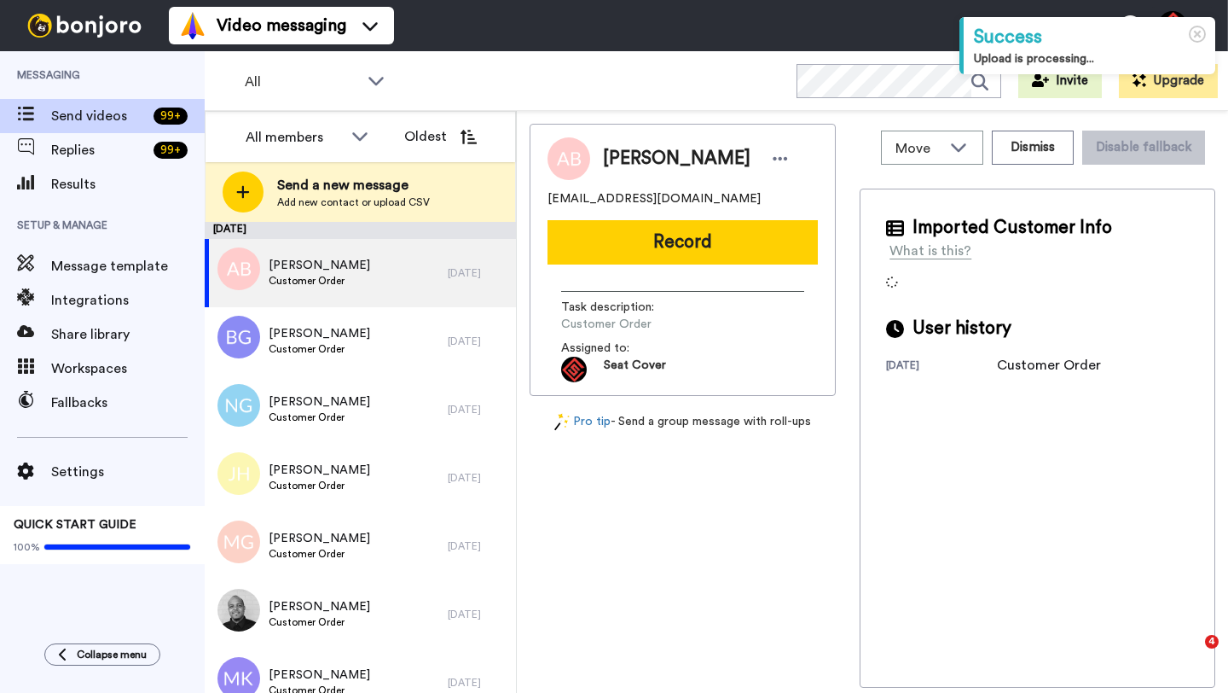
click at [618, 161] on span "[PERSON_NAME]" at bounding box center [677, 159] width 148 height 26
copy span "[PERSON_NAME]"
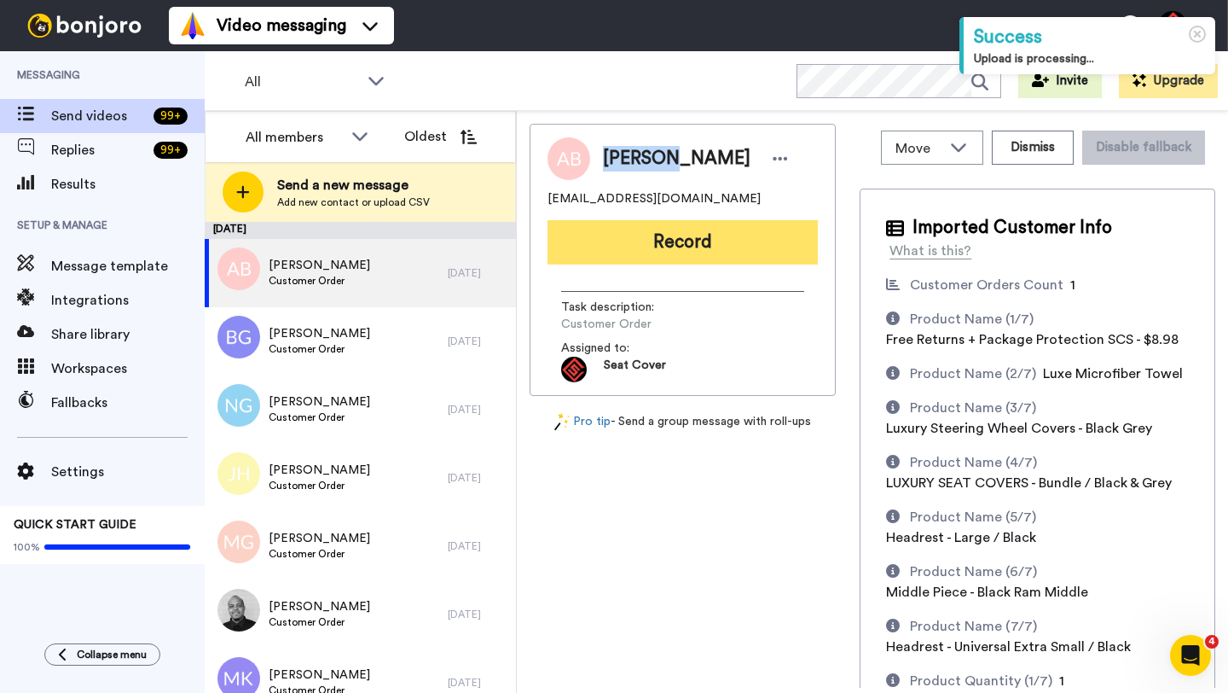
click at [645, 257] on button "Record" at bounding box center [683, 242] width 270 height 44
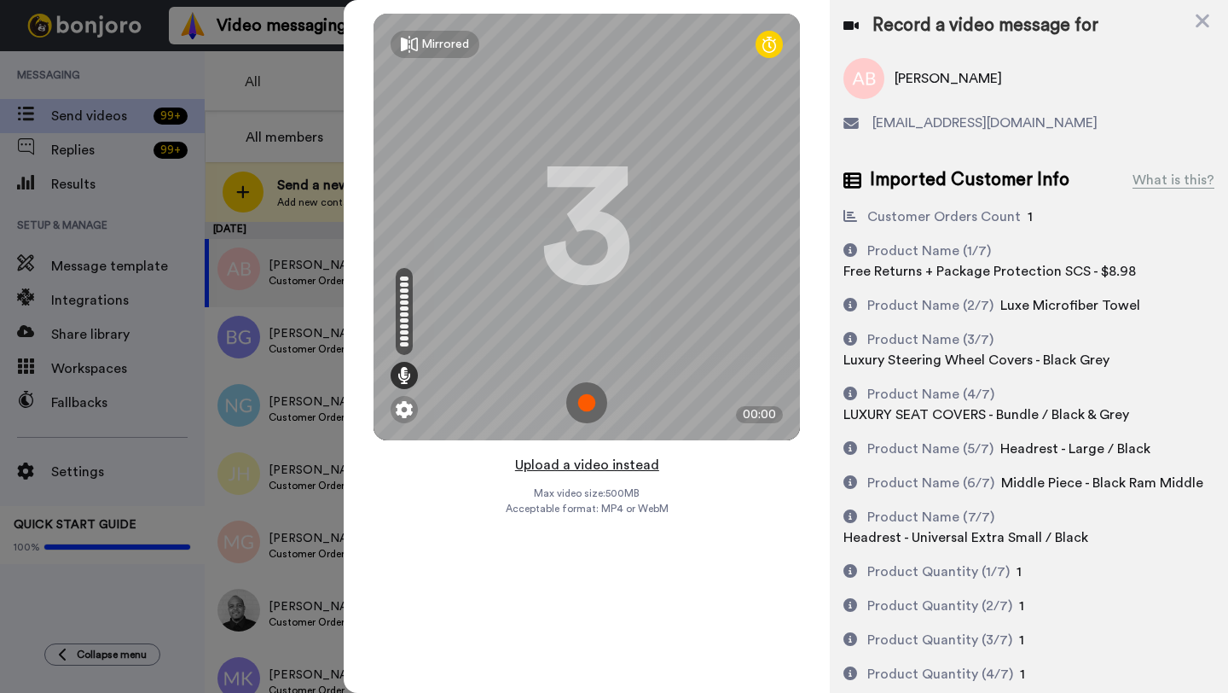
click at [577, 462] on button "Upload a video instead" at bounding box center [587, 465] width 154 height 22
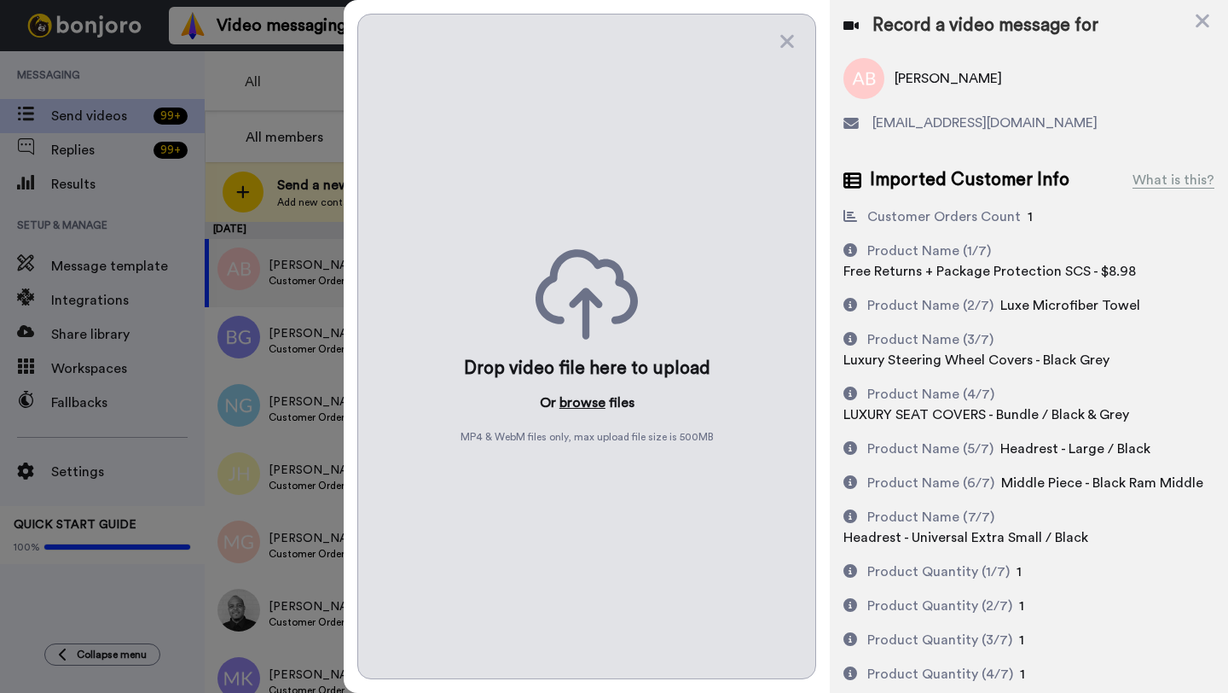
click at [580, 397] on button "browse" at bounding box center [583, 402] width 46 height 20
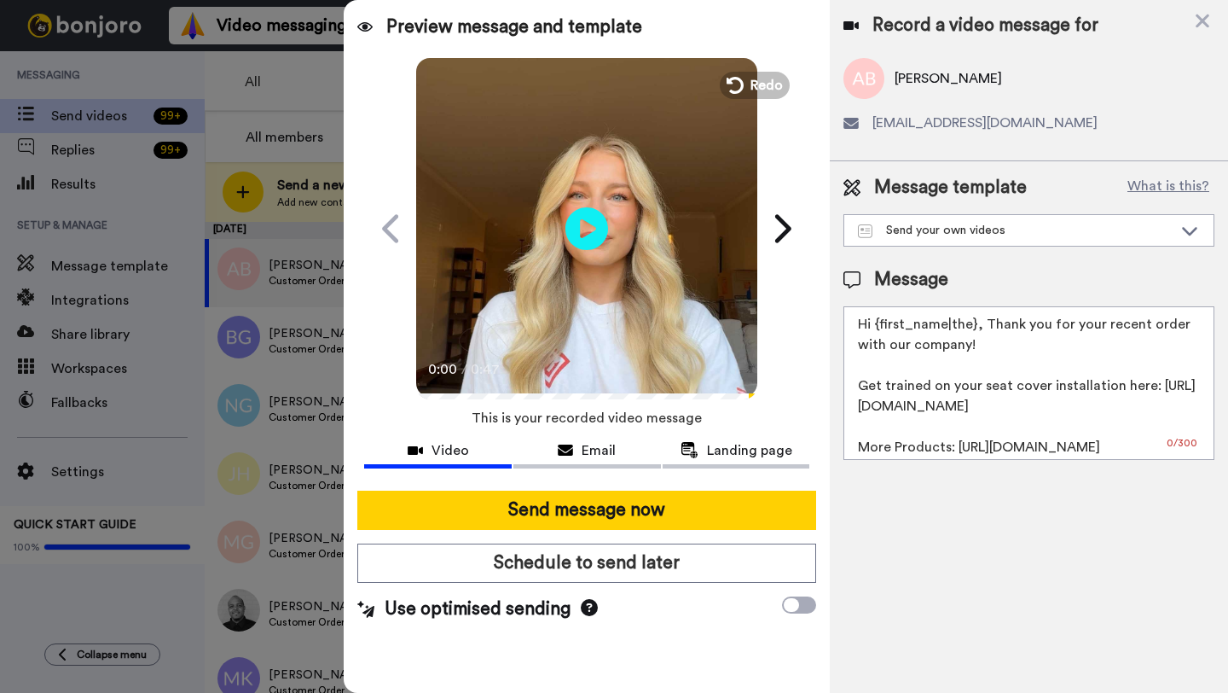
drag, startPoint x: 973, startPoint y: 327, endPoint x: 879, endPoint y: 327, distance: 93.8
click at [879, 327] on textarea "Hi {first_name|the}, Thank you for your recent order with our company! Get trai…" at bounding box center [1029, 383] width 371 height 154
paste textarea "[PERSON_NAME]"
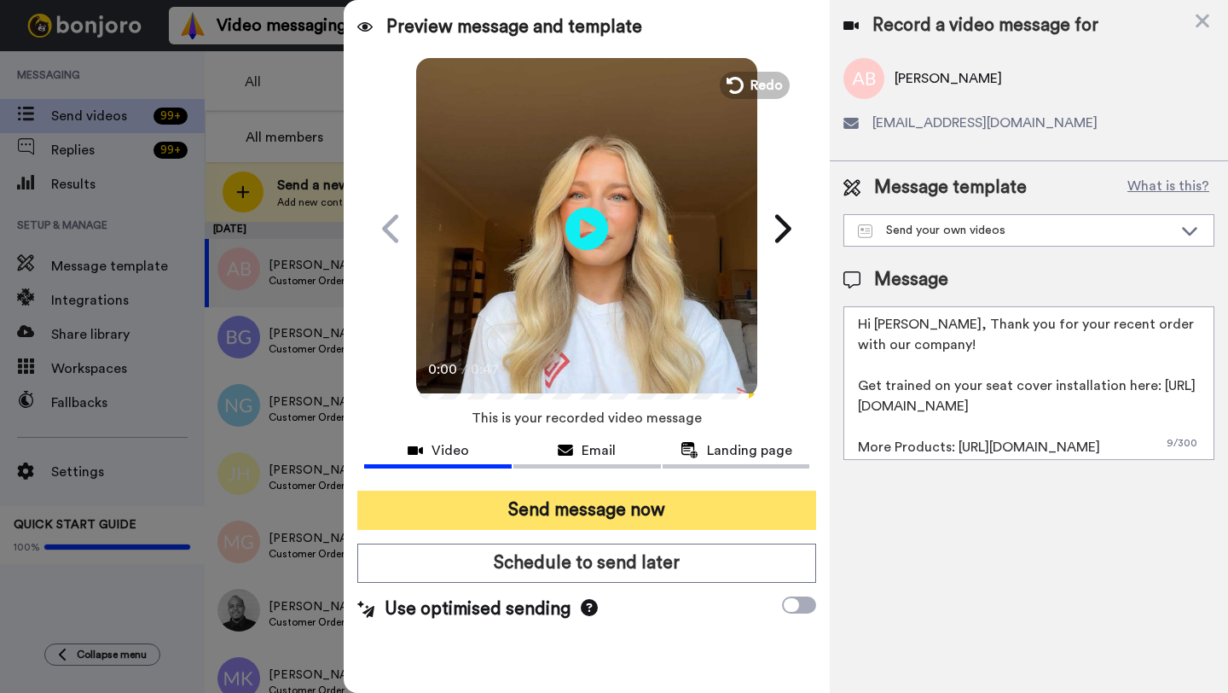
type textarea "Hi [PERSON_NAME], Thank you for your recent order with our company! Get trained…"
click at [646, 502] on button "Send message now" at bounding box center [586, 509] width 459 height 39
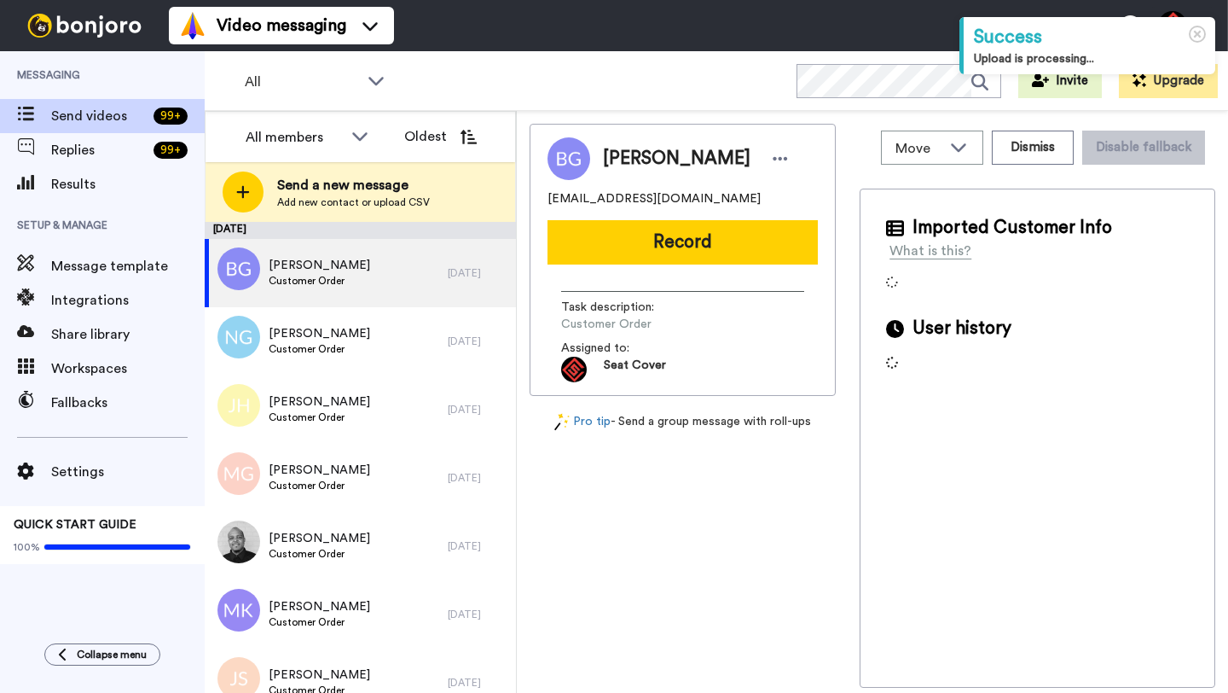
click at [640, 162] on span "Brandi Garcia" at bounding box center [677, 159] width 148 height 26
copy span "Brandi"
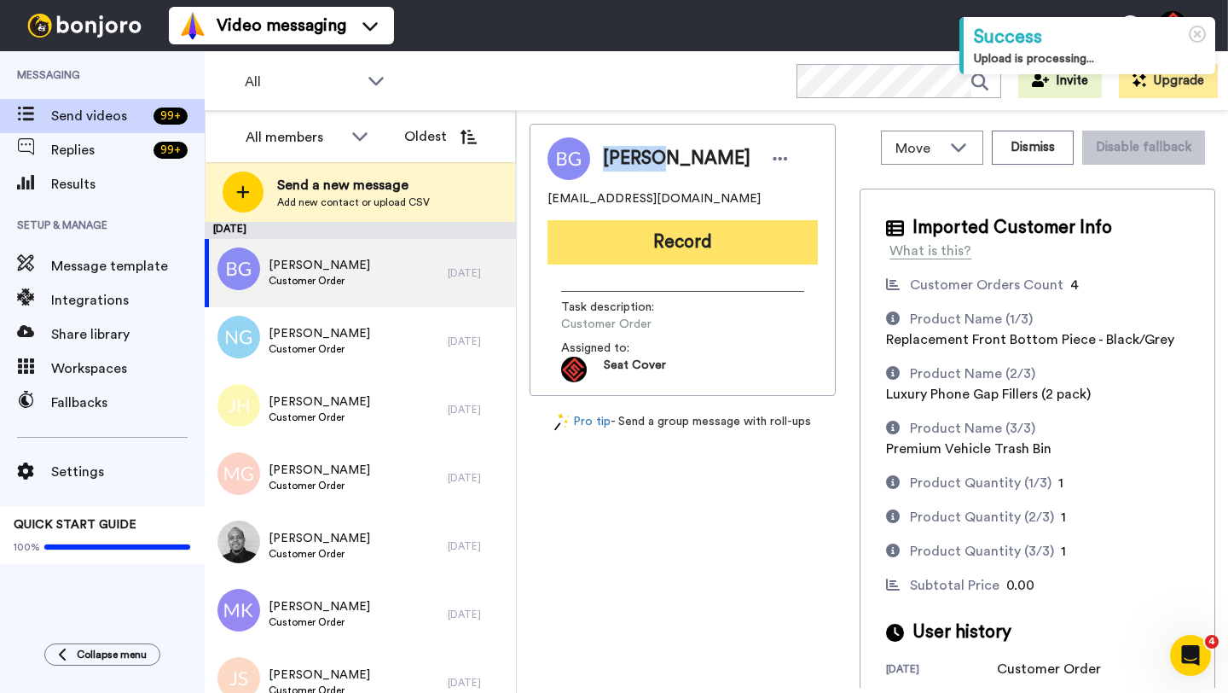
click at [640, 247] on button "Record" at bounding box center [683, 242] width 270 height 44
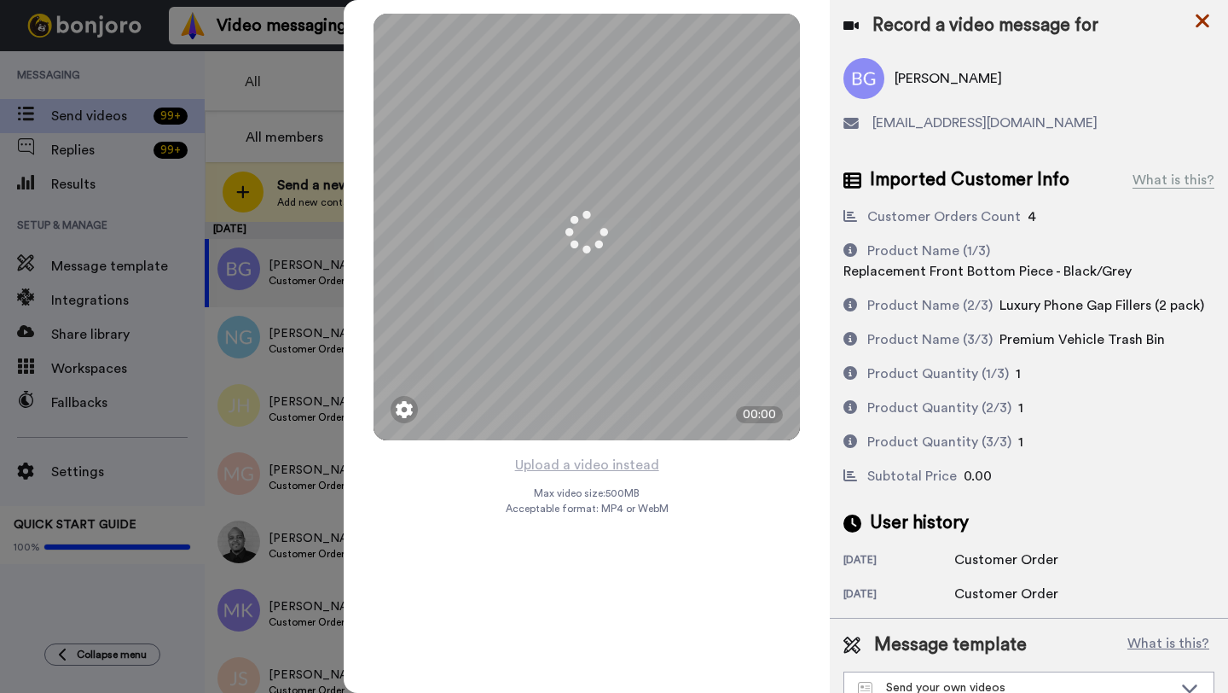
click at [1208, 20] on icon at bounding box center [1202, 20] width 17 height 21
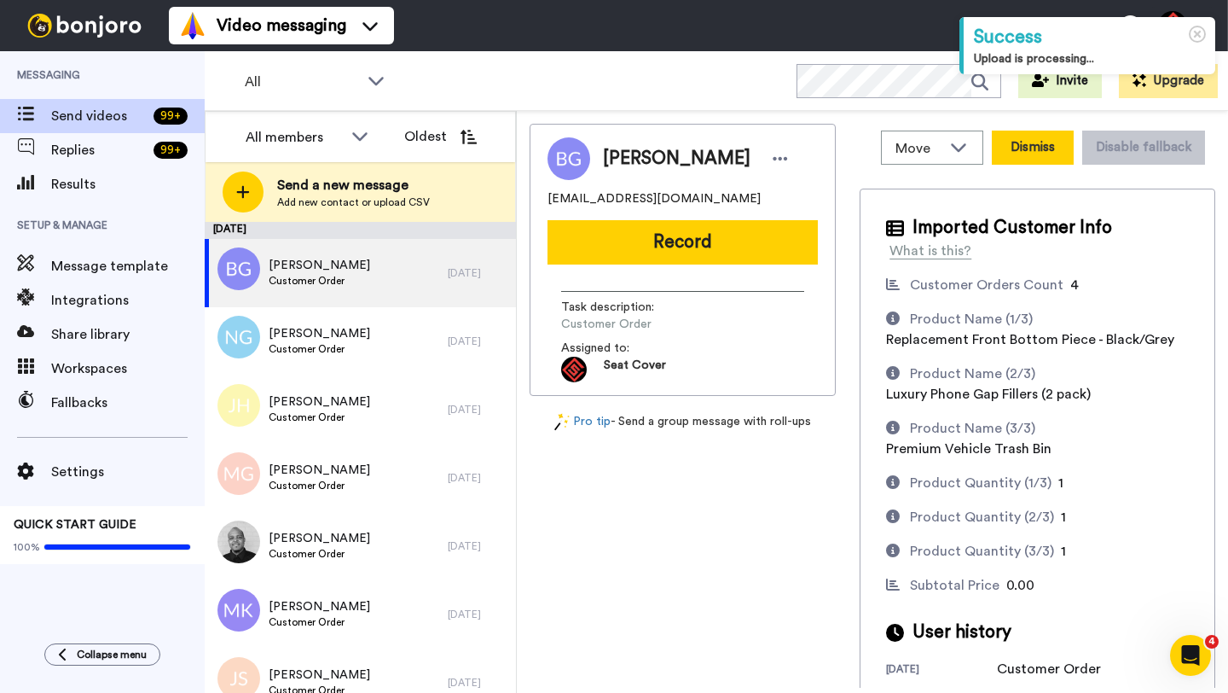
click at [1011, 145] on button "Dismiss" at bounding box center [1033, 148] width 82 height 34
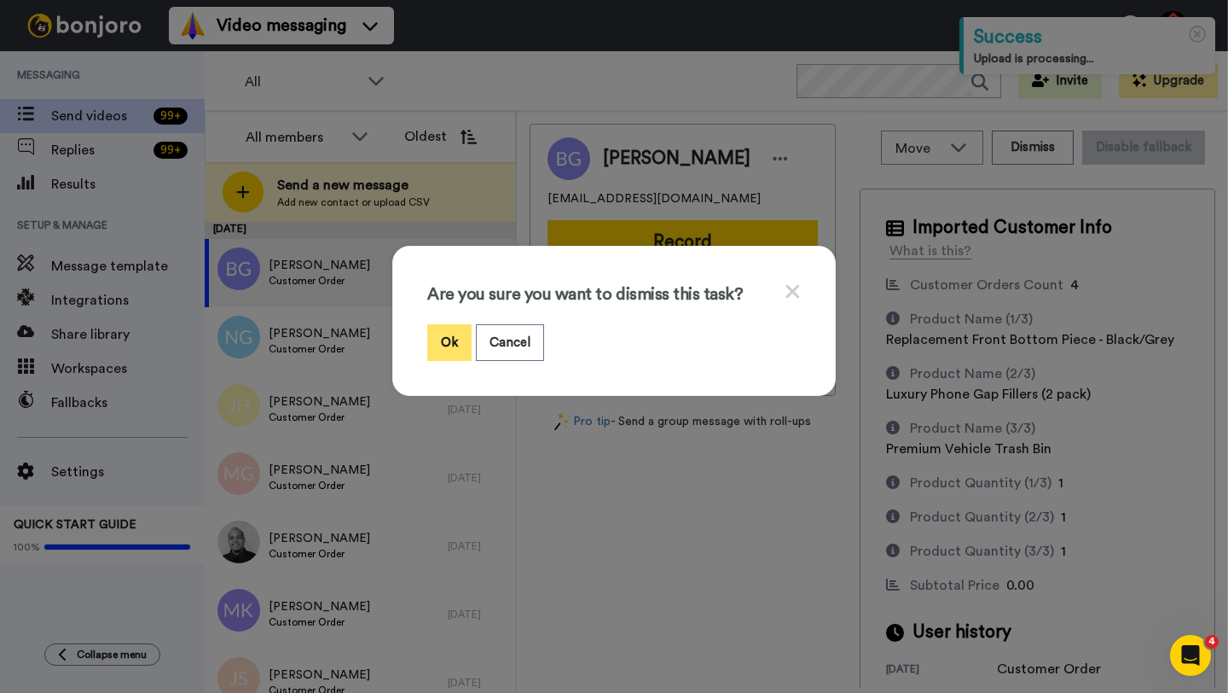
click at [450, 342] on button "Ok" at bounding box center [449, 342] width 44 height 37
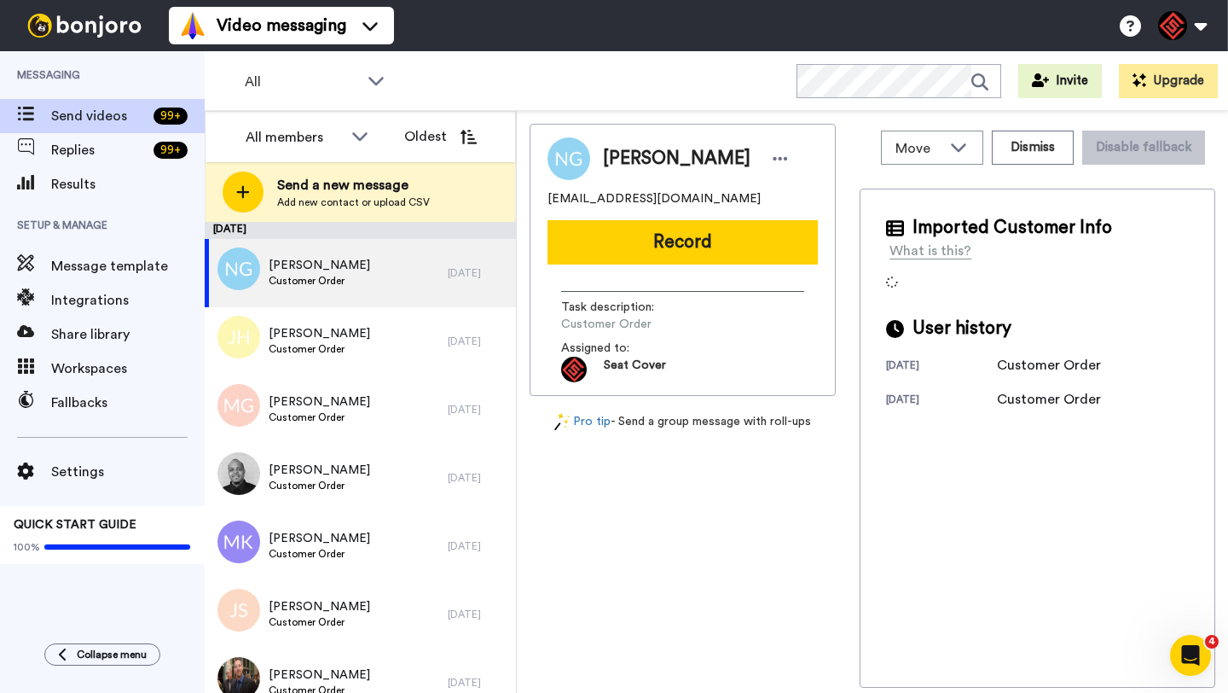
click at [619, 154] on span "Niki Grider" at bounding box center [677, 159] width 148 height 26
copy span "Niki"
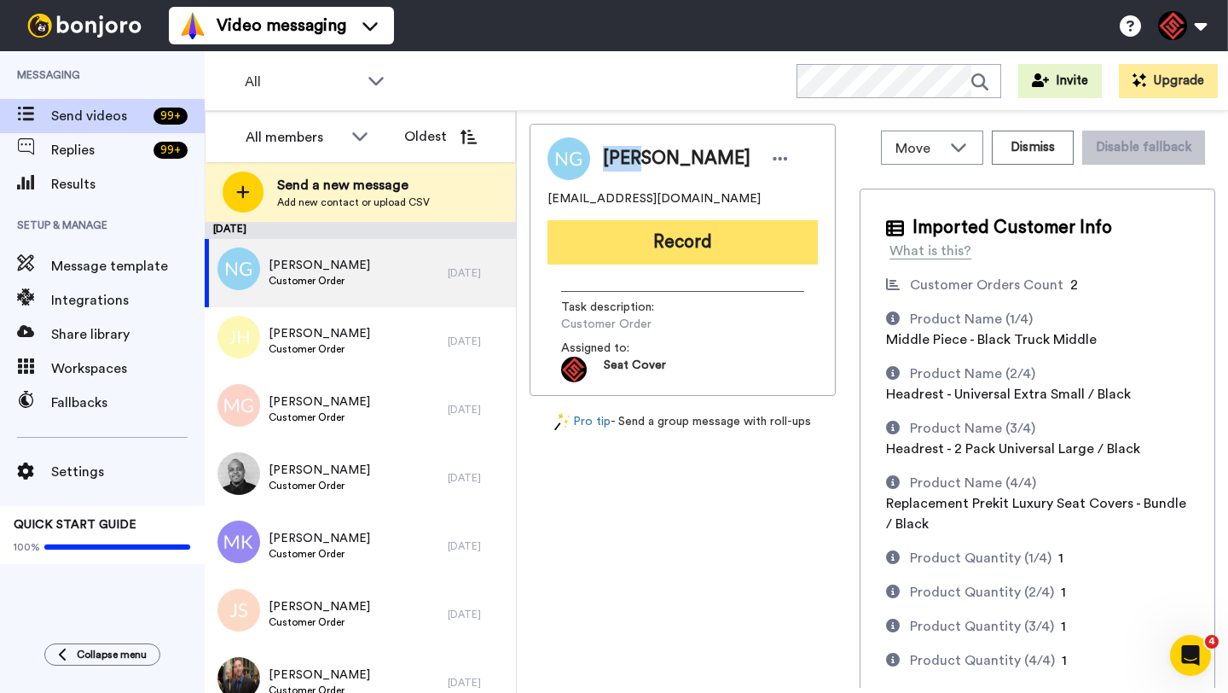
click at [634, 236] on button "Record" at bounding box center [683, 242] width 270 height 44
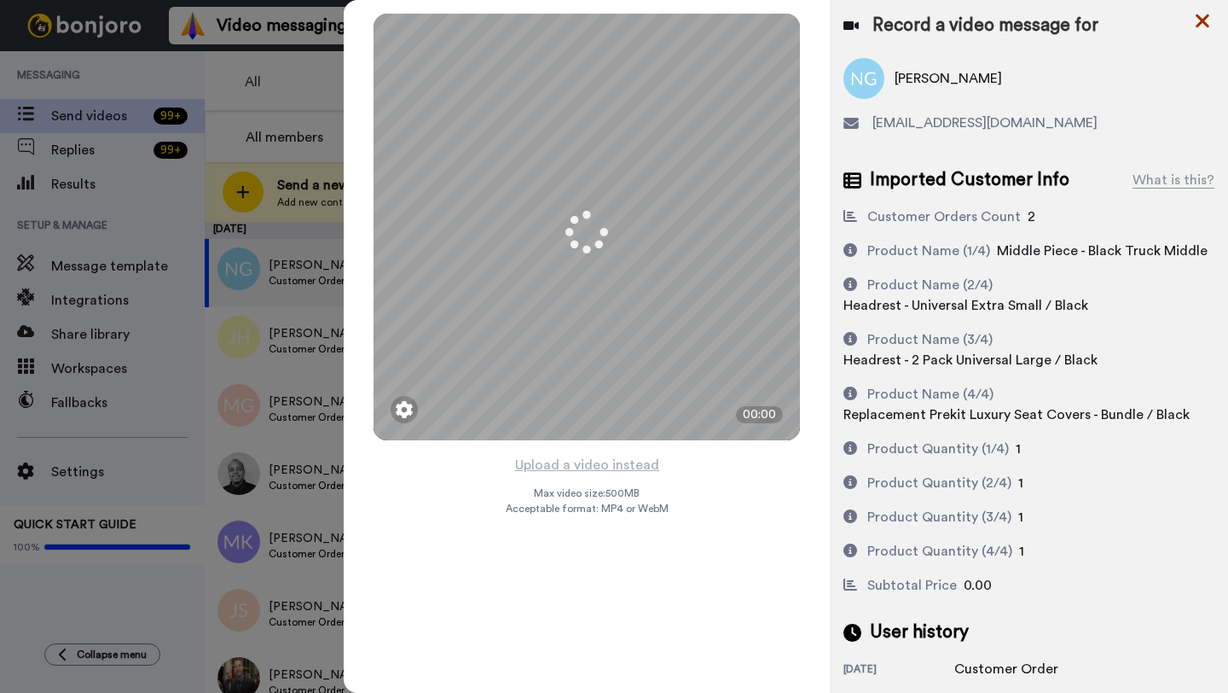
click at [1210, 20] on icon at bounding box center [1202, 20] width 17 height 21
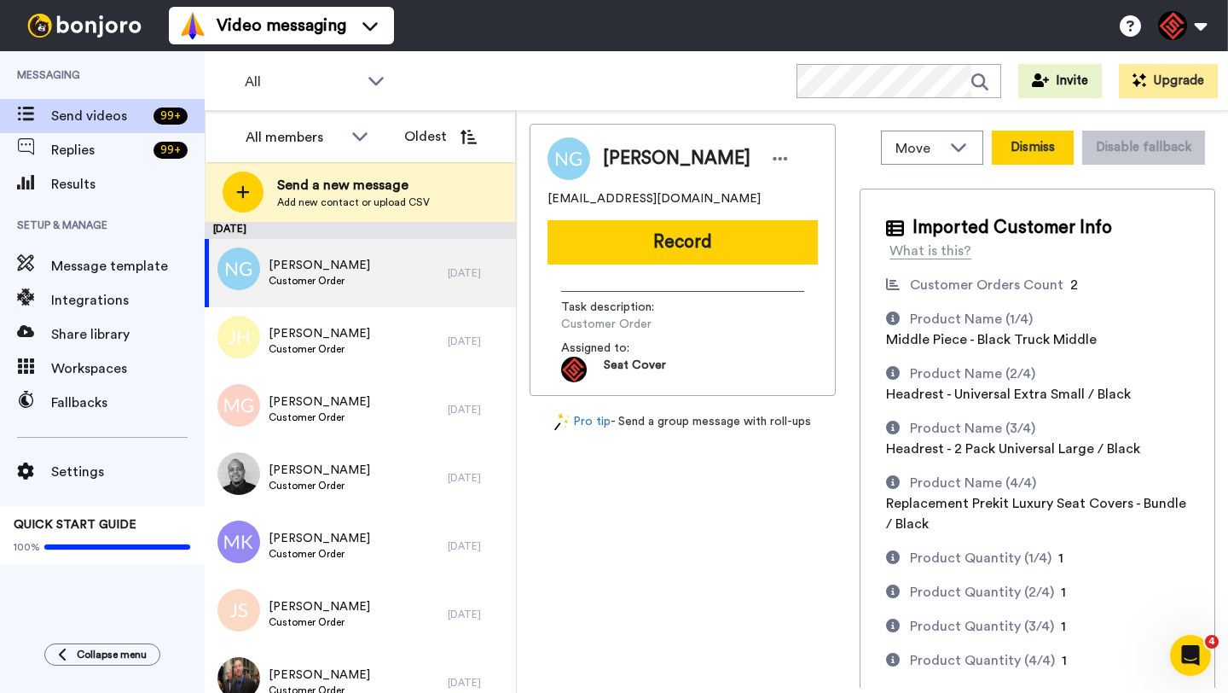
click at [1019, 148] on button "Dismiss" at bounding box center [1033, 148] width 82 height 34
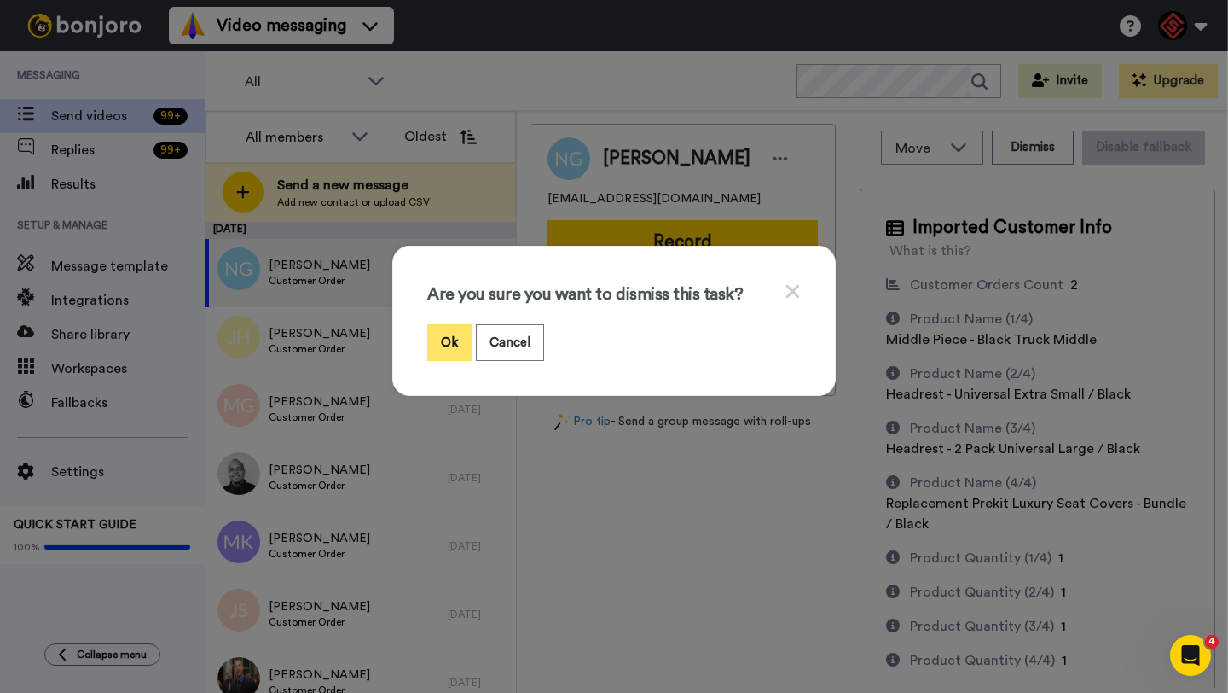
click at [445, 336] on button "Ok" at bounding box center [449, 342] width 44 height 37
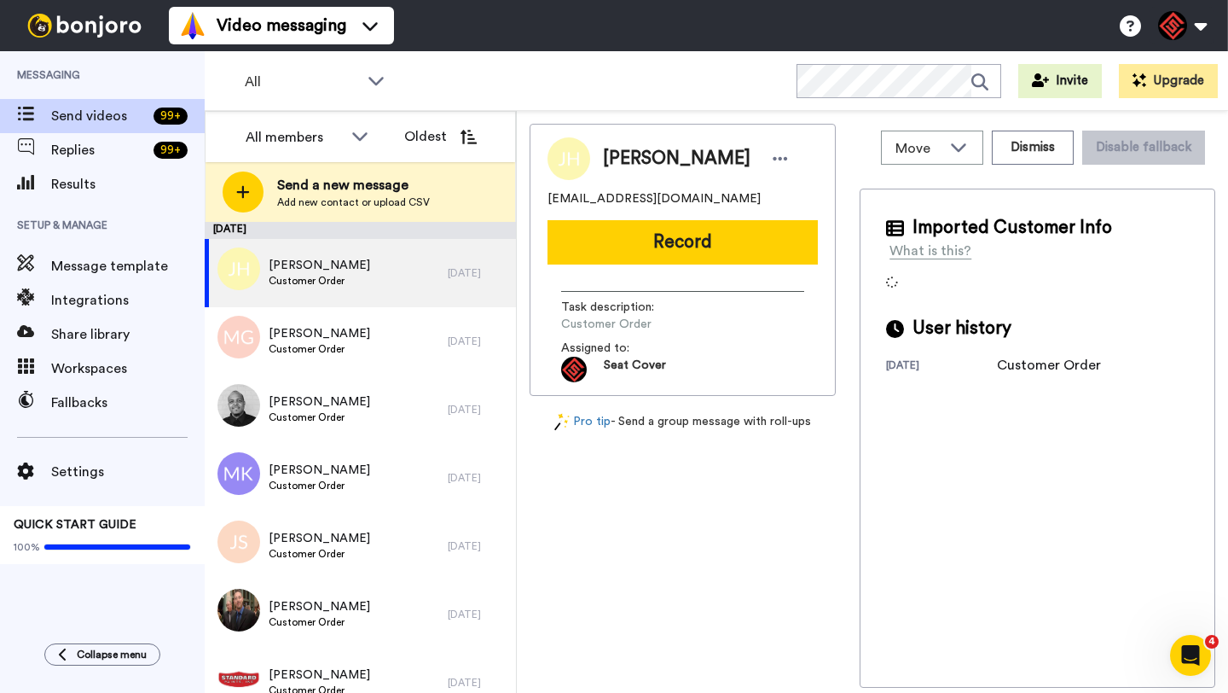
click at [622, 157] on span "Jim Hindman" at bounding box center [677, 159] width 148 height 26
copy span "Jim"
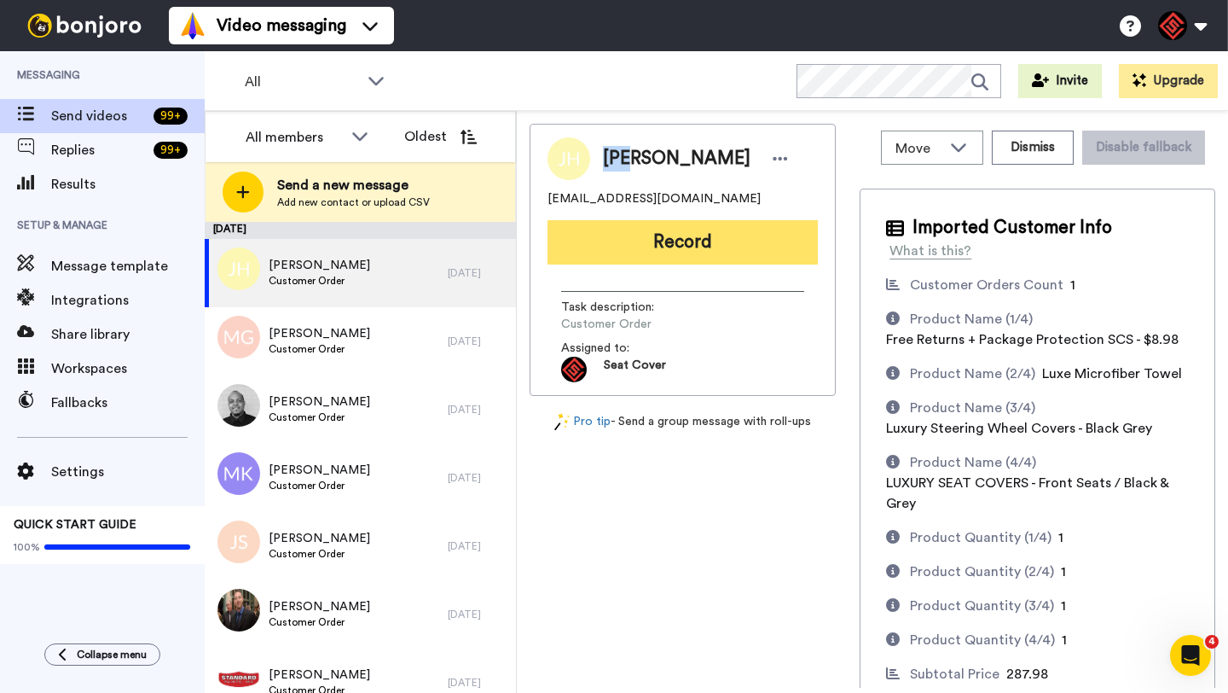
click at [693, 247] on button "Record" at bounding box center [683, 242] width 270 height 44
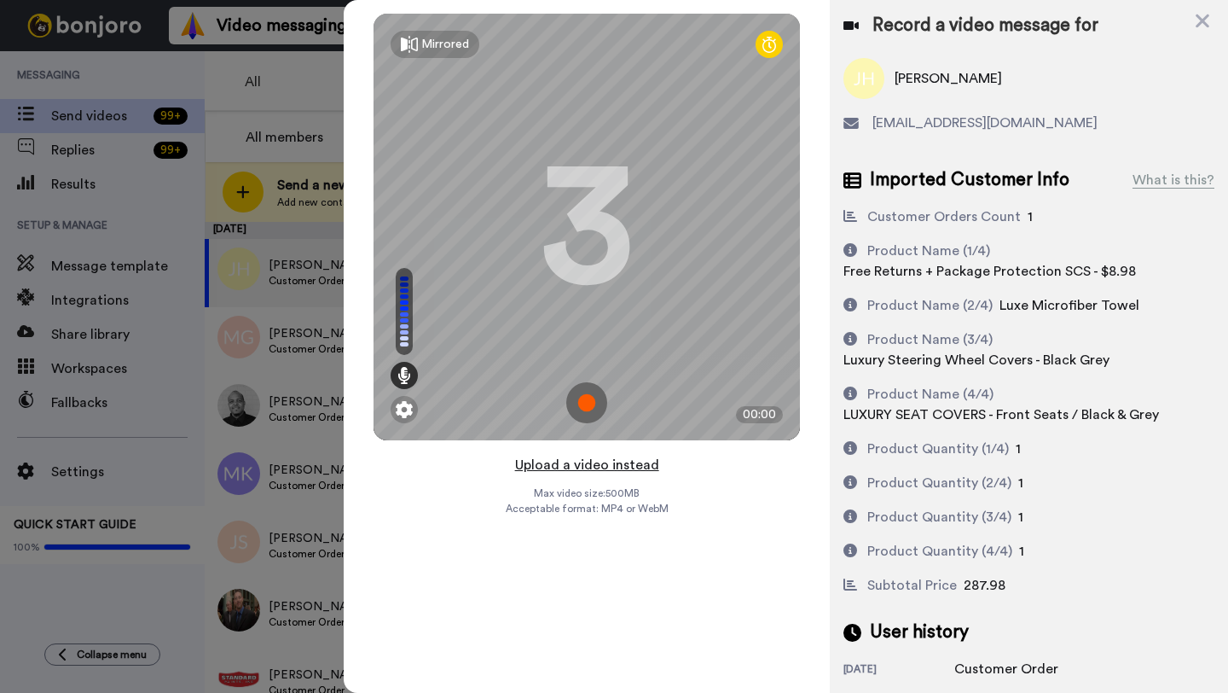
click at [570, 461] on button "Upload a video instead" at bounding box center [587, 465] width 154 height 22
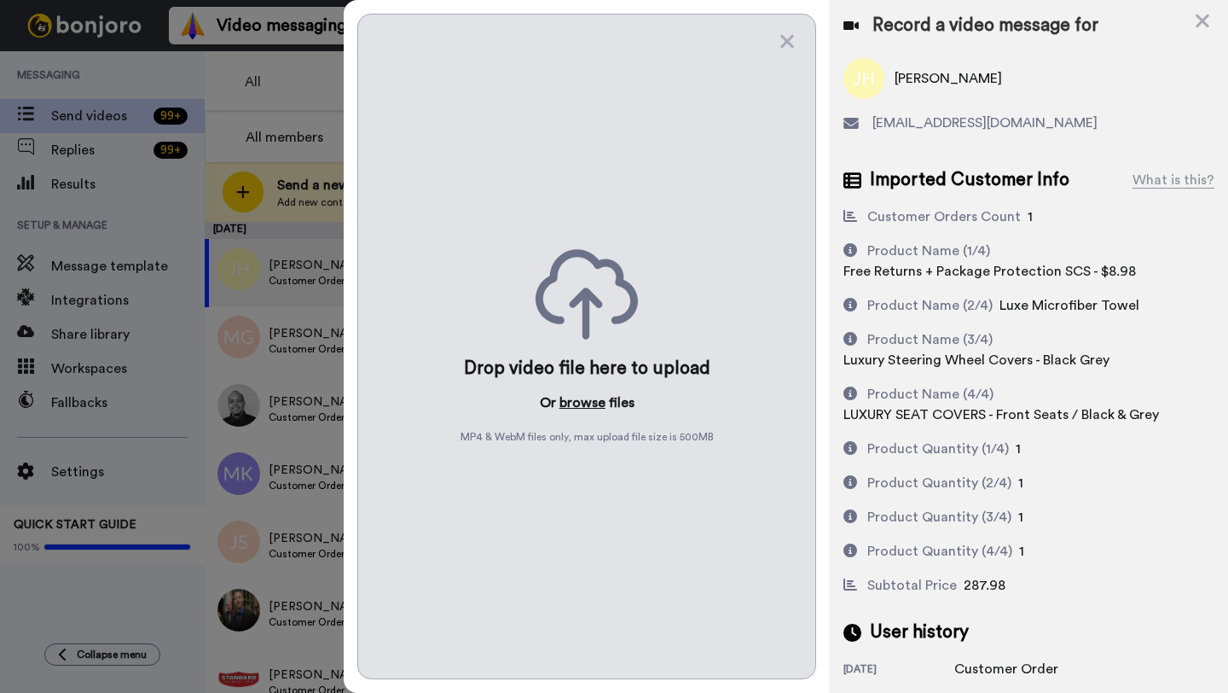
click at [578, 397] on button "browse" at bounding box center [583, 402] width 46 height 20
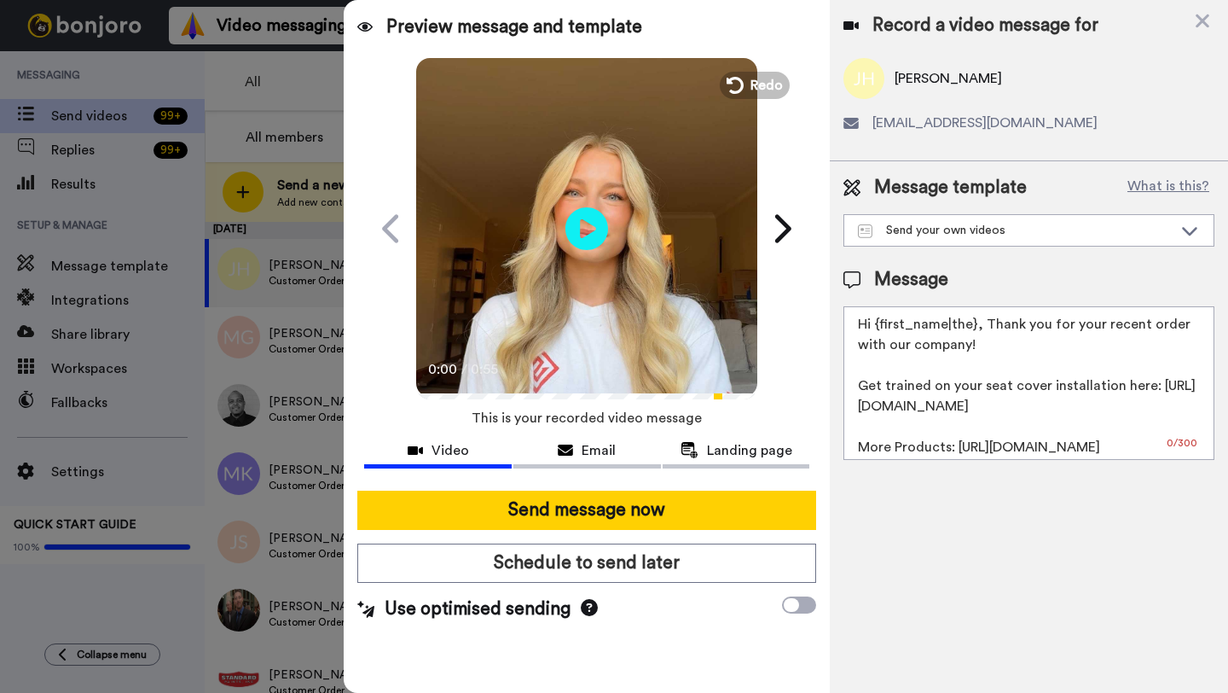
drag, startPoint x: 974, startPoint y: 328, endPoint x: 882, endPoint y: 328, distance: 92.1
click at [882, 328] on textarea "Hi {first_name|the}, Thank you for your recent order with our company! Get trai…" at bounding box center [1029, 383] width 371 height 154
paste textarea "Jim"
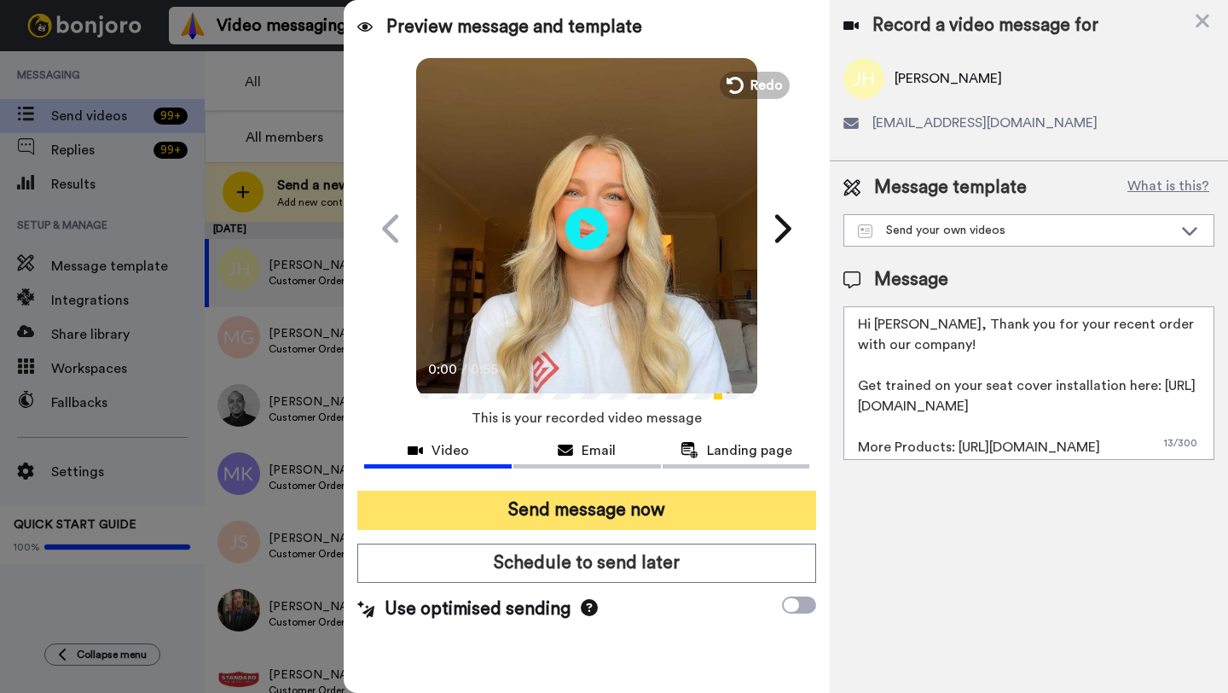
type textarea "Hi Jim, Thank you for your recent order with our company! Get trained on your s…"
click at [670, 508] on button "Send message now" at bounding box center [586, 509] width 459 height 39
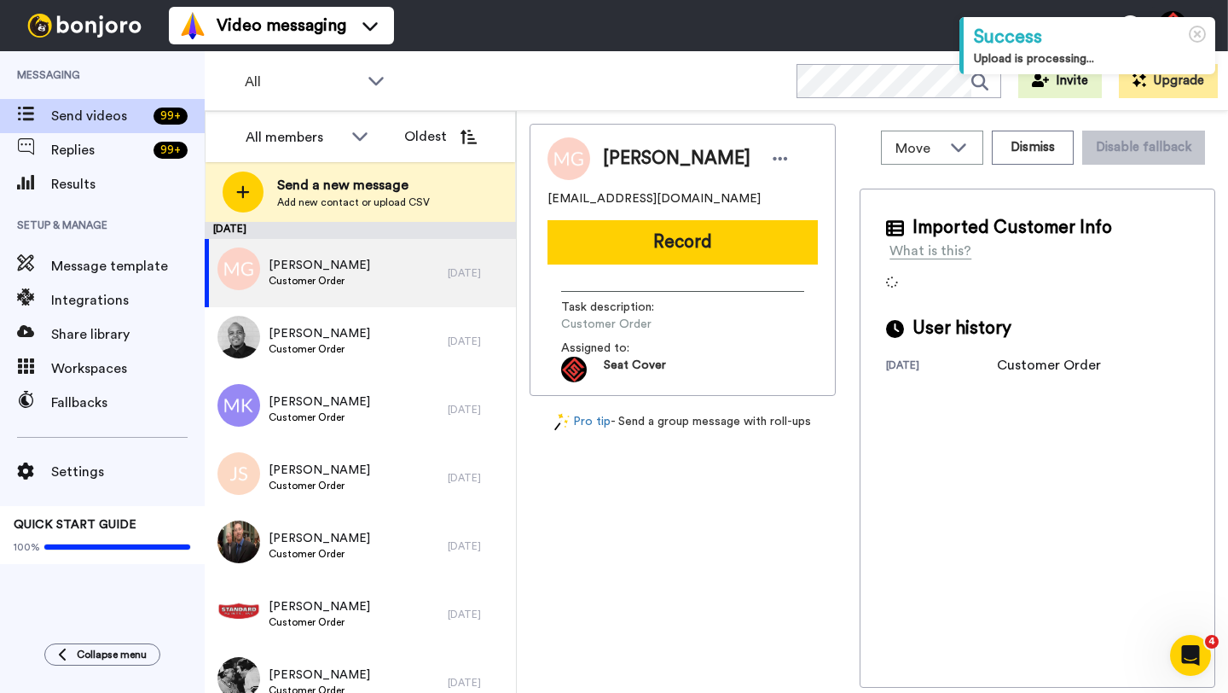
click at [618, 156] on span "[PERSON_NAME]" at bounding box center [677, 159] width 148 height 26
copy span "Max"
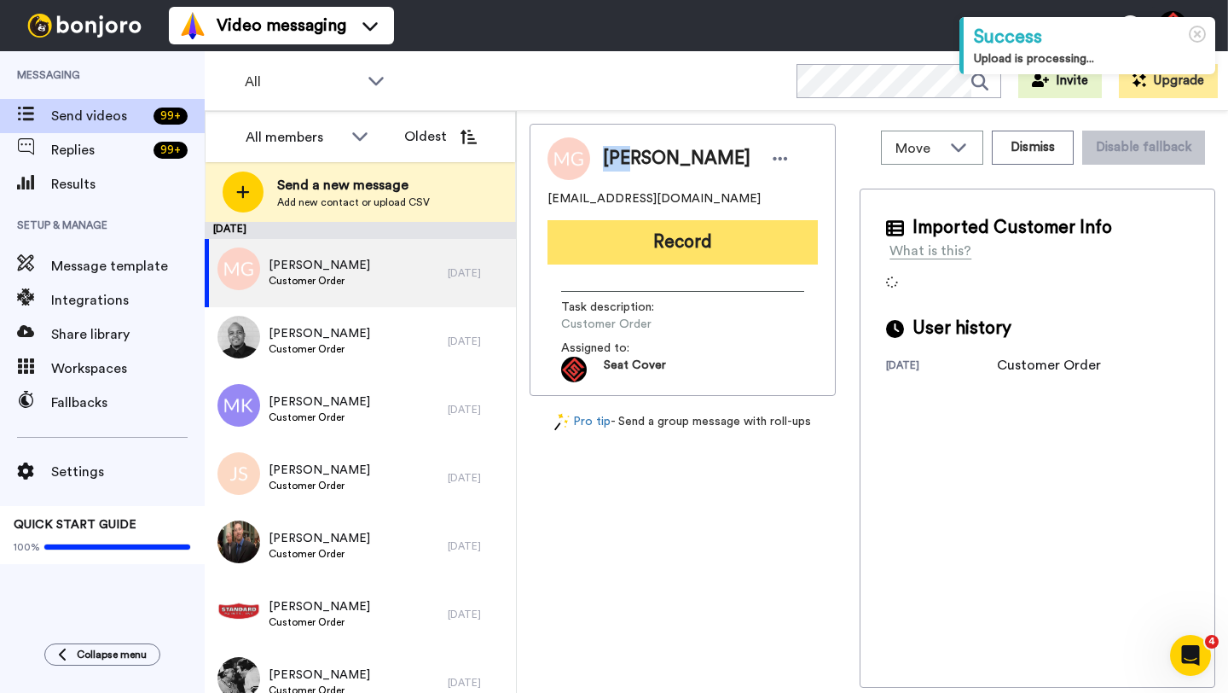
click at [670, 225] on button "Record" at bounding box center [683, 242] width 270 height 44
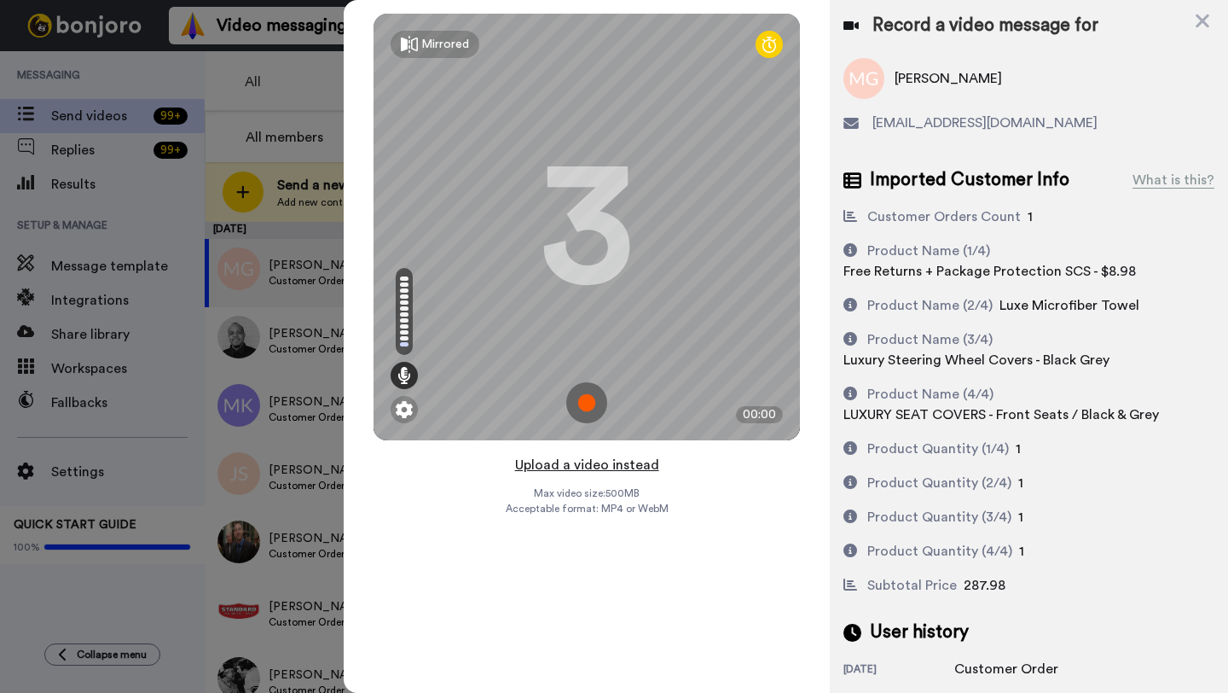
click at [571, 464] on button "Upload a video instead" at bounding box center [587, 465] width 154 height 22
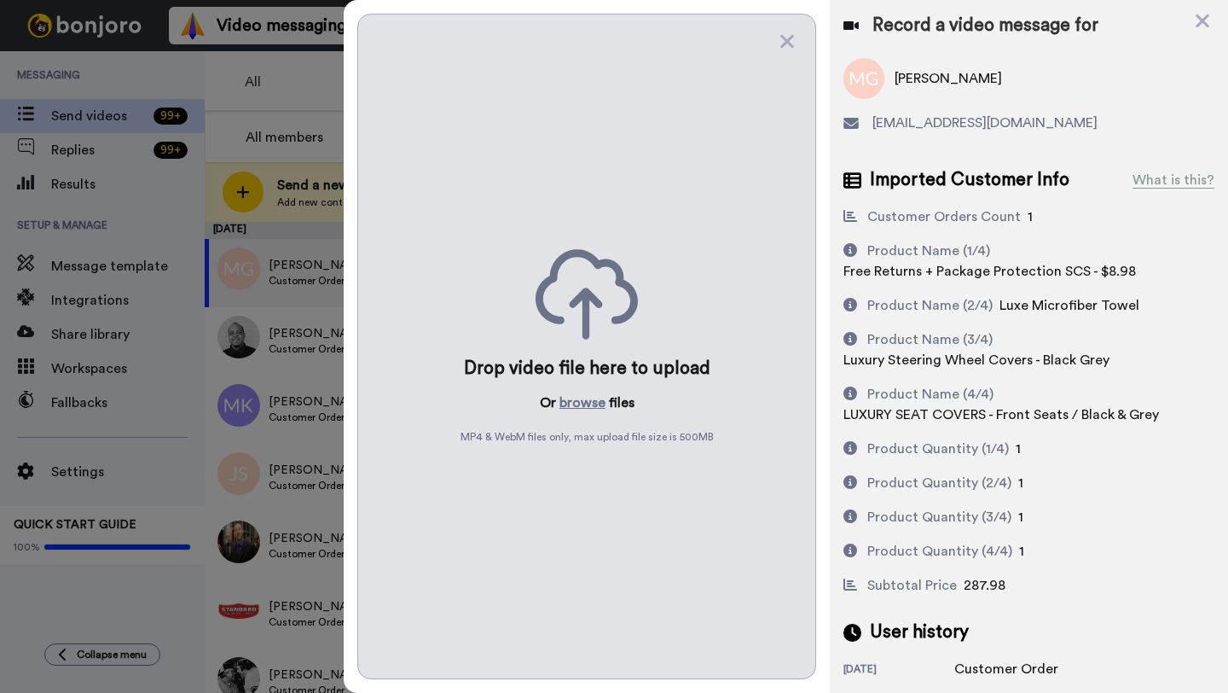
click at [571, 419] on div "Drop video file here to upload Or browse files MP4 & WebM files only, max uploa…" at bounding box center [586, 346] width 459 height 665
click at [572, 402] on button "browse" at bounding box center [583, 402] width 46 height 20
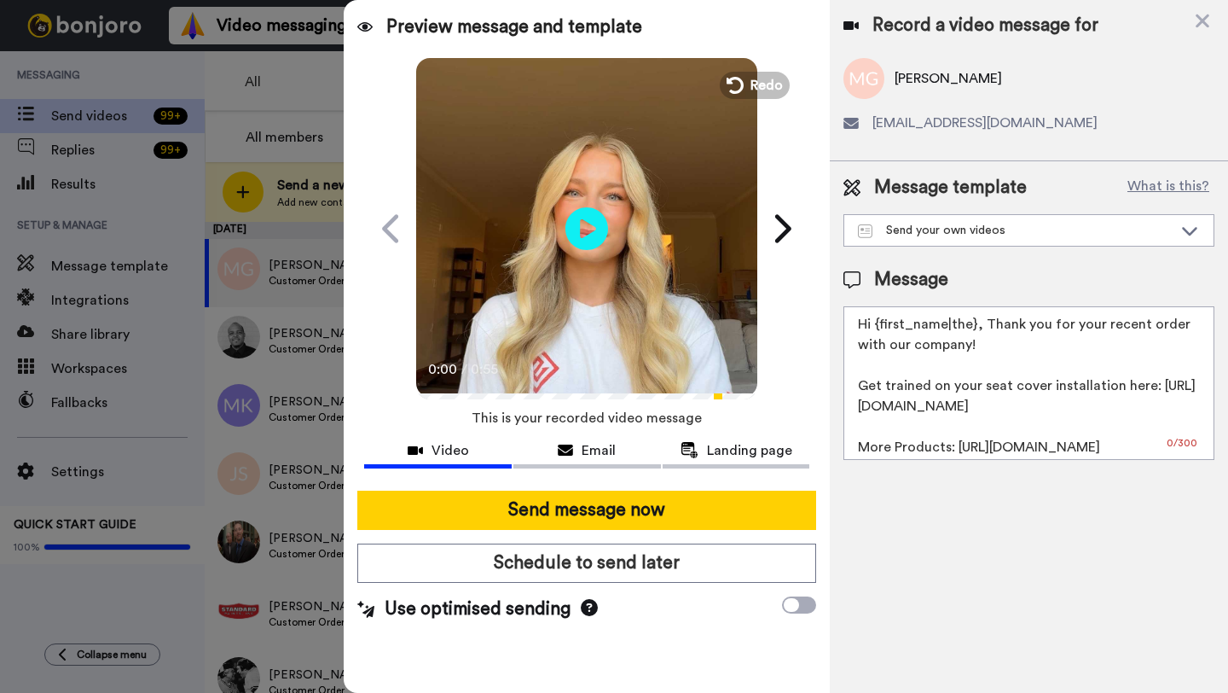
drag, startPoint x: 975, startPoint y: 328, endPoint x: 880, endPoint y: 328, distance: 94.7
click at [880, 328] on textarea "Hi {first_name|the}, Thank you for your recent order with our company! Get trai…" at bounding box center [1029, 383] width 371 height 154
paste textarea "Max"
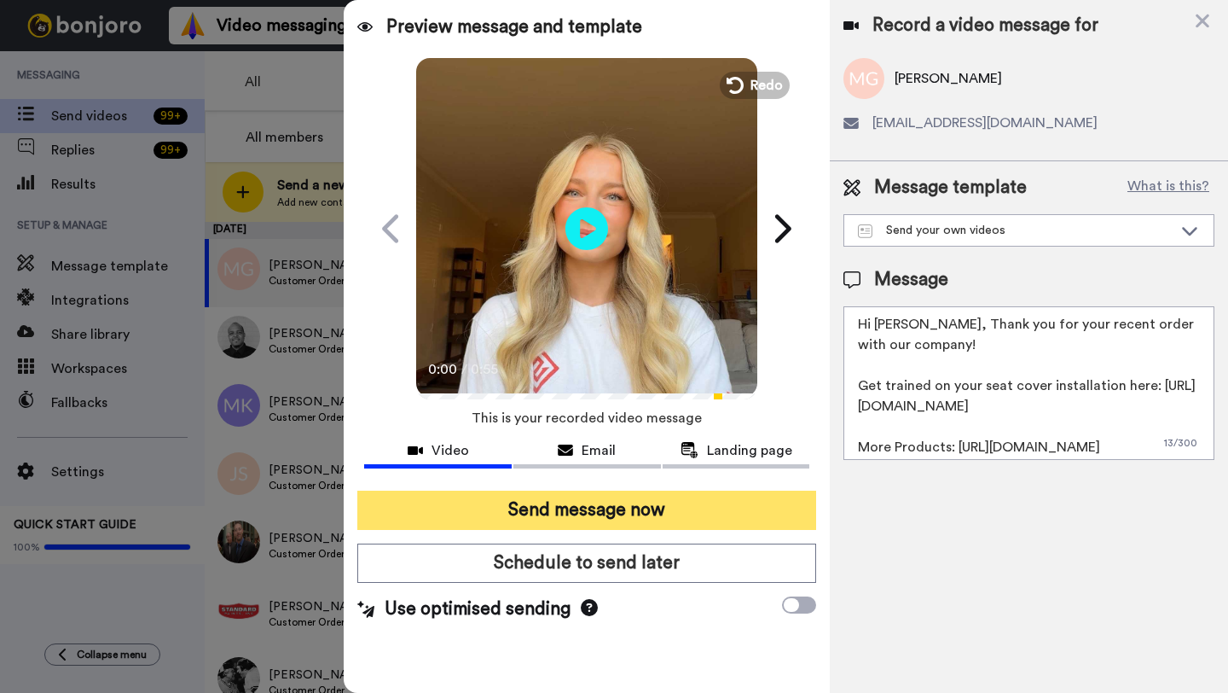
type textarea "Hi [PERSON_NAME], Thank you for your recent order with our company! Get trained…"
click at [583, 508] on button "Send message now" at bounding box center [586, 509] width 459 height 39
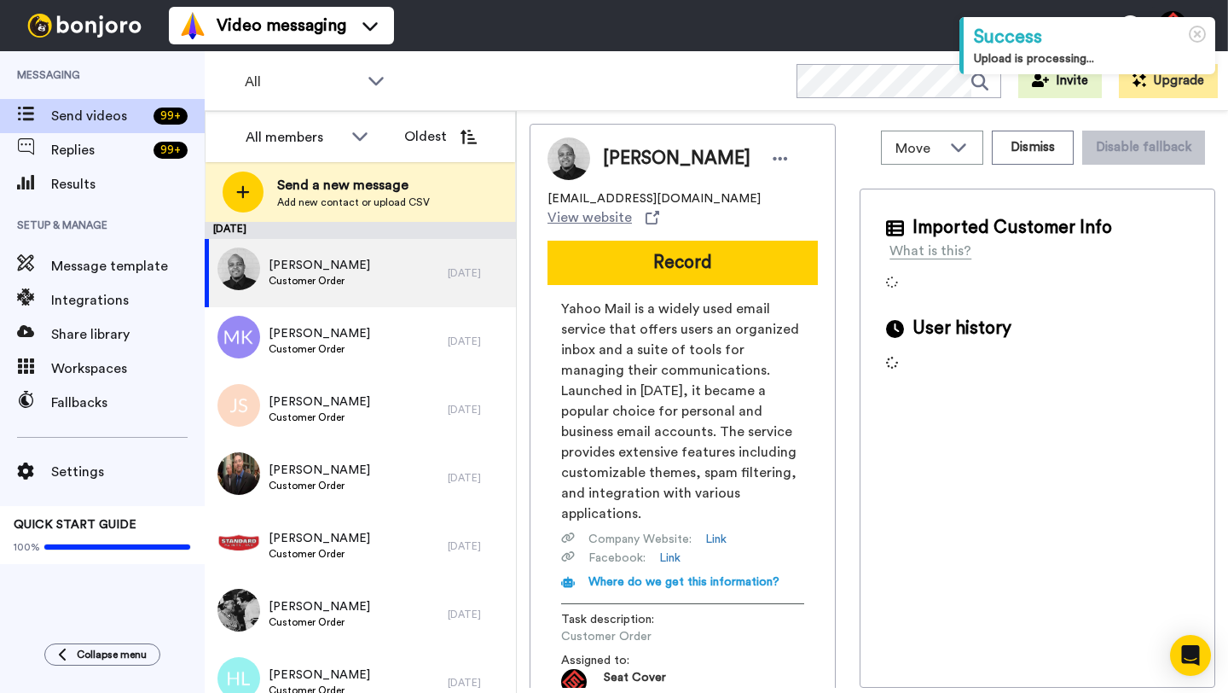
click at [620, 160] on span "[PERSON_NAME]" at bounding box center [677, 159] width 148 height 26
copy span "[PERSON_NAME]"
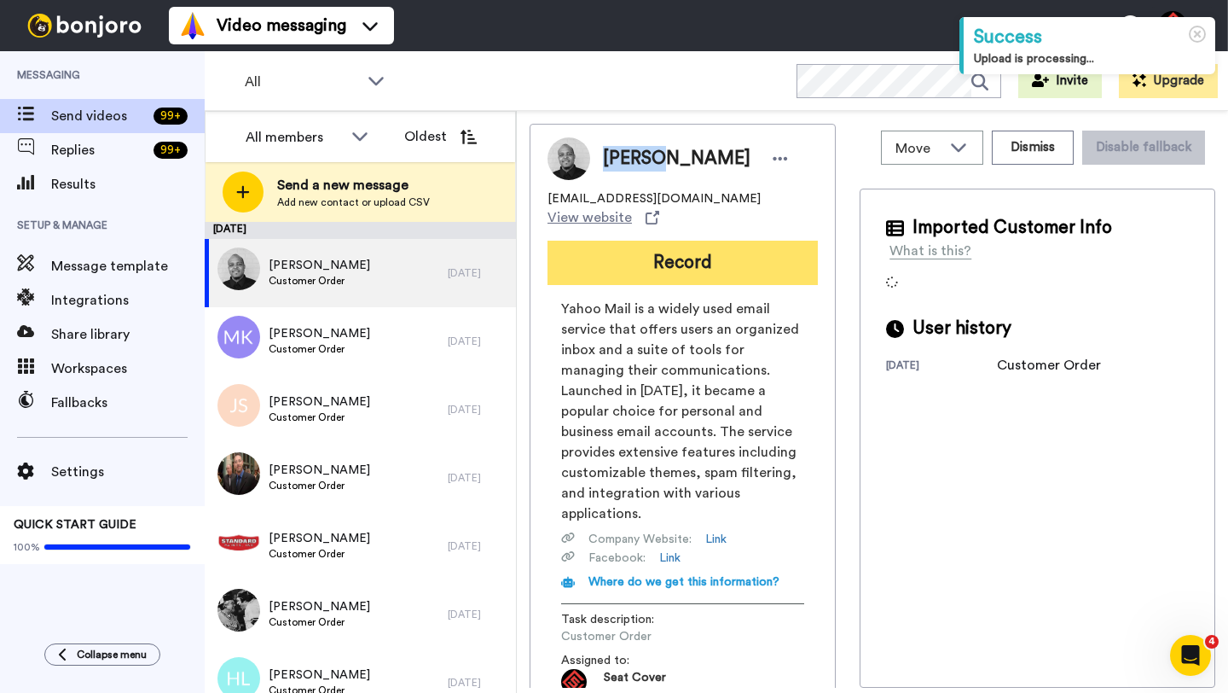
click at [656, 247] on button "Record" at bounding box center [683, 263] width 270 height 44
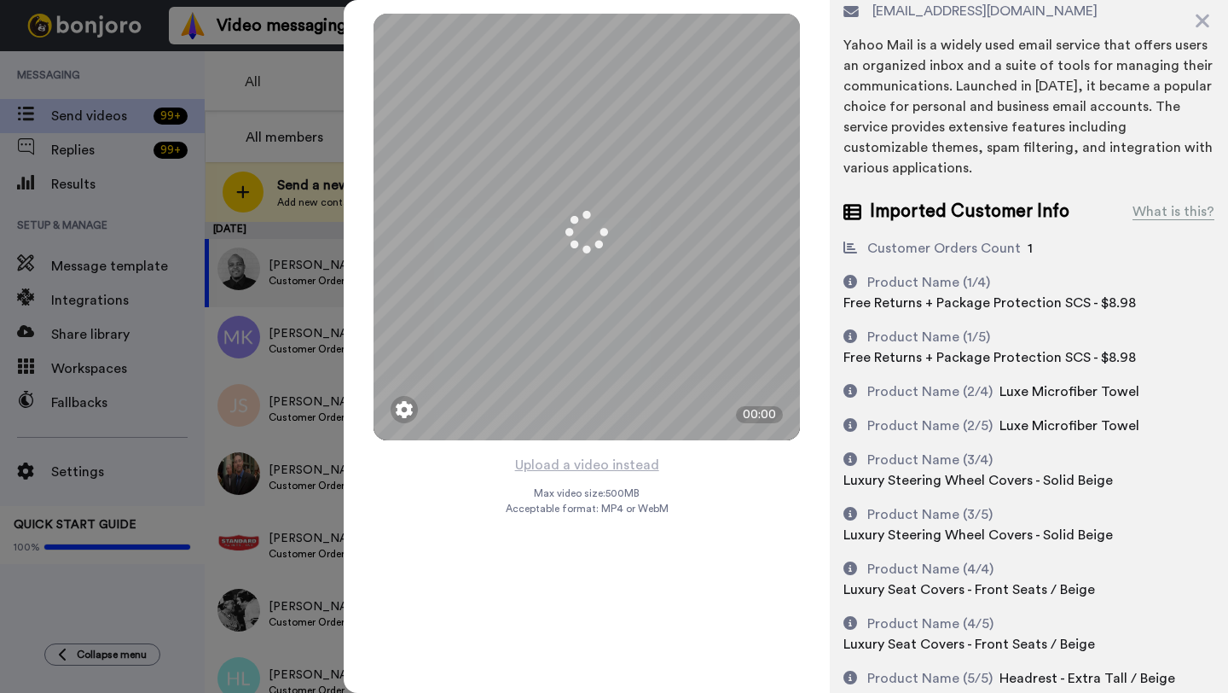
scroll to position [174, 0]
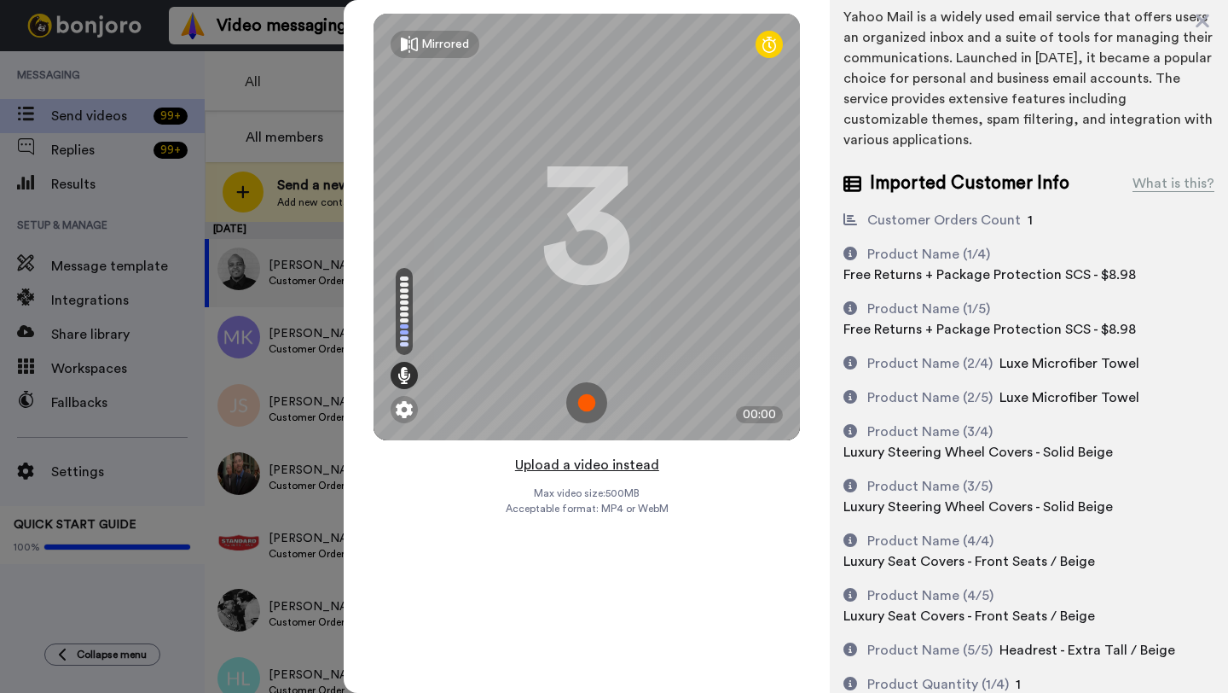
click at [581, 467] on button "Upload a video instead" at bounding box center [587, 465] width 154 height 22
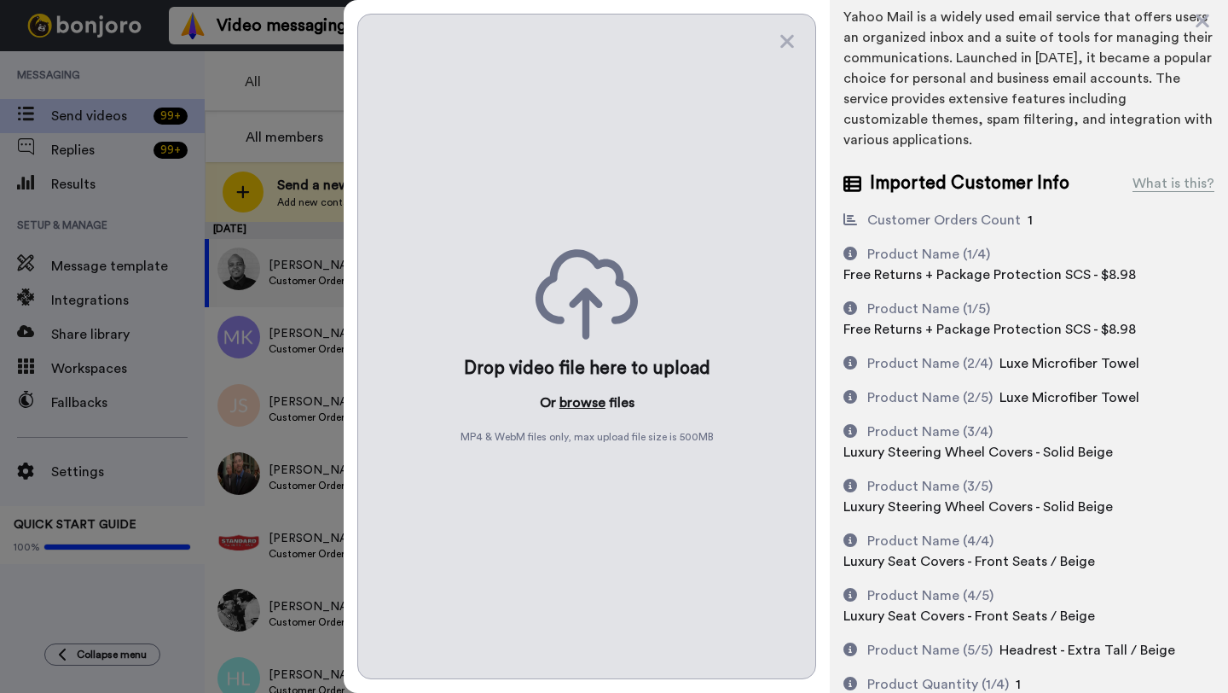
click at [576, 409] on button "browse" at bounding box center [583, 402] width 46 height 20
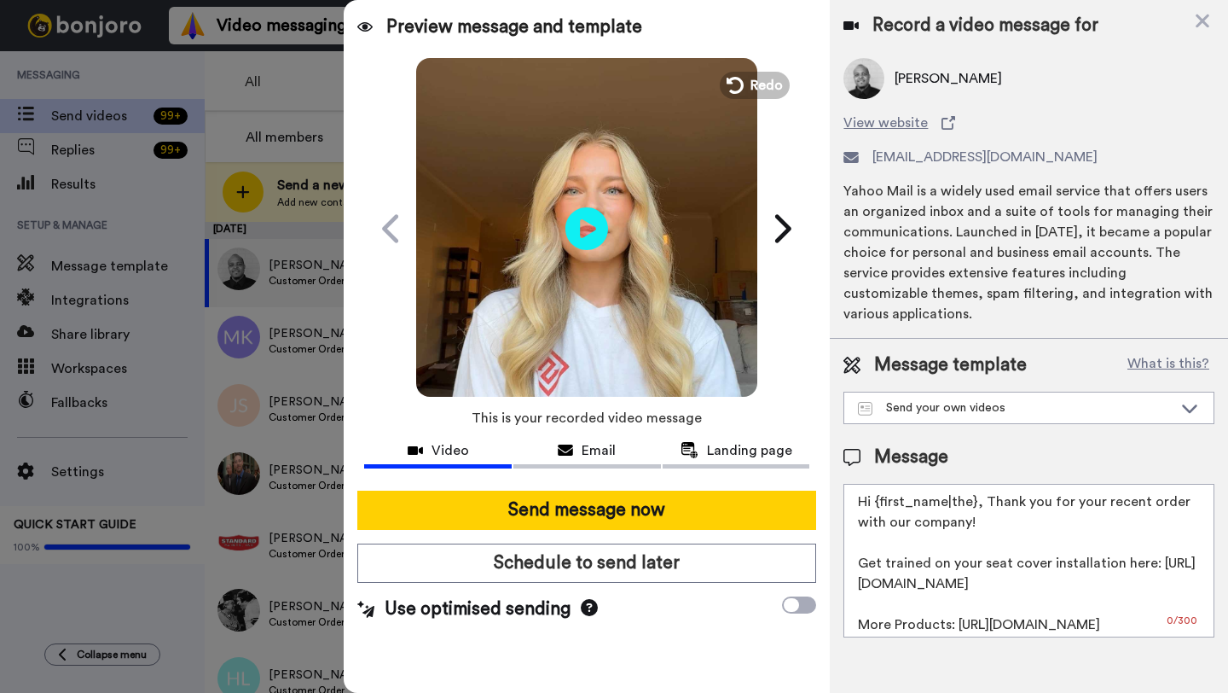
scroll to position [0, 0]
drag, startPoint x: 976, startPoint y: 507, endPoint x: 881, endPoint y: 506, distance: 94.7
click at [881, 506] on textarea "Hi {first_name|the}, Thank you for your recent order with our company! Get trai…" at bounding box center [1029, 561] width 371 height 154
paste textarea "[PERSON_NAME]"
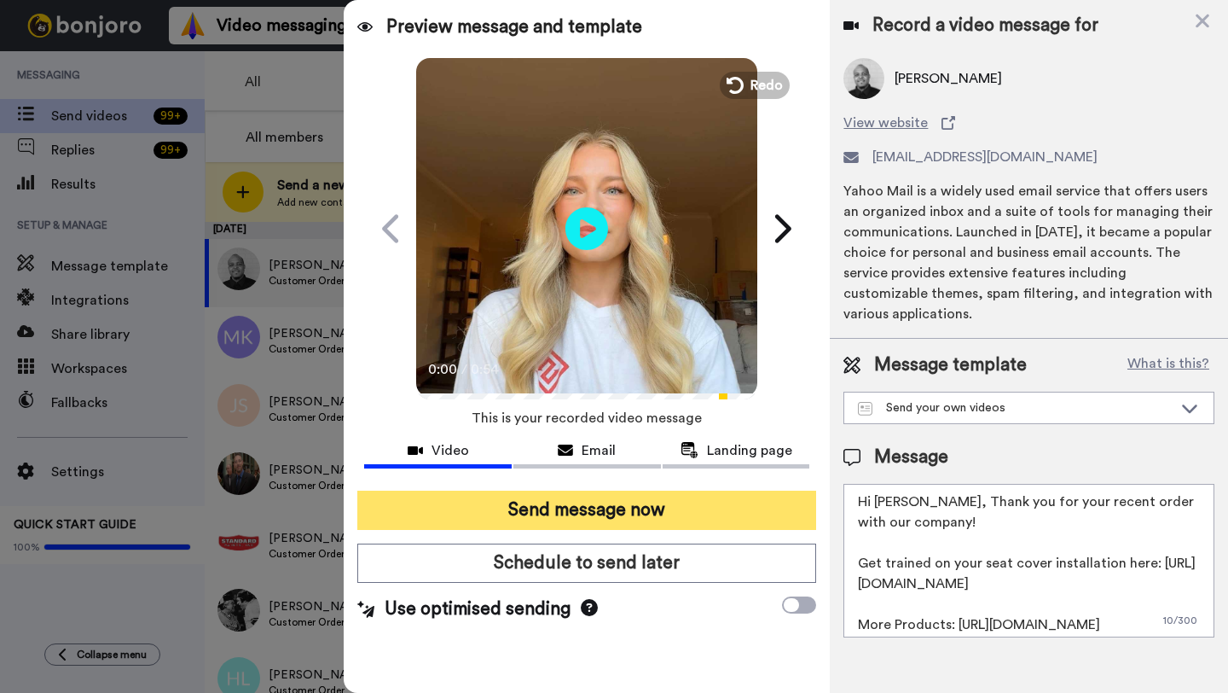
type textarea "Hi [PERSON_NAME], Thank you for your recent order with our company! Get trained…"
click at [689, 519] on button "Send message now" at bounding box center [586, 509] width 459 height 39
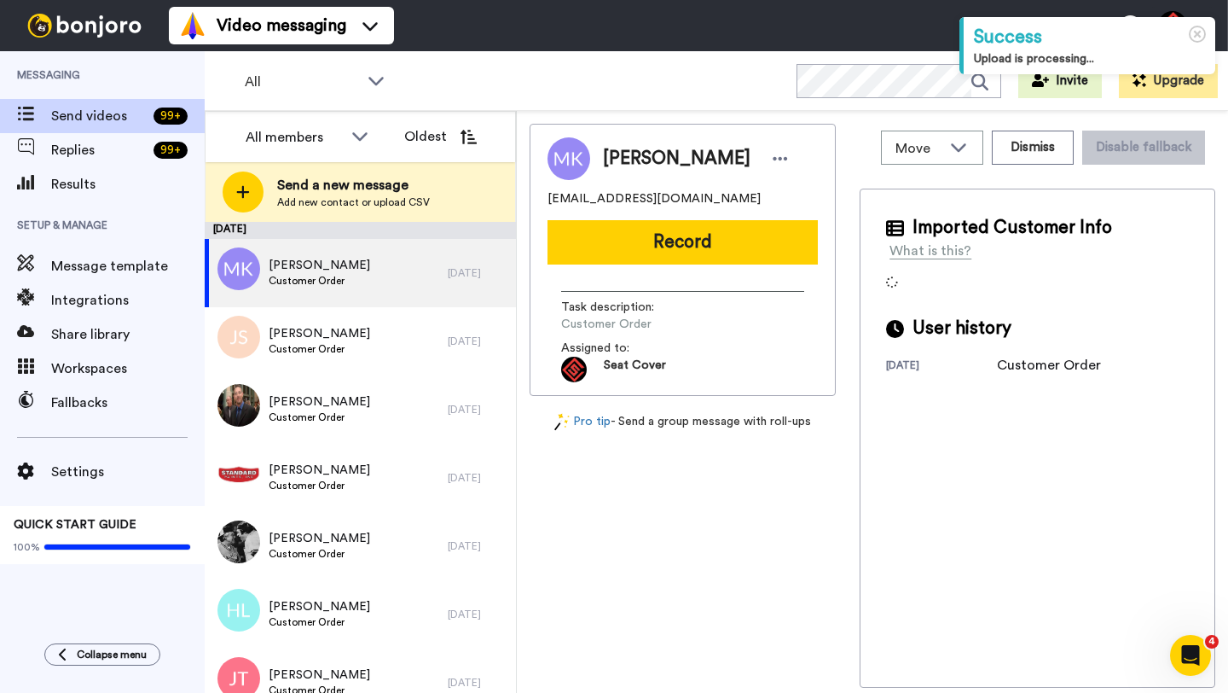
click at [618, 161] on span "[PERSON_NAME]" at bounding box center [677, 159] width 148 height 26
copy span "[PERSON_NAME]"
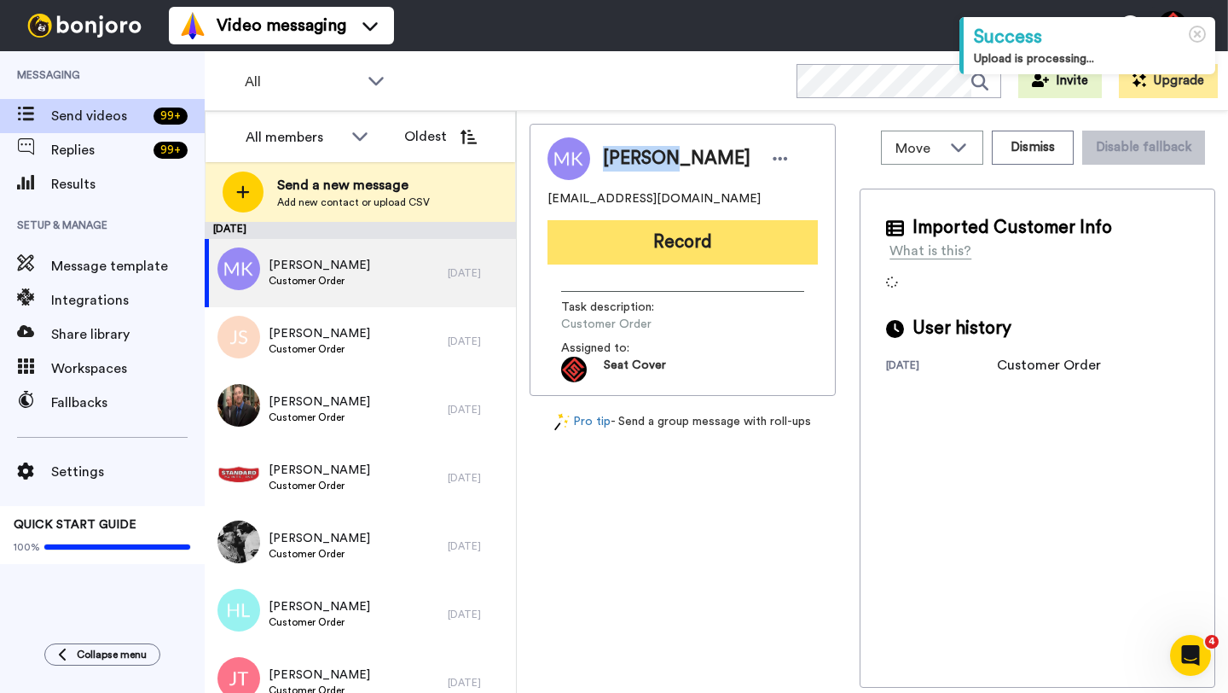
click at [669, 255] on button "Record" at bounding box center [683, 242] width 270 height 44
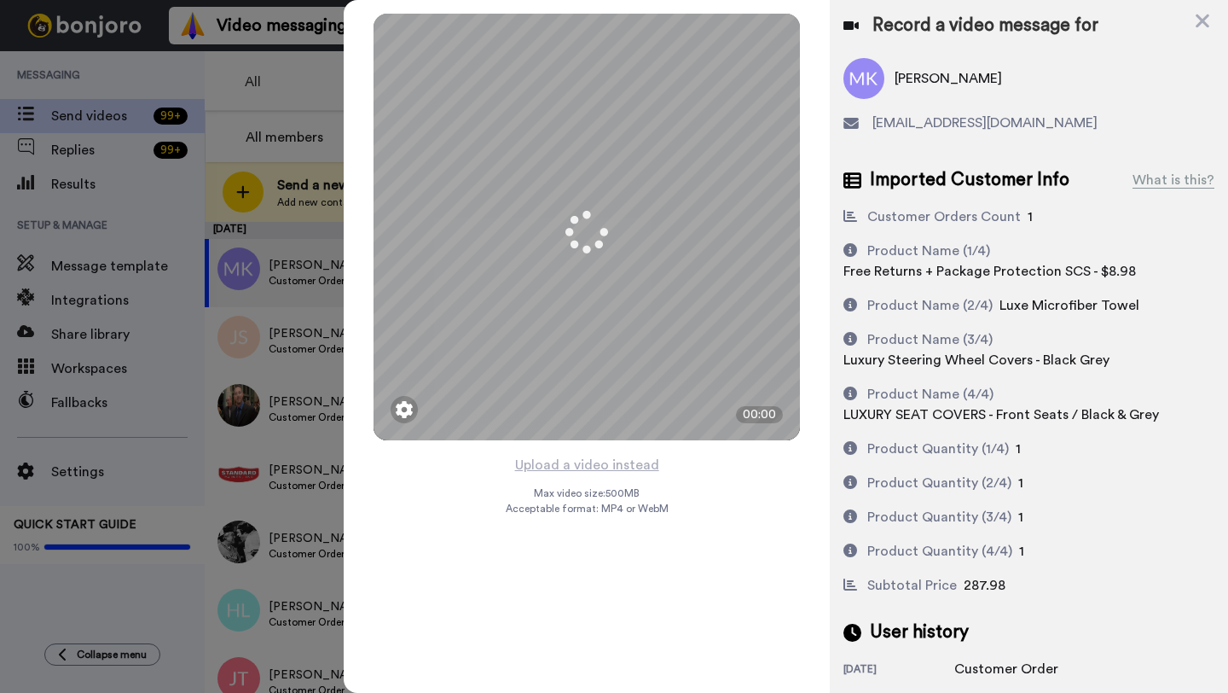
click at [584, 465] on button "Upload a video instead" at bounding box center [587, 465] width 154 height 22
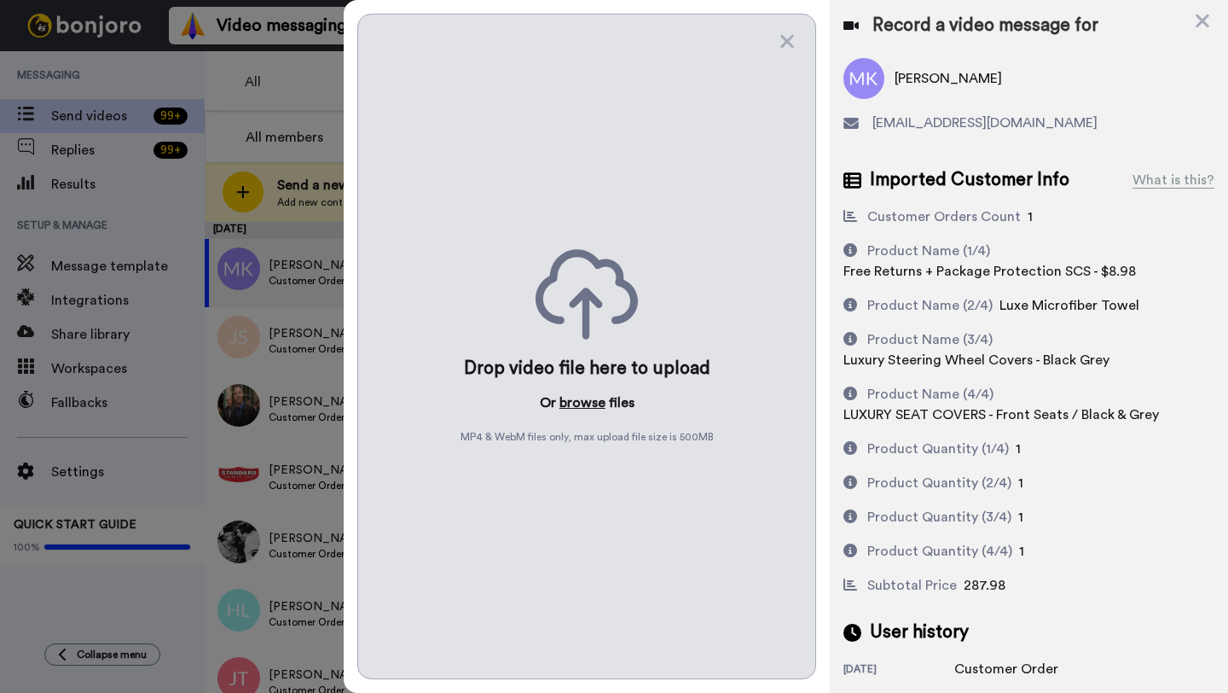
click at [575, 405] on button "browse" at bounding box center [583, 402] width 46 height 20
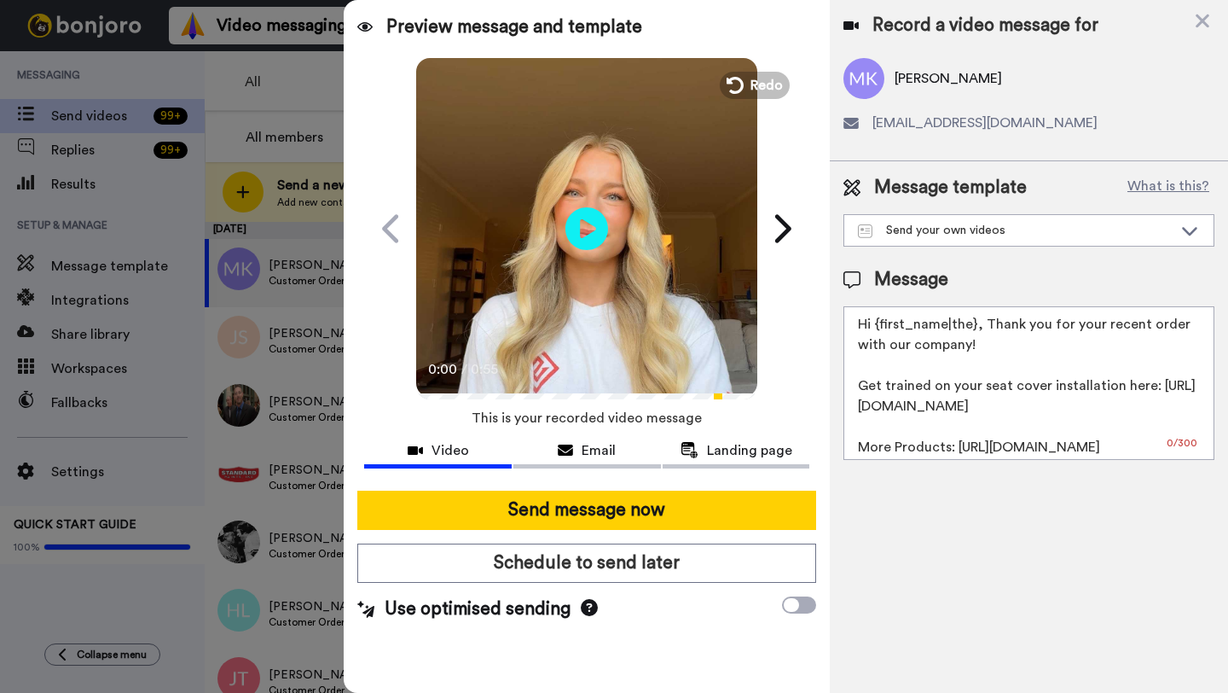
drag, startPoint x: 976, startPoint y: 328, endPoint x: 875, endPoint y: 330, distance: 100.7
click at [875, 330] on textarea "Hi {first_name|the}, Thank you for your recent order with our company! Get trai…" at bounding box center [1029, 383] width 371 height 154
paste textarea "Michael"
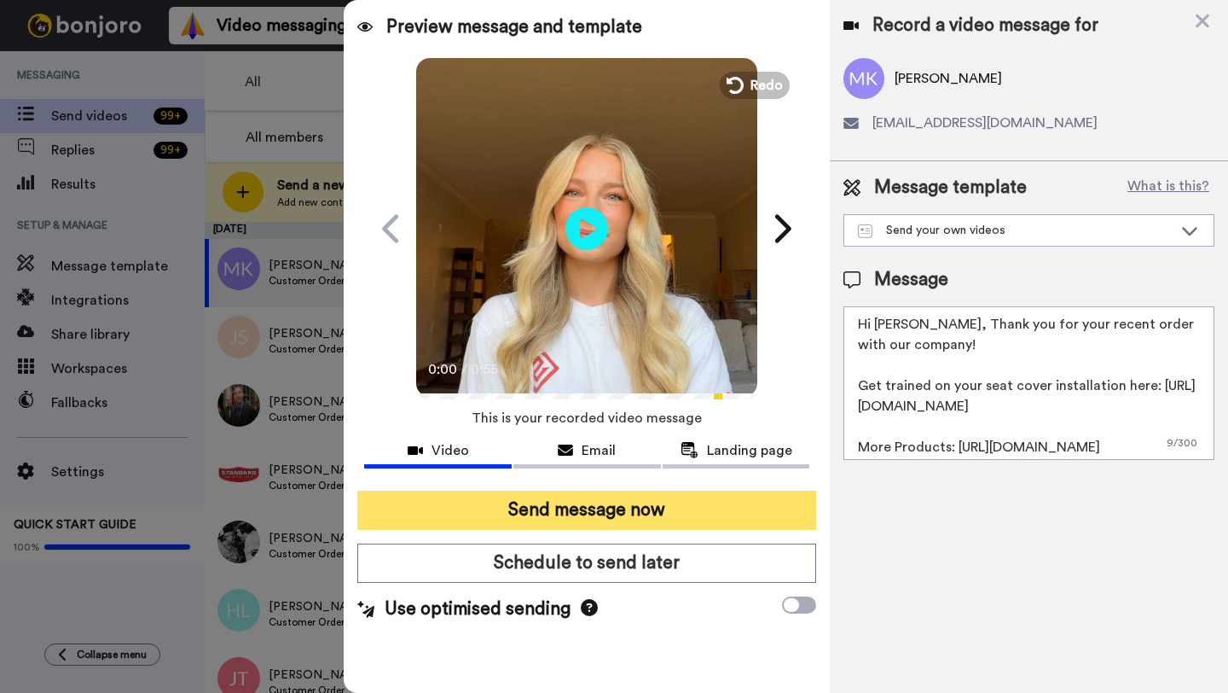
type textarea "Hi Michael, Thank you for your recent order with our company! Get trained on yo…"
click at [581, 504] on button "Send message now" at bounding box center [586, 509] width 459 height 39
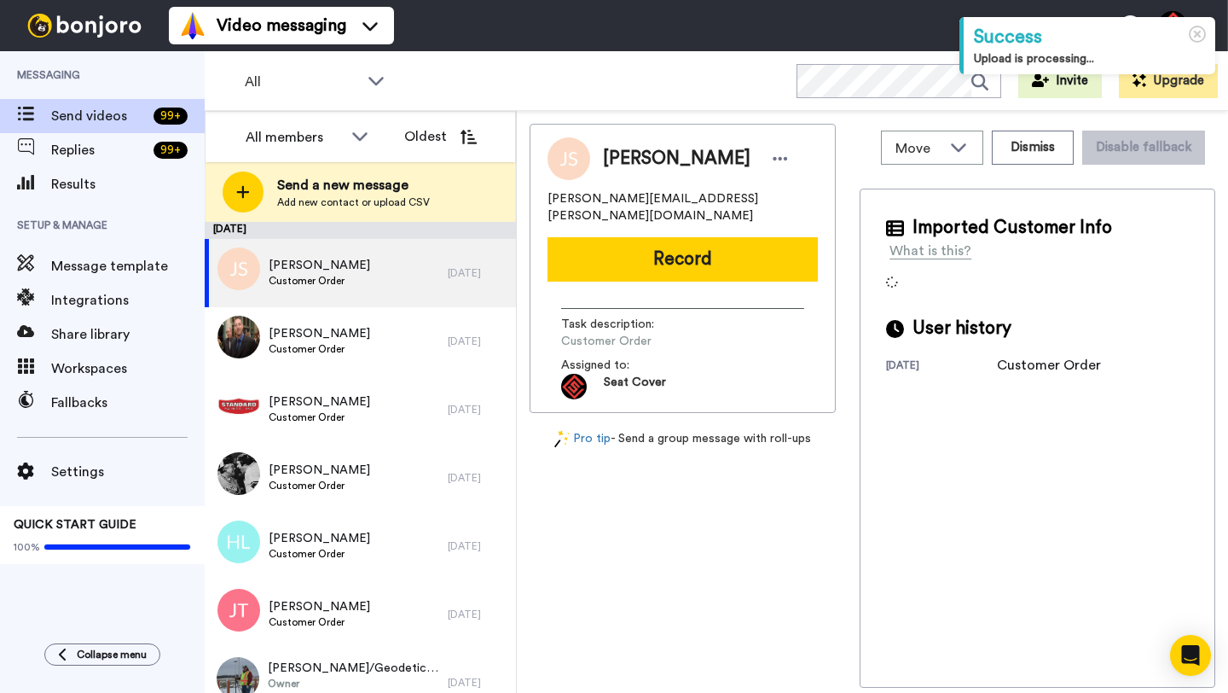
click at [616, 161] on span "[PERSON_NAME]" at bounding box center [677, 159] width 148 height 26
copy span "[PERSON_NAME]"
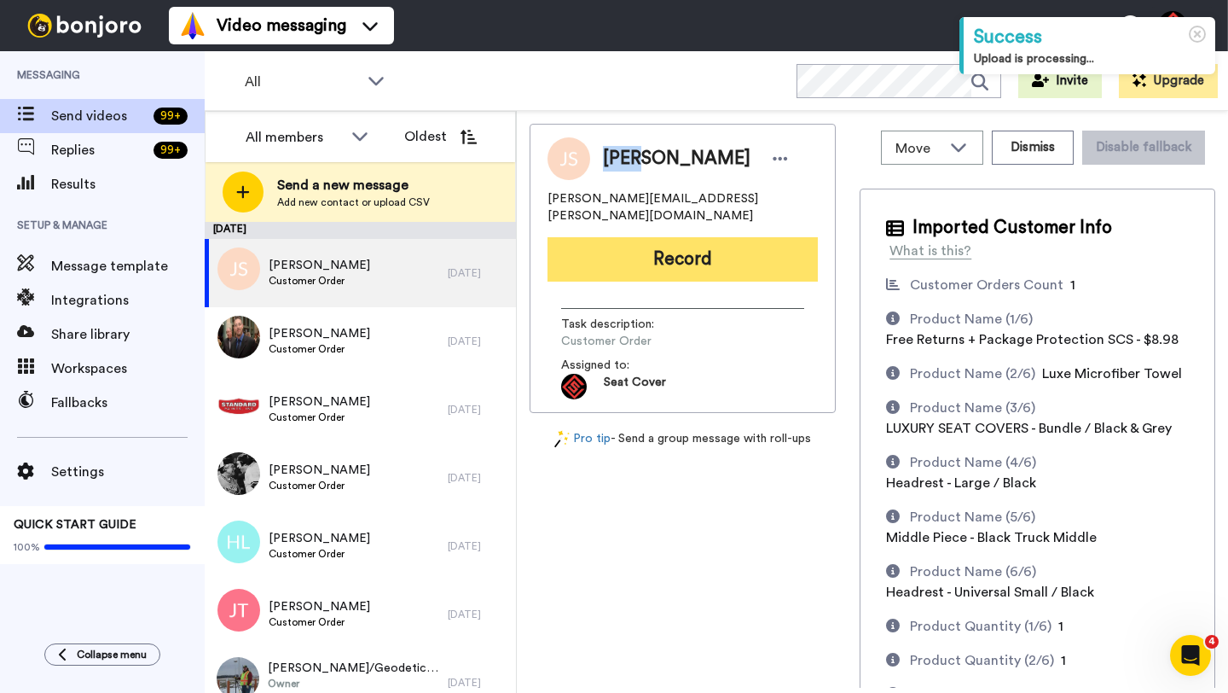
click at [647, 241] on button "Record" at bounding box center [683, 259] width 270 height 44
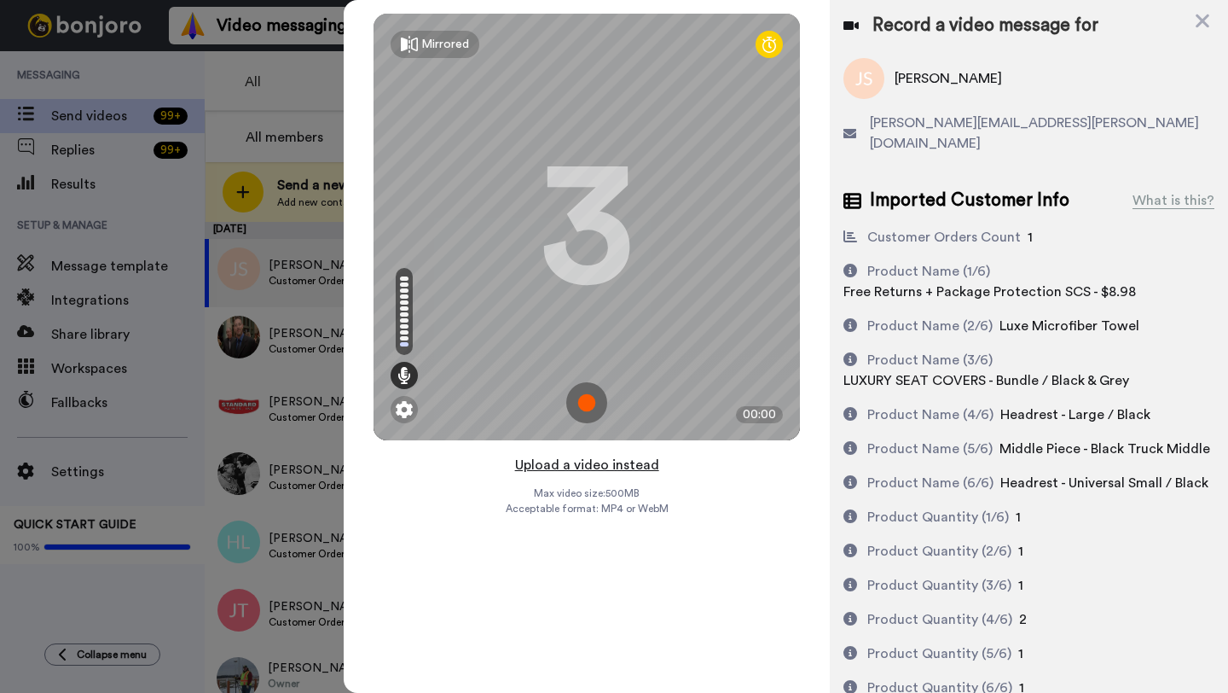
click at [571, 462] on button "Upload a video instead" at bounding box center [587, 465] width 154 height 22
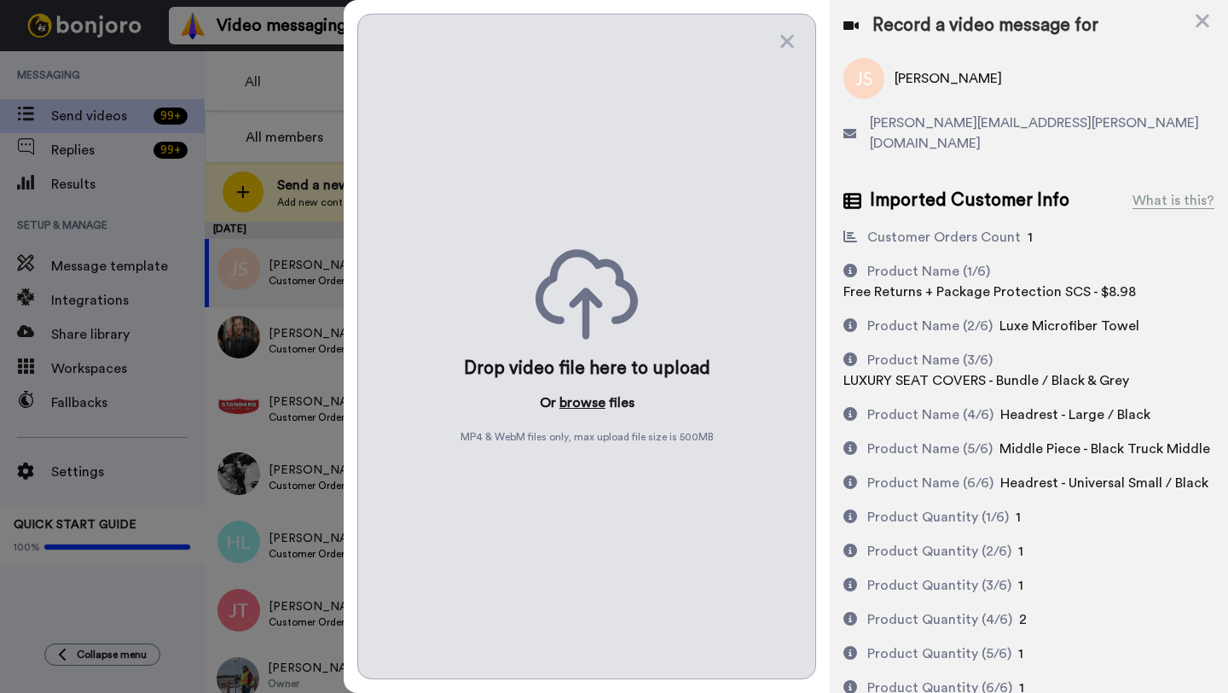
click at [577, 397] on button "browse" at bounding box center [583, 402] width 46 height 20
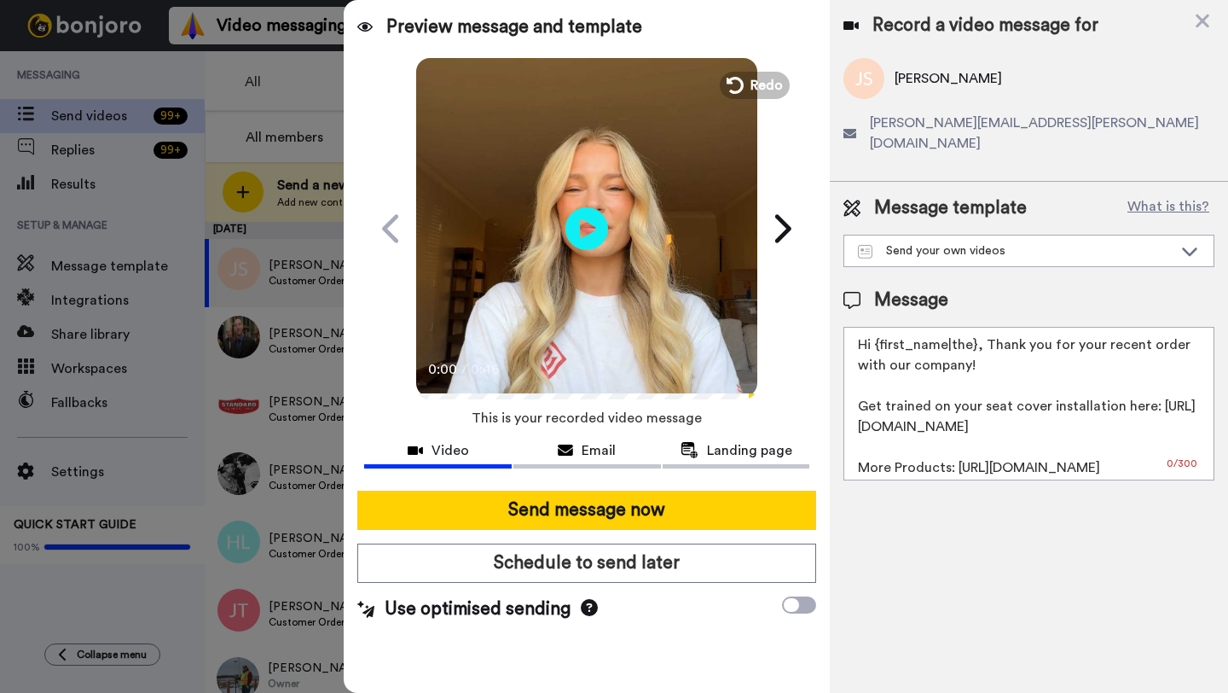
drag, startPoint x: 974, startPoint y: 325, endPoint x: 879, endPoint y: 328, distance: 95.6
click at [879, 328] on textarea "Hi {first_name|the}, Thank you for your recent order with our company! Get trai…" at bounding box center [1029, 404] width 371 height 154
paste textarea "[PERSON_NAME]"
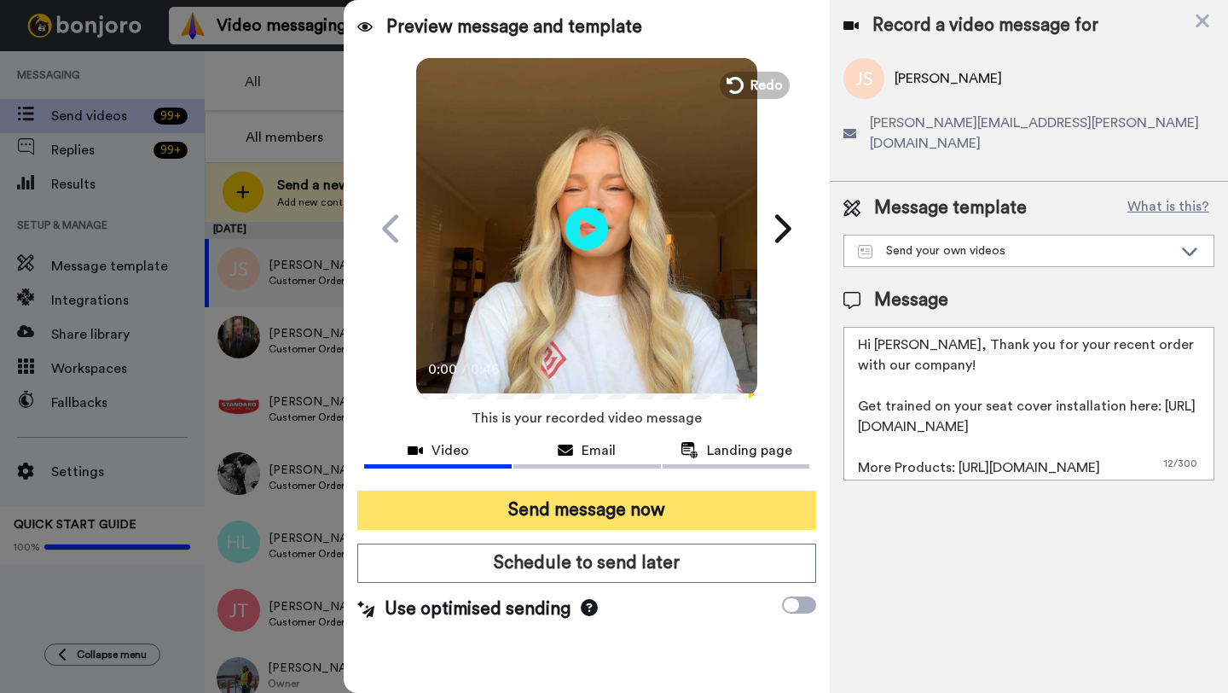
type textarea "Hi [PERSON_NAME], Thank you for your recent order with our company! Get trained…"
click at [635, 494] on button "Send message now" at bounding box center [586, 509] width 459 height 39
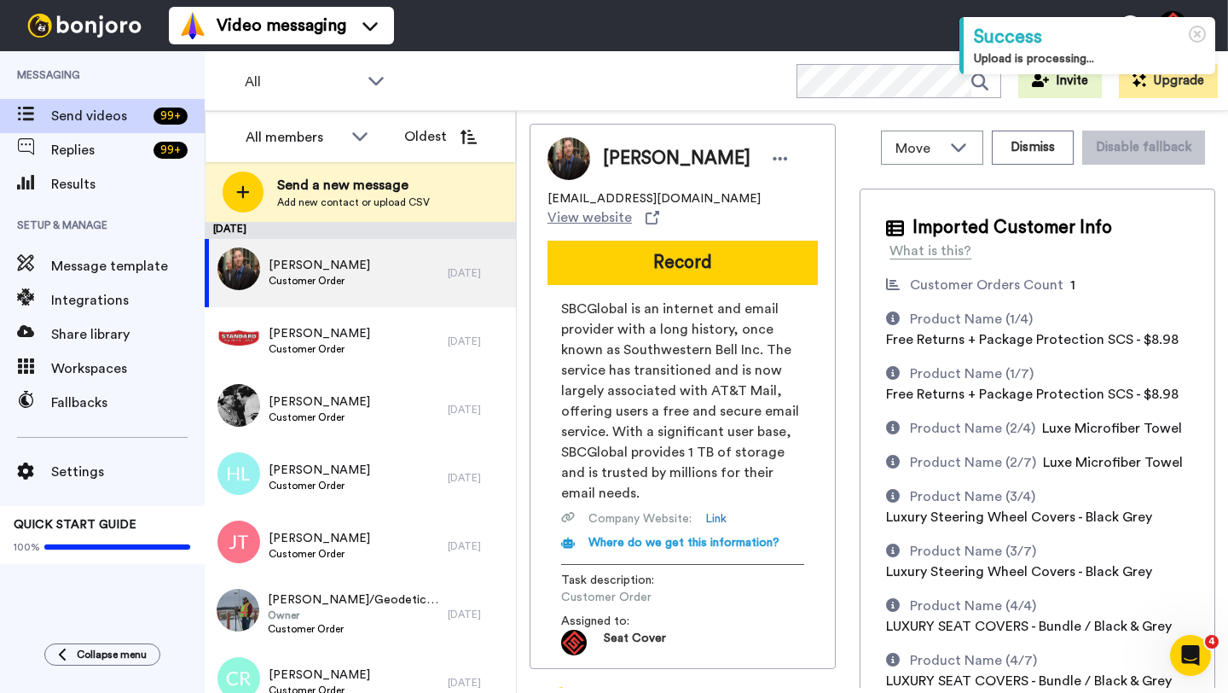
click at [625, 154] on span "Michael S Thurmer" at bounding box center [677, 159] width 148 height 26
copy span "Michael"
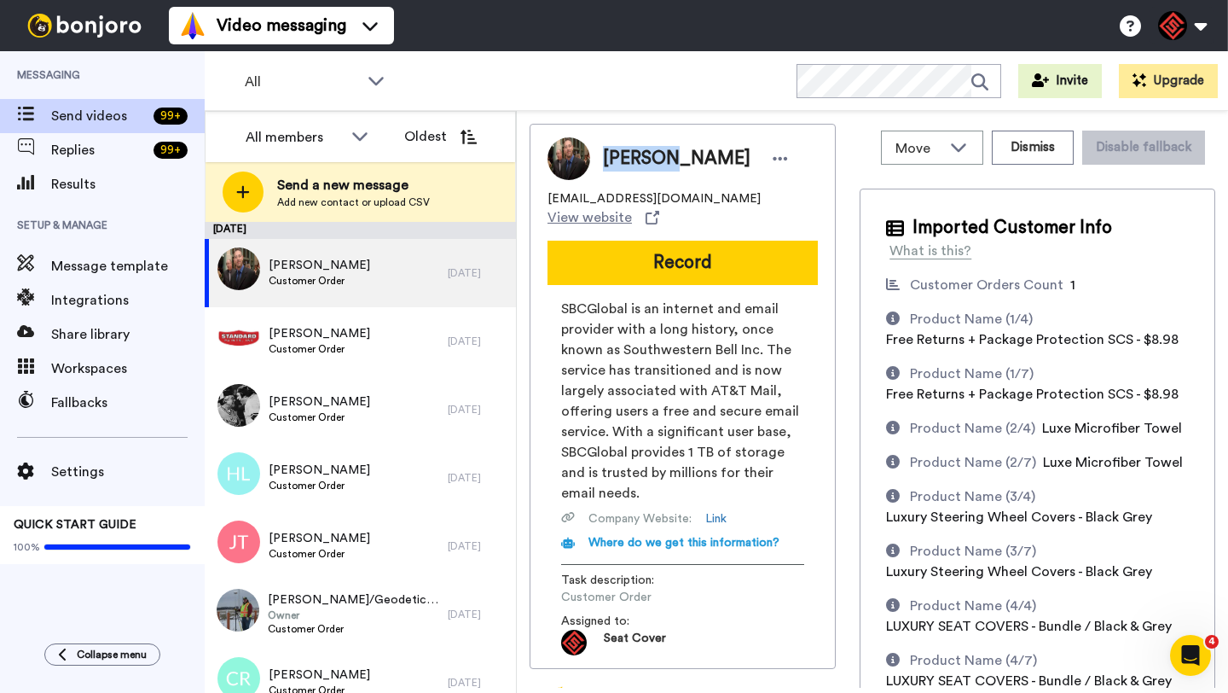
copy span "Michael"
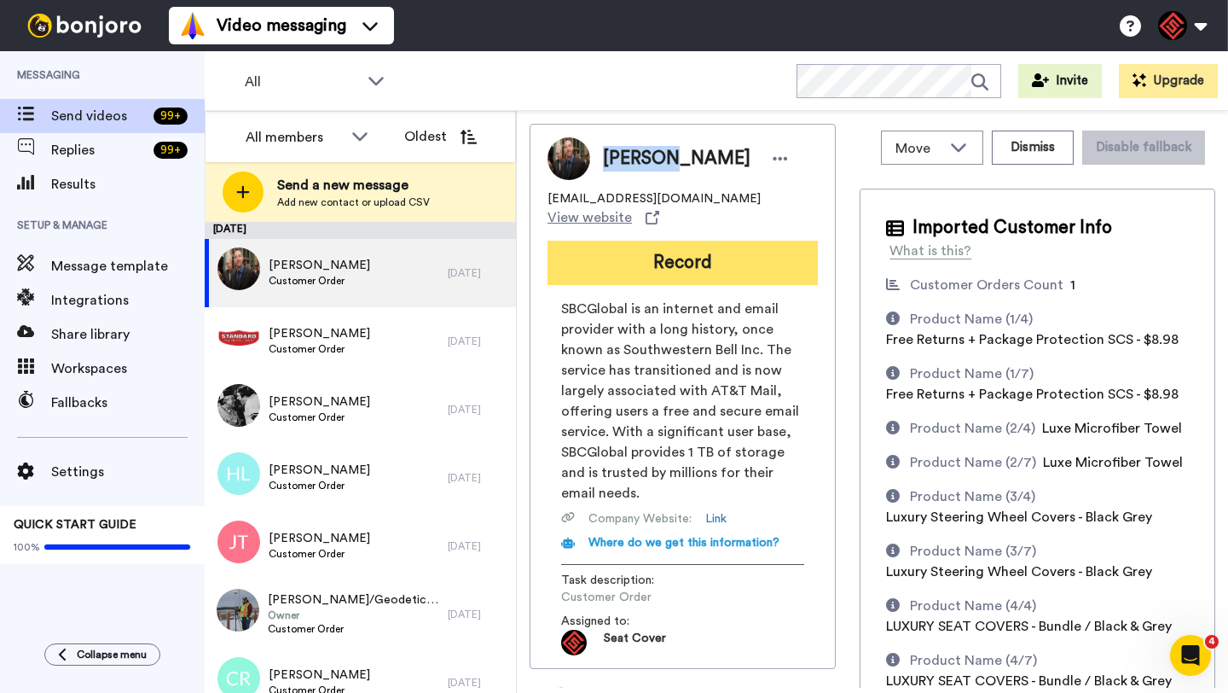
click at [676, 247] on button "Record" at bounding box center [683, 263] width 270 height 44
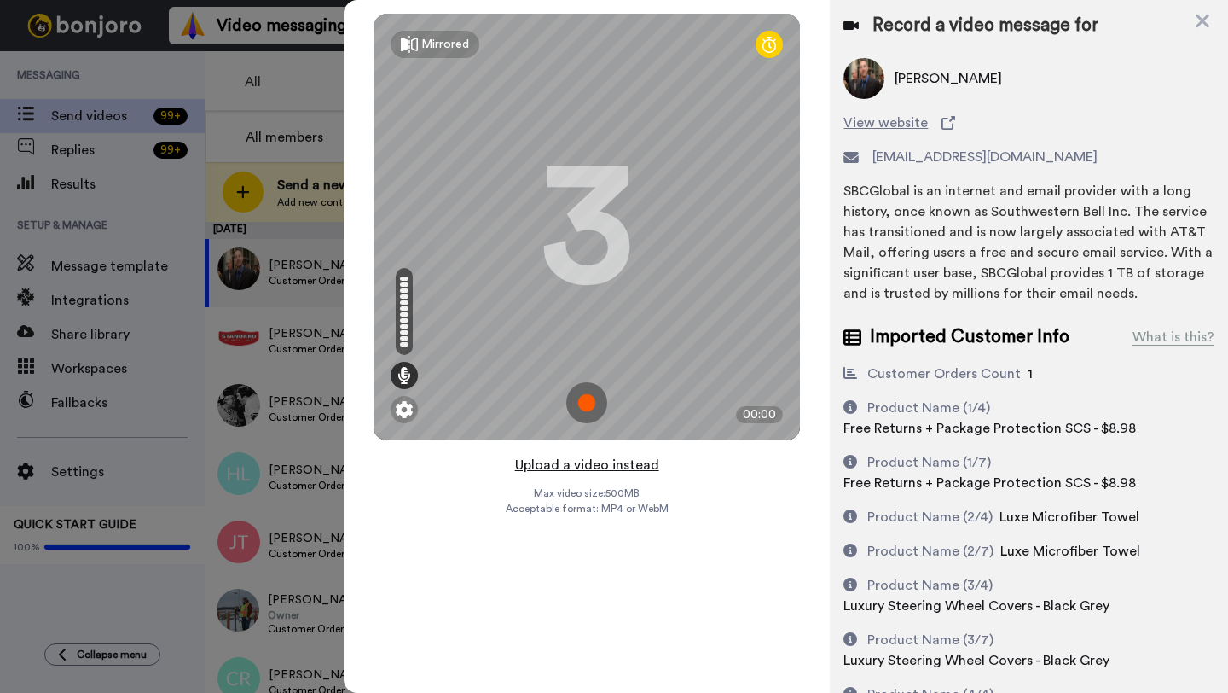
click at [604, 467] on button "Upload a video instead" at bounding box center [587, 465] width 154 height 22
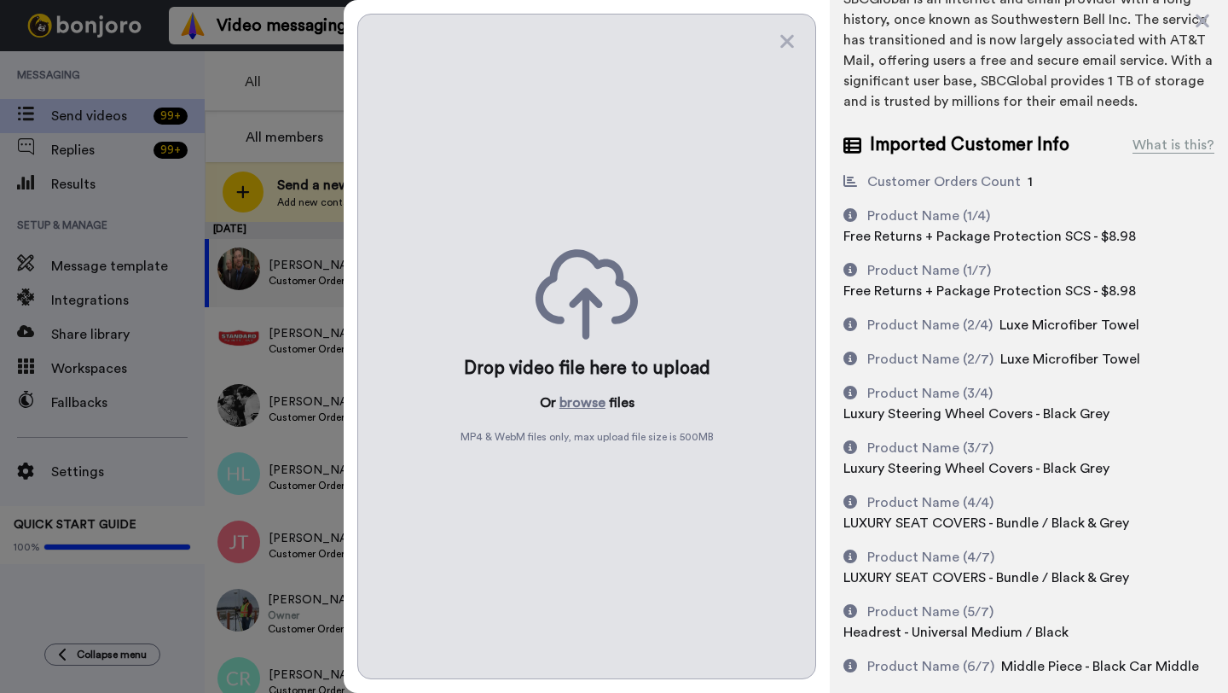
scroll to position [194, 0]
click at [588, 403] on button "browse" at bounding box center [583, 402] width 46 height 20
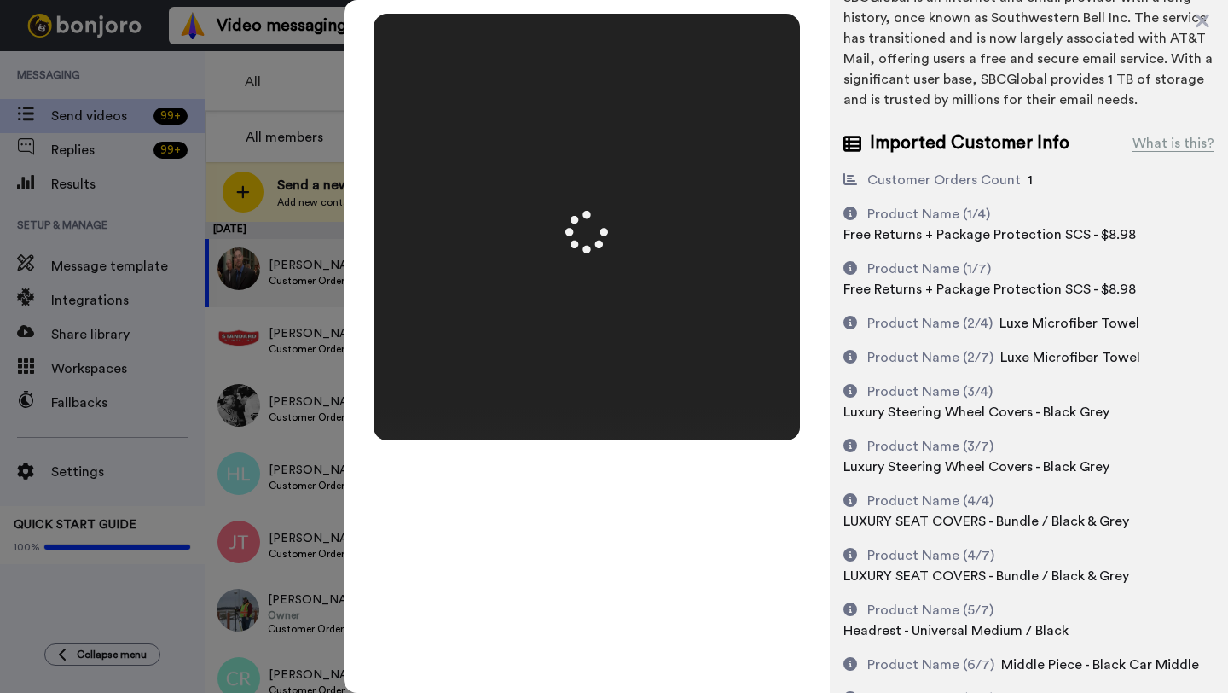
scroll to position [0, 0]
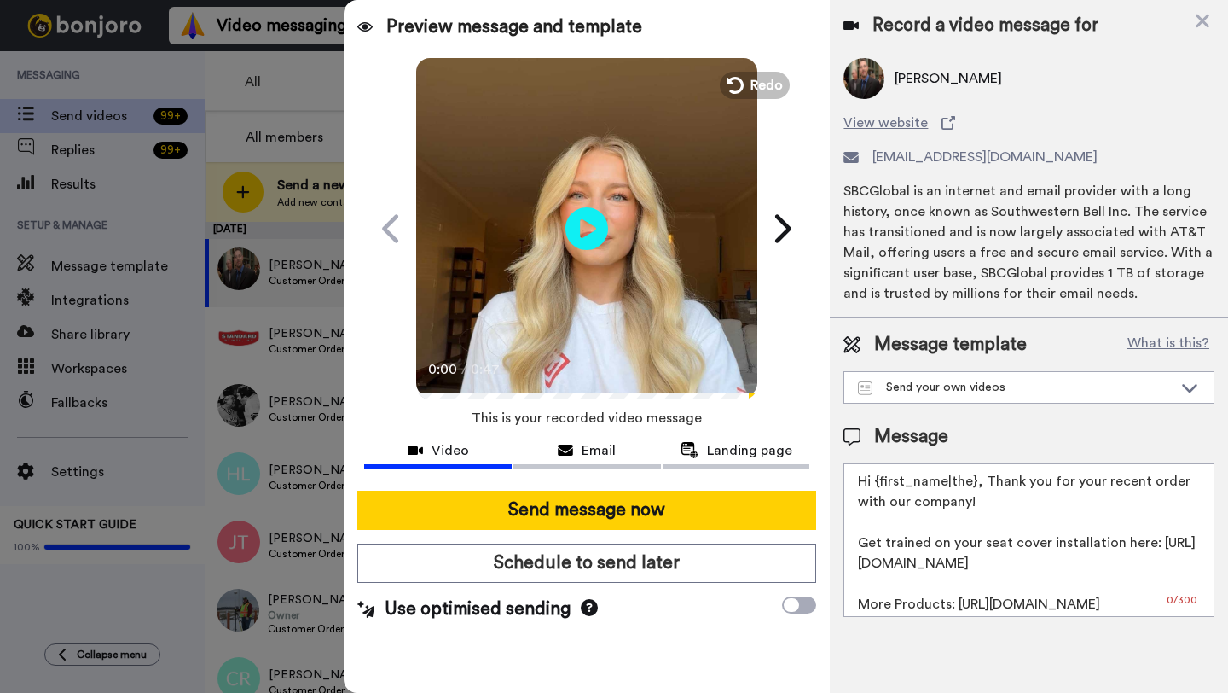
drag, startPoint x: 975, startPoint y: 485, endPoint x: 878, endPoint y: 486, distance: 97.3
click at [878, 486] on textarea "Hi {first_name|the}, Thank you for your recent order with our company! Get trai…" at bounding box center [1029, 540] width 371 height 154
paste textarea "Michael"
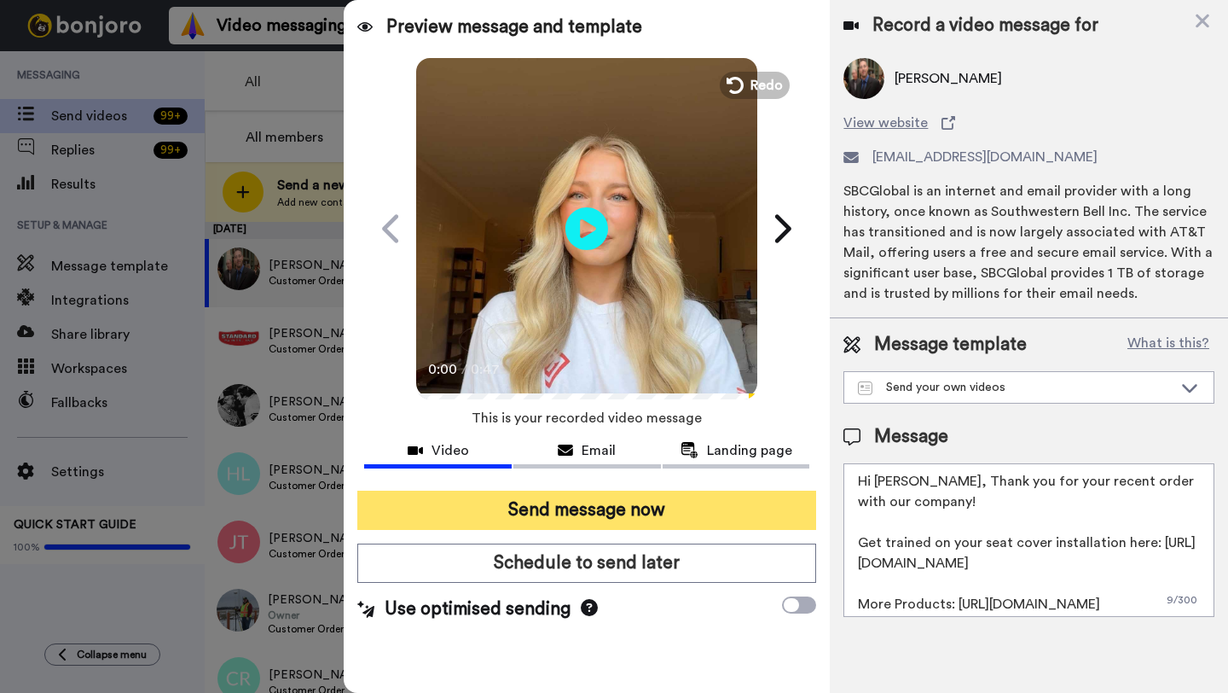
type textarea "Hi Michael, Thank you for your recent order with our company! Get trained on yo…"
click at [726, 504] on button "Send message now" at bounding box center [586, 509] width 459 height 39
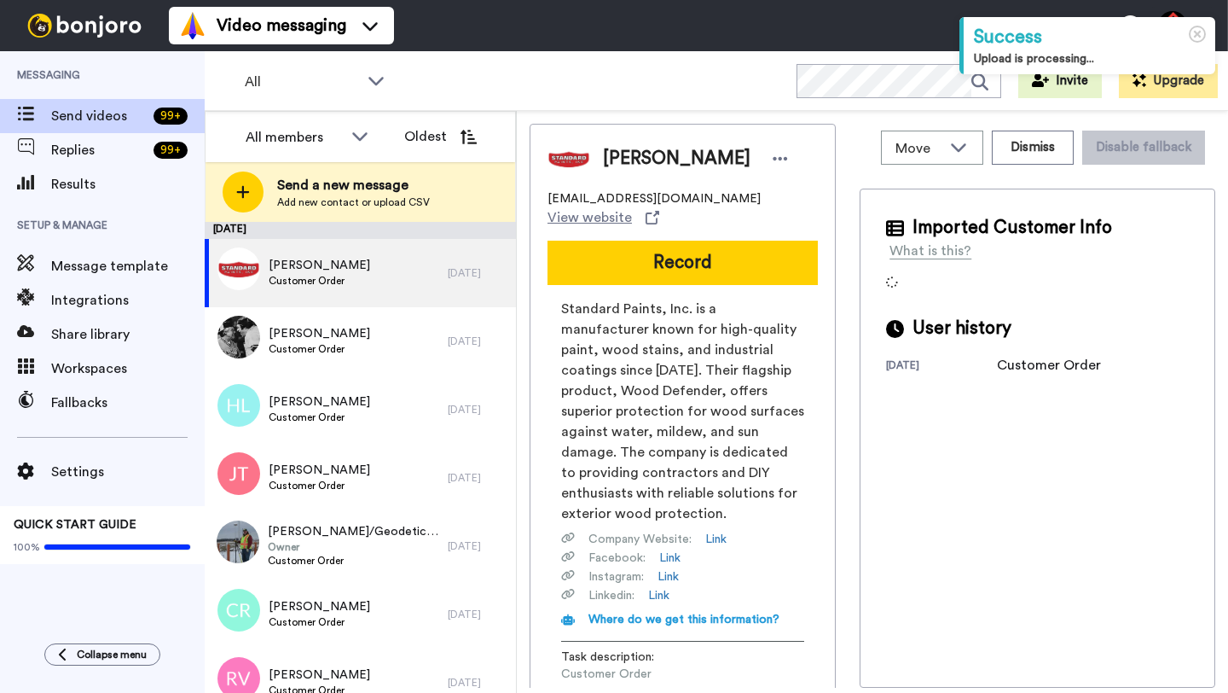
click at [620, 154] on span "[PERSON_NAME]" at bounding box center [677, 159] width 148 height 26
copy span "[PERSON_NAME]"
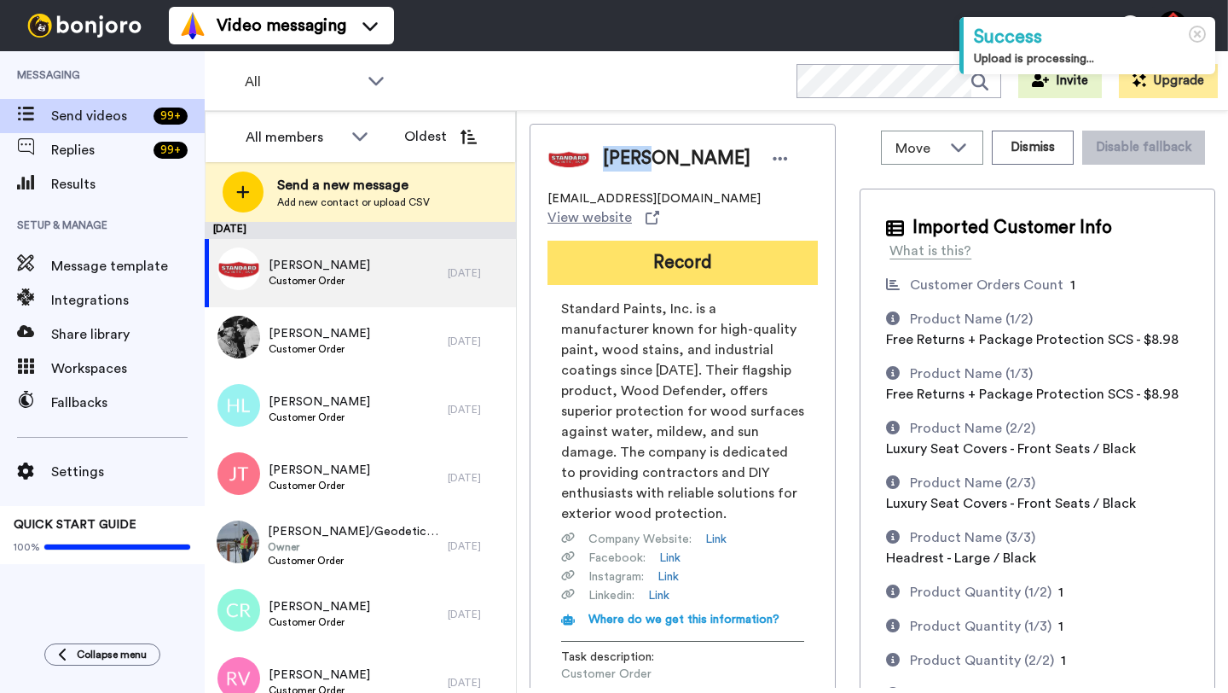
click at [707, 260] on button "Record" at bounding box center [683, 263] width 270 height 44
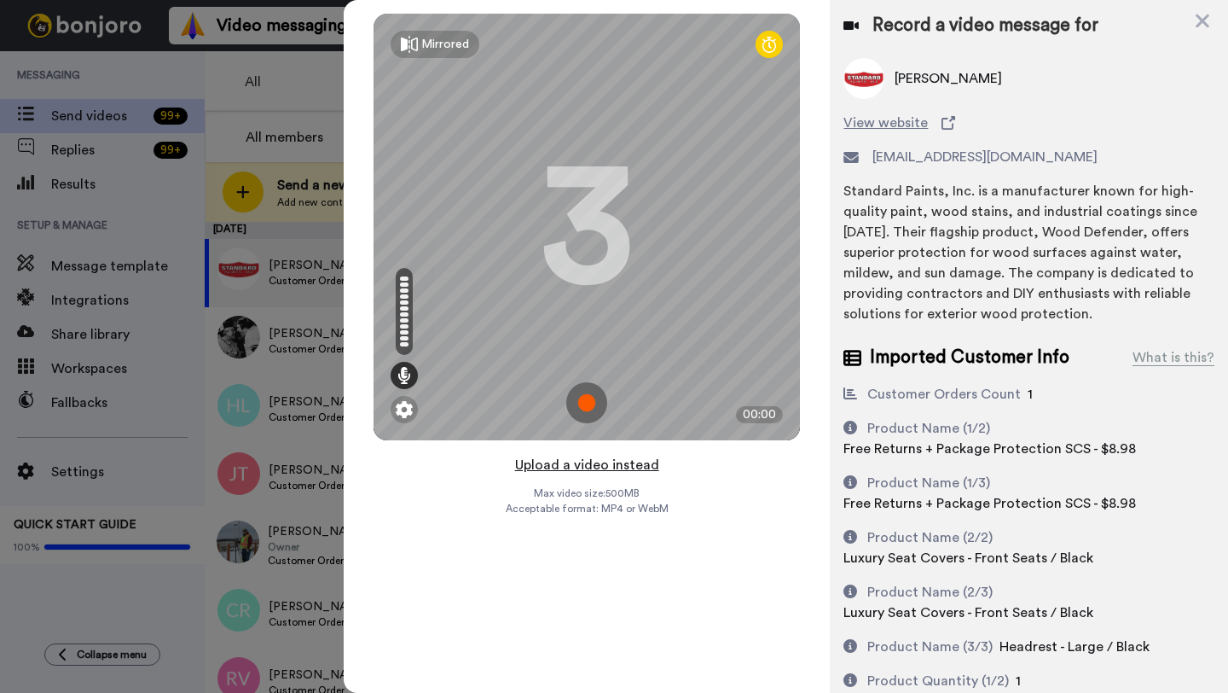
click at [592, 463] on button "Upload a video instead" at bounding box center [587, 465] width 154 height 22
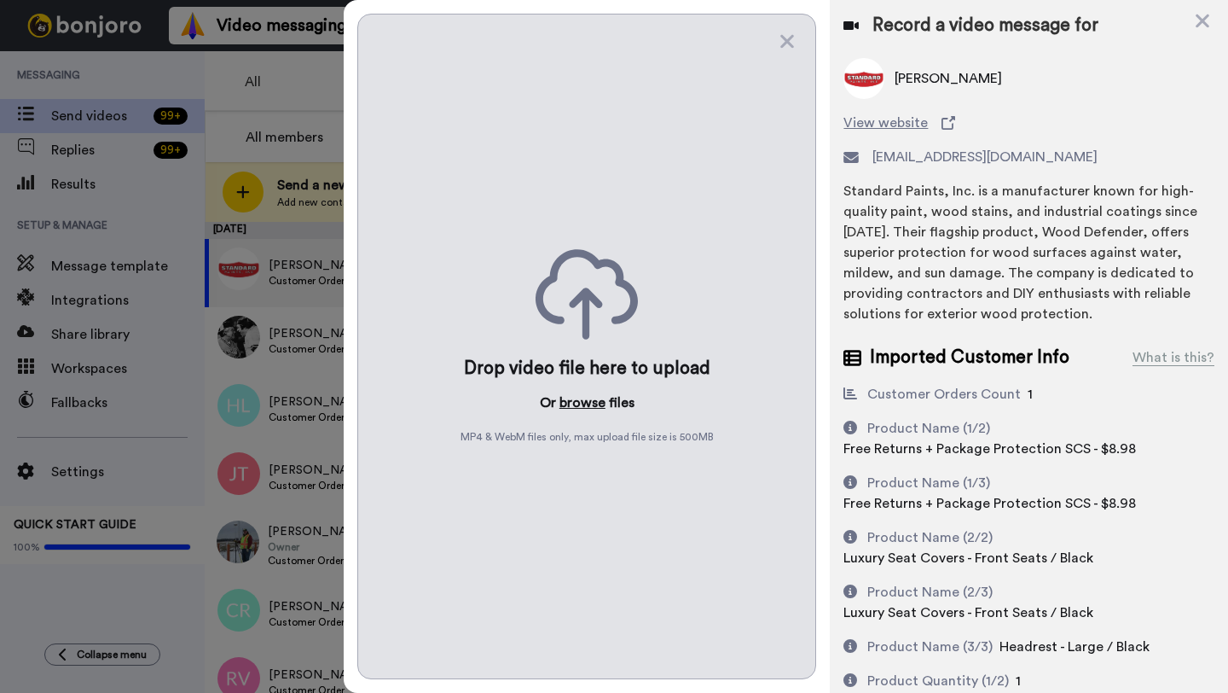
click at [567, 402] on button "browse" at bounding box center [583, 402] width 46 height 20
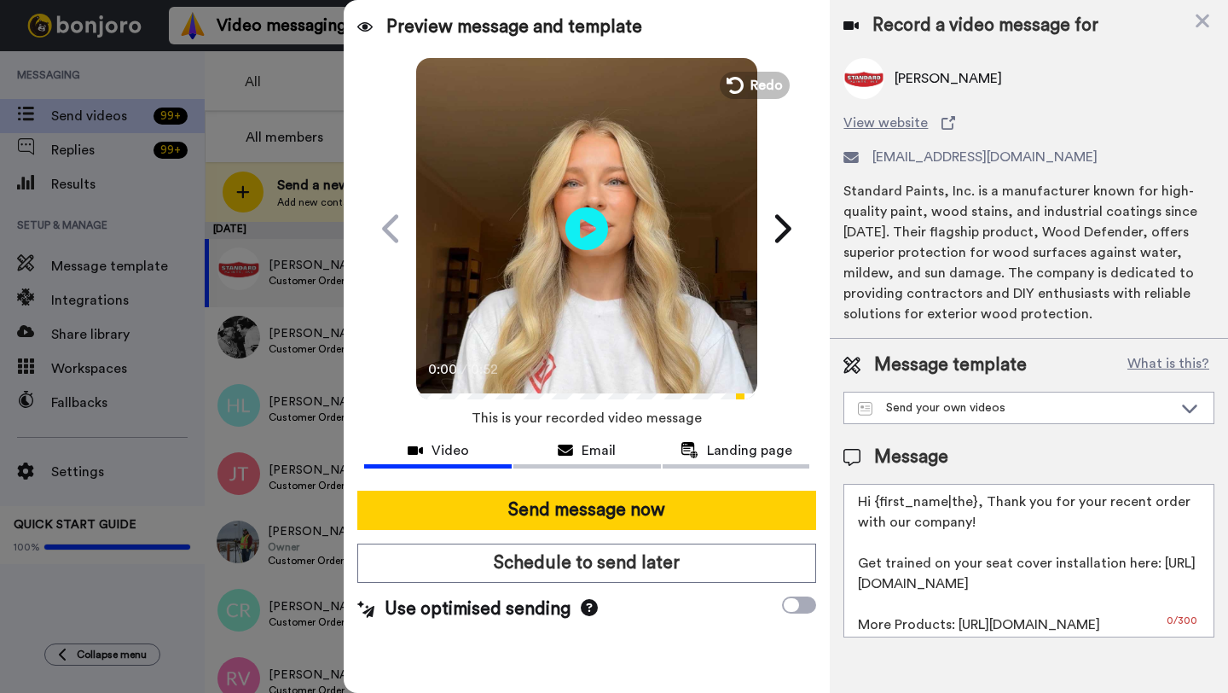
drag, startPoint x: 977, startPoint y: 502, endPoint x: 876, endPoint y: 502, distance: 100.7
click at [876, 502] on textarea "Hi {first_name|the}, Thank you for your recent order with our company! Get trai…" at bounding box center [1029, 561] width 371 height 154
paste textarea "[PERSON_NAME]"
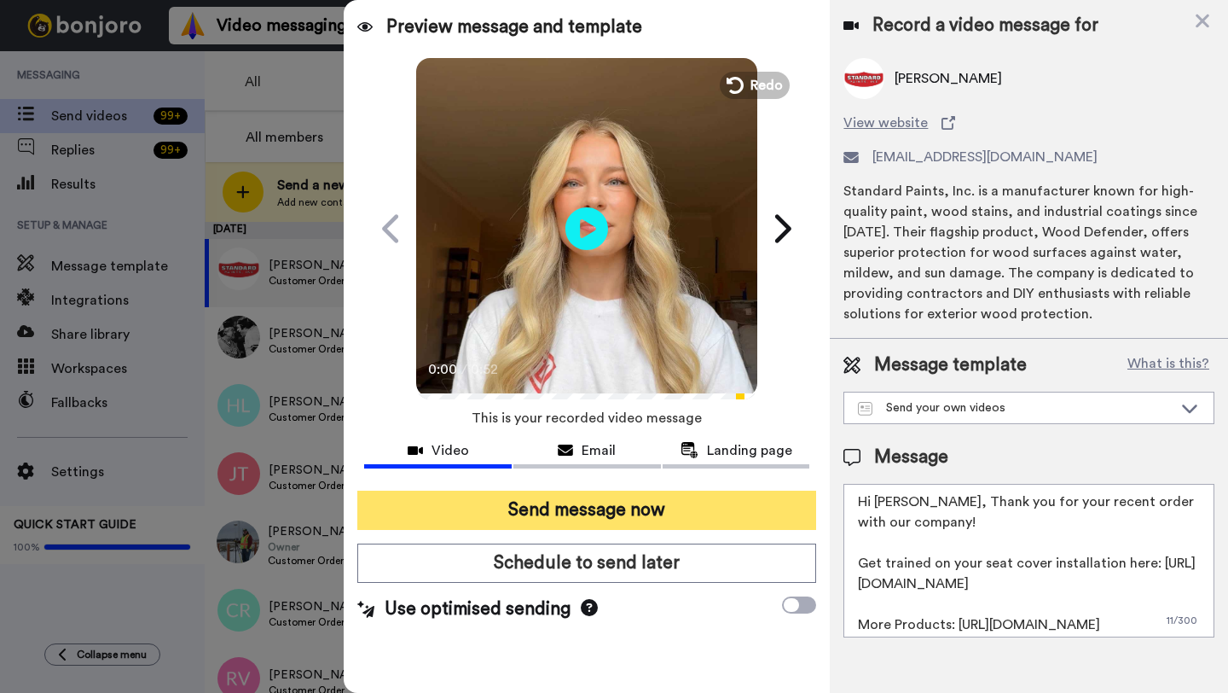
type textarea "Hi [PERSON_NAME], Thank you for your recent order with our company! Get trained…"
click at [668, 520] on button "Send message now" at bounding box center [586, 509] width 459 height 39
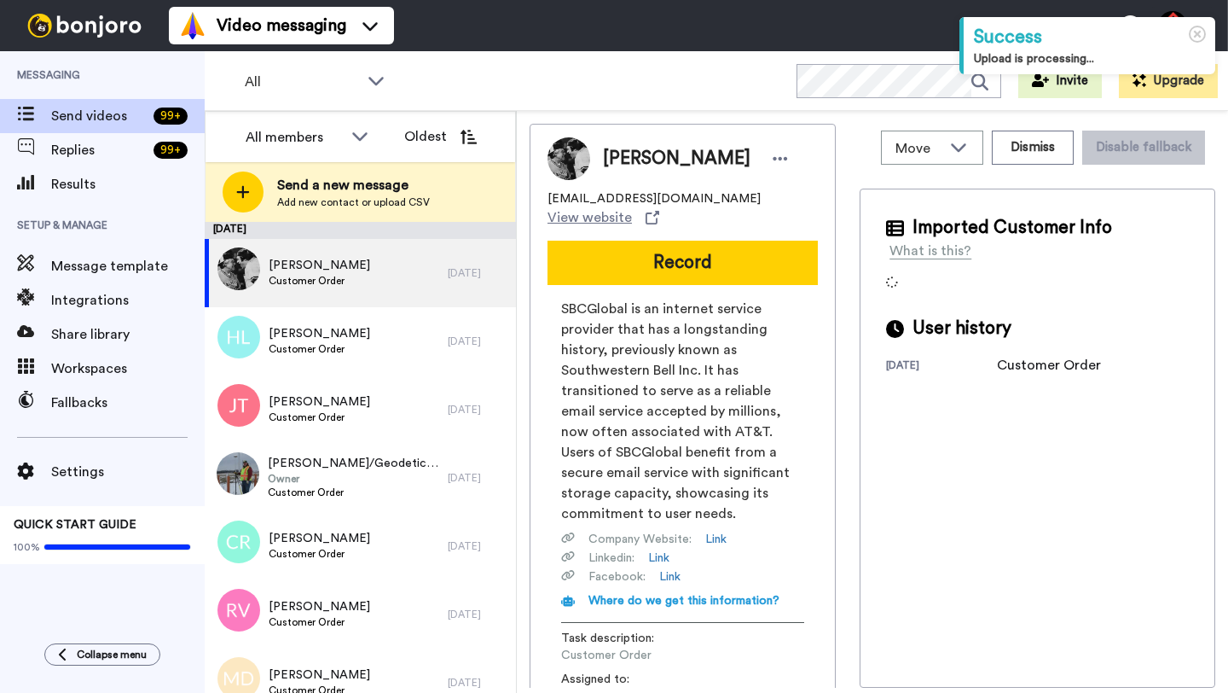
click at [619, 159] on span "Ken Kaiser" at bounding box center [677, 159] width 148 height 26
copy span "Ken"
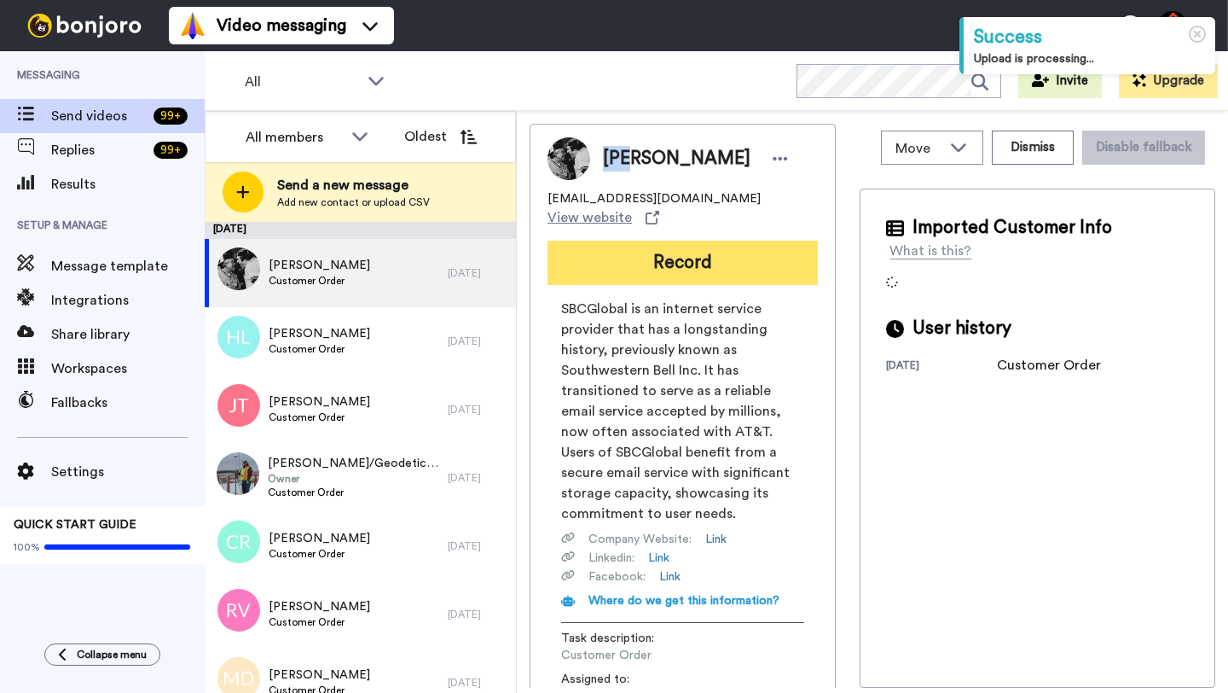
click at [679, 241] on button "Record" at bounding box center [683, 263] width 270 height 44
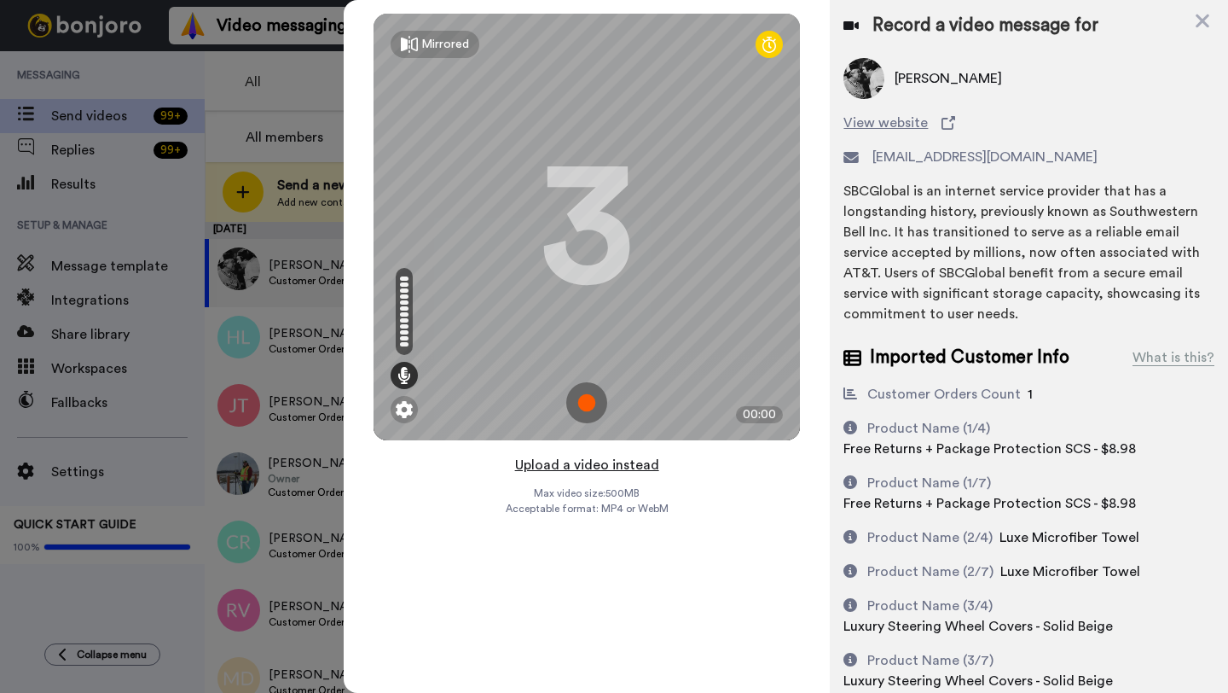
click at [585, 466] on button "Upload a video instead" at bounding box center [587, 465] width 154 height 22
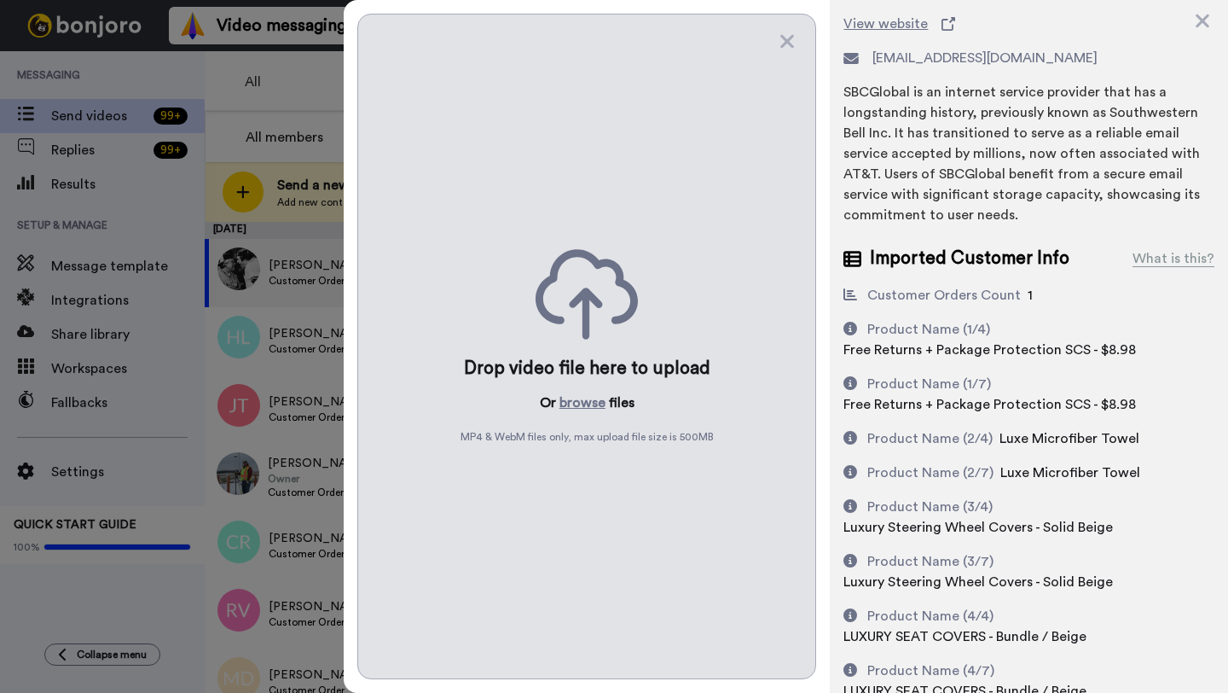
scroll to position [142, 0]
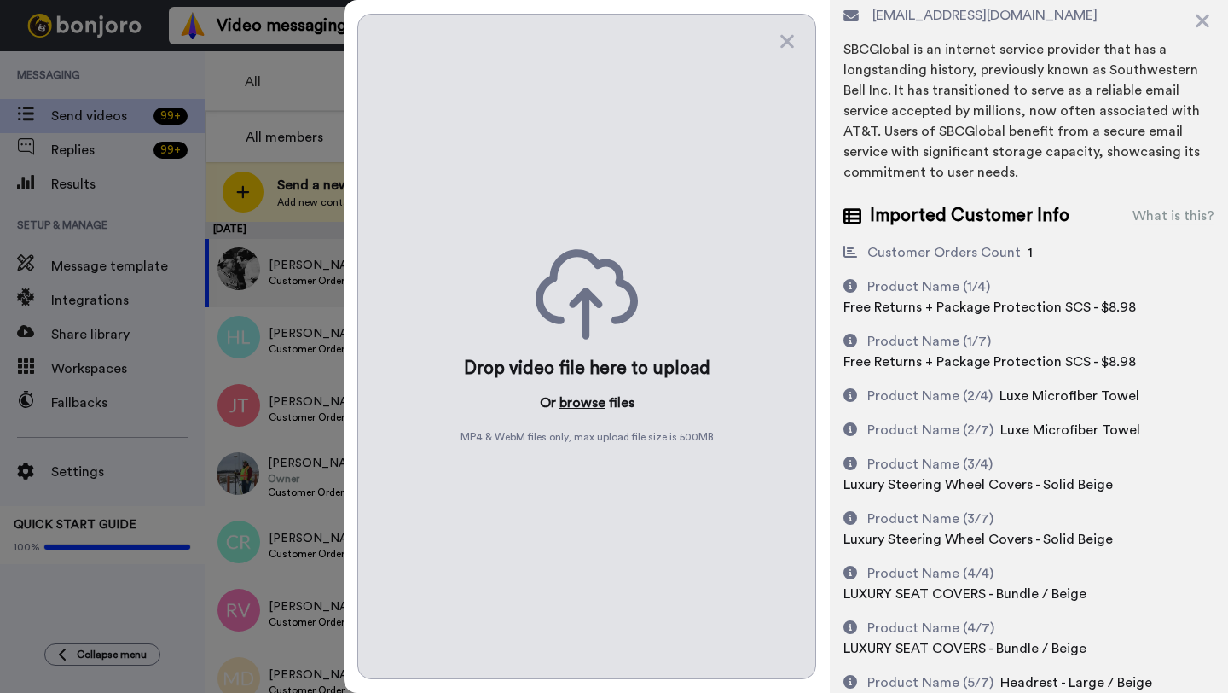
click at [582, 406] on button "browse" at bounding box center [583, 402] width 46 height 20
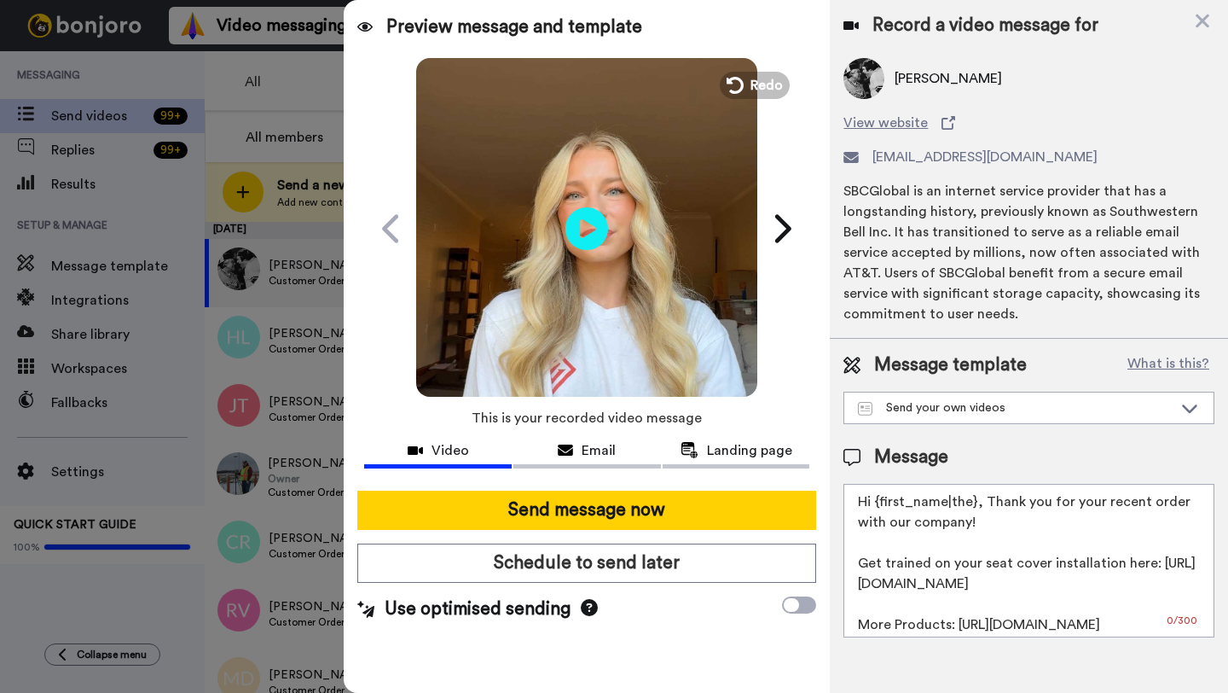
scroll to position [0, 0]
drag, startPoint x: 972, startPoint y: 504, endPoint x: 877, endPoint y: 504, distance: 95.5
click at [877, 504] on textarea "Hi {first_name|the}, Thank you for your recent order with our company! Get trai…" at bounding box center [1029, 561] width 371 height 154
paste textarea "Ken"
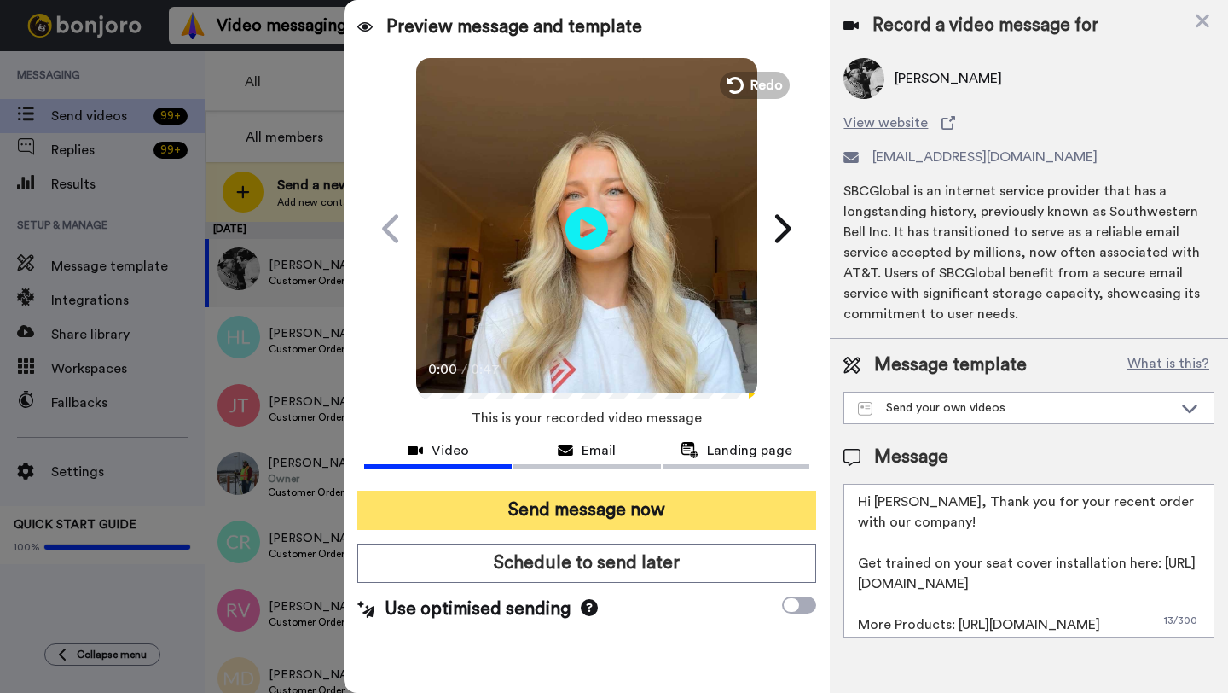
type textarea "Hi Ken, Thank you for your recent order with our company! Get trained on your s…"
click at [755, 499] on button "Send message now" at bounding box center [586, 509] width 459 height 39
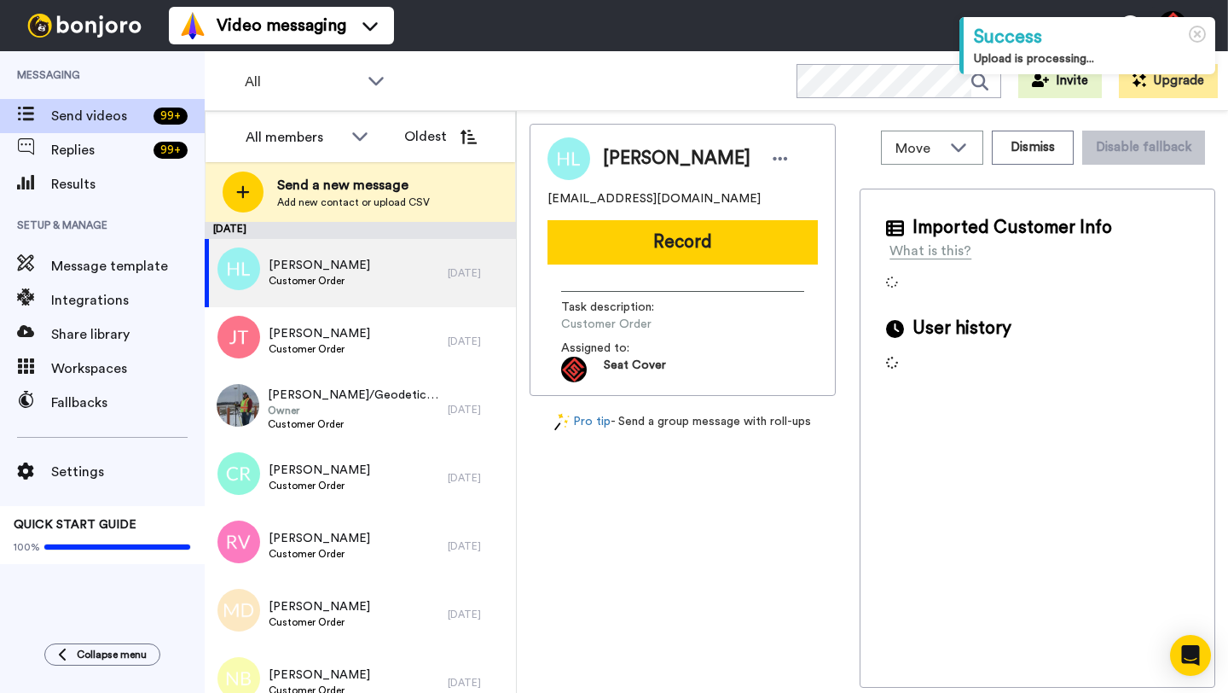
click at [631, 155] on span "[PERSON_NAME]" at bounding box center [677, 159] width 148 height 26
copy span "[PERSON_NAME]"
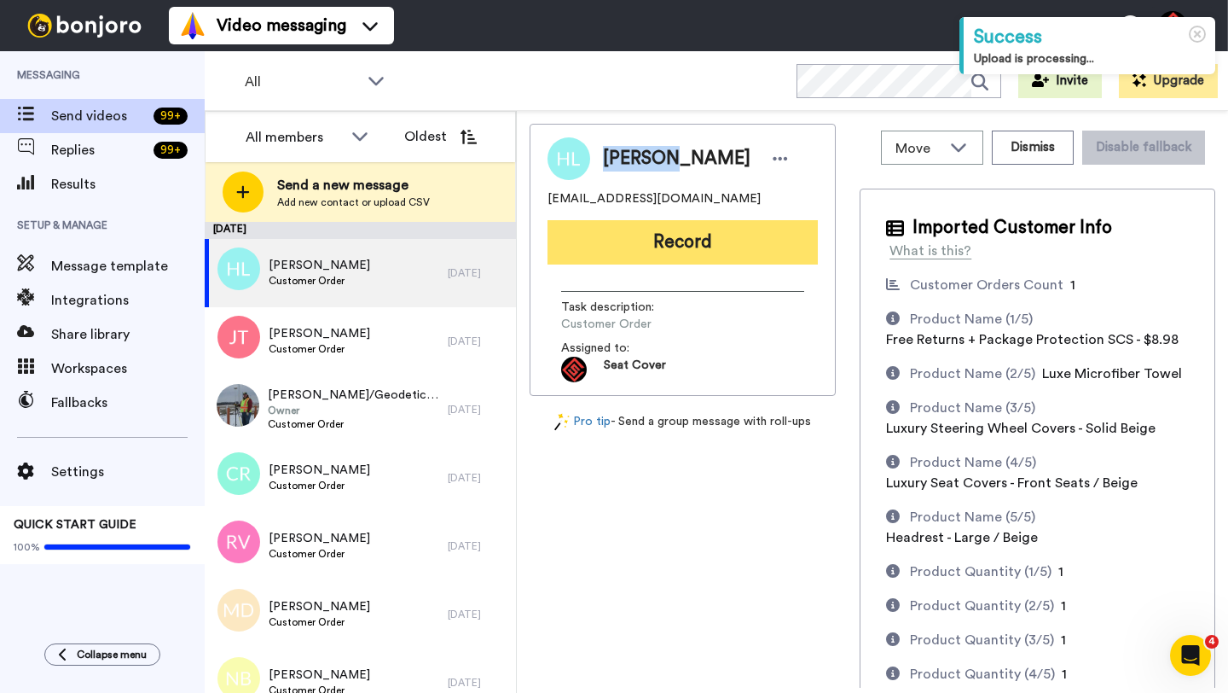
click at [662, 243] on button "Record" at bounding box center [683, 242] width 270 height 44
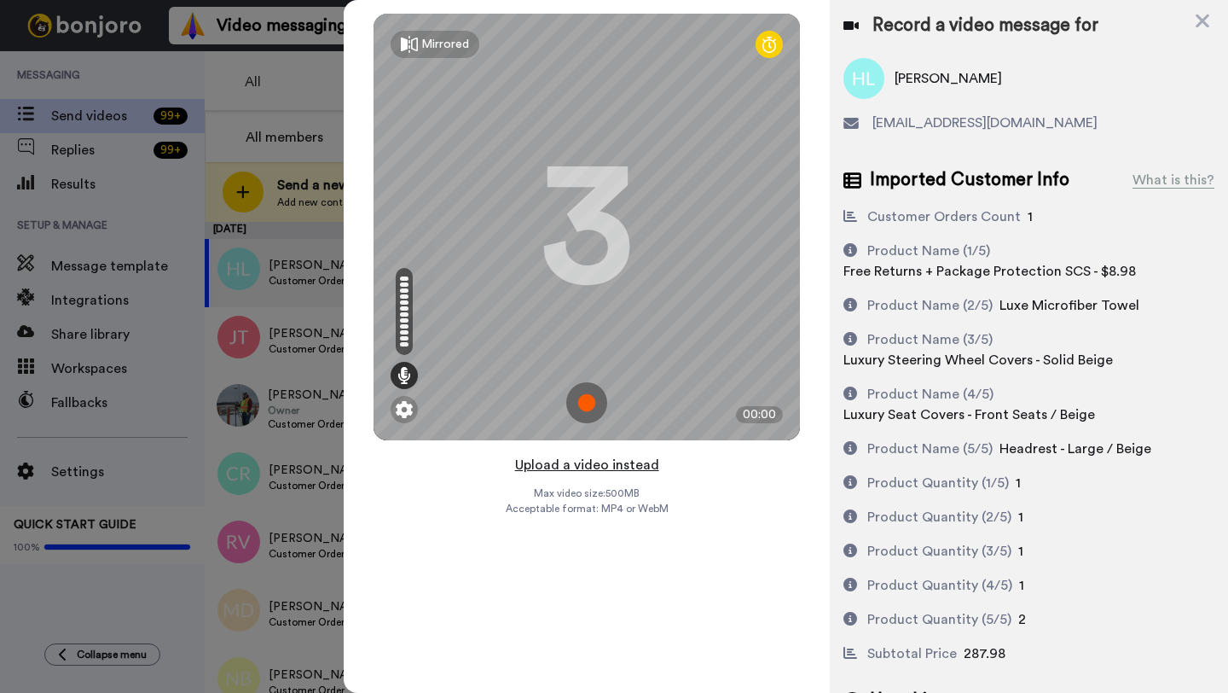
click at [594, 464] on button "Upload a video instead" at bounding box center [587, 465] width 154 height 22
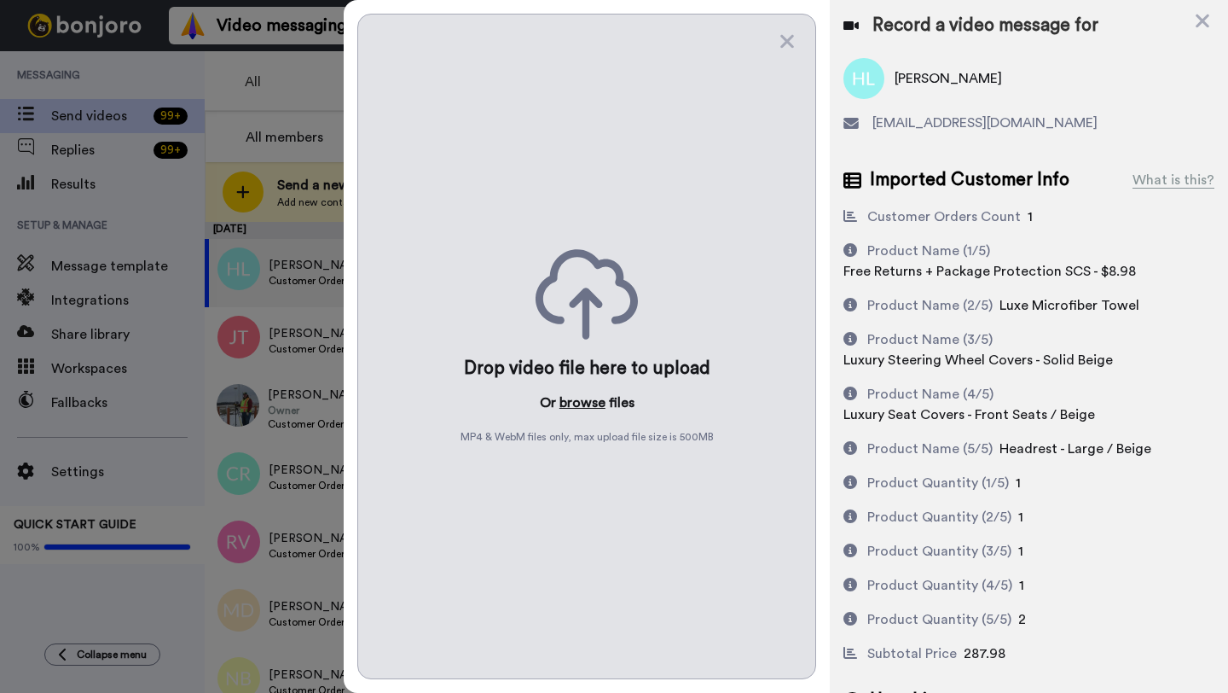
click at [581, 396] on button "browse" at bounding box center [583, 402] width 46 height 20
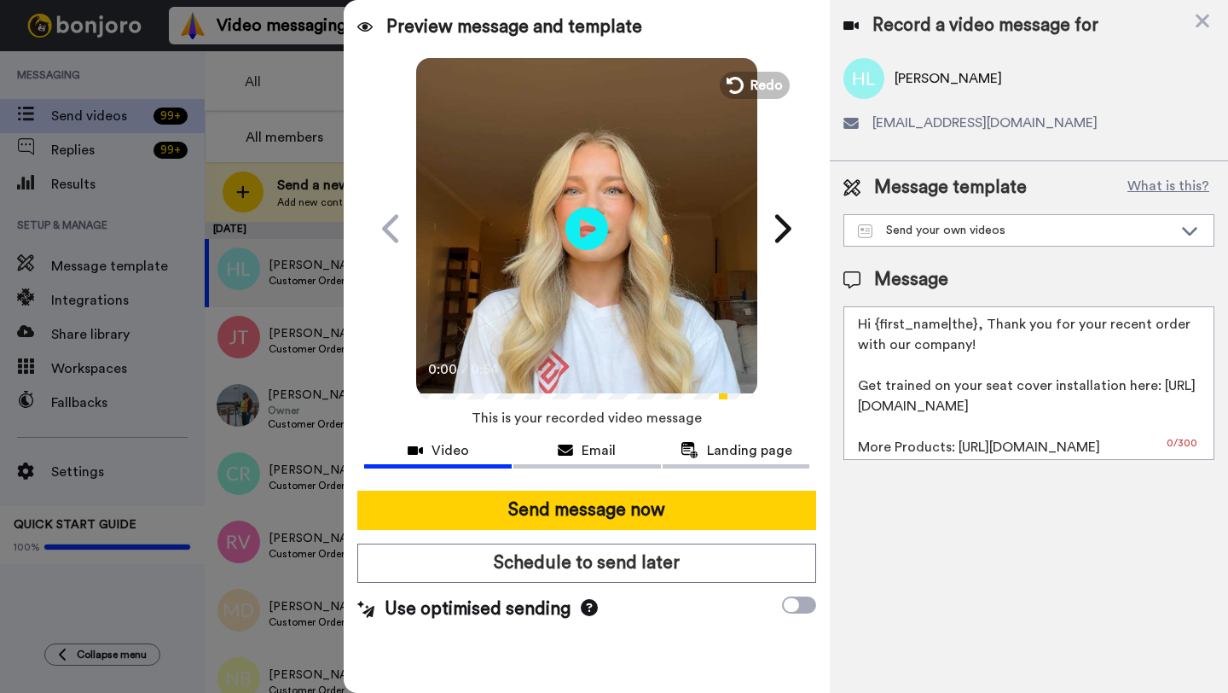
drag, startPoint x: 975, startPoint y: 326, endPoint x: 880, endPoint y: 326, distance: 94.7
click at [880, 326] on textarea "Hi {first_name|the}, Thank you for your recent order with our company! Get trai…" at bounding box center [1029, 383] width 371 height 154
paste textarea "Heather"
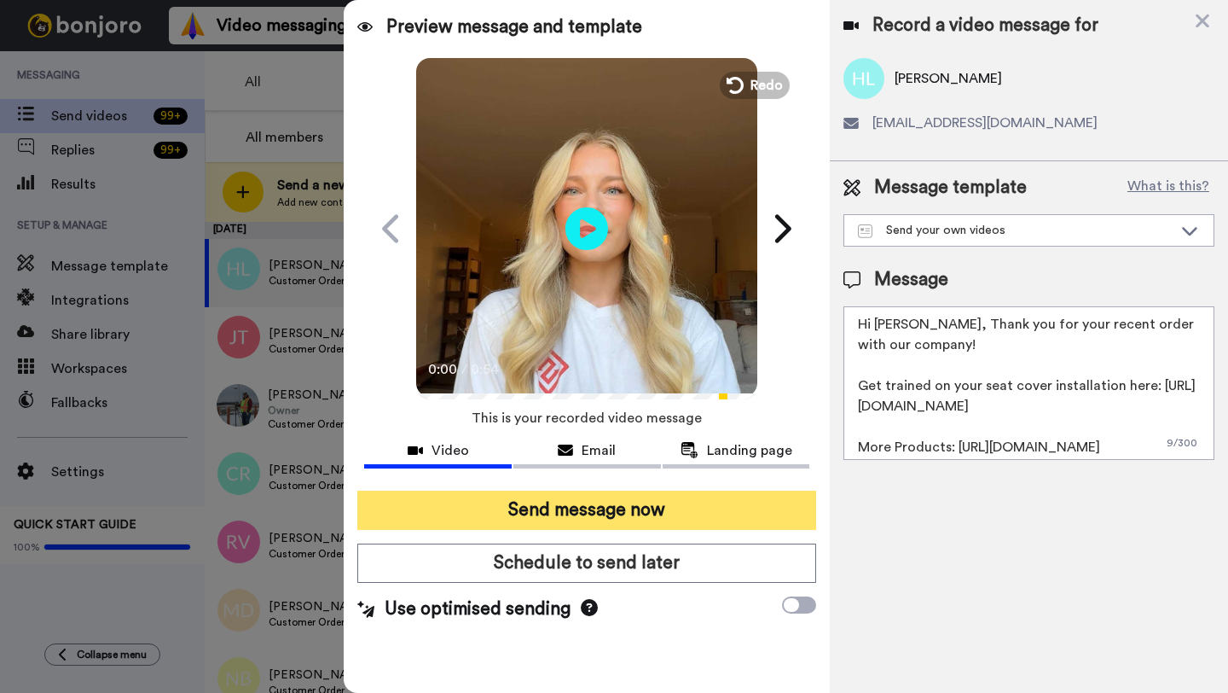
type textarea "Hi Heather, Thank you for your recent order with our company! Get trained on yo…"
click at [612, 498] on button "Send message now" at bounding box center [586, 509] width 459 height 39
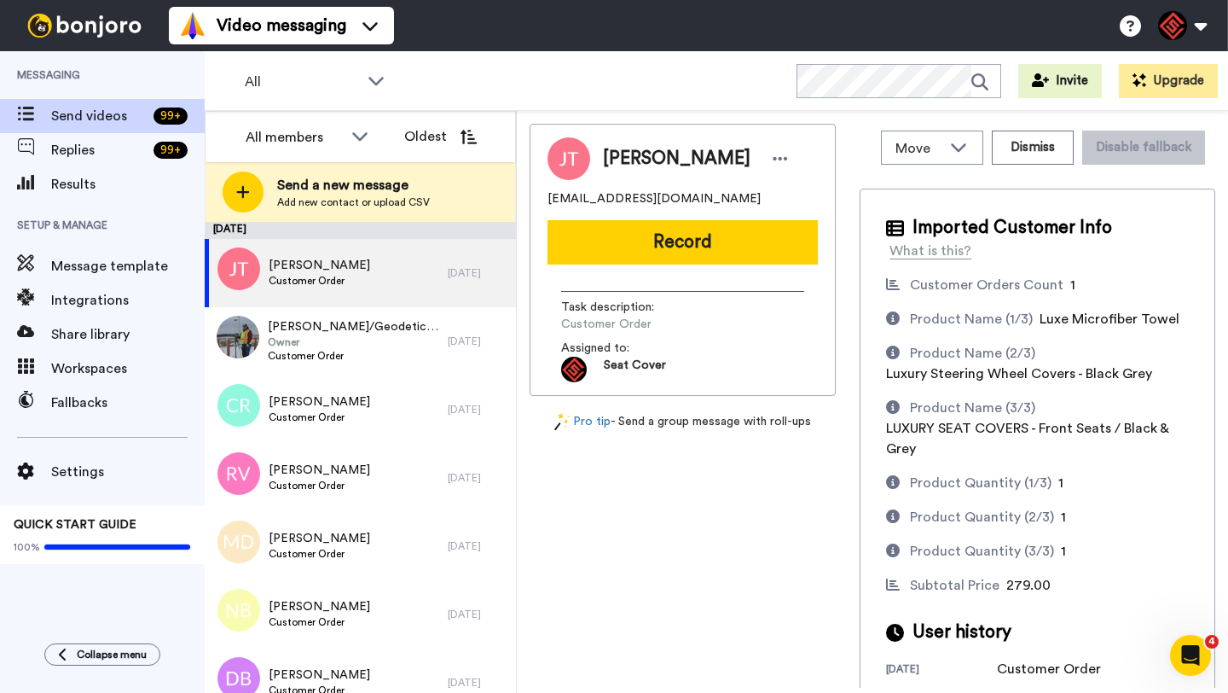
click at [625, 166] on span "[PERSON_NAME]" at bounding box center [677, 159] width 148 height 26
copy span "[PERSON_NAME]"
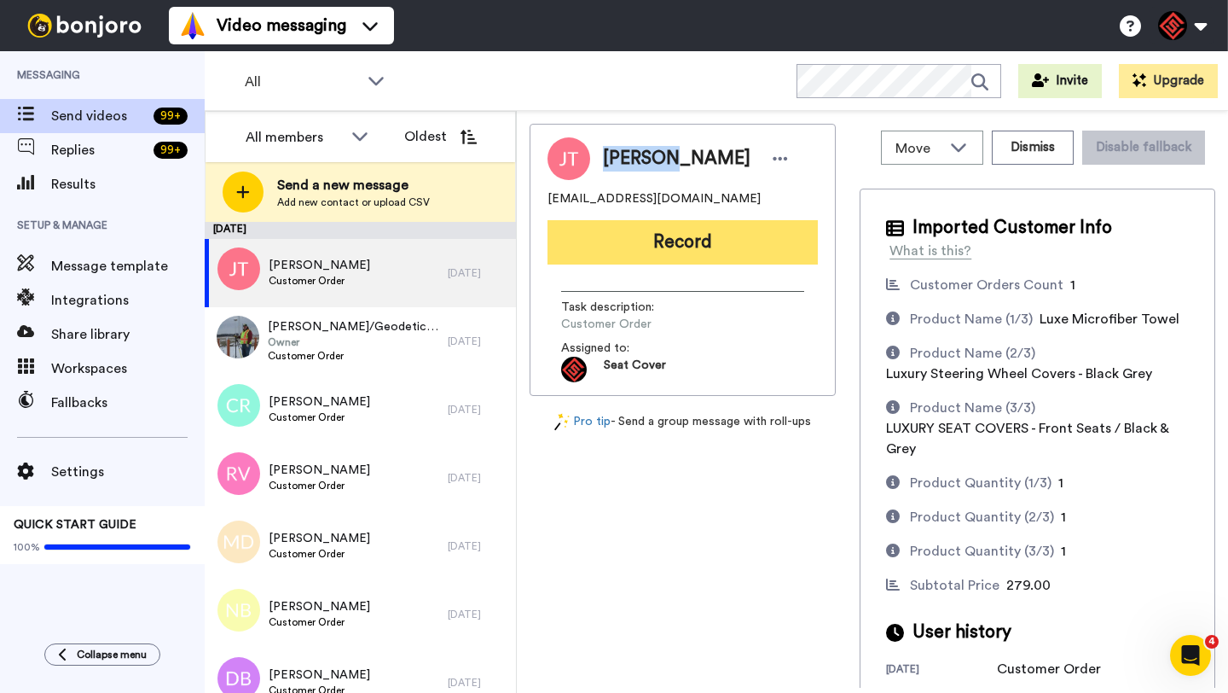
click at [711, 247] on button "Record" at bounding box center [683, 242] width 270 height 44
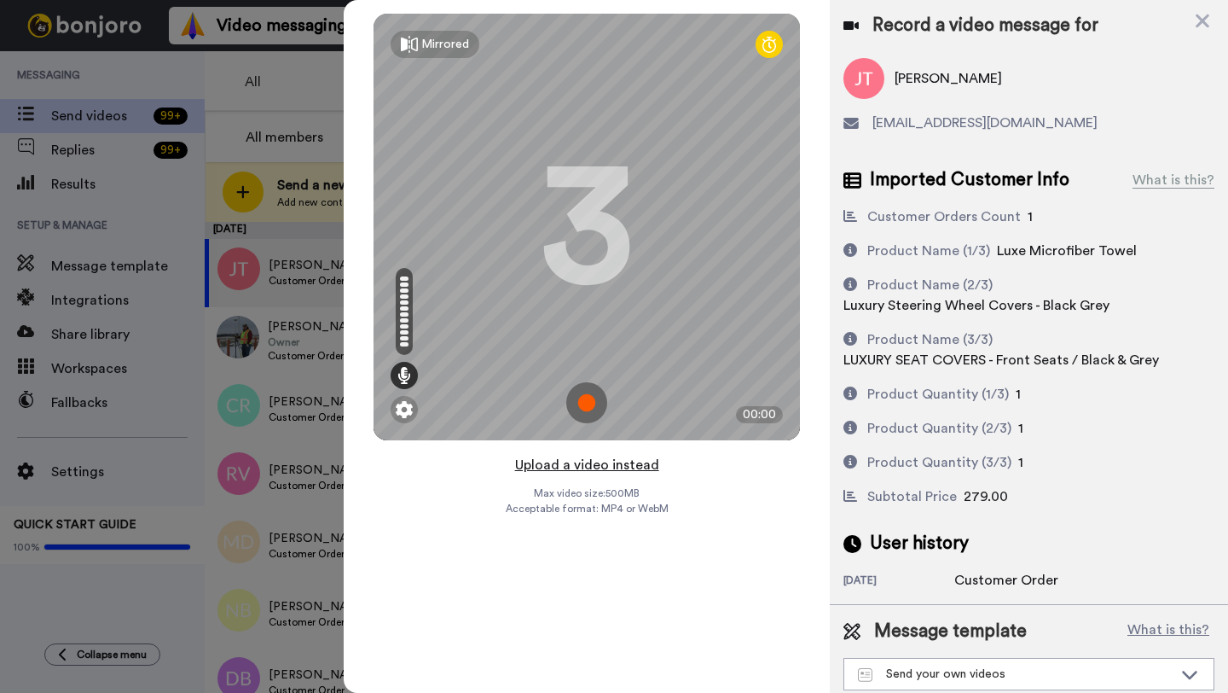
click at [583, 462] on button "Upload a video instead" at bounding box center [587, 465] width 154 height 22
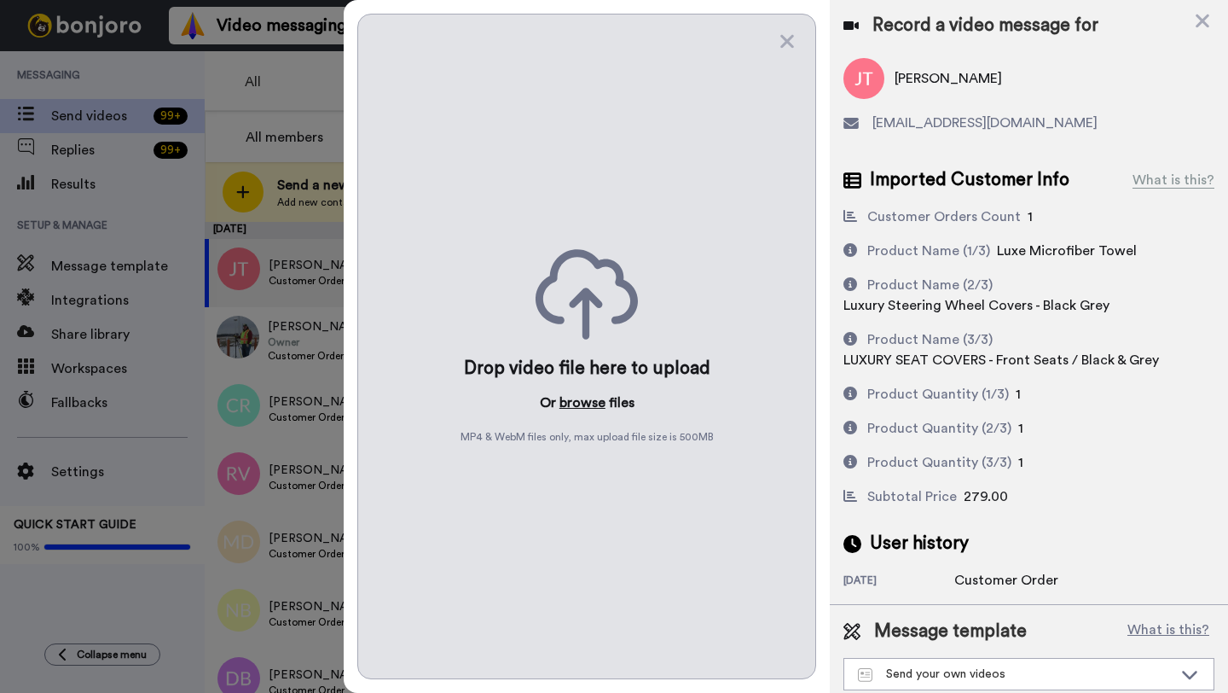
click at [582, 398] on button "browse" at bounding box center [583, 402] width 46 height 20
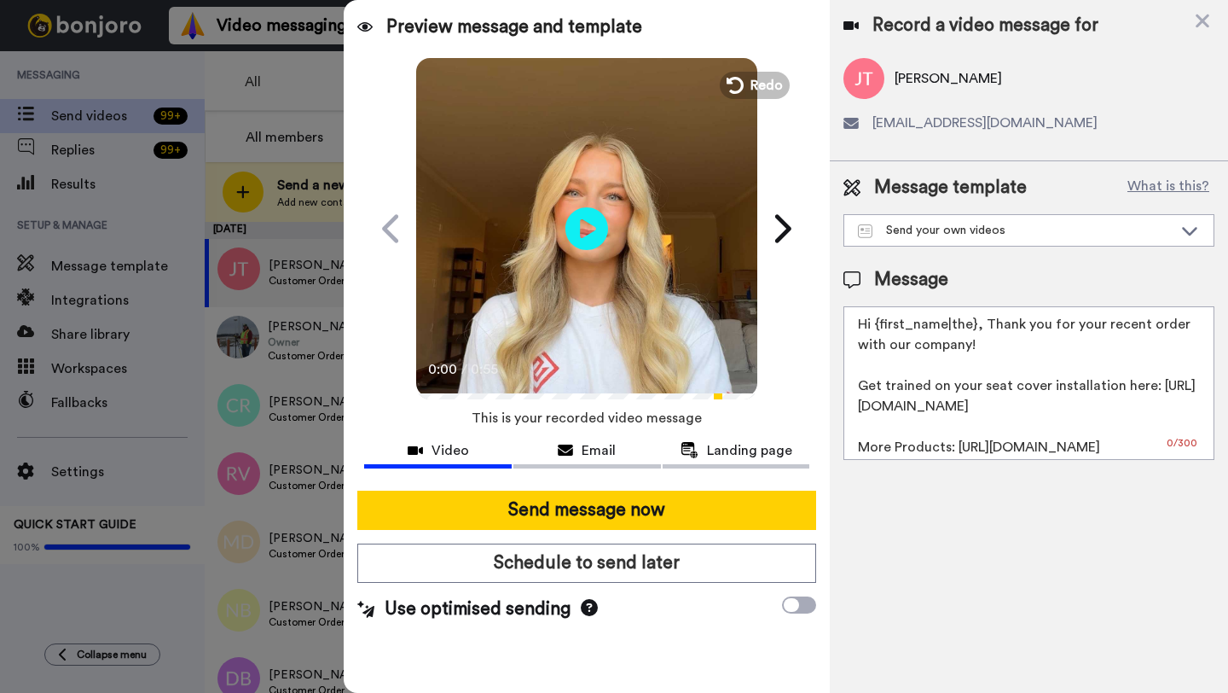
drag, startPoint x: 974, startPoint y: 328, endPoint x: 878, endPoint y: 328, distance: 96.4
click at [878, 328] on textarea "Hi {first_name|the}, Thank you for your recent order with our company! Get trai…" at bounding box center [1029, 383] width 371 height 154
paste textarea "[PERSON_NAME]"
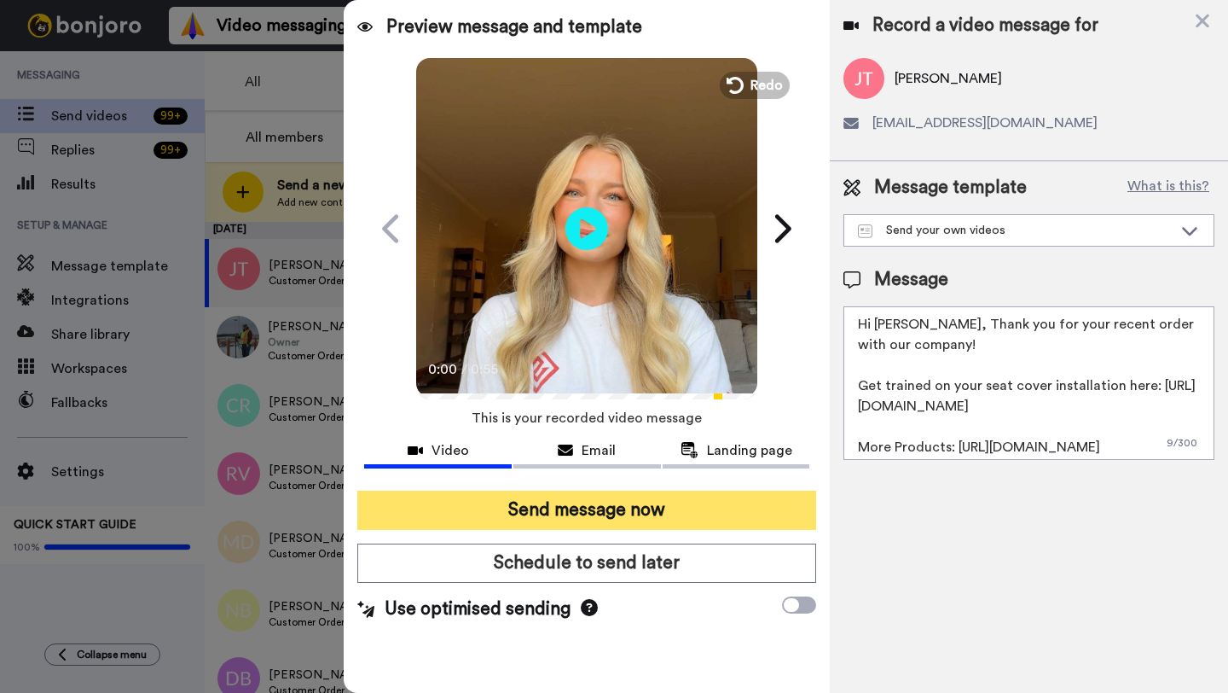
type textarea "Hi [PERSON_NAME], Thank you for your recent order with our company! Get trained…"
click at [645, 513] on button "Send message now" at bounding box center [586, 509] width 459 height 39
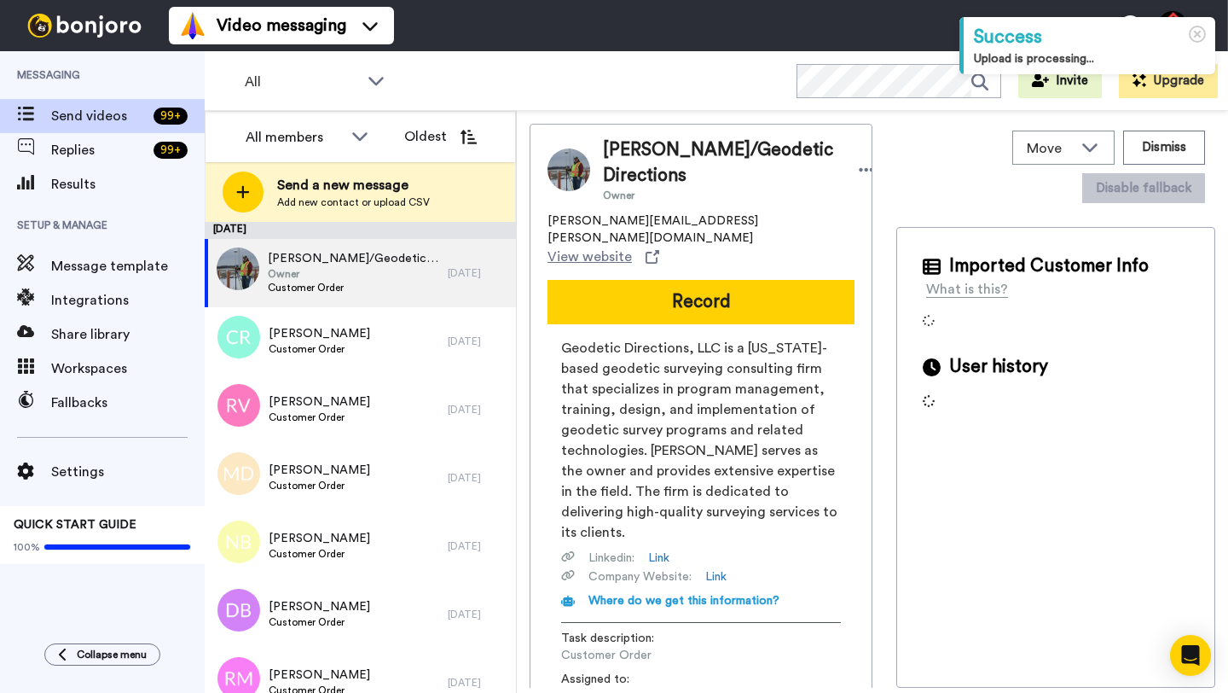
click at [614, 148] on span "Paul J Hartzheim/Geodetic Directions" at bounding box center [721, 162] width 237 height 51
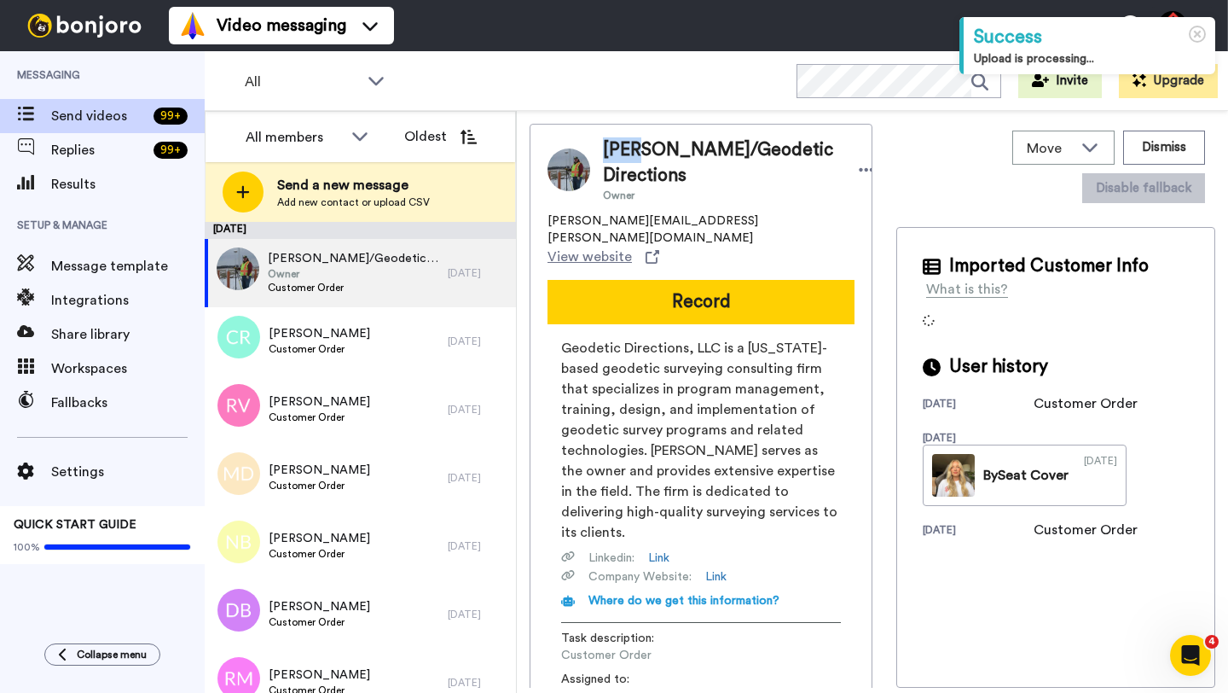
click at [614, 148] on span "Paul J Hartzheim/Geodetic Directions" at bounding box center [721, 162] width 237 height 51
click at [1123, 154] on button "Dismiss" at bounding box center [1164, 148] width 82 height 34
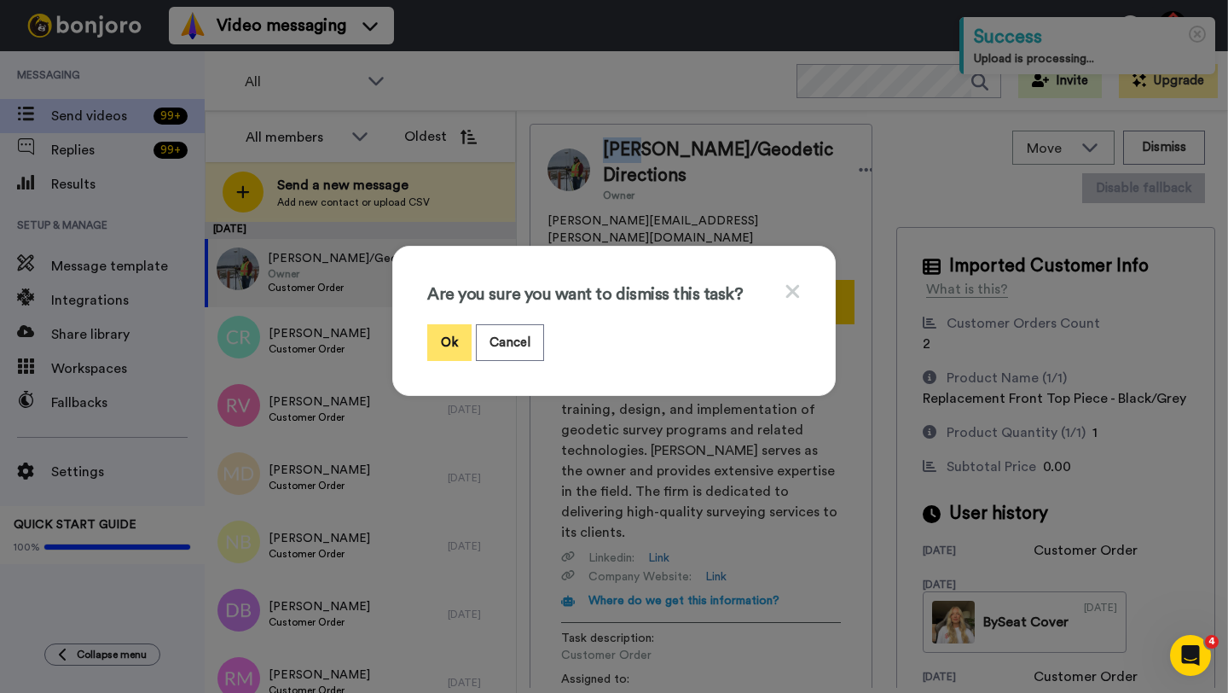
click at [429, 353] on button "Ok" at bounding box center [449, 342] width 44 height 37
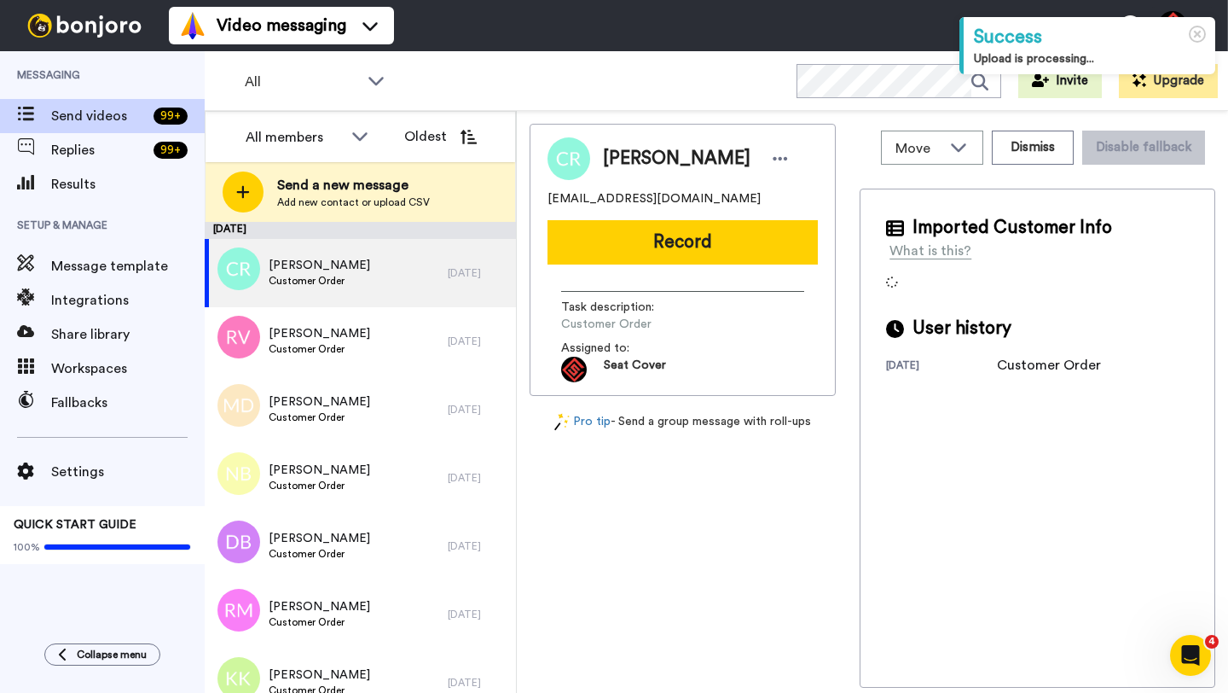
click at [624, 157] on span "Cory Reiff" at bounding box center [677, 159] width 148 height 26
copy span "Cory"
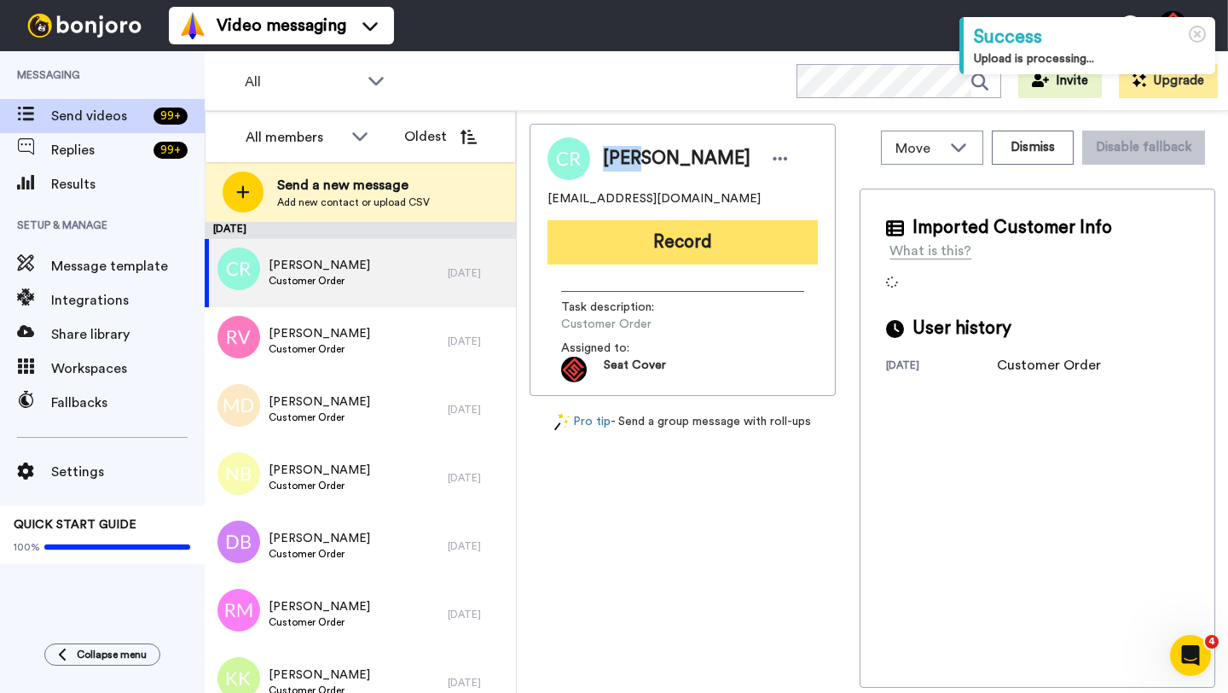
click at [677, 234] on button "Record" at bounding box center [683, 242] width 270 height 44
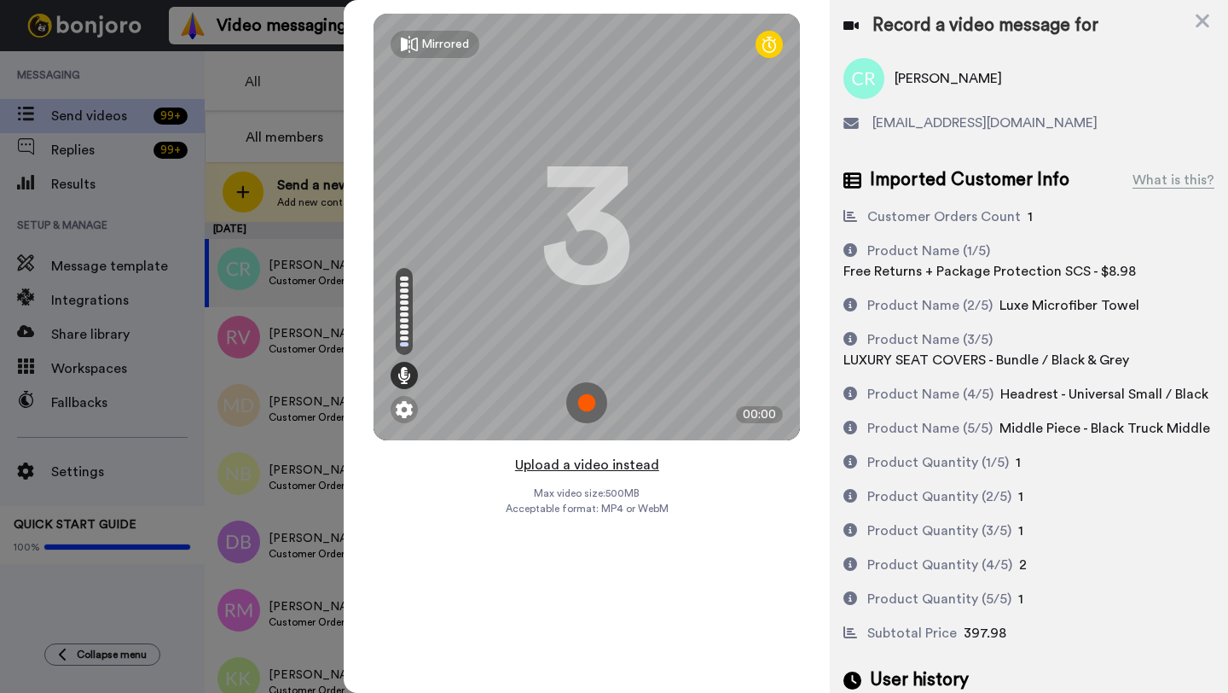
click at [582, 464] on button "Upload a video instead" at bounding box center [587, 465] width 154 height 22
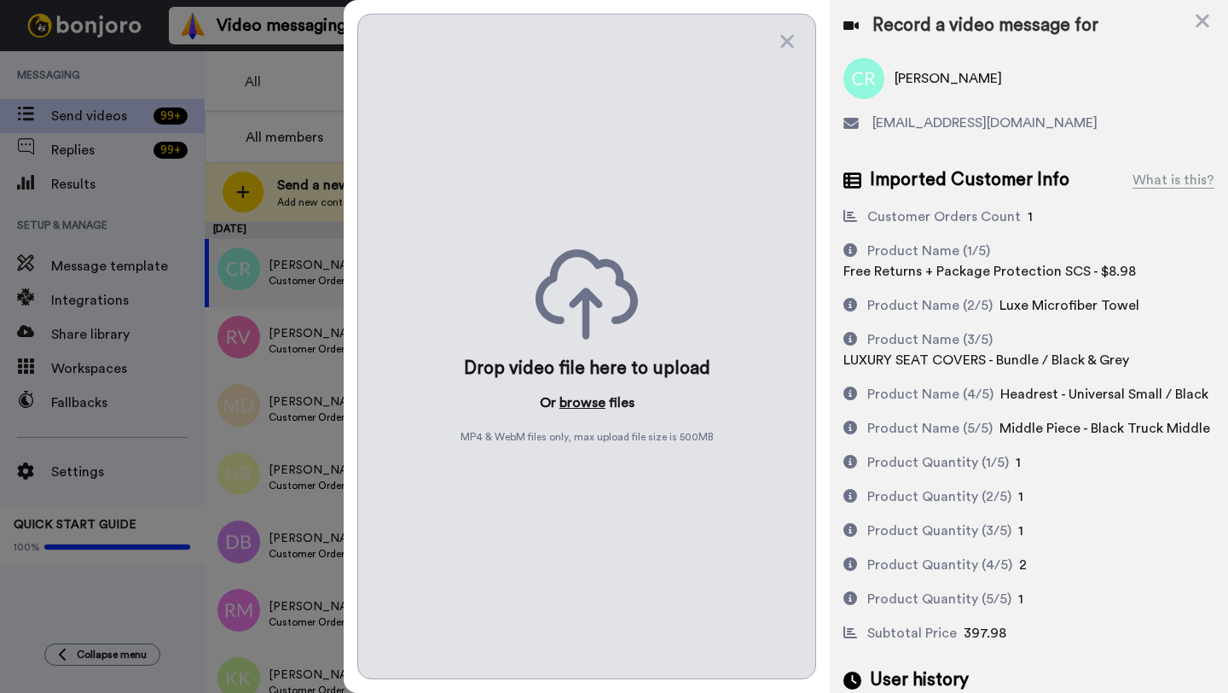
click at [571, 407] on button "browse" at bounding box center [583, 402] width 46 height 20
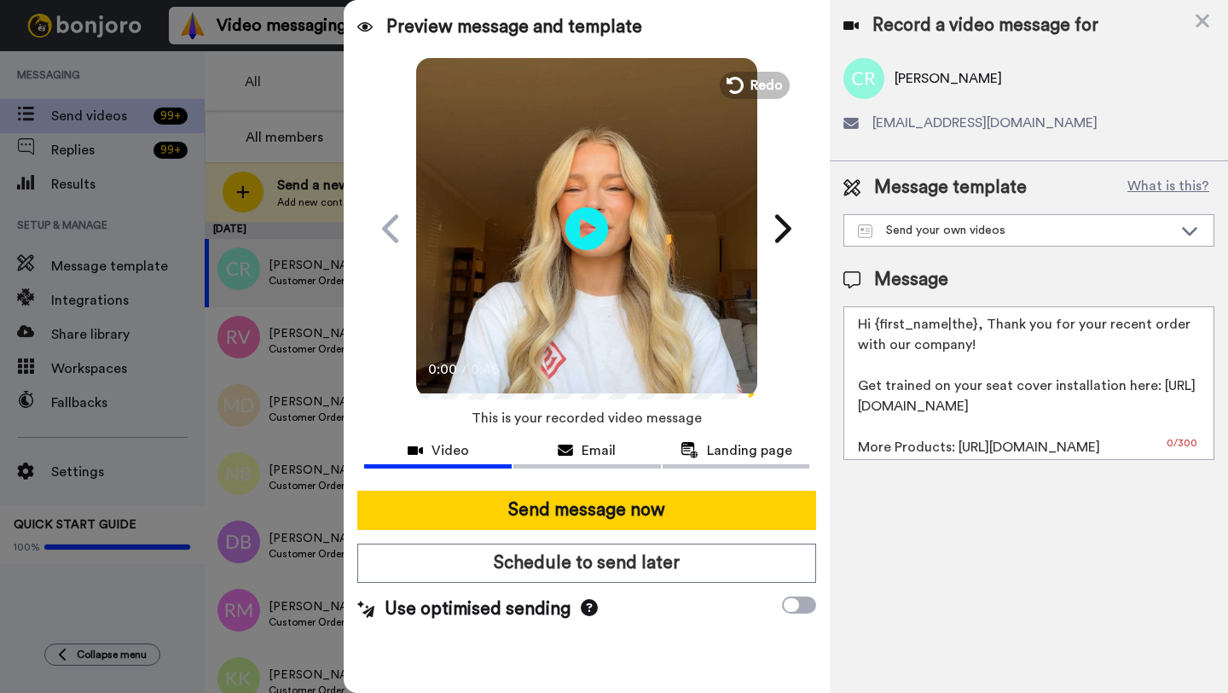
drag, startPoint x: 975, startPoint y: 331, endPoint x: 877, endPoint y: 331, distance: 98.1
click at [877, 331] on textarea "Hi {first_name|the}, Thank you for your recent order with our company! Get trai…" at bounding box center [1029, 383] width 371 height 154
paste textarea "Cory"
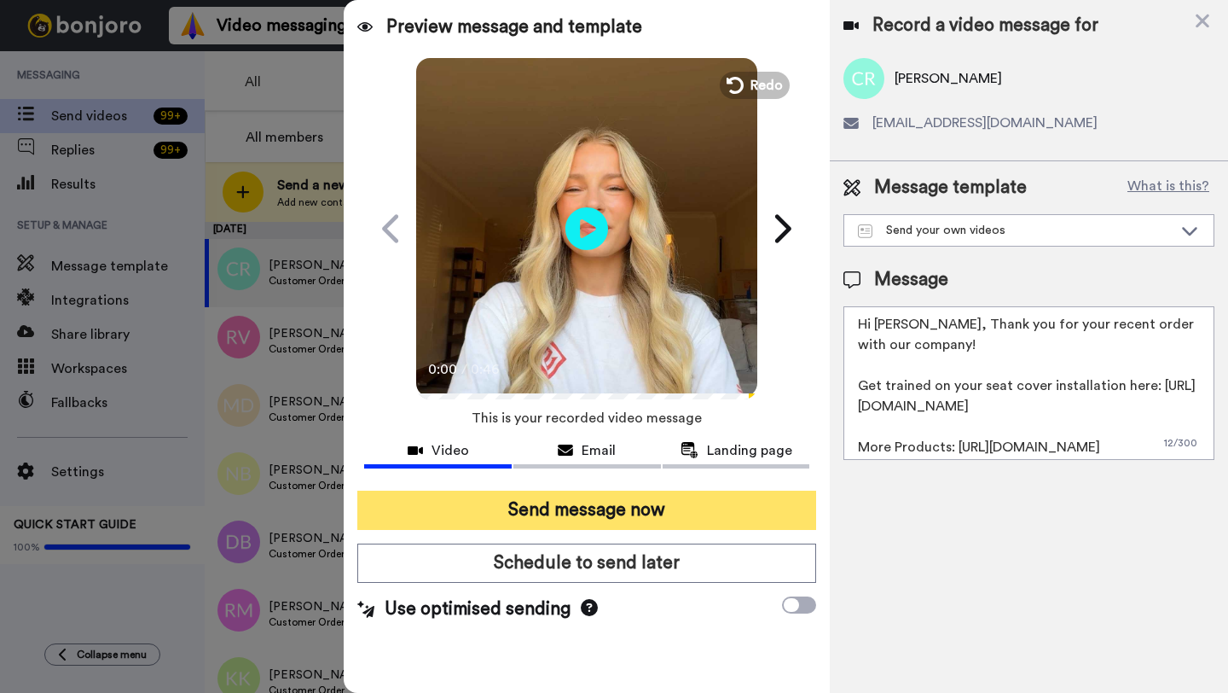
type textarea "Hi Cory, Thank you for your recent order with our company! Get trained on your …"
click at [683, 510] on button "Send message now" at bounding box center [586, 509] width 459 height 39
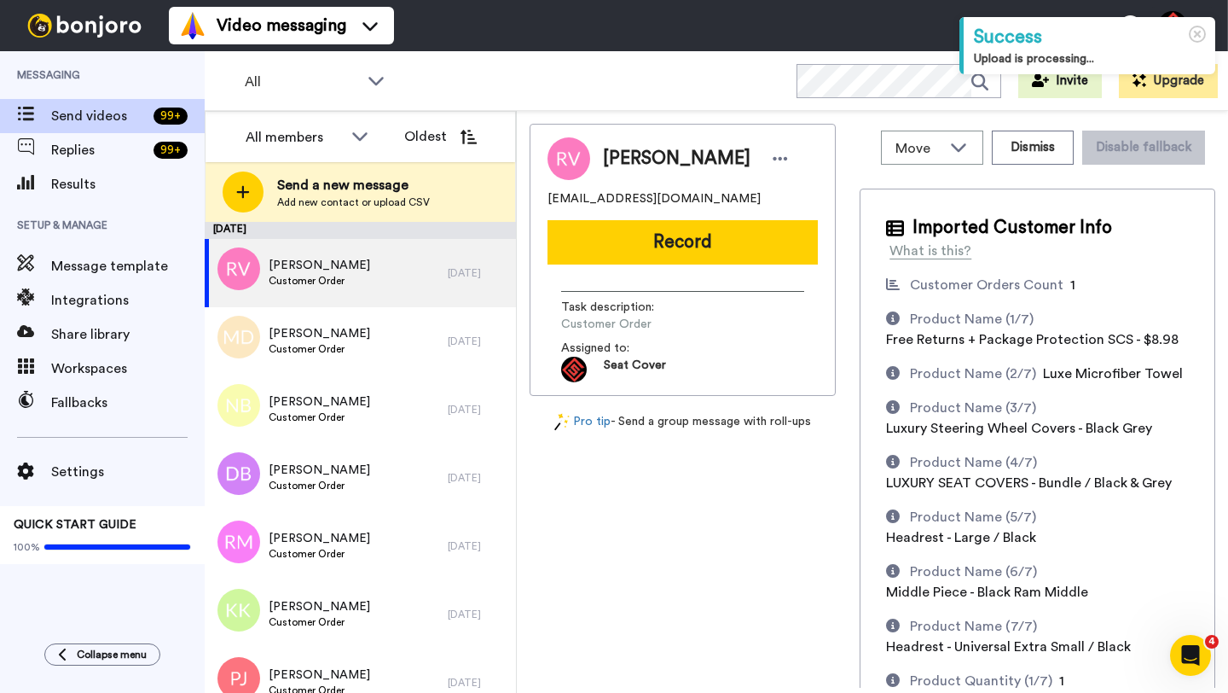
click at [618, 151] on span "[PERSON_NAME]" at bounding box center [677, 159] width 148 height 26
copy span "[PERSON_NAME]"
click at [671, 212] on div "[PERSON_NAME] [EMAIL_ADDRESS][DOMAIN_NAME] Record Task description : Customer O…" at bounding box center [683, 260] width 306 height 272
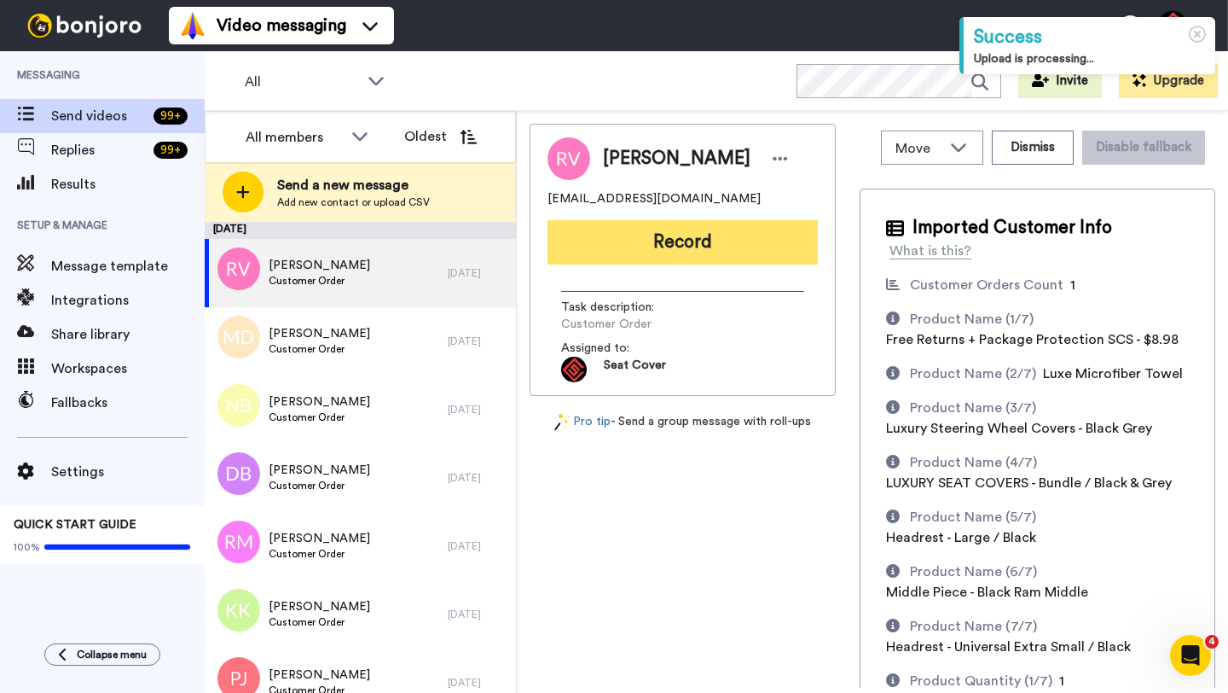
click at [675, 246] on button "Record" at bounding box center [683, 242] width 270 height 44
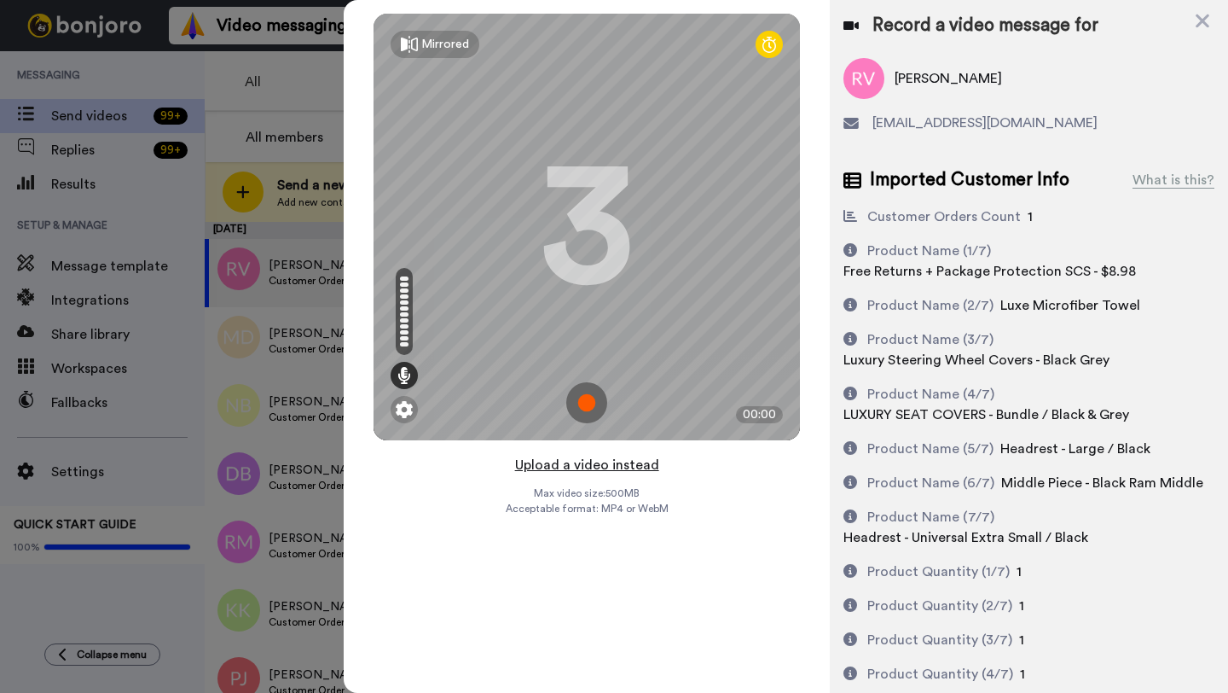
click at [589, 467] on button "Upload a video instead" at bounding box center [587, 465] width 154 height 22
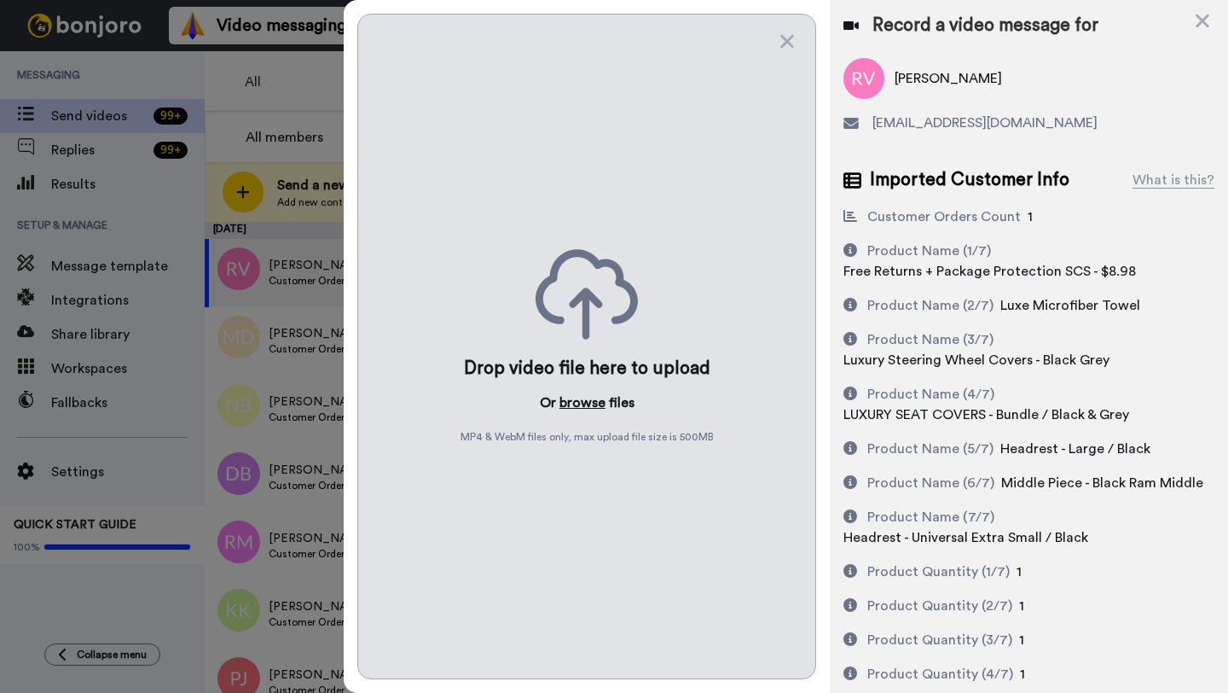
click at [579, 403] on button "browse" at bounding box center [583, 402] width 46 height 20
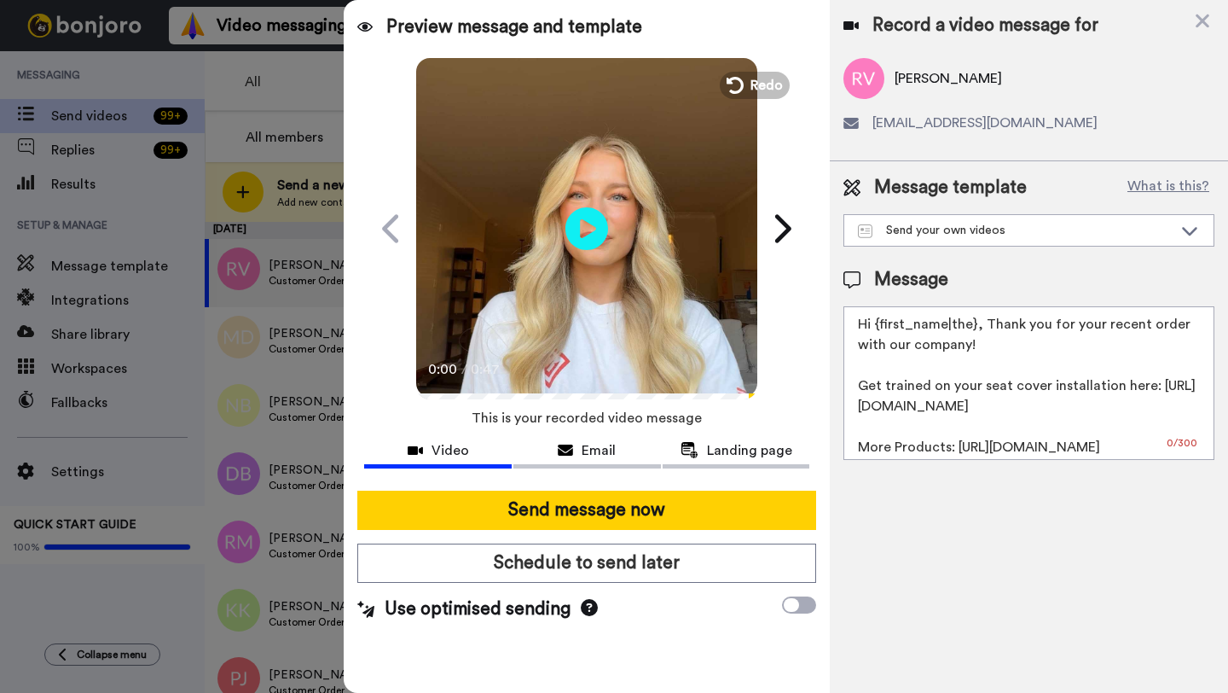
drag, startPoint x: 974, startPoint y: 325, endPoint x: 873, endPoint y: 328, distance: 100.7
click at [873, 328] on textarea "Hi {first_name|the}, Thank you for your recent order with our company! Get trai…" at bounding box center [1029, 383] width 371 height 154
paste textarea "Robert"
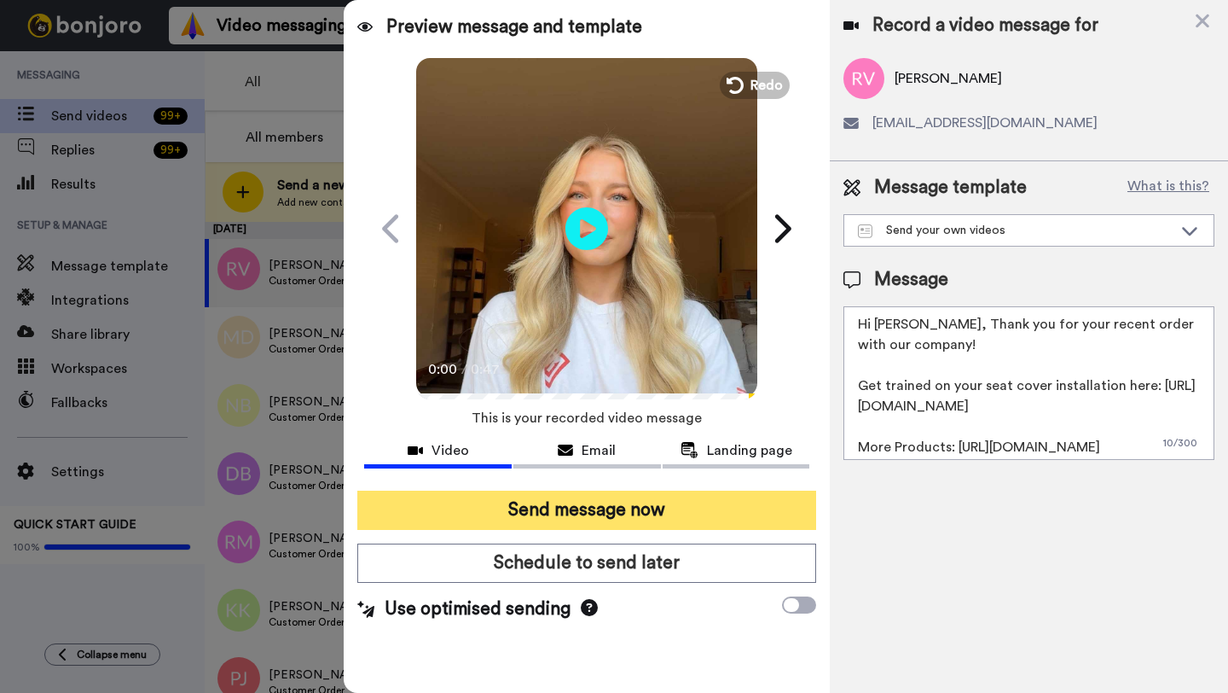
type textarea "Hi Robert, Thank you for your recent order with our company! Get trained on you…"
click at [711, 504] on button "Send message now" at bounding box center [586, 509] width 459 height 39
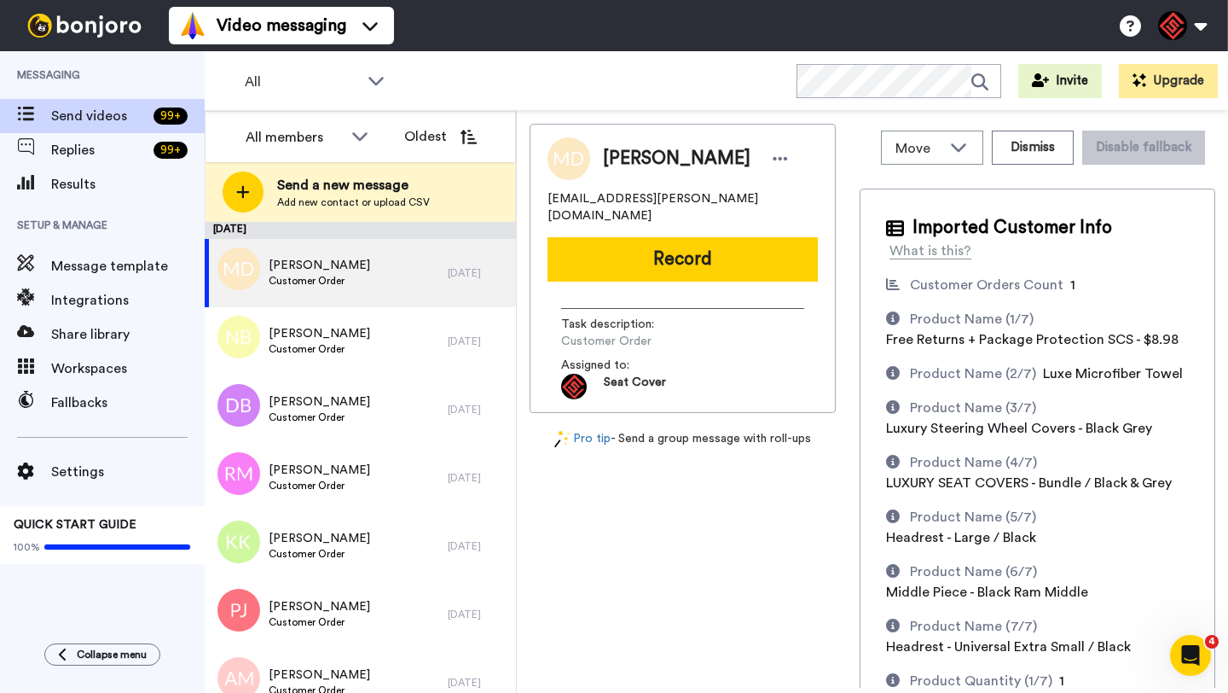
click at [632, 160] on span "Mark Disterhaupt" at bounding box center [677, 159] width 148 height 26
copy span "Mark"
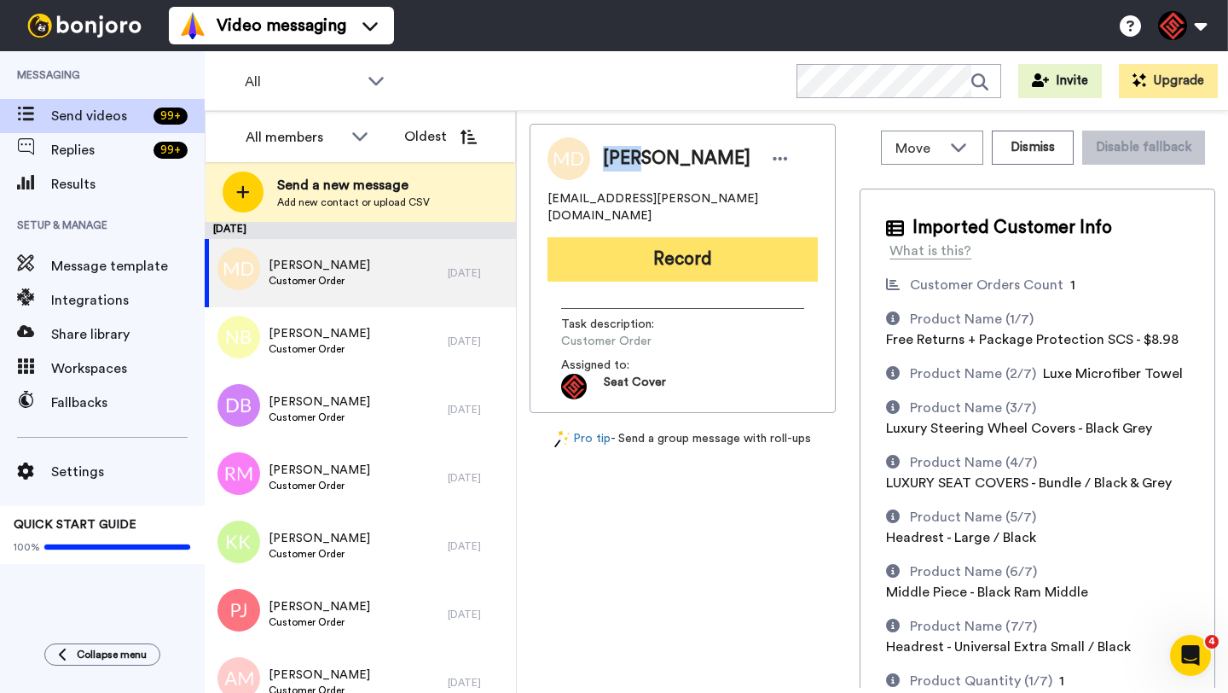
click at [660, 237] on button "Record" at bounding box center [683, 259] width 270 height 44
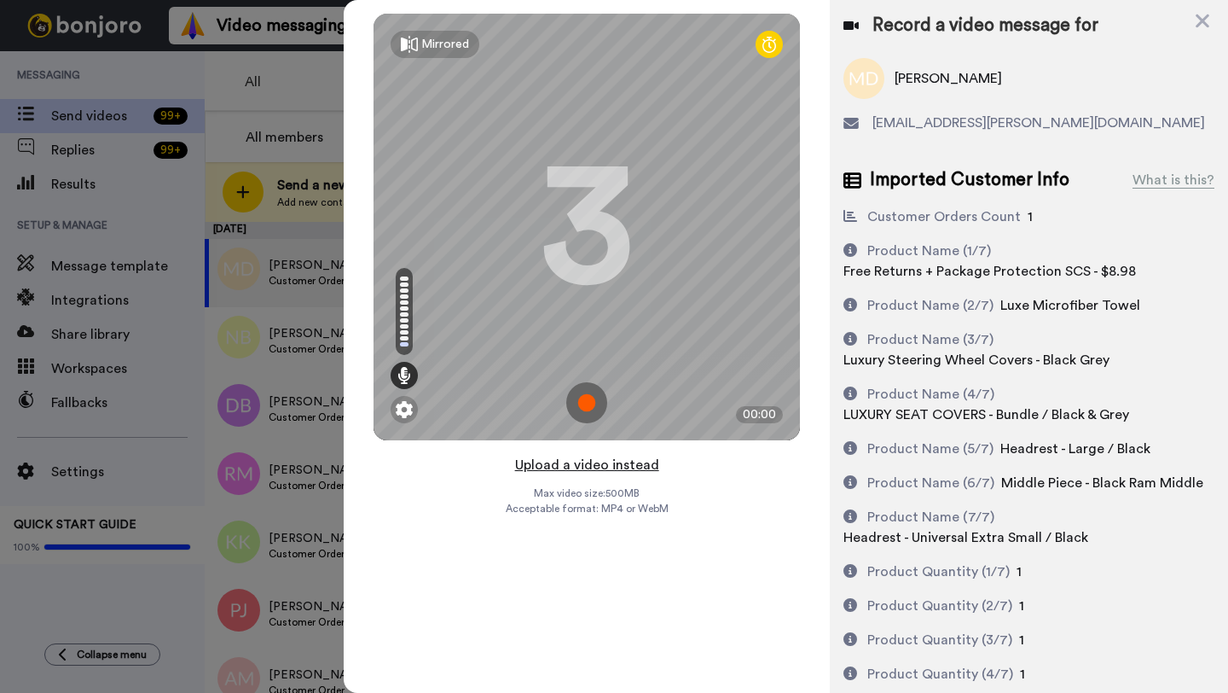
click at [577, 466] on button "Upload a video instead" at bounding box center [587, 465] width 154 height 22
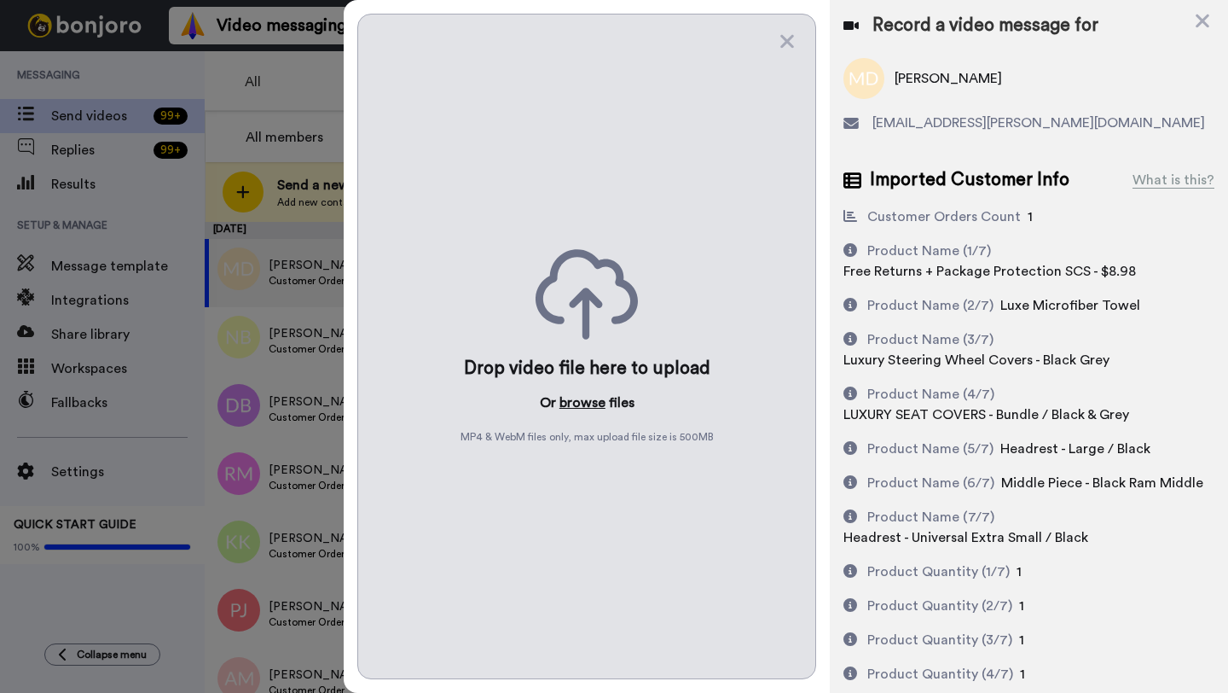
click at [566, 404] on button "browse" at bounding box center [583, 402] width 46 height 20
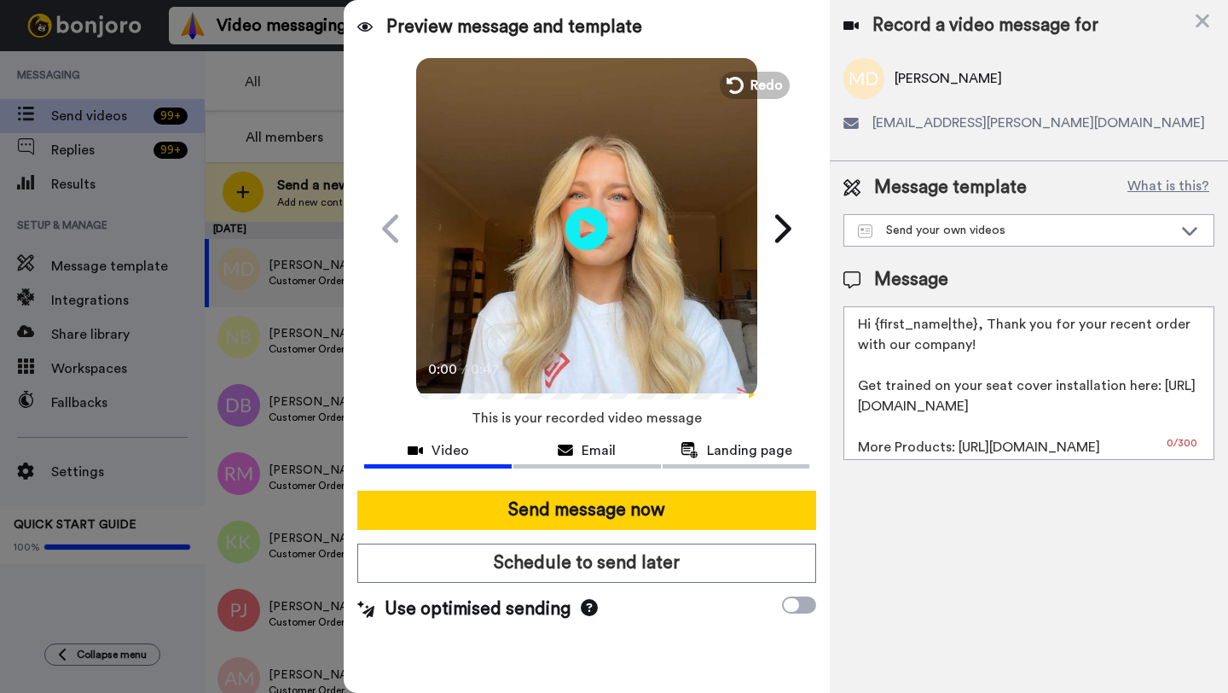
drag, startPoint x: 973, startPoint y: 328, endPoint x: 875, endPoint y: 328, distance: 98.1
click at [875, 328] on textarea "Hi {first_name|the}, Thank you for your recent order with our company! Get trai…" at bounding box center [1029, 383] width 371 height 154
paste textarea "Mark"
type textarea "Hi Mark, Thank you for your recent order with our company! Get trained on your …"
click at [690, 535] on div "Send message now Schedule to send later Use optimised sending" at bounding box center [587, 556] width 486 height 159
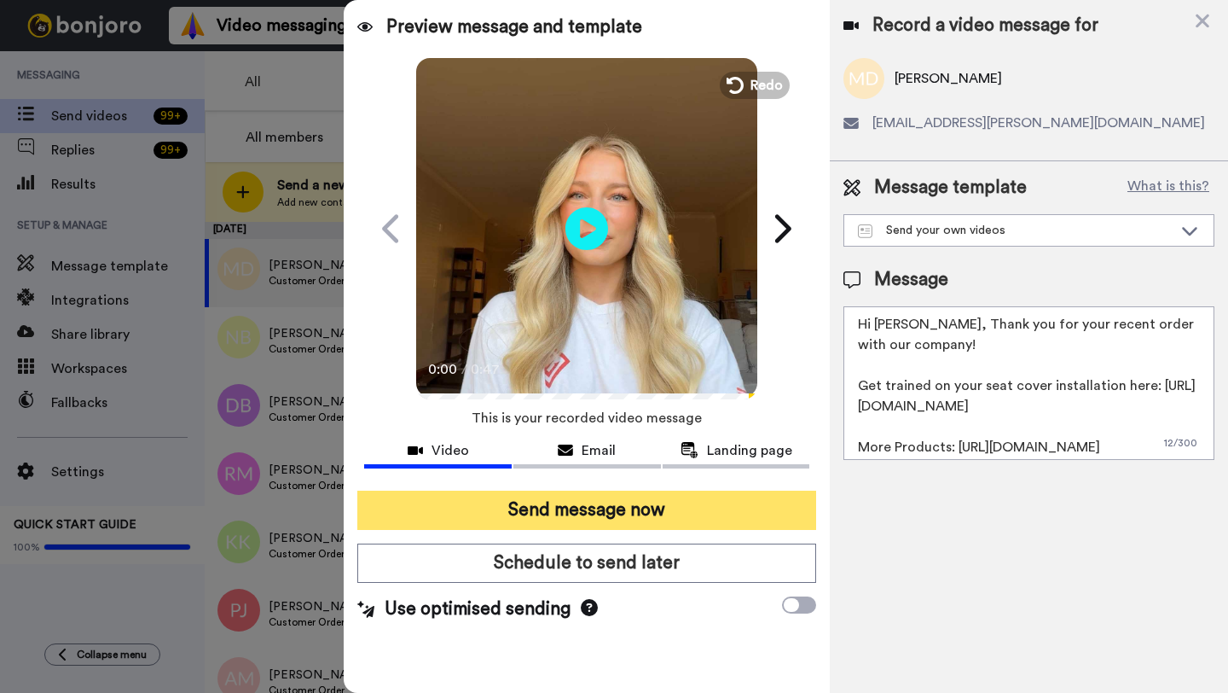
click at [680, 524] on button "Send message now" at bounding box center [586, 509] width 459 height 39
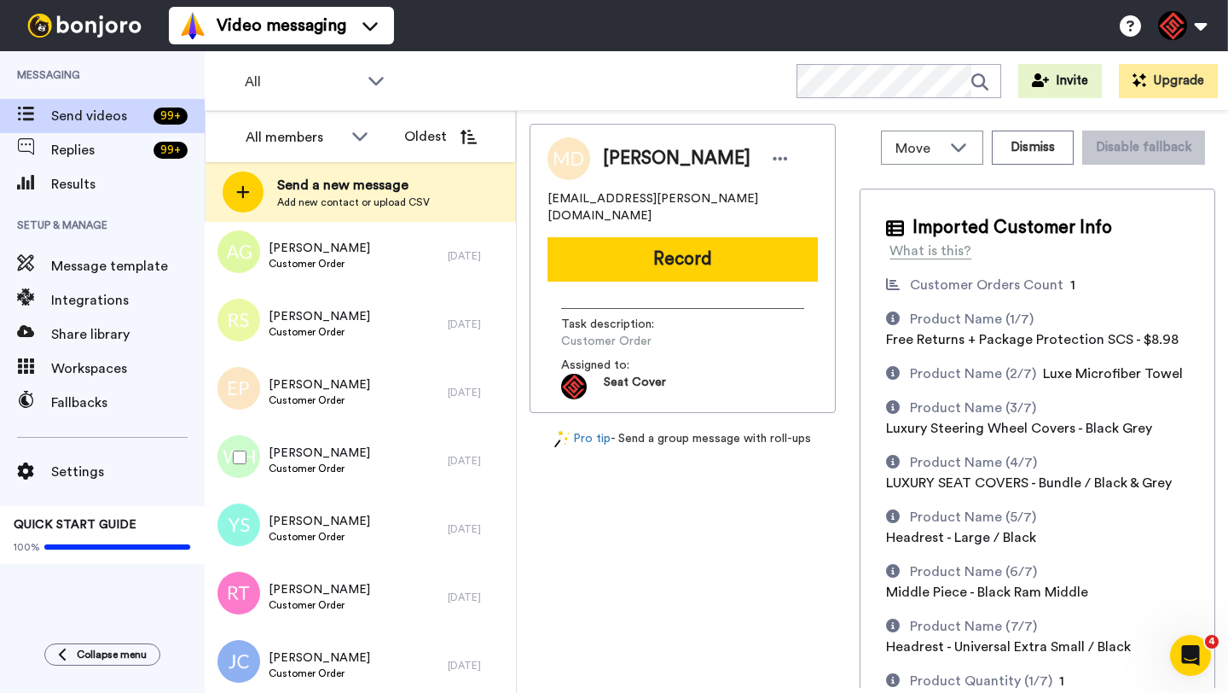
scroll to position [982, 0]
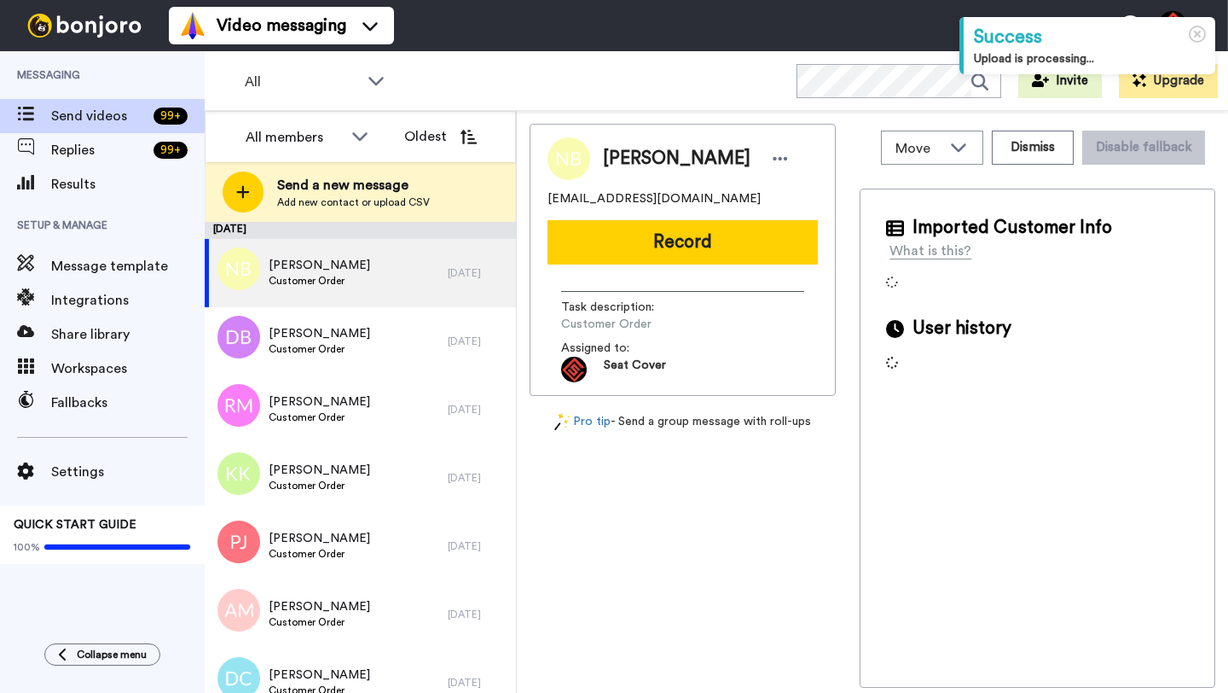
click at [635, 153] on span "[PERSON_NAME]" at bounding box center [677, 159] width 148 height 26
copy span "[PERSON_NAME]"
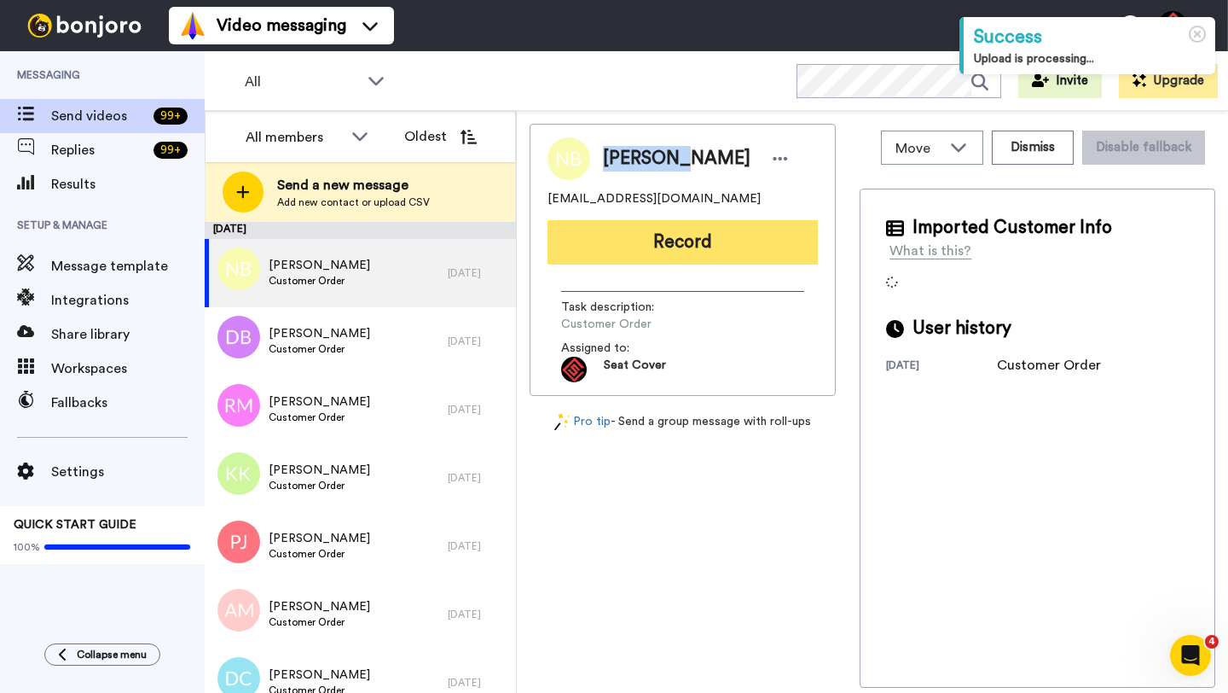
click at [689, 234] on button "Record" at bounding box center [683, 242] width 270 height 44
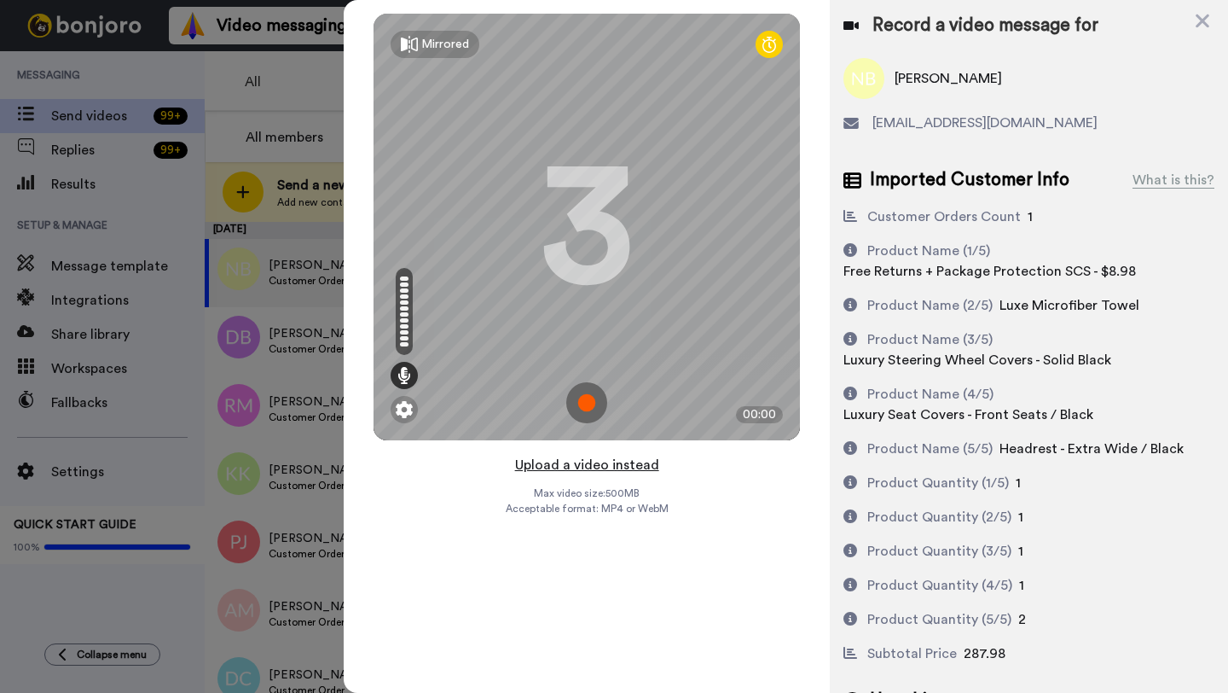
click at [596, 465] on button "Upload a video instead" at bounding box center [587, 465] width 154 height 22
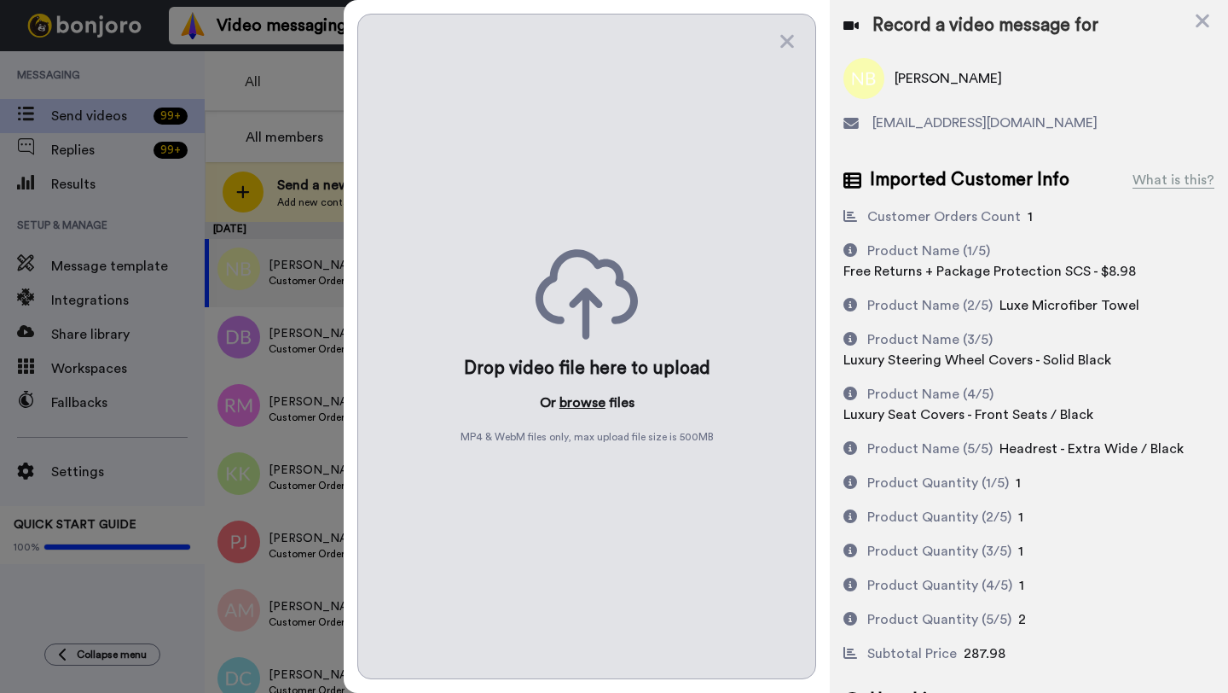
click at [579, 402] on button "browse" at bounding box center [583, 402] width 46 height 20
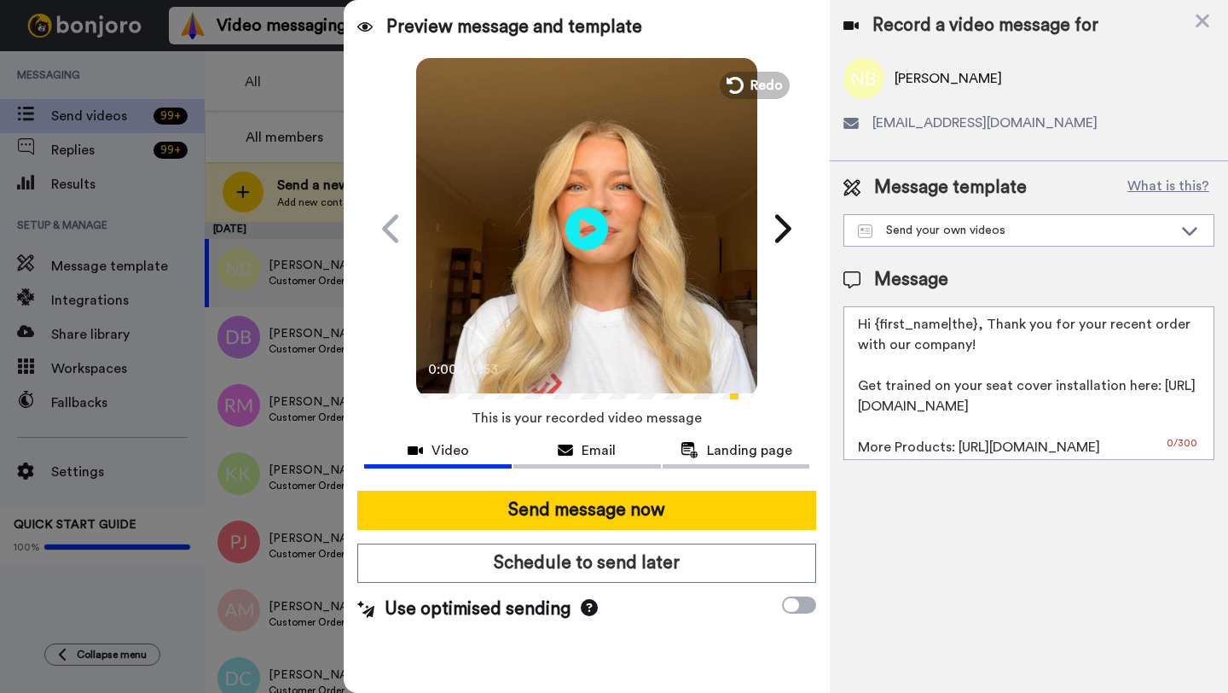
drag, startPoint x: 974, startPoint y: 327, endPoint x: 875, endPoint y: 324, distance: 99.0
click at [875, 324] on textarea "Hi {first_name|the}, Thank you for your recent order with our company! Get trai…" at bounding box center [1029, 383] width 371 height 154
paste textarea "Nicholas"
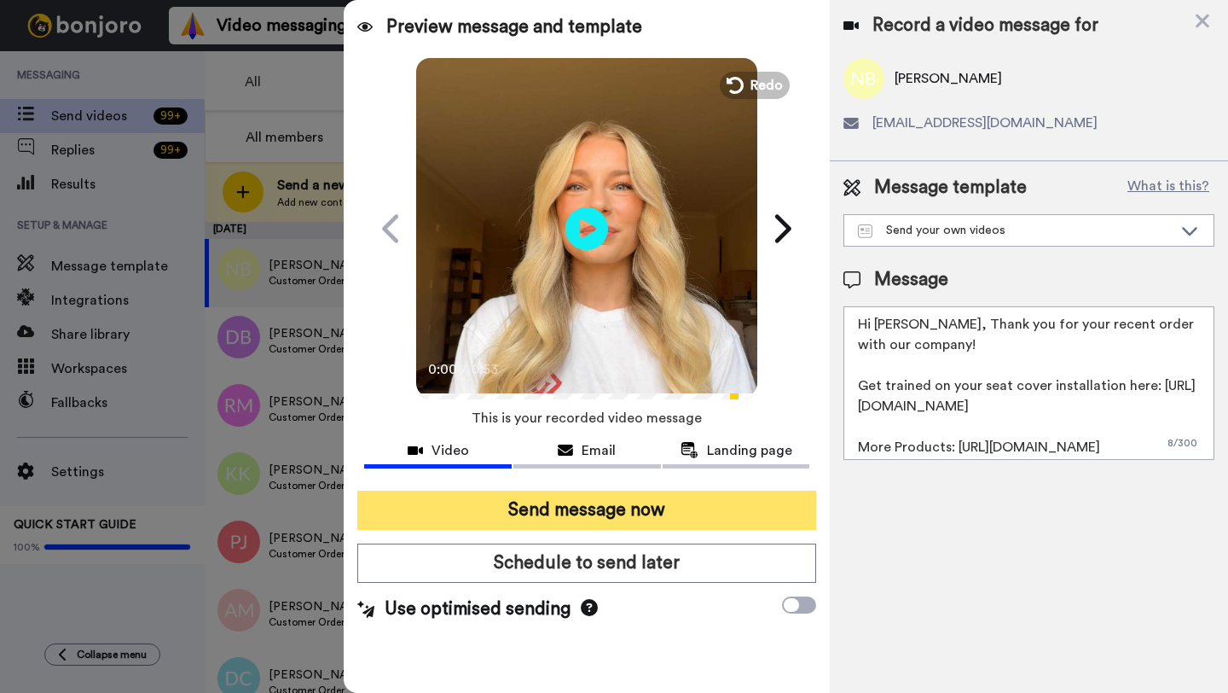
type textarea "Hi Nicholas, Thank you for your recent order with our company! Get trained on y…"
click at [689, 504] on button "Send message now" at bounding box center [586, 509] width 459 height 39
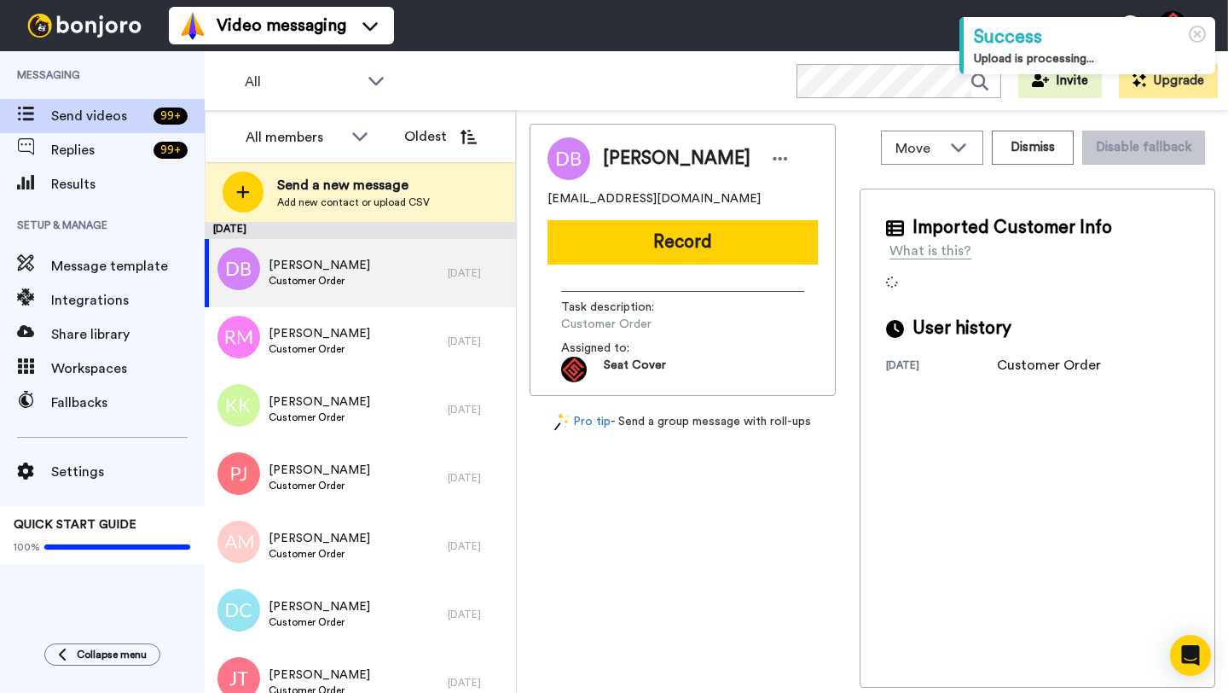
click at [617, 157] on span "[PERSON_NAME]" at bounding box center [677, 159] width 148 height 26
copy span "[PERSON_NAME]"
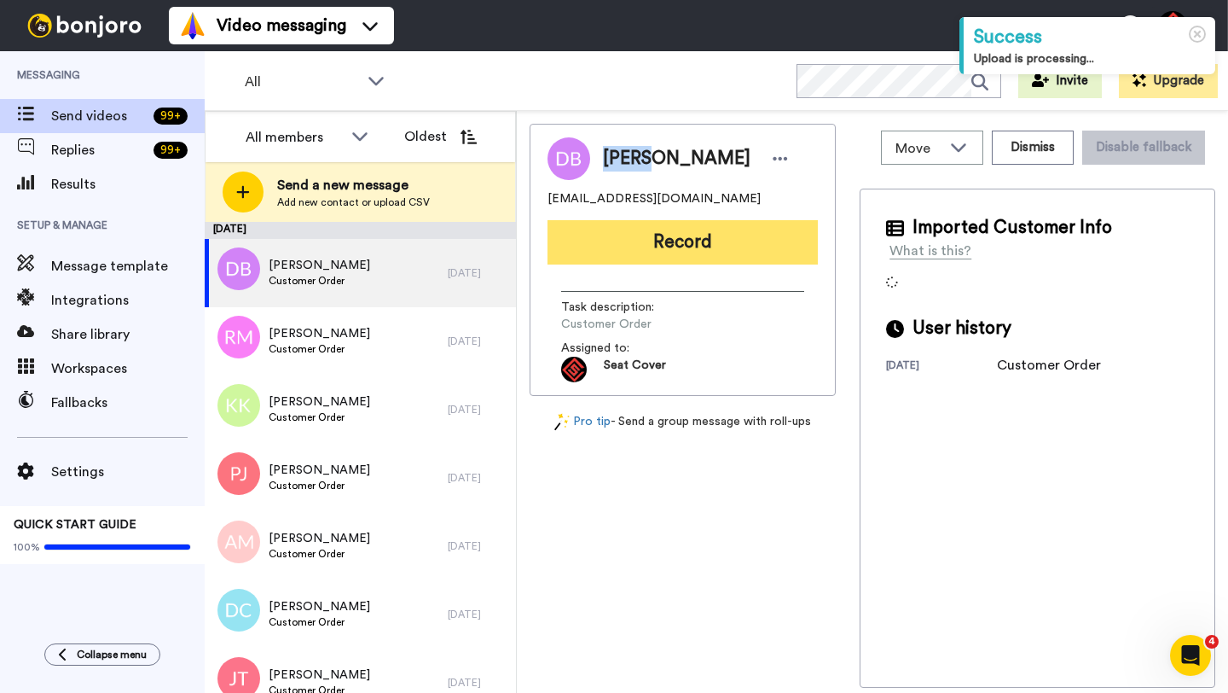
click at [662, 236] on button "Record" at bounding box center [683, 242] width 270 height 44
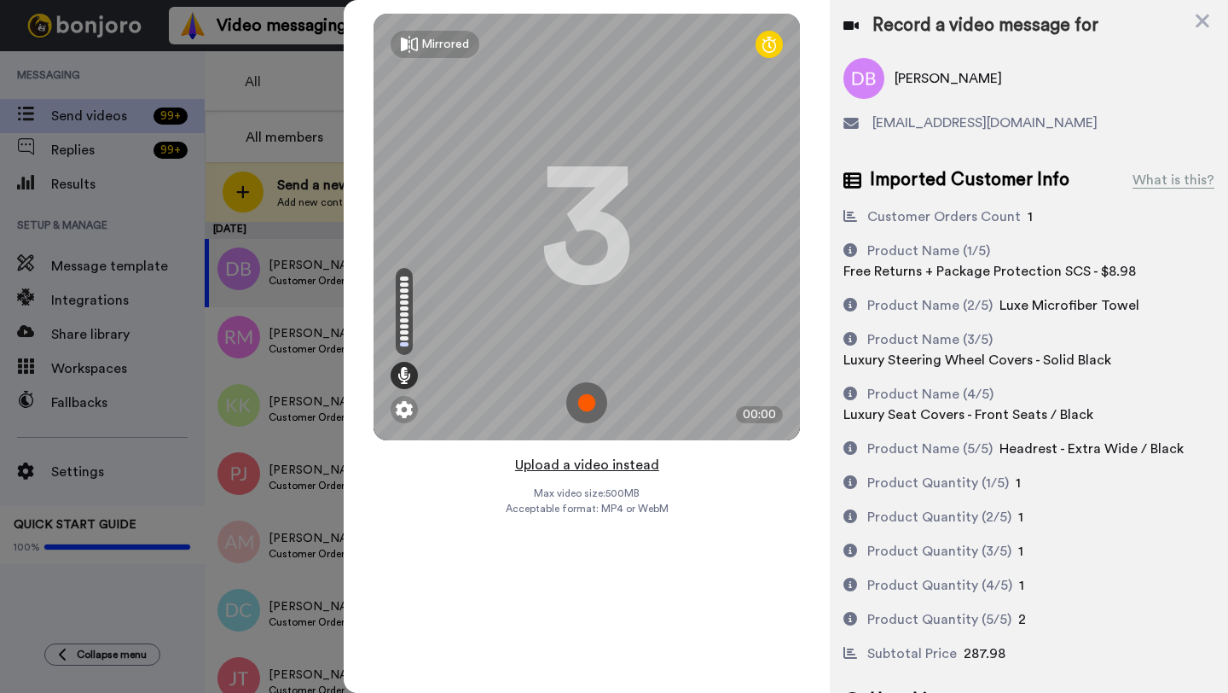
click at [583, 467] on button "Upload a video instead" at bounding box center [587, 465] width 154 height 22
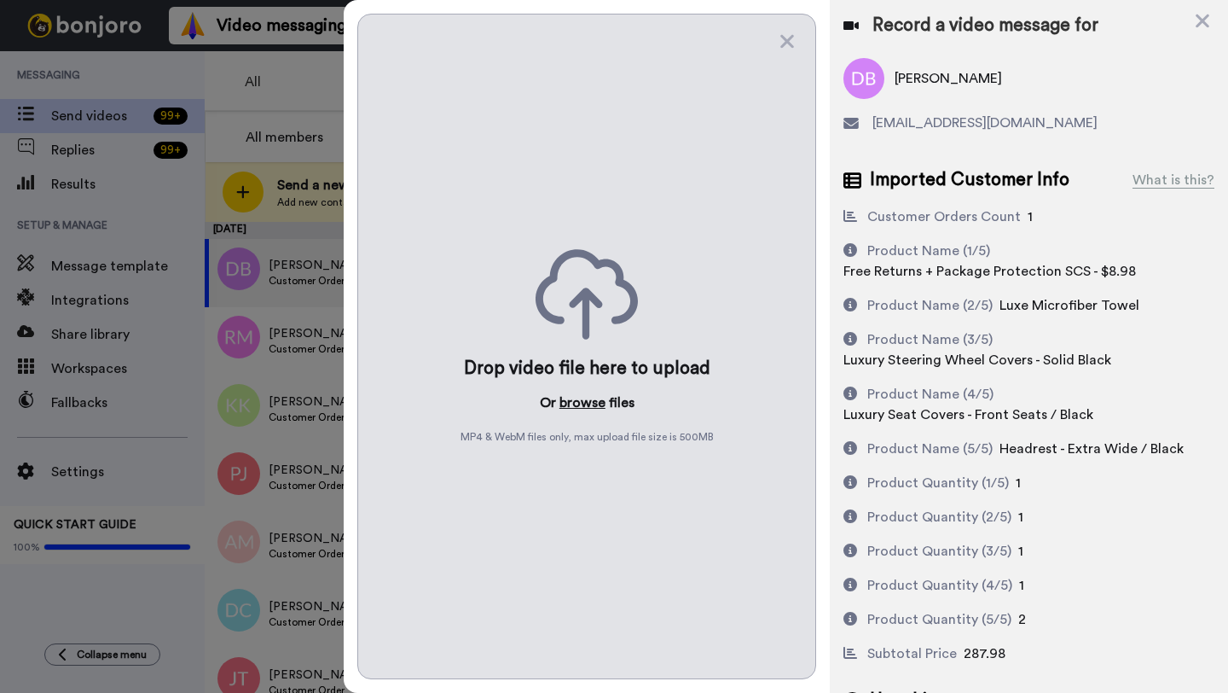
click at [581, 392] on button "browse" at bounding box center [583, 402] width 46 height 20
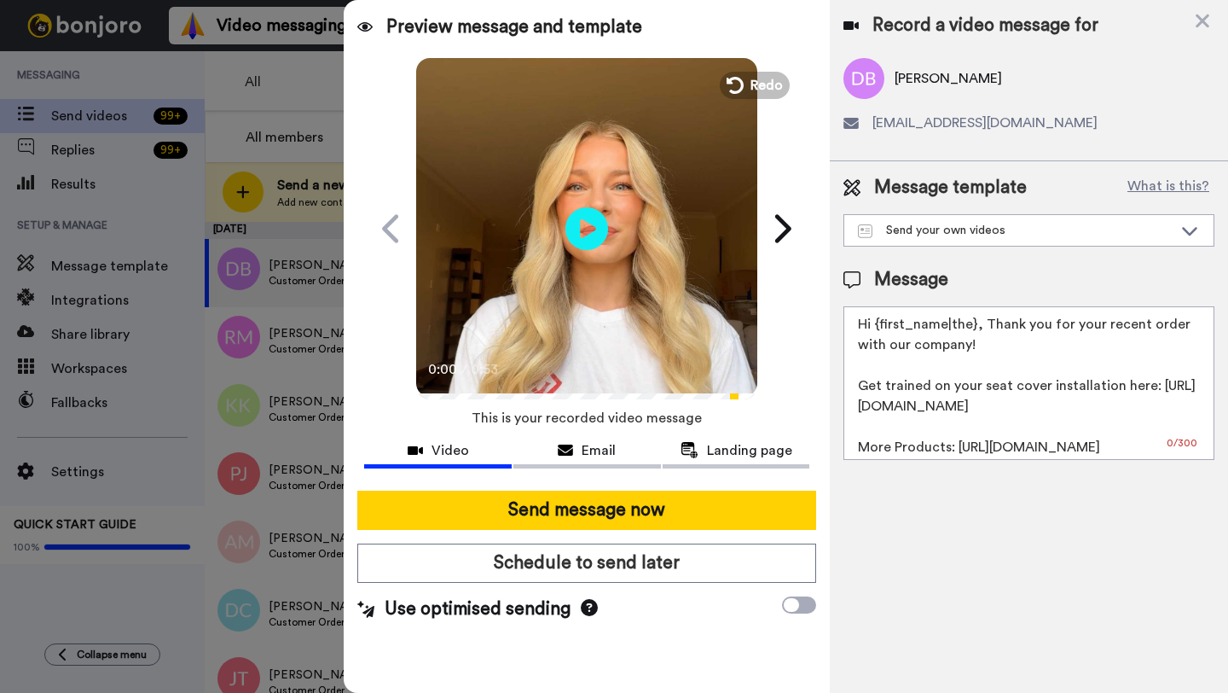
drag, startPoint x: 973, startPoint y: 329, endPoint x: 873, endPoint y: 329, distance: 99.8
click at [873, 329] on textarea "Hi {first_name|the}, Thank you for your recent order with our company! Get trai…" at bounding box center [1029, 383] width 371 height 154
paste textarea "David"
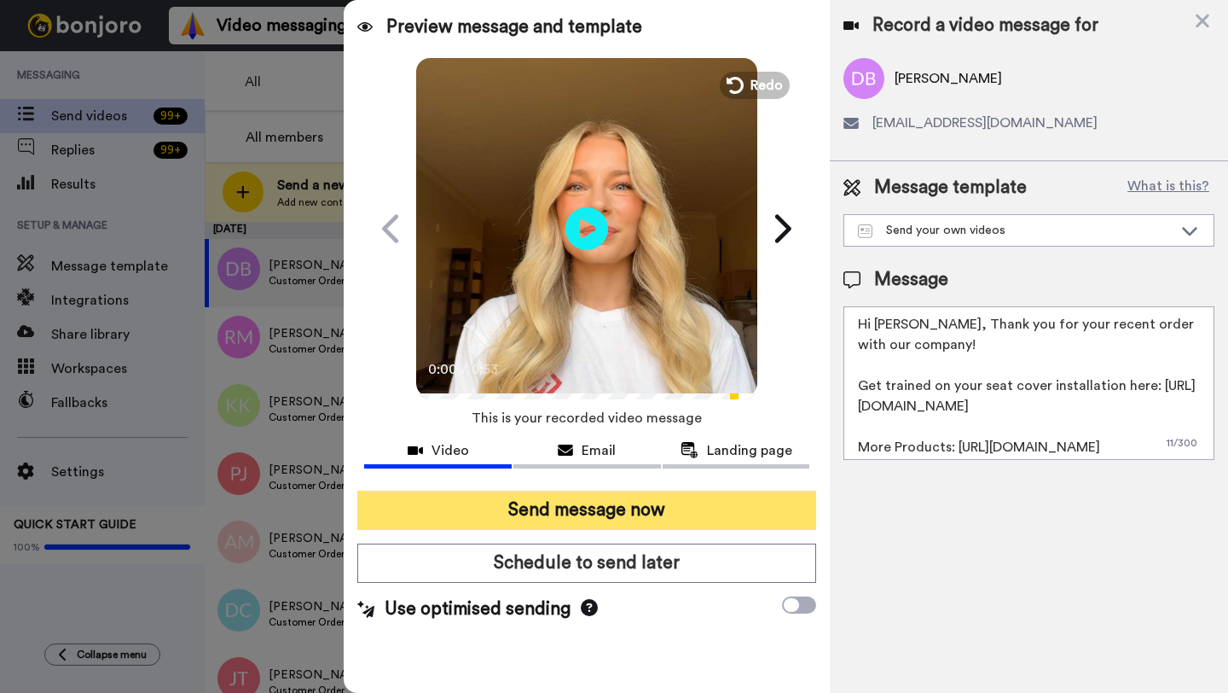
type textarea "Hi David, Thank you for your recent order with our company! Get trained on your…"
click at [661, 516] on button "Send message now" at bounding box center [586, 509] width 459 height 39
